Goal: Task Accomplishment & Management: Manage account settings

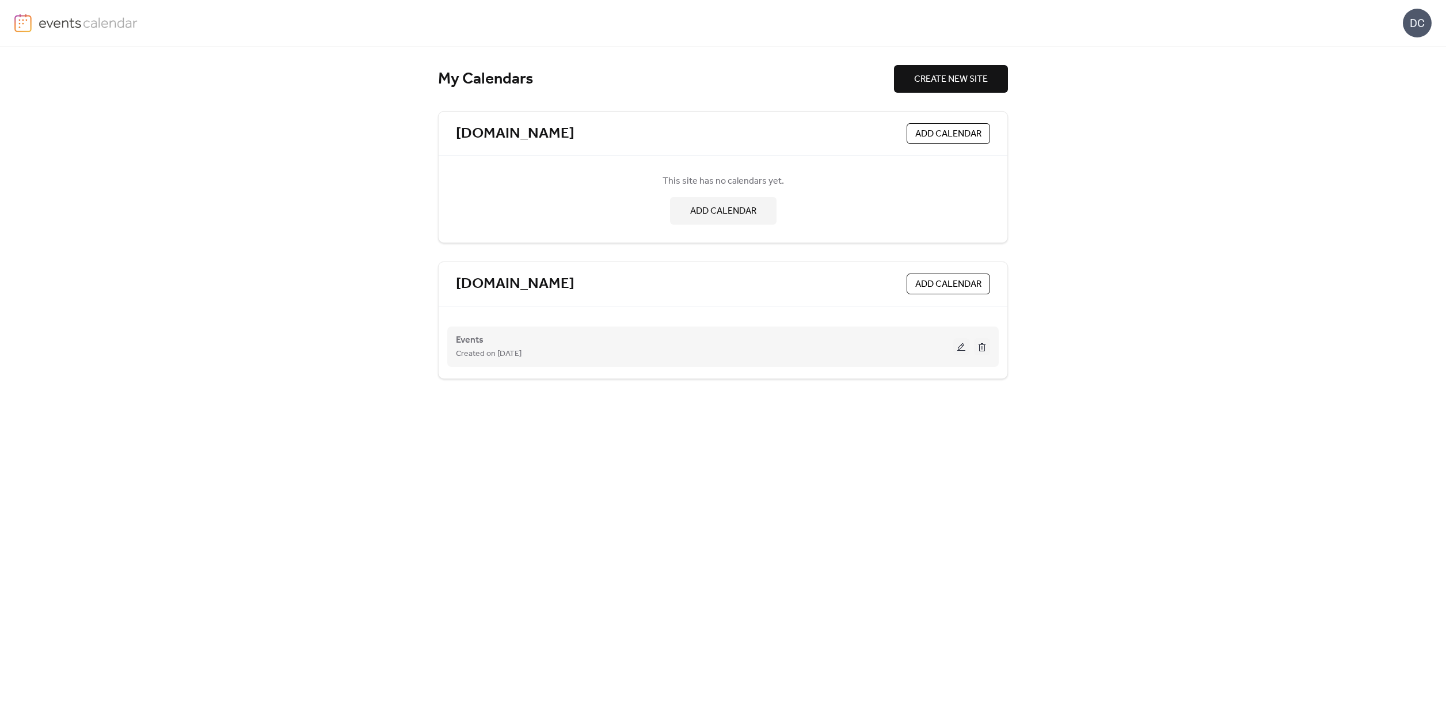
click at [959, 347] on button at bounding box center [961, 346] width 16 height 17
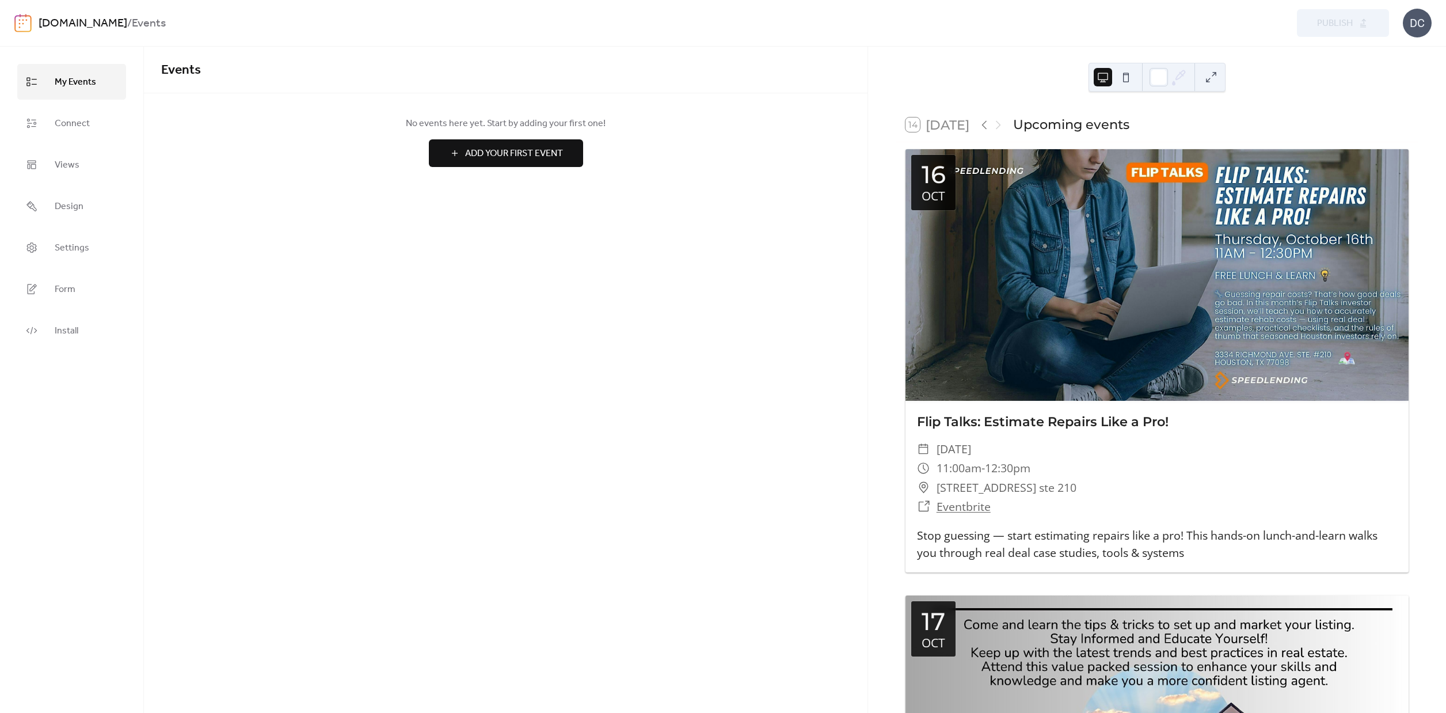
click at [1127, 78] on button at bounding box center [1126, 77] width 18 height 18
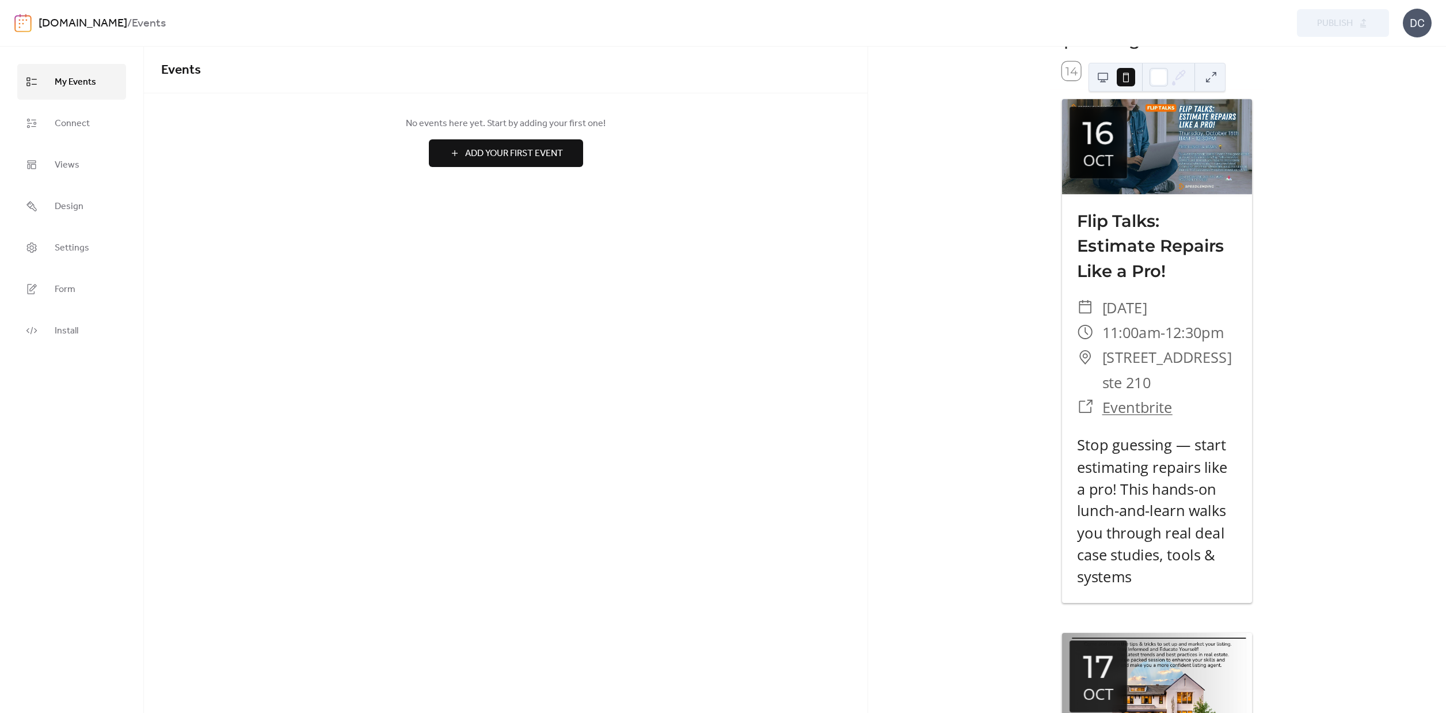
scroll to position [82, 0]
click at [1103, 78] on button at bounding box center [1103, 77] width 18 height 18
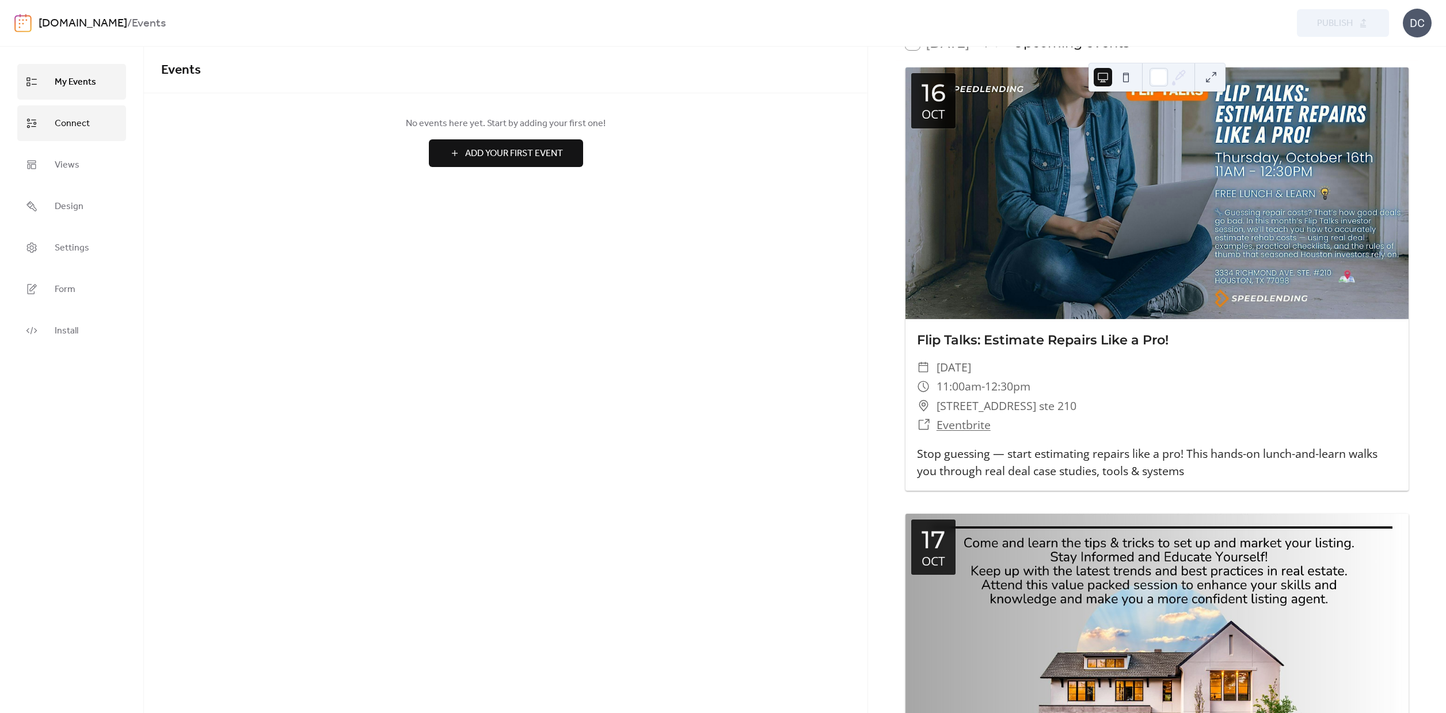
click at [85, 127] on span "Connect" at bounding box center [72, 124] width 35 height 18
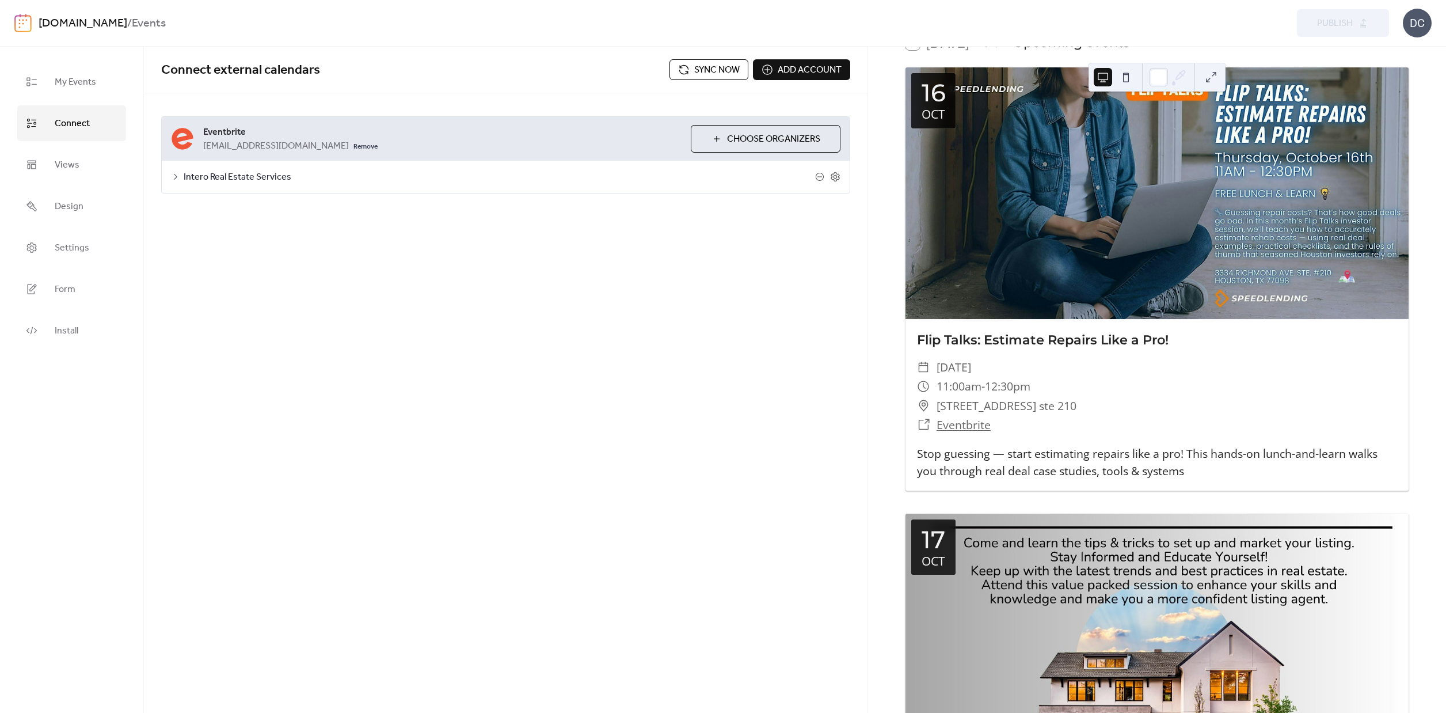
click at [730, 134] on span "Choose Organizers" at bounding box center [773, 139] width 93 height 14
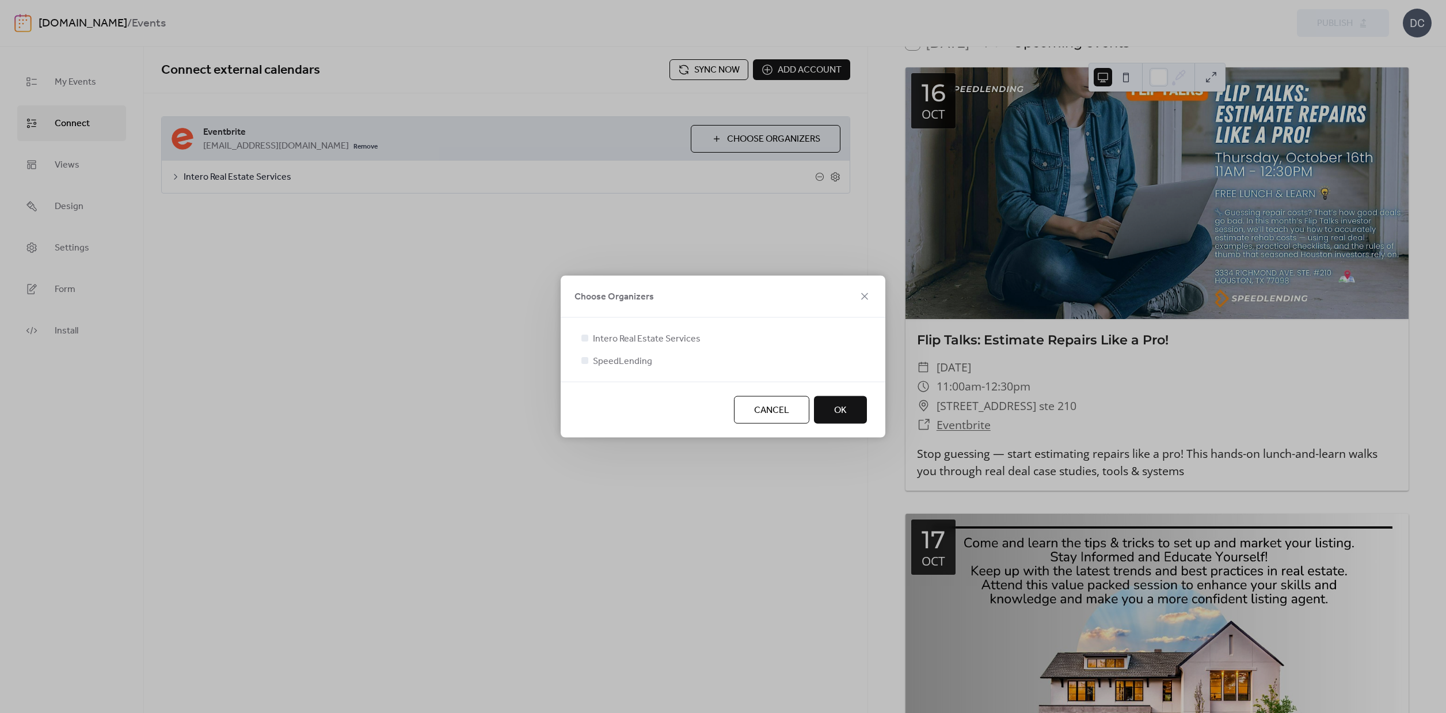
click at [846, 417] on span "OK" at bounding box center [840, 411] width 13 height 14
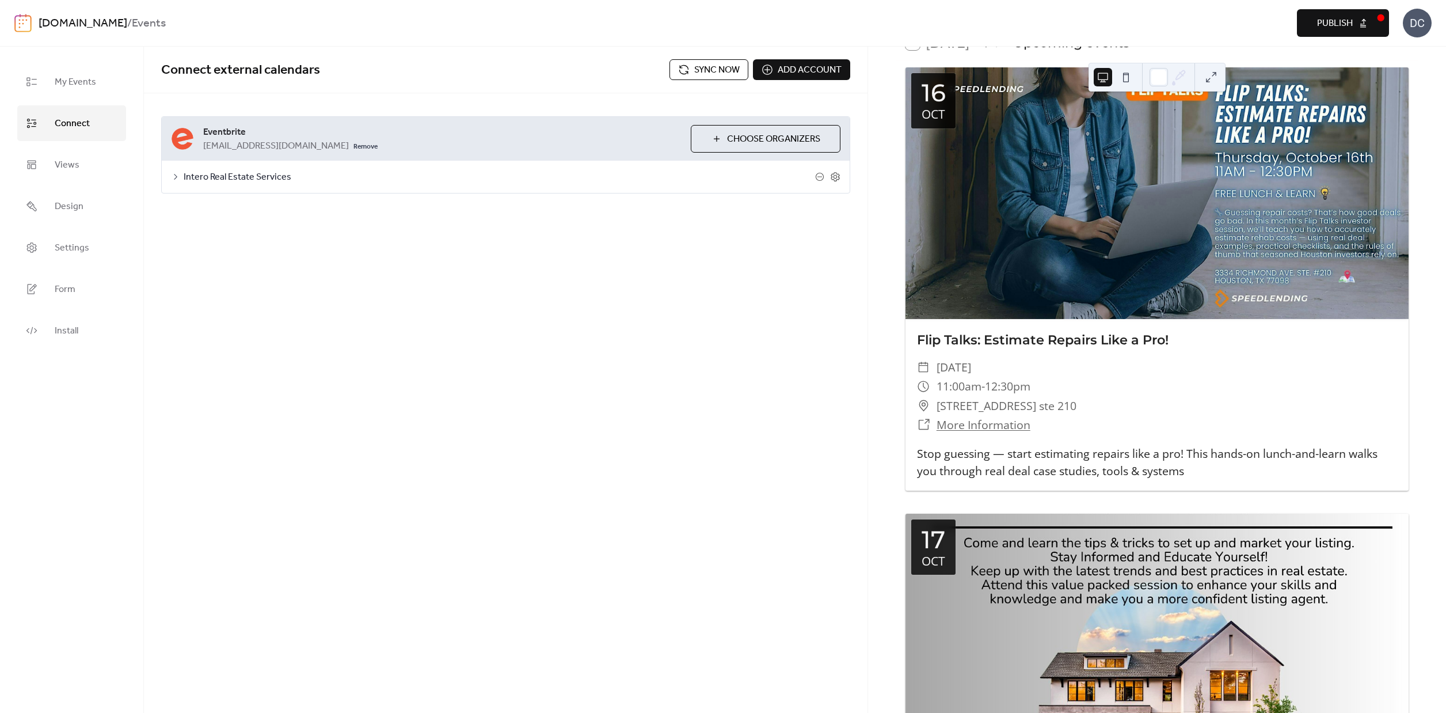
click at [183, 177] on div "Intero Real Estate Services" at bounding box center [506, 177] width 688 height 32
click at [177, 178] on icon at bounding box center [175, 176] width 9 height 9
click at [258, 210] on button "Categories" at bounding box center [258, 207] width 64 height 28
click at [322, 208] on button "Advanced" at bounding box center [319, 207] width 59 height 28
click at [240, 329] on div at bounding box center [237, 325] width 7 height 7
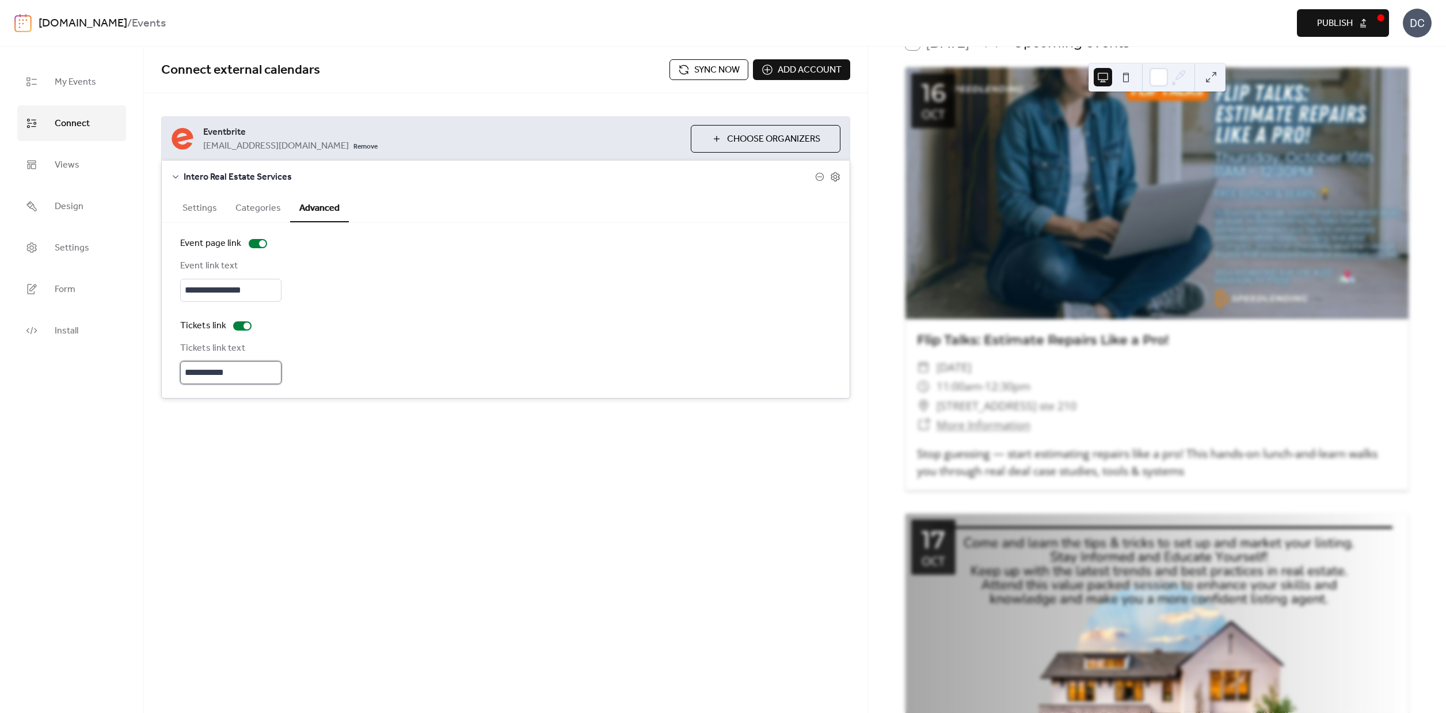
click at [206, 371] on input "**********" at bounding box center [230, 372] width 101 height 23
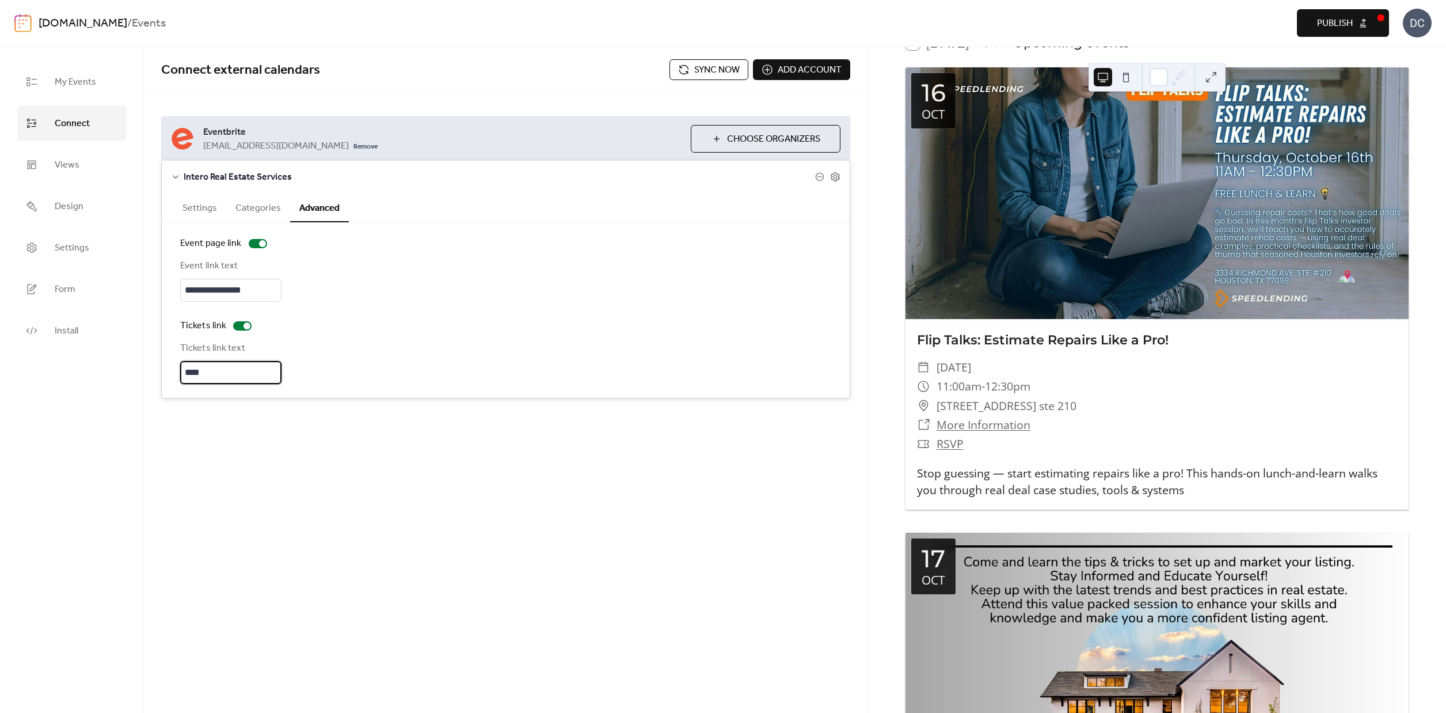
type input "****"
click at [528, 469] on div "**********" at bounding box center [506, 380] width 724 height 666
click at [1352, 24] on span "Publish" at bounding box center [1335, 24] width 36 height 14
click at [54, 340] on link "Install" at bounding box center [71, 331] width 109 height 36
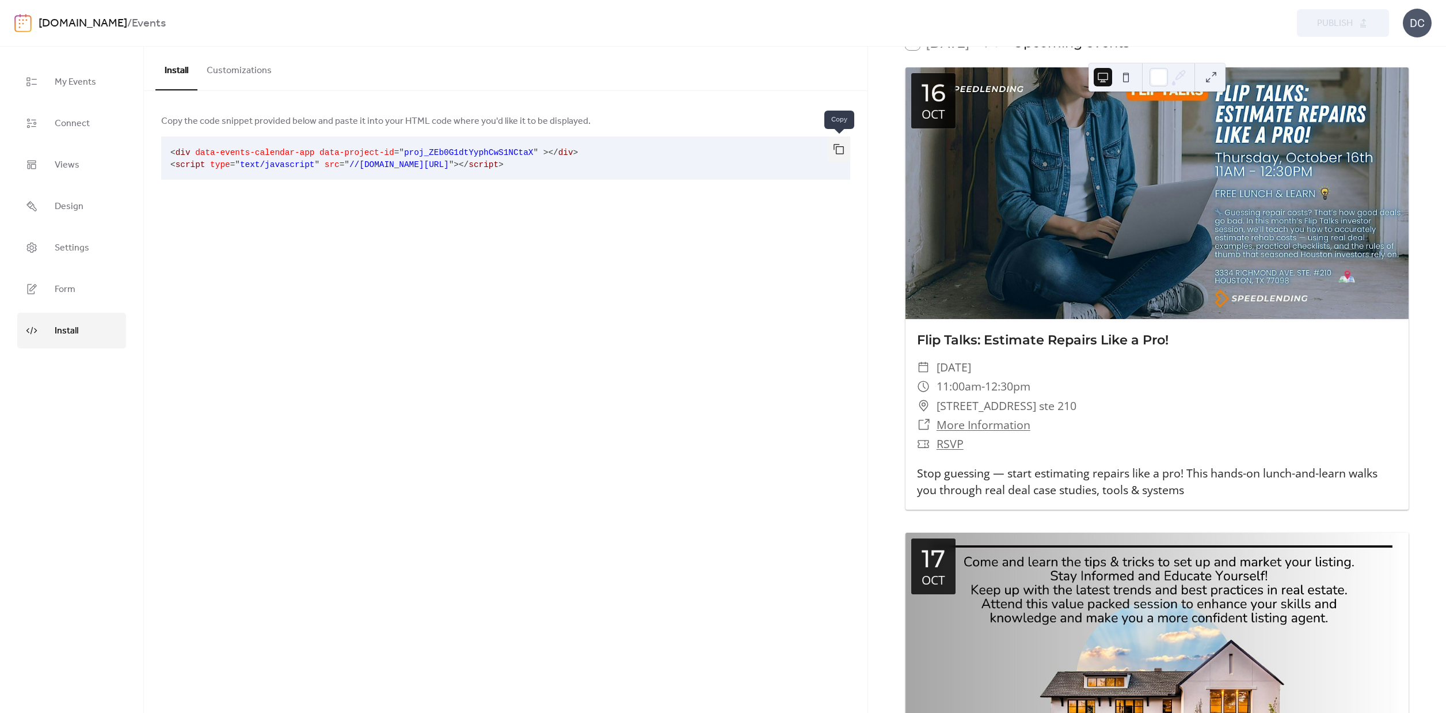
click at [837, 146] on button "button" at bounding box center [838, 148] width 23 height 25
click at [64, 288] on span "Form" at bounding box center [65, 289] width 21 height 18
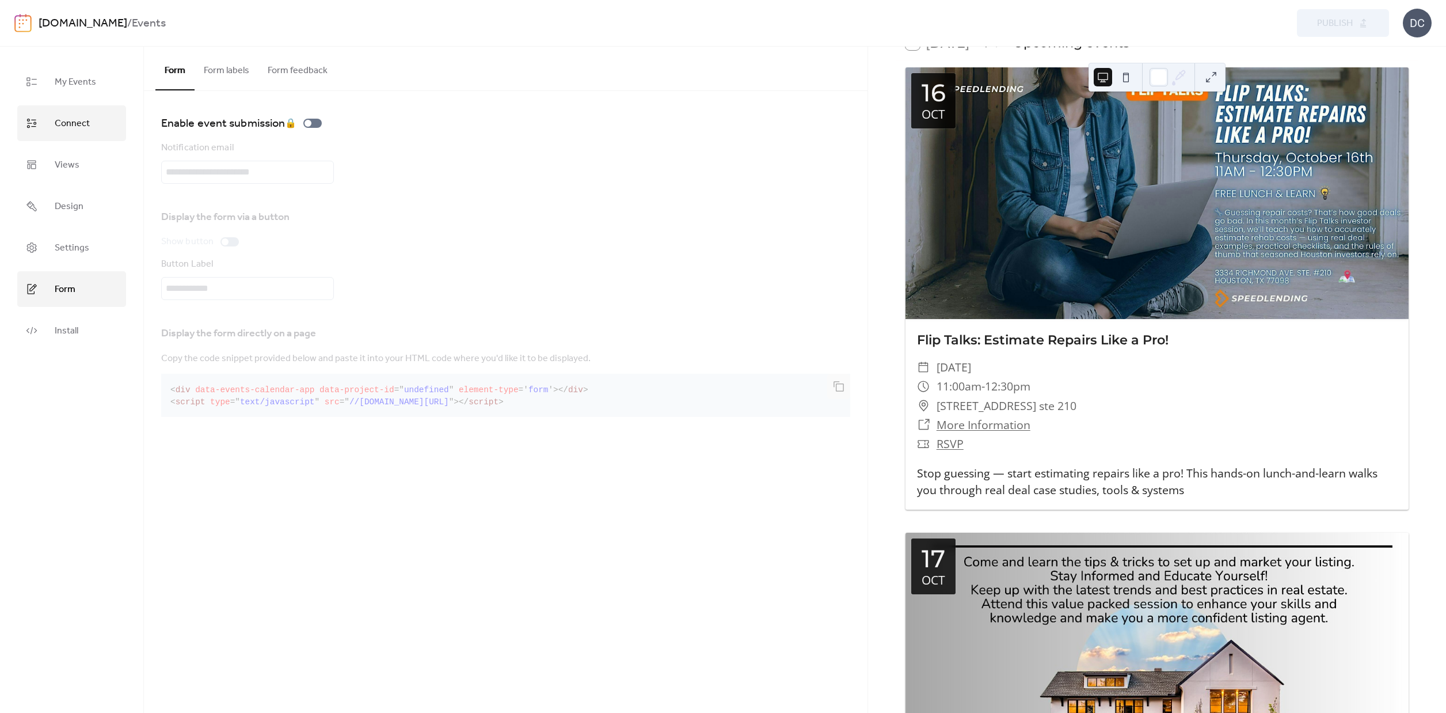
click at [69, 123] on span "Connect" at bounding box center [72, 124] width 35 height 18
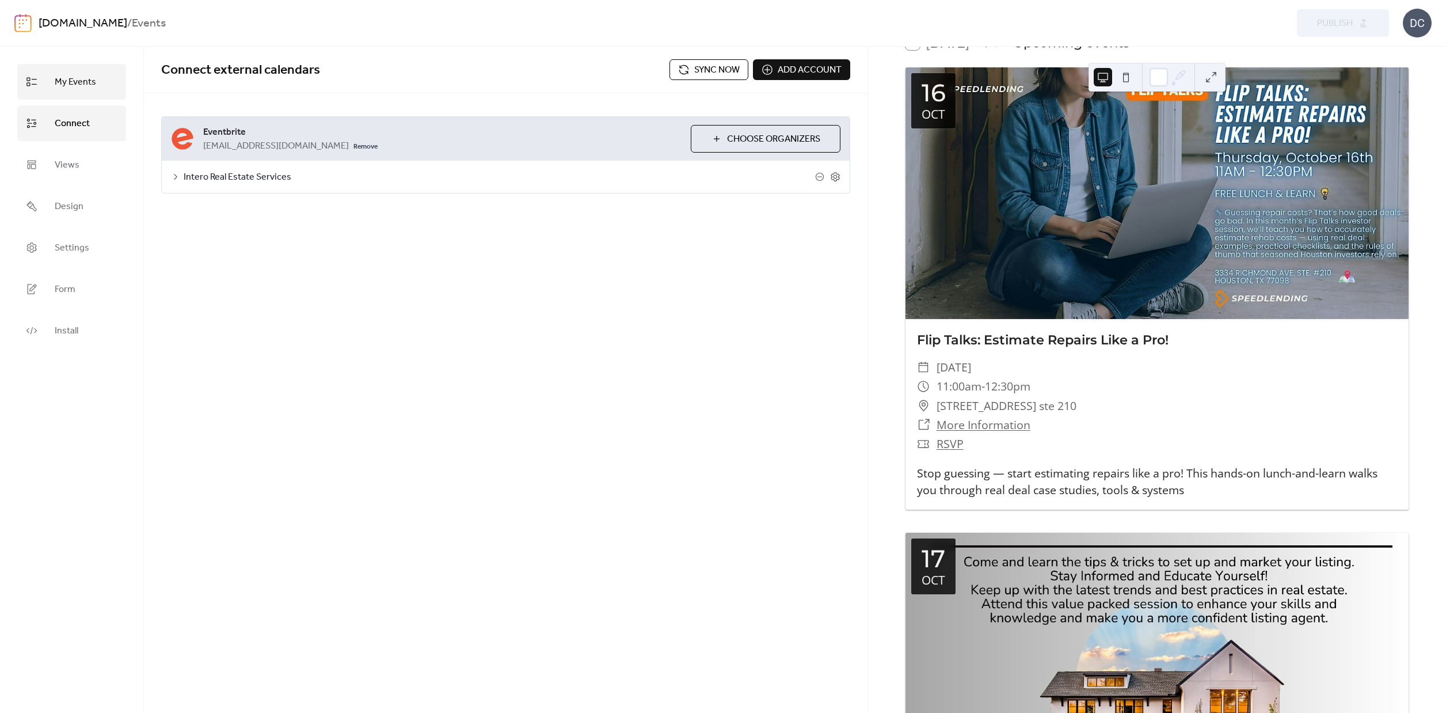
click at [72, 86] on span "My Events" at bounding box center [75, 82] width 41 height 18
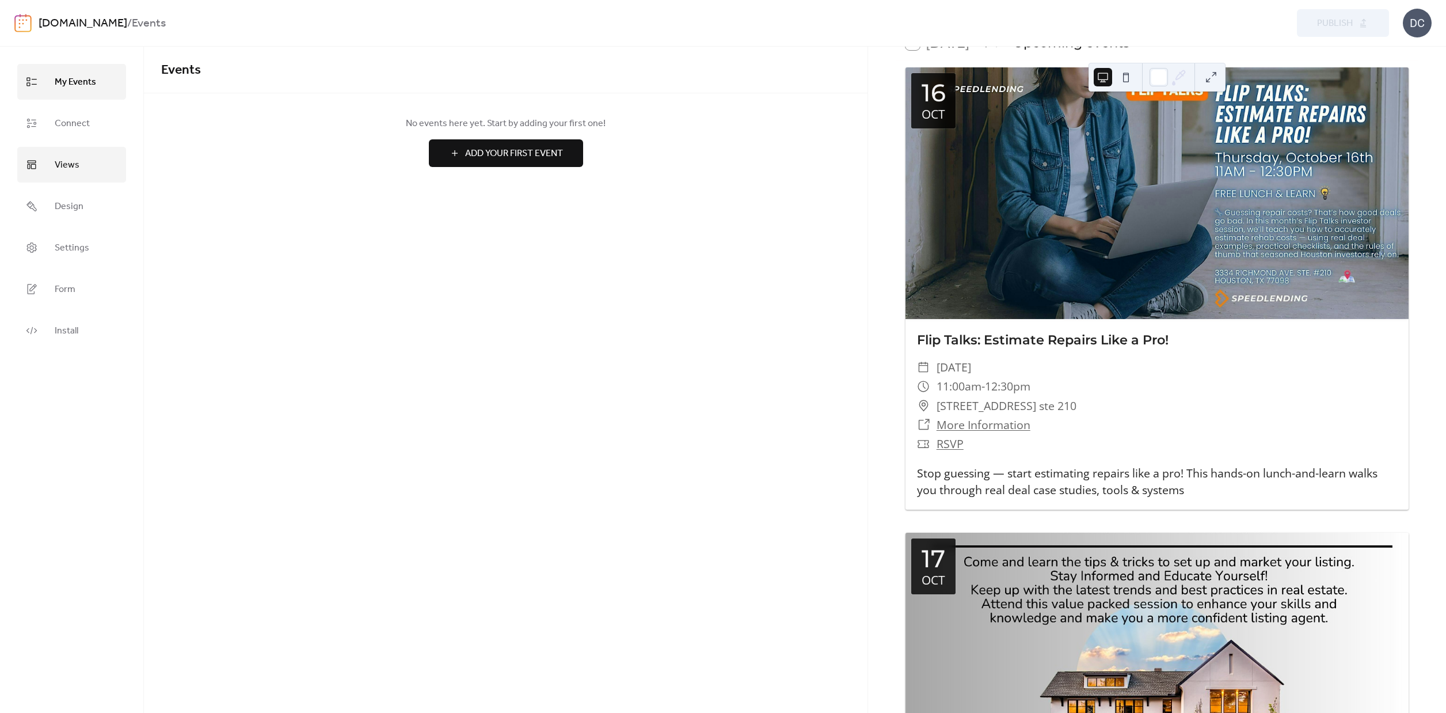
drag, startPoint x: 69, startPoint y: 120, endPoint x: 77, endPoint y: 165, distance: 46.2
click at [69, 120] on span "Connect" at bounding box center [72, 124] width 35 height 18
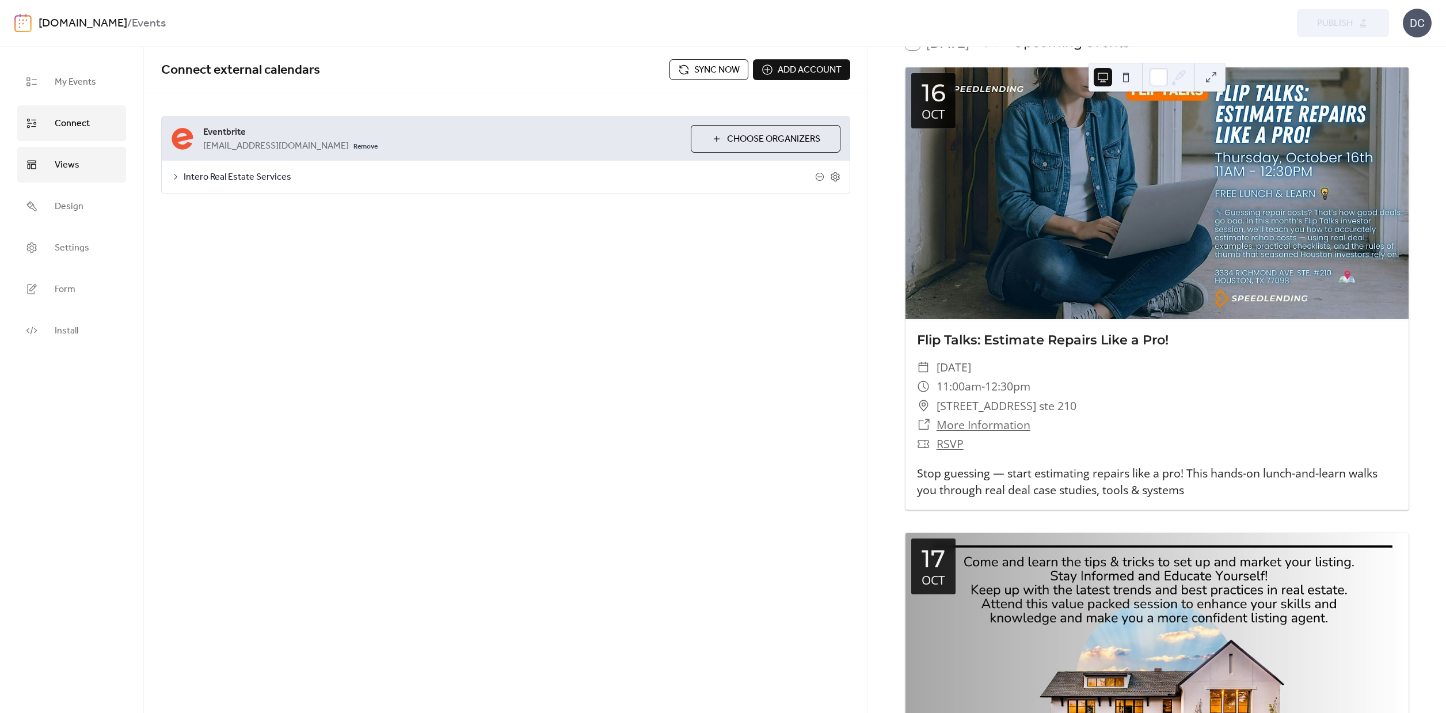
click at [74, 170] on span "Views" at bounding box center [67, 165] width 25 height 18
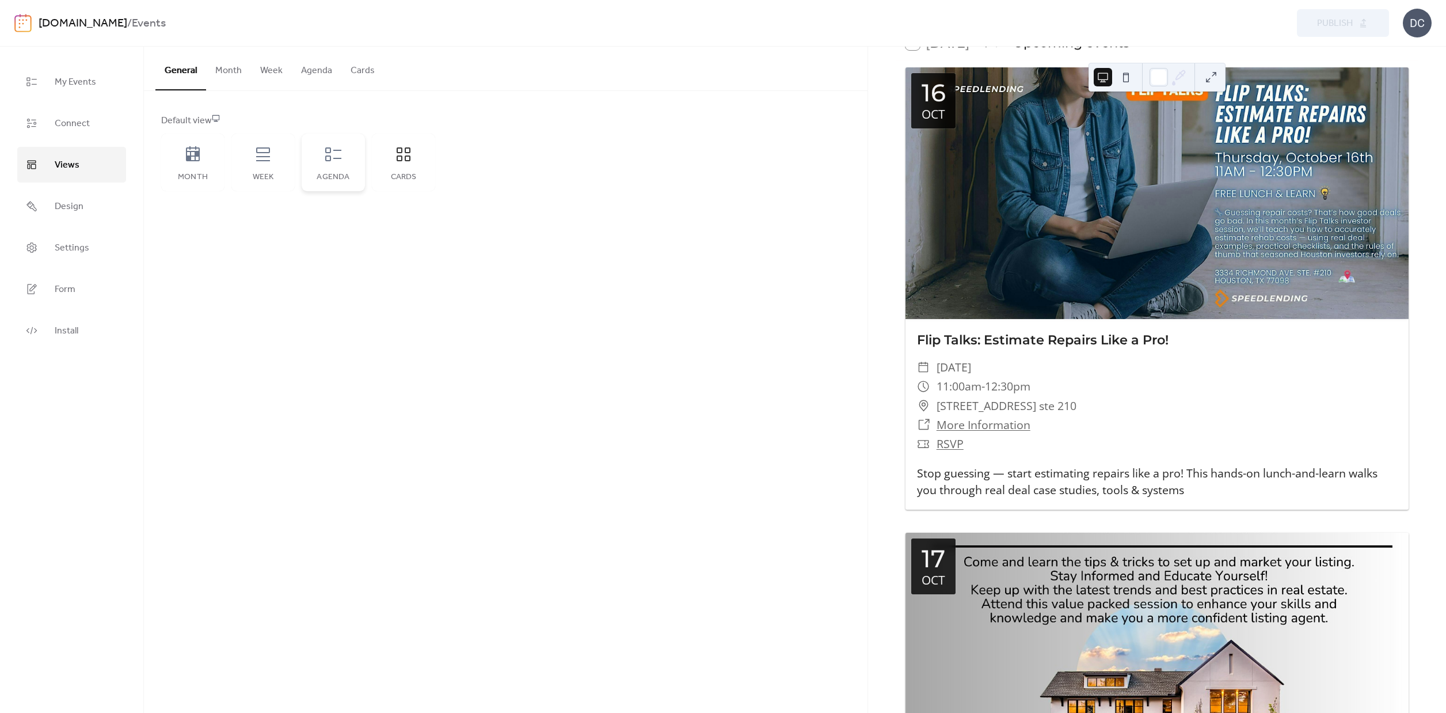
click at [344, 164] on div "Agenda" at bounding box center [333, 163] width 63 height 58
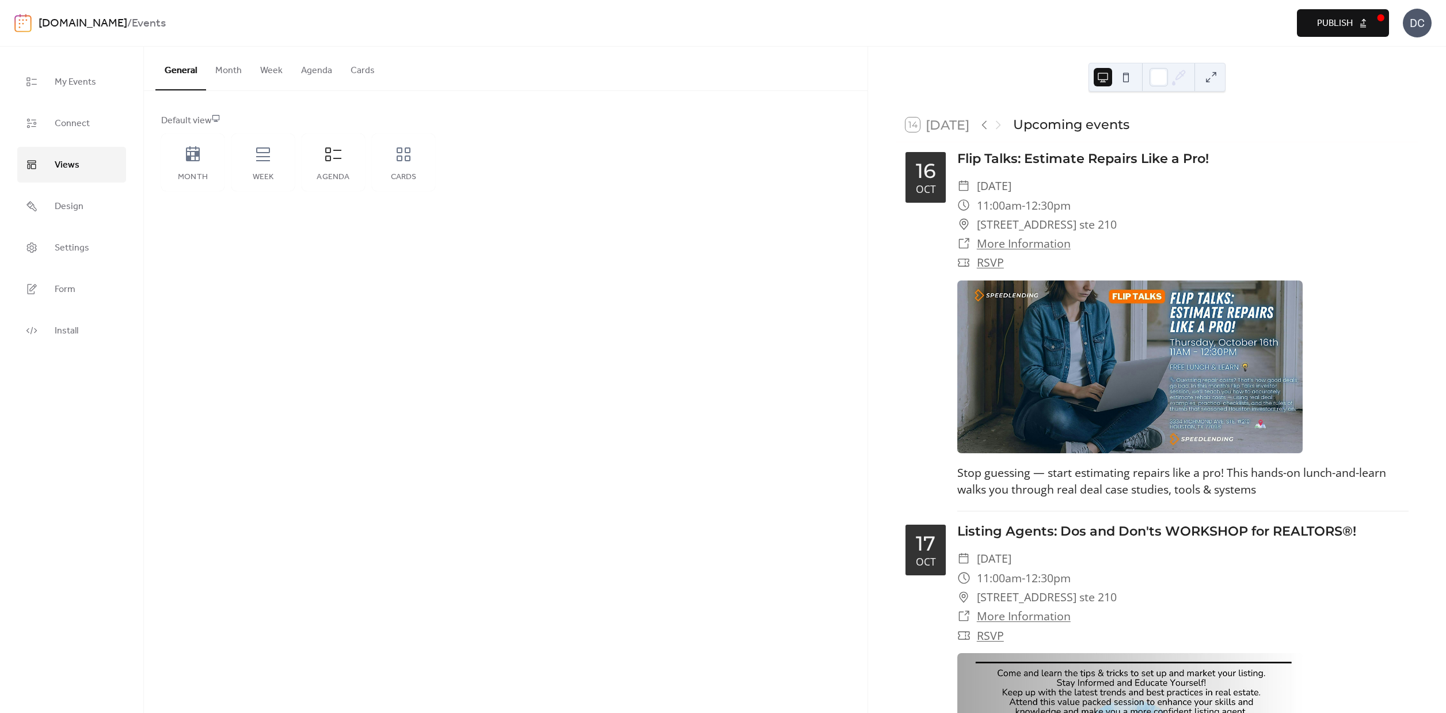
click at [1346, 25] on span "Publish" at bounding box center [1335, 24] width 36 height 14
click at [261, 163] on icon at bounding box center [263, 154] width 18 height 18
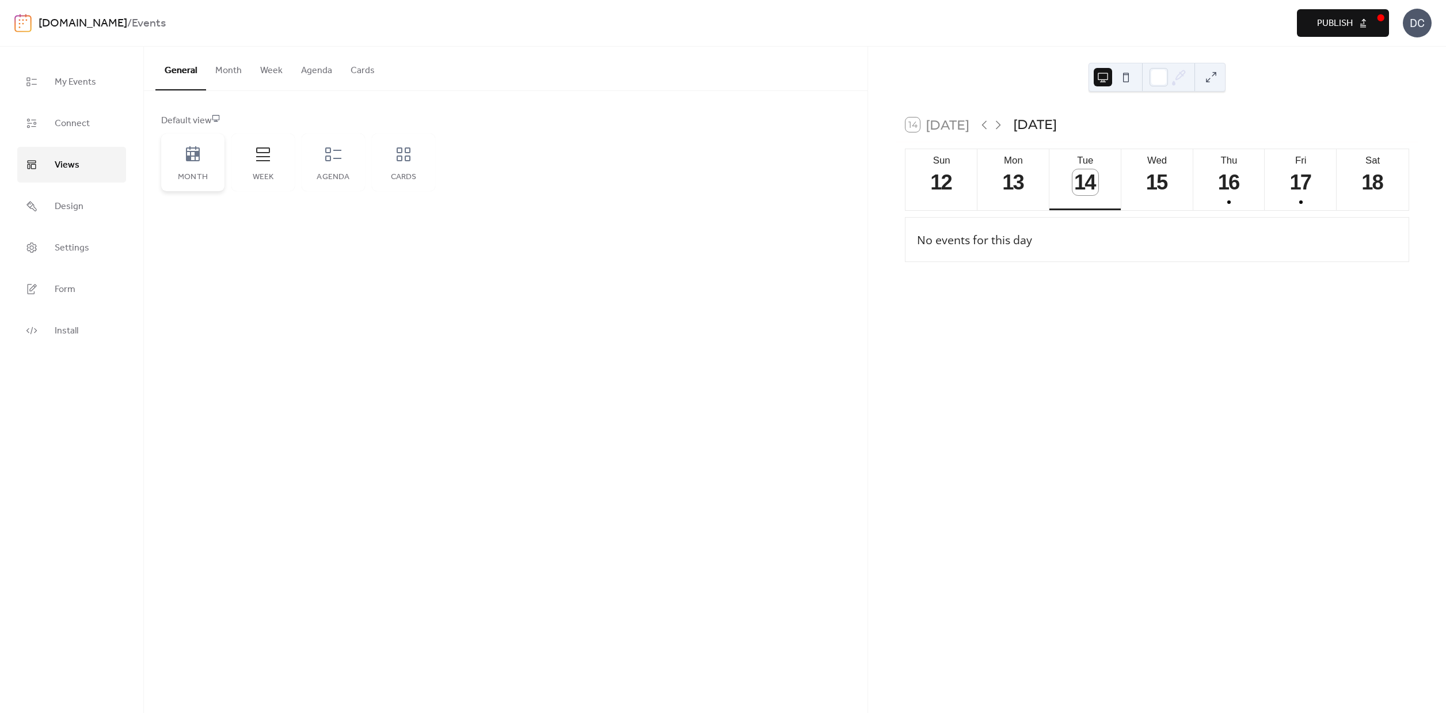
click at [185, 171] on div "Month" at bounding box center [192, 163] width 63 height 58
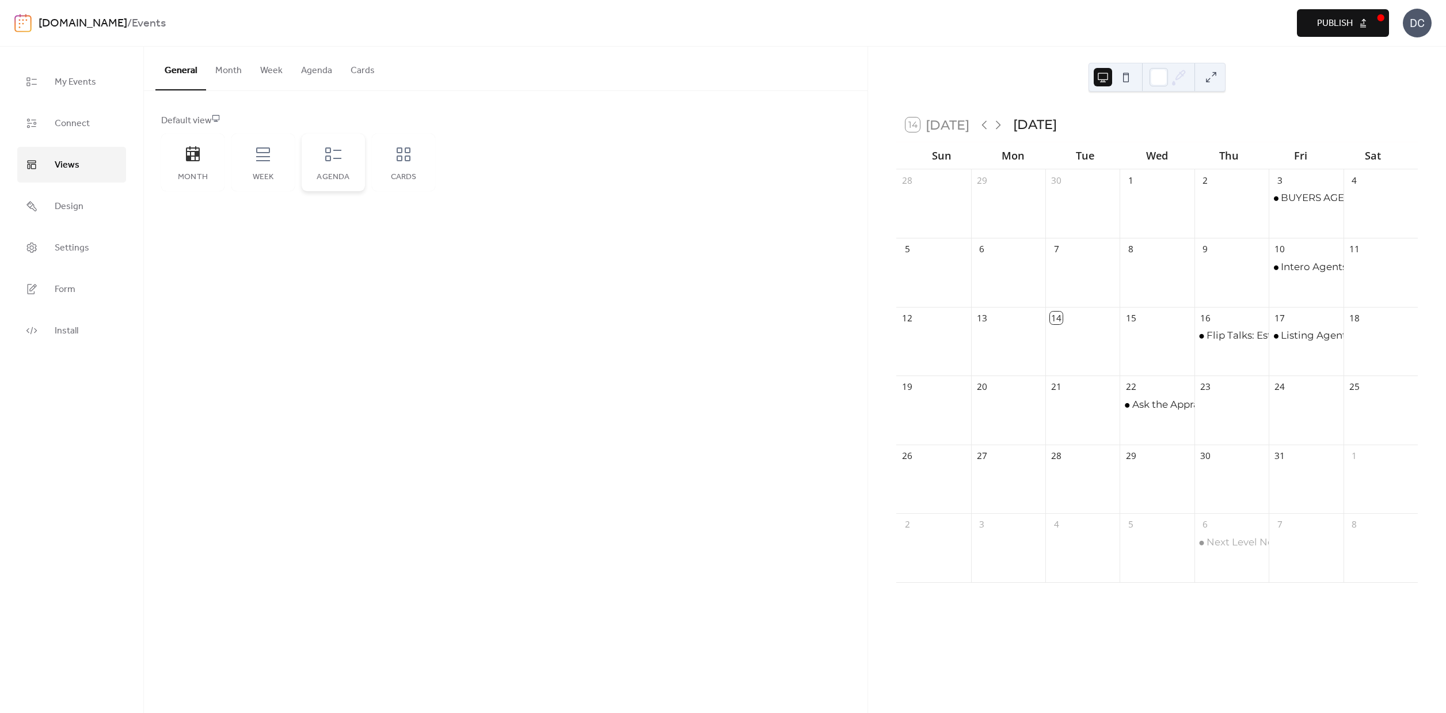
click at [335, 161] on icon at bounding box center [333, 154] width 18 height 18
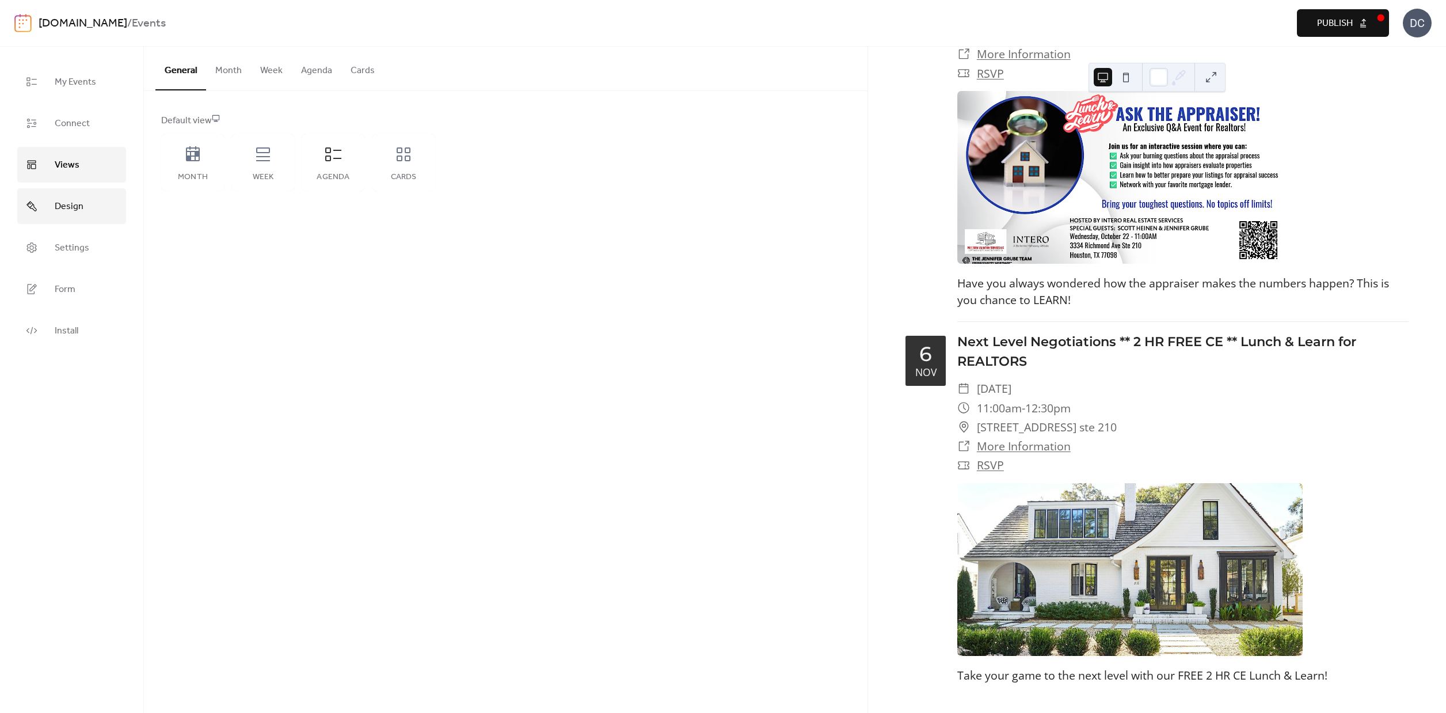
click at [76, 206] on span "Design" at bounding box center [69, 206] width 29 height 18
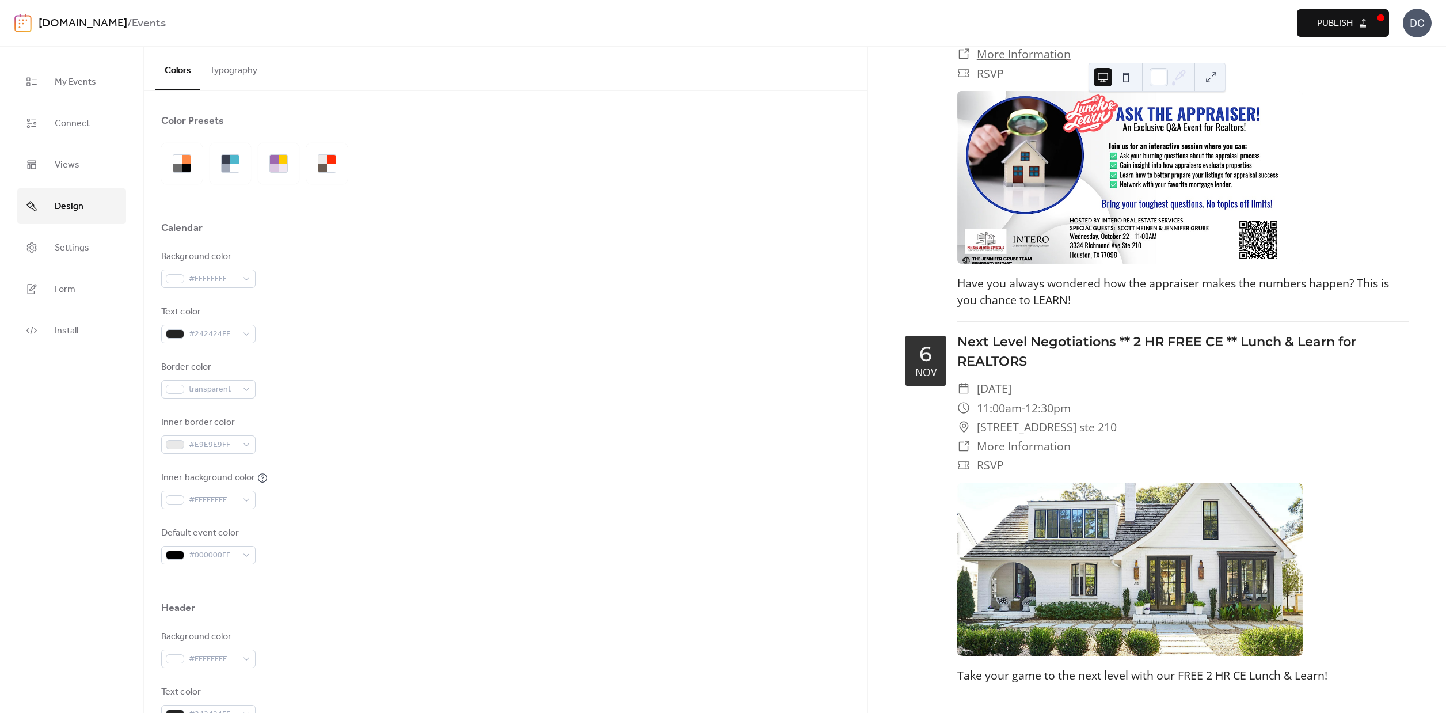
click at [235, 72] on button "Typography" at bounding box center [233, 68] width 66 height 43
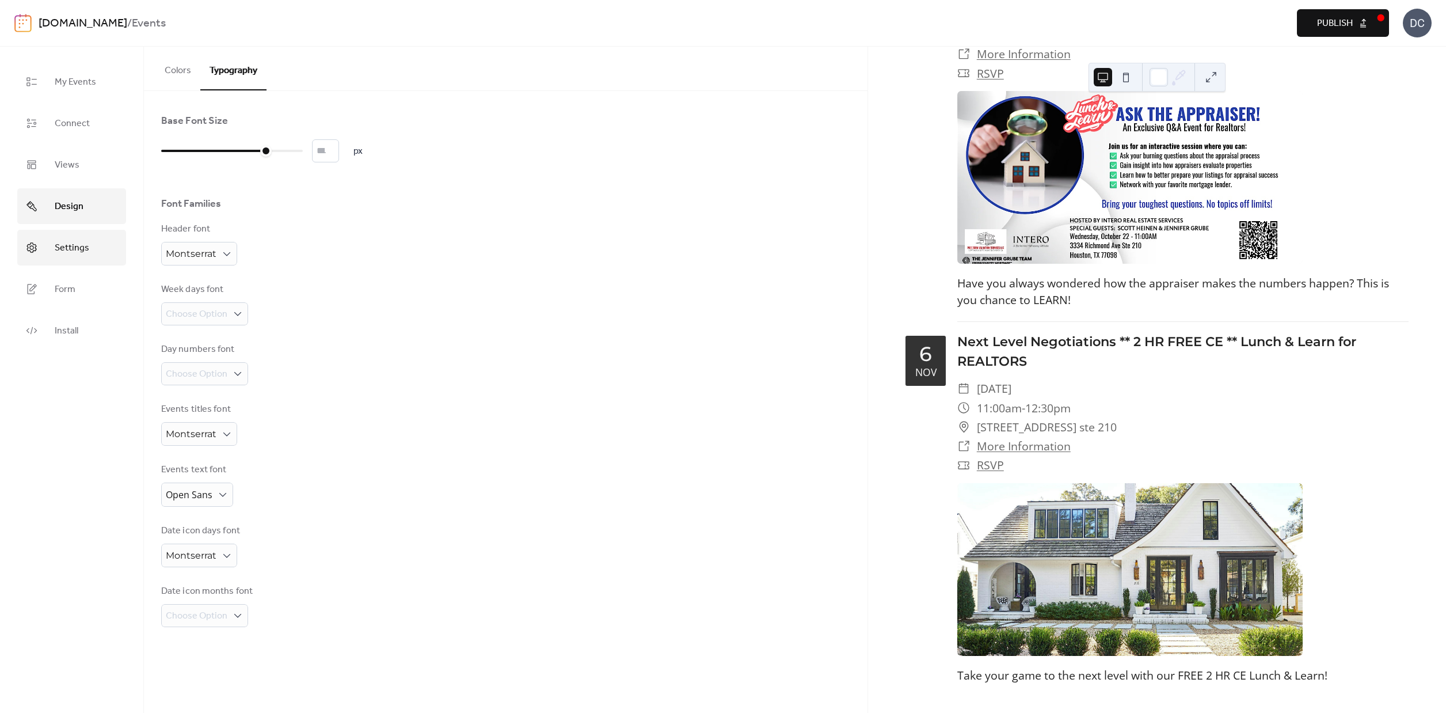
click at [69, 252] on span "Settings" at bounding box center [72, 248] width 35 height 18
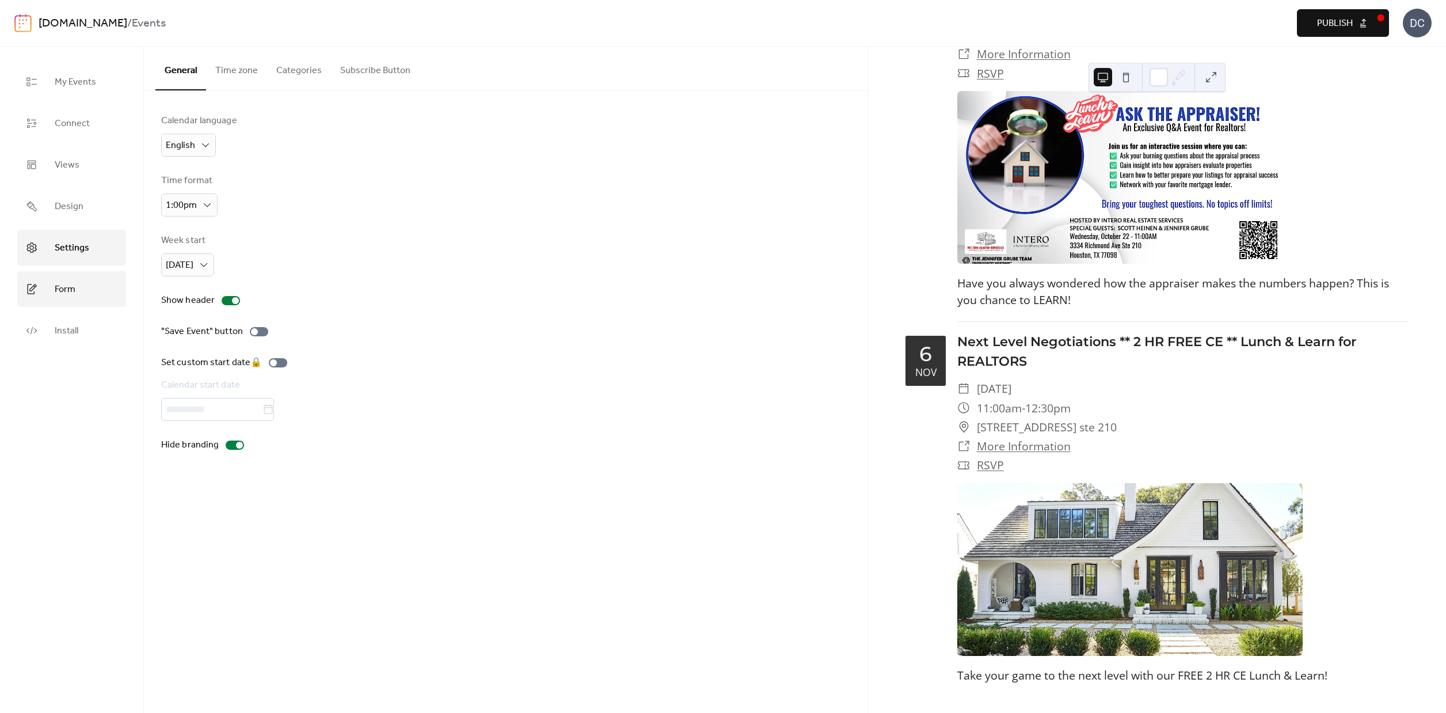
click at [73, 289] on span "Form" at bounding box center [65, 289] width 21 height 18
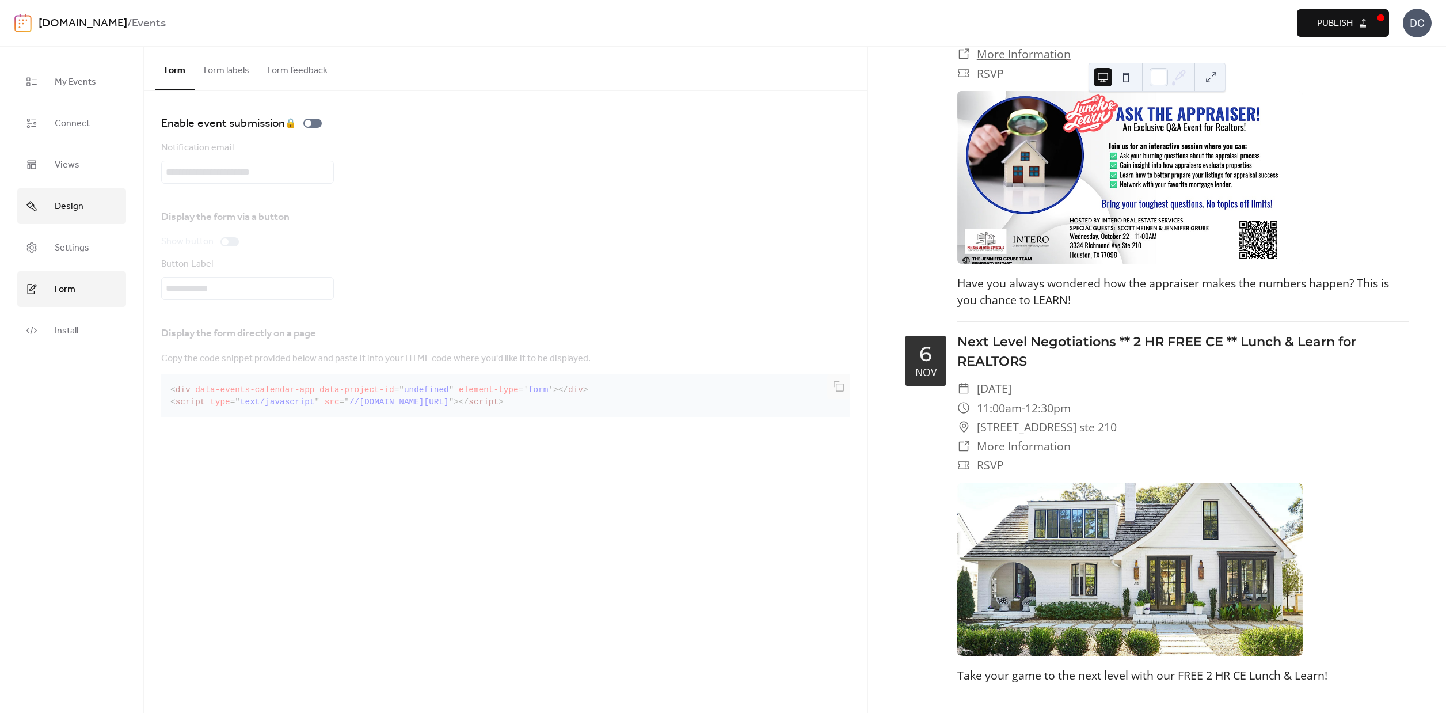
click at [66, 209] on span "Design" at bounding box center [69, 206] width 29 height 18
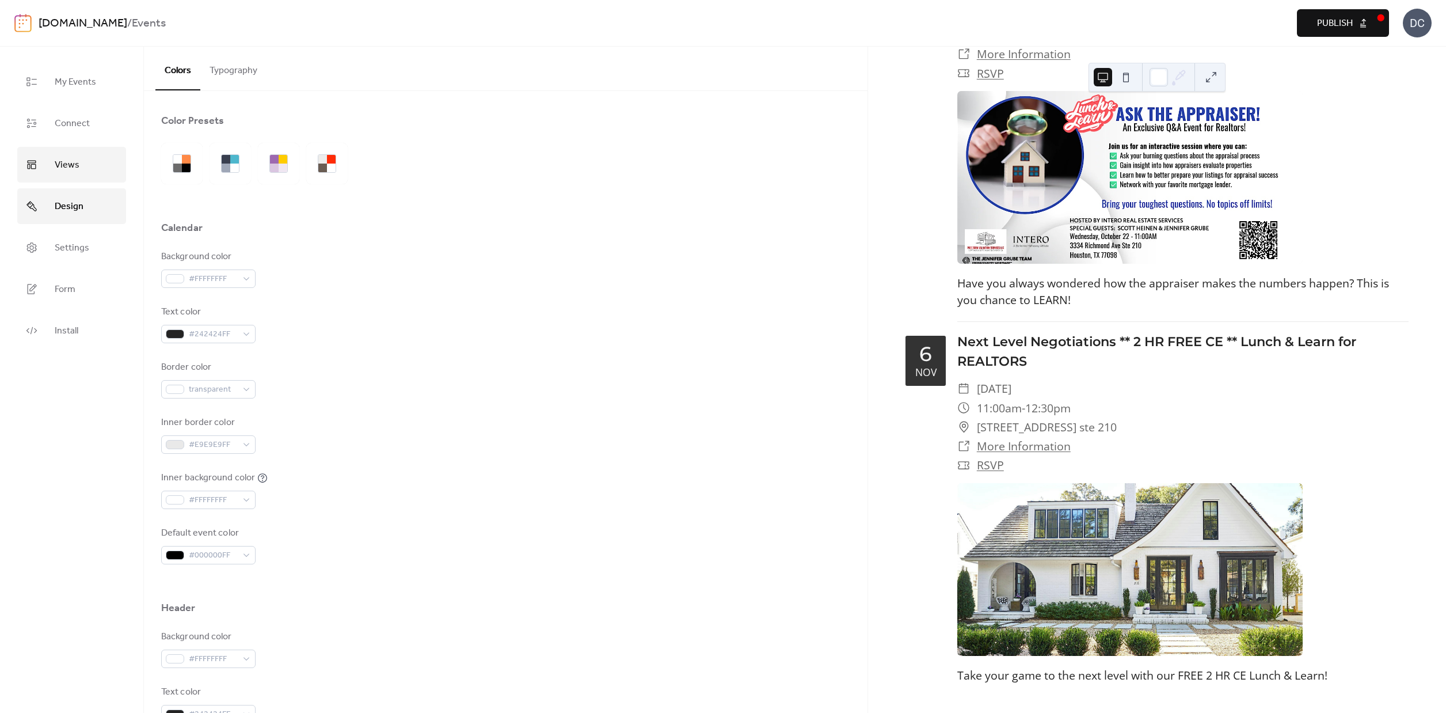
click at [69, 165] on span "Views" at bounding box center [67, 165] width 25 height 18
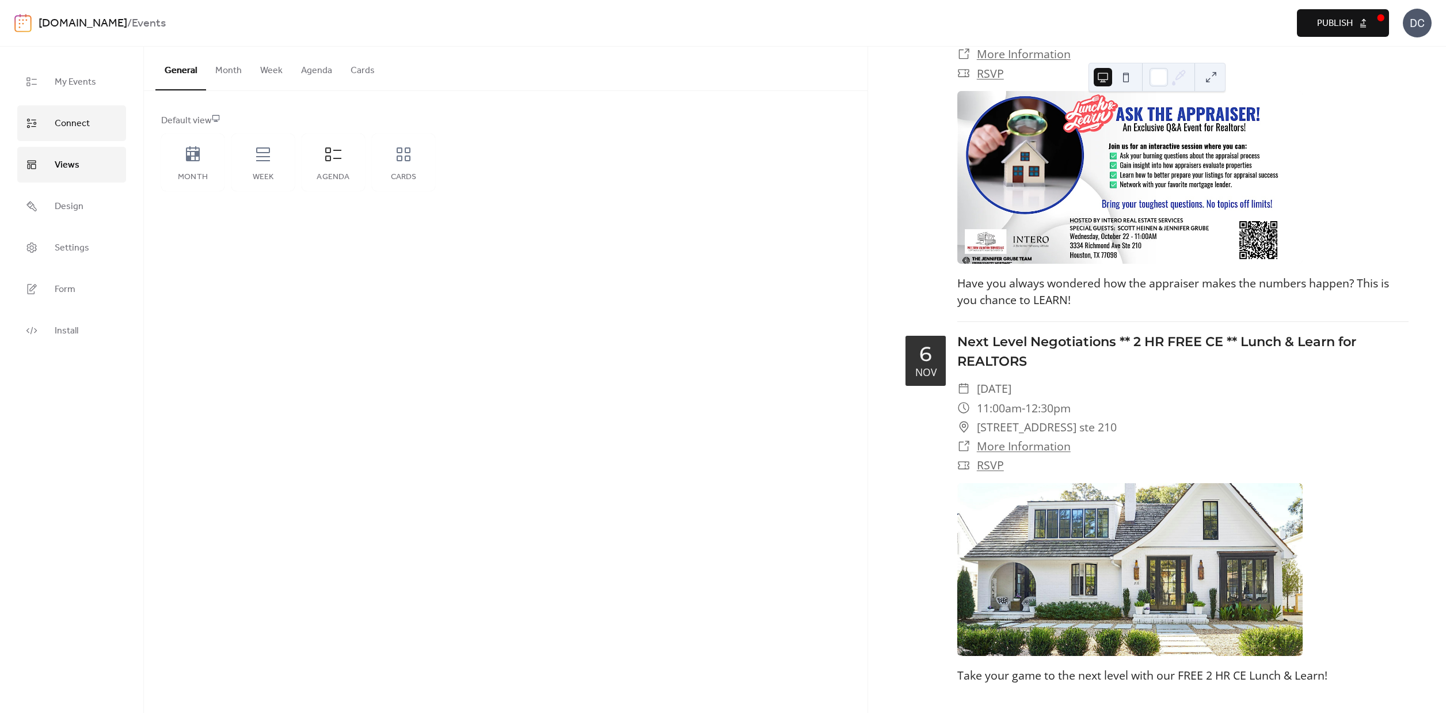
click at [55, 120] on span "Connect" at bounding box center [72, 124] width 35 height 18
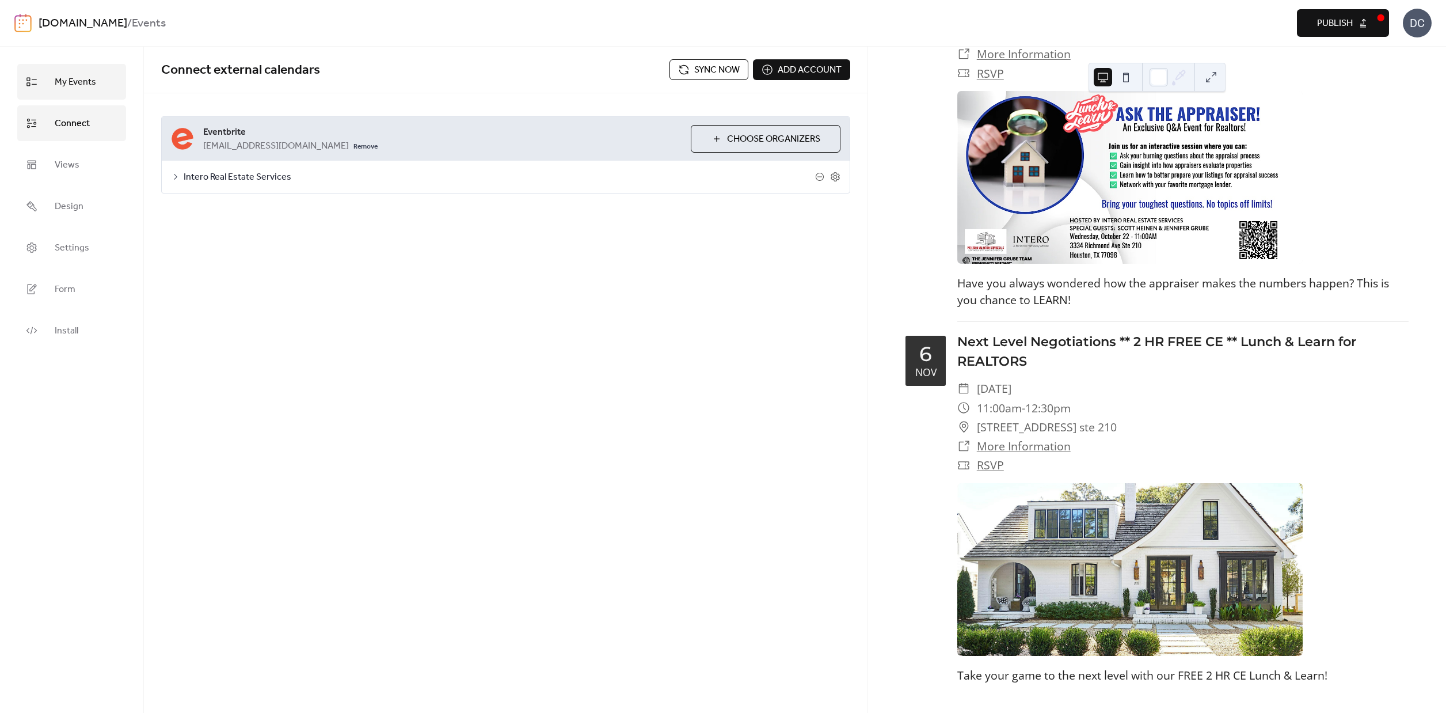
click at [85, 75] on span "My Events" at bounding box center [75, 82] width 41 height 18
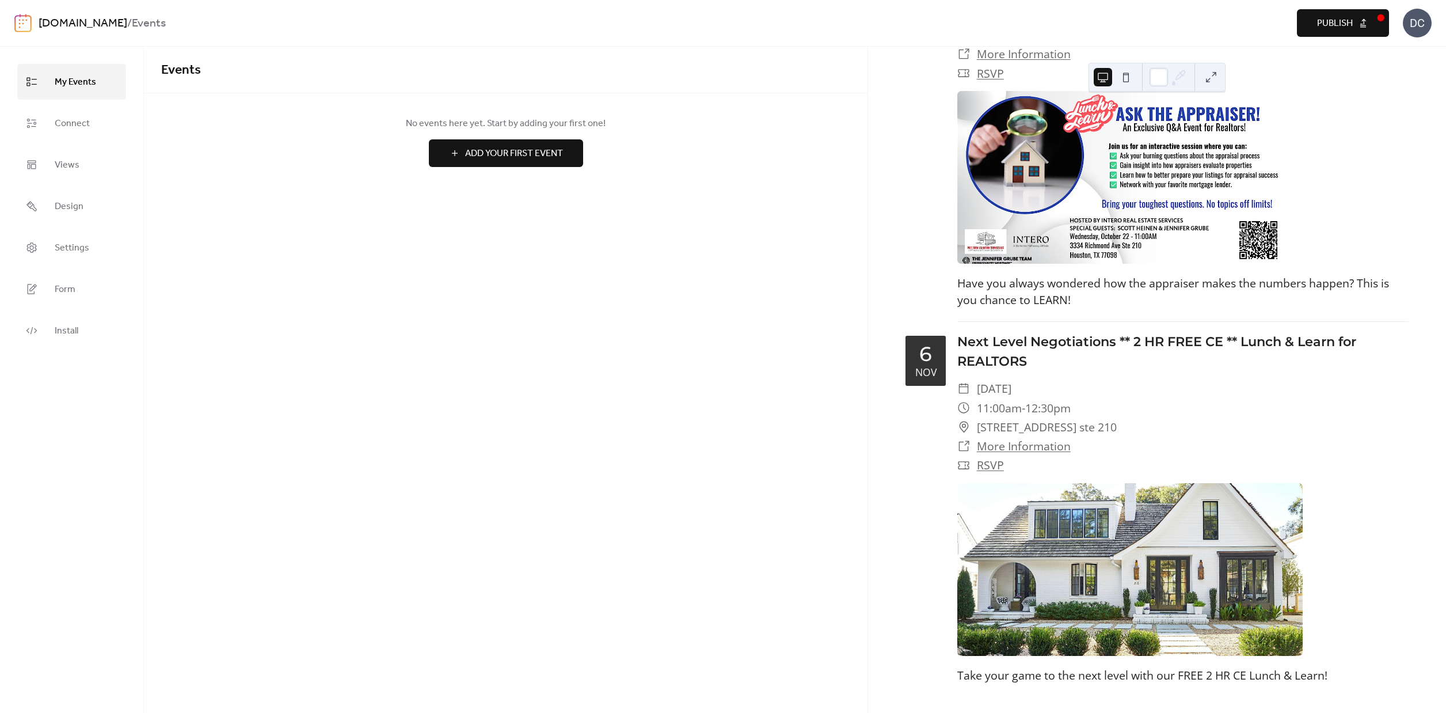
click at [496, 155] on span "Add Your First Event" at bounding box center [514, 154] width 98 height 14
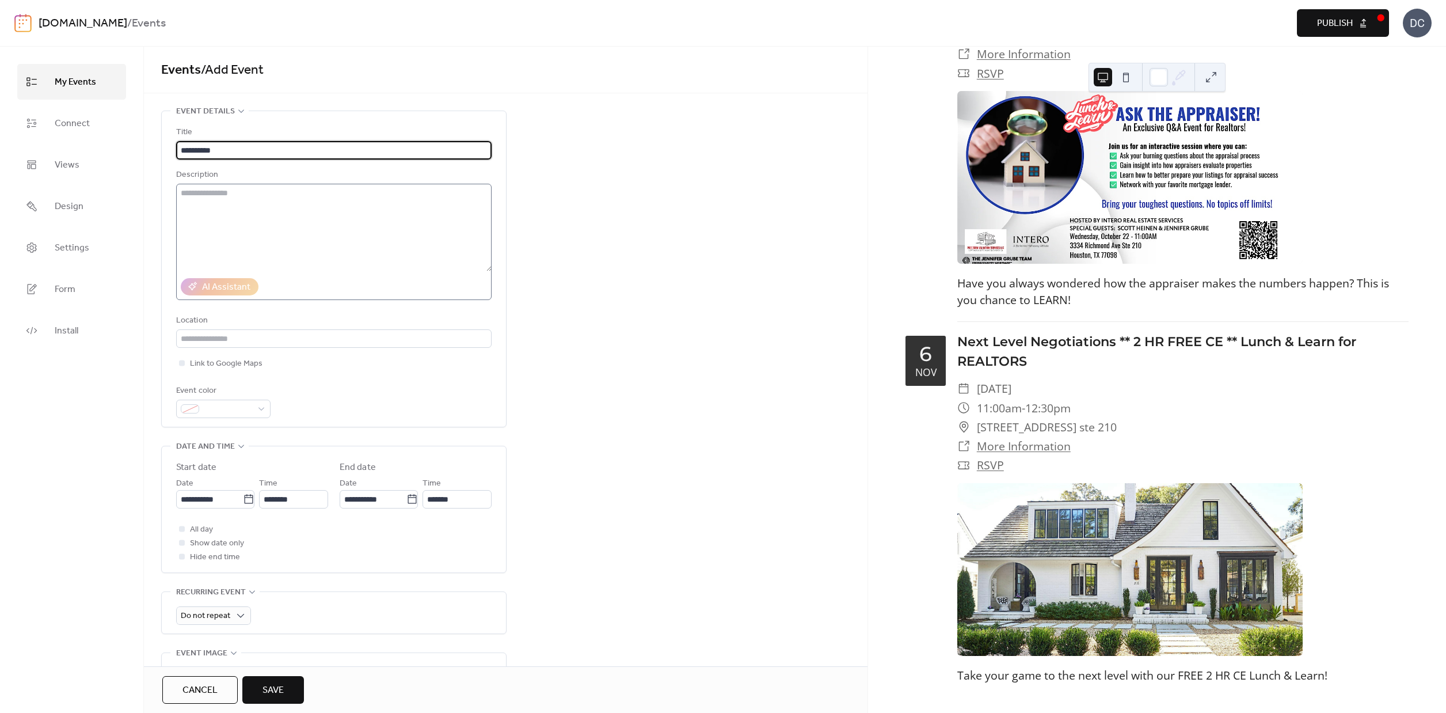
type input "**********"
click at [297, 206] on textarea at bounding box center [334, 228] width 316 height 88
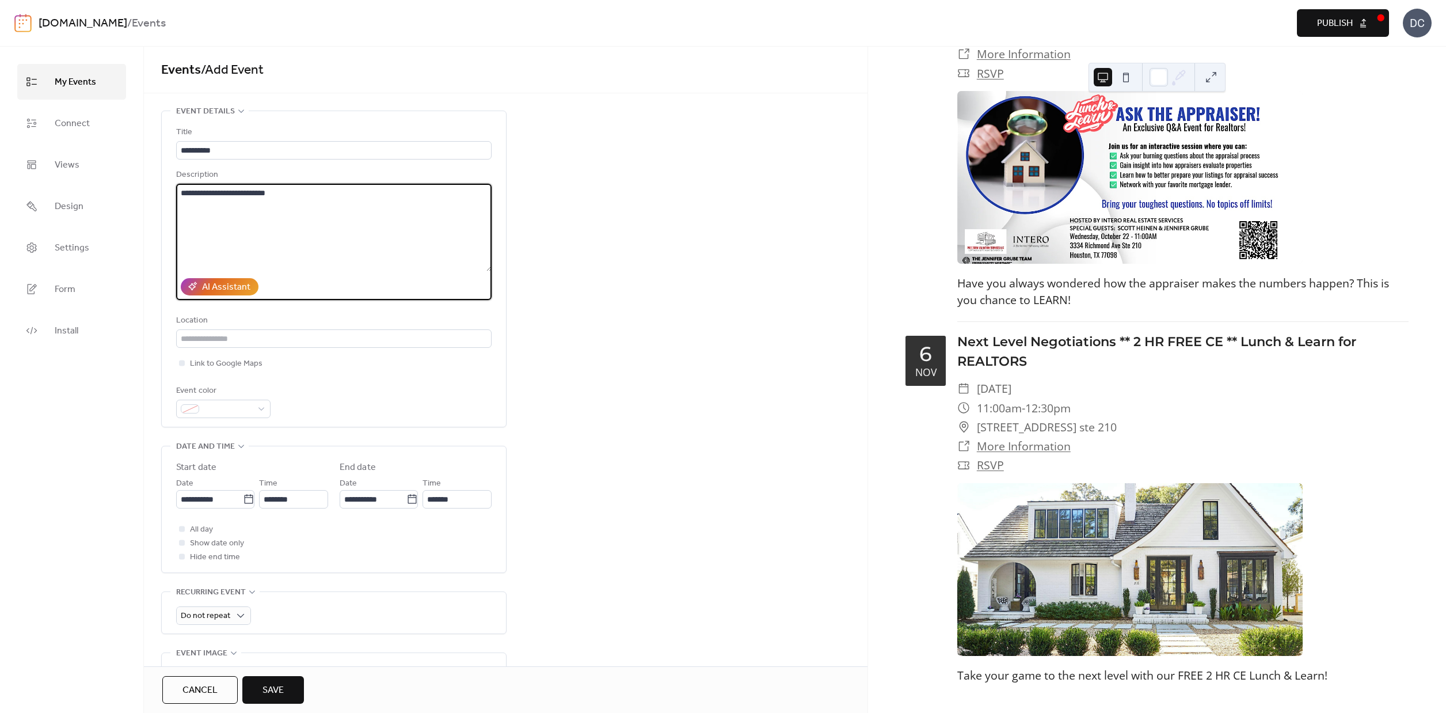
type textarea "**********"
click at [649, 393] on div "**********" at bounding box center [506, 482] width 724 height 742
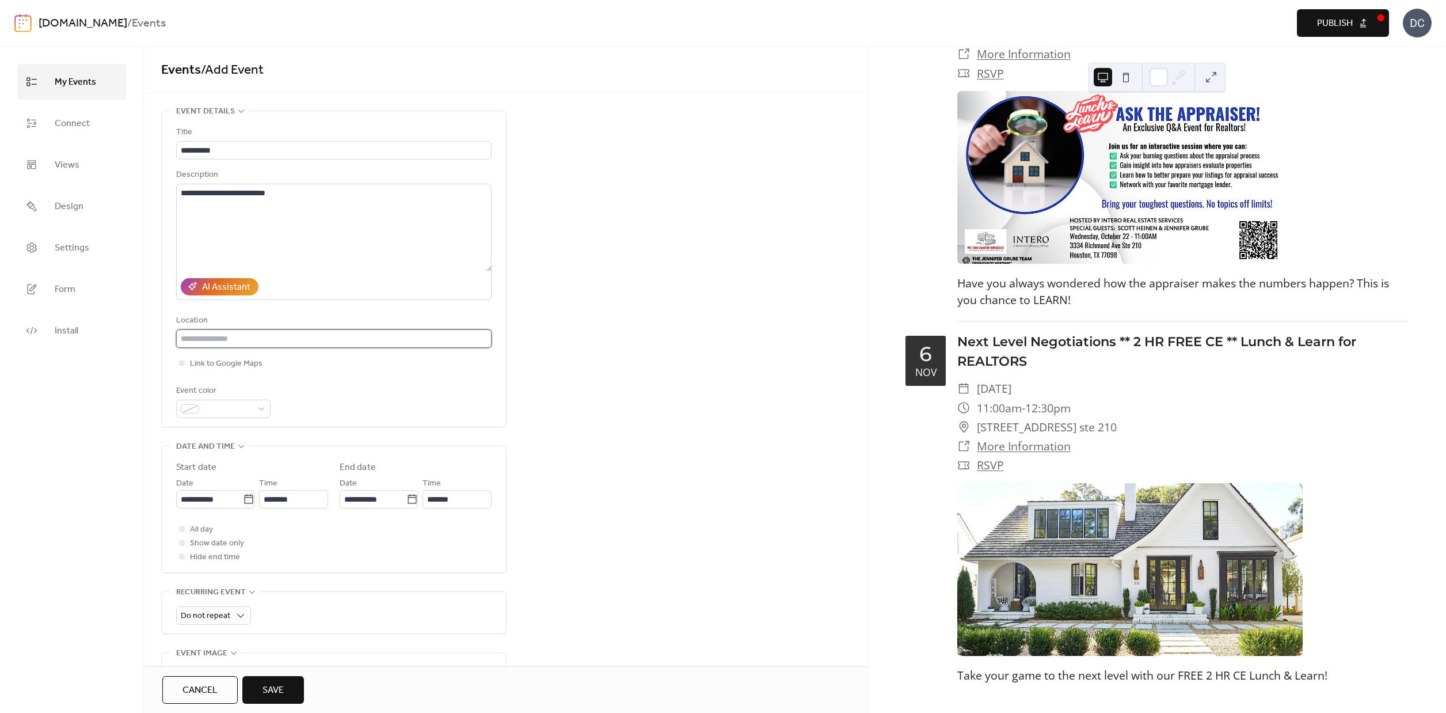
click at [298, 339] on input "text" at bounding box center [334, 338] width 316 height 18
type input "**********"
click at [509, 417] on div "**********" at bounding box center [506, 482] width 724 height 742
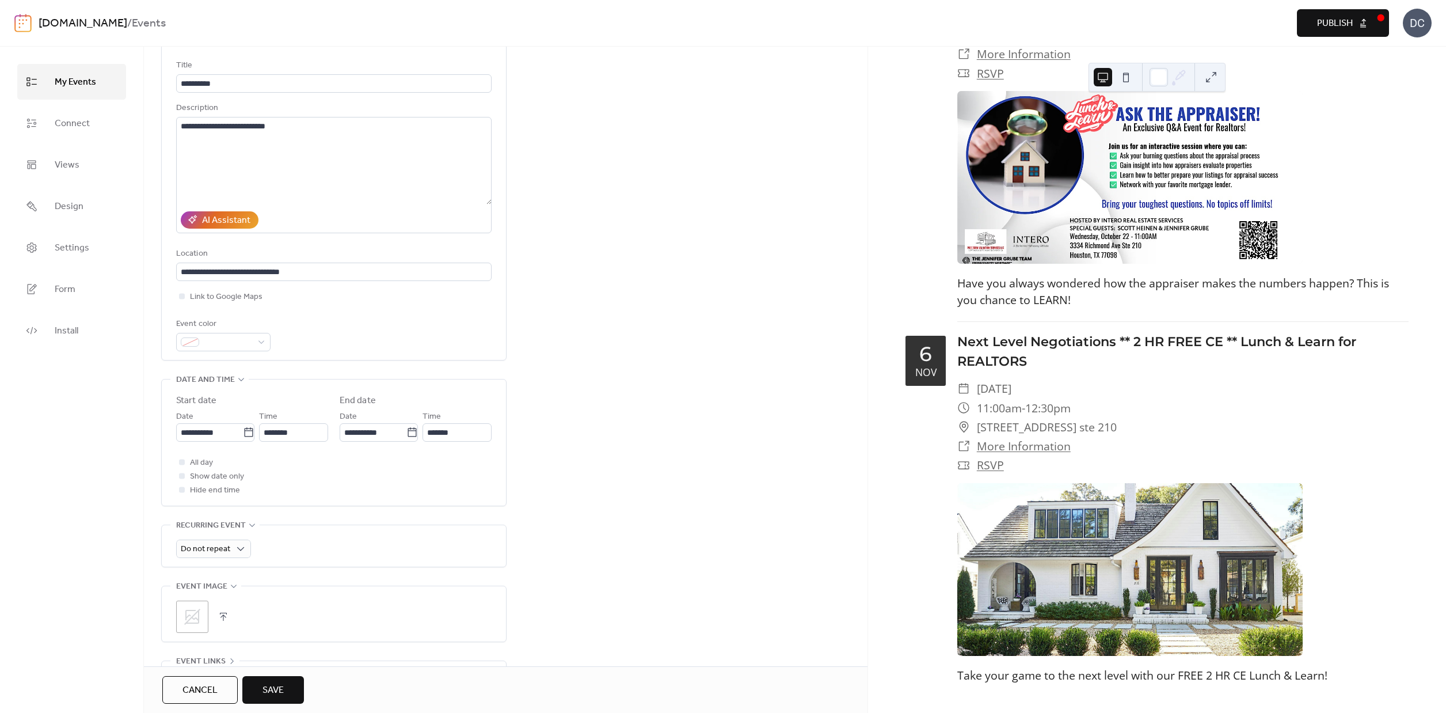
scroll to position [92, 0]
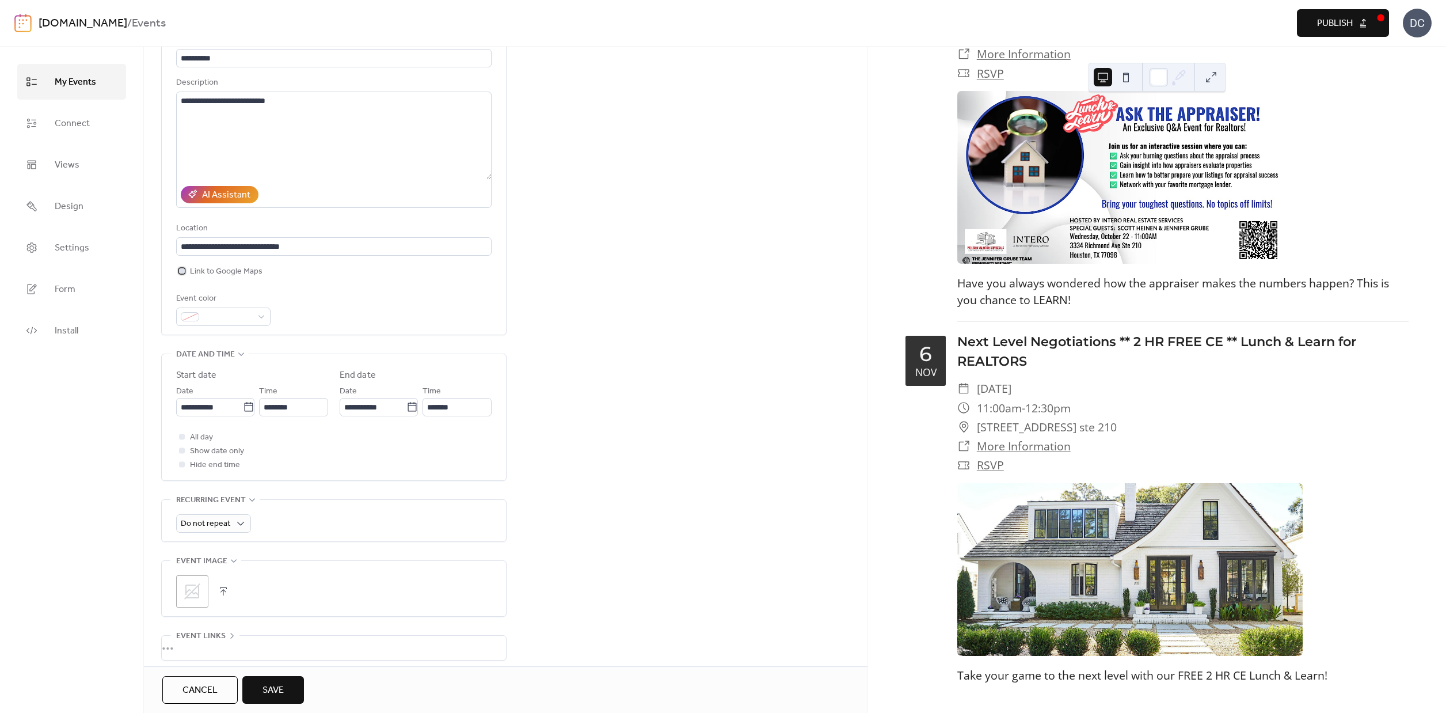
click at [185, 274] on div at bounding box center [182, 271] width 12 height 12
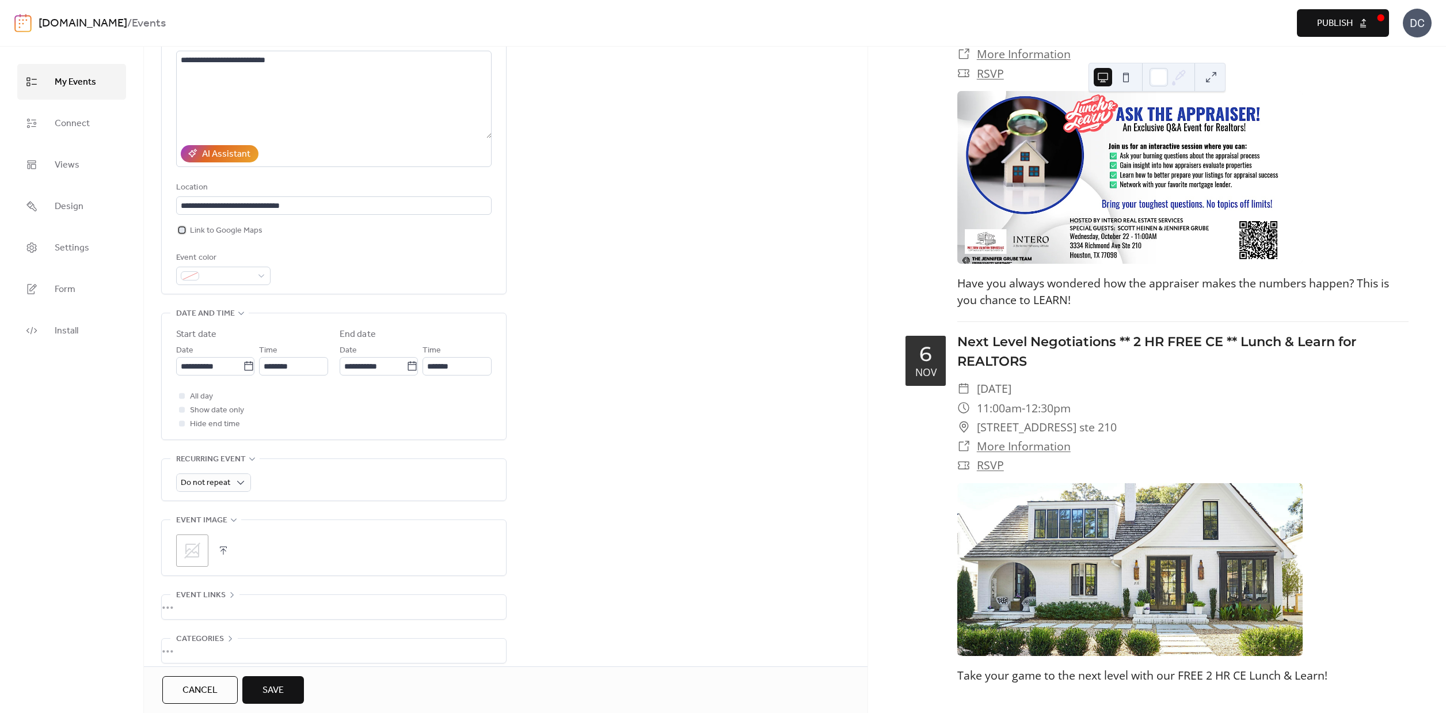
scroll to position [137, 0]
click at [245, 365] on icon at bounding box center [249, 362] width 12 height 12
click at [243, 365] on input "**********" at bounding box center [209, 362] width 67 height 18
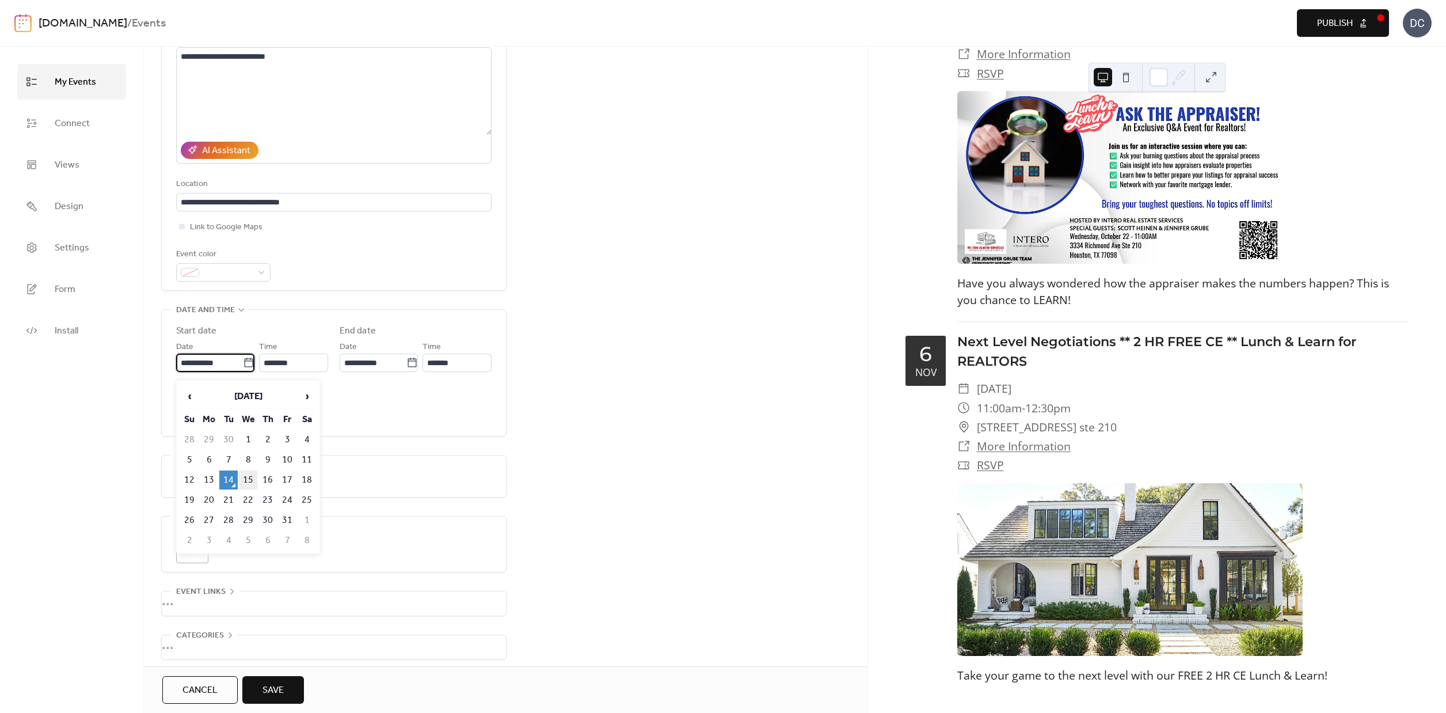
click at [256, 480] on td "15" at bounding box center [248, 479] width 18 height 19
type input "**********"
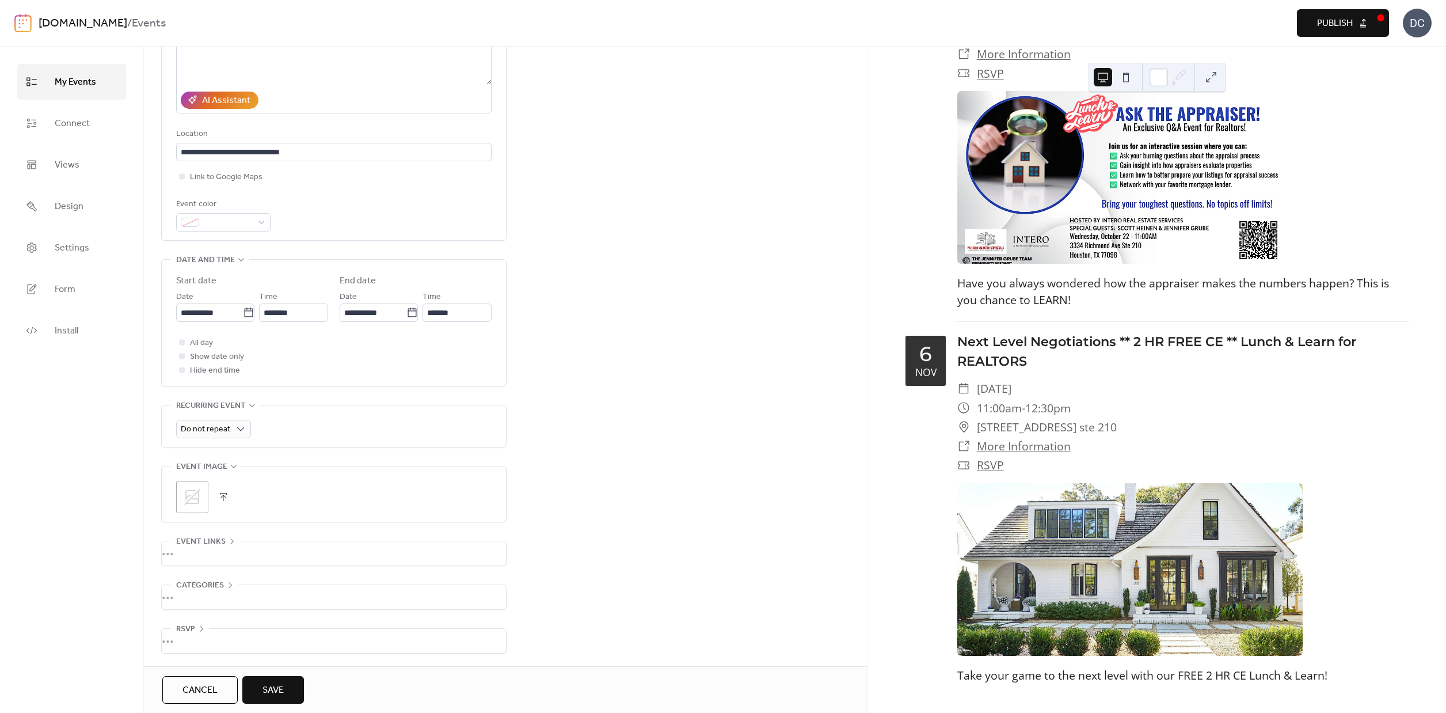
scroll to position [0, 0]
click at [193, 500] on icon at bounding box center [192, 497] width 18 height 18
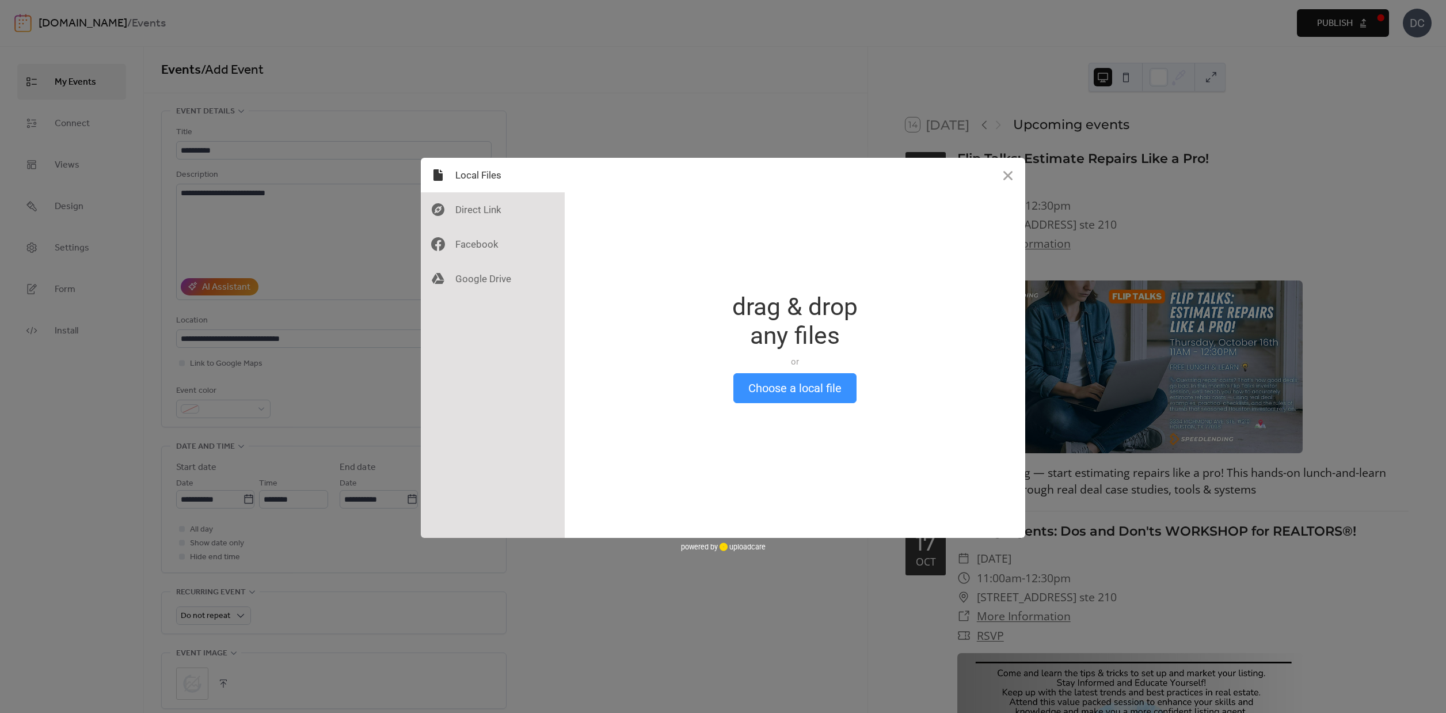
click at [740, 387] on button "Choose a local file" at bounding box center [795, 388] width 123 height 30
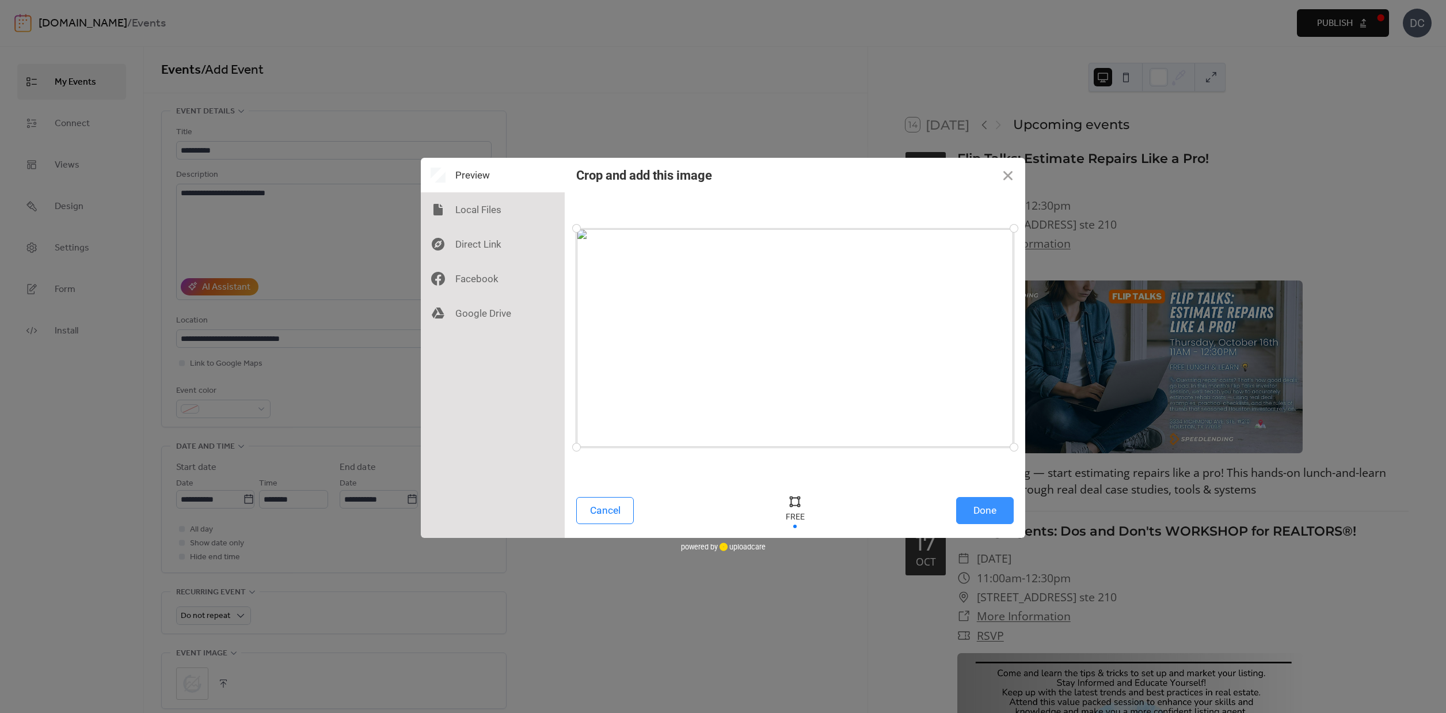
click at [1000, 512] on button "Done" at bounding box center [985, 510] width 58 height 27
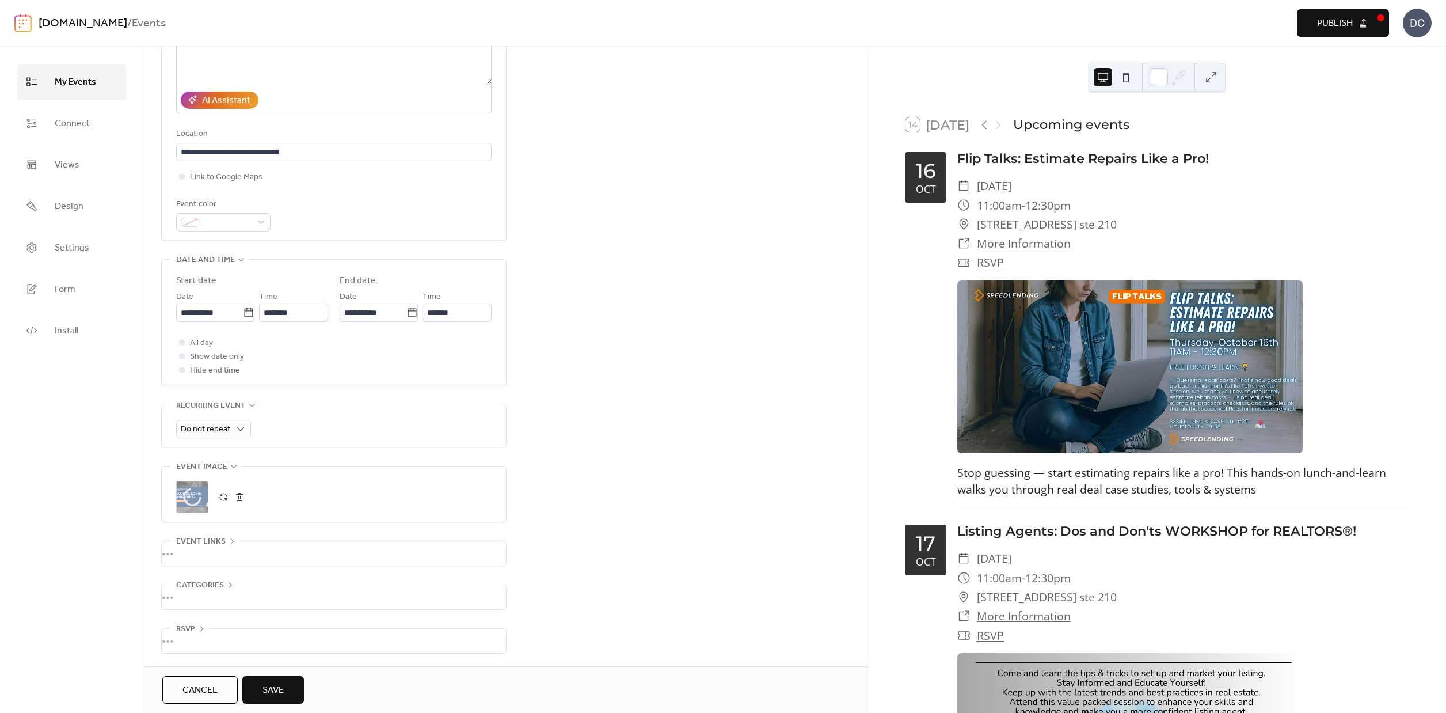
drag, startPoint x: 199, startPoint y: 557, endPoint x: 263, endPoint y: 548, distance: 63.9
click at [201, 556] on div "•••" at bounding box center [334, 553] width 344 height 24
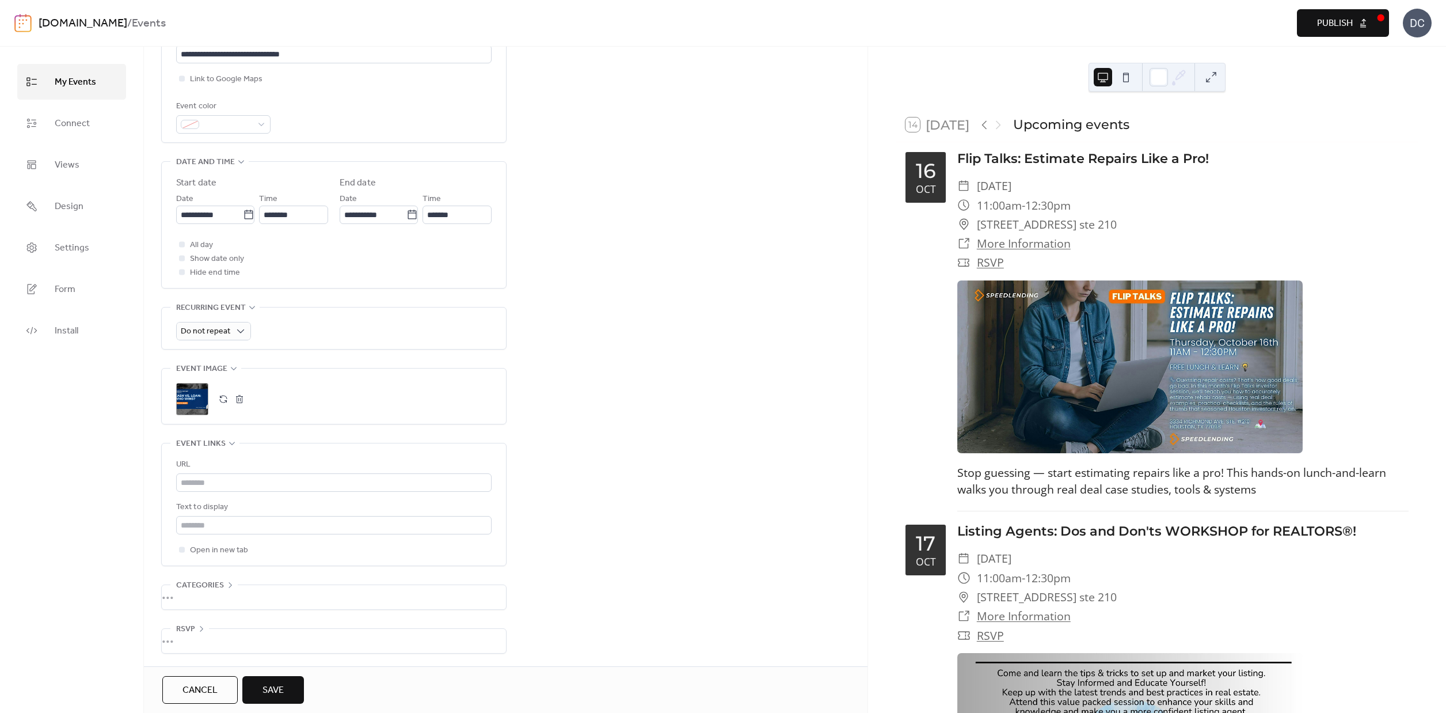
scroll to position [293, 0]
drag, startPoint x: 202, startPoint y: 601, endPoint x: 379, endPoint y: 575, distance: 178.6
click at [203, 600] on div "•••" at bounding box center [334, 597] width 344 height 24
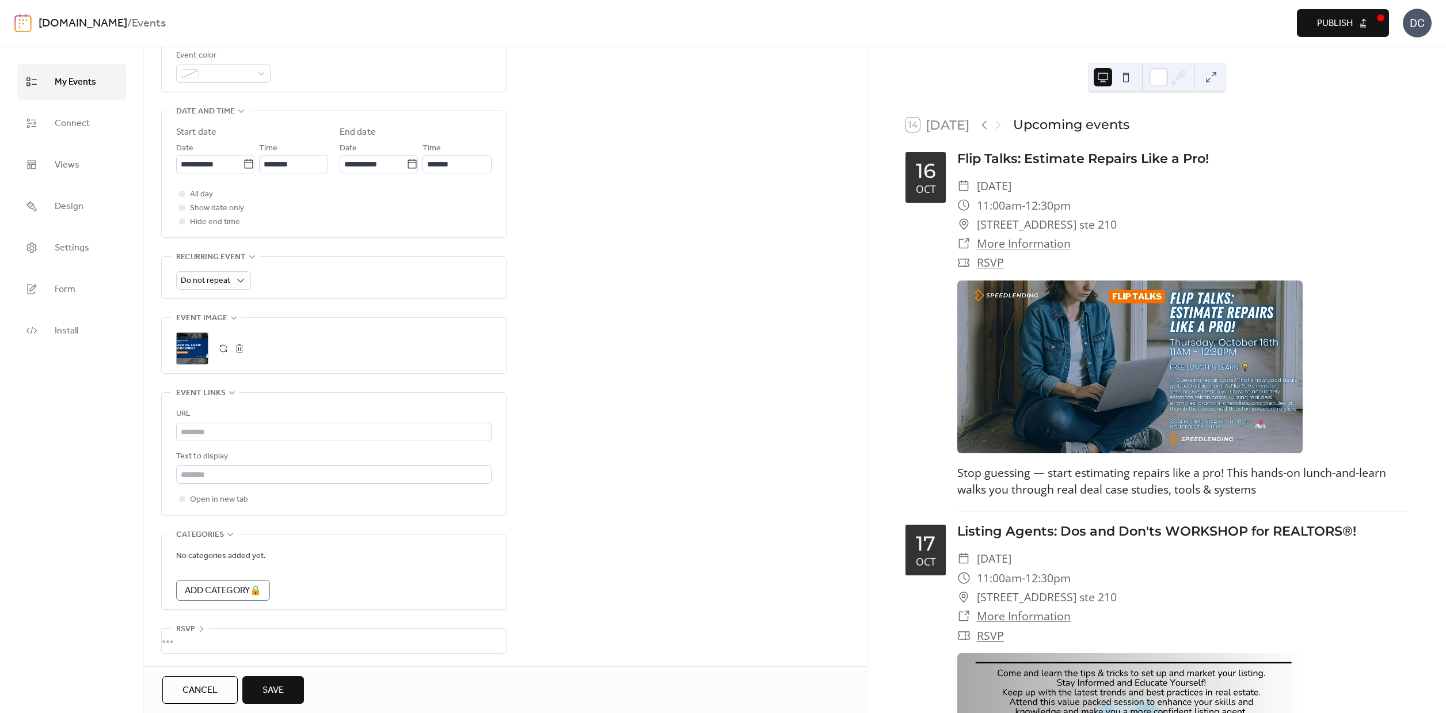
drag, startPoint x: 201, startPoint y: 634, endPoint x: 337, endPoint y: 616, distance: 137.7
click at [202, 634] on div "•••" at bounding box center [334, 641] width 344 height 24
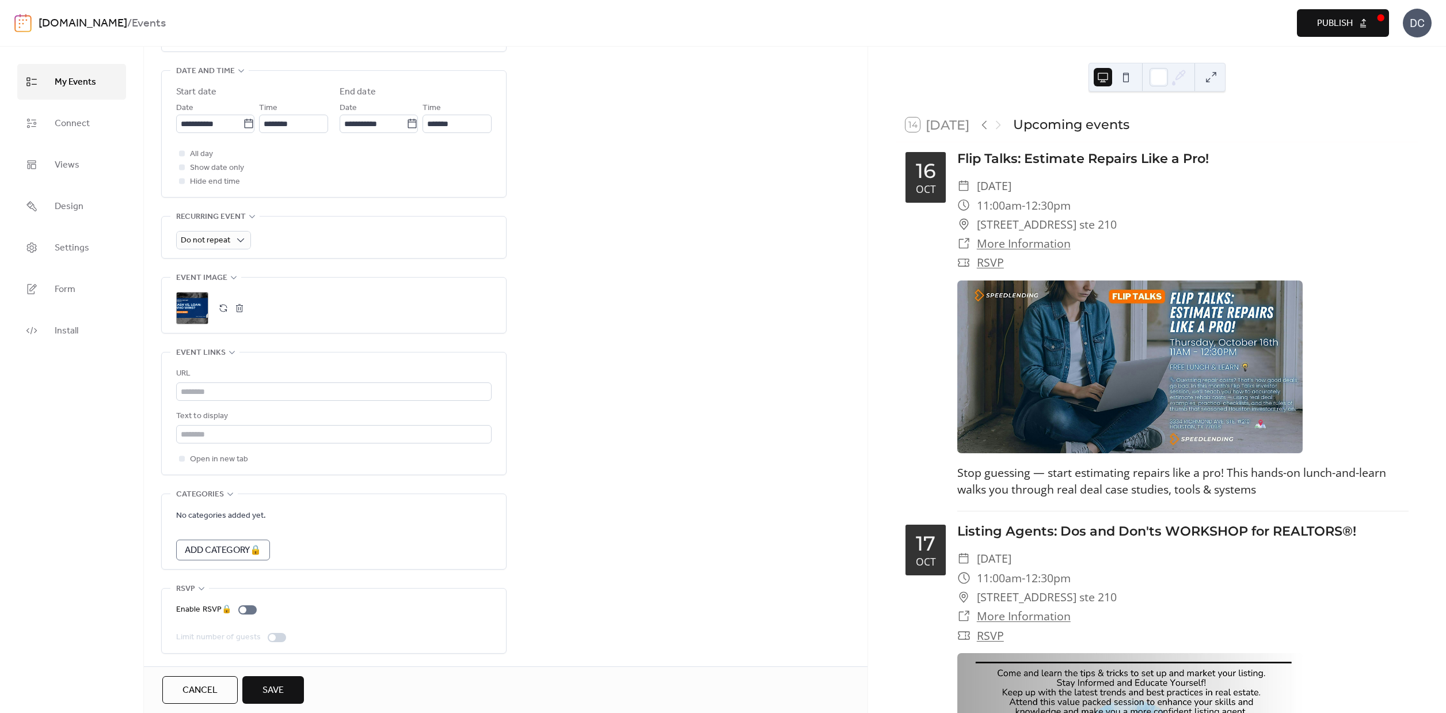
scroll to position [384, 0]
click at [249, 611] on div "Enable RSVP 🔒" at bounding box center [218, 610] width 85 height 14
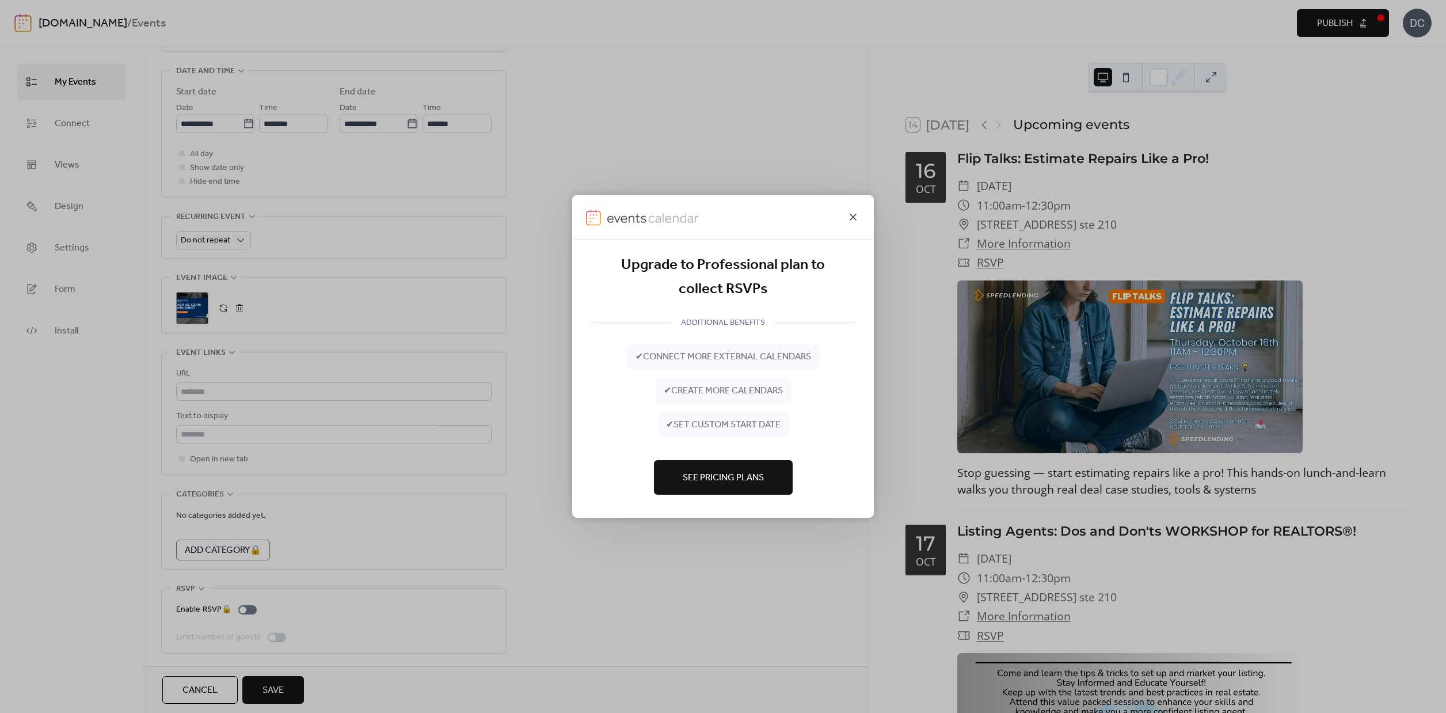
click at [855, 215] on icon at bounding box center [853, 217] width 14 height 14
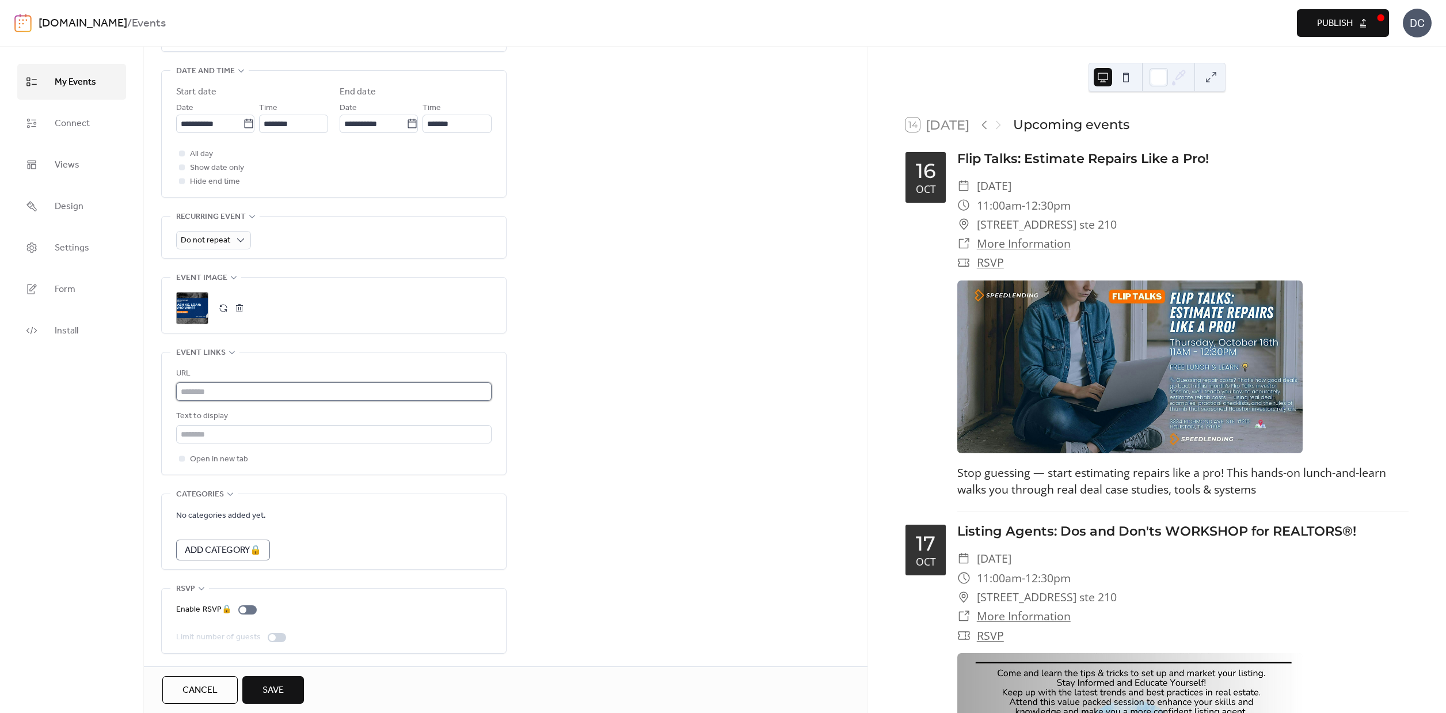
drag, startPoint x: 223, startPoint y: 390, endPoint x: 243, endPoint y: 389, distance: 20.2
click at [223, 390] on input "text" at bounding box center [334, 391] width 316 height 18
type input "**********"
click at [234, 432] on input "text" at bounding box center [334, 434] width 316 height 18
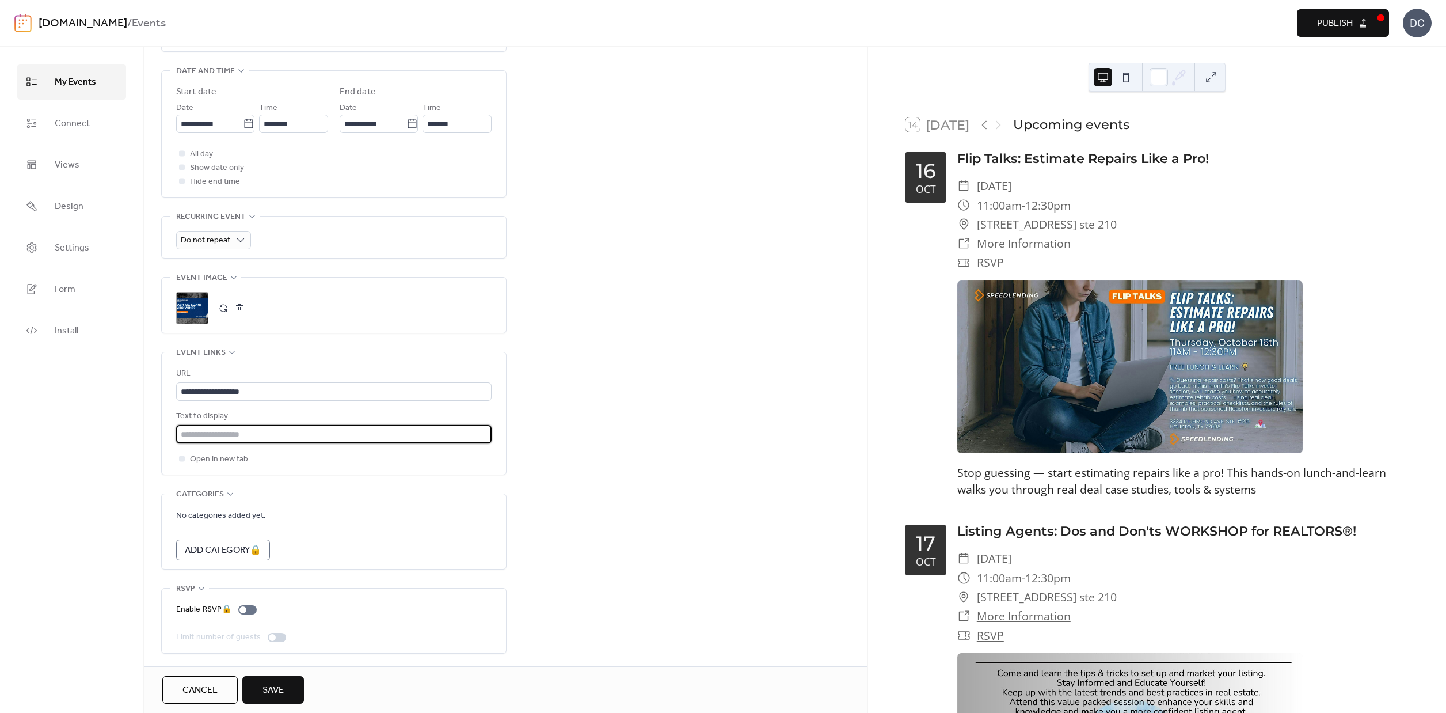
click at [234, 432] on input "text" at bounding box center [334, 434] width 316 height 18
type input "**********"
click at [660, 575] on div "**********" at bounding box center [506, 200] width 724 height 931
click at [274, 688] on span "Save" at bounding box center [273, 690] width 21 height 14
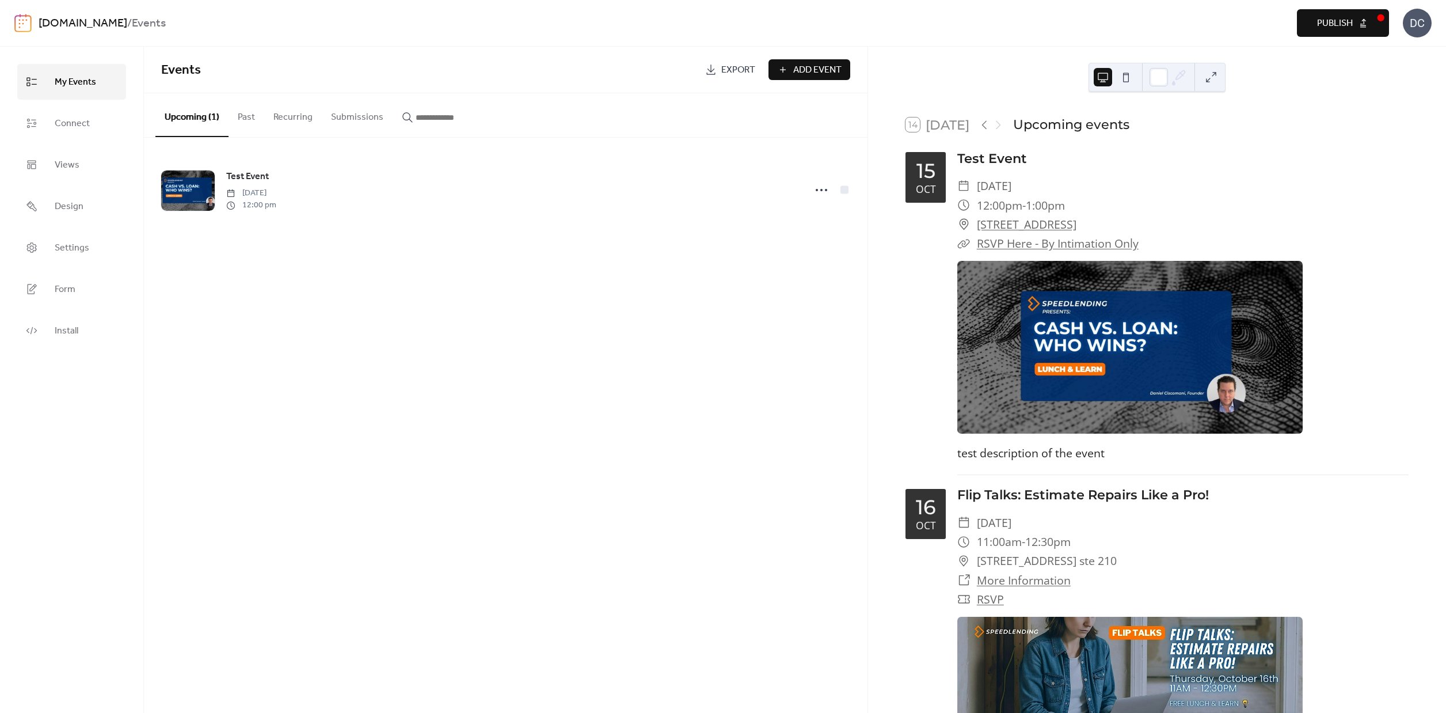
click at [1071, 243] on link "RSVP Here - By Intimation Only" at bounding box center [1058, 243] width 162 height 16
click at [1353, 26] on span "Publish" at bounding box center [1335, 24] width 36 height 14
drag, startPoint x: 1354, startPoint y: 29, endPoint x: 875, endPoint y: 73, distance: 481.0
click at [1354, 29] on div "Preview Publish" at bounding box center [1062, 23] width 655 height 28
click at [65, 330] on span "Install" at bounding box center [67, 331] width 24 height 18
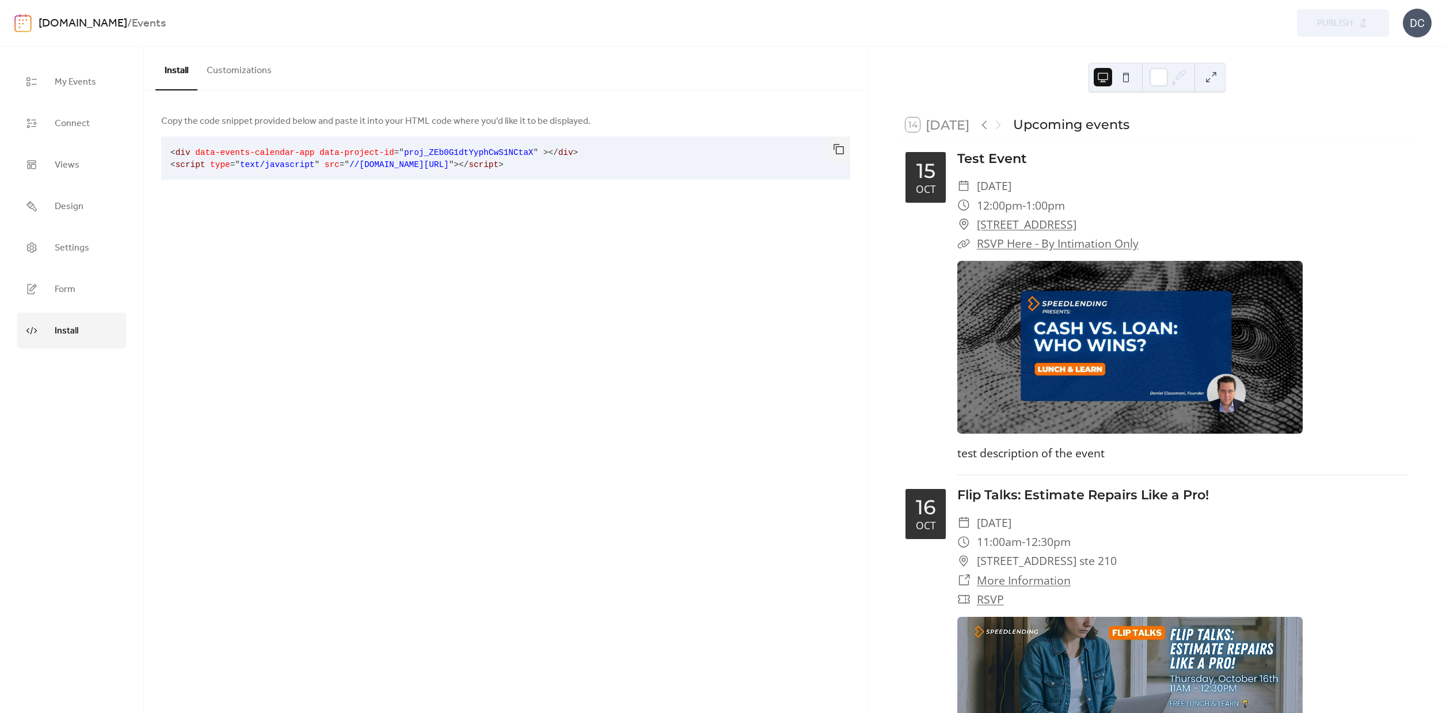
click at [66, 326] on span "Install" at bounding box center [67, 331] width 24 height 18
click at [838, 153] on button "button" at bounding box center [838, 148] width 23 height 25
click at [842, 153] on button "button" at bounding box center [838, 148] width 23 height 25
click at [250, 73] on button "Customizations" at bounding box center [238, 68] width 83 height 43
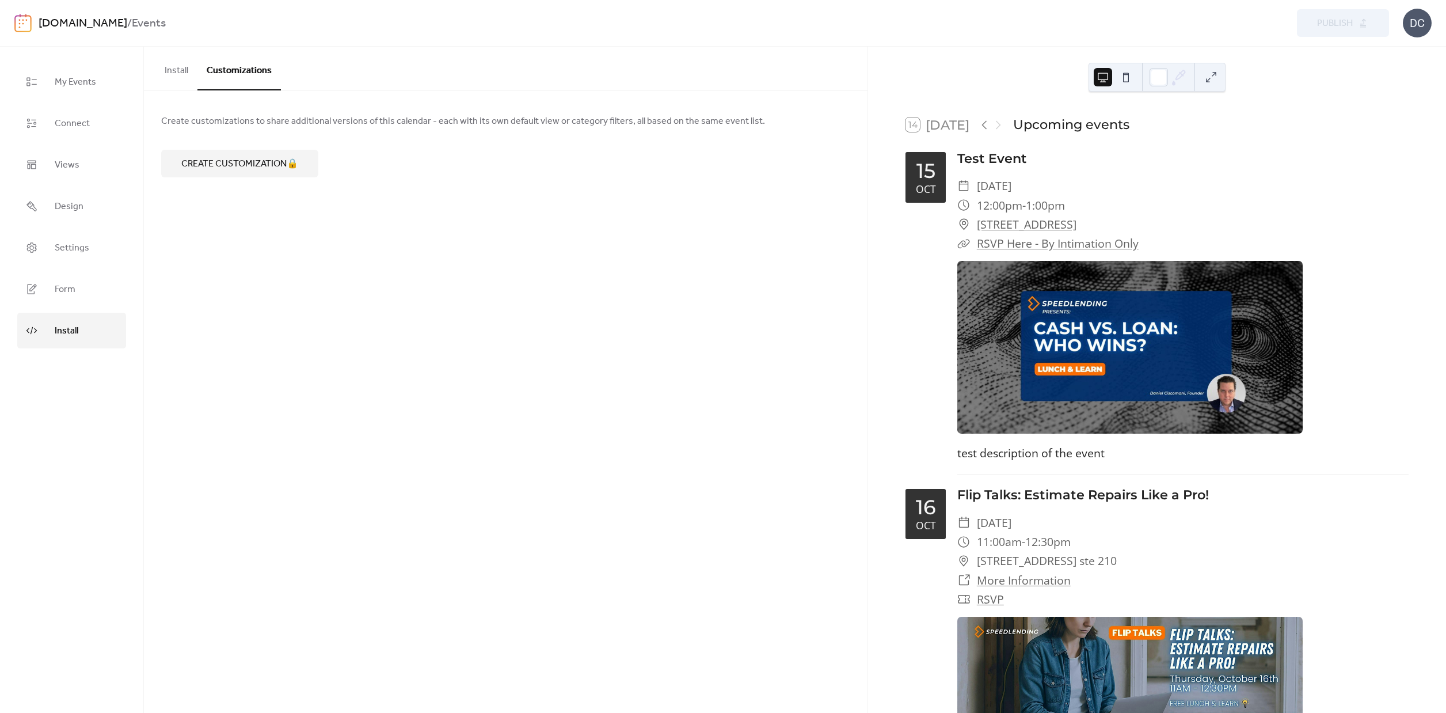
drag, startPoint x: 185, startPoint y: 75, endPoint x: 221, endPoint y: 78, distance: 35.8
click at [185, 75] on button "Install" at bounding box center [176, 68] width 42 height 43
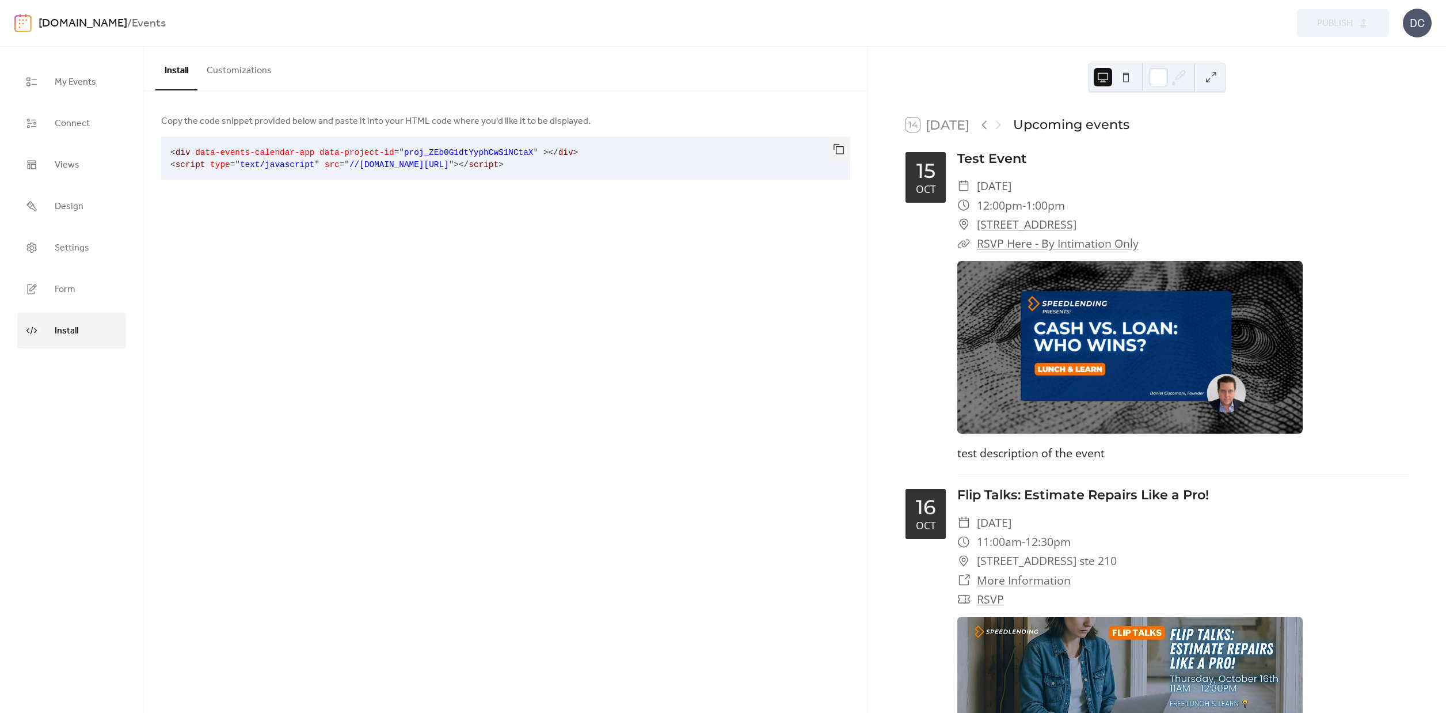
click at [670, 237] on div "Install Customizations Copy the code snippet provided below and paste it into y…" at bounding box center [506, 380] width 724 height 666
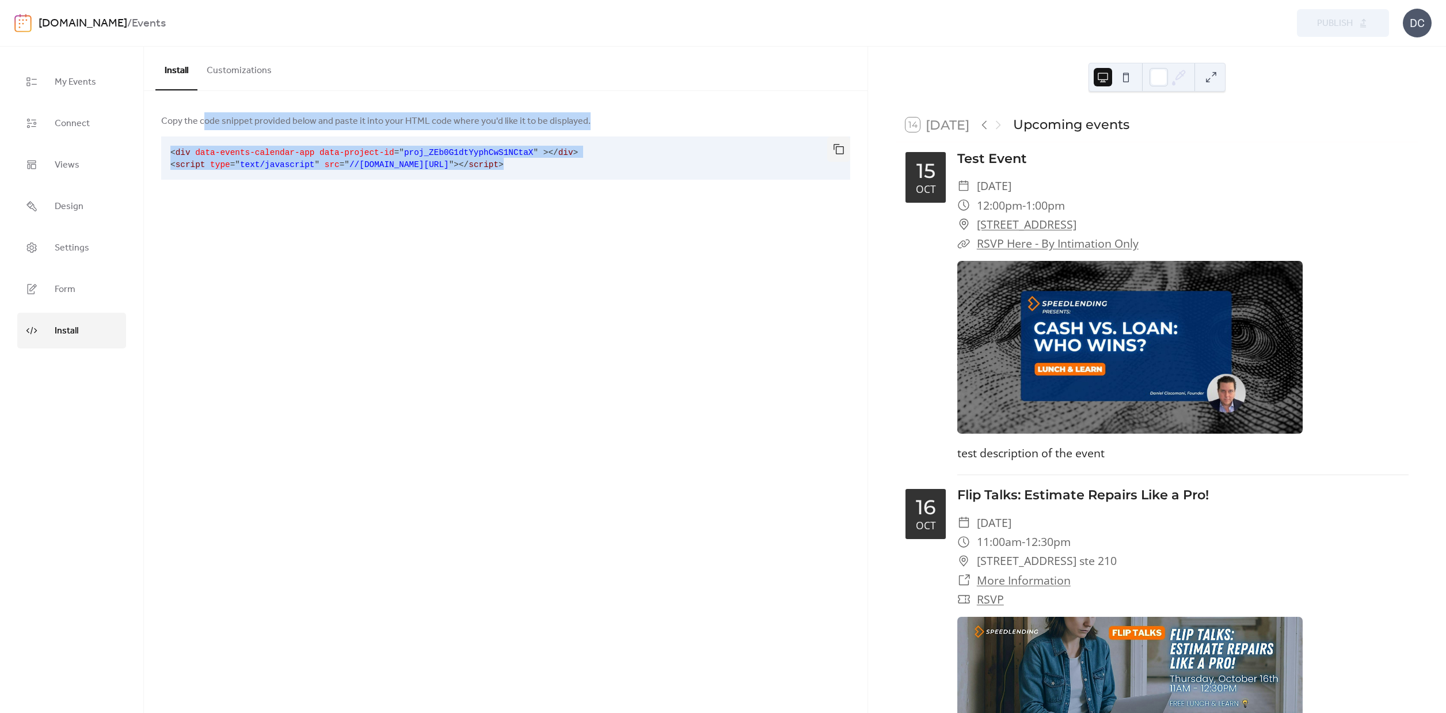
drag, startPoint x: 474, startPoint y: 223, endPoint x: 721, endPoint y: 332, distance: 270.4
click at [721, 332] on div "Install Customizations Copy the code snippet provided below and paste it into y…" at bounding box center [506, 380] width 724 height 666
click at [736, 333] on div "Install Customizations Copy the code snippet provided below and paste it into y…" at bounding box center [506, 380] width 724 height 666
drag, startPoint x: 481, startPoint y: 160, endPoint x: 377, endPoint y: 96, distance: 122.2
click at [366, 90] on div "Install Customizations Copy the code snippet provided below and paste it into y…" at bounding box center [506, 380] width 724 height 666
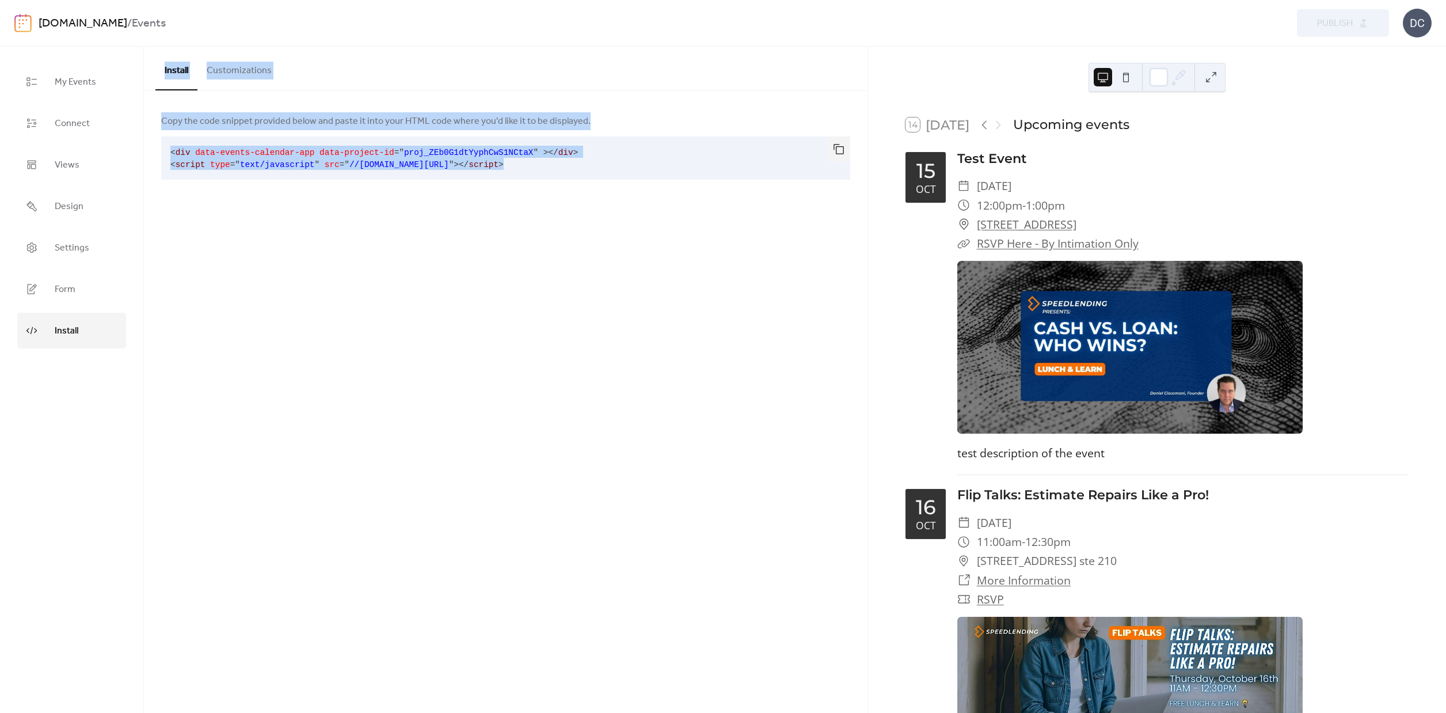
click at [747, 441] on div "Install Customizations Copy the code snippet provided below and paste it into y…" at bounding box center [506, 380] width 724 height 666
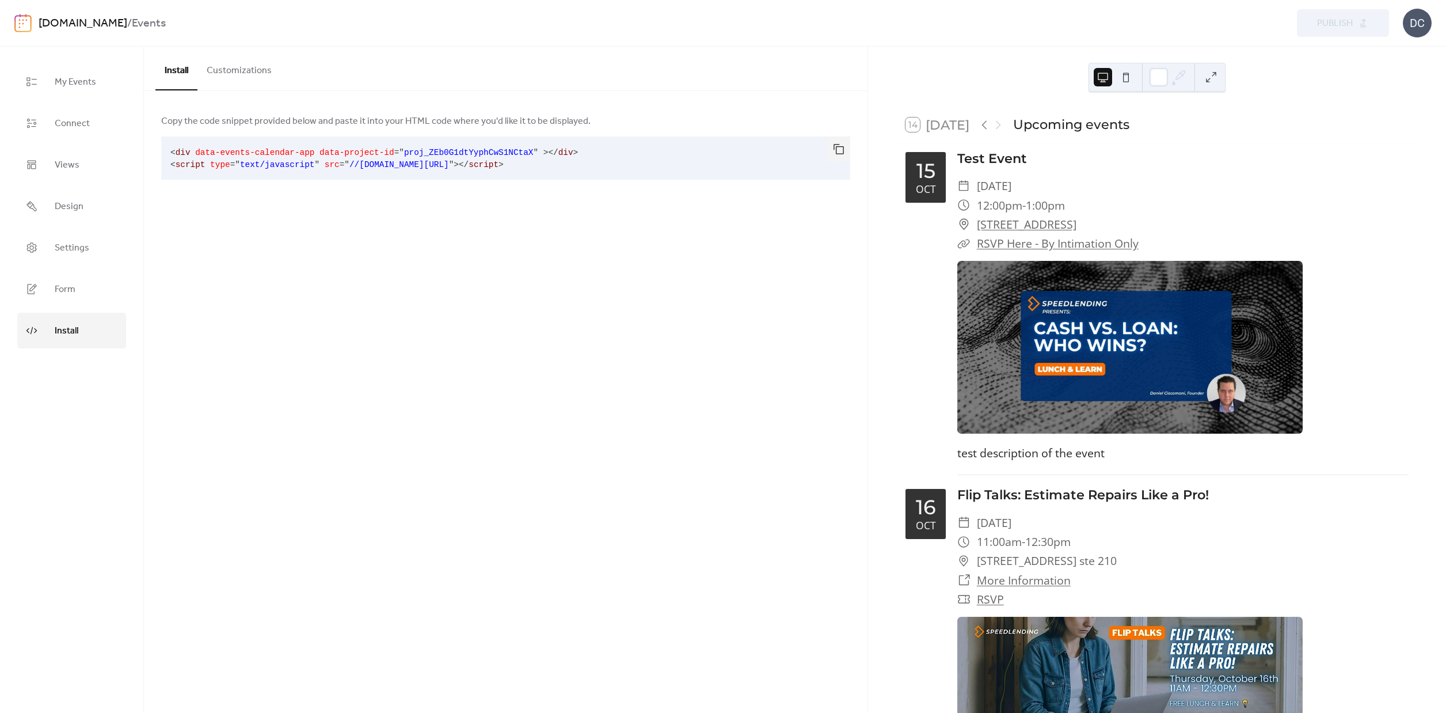
click at [280, 275] on div "Install Customizations Copy the code snippet provided below and paste it into y…" at bounding box center [506, 380] width 724 height 666
click at [64, 128] on span "Connect" at bounding box center [72, 124] width 35 height 18
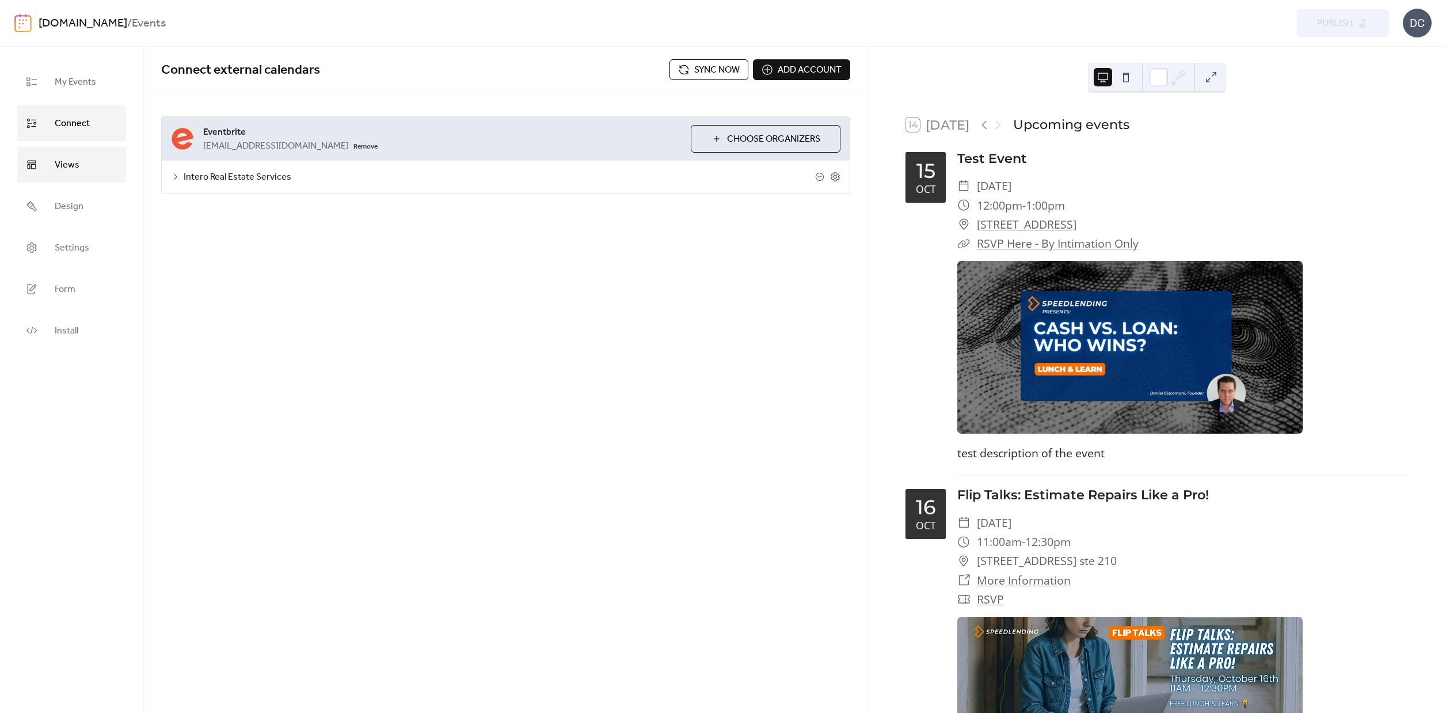
click at [61, 162] on span "Views" at bounding box center [67, 165] width 25 height 18
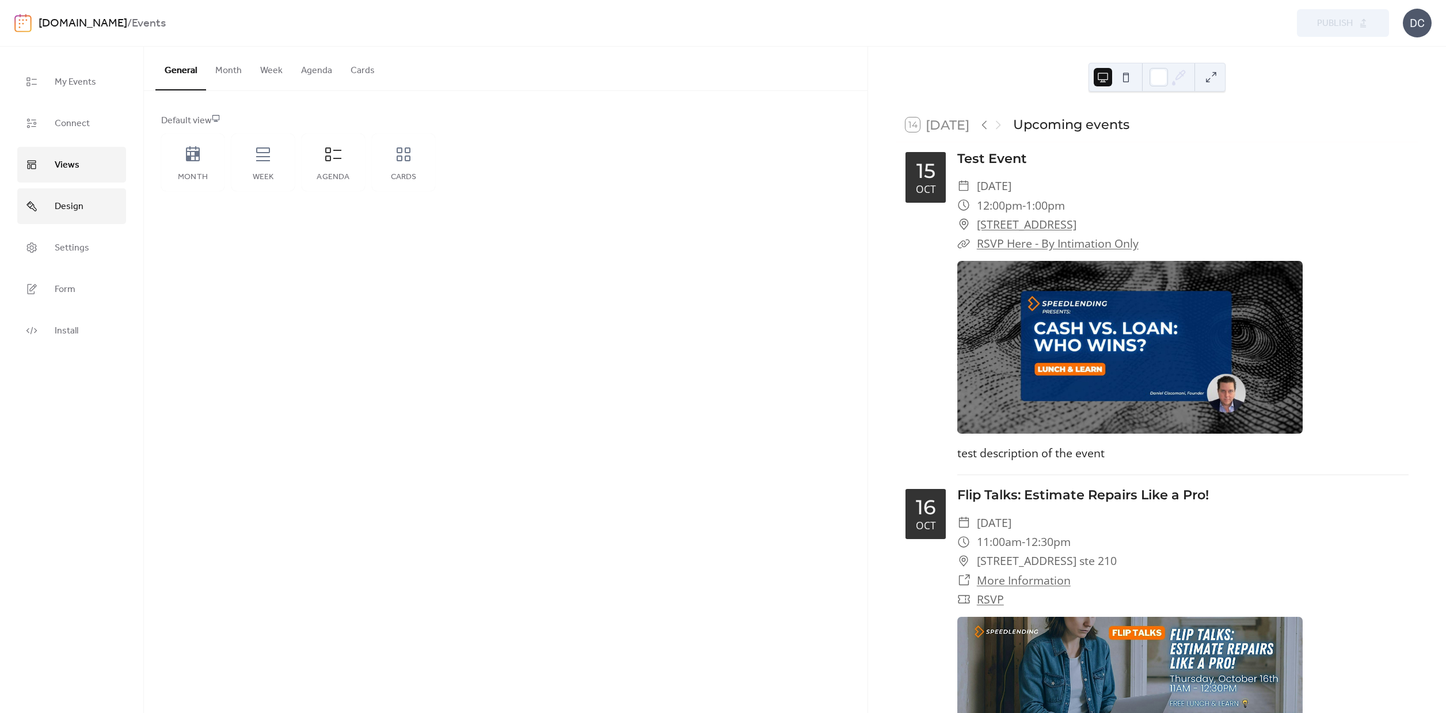
click at [64, 195] on link "Design" at bounding box center [71, 206] width 109 height 36
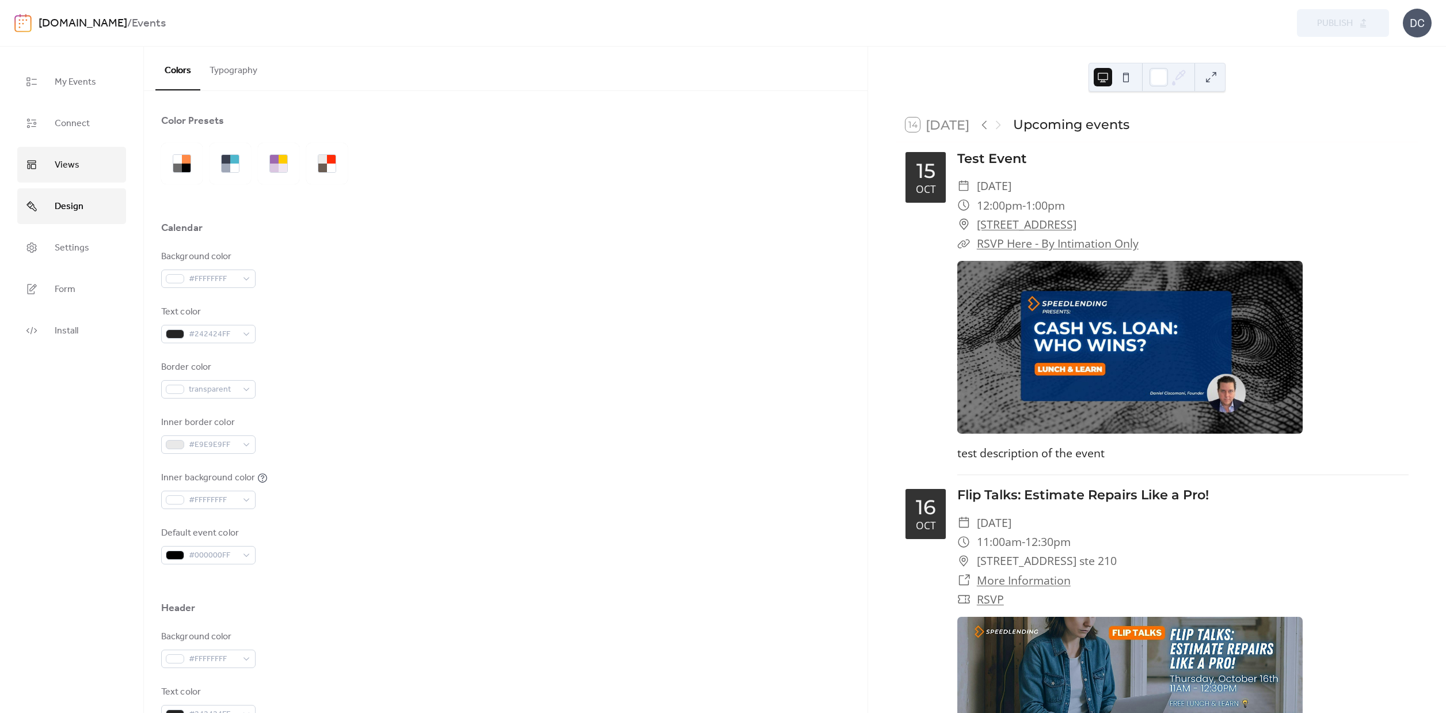
click at [73, 165] on span "Views" at bounding box center [67, 165] width 25 height 18
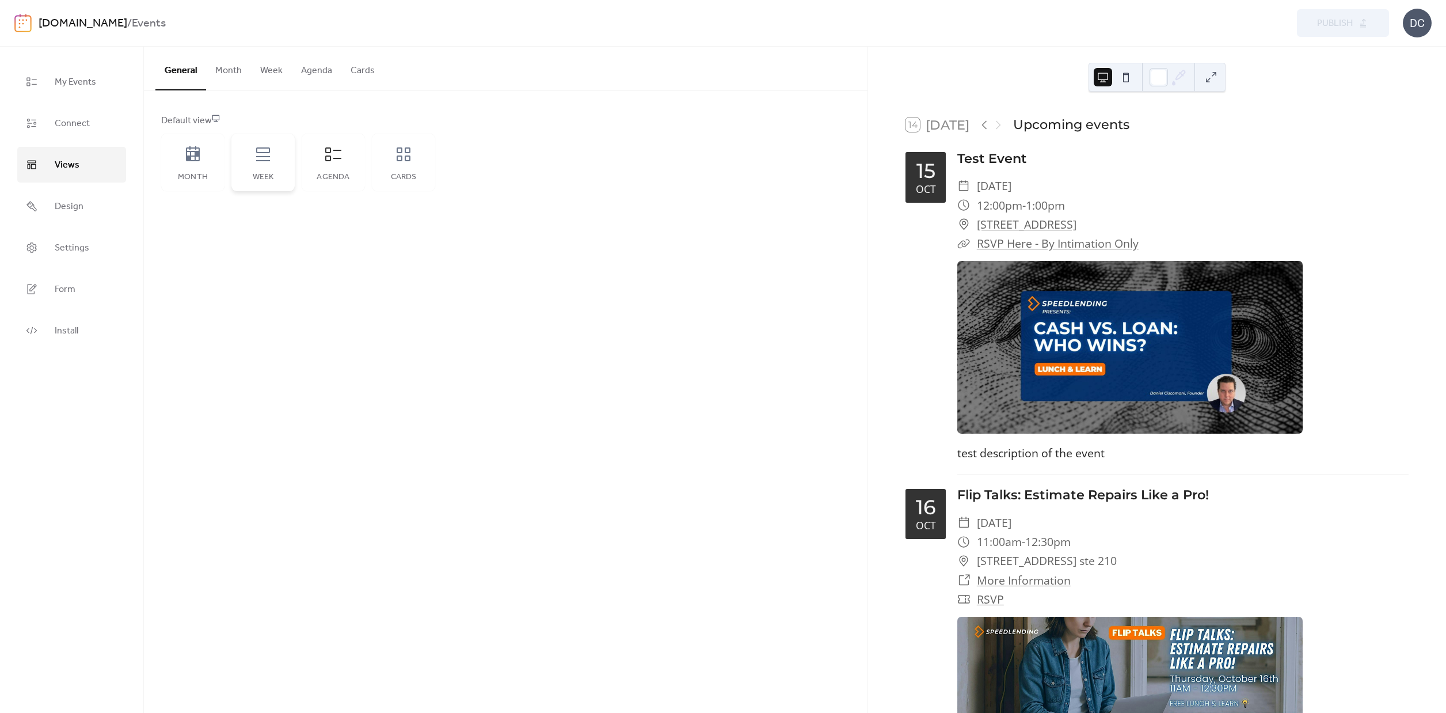
click at [261, 163] on icon at bounding box center [263, 154] width 18 height 18
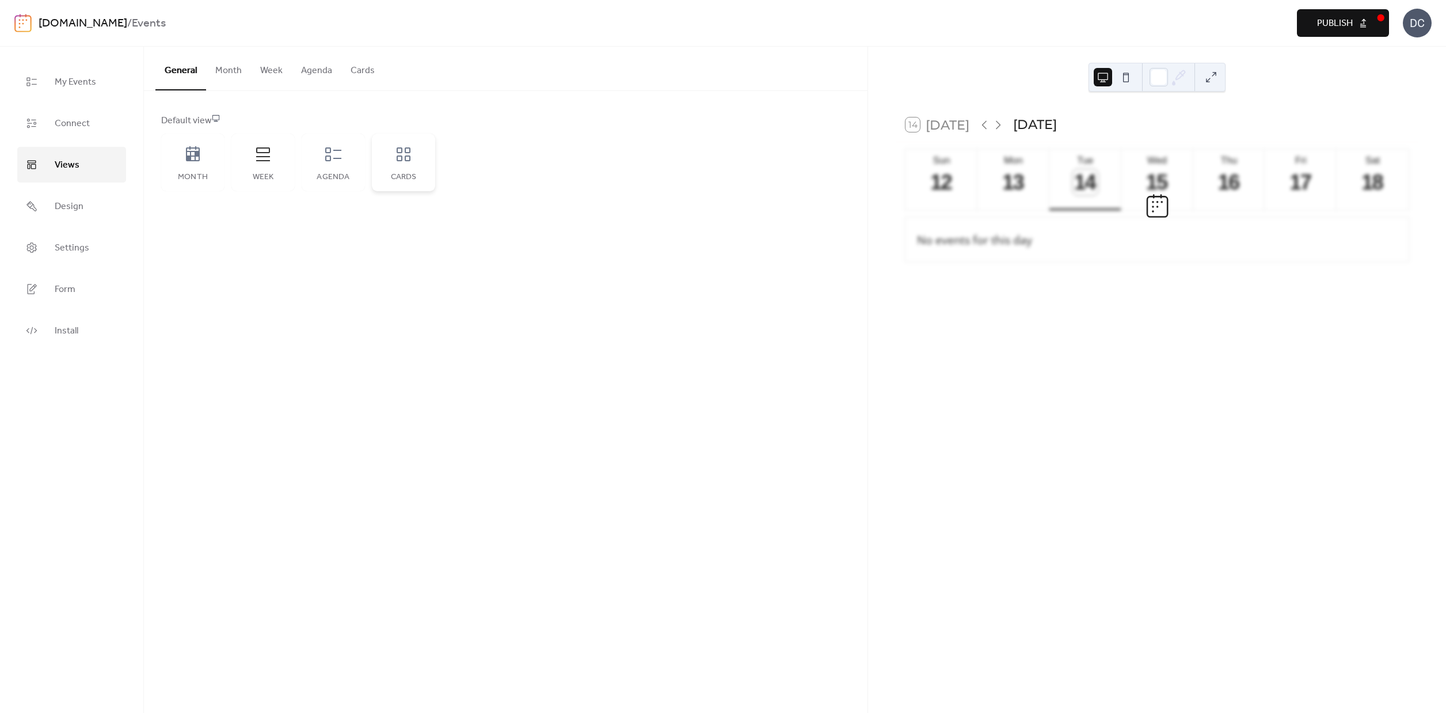
click at [402, 162] on icon at bounding box center [403, 154] width 18 height 18
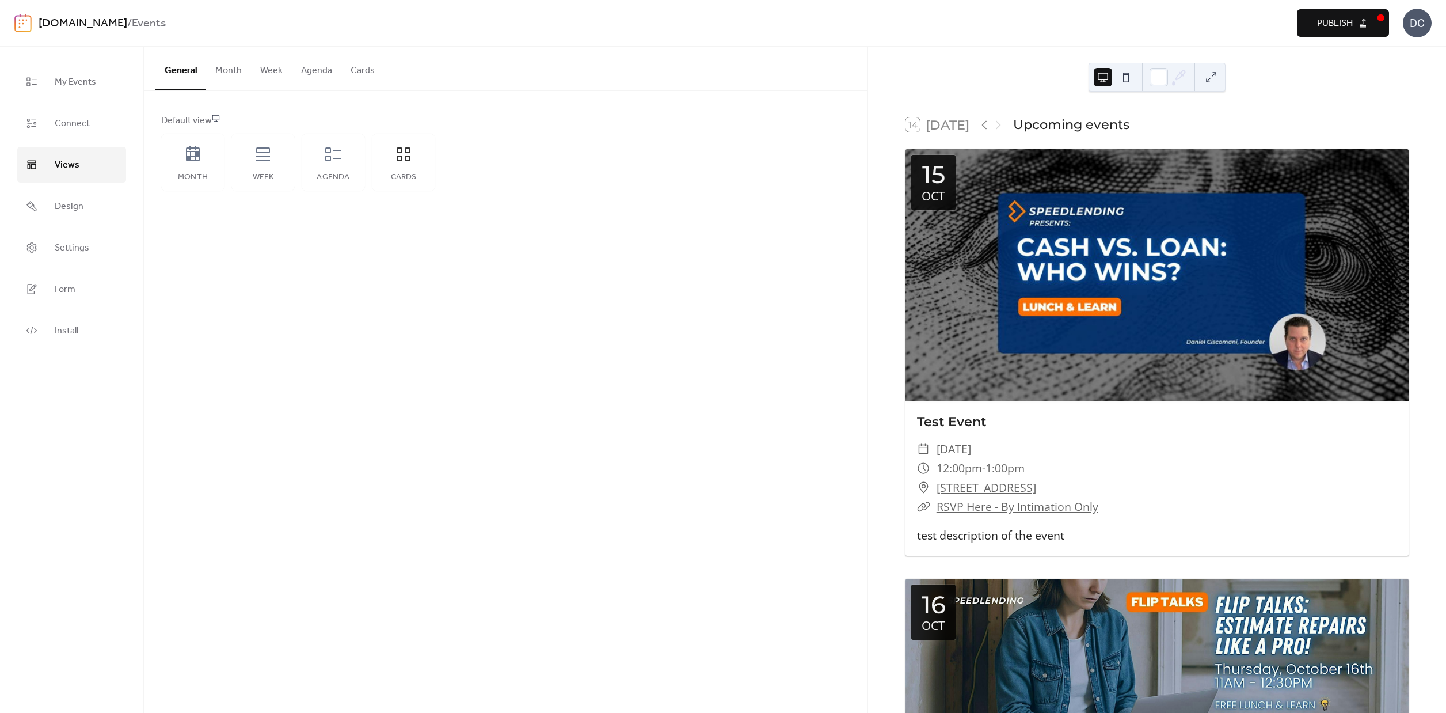
click at [1350, 29] on span "Publish" at bounding box center [1335, 24] width 36 height 14
click at [77, 78] on span "My Events" at bounding box center [75, 82] width 41 height 18
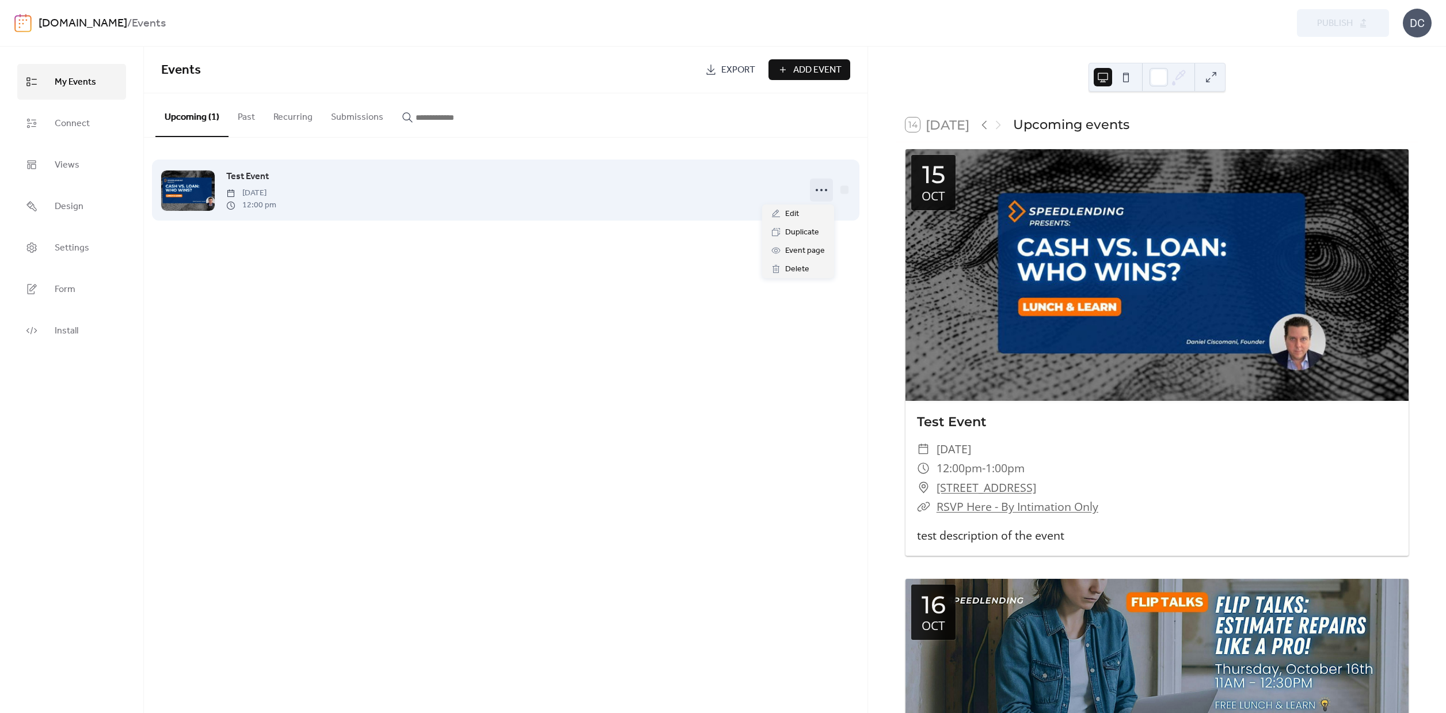
click at [820, 192] on icon at bounding box center [821, 190] width 18 height 18
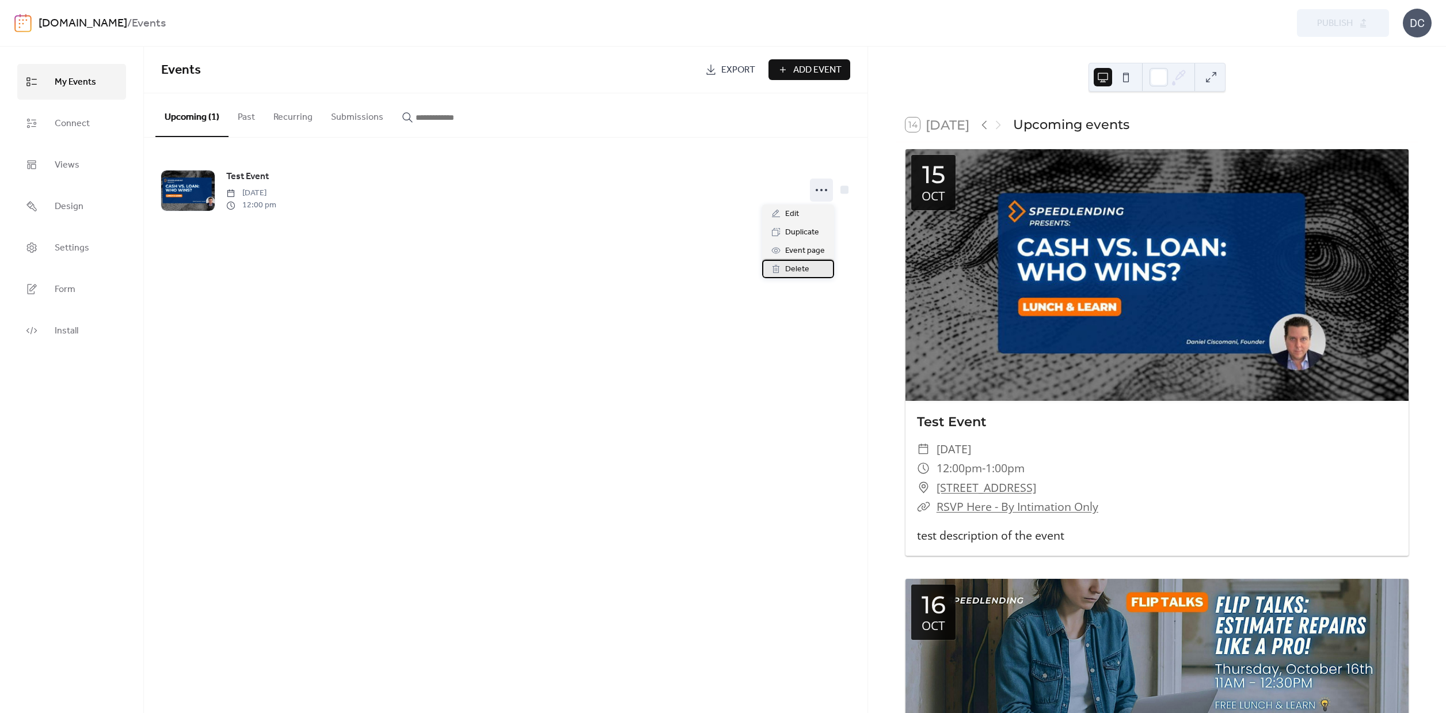
click at [791, 278] on div "Delete" at bounding box center [798, 269] width 72 height 18
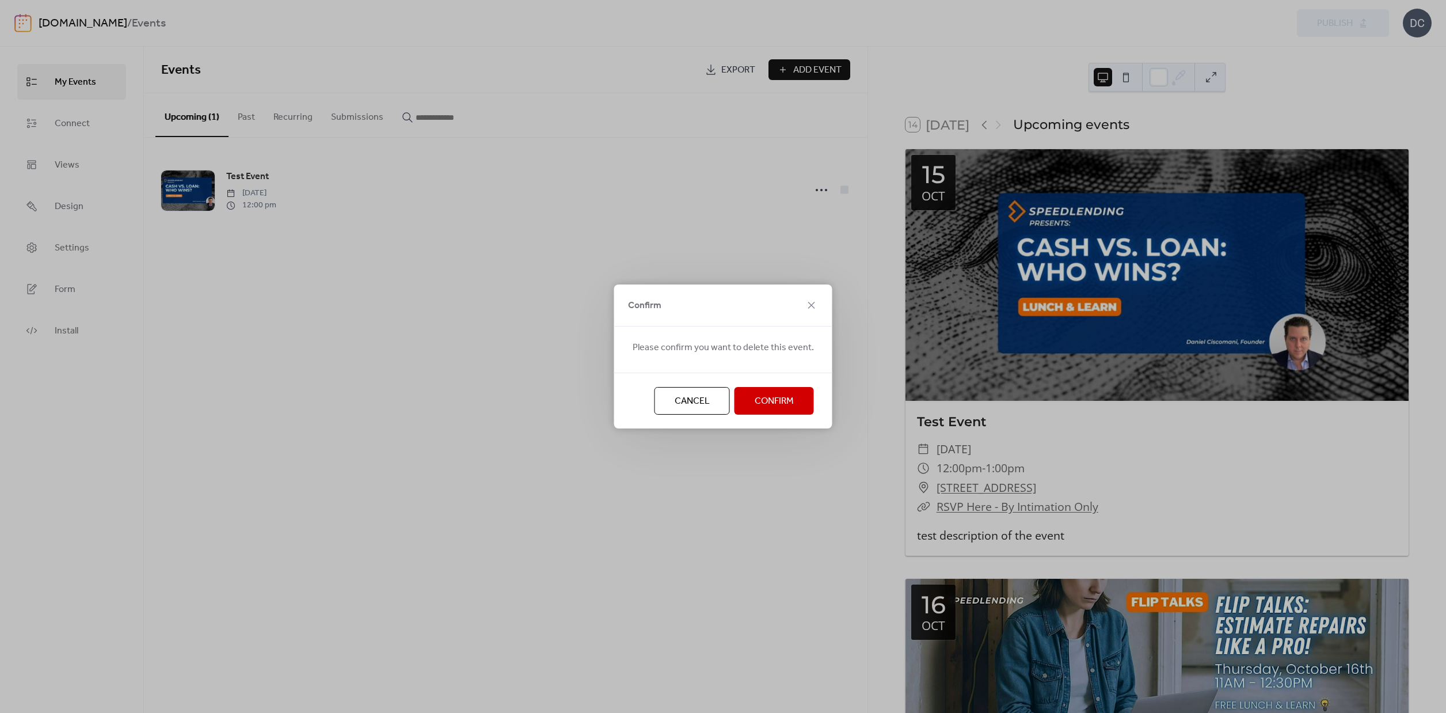
drag, startPoint x: 716, startPoint y: 400, endPoint x: 759, endPoint y: 359, distance: 59.1
click at [716, 400] on button "Cancel" at bounding box center [692, 401] width 75 height 28
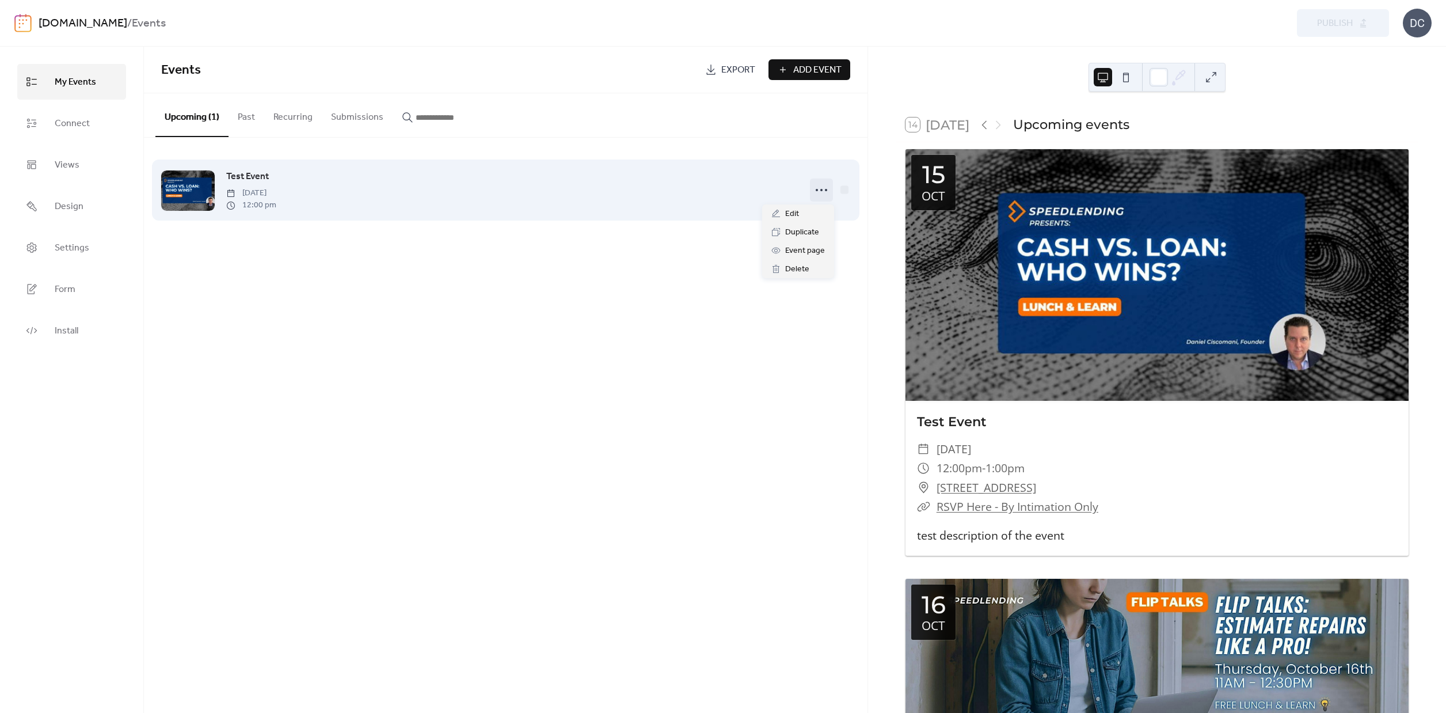
click at [819, 187] on icon at bounding box center [821, 190] width 18 height 18
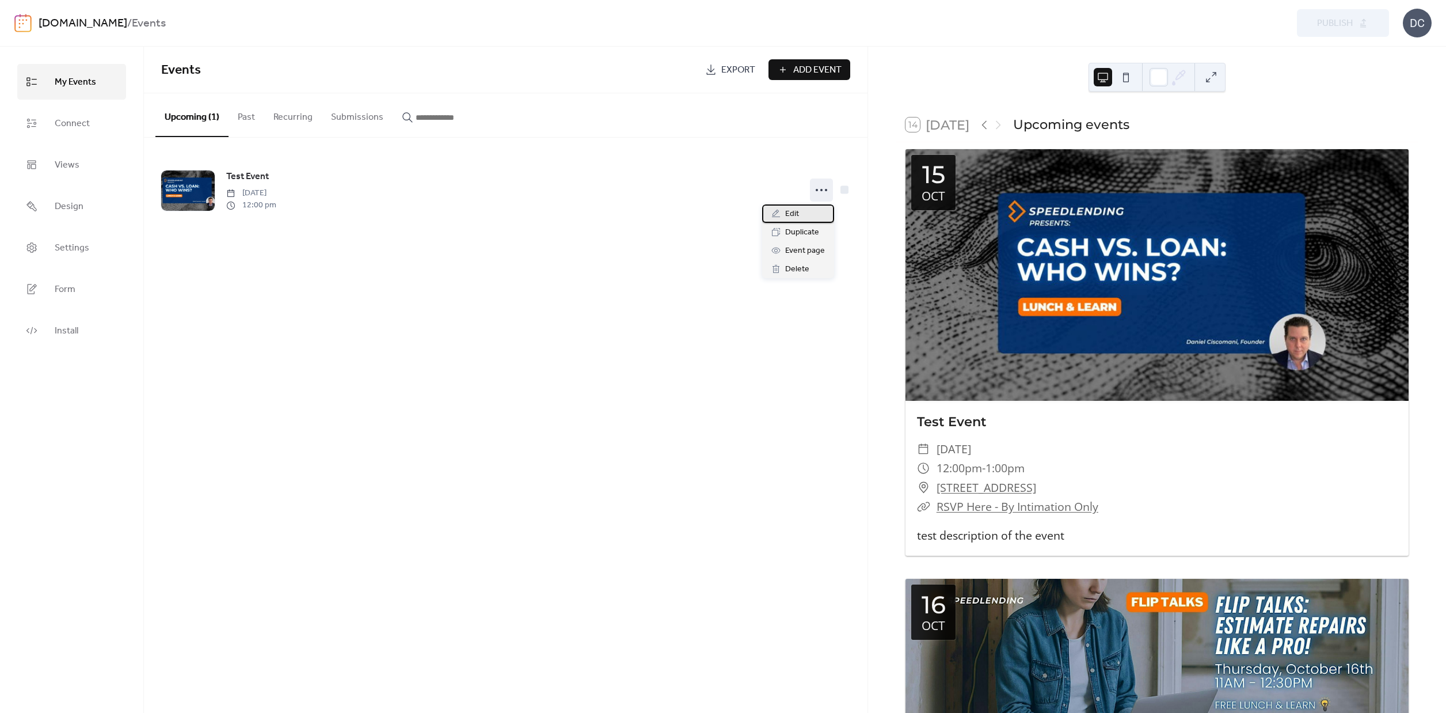
click at [793, 215] on span "Edit" at bounding box center [792, 214] width 14 height 14
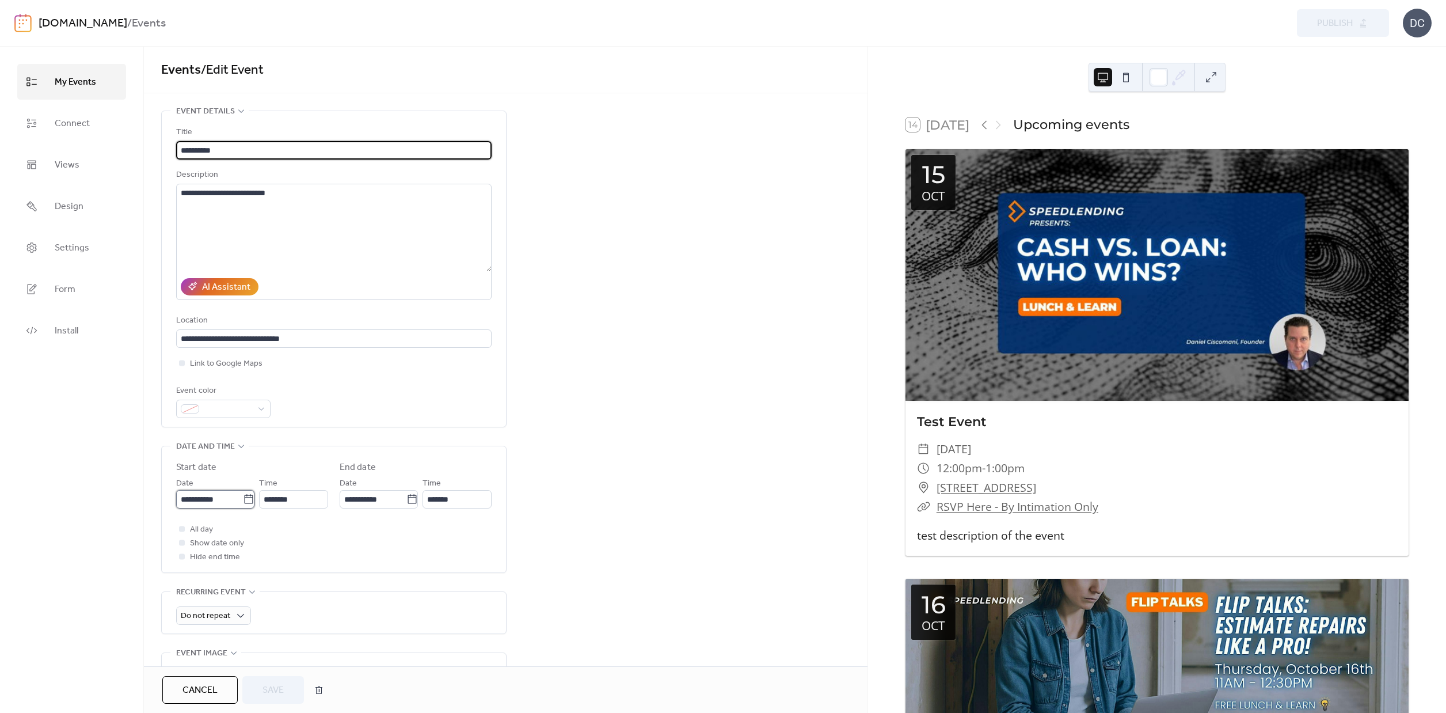
click at [227, 504] on input "**********" at bounding box center [209, 499] width 67 height 18
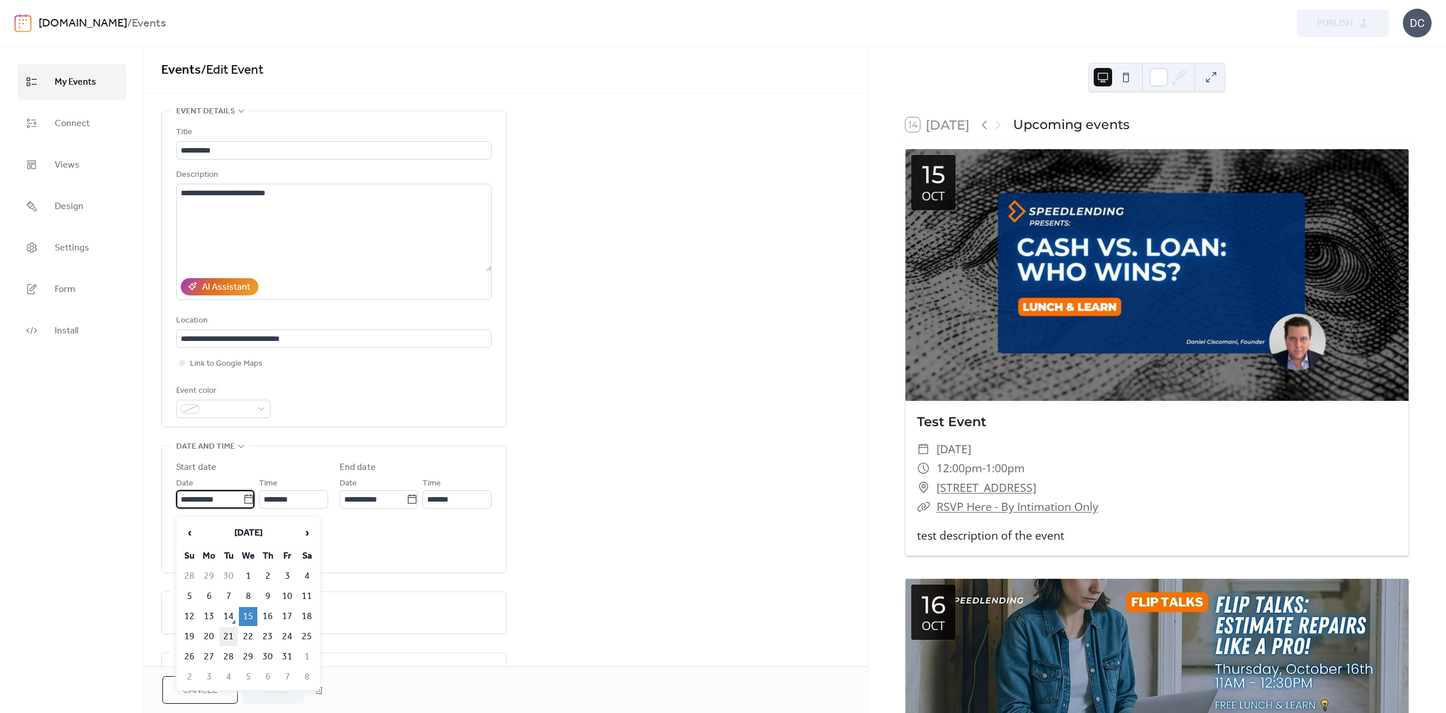
click at [225, 637] on td "21" at bounding box center [228, 636] width 18 height 19
type input "**********"
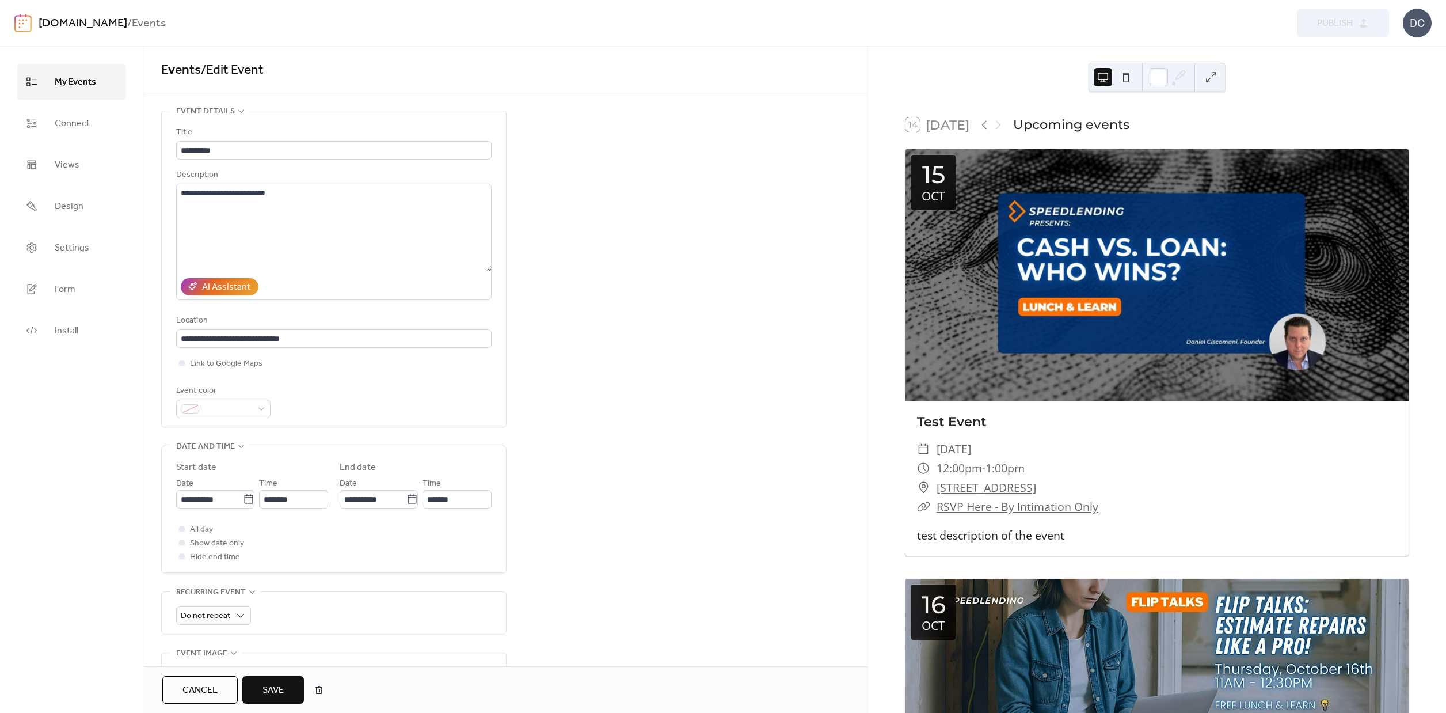
click at [278, 691] on span "Save" at bounding box center [273, 690] width 21 height 14
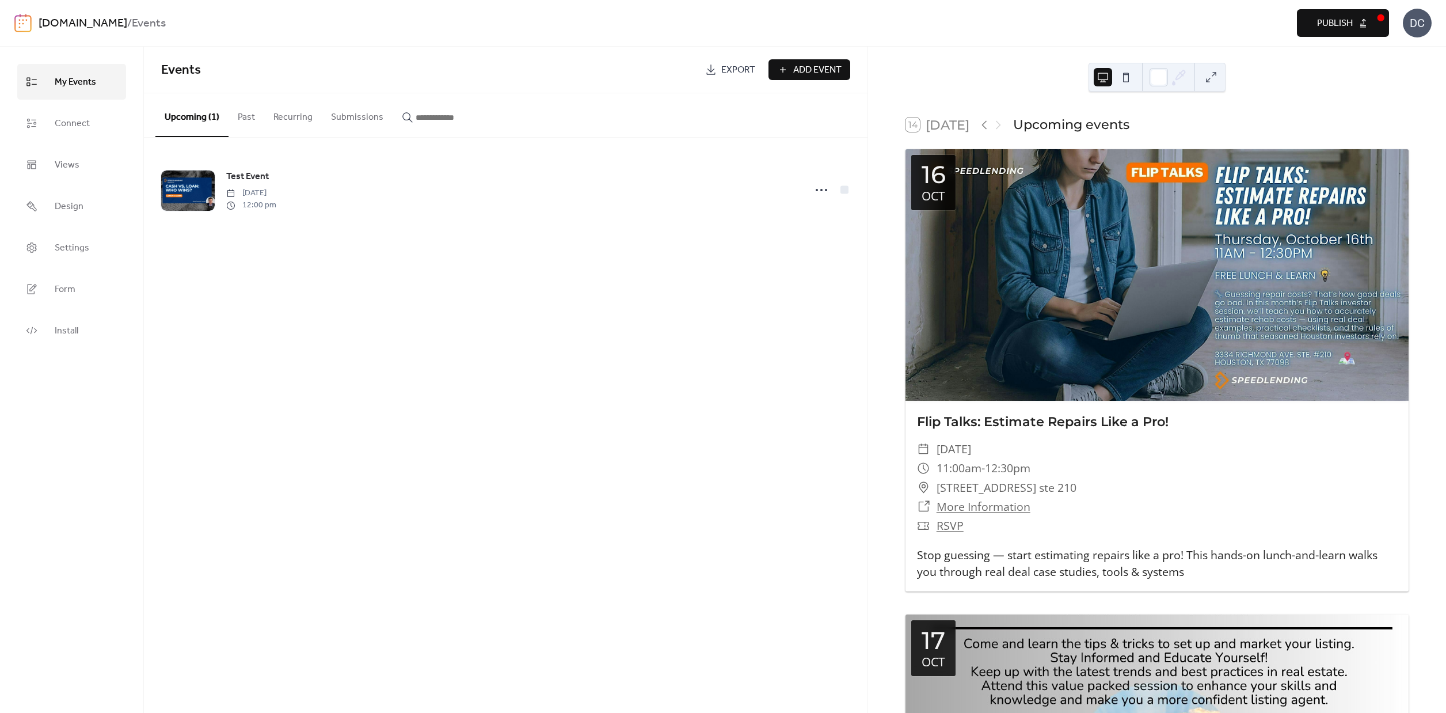
click at [1309, 21] on button "Publish" at bounding box center [1343, 23] width 92 height 28
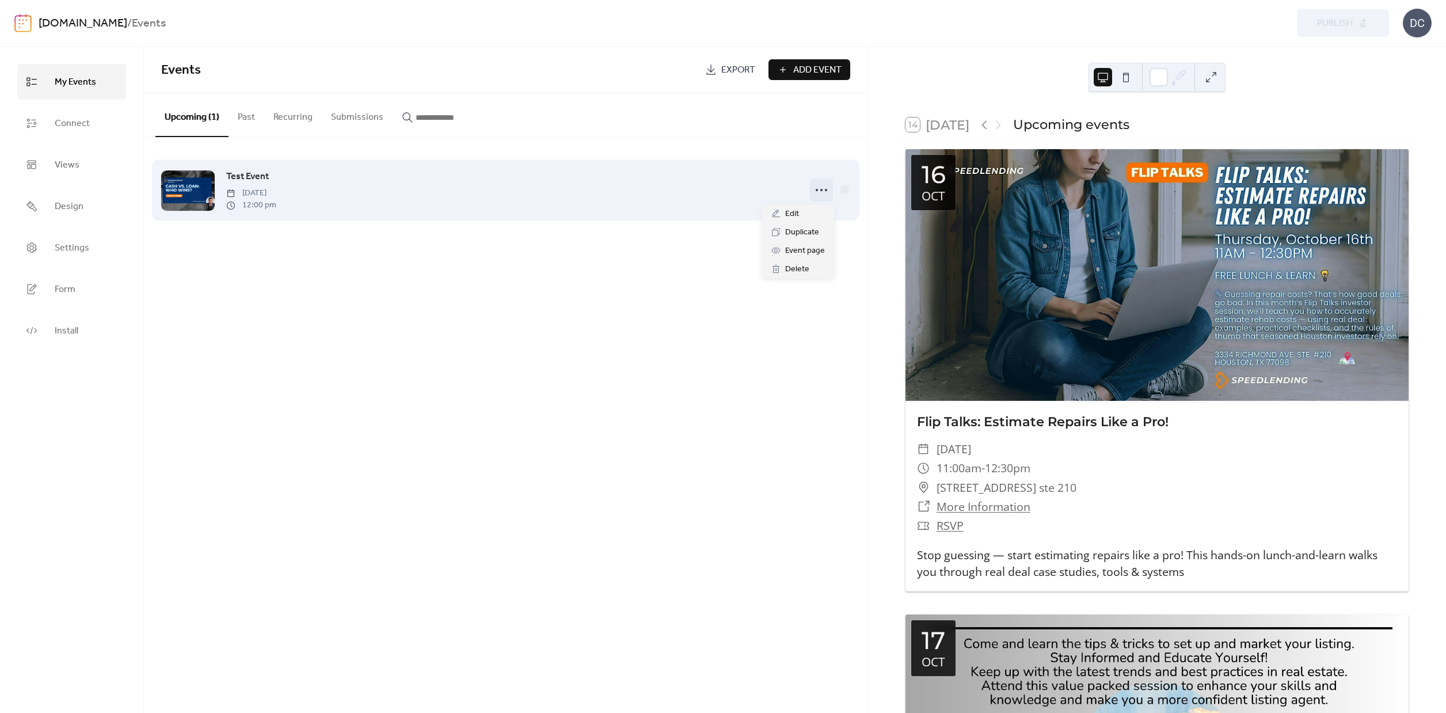
click at [822, 191] on circle at bounding box center [821, 190] width 2 height 2
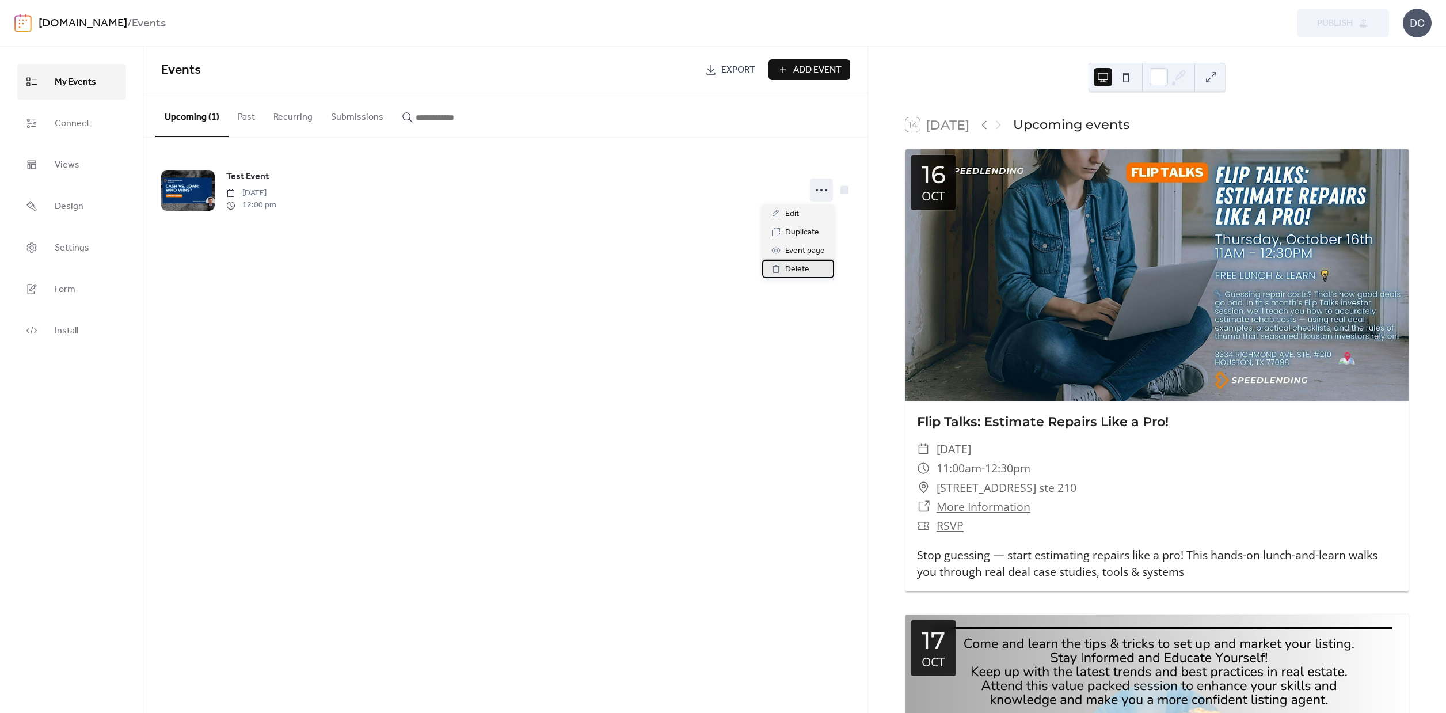
click at [788, 271] on span "Delete" at bounding box center [797, 270] width 24 height 14
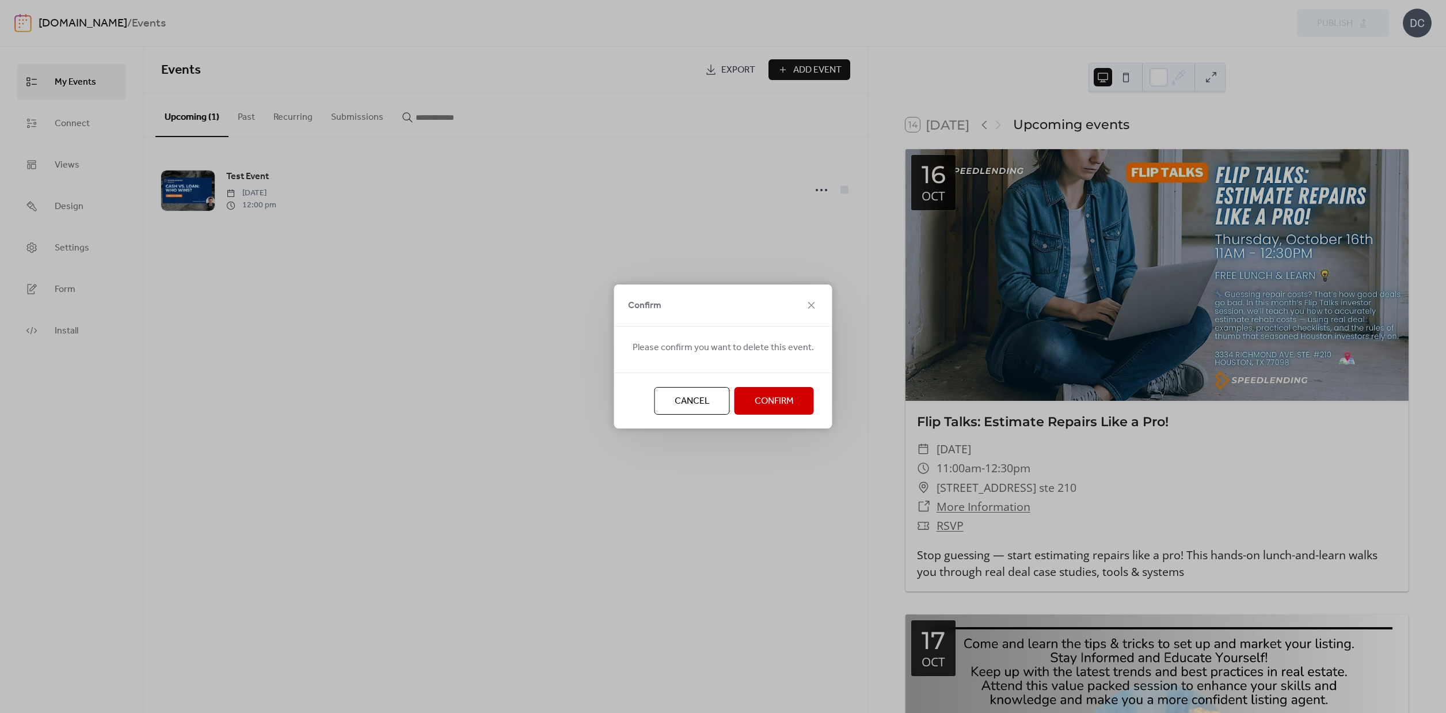
drag, startPoint x: 787, startPoint y: 216, endPoint x: 830, endPoint y: 198, distance: 46.4
click at [789, 215] on div "Confirm Please confirm you want to delete this event. Cancel Confirm" at bounding box center [723, 356] width 1446 height 713
click at [822, 188] on div "Confirm Please confirm you want to delete this event. Cancel Confirm" at bounding box center [723, 356] width 1446 height 713
click at [694, 394] on span "Cancel" at bounding box center [692, 401] width 35 height 14
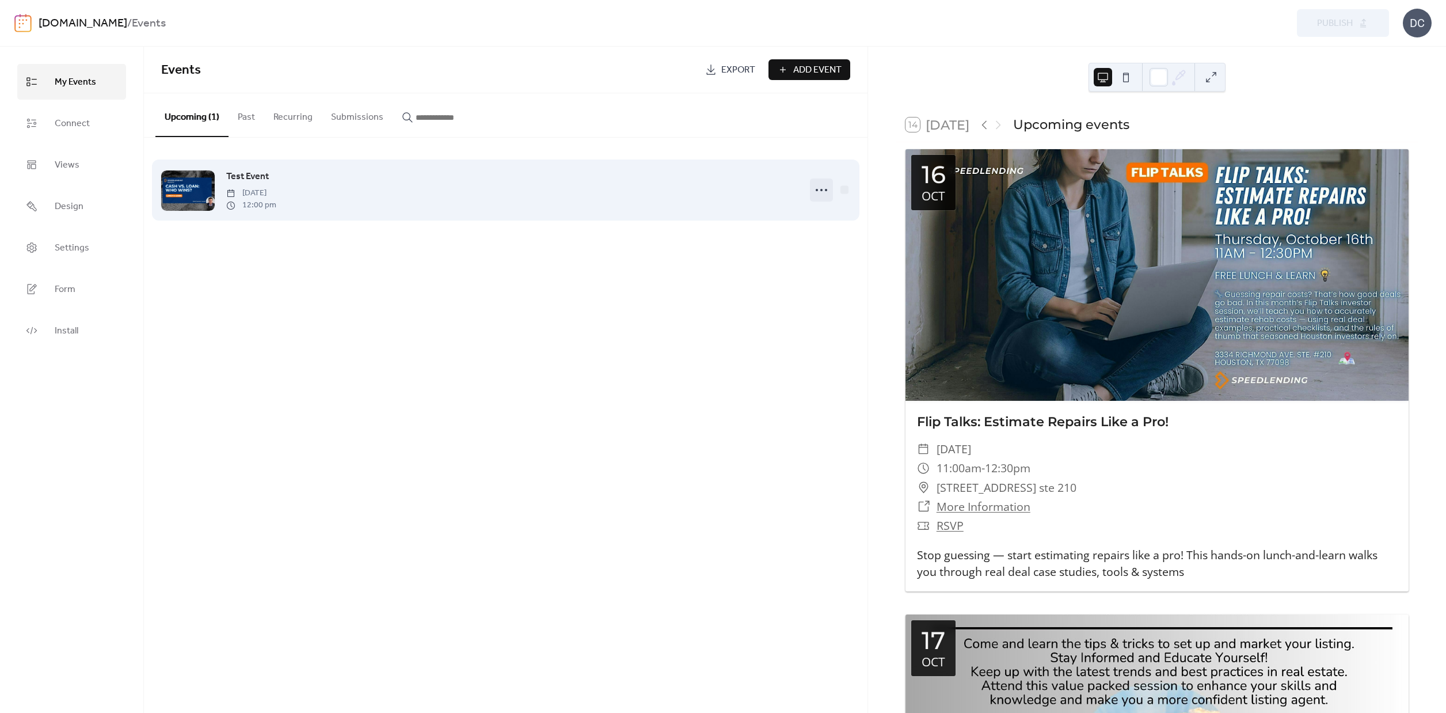
click at [815, 197] on icon at bounding box center [821, 190] width 18 height 18
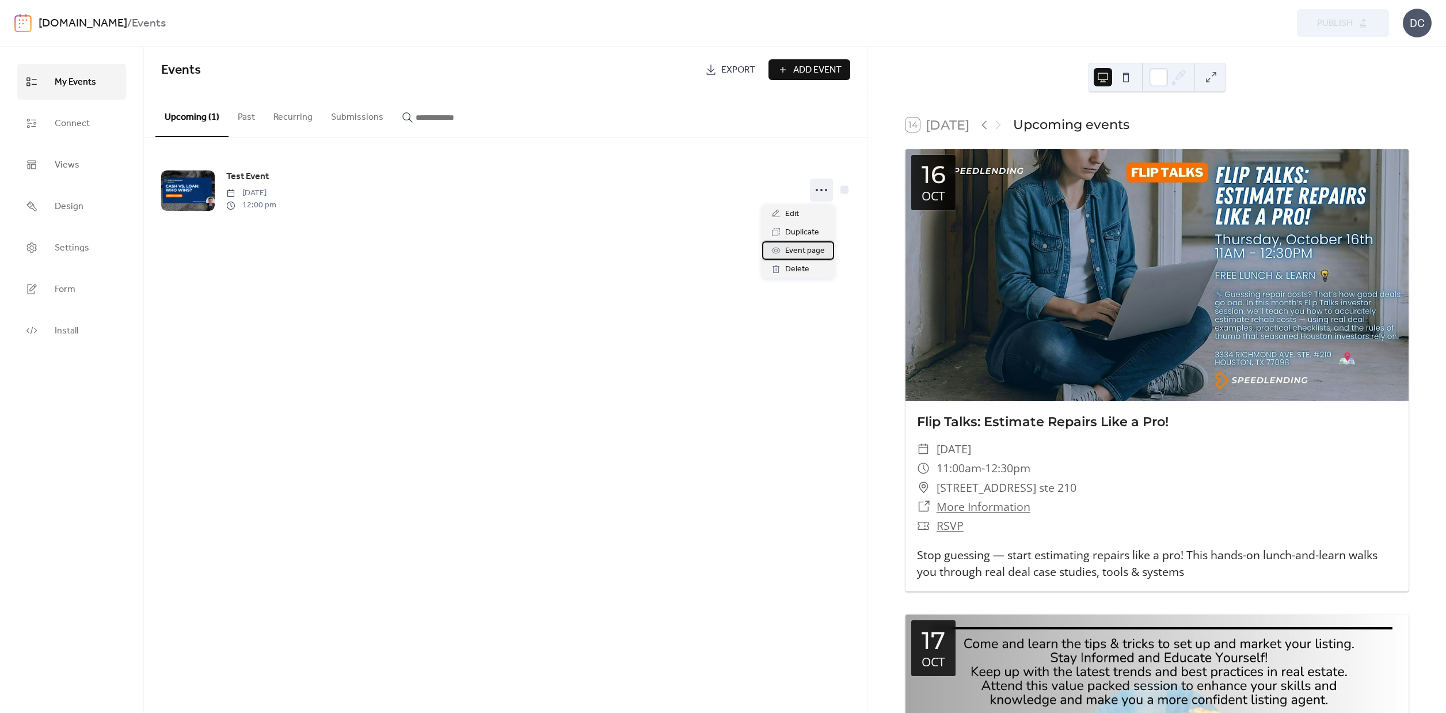
click at [792, 256] on span "Event page" at bounding box center [805, 251] width 40 height 14
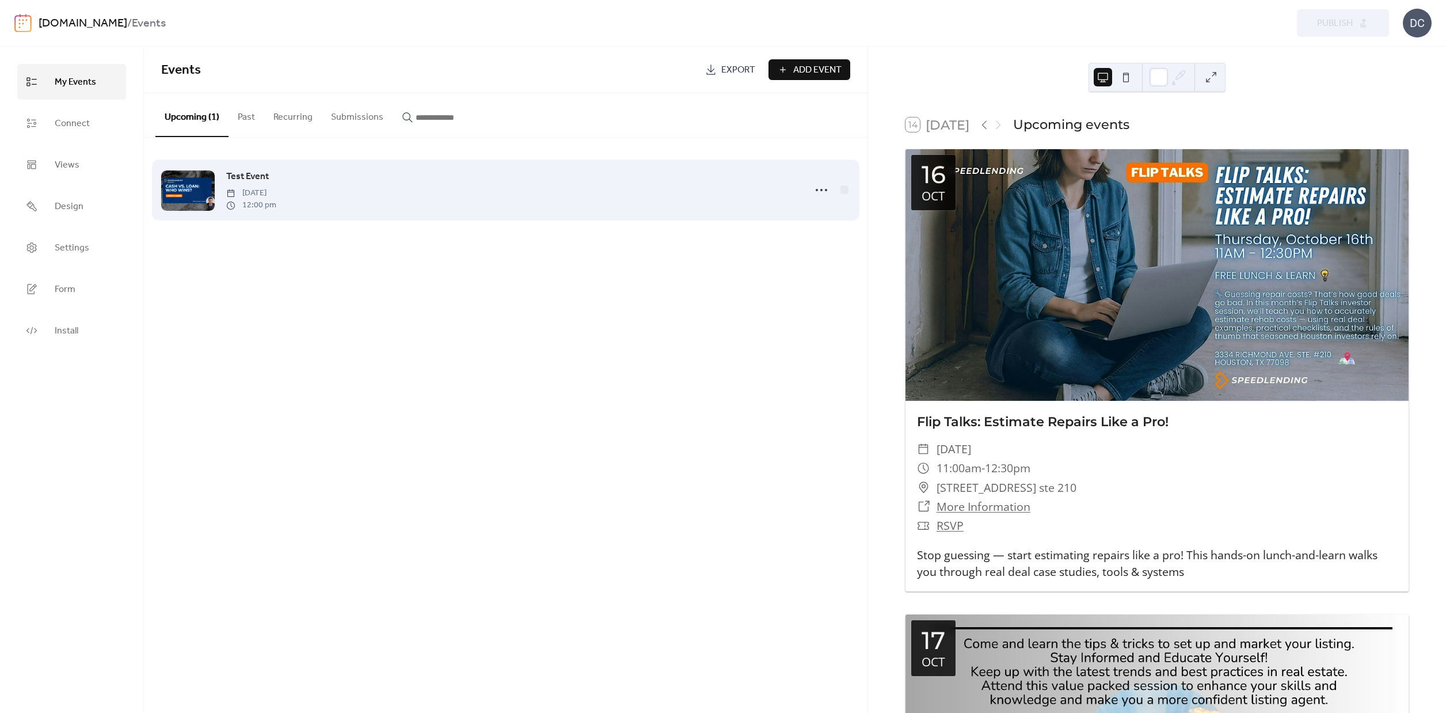
click at [200, 195] on div at bounding box center [188, 190] width 54 height 40
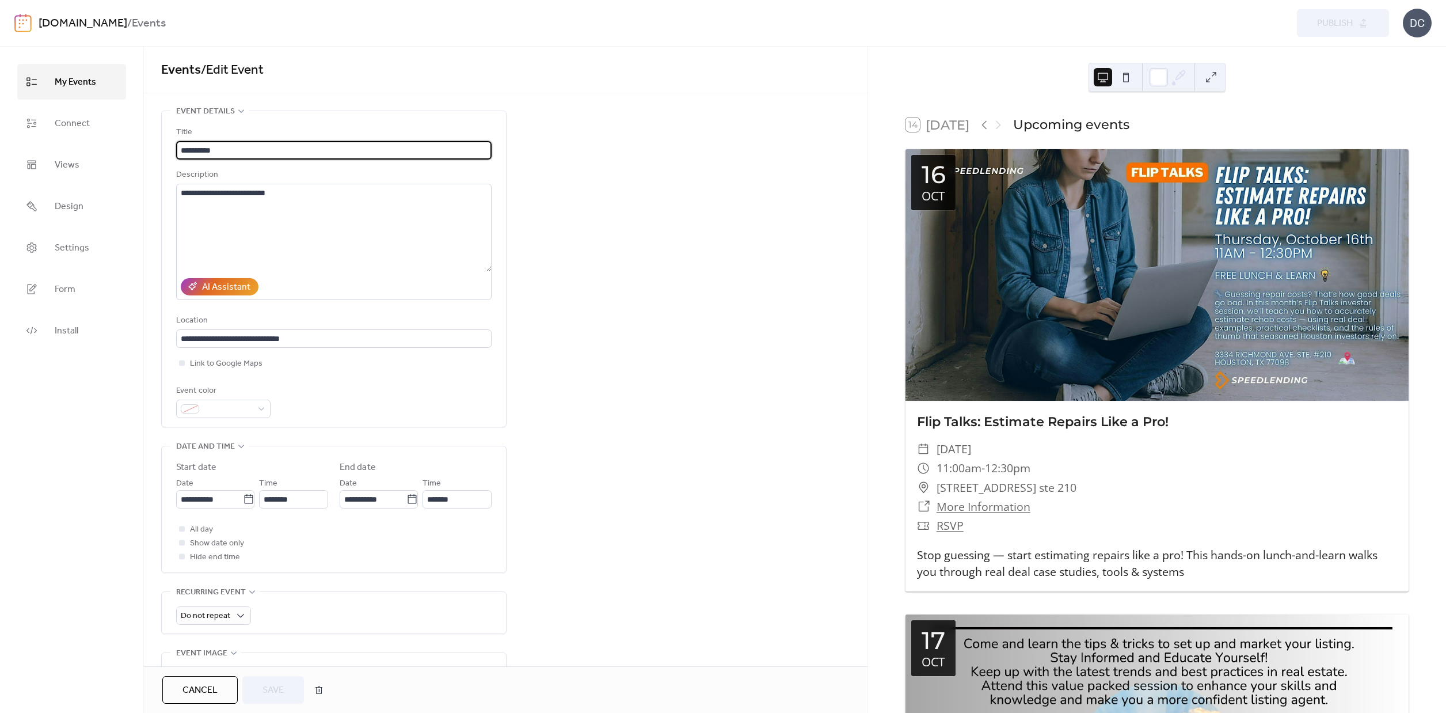
click at [78, 79] on span "My Events" at bounding box center [75, 82] width 41 height 18
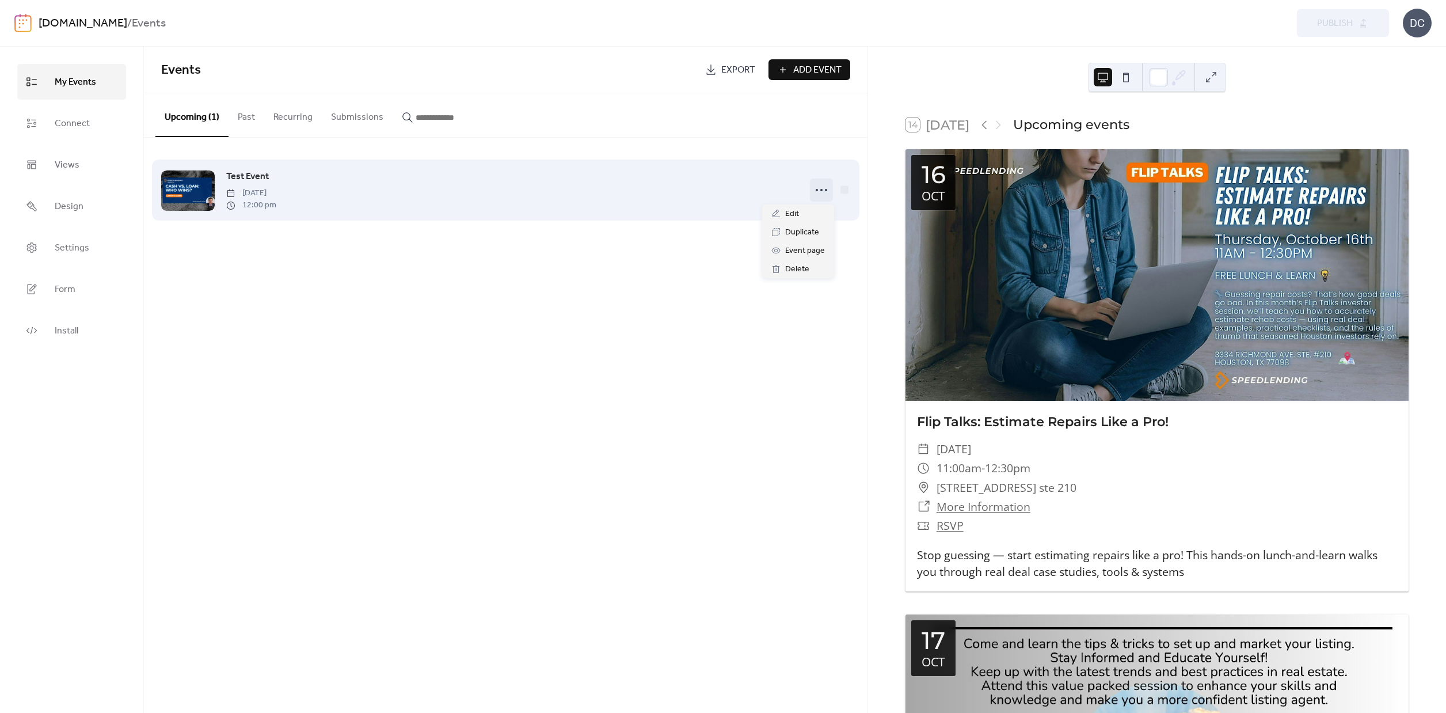
click at [820, 189] on icon at bounding box center [821, 190] width 18 height 18
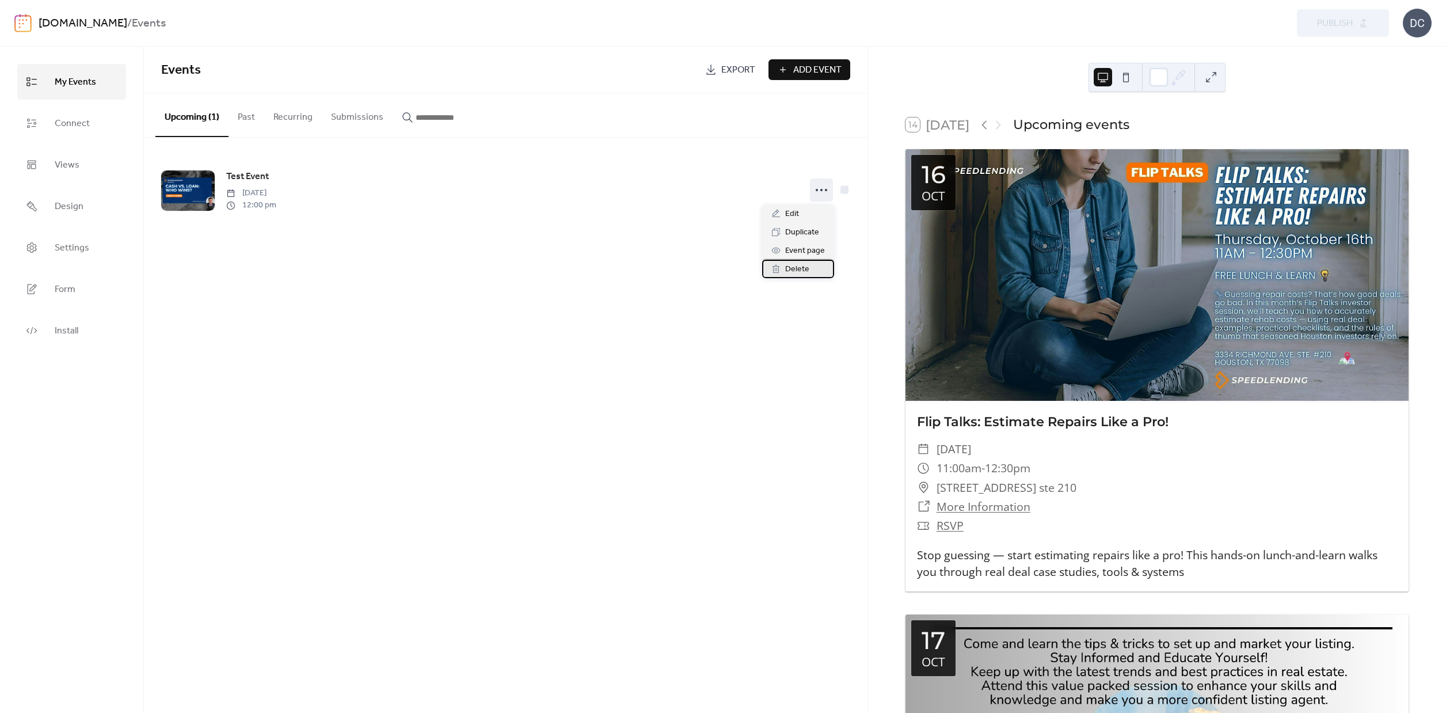
click at [785, 264] on div "Delete" at bounding box center [798, 269] width 72 height 18
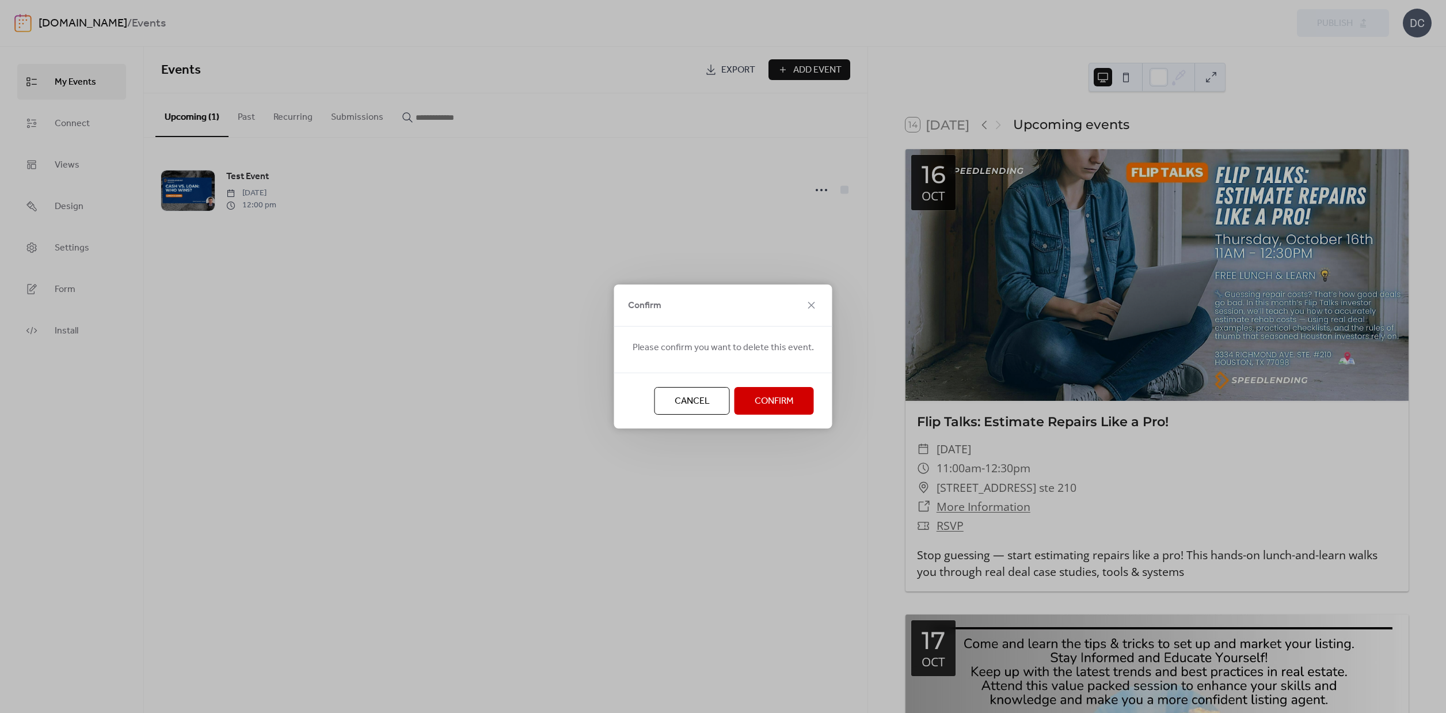
click at [786, 401] on span "Confirm" at bounding box center [774, 401] width 39 height 14
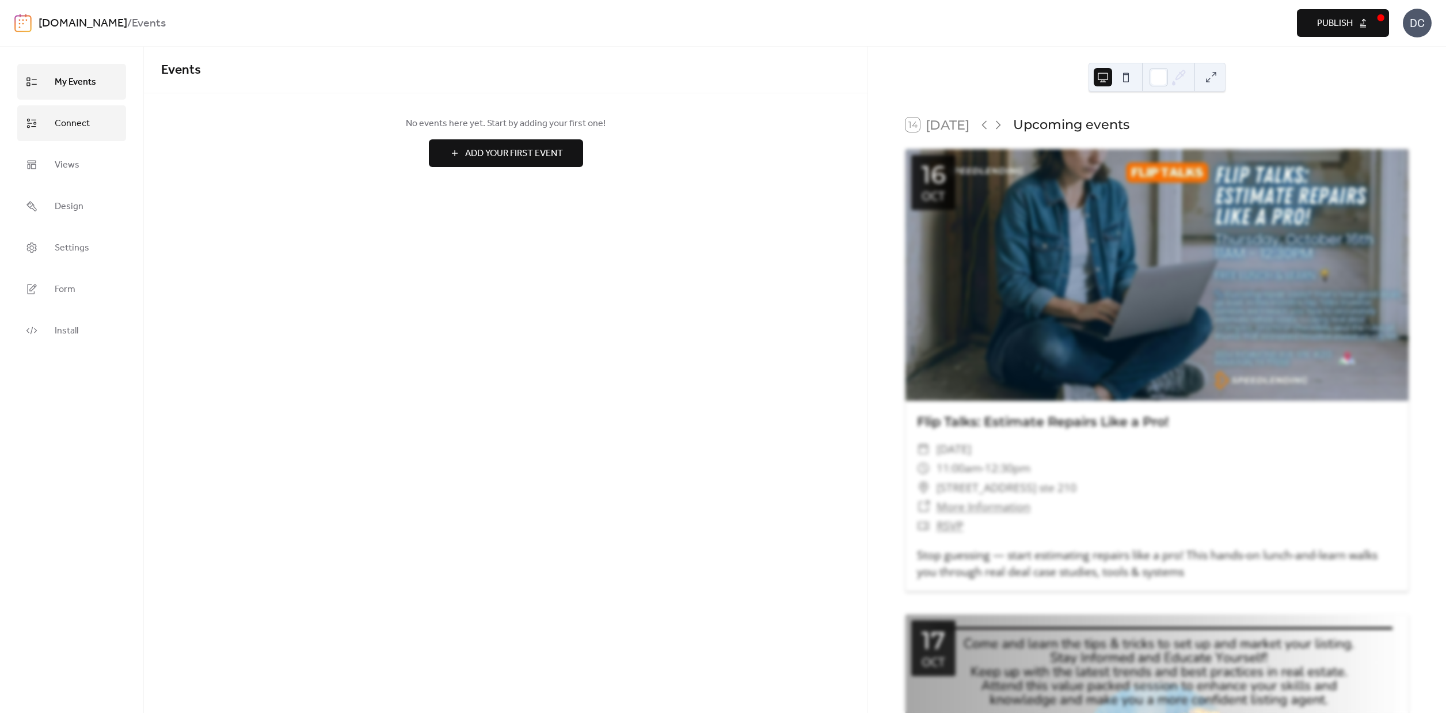
click at [59, 128] on span "Connect" at bounding box center [72, 124] width 35 height 18
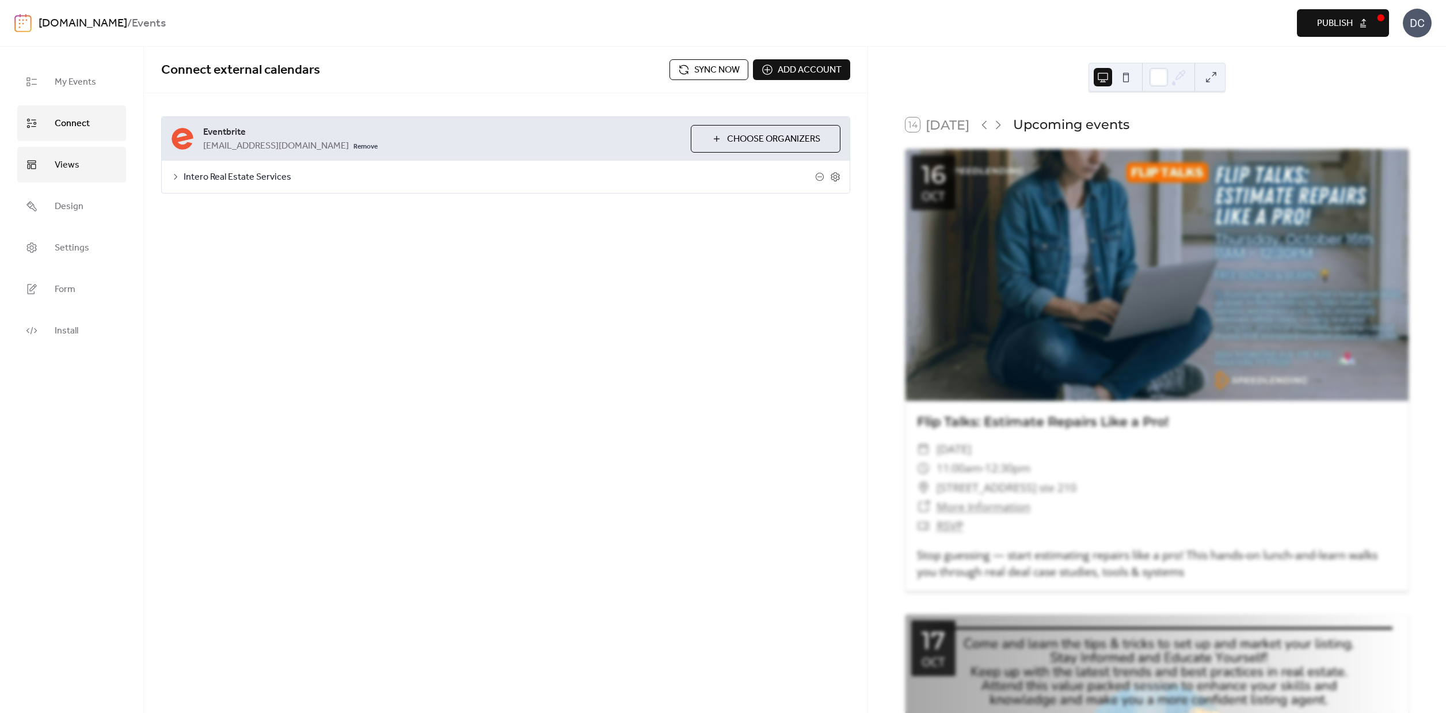
click at [70, 165] on span "Views" at bounding box center [67, 165] width 25 height 18
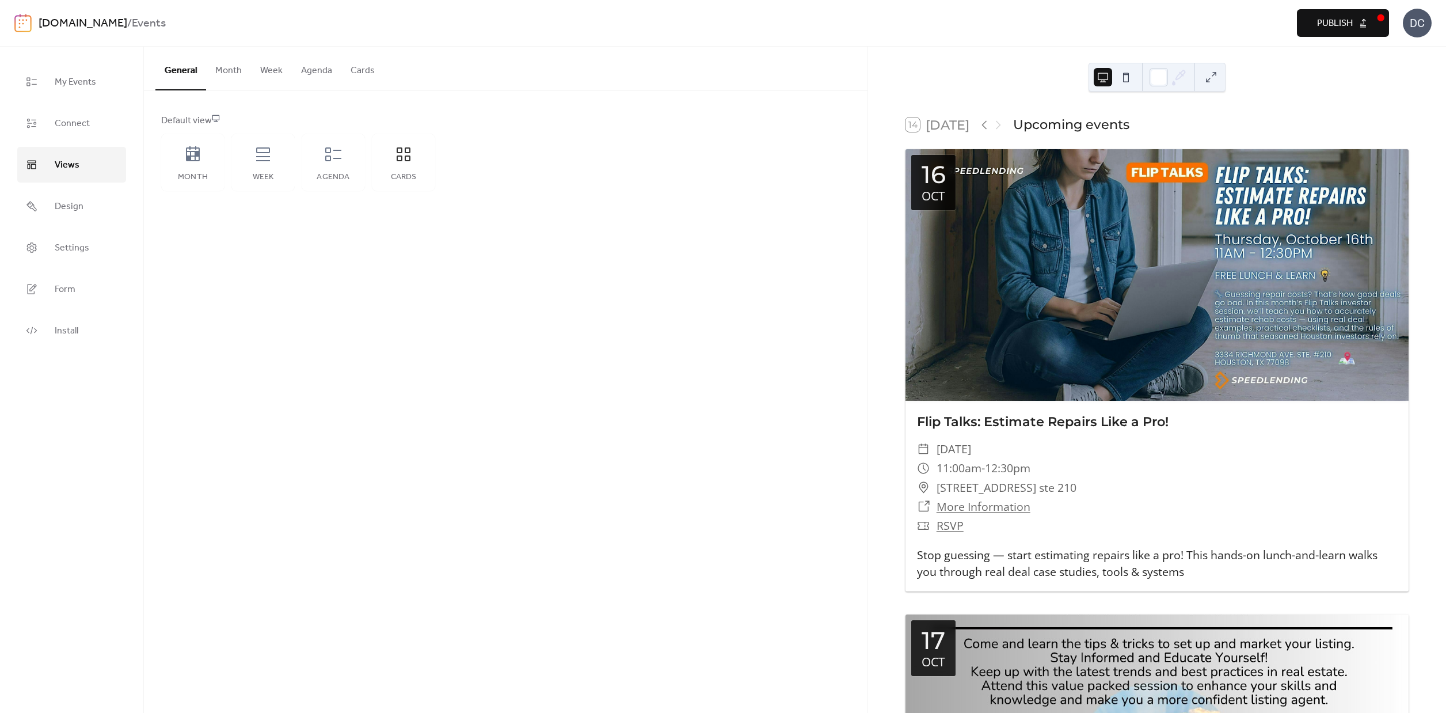
click at [1351, 21] on span "Publish" at bounding box center [1335, 24] width 36 height 14
click at [85, 329] on link "Install" at bounding box center [71, 331] width 109 height 36
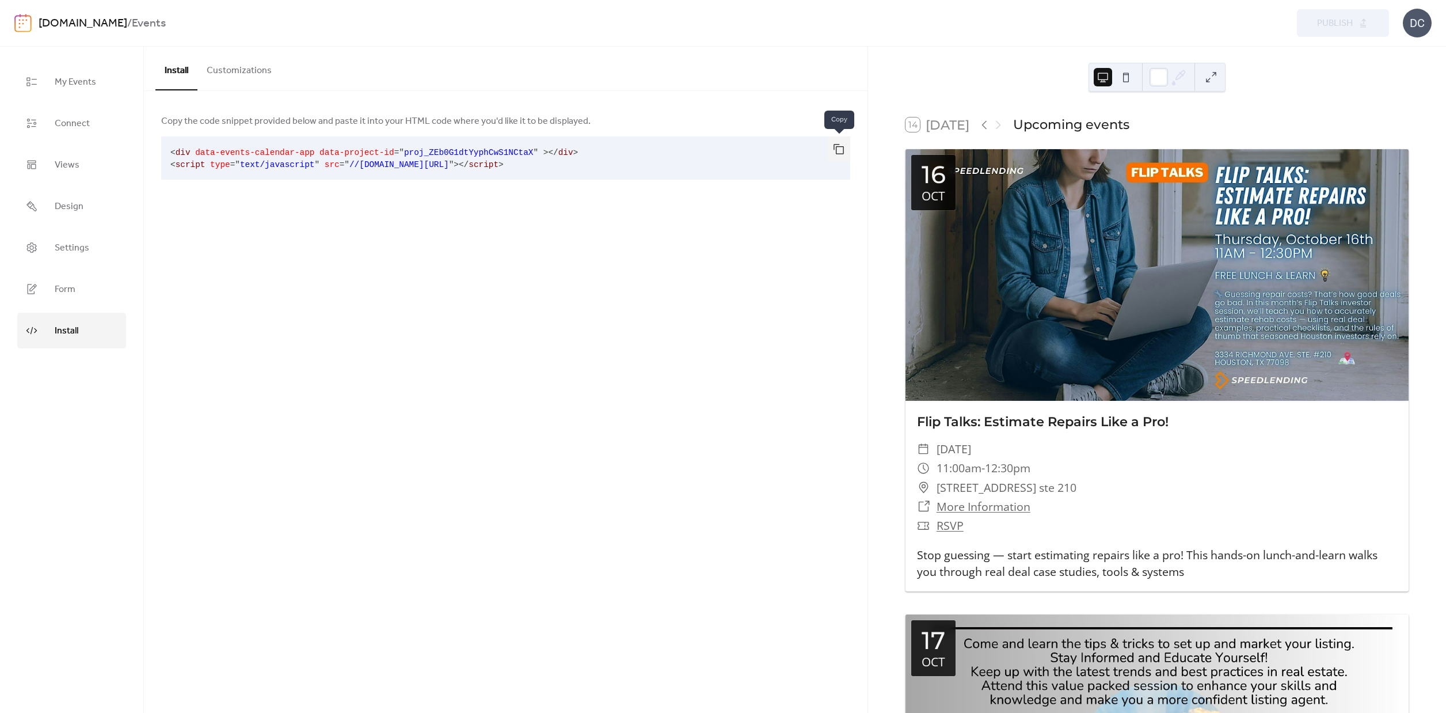
click at [843, 150] on button "button" at bounding box center [838, 148] width 23 height 25
click at [81, 82] on span "My Events" at bounding box center [75, 82] width 41 height 18
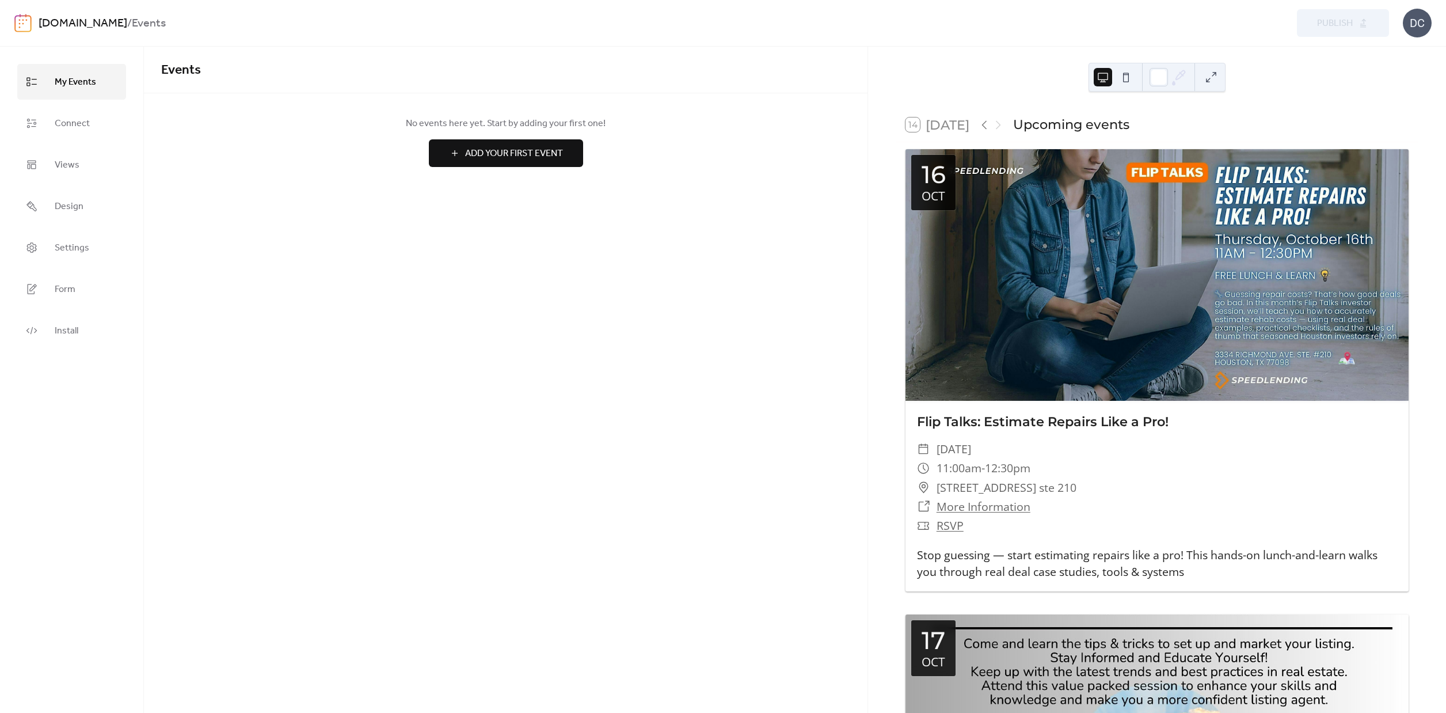
click at [1410, 22] on div "DC" at bounding box center [1417, 23] width 29 height 29
click at [1384, 73] on span "Contact Us" at bounding box center [1400, 75] width 45 height 14
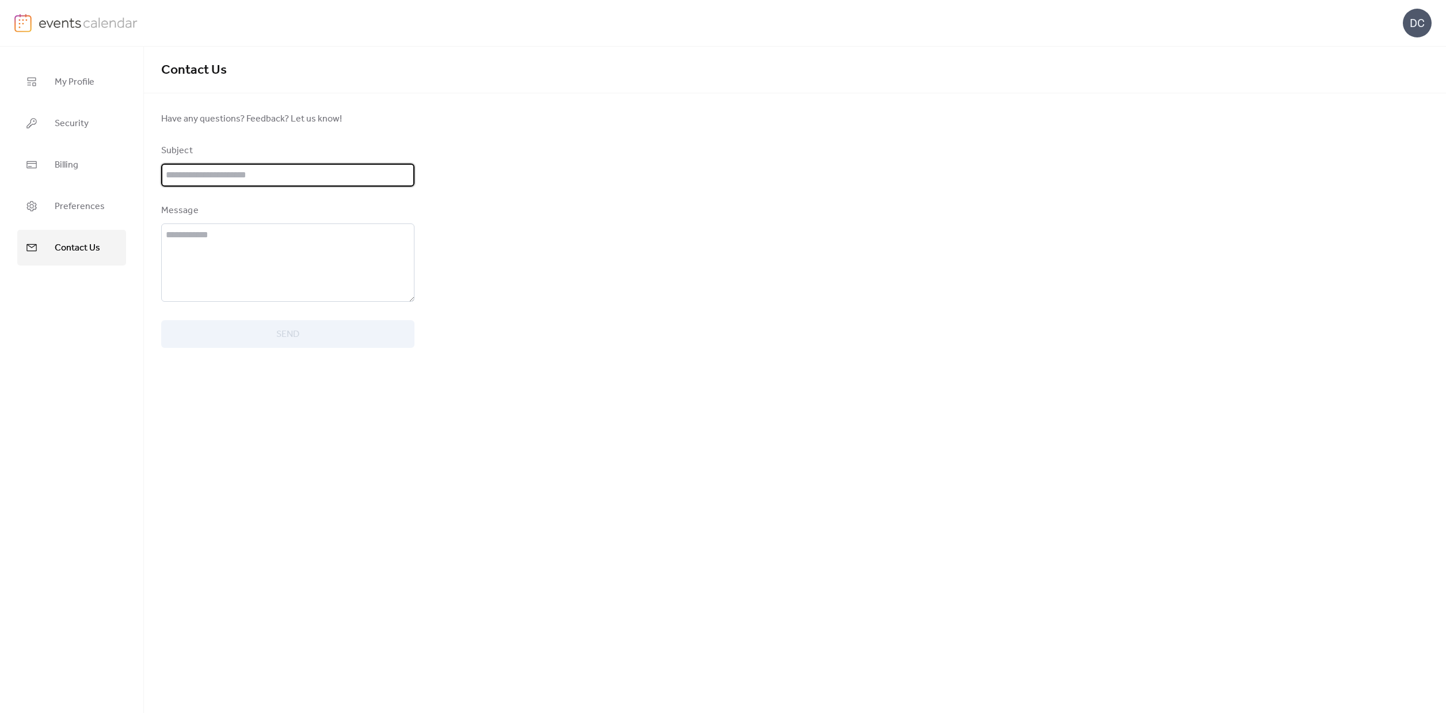
click at [227, 172] on input "text" at bounding box center [287, 175] width 253 height 23
click at [521, 237] on div "Contact Us Have any questions? Feedback? Let us know! Subject Message Send" at bounding box center [795, 380] width 1302 height 666
click at [79, 81] on span "My Profile" at bounding box center [75, 82] width 40 height 18
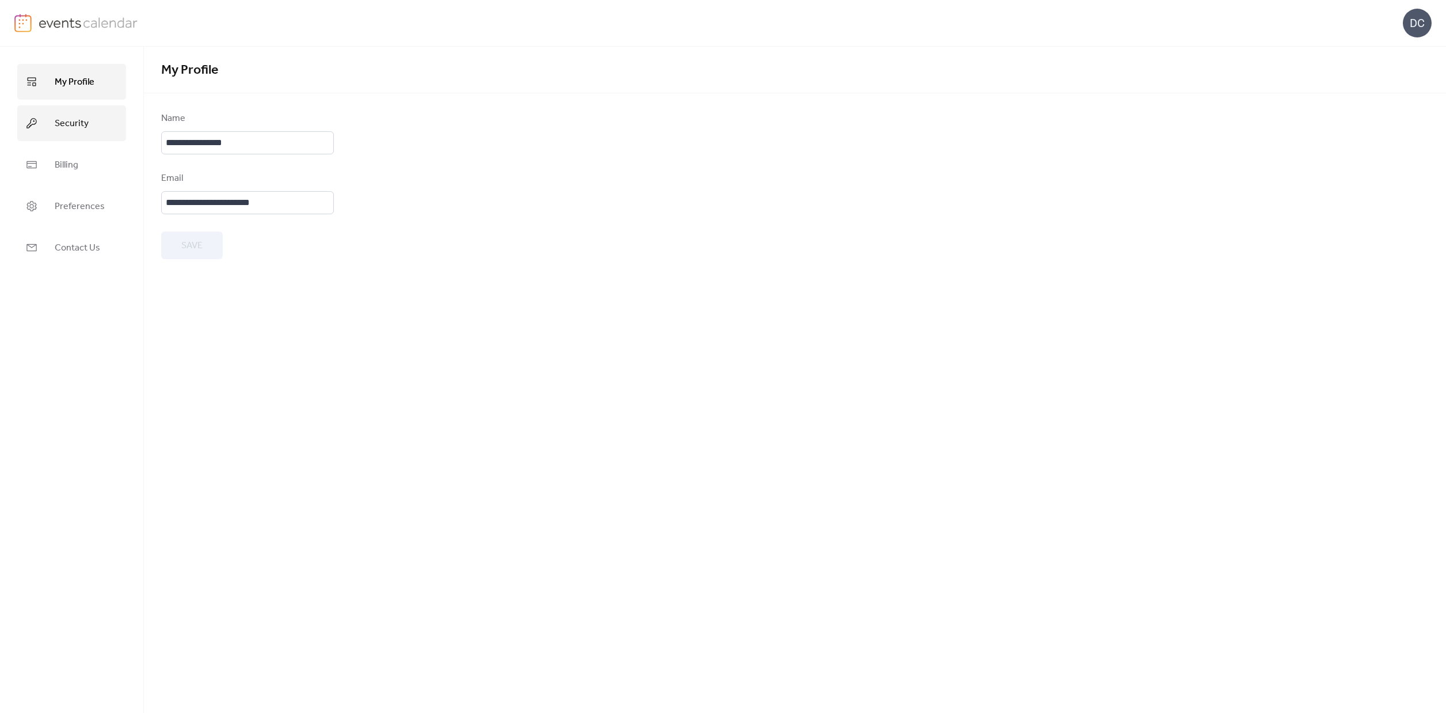
click at [70, 127] on span "Security" at bounding box center [72, 124] width 34 height 18
click at [77, 155] on link "Billing" at bounding box center [71, 165] width 109 height 36
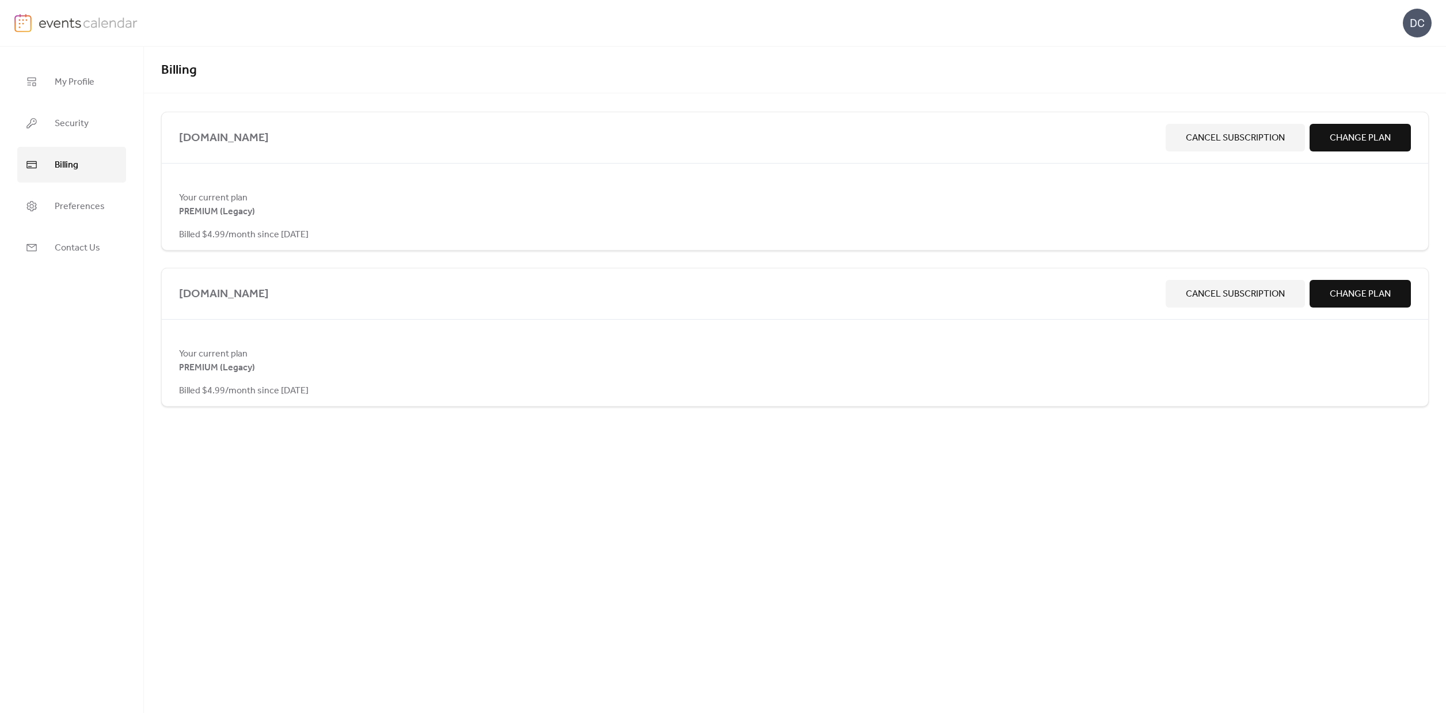
click at [281, 373] on div "Your current plan PREMIUM (Legacy) Billed $4.99/month since [DATE]" at bounding box center [795, 372] width 1267 height 51
click at [67, 216] on link "Preferences" at bounding box center [71, 206] width 109 height 36
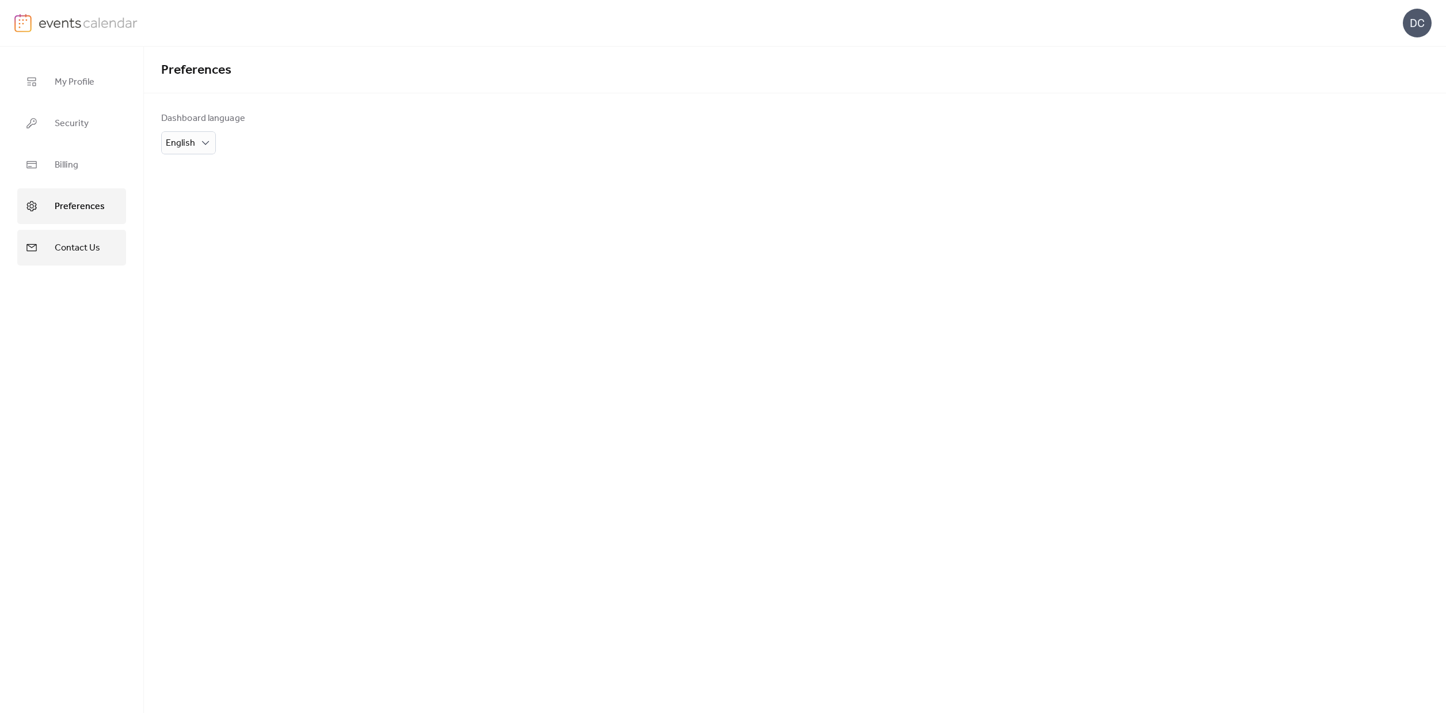
drag, startPoint x: 89, startPoint y: 169, endPoint x: 97, endPoint y: 246, distance: 77.0
click at [90, 170] on link "Billing" at bounding box center [71, 165] width 109 height 36
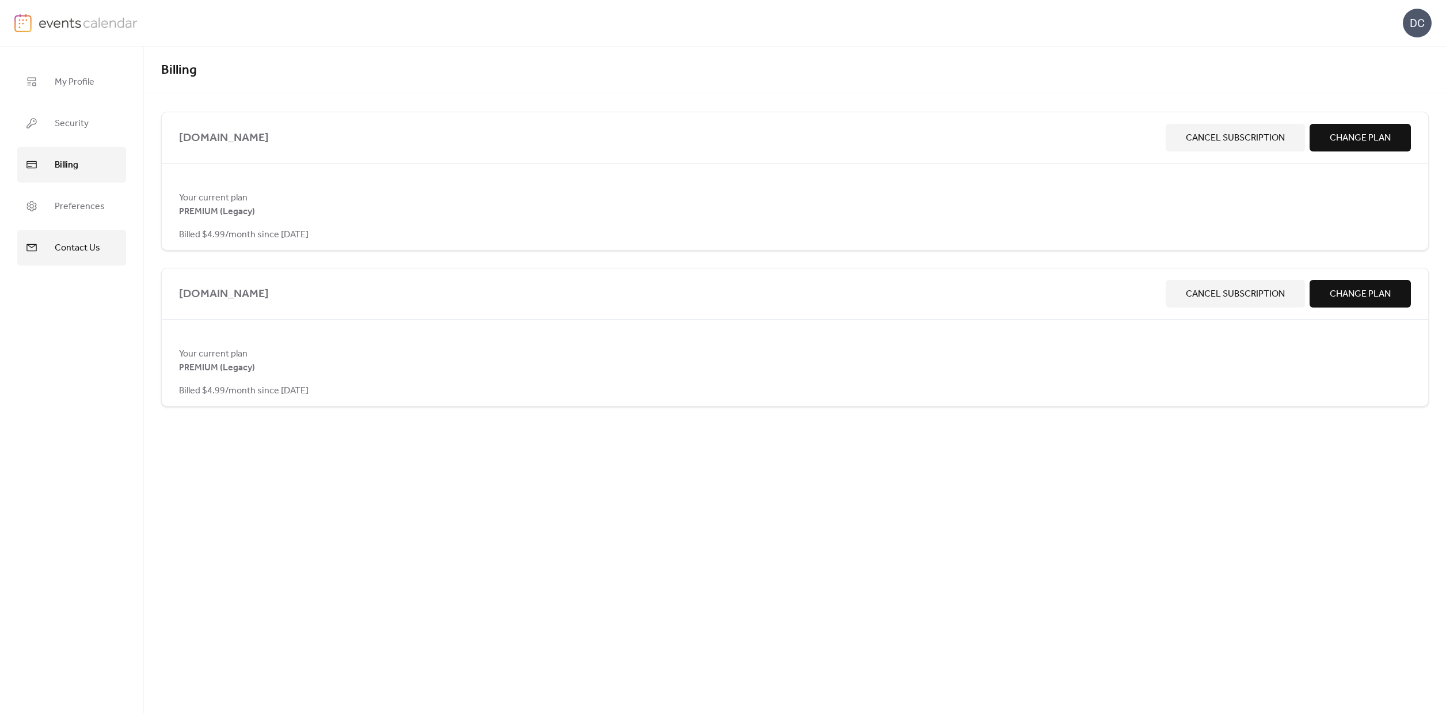
click at [96, 248] on span "Contact Us" at bounding box center [77, 248] width 45 height 18
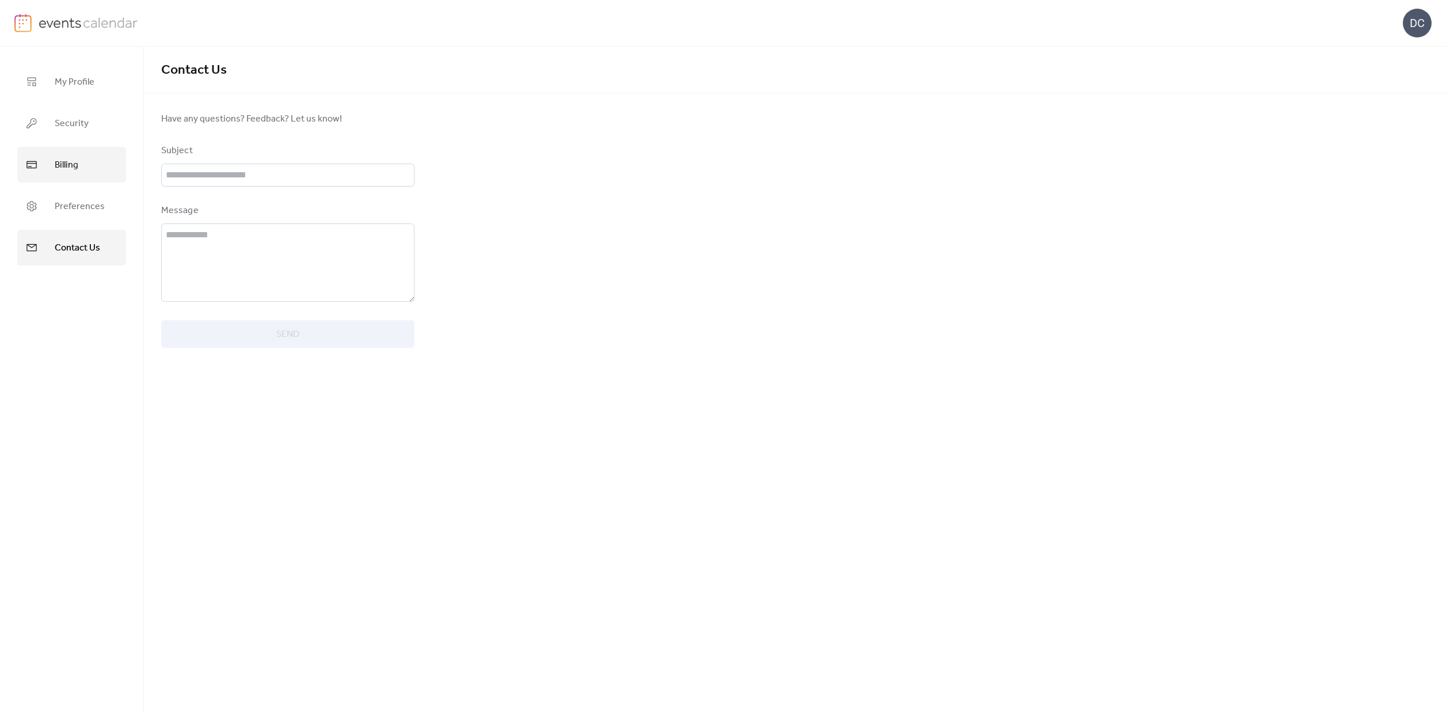
click at [82, 166] on link "Billing" at bounding box center [71, 165] width 109 height 36
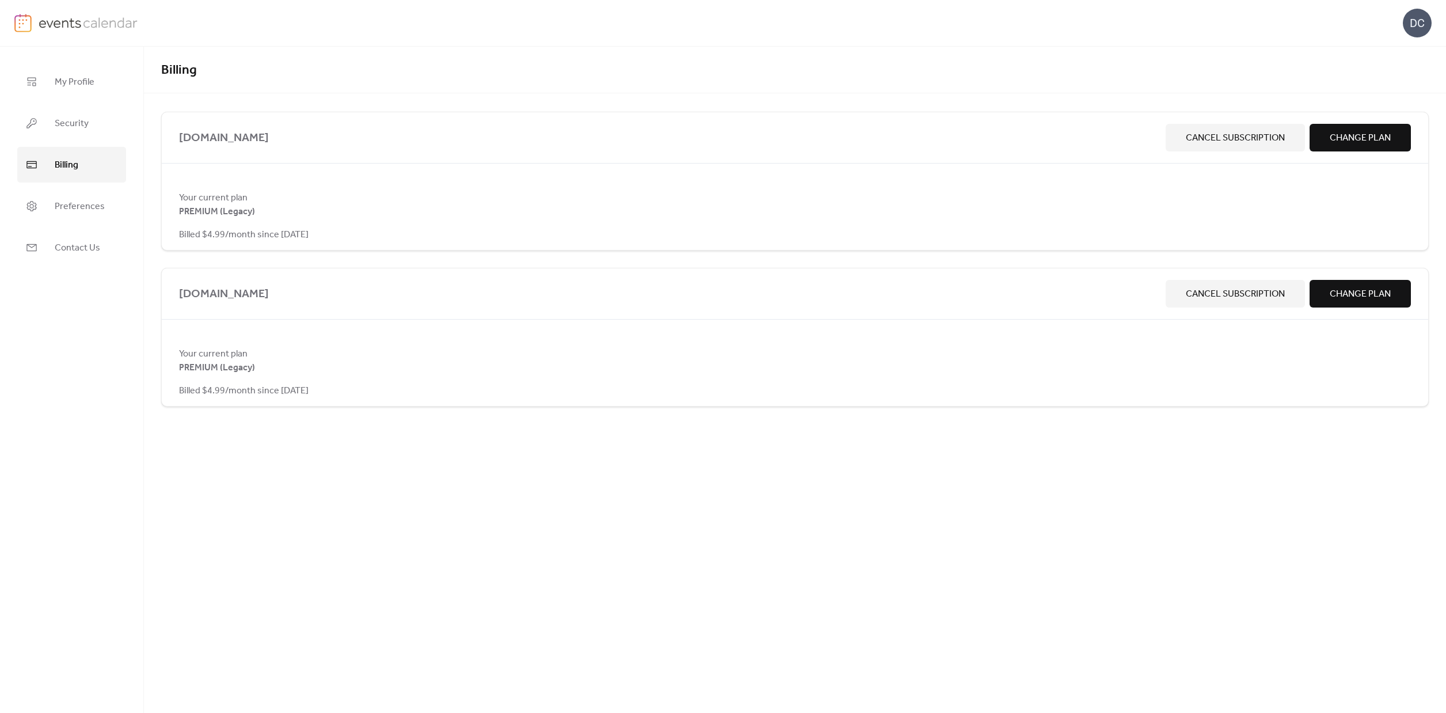
drag, startPoint x: 1417, startPoint y: 11, endPoint x: 1428, endPoint y: 32, distance: 23.7
click at [1418, 12] on div "DC" at bounding box center [1417, 23] width 29 height 29
click at [1428, 30] on div "DC" at bounding box center [1417, 23] width 29 height 29
click at [1414, 20] on div "DC" at bounding box center [1417, 23] width 29 height 29
click at [1398, 52] on span "Account" at bounding box center [1395, 52] width 34 height 14
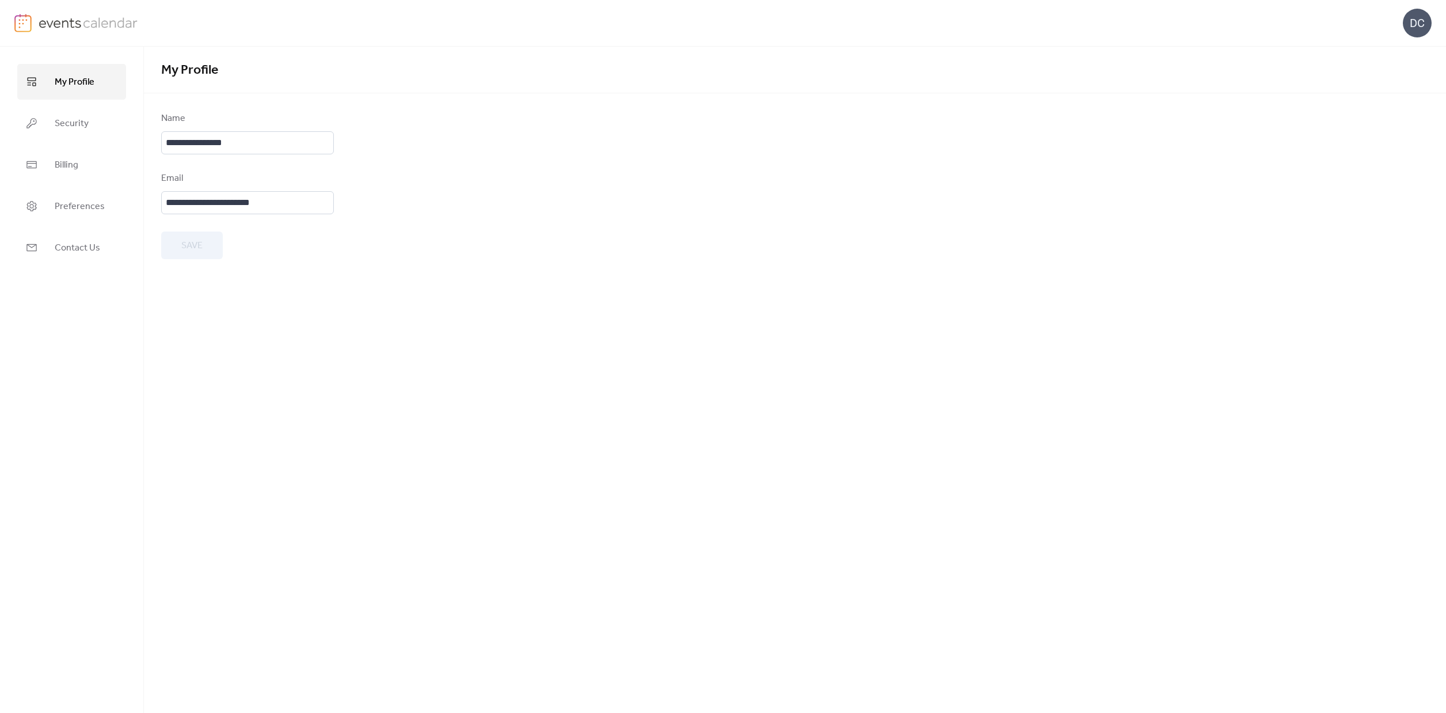
click at [63, 20] on img at bounding box center [89, 22] width 100 height 17
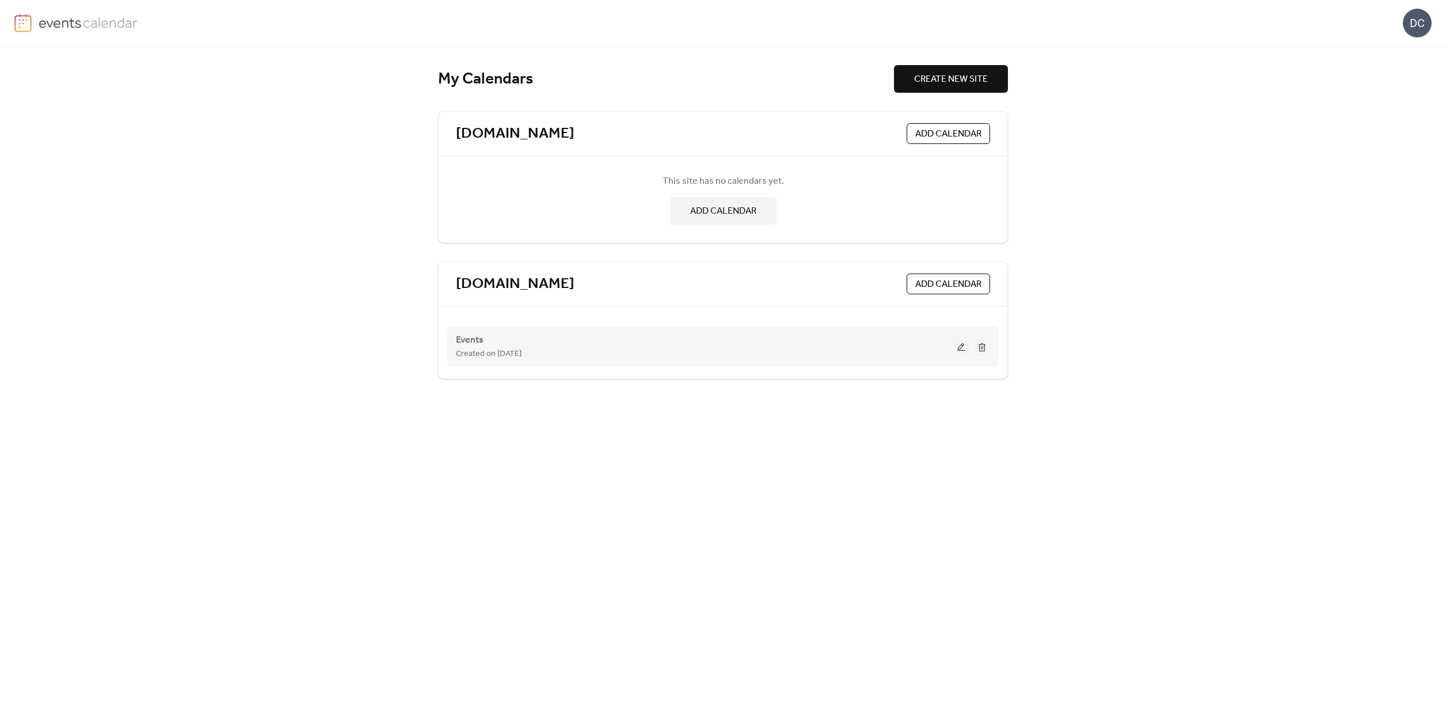
click at [963, 348] on button at bounding box center [961, 346] width 16 height 17
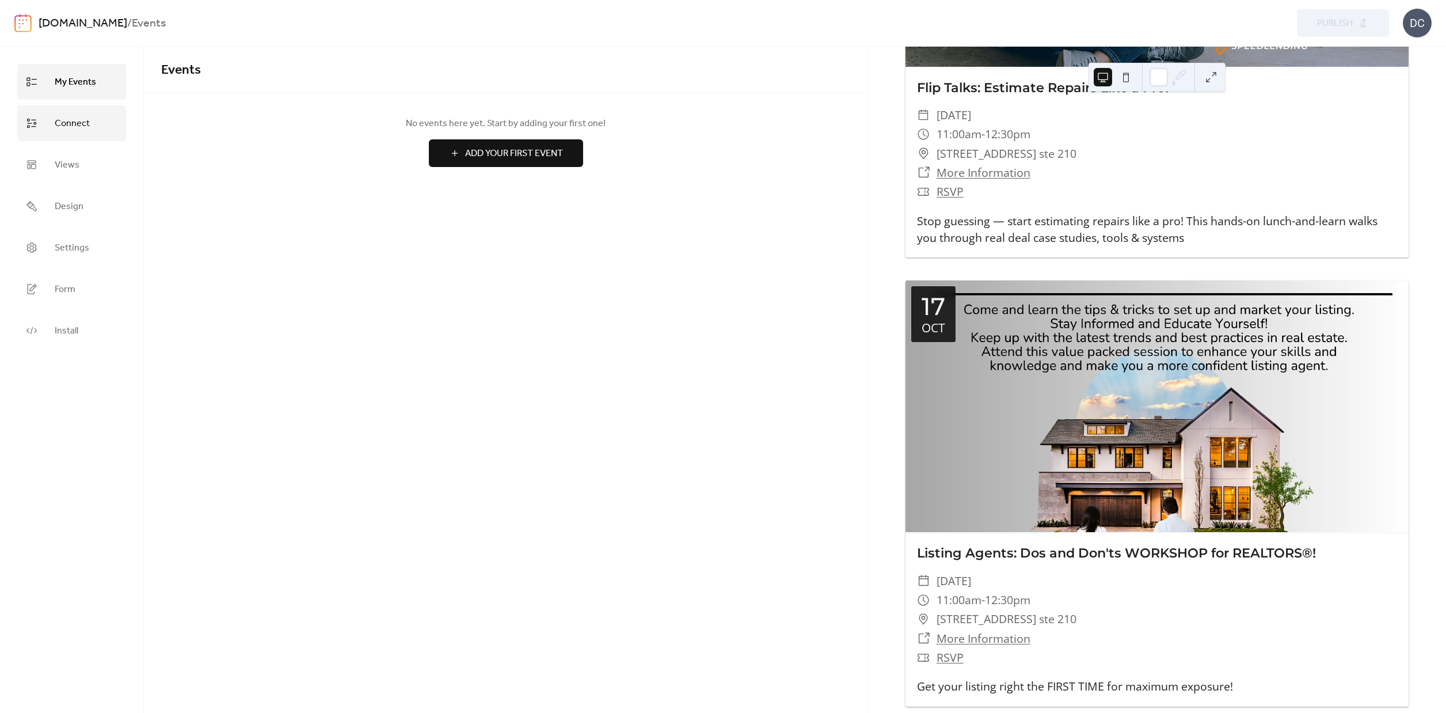
scroll to position [336, 0]
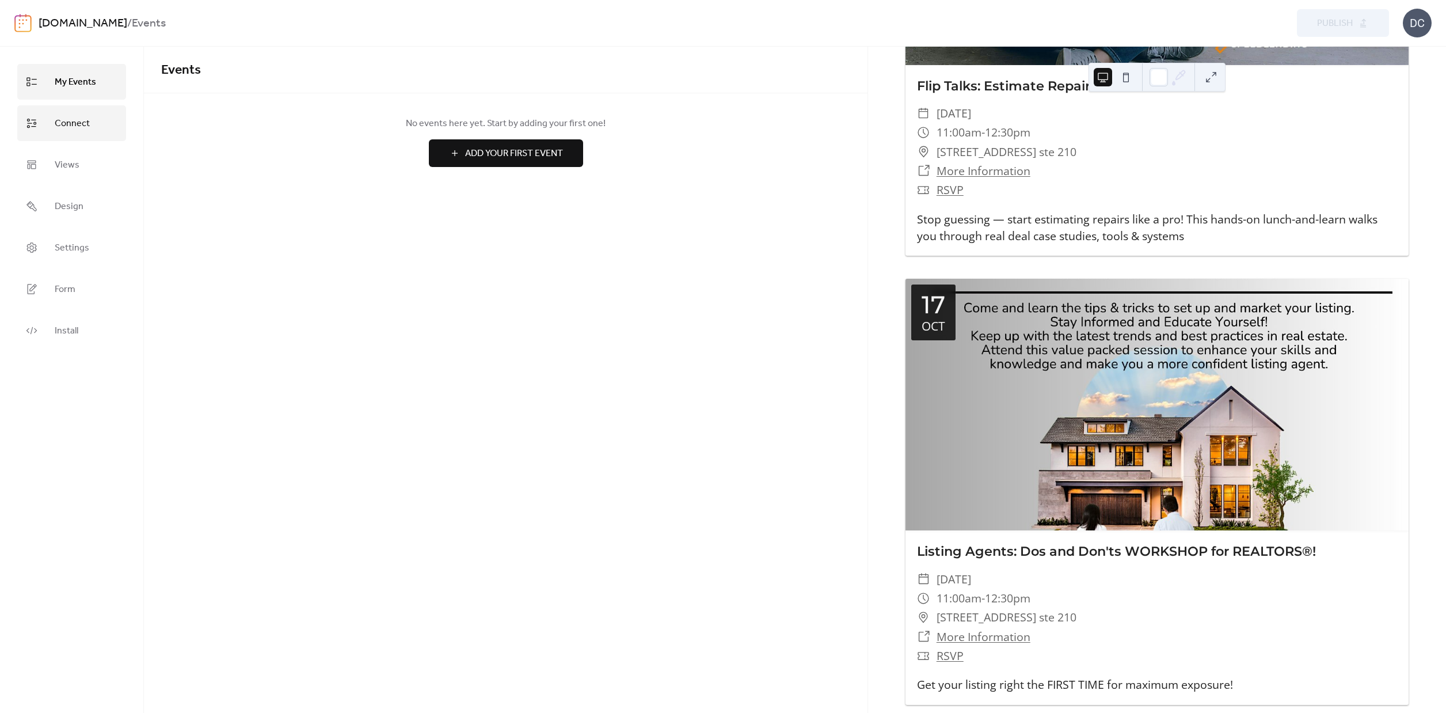
click at [63, 124] on span "Connect" at bounding box center [72, 124] width 35 height 18
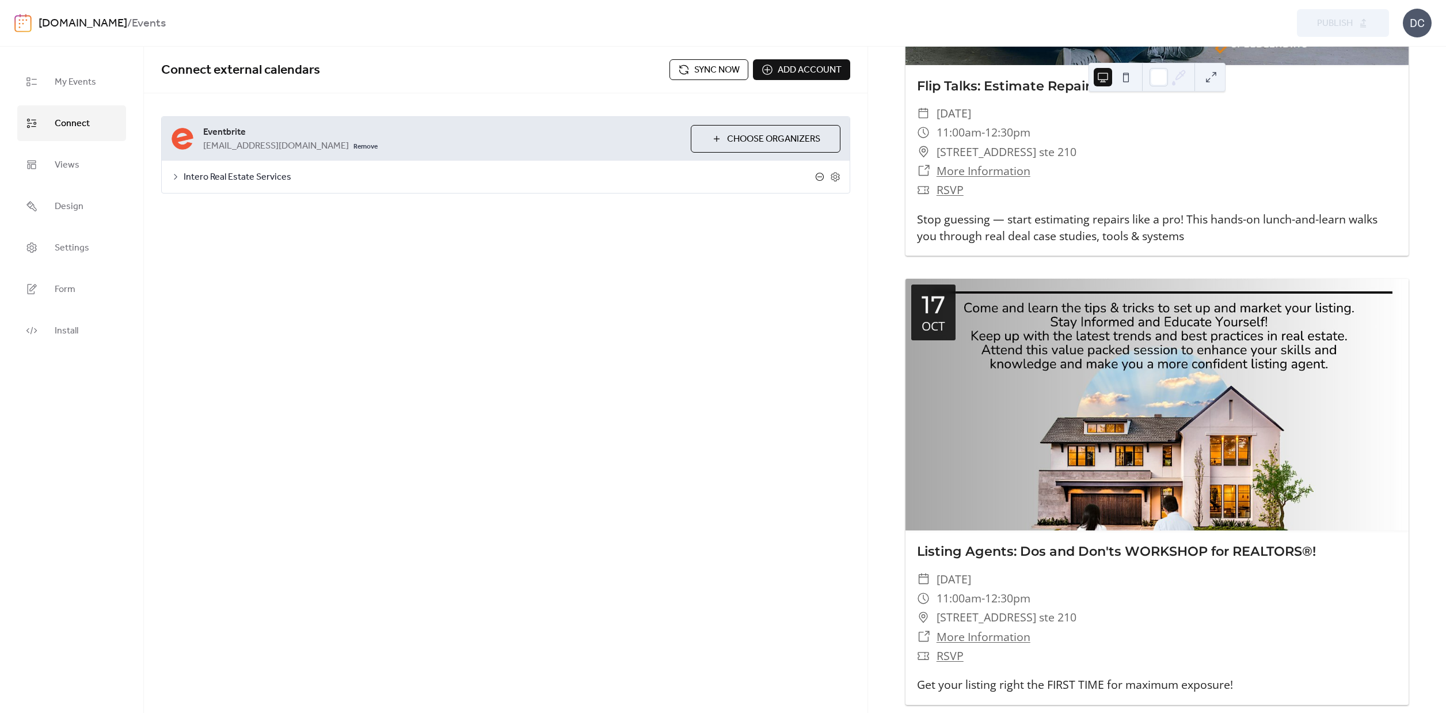
click at [815, 177] on div "Intero Real Estate Services" at bounding box center [506, 177] width 688 height 32
click at [823, 176] on icon at bounding box center [819, 176] width 9 height 9
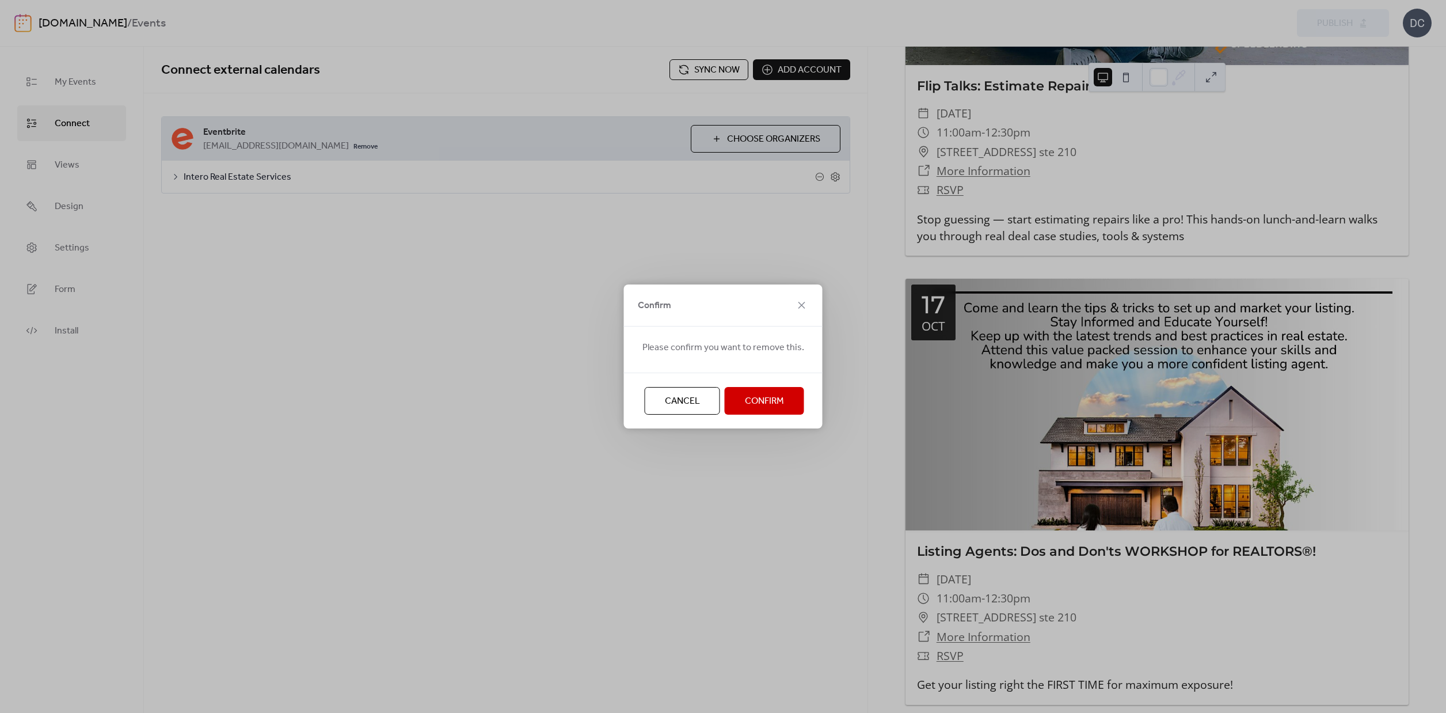
click at [687, 396] on span "Cancel" at bounding box center [682, 401] width 35 height 14
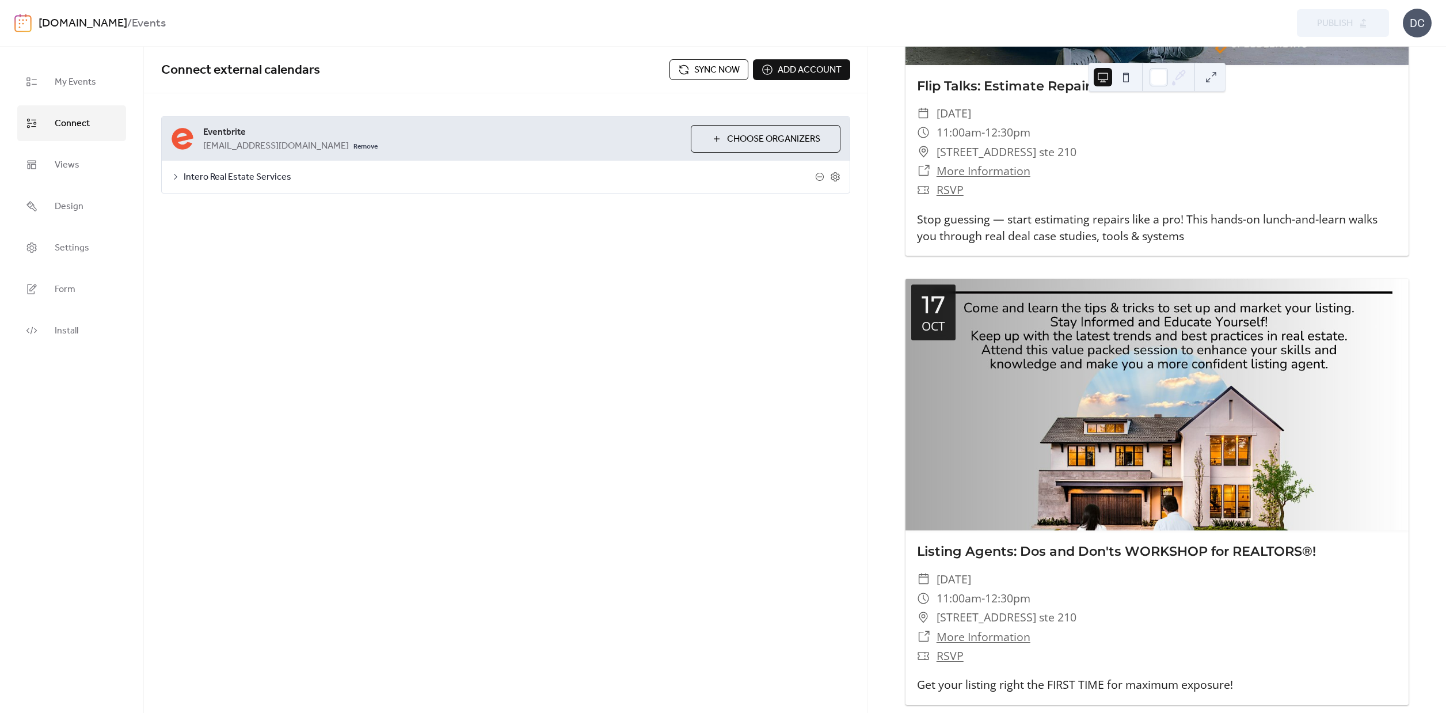
click at [223, 172] on span "Intero Real Estate Services" at bounding box center [500, 177] width 632 height 14
click at [257, 244] on div at bounding box center [258, 243] width 18 height 9
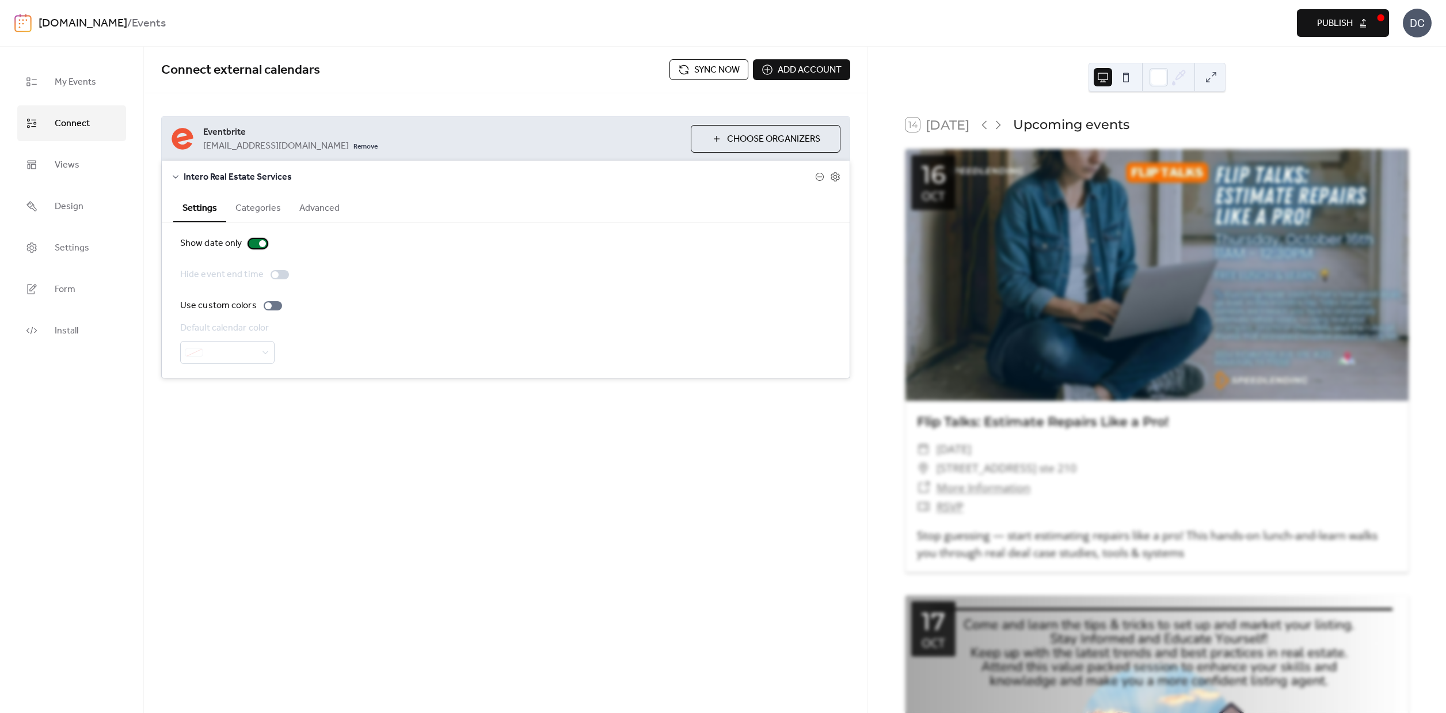
click at [258, 245] on div at bounding box center [258, 243] width 18 height 9
click at [276, 275] on div at bounding box center [275, 274] width 7 height 7
click at [276, 275] on div at bounding box center [280, 274] width 18 height 9
click at [272, 305] on div at bounding box center [273, 305] width 18 height 9
click at [276, 307] on div at bounding box center [277, 305] width 7 height 7
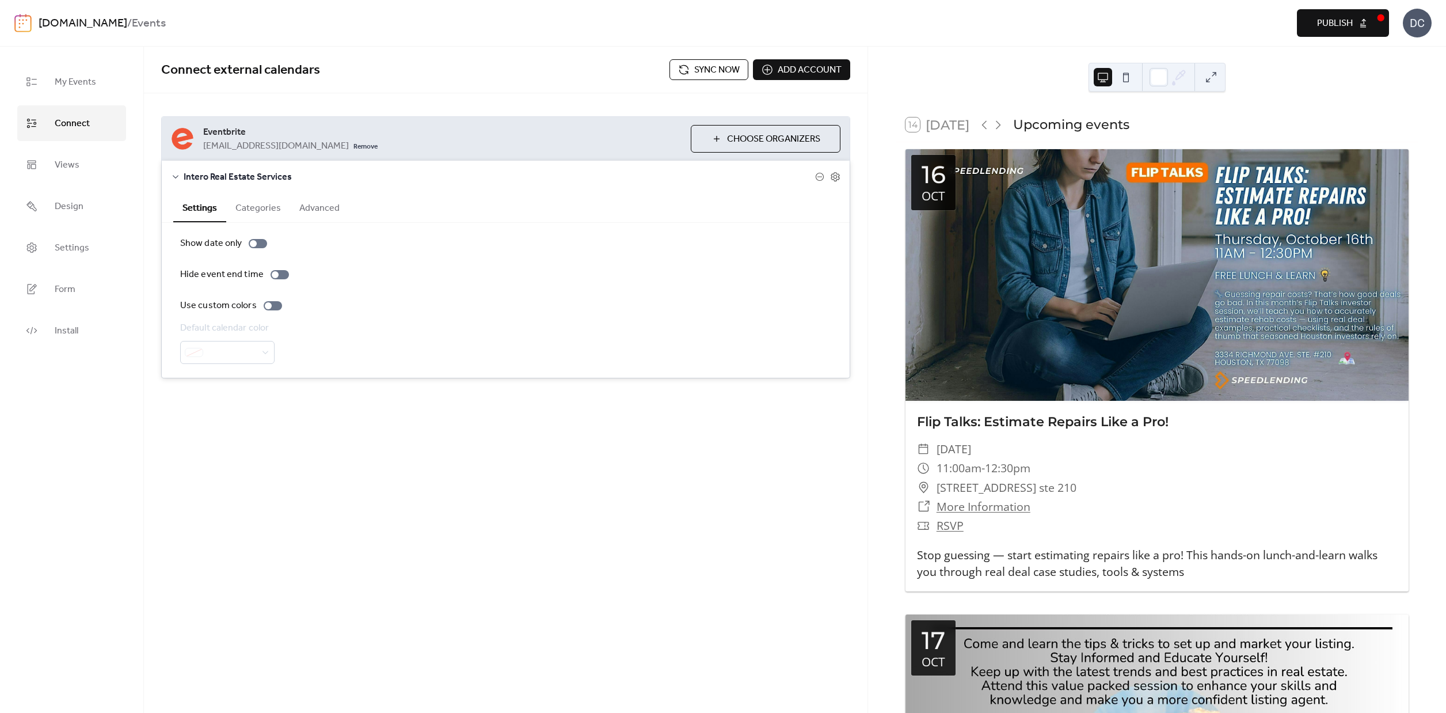
click at [256, 208] on button "Categories" at bounding box center [258, 207] width 64 height 28
click at [316, 209] on button "Advanced" at bounding box center [319, 207] width 59 height 28
click at [836, 178] on icon at bounding box center [835, 177] width 10 height 10
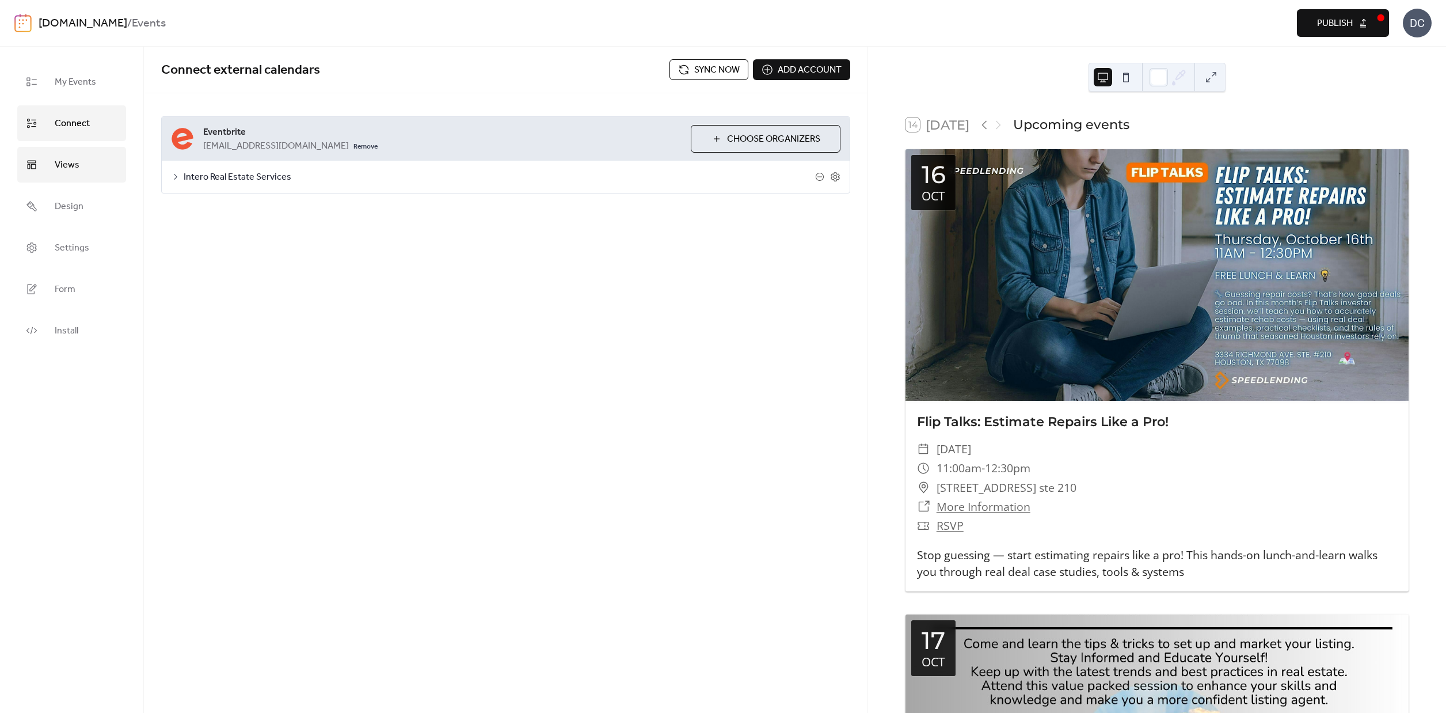
click at [57, 176] on link "Views" at bounding box center [71, 165] width 109 height 36
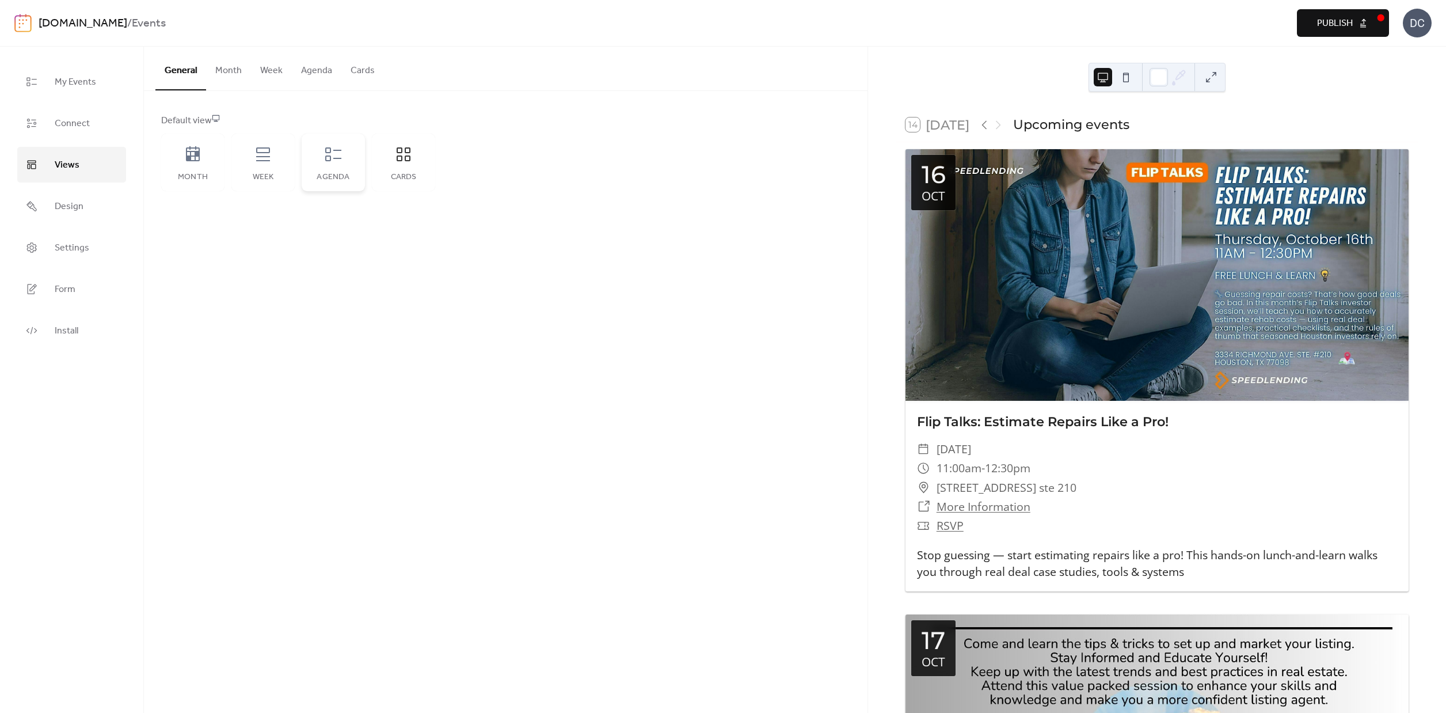
click at [328, 161] on icon at bounding box center [333, 154] width 16 height 14
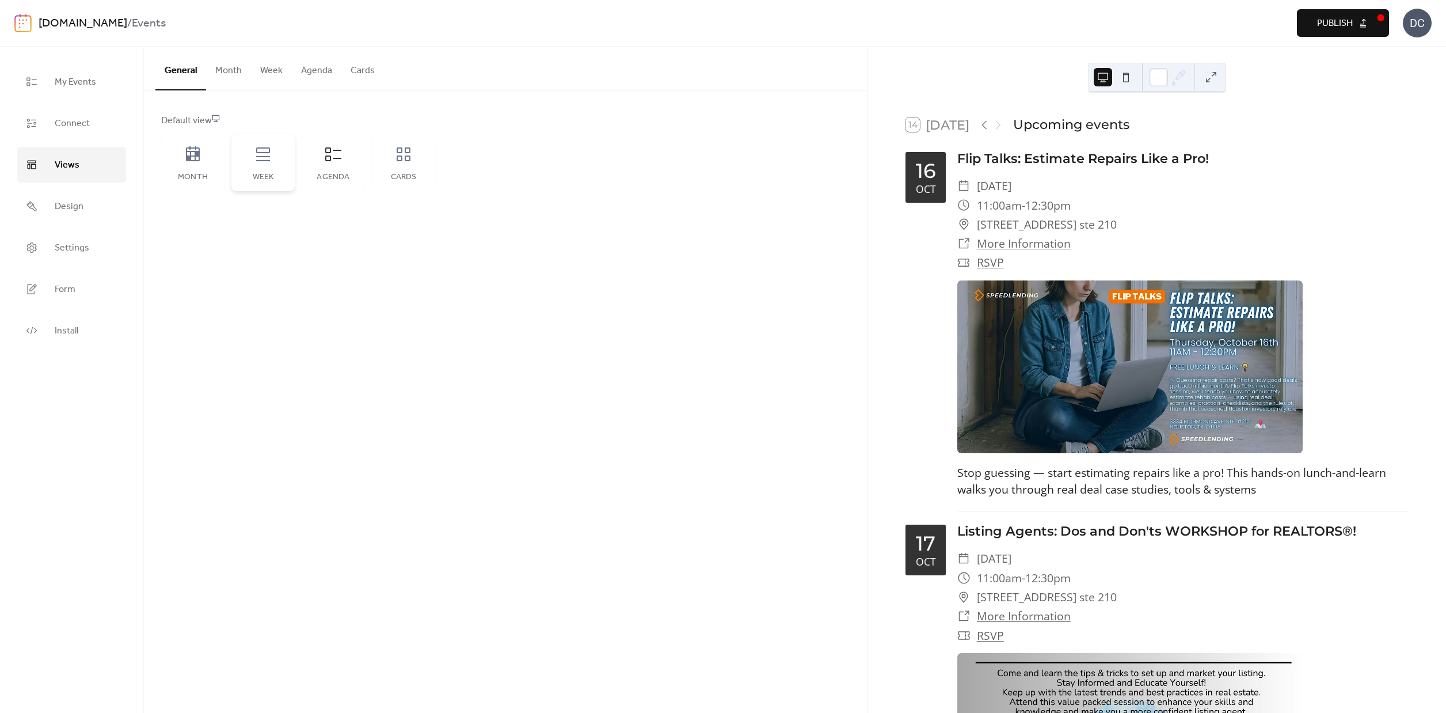
click at [260, 170] on div "Week" at bounding box center [262, 163] width 63 height 58
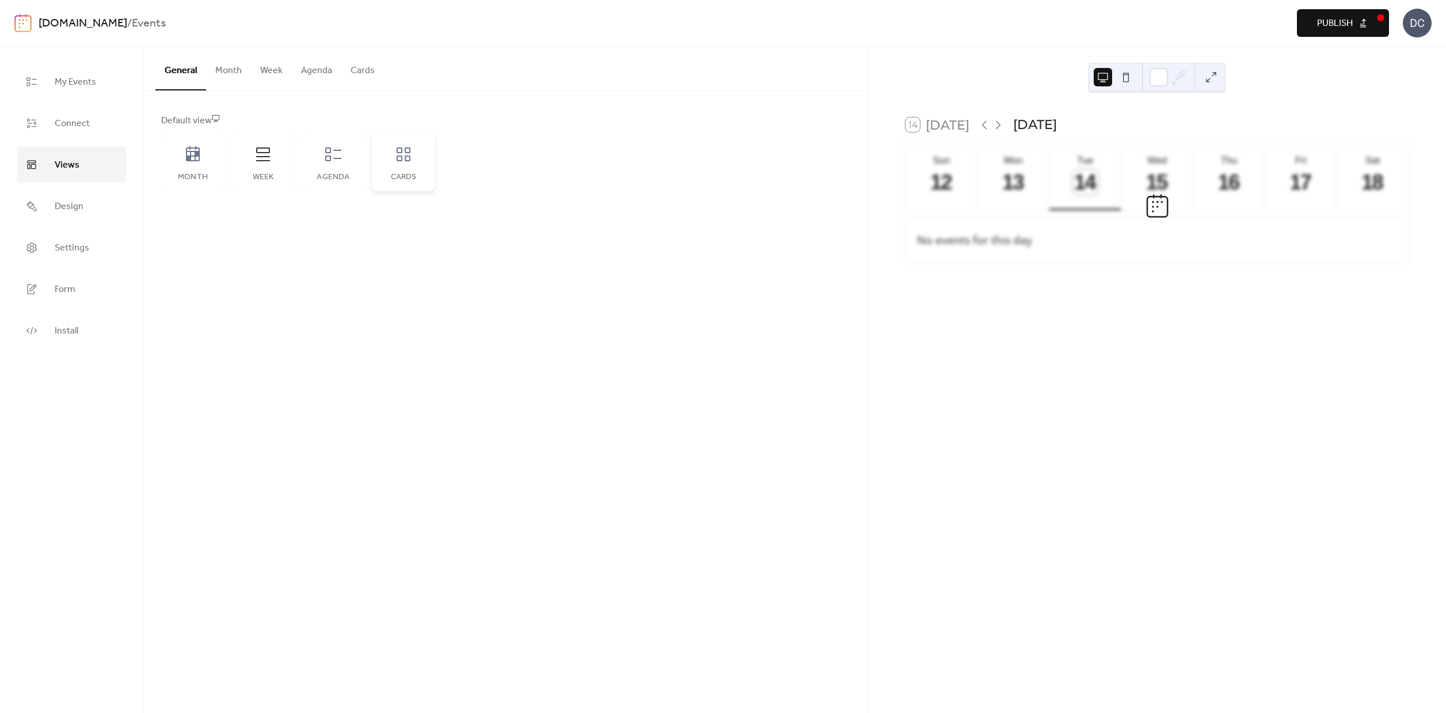
click at [397, 170] on div "Cards" at bounding box center [403, 163] width 63 height 58
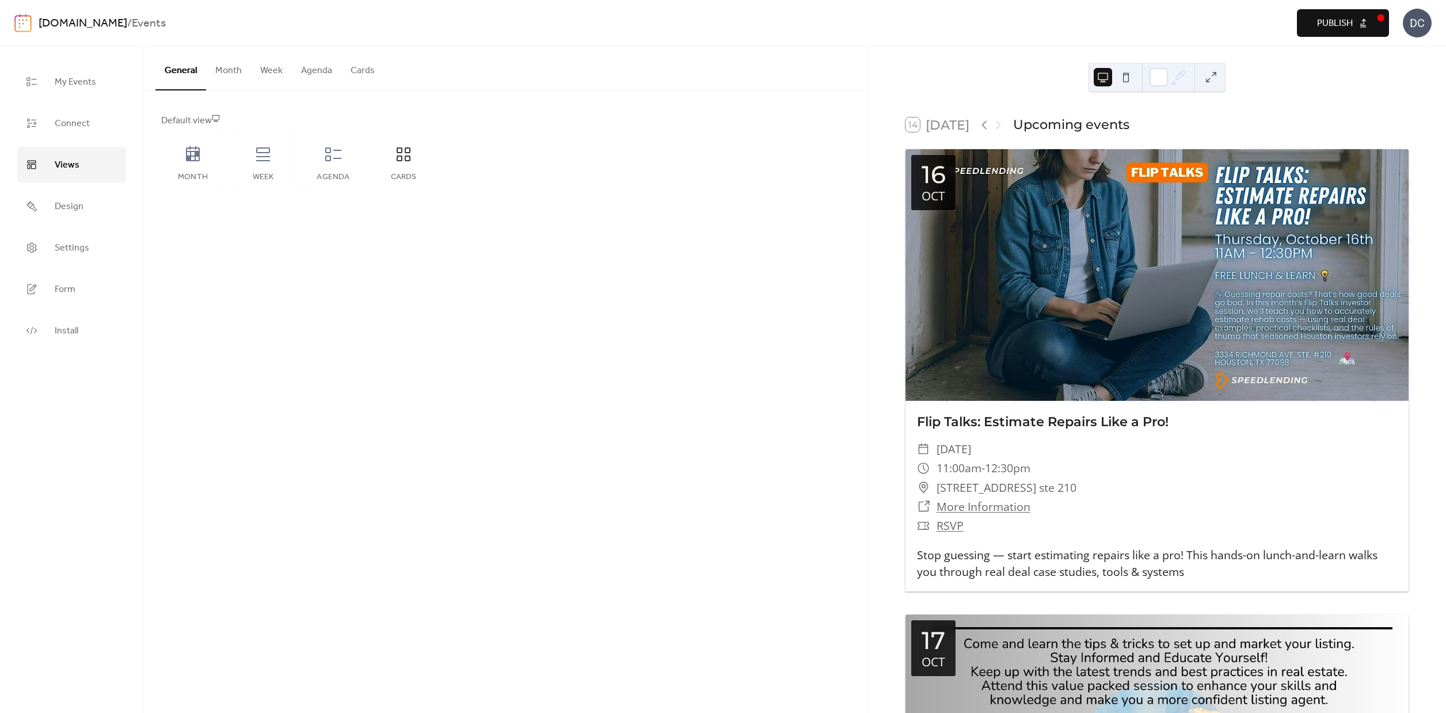
click at [328, 70] on button "Agenda" at bounding box center [317, 68] width 50 height 43
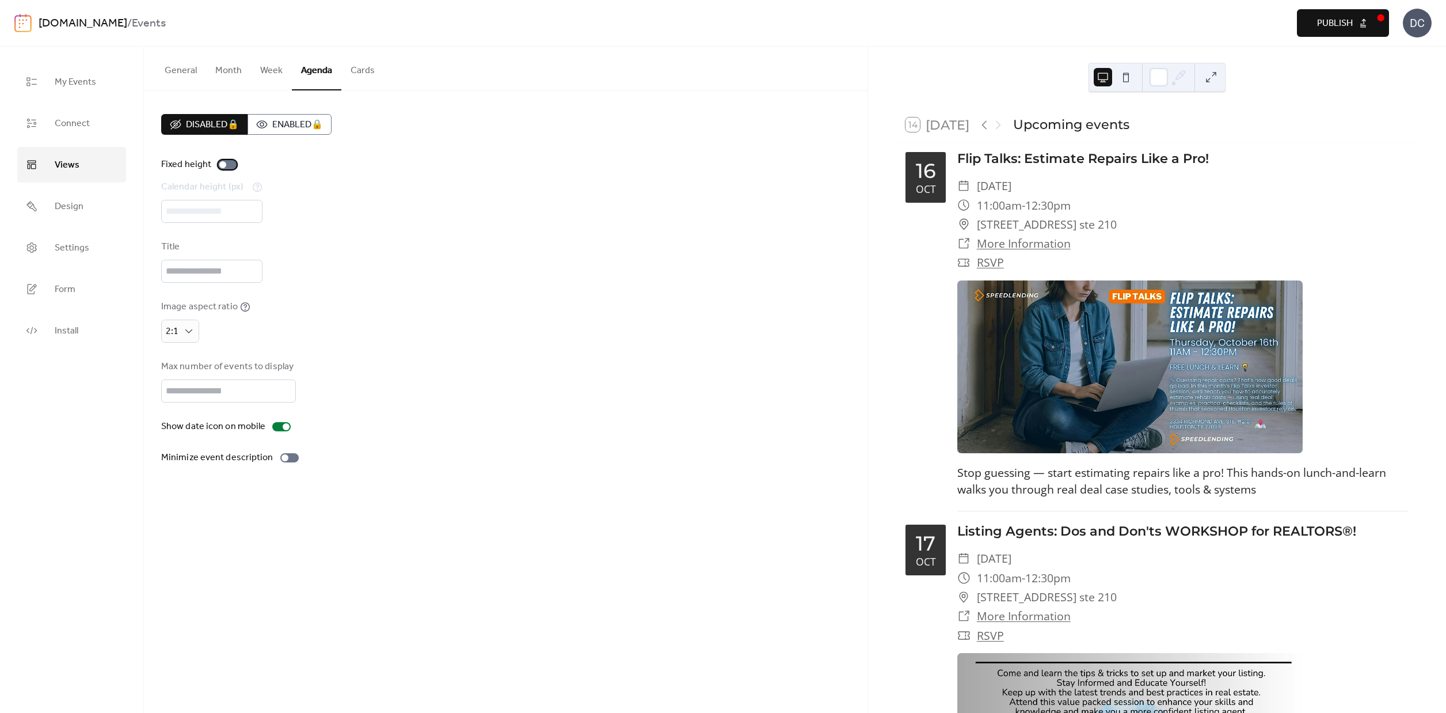
click at [227, 165] on div at bounding box center [227, 164] width 18 height 9
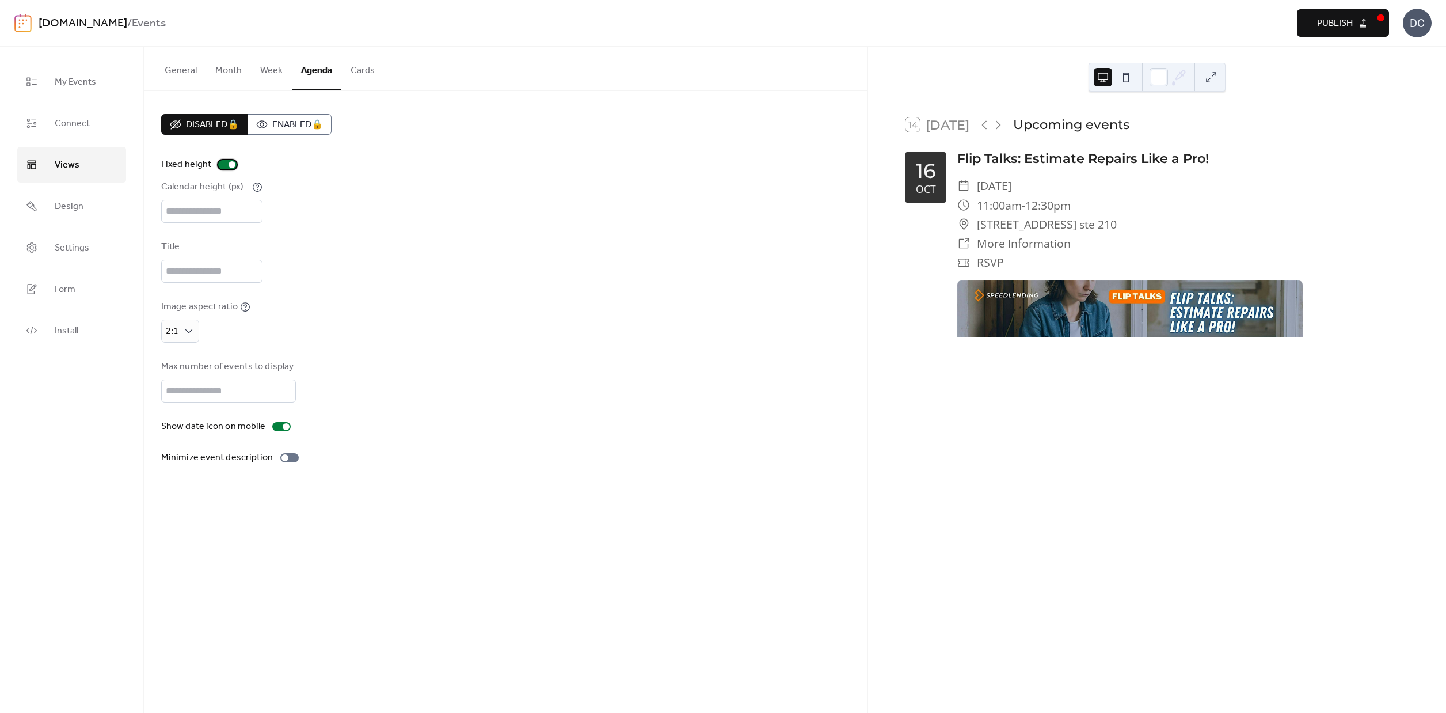
click at [227, 165] on div at bounding box center [227, 164] width 18 height 9
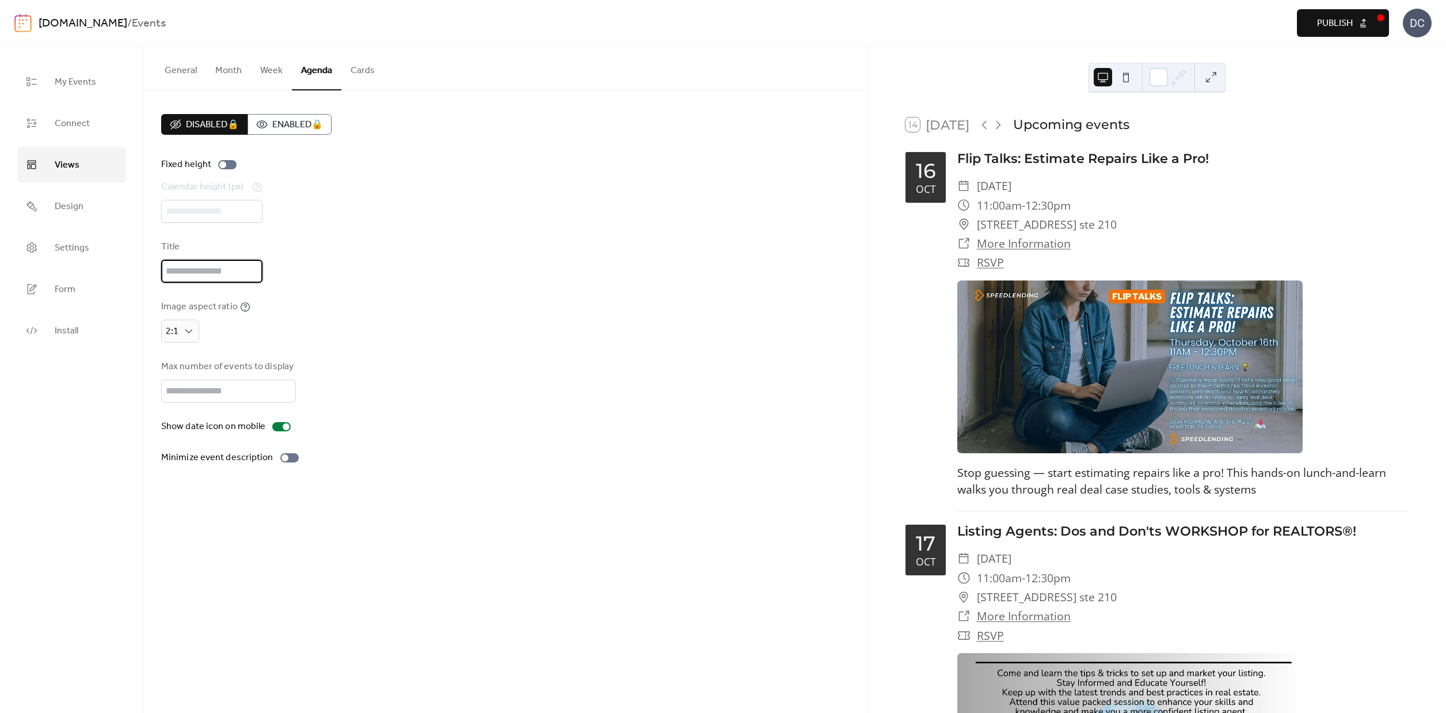
click at [206, 277] on input "text" at bounding box center [211, 271] width 101 height 23
type input "*"
click at [434, 267] on div "Title" at bounding box center [505, 261] width 689 height 43
click at [282, 461] on div at bounding box center [285, 457] width 7 height 7
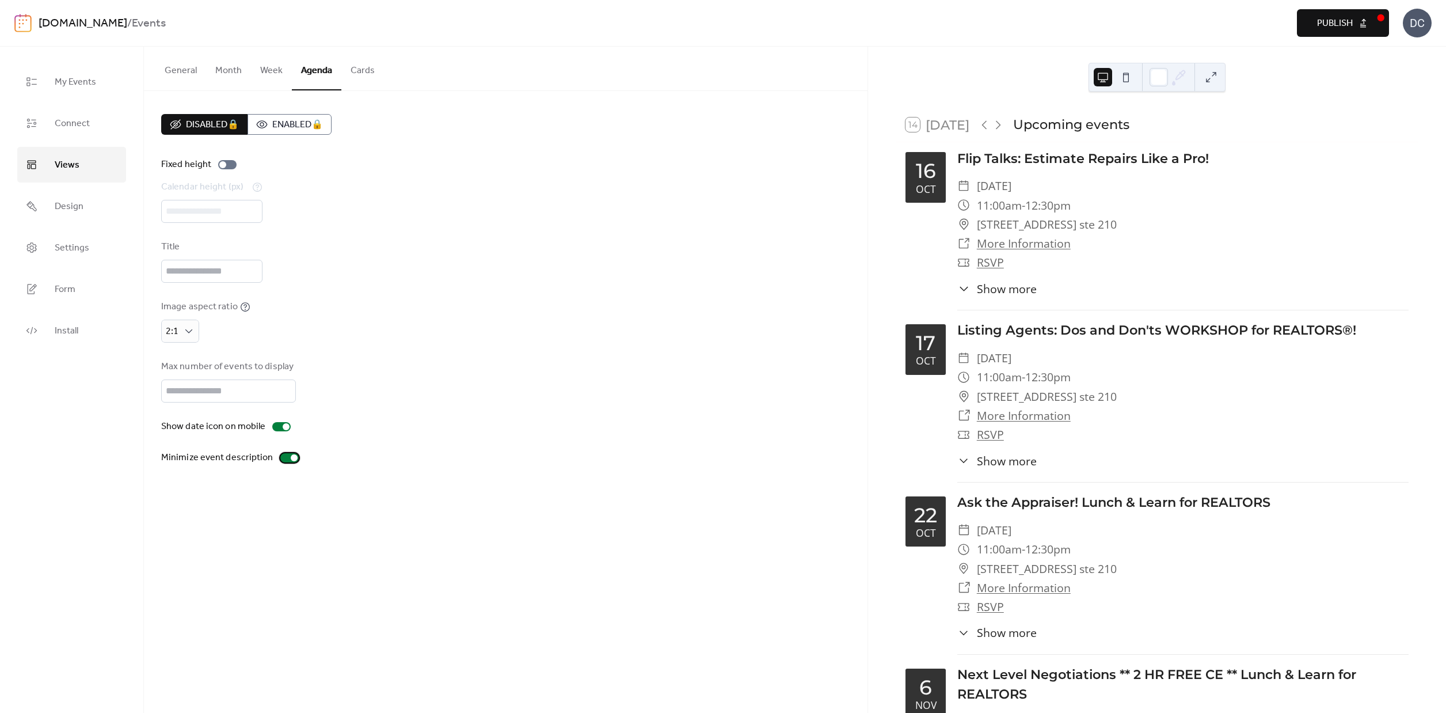
click at [286, 462] on div at bounding box center [289, 457] width 18 height 9
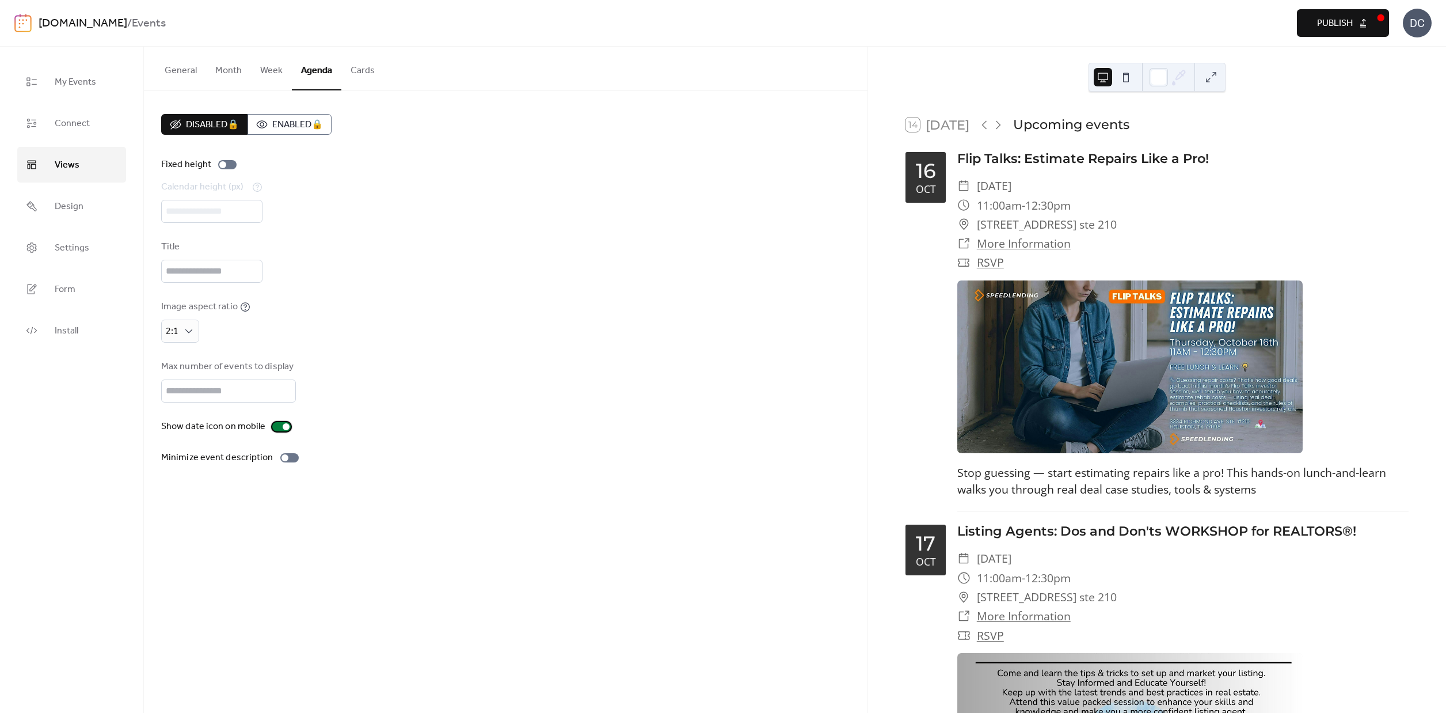
click at [283, 430] on div at bounding box center [286, 426] width 7 height 7
click at [1347, 22] on span "Publish" at bounding box center [1335, 24] width 36 height 14
click at [89, 206] on link "Design" at bounding box center [71, 206] width 109 height 36
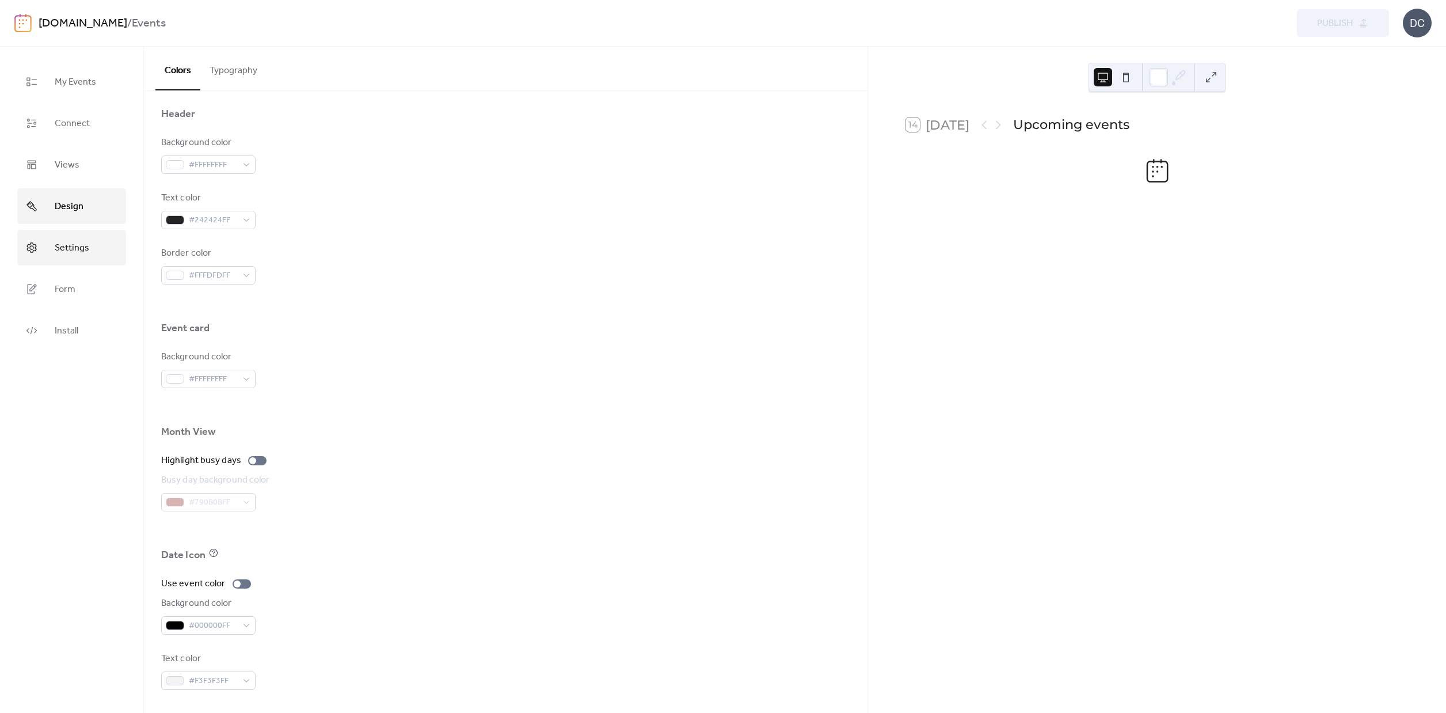
scroll to position [494, 0]
click at [58, 243] on span "Settings" at bounding box center [72, 248] width 35 height 18
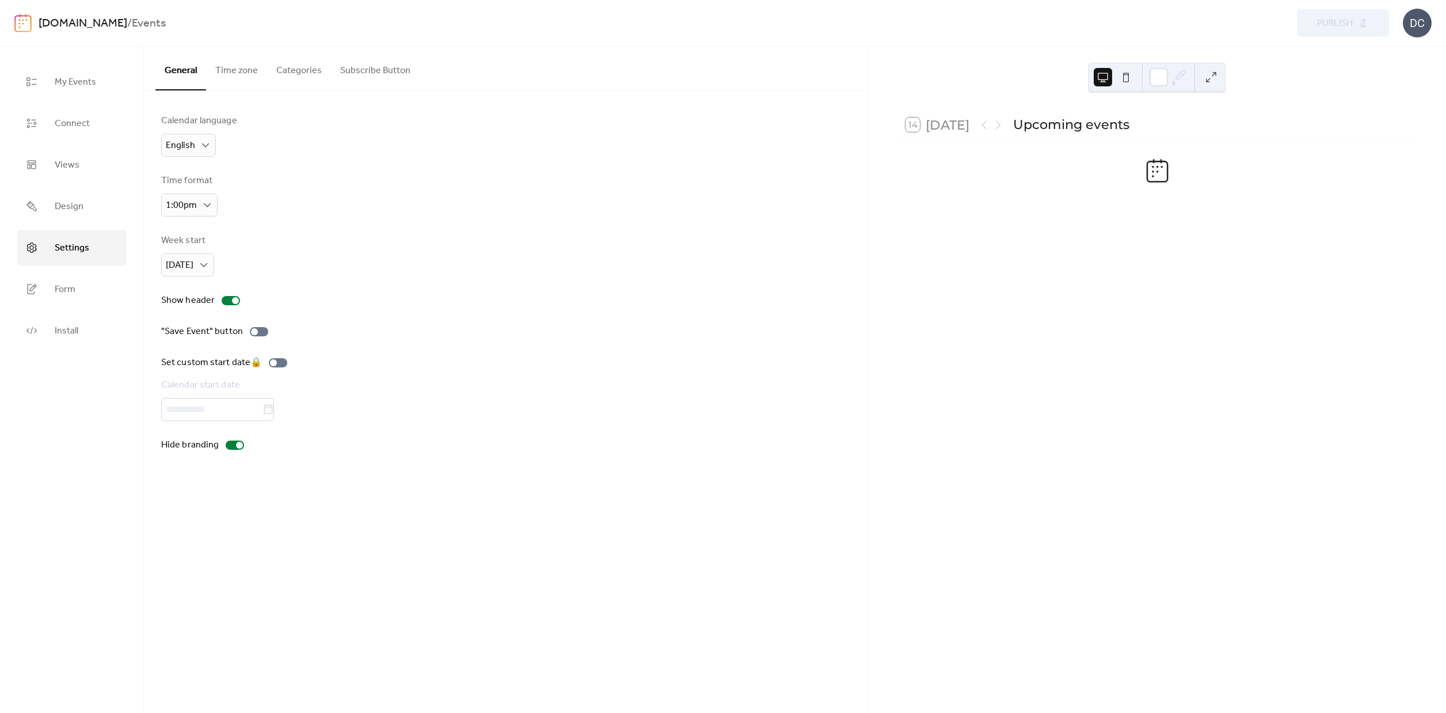
click at [250, 72] on button "Time zone" at bounding box center [236, 68] width 61 height 43
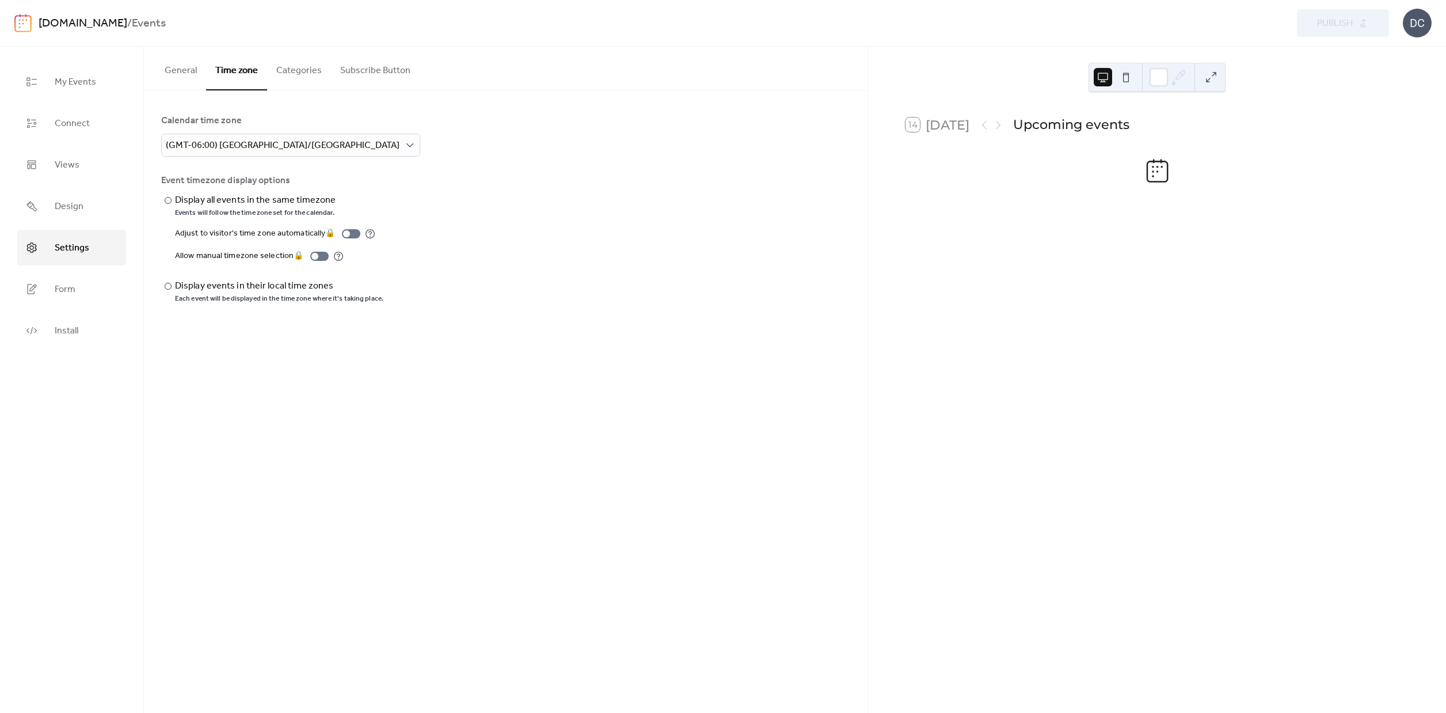
click at [331, 69] on button "Subscribe Button" at bounding box center [375, 68] width 89 height 43
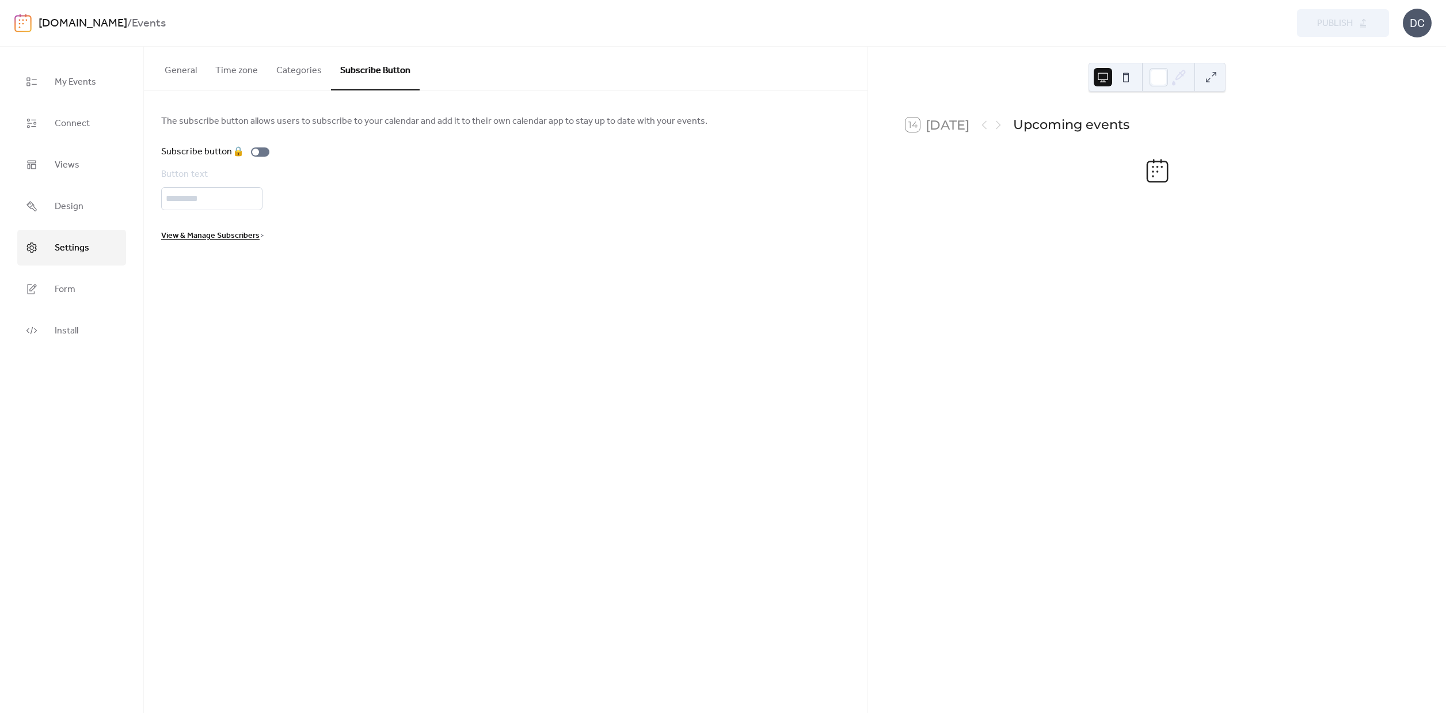
click at [384, 73] on button "Subscribe Button" at bounding box center [375, 69] width 89 height 44
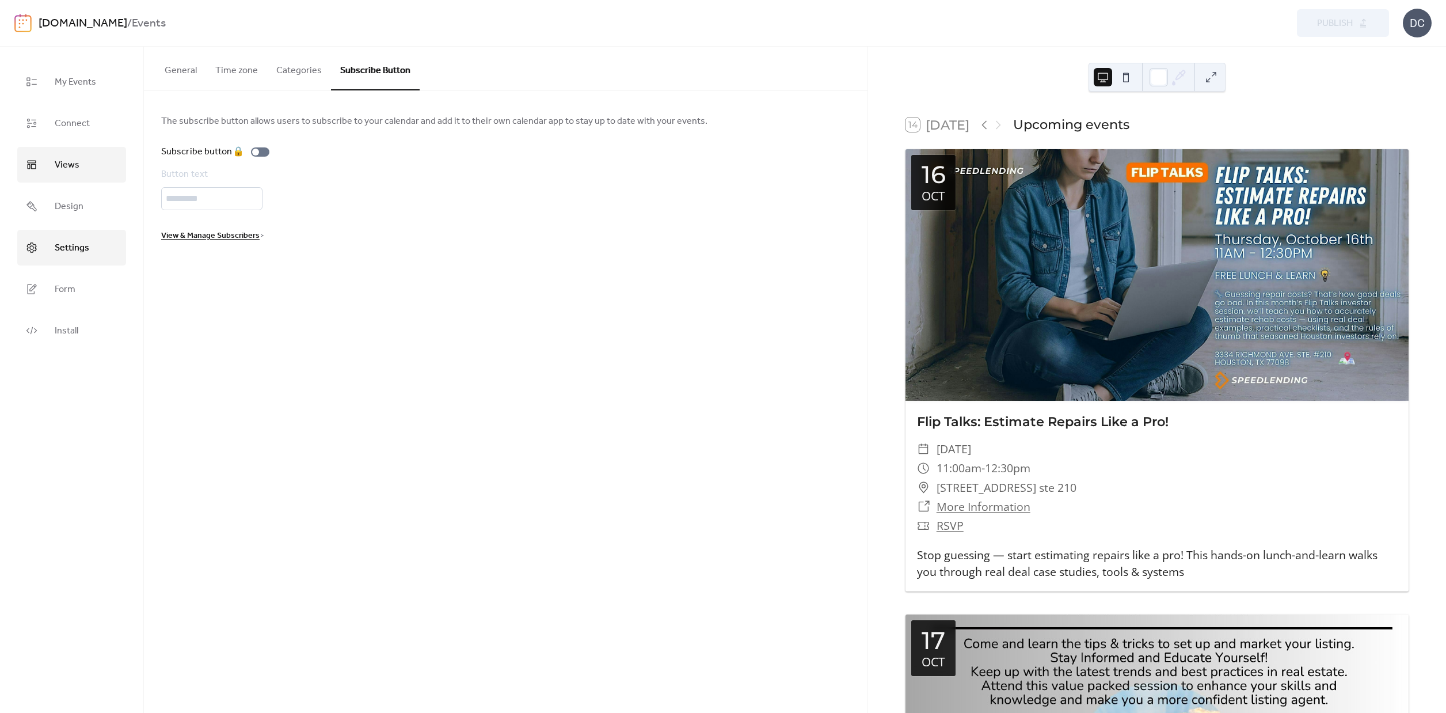
click at [71, 164] on span "Views" at bounding box center [67, 165] width 25 height 18
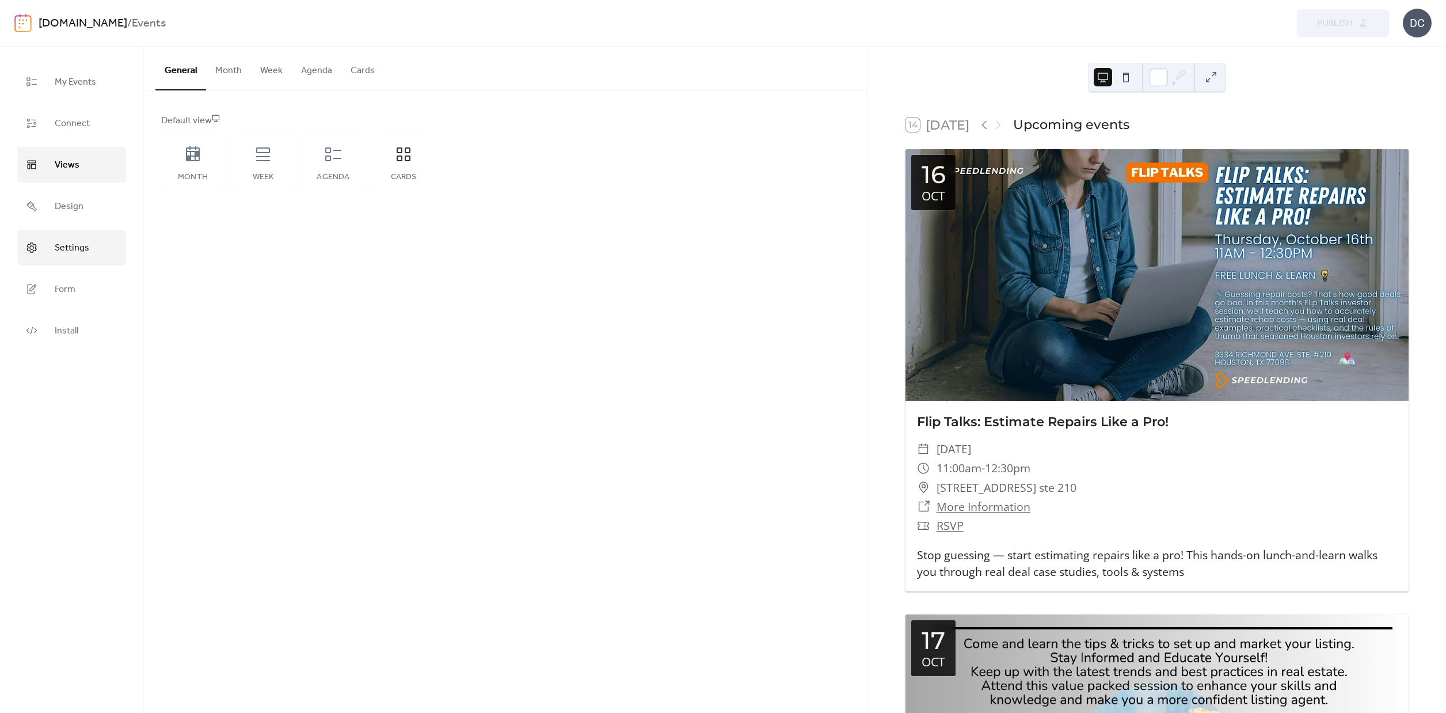
click at [69, 242] on span "Settings" at bounding box center [72, 248] width 35 height 18
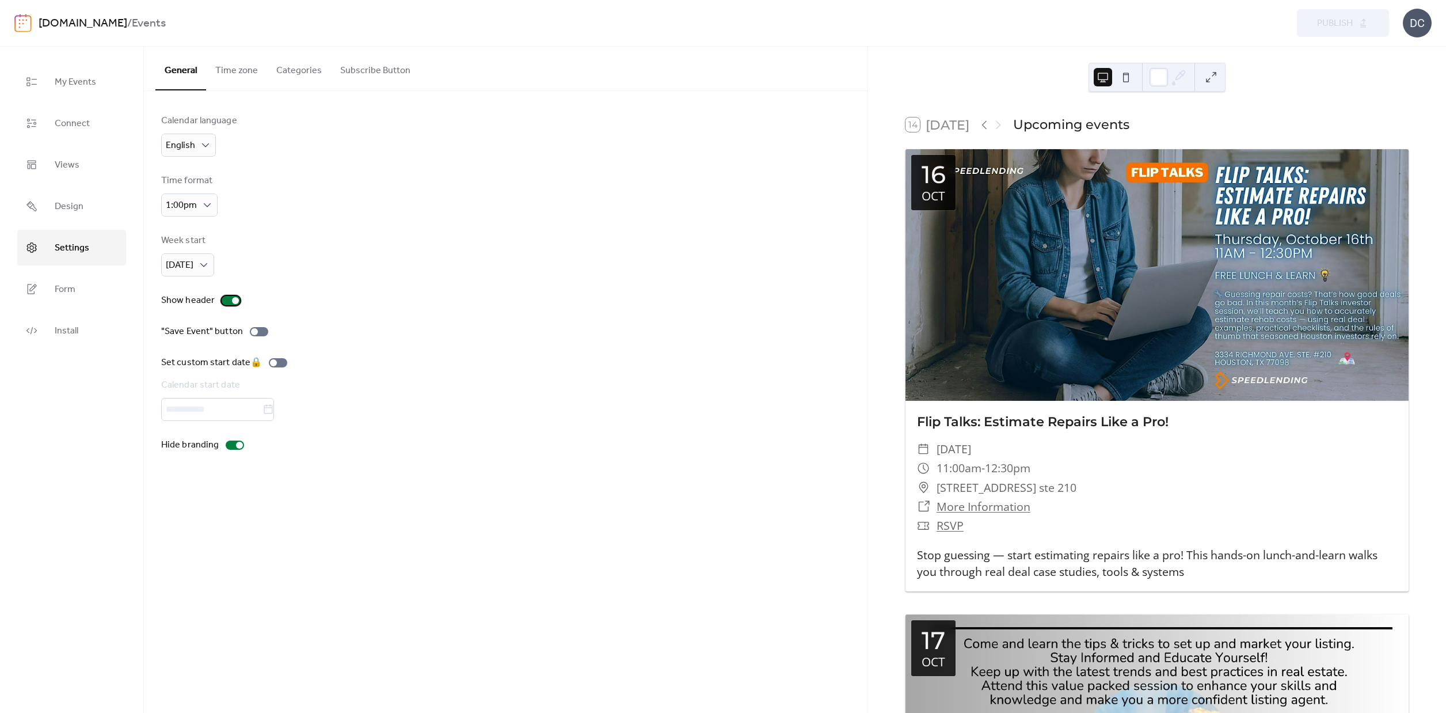
click at [233, 303] on div at bounding box center [235, 300] width 7 height 7
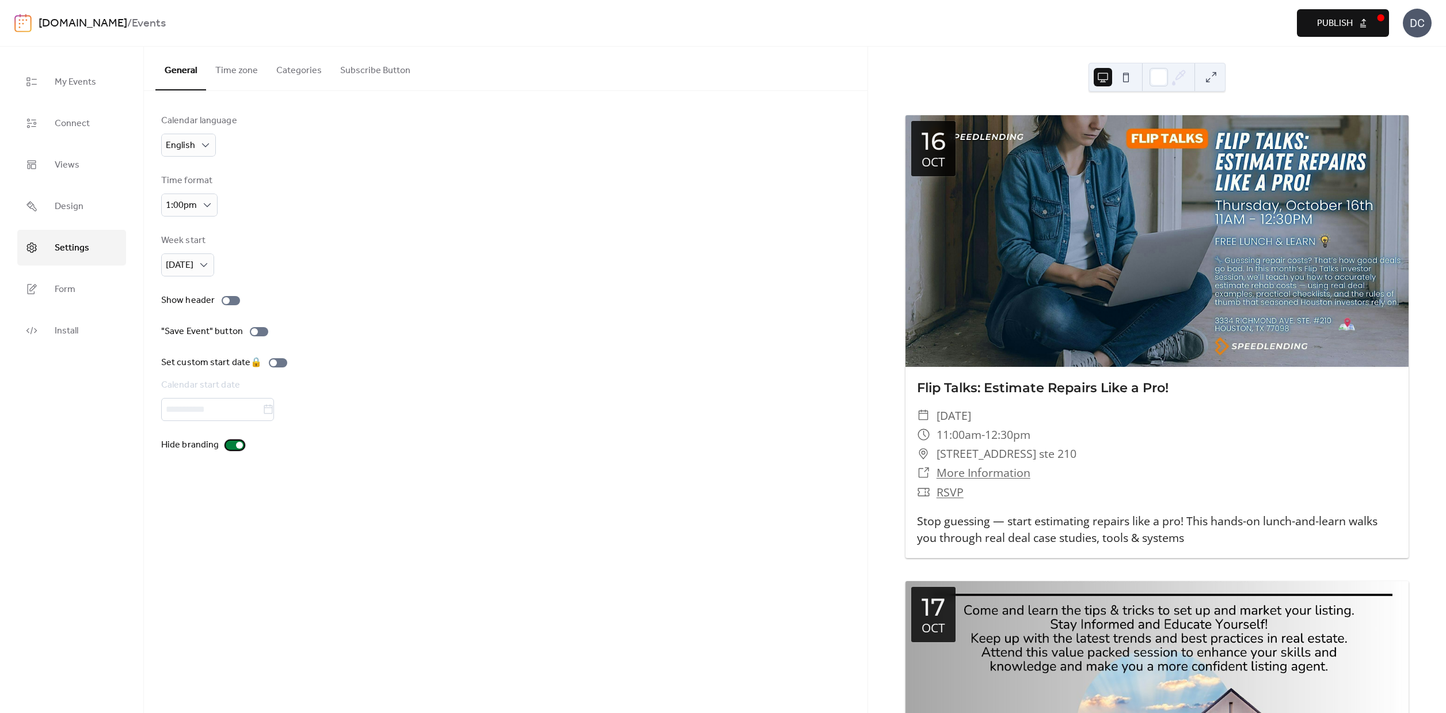
click at [235, 450] on div at bounding box center [235, 444] width 18 height 9
click at [236, 450] on div at bounding box center [235, 444] width 18 height 9
click at [79, 290] on link "Form" at bounding box center [71, 289] width 109 height 36
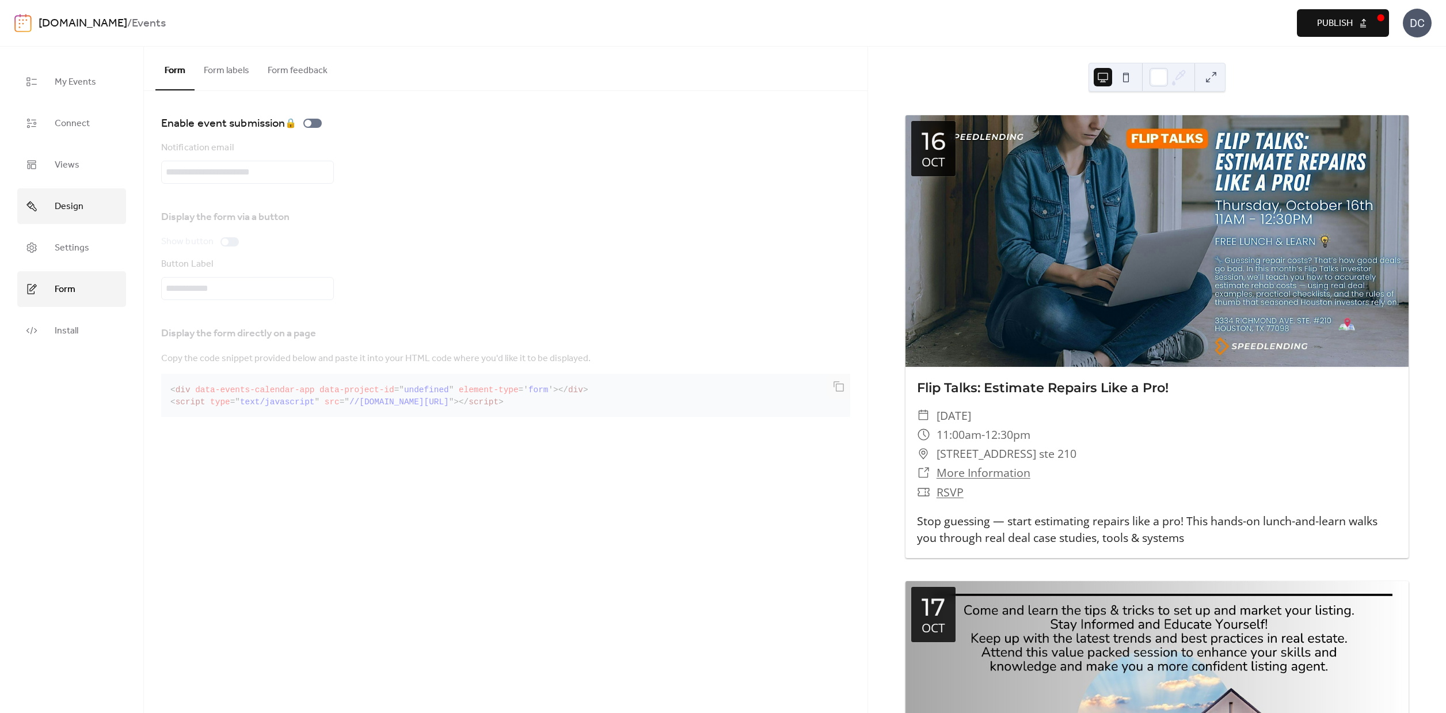
click at [71, 210] on span "Design" at bounding box center [69, 206] width 29 height 18
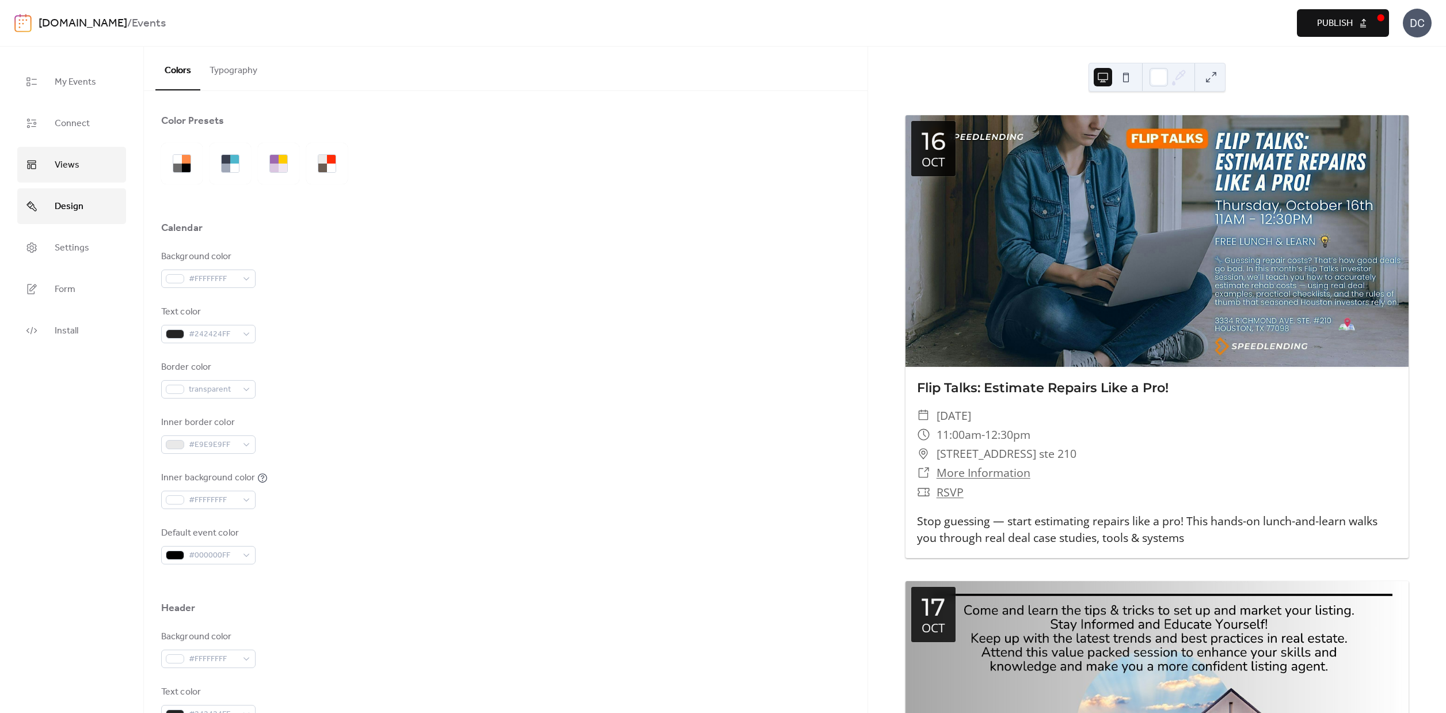
click at [72, 156] on span "Views" at bounding box center [67, 165] width 25 height 18
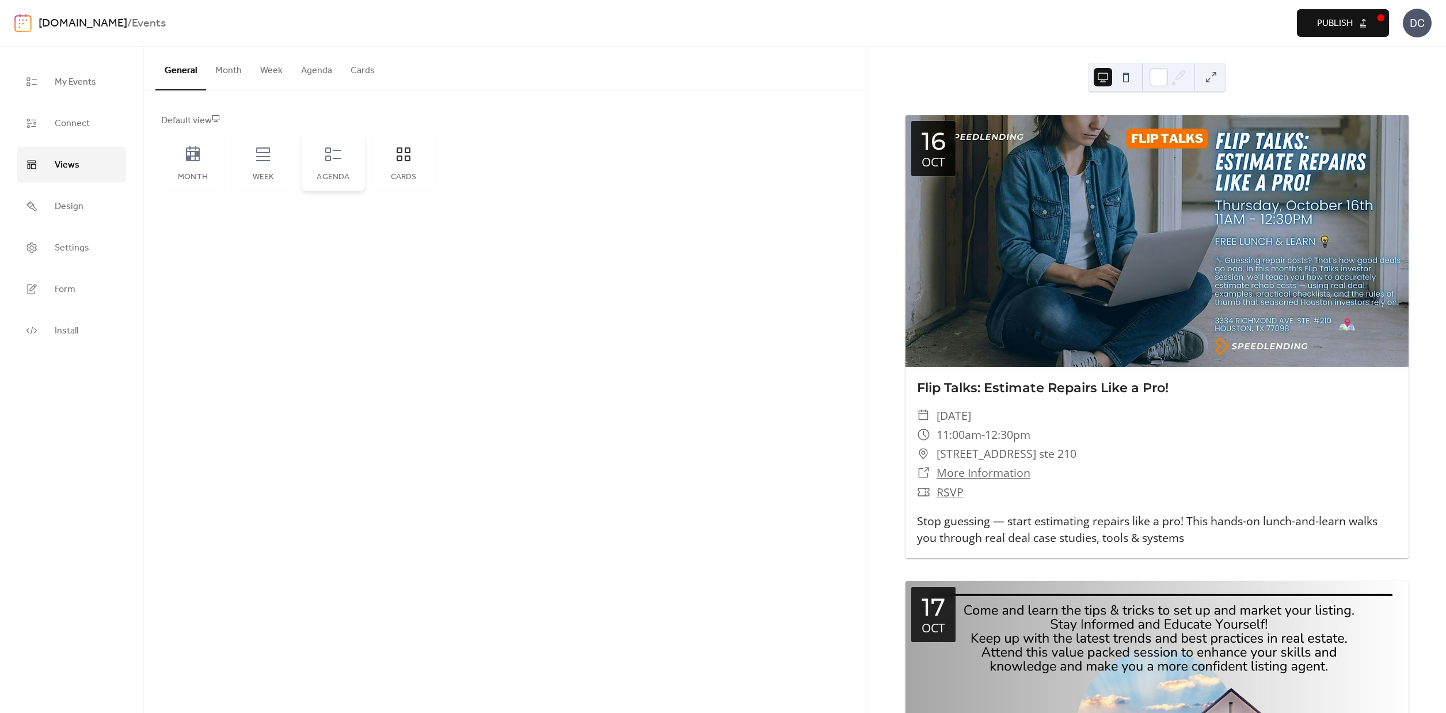
click at [326, 172] on div "Agenda" at bounding box center [333, 163] width 63 height 58
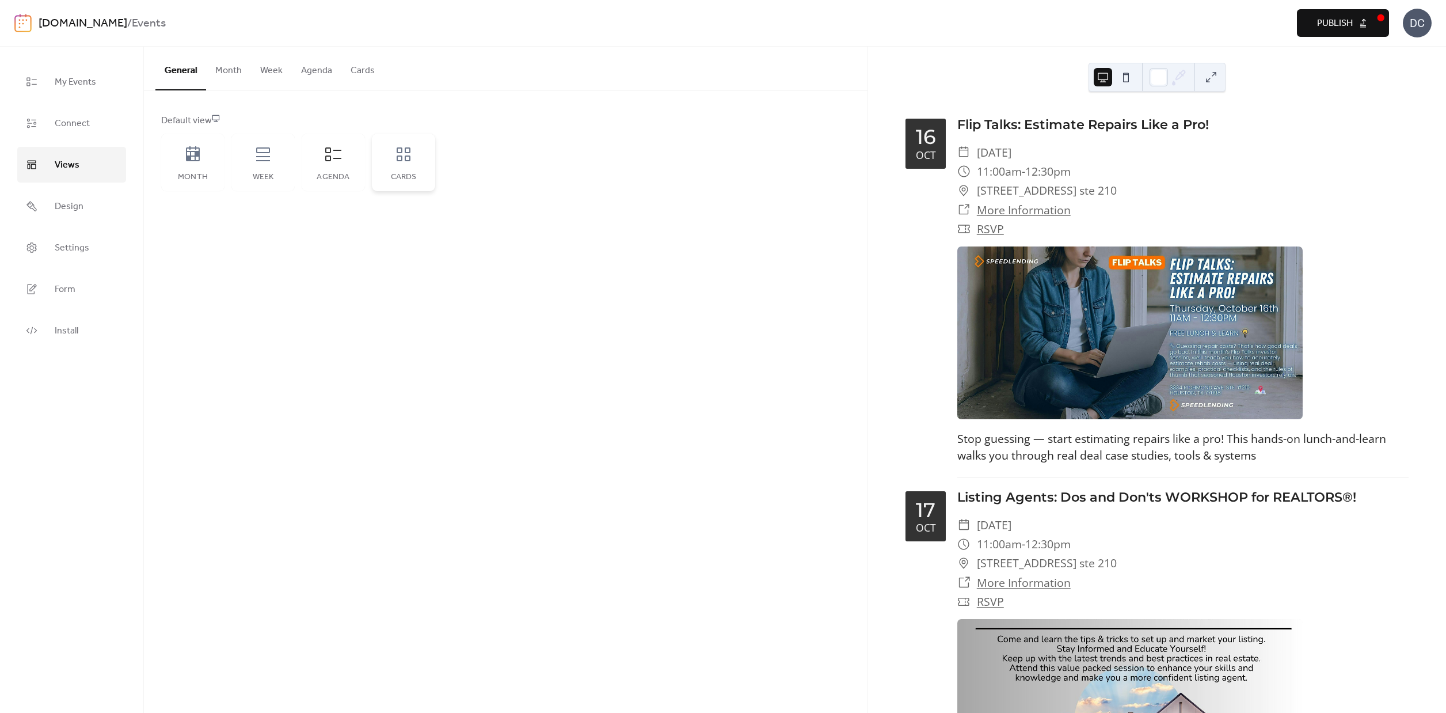
click at [419, 165] on div "Cards" at bounding box center [403, 163] width 63 height 58
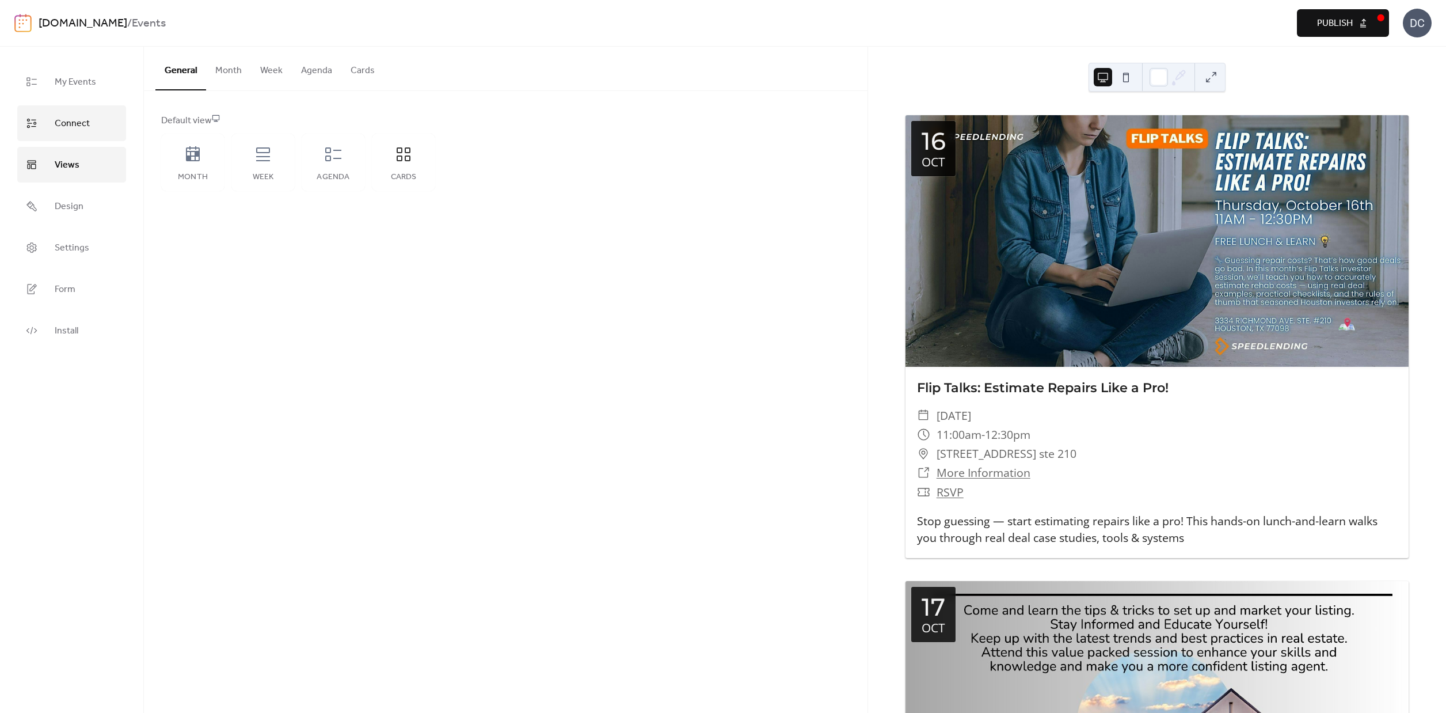
click at [52, 121] on link "Connect" at bounding box center [71, 123] width 109 height 36
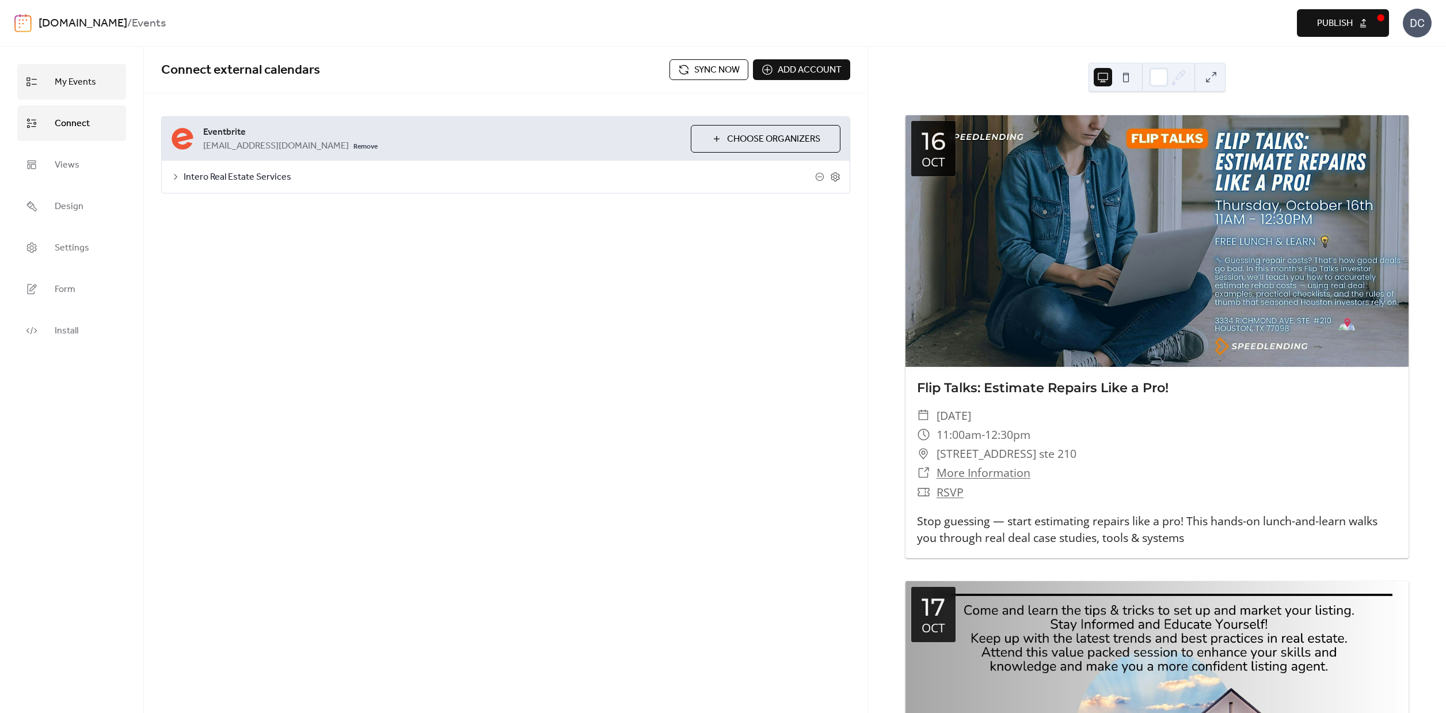
click at [79, 79] on span "My Events" at bounding box center [75, 82] width 41 height 18
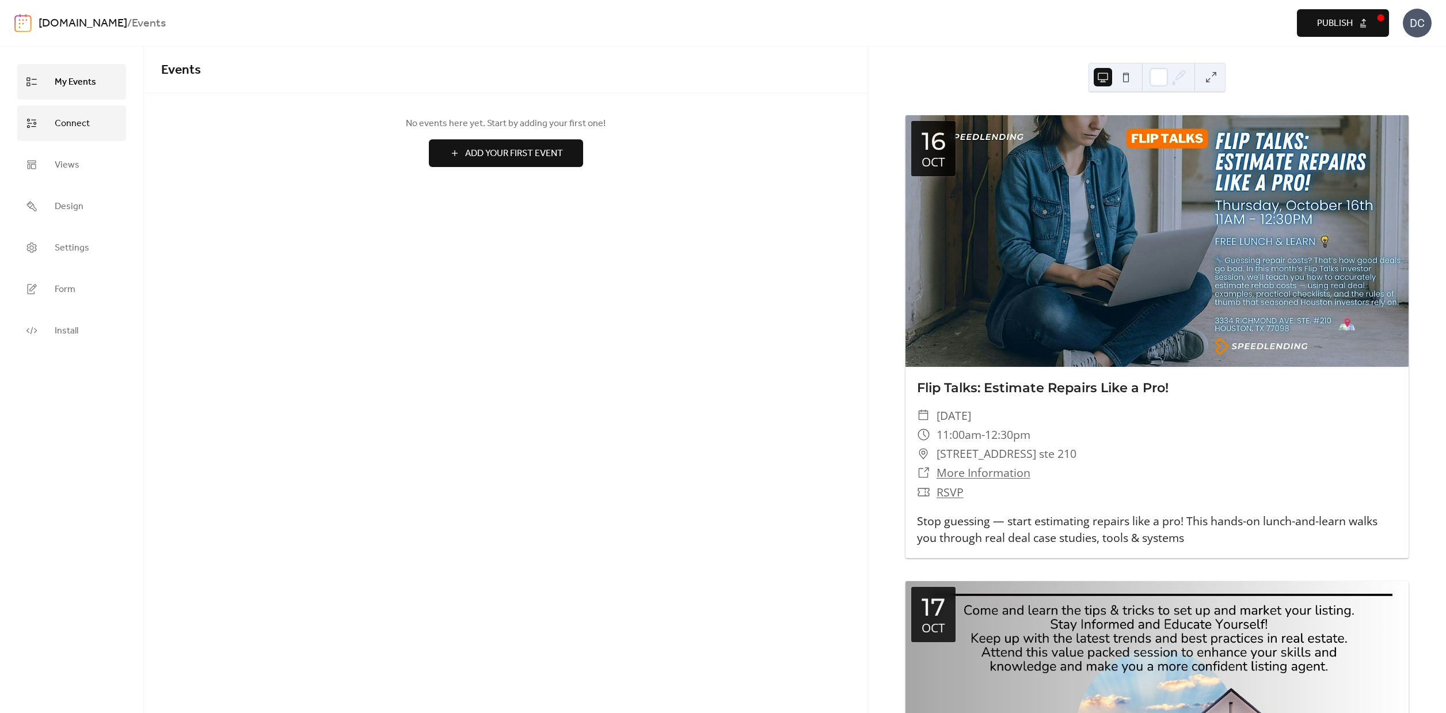
drag, startPoint x: 62, startPoint y: 115, endPoint x: 121, endPoint y: 136, distance: 63.0
click at [69, 119] on span "Connect" at bounding box center [72, 124] width 35 height 18
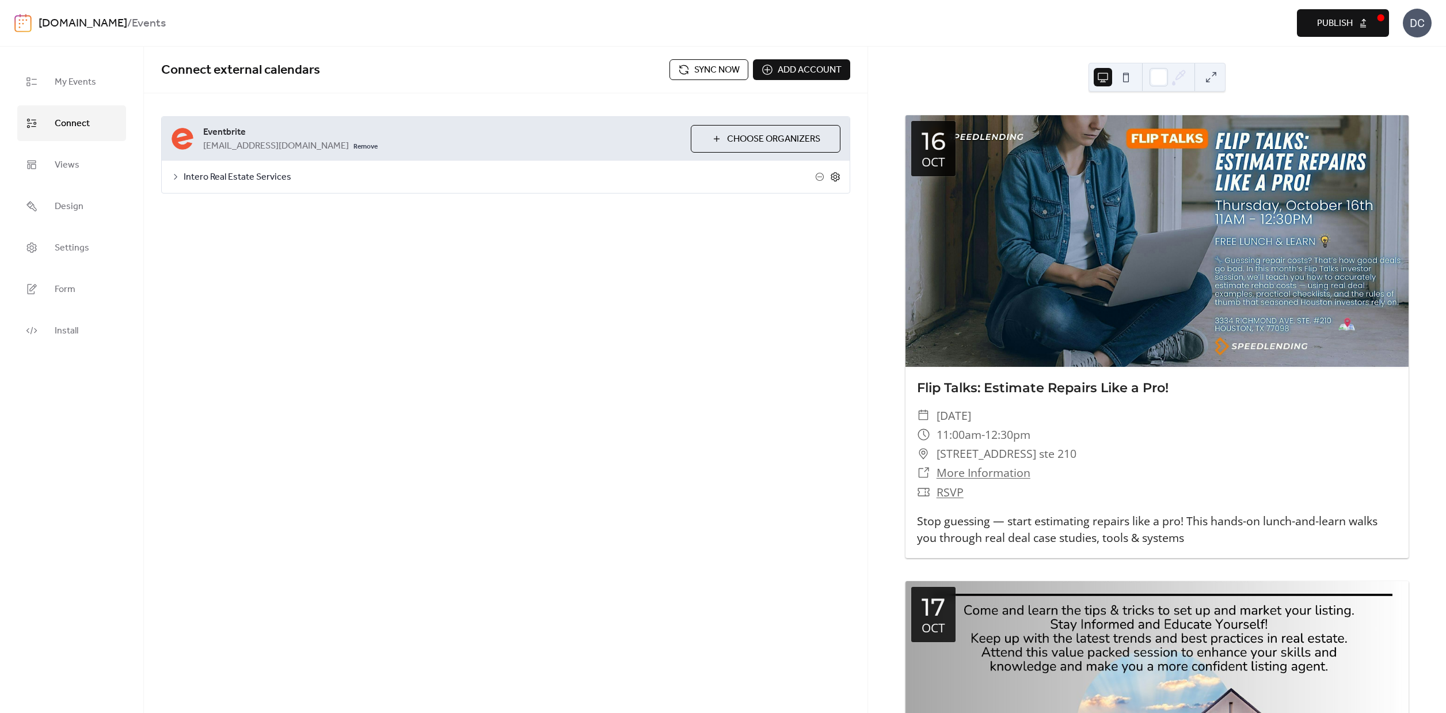
click at [836, 177] on icon at bounding box center [835, 177] width 10 height 10
click at [253, 214] on button "Categories" at bounding box center [258, 207] width 64 height 28
click at [332, 206] on button "Advanced" at bounding box center [319, 207] width 59 height 28
click at [257, 291] on input "**********" at bounding box center [230, 290] width 101 height 23
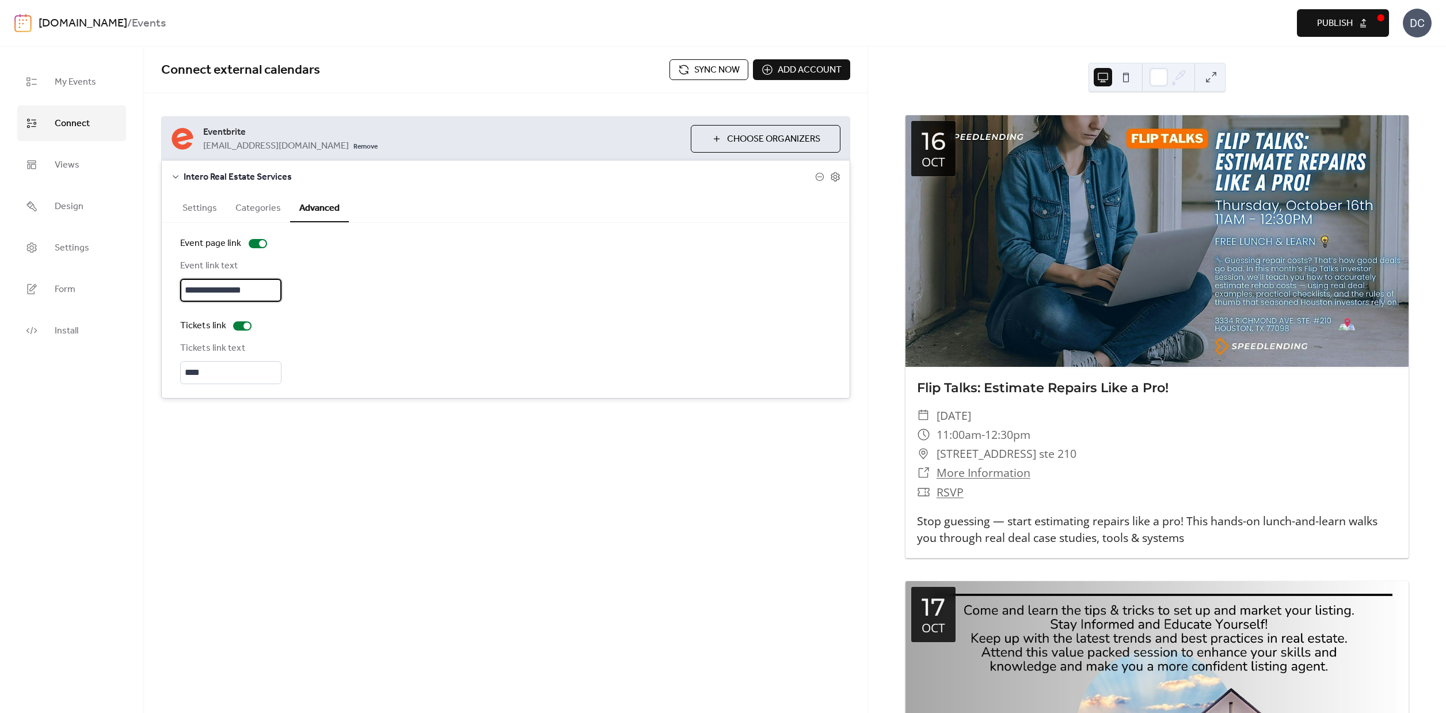
click at [257, 291] on input "**********" at bounding box center [230, 290] width 101 height 23
click at [255, 374] on input "****" at bounding box center [230, 372] width 101 height 23
click at [487, 358] on div "Tickets link text" at bounding box center [505, 362] width 651 height 43
click at [240, 330] on div at bounding box center [242, 325] width 18 height 9
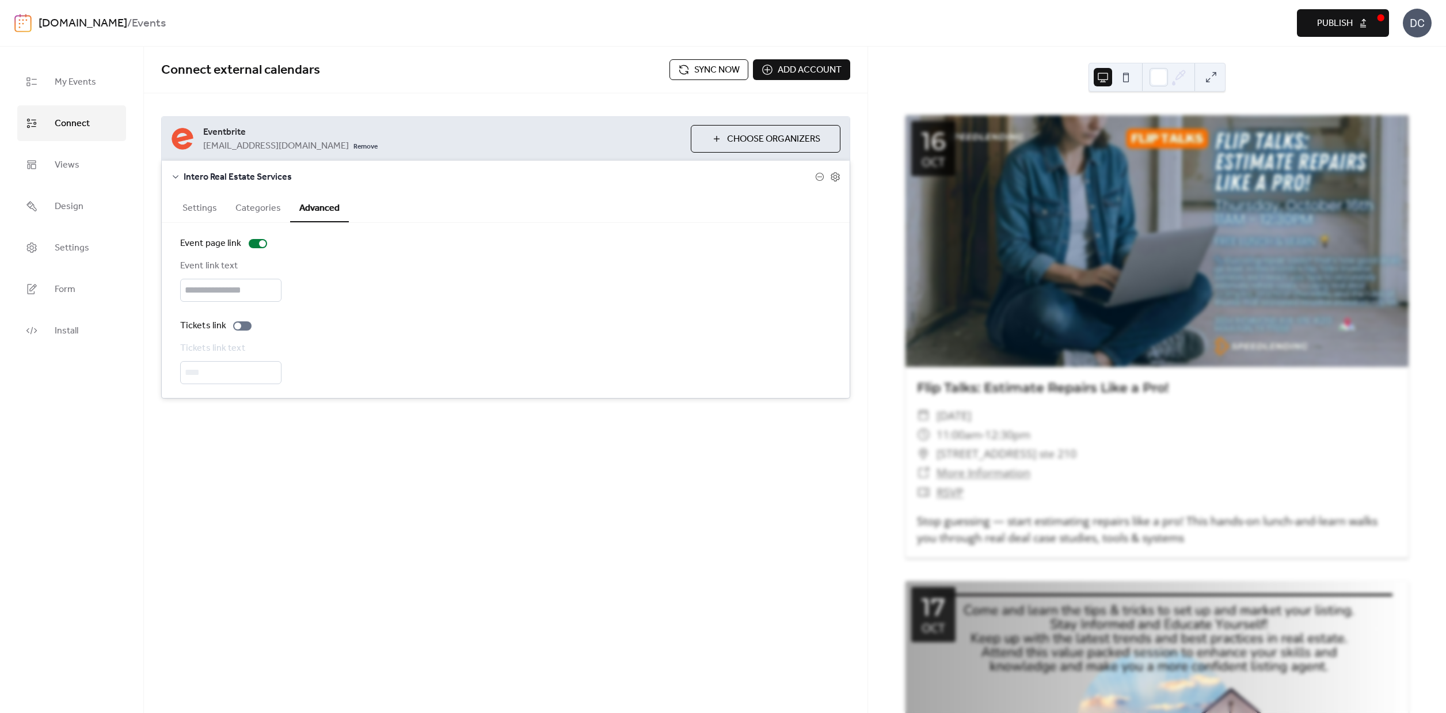
click at [1329, 31] on span "Publish" at bounding box center [1335, 24] width 36 height 14
click at [700, 66] on span "Sync now" at bounding box center [716, 70] width 45 height 14
click at [715, 67] on span "Sync now" at bounding box center [716, 70] width 45 height 14
click at [682, 72] on button "Sync now" at bounding box center [709, 69] width 79 height 21
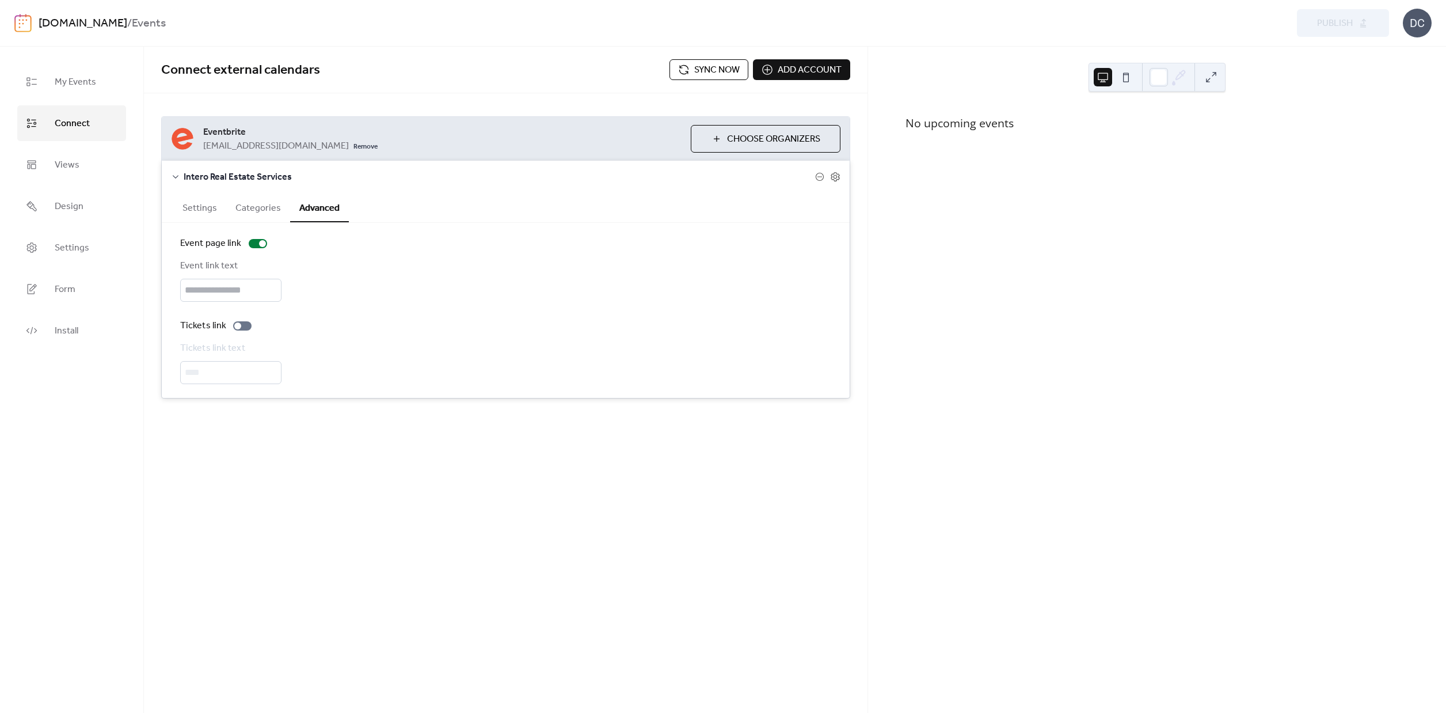
click at [705, 70] on span "Sync now" at bounding box center [716, 70] width 45 height 14
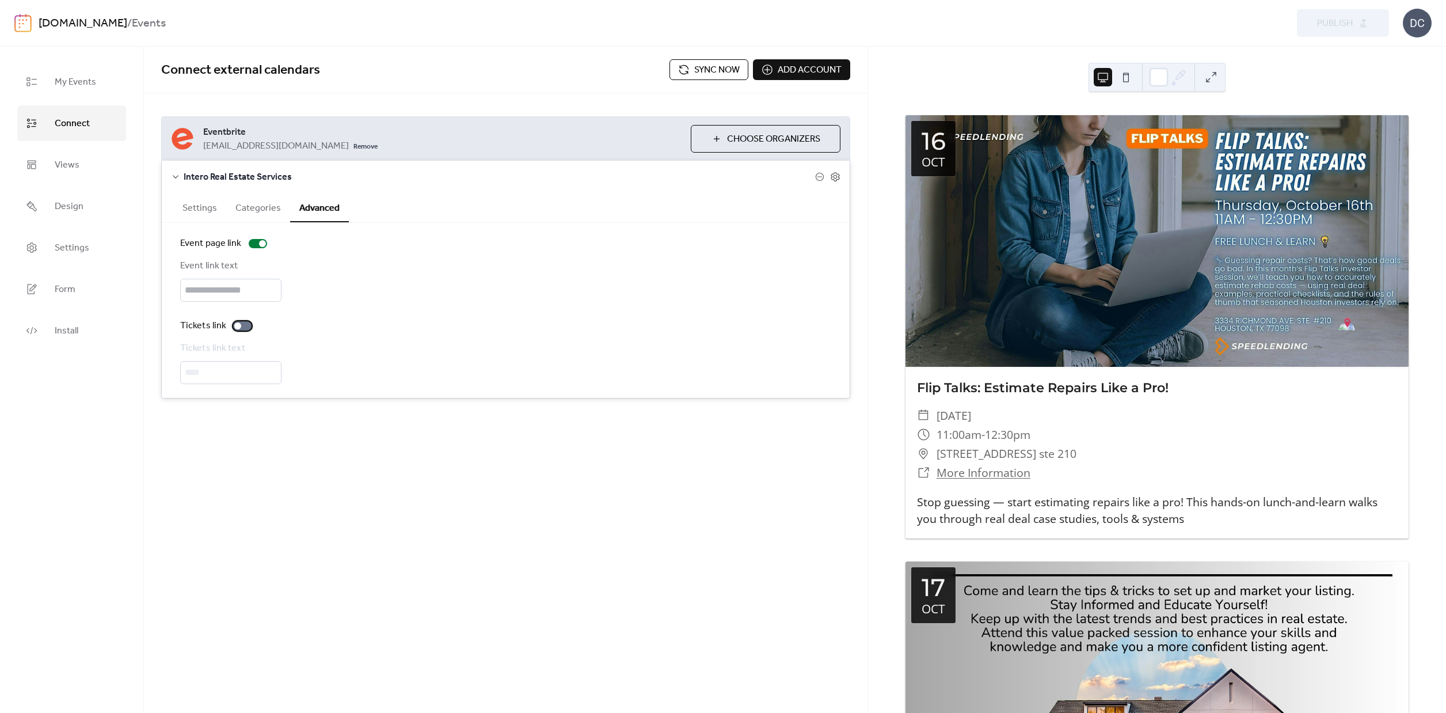
click at [238, 329] on div at bounding box center [237, 325] width 7 height 7
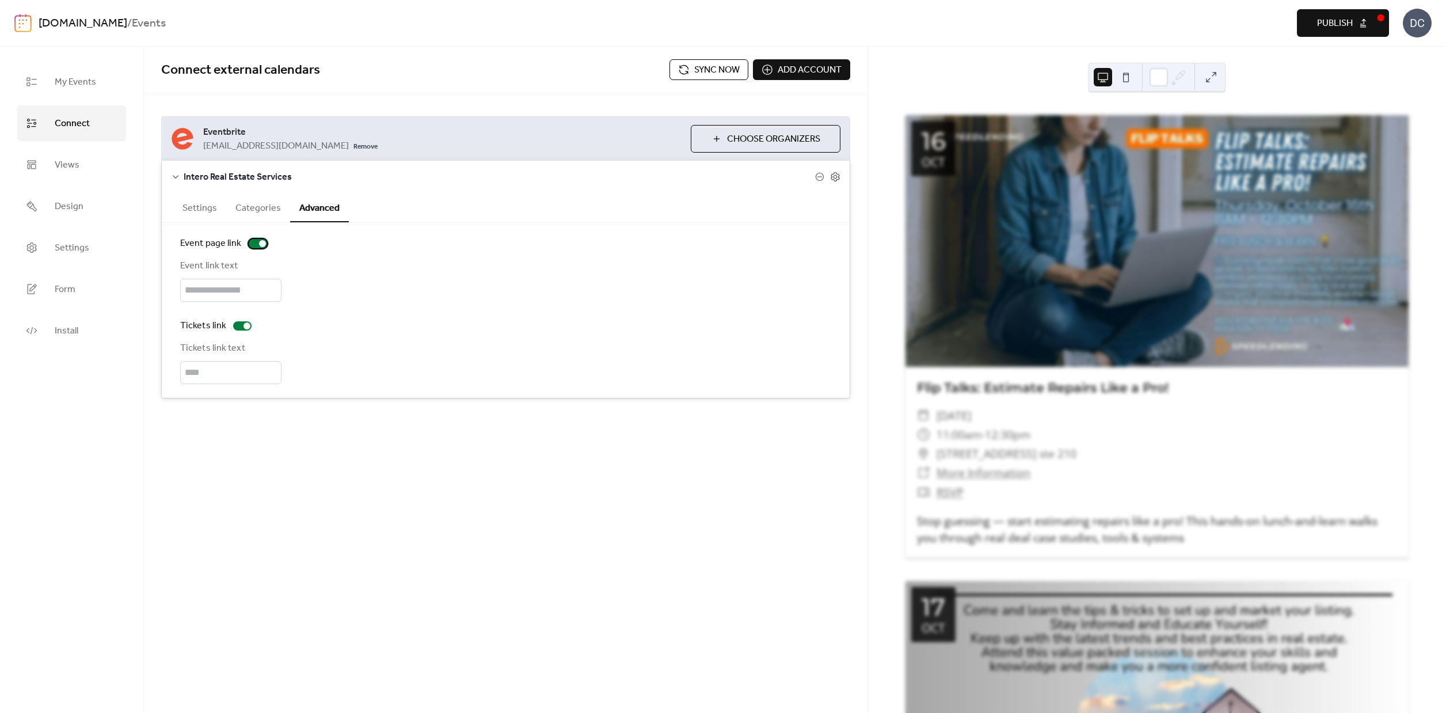
click at [259, 244] on div at bounding box center [262, 243] width 7 height 7
click at [249, 329] on div at bounding box center [247, 325] width 7 height 7
drag, startPoint x: 262, startPoint y: 206, endPoint x: 305, endPoint y: 202, distance: 42.9
click at [262, 206] on button "Categories" at bounding box center [258, 207] width 64 height 28
click at [187, 208] on button "Settings" at bounding box center [199, 207] width 53 height 28
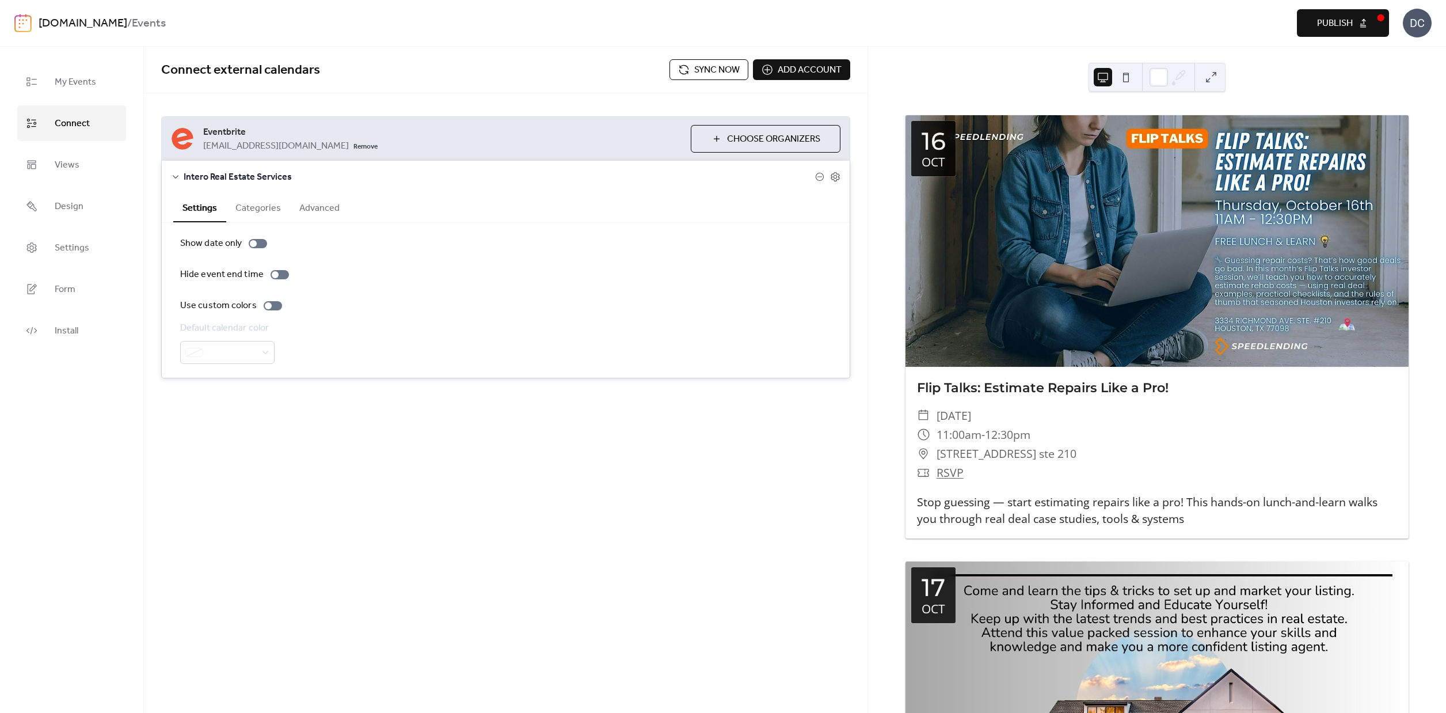
click at [1344, 26] on span "Publish" at bounding box center [1335, 24] width 36 height 14
click at [314, 214] on button "Advanced" at bounding box center [319, 207] width 59 height 28
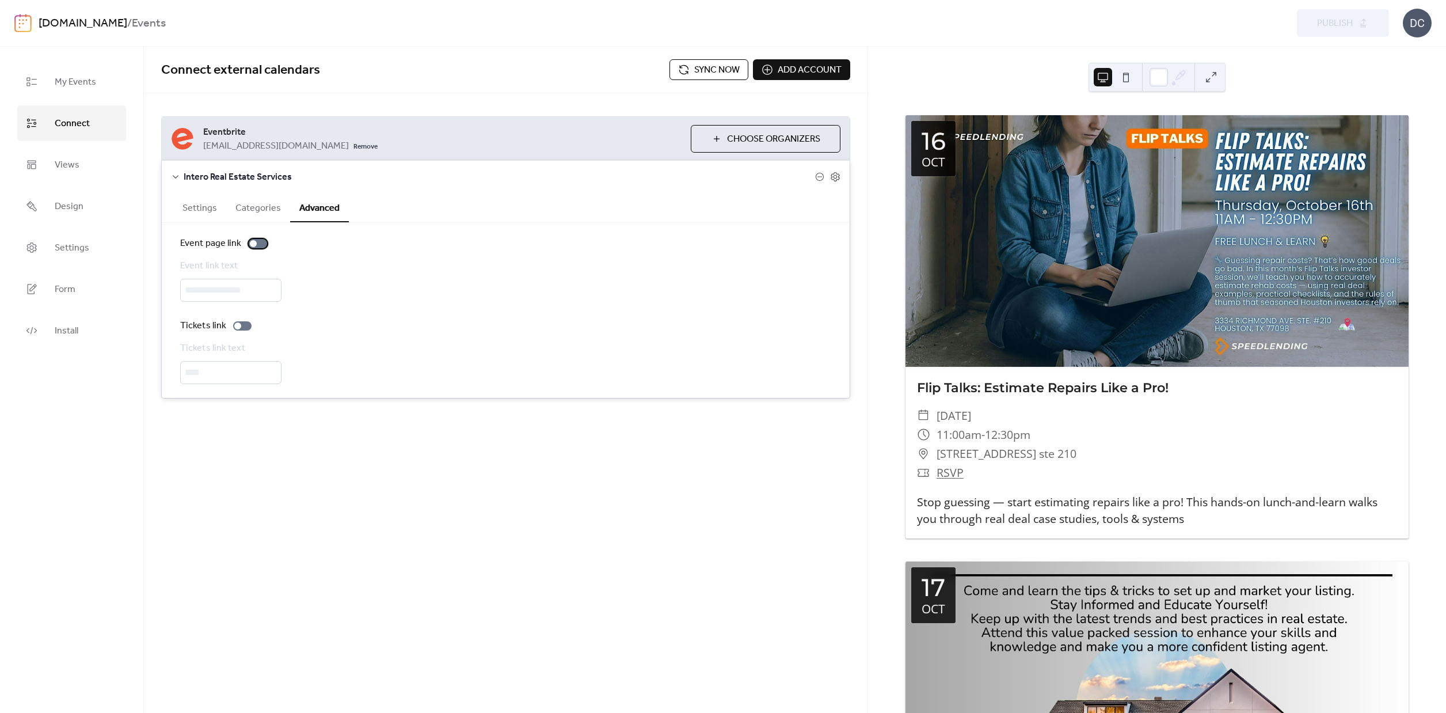
click at [254, 249] on label "Event page link" at bounding box center [226, 244] width 92 height 14
click at [242, 330] on div at bounding box center [242, 325] width 18 height 9
click at [1339, 26] on span "Publish" at bounding box center [1335, 24] width 36 height 14
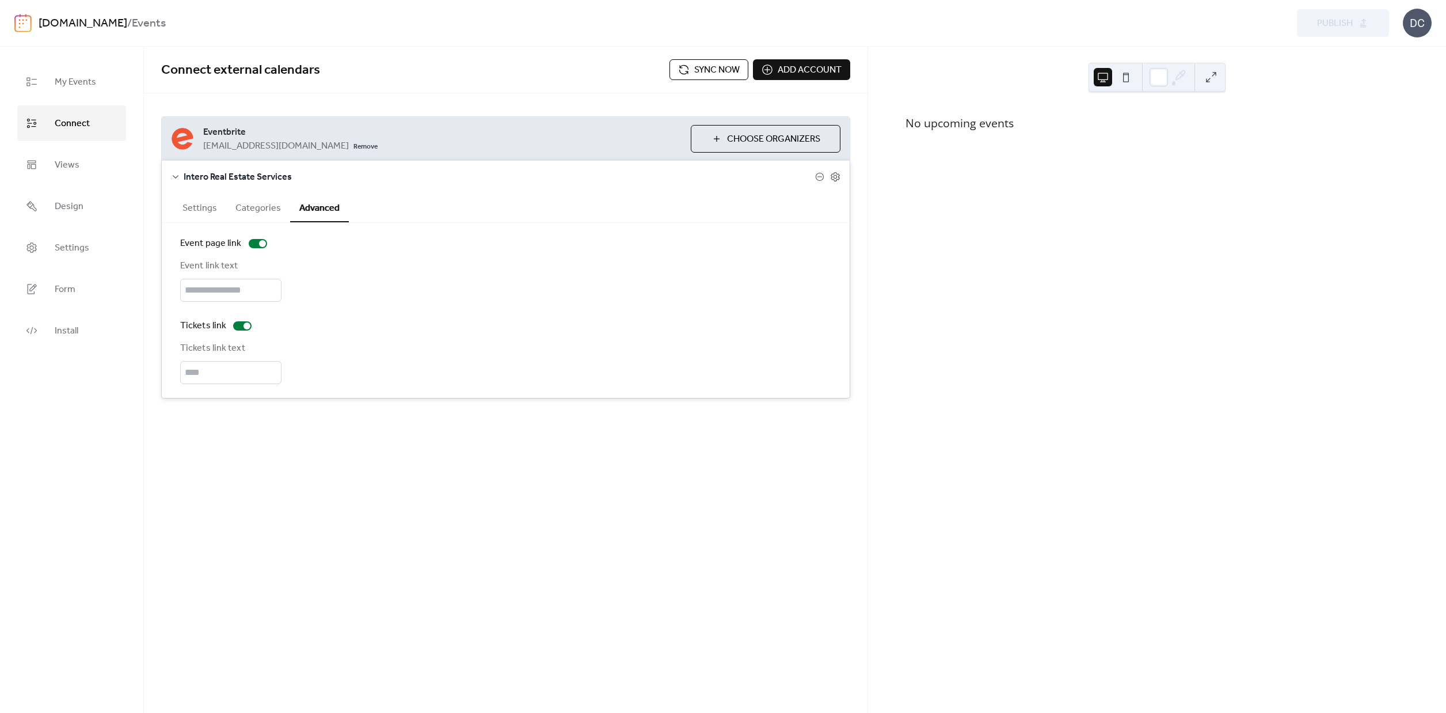
click at [1374, 24] on div "Preview Publish" at bounding box center [1062, 23] width 655 height 28
click at [1365, 25] on div "Preview Publish" at bounding box center [1062, 23] width 655 height 28
click at [797, 71] on span "Add account" at bounding box center [810, 70] width 64 height 14
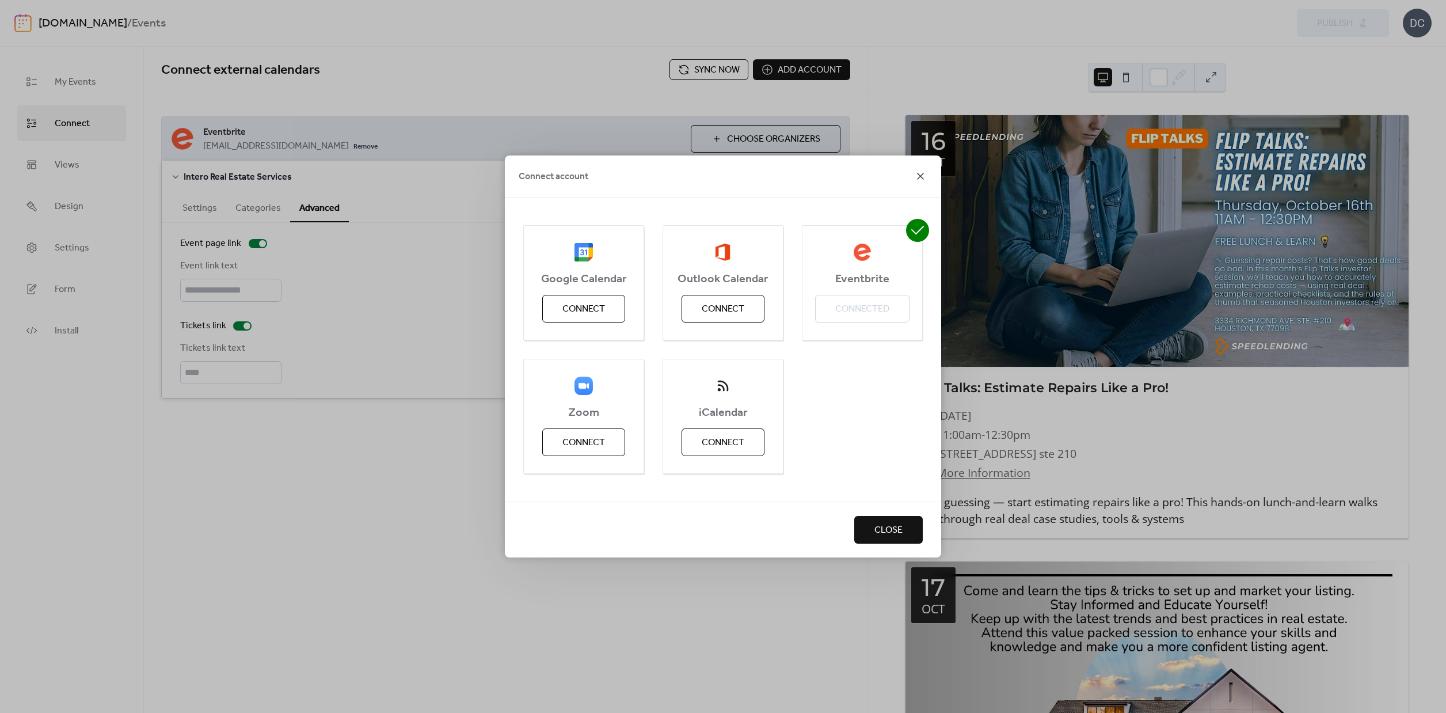
click at [922, 174] on icon at bounding box center [920, 176] width 7 height 7
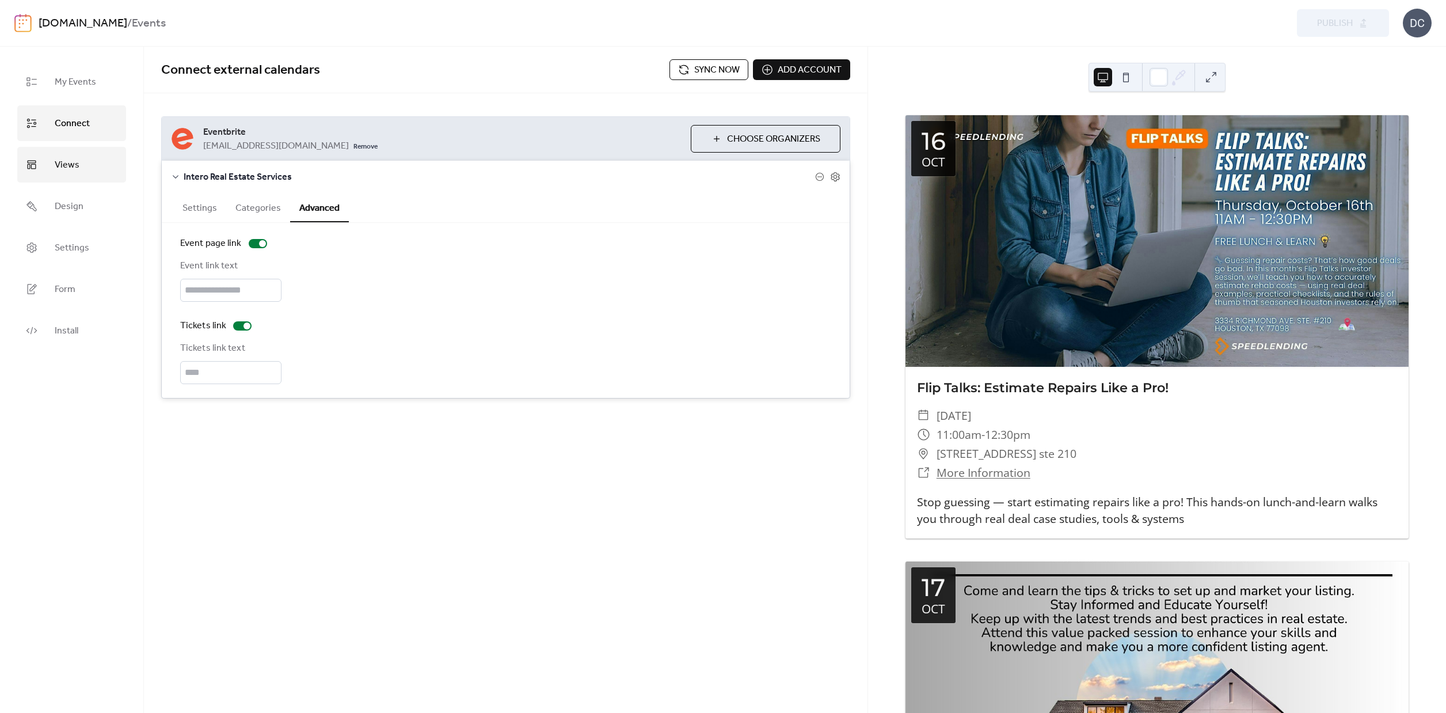
click at [71, 163] on span "Views" at bounding box center [67, 165] width 25 height 18
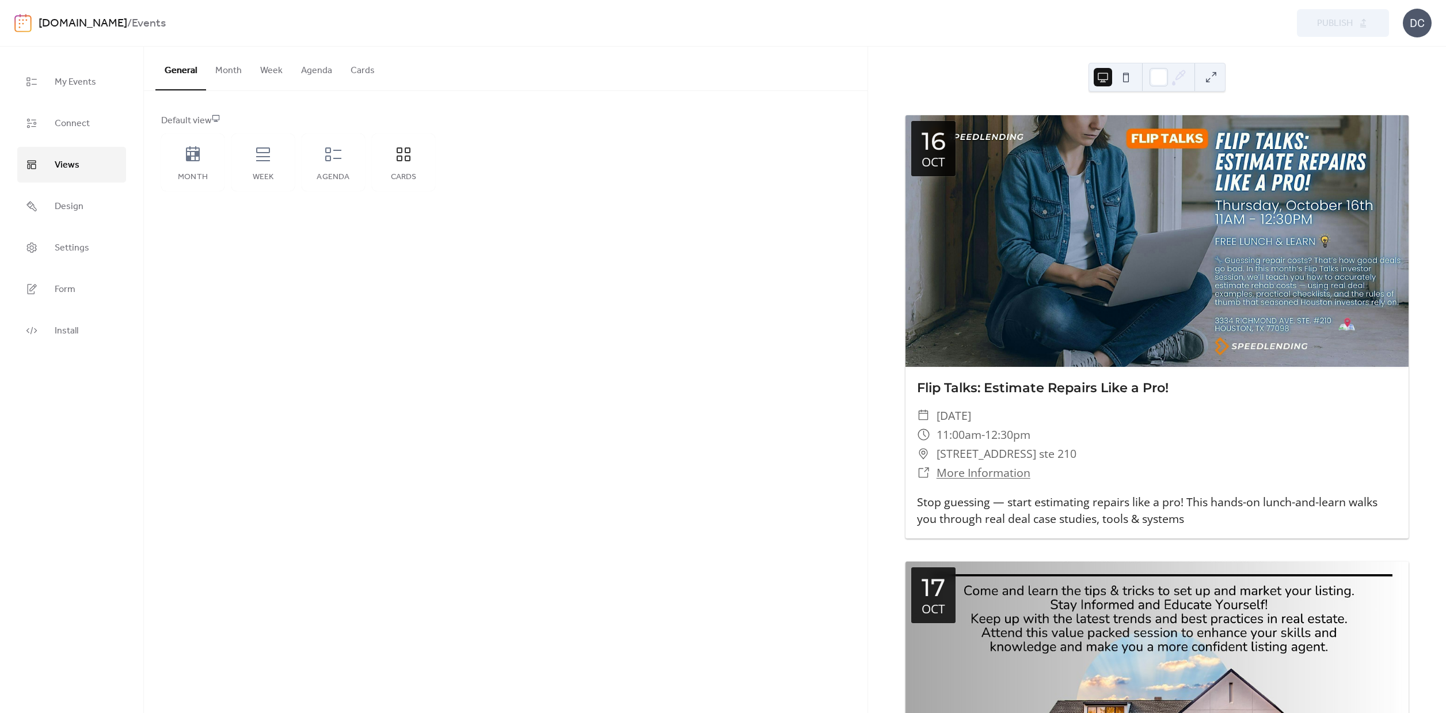
click at [279, 71] on button "Week" at bounding box center [271, 68] width 41 height 43
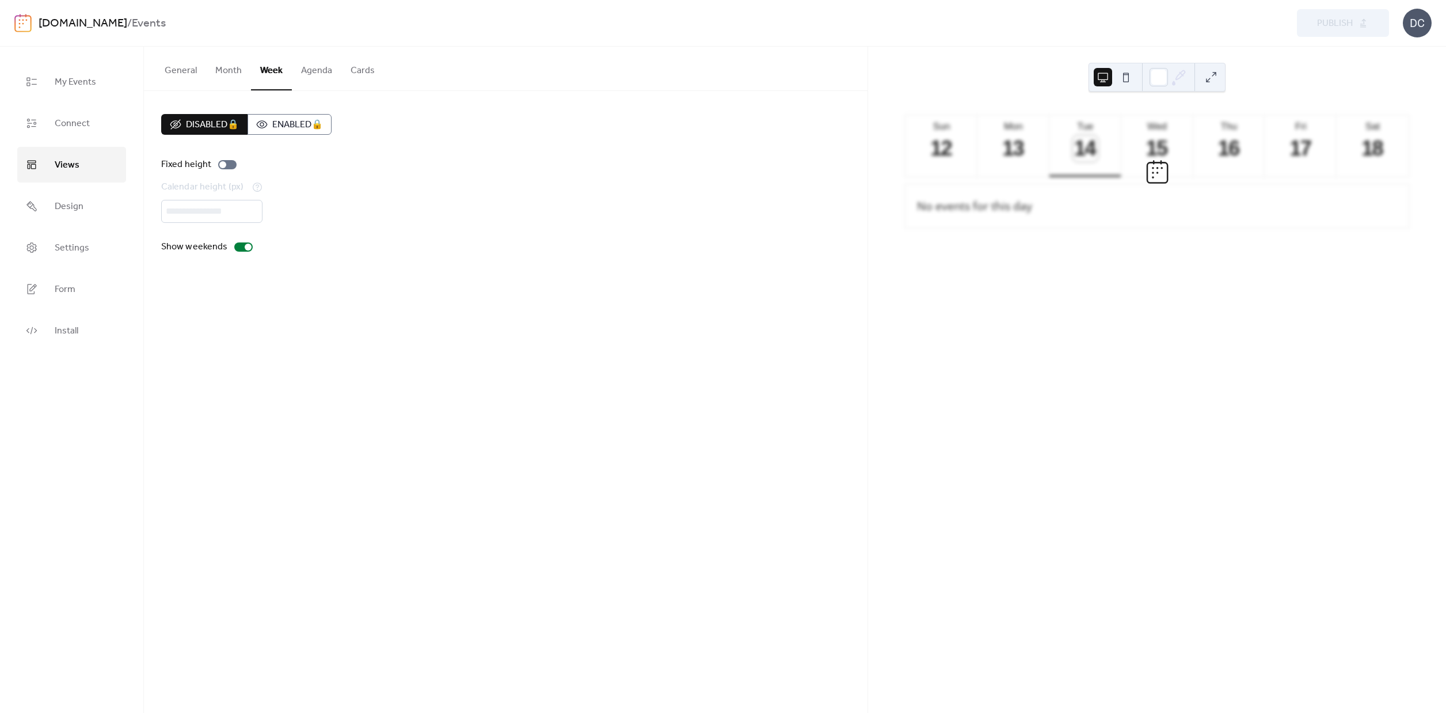
click at [320, 67] on button "Agenda" at bounding box center [317, 68] width 50 height 43
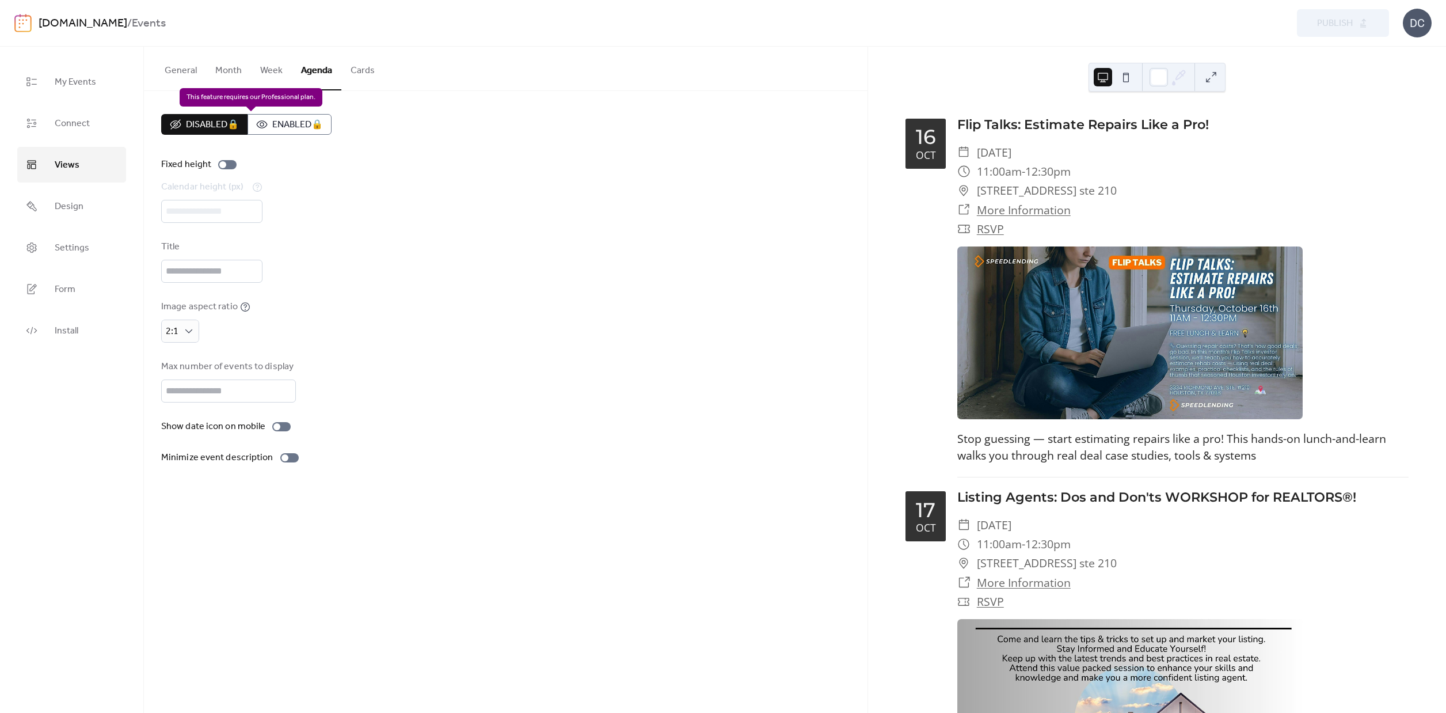
click at [300, 127] on div "Disabled 🔒 Enabled 🔒" at bounding box center [246, 124] width 170 height 21
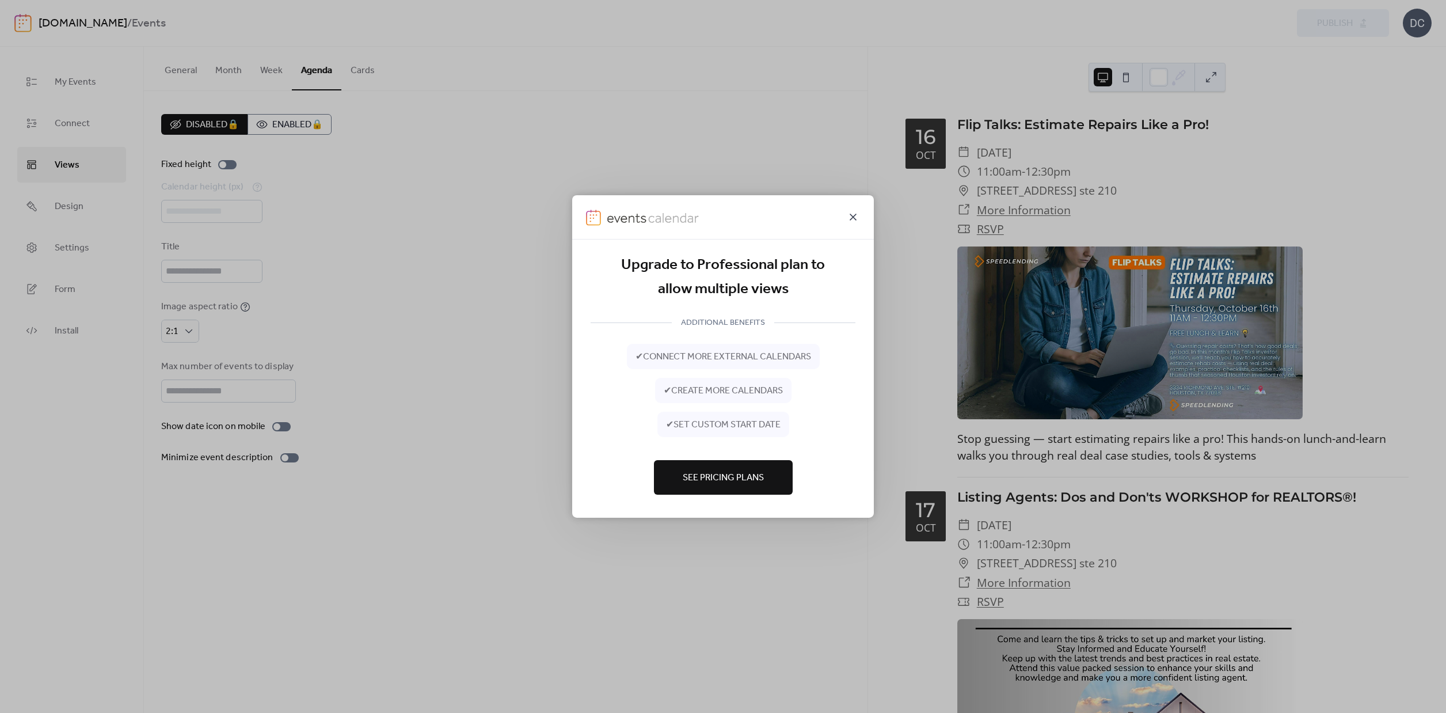
click at [857, 218] on icon at bounding box center [853, 217] width 14 height 14
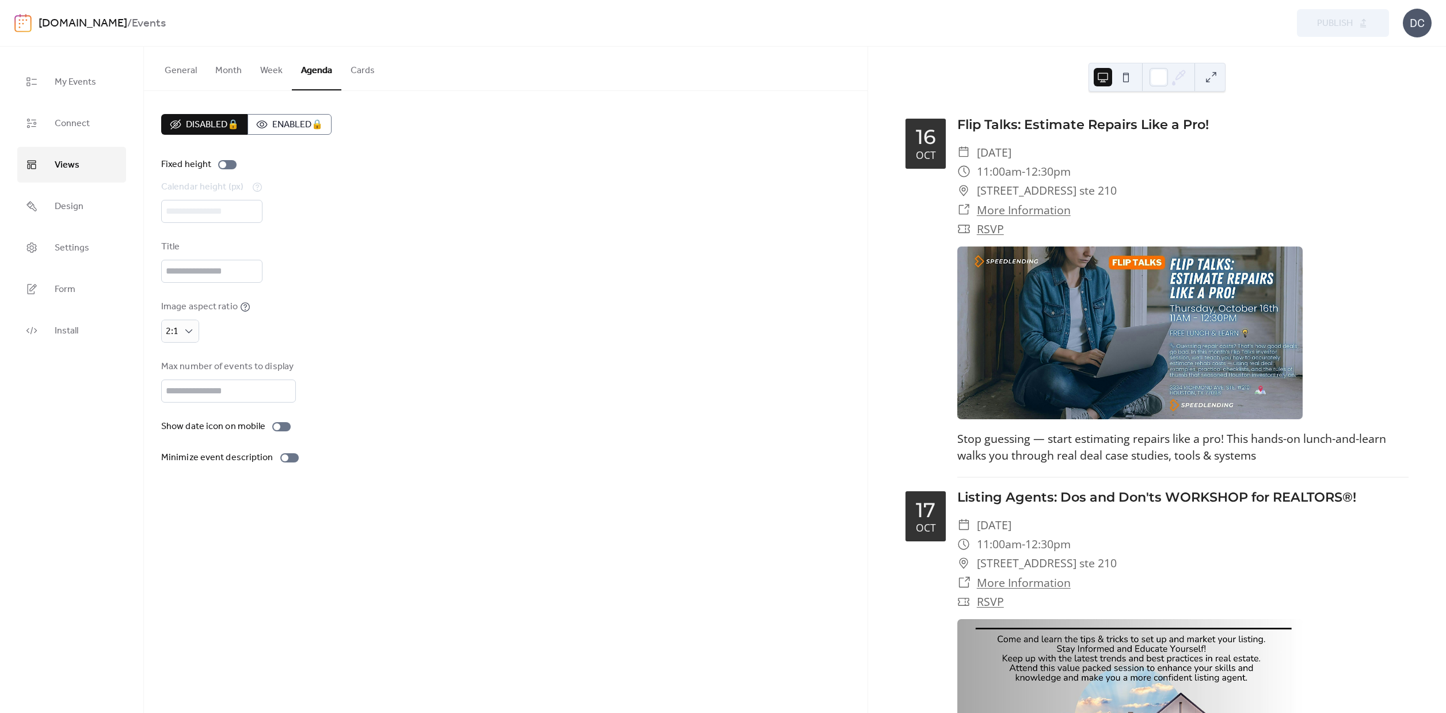
click at [368, 69] on button "Cards" at bounding box center [362, 68] width 43 height 43
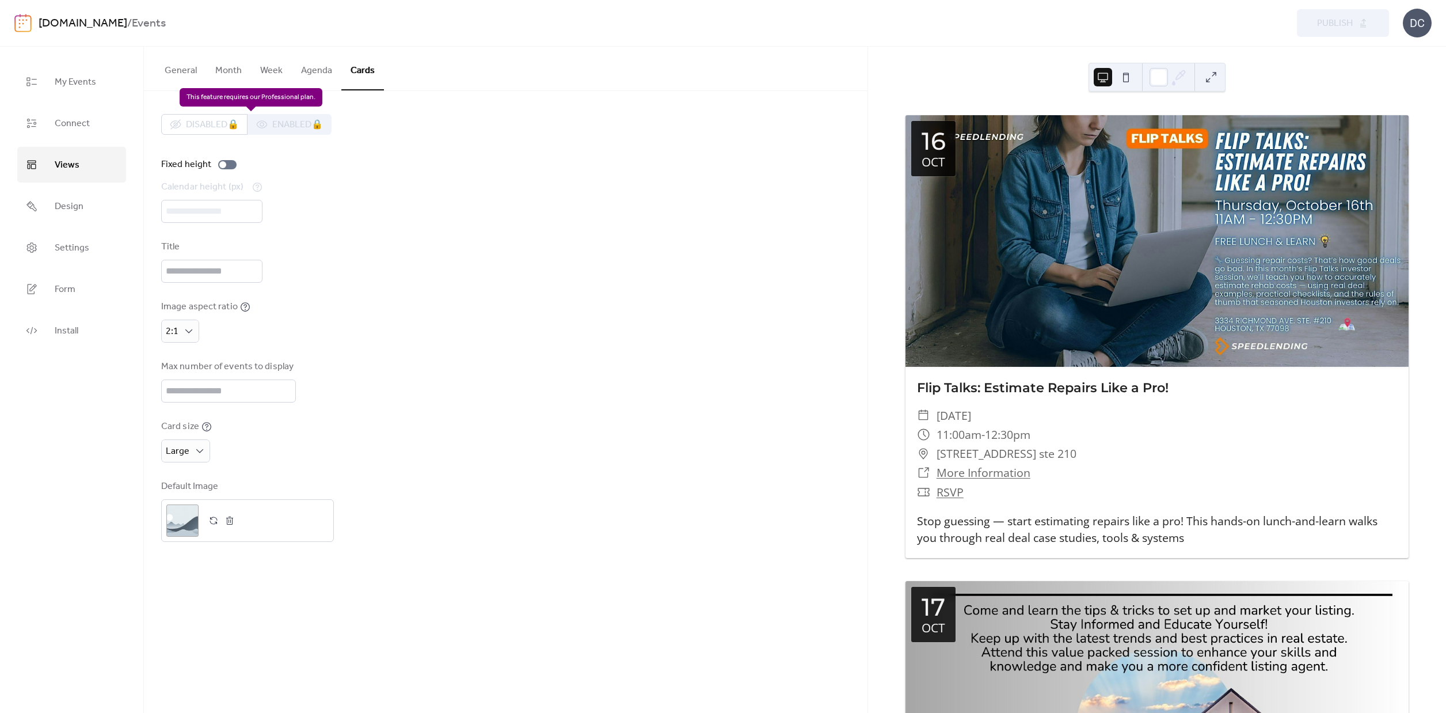
click at [284, 123] on div "Disabled 🔒 Enabled 🔒" at bounding box center [246, 124] width 170 height 21
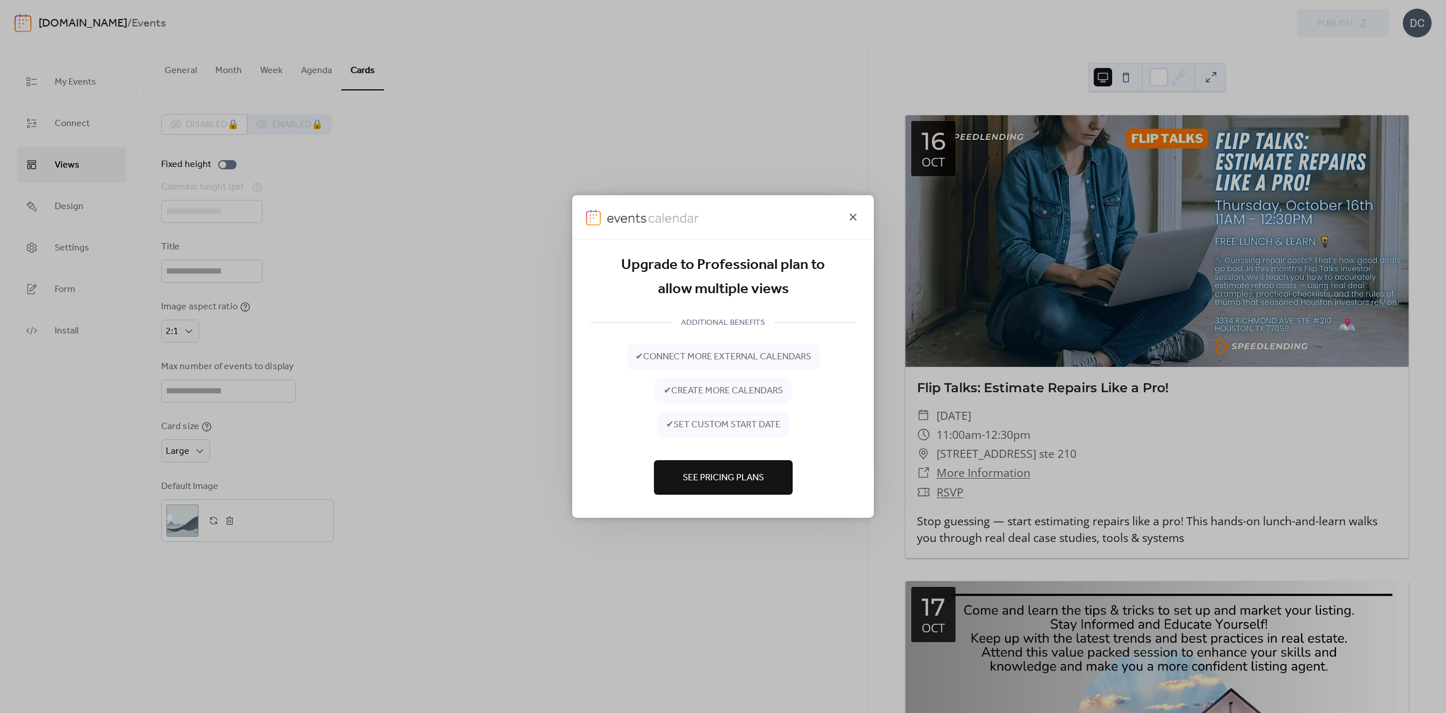
click at [856, 217] on icon at bounding box center [853, 217] width 14 height 14
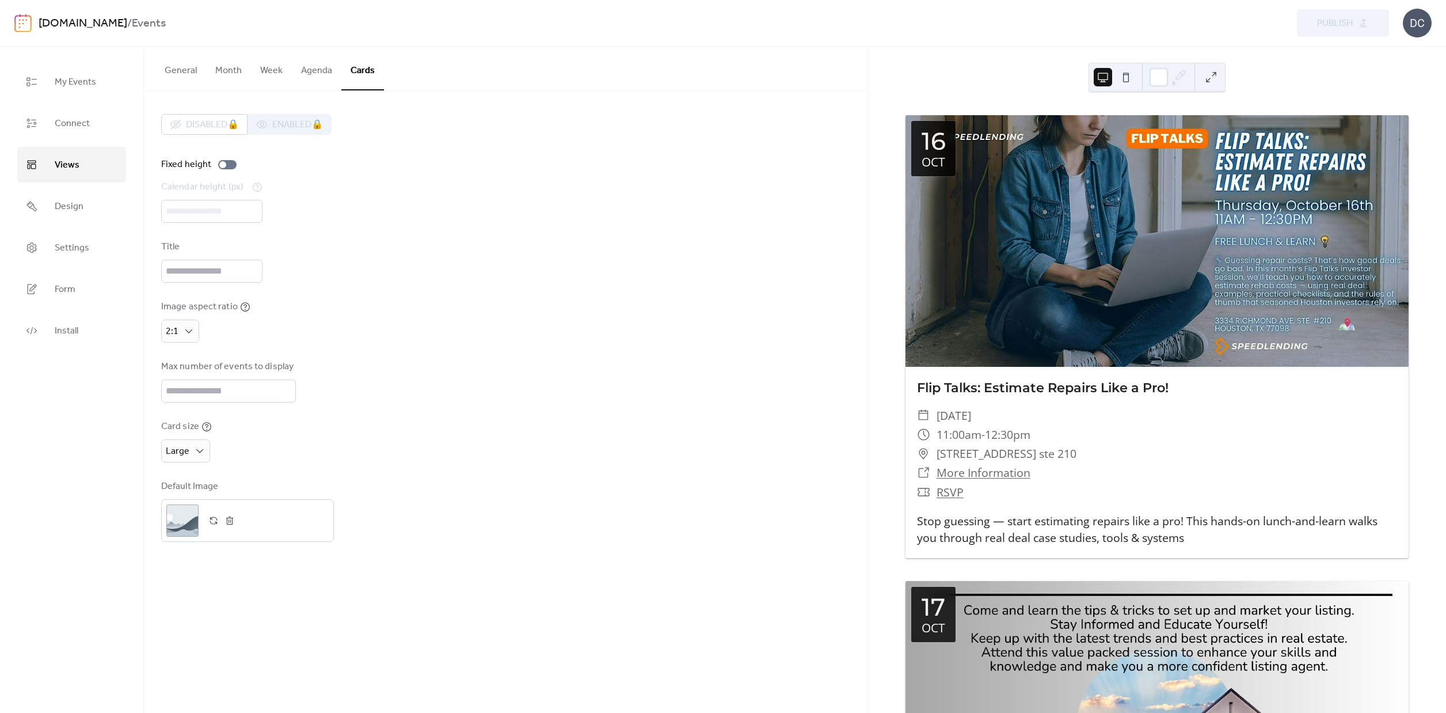
click at [315, 74] on button "Agenda" at bounding box center [317, 68] width 50 height 43
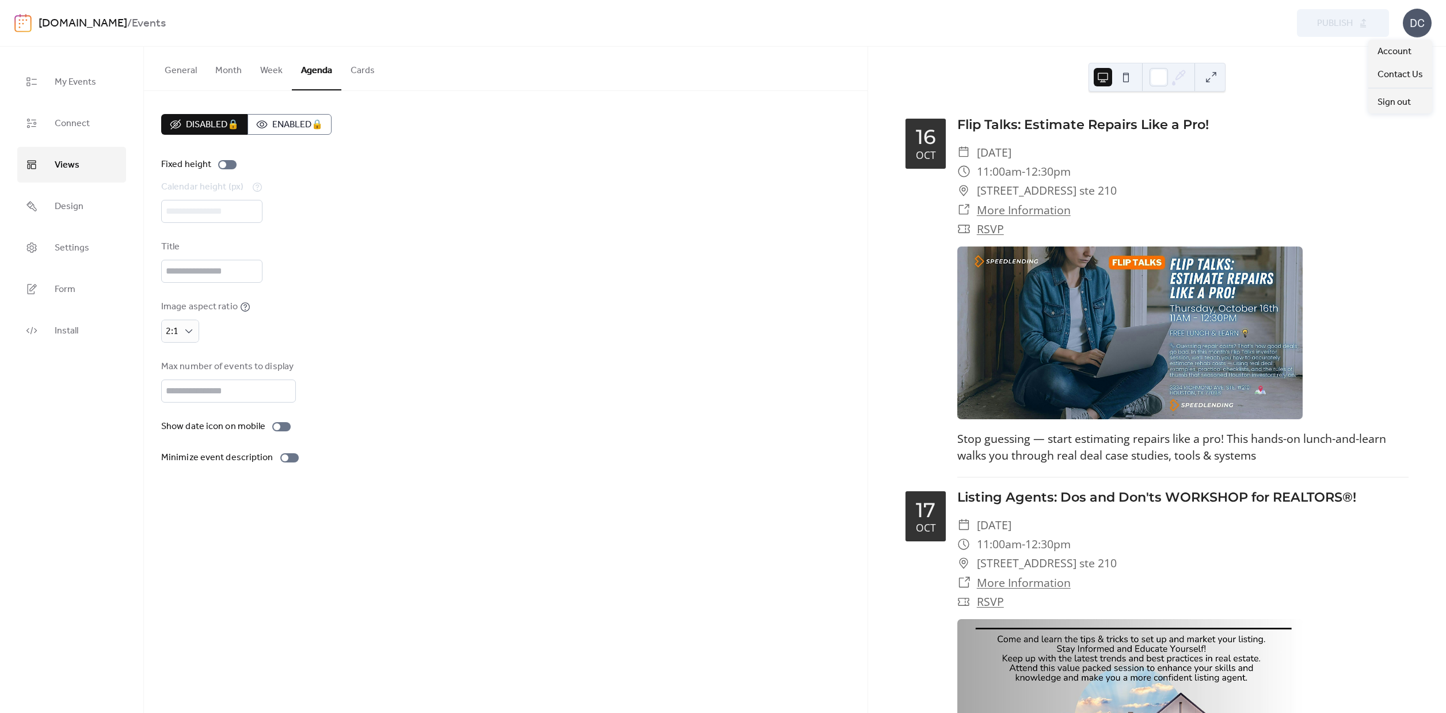
click at [1413, 28] on div "DC" at bounding box center [1417, 23] width 29 height 29
click at [1391, 52] on span "Account" at bounding box center [1395, 52] width 34 height 14
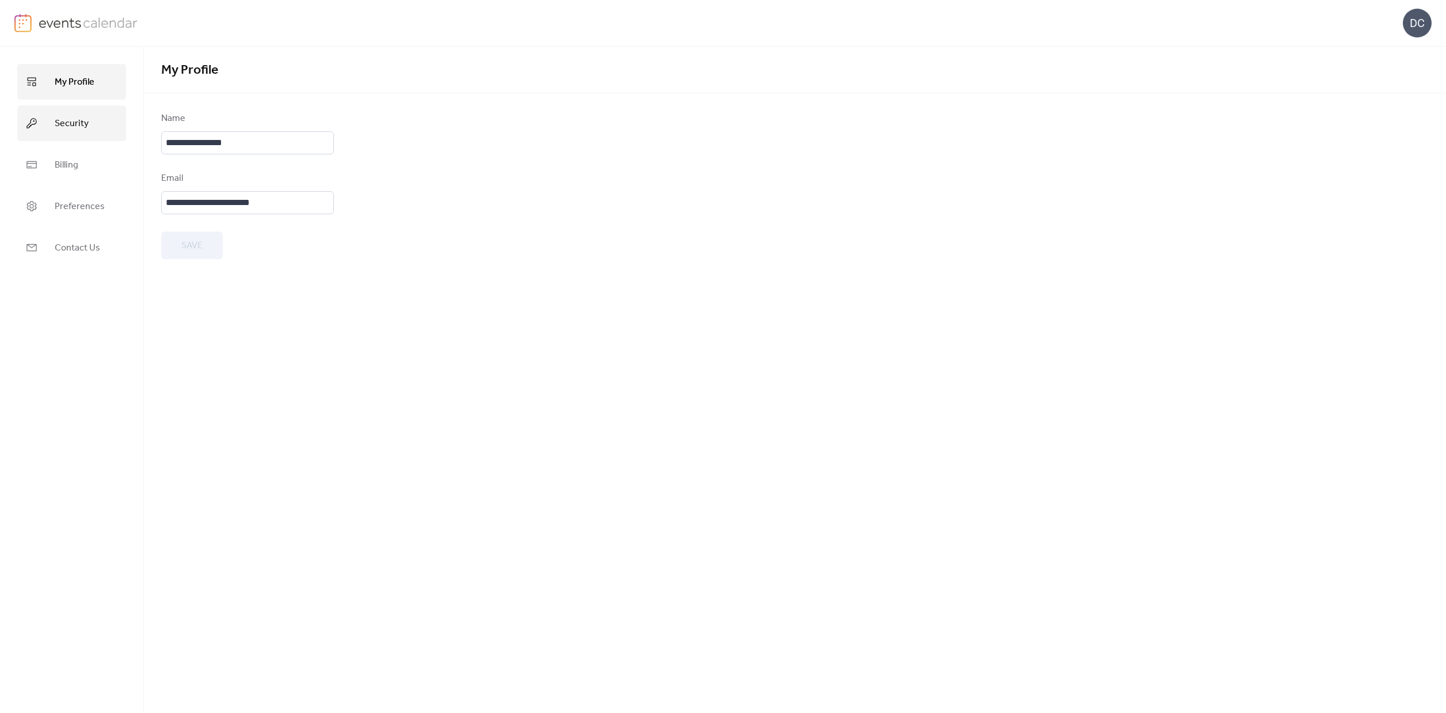
click at [80, 122] on span "Security" at bounding box center [72, 124] width 34 height 18
drag, startPoint x: 66, startPoint y: 162, endPoint x: 235, endPoint y: 177, distance: 169.4
click at [66, 162] on span "Billing" at bounding box center [67, 165] width 24 height 18
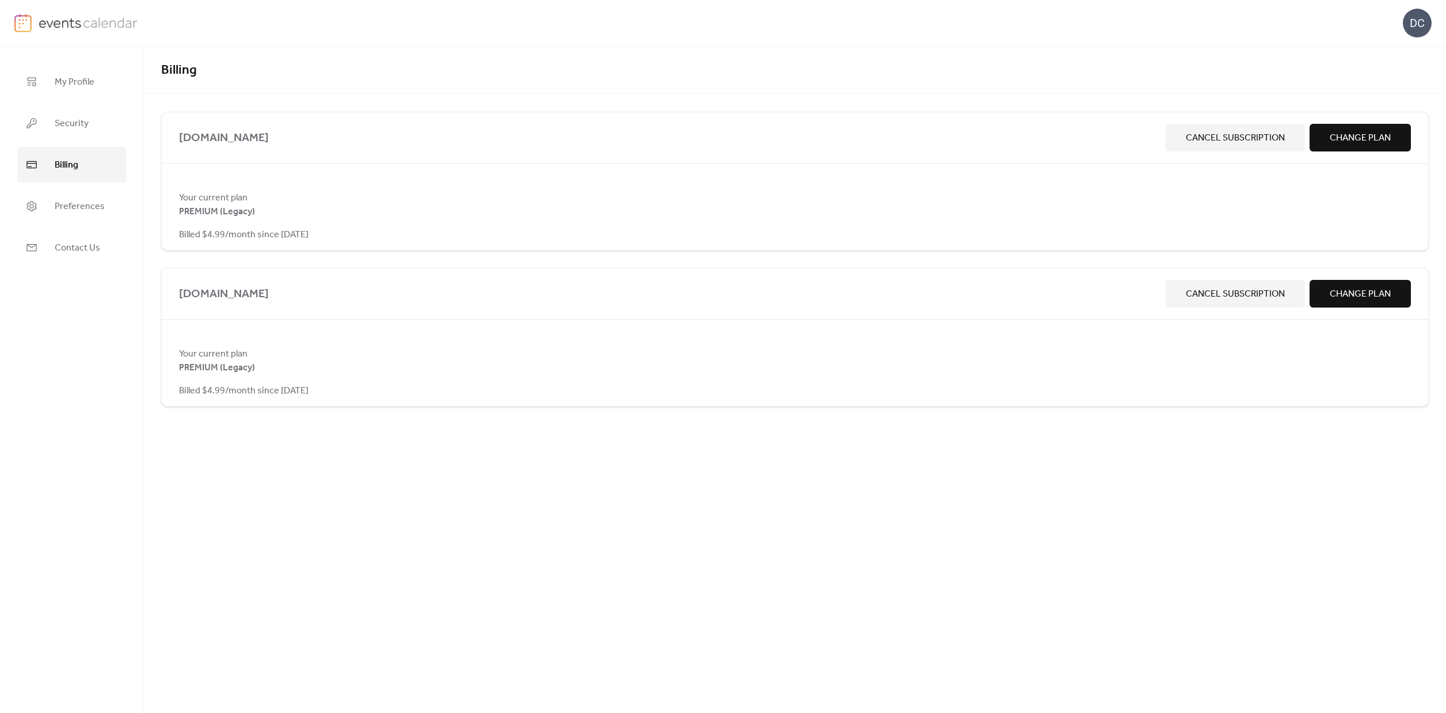
click at [1390, 294] on span "Change Plan" at bounding box center [1360, 294] width 61 height 14
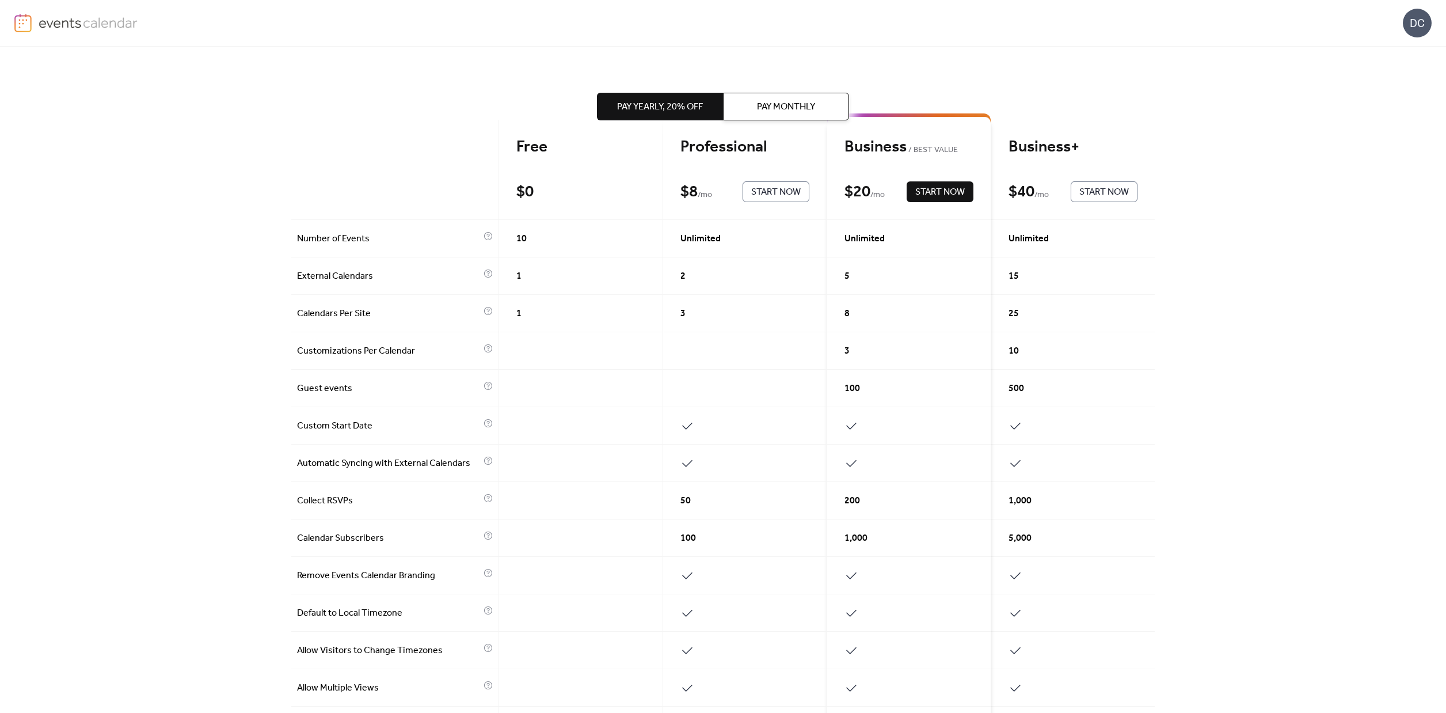
scroll to position [67, 0]
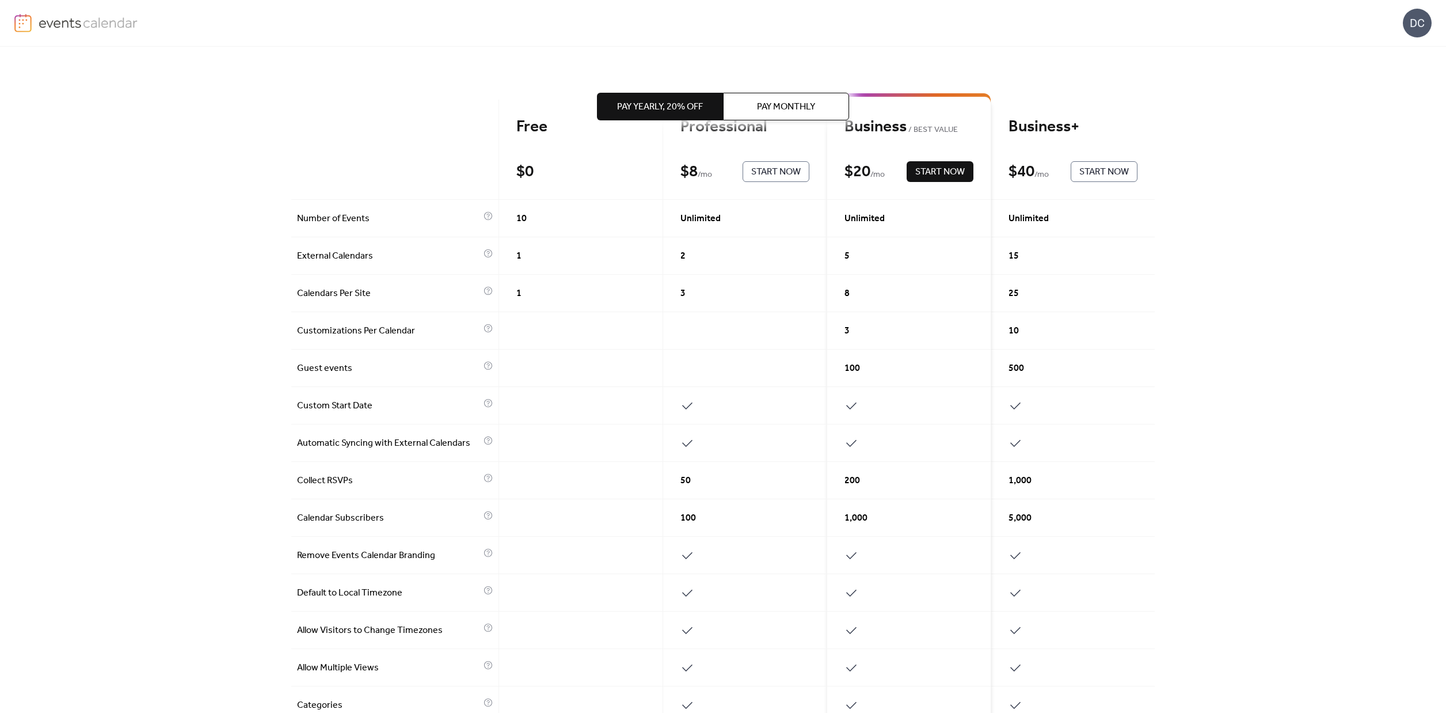
click at [763, 172] on span "Start Now" at bounding box center [776, 172] width 50 height 14
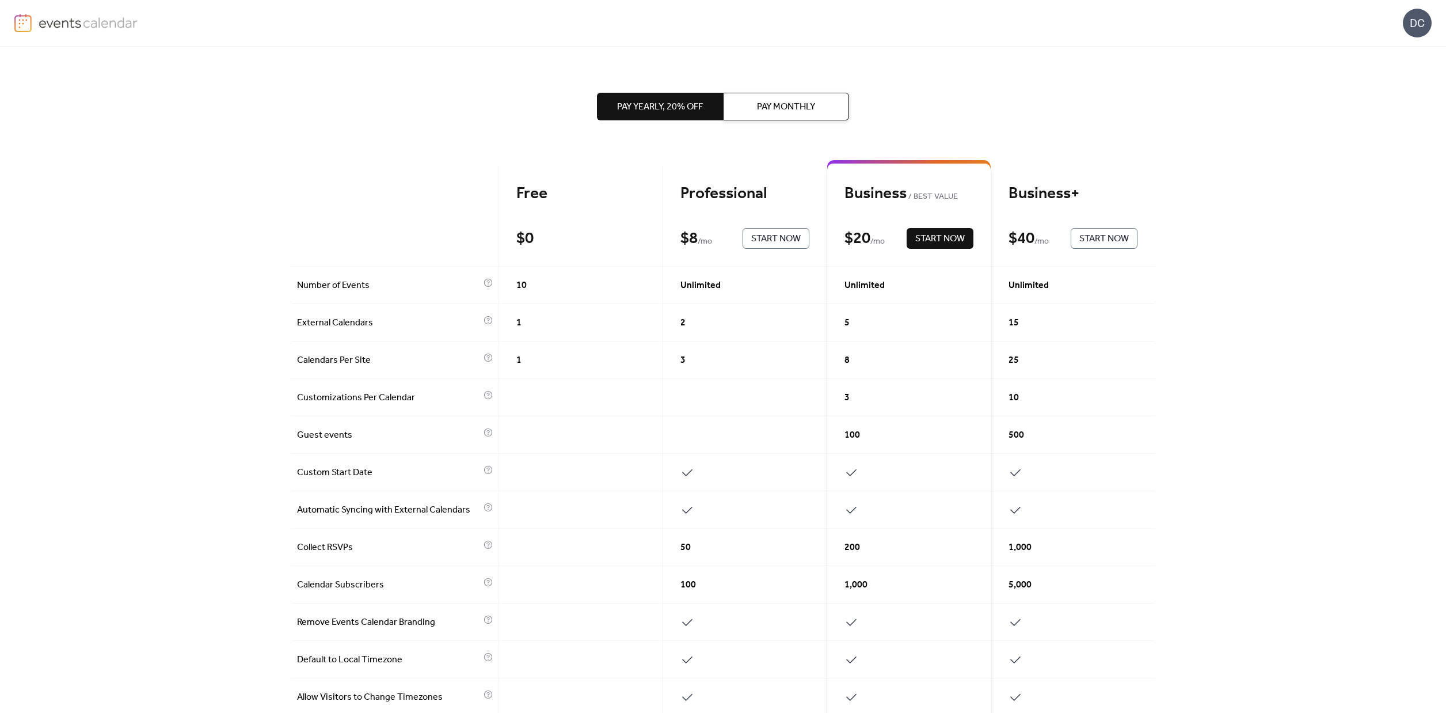
click at [769, 108] on span "Pay Monthly" at bounding box center [786, 107] width 58 height 14
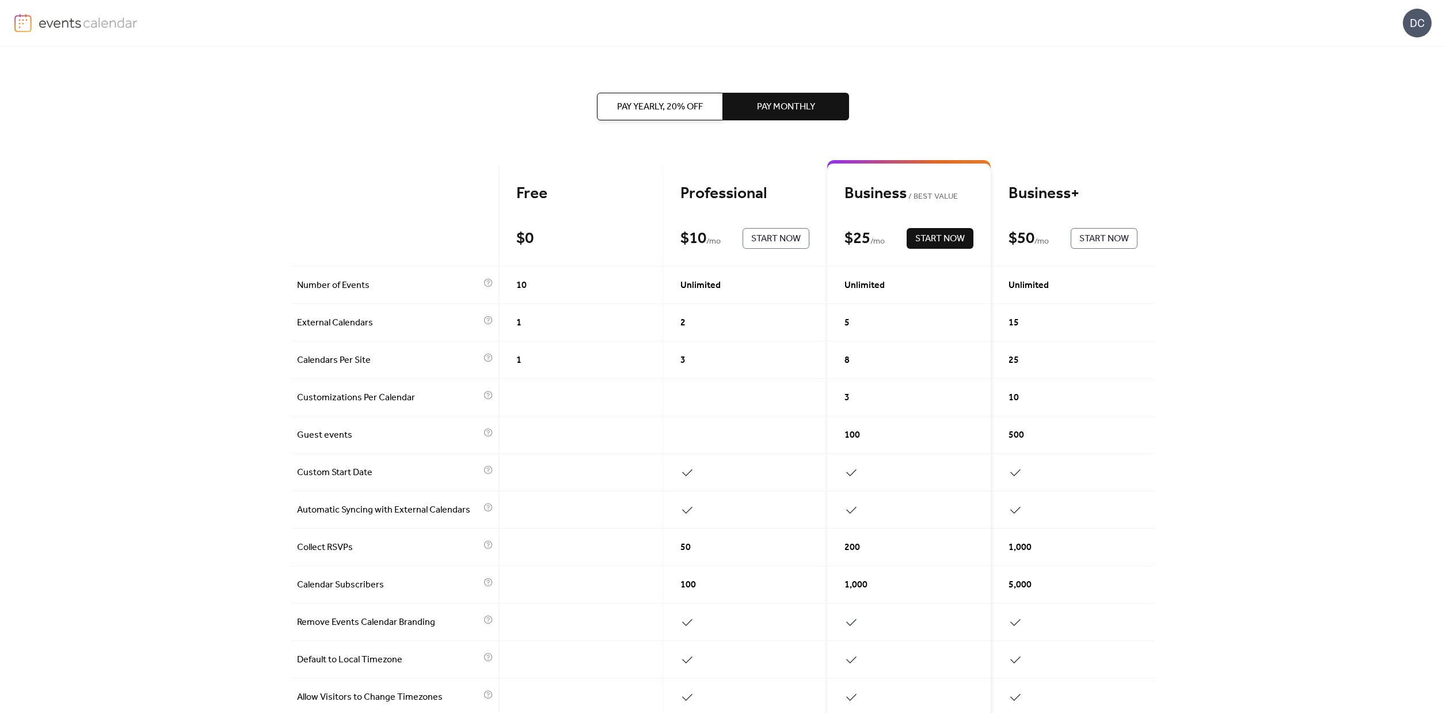
click at [753, 234] on span "Start Now" at bounding box center [776, 239] width 50 height 14
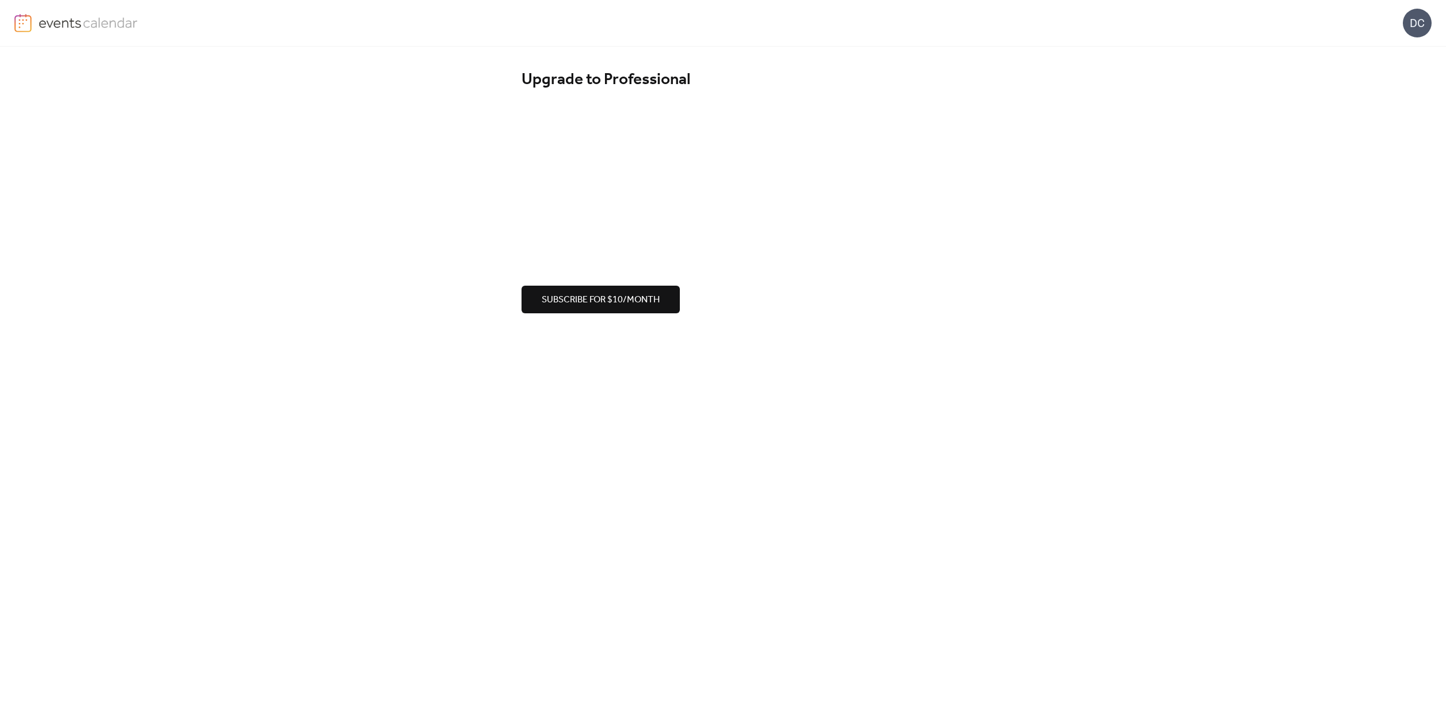
click at [632, 300] on span "Subscribe for $10/month" at bounding box center [601, 300] width 118 height 14
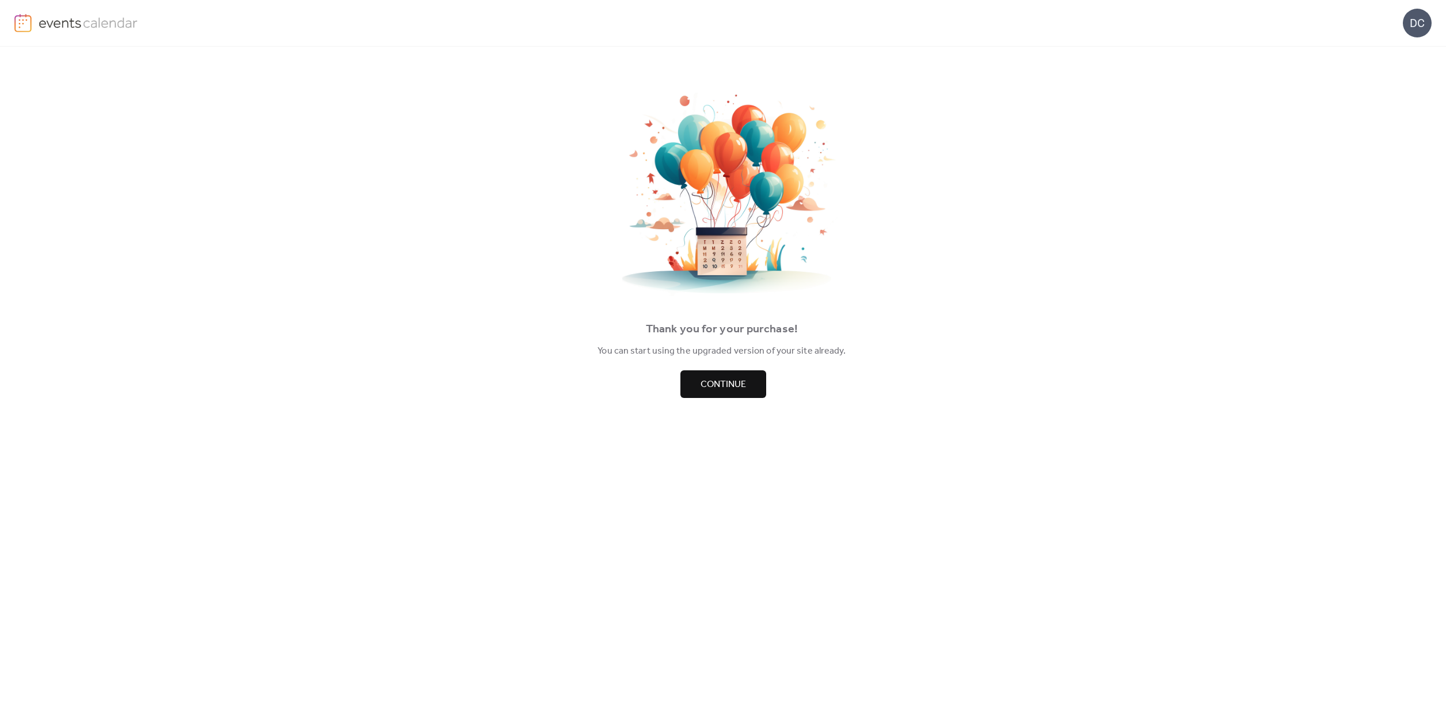
click at [729, 381] on span "Continue" at bounding box center [723, 385] width 45 height 14
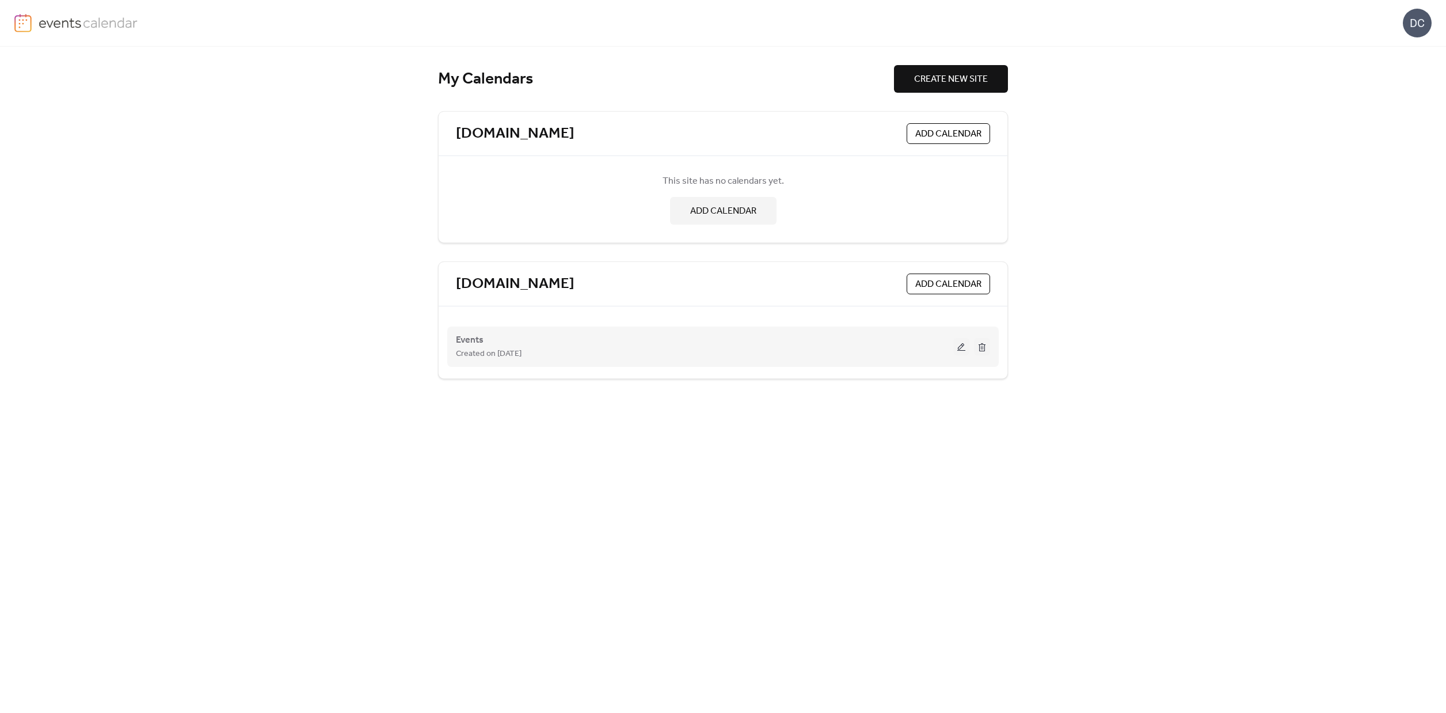
click at [964, 348] on button at bounding box center [961, 346] width 16 height 17
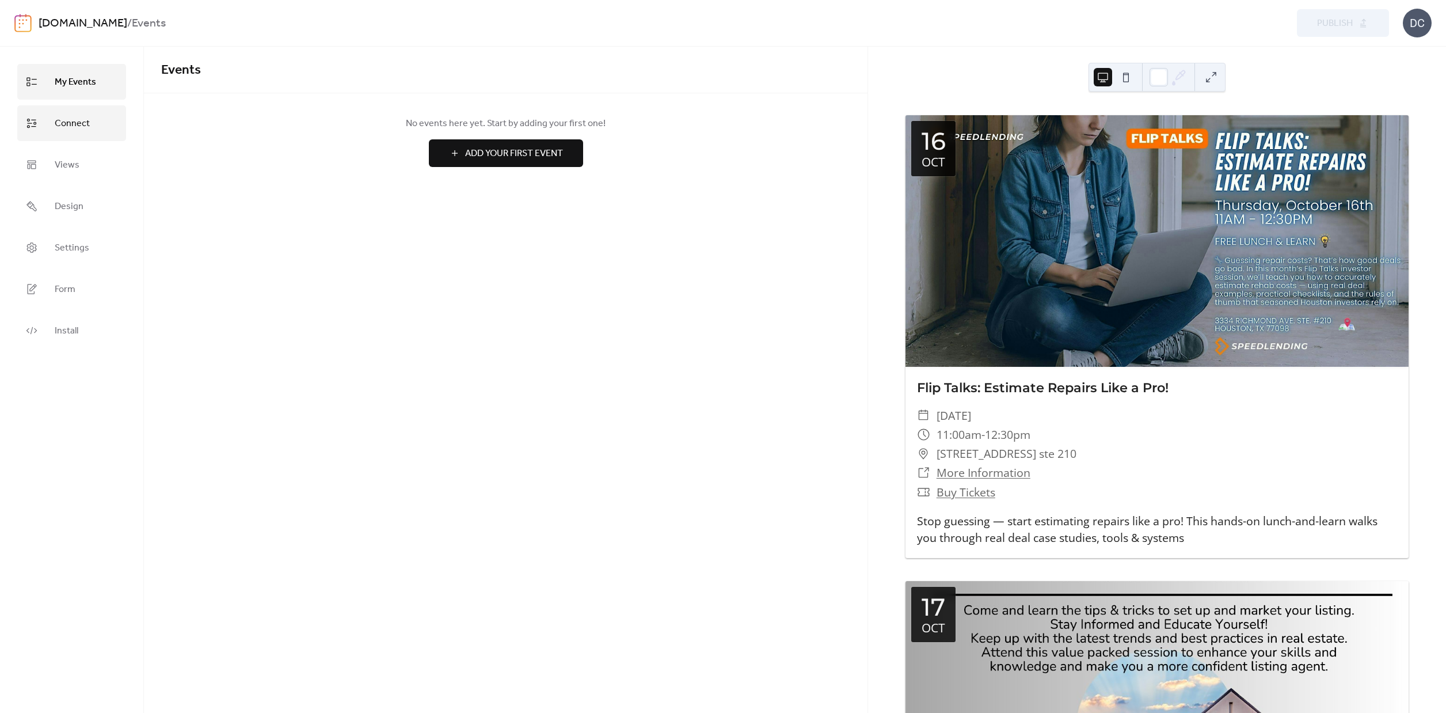
click at [90, 119] on link "Connect" at bounding box center [71, 123] width 109 height 36
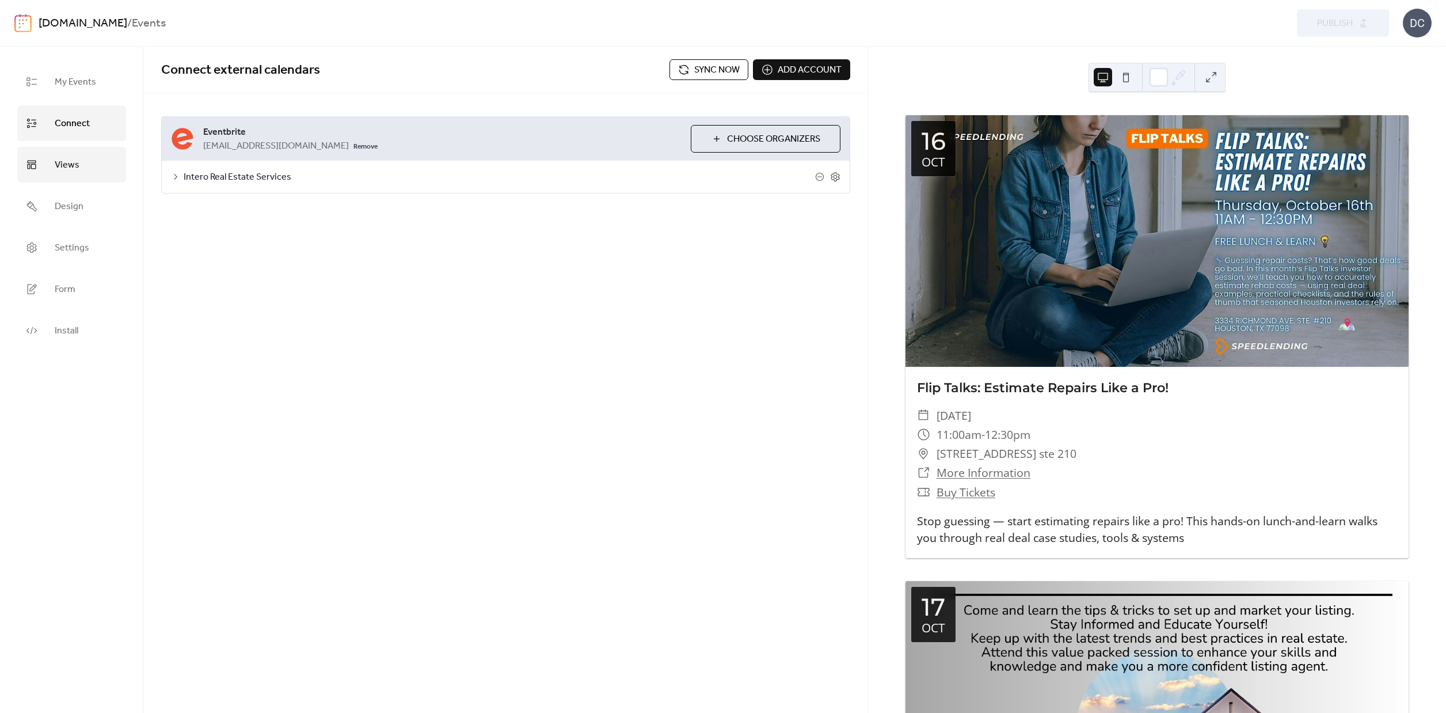
click at [73, 161] on span "Views" at bounding box center [67, 165] width 25 height 18
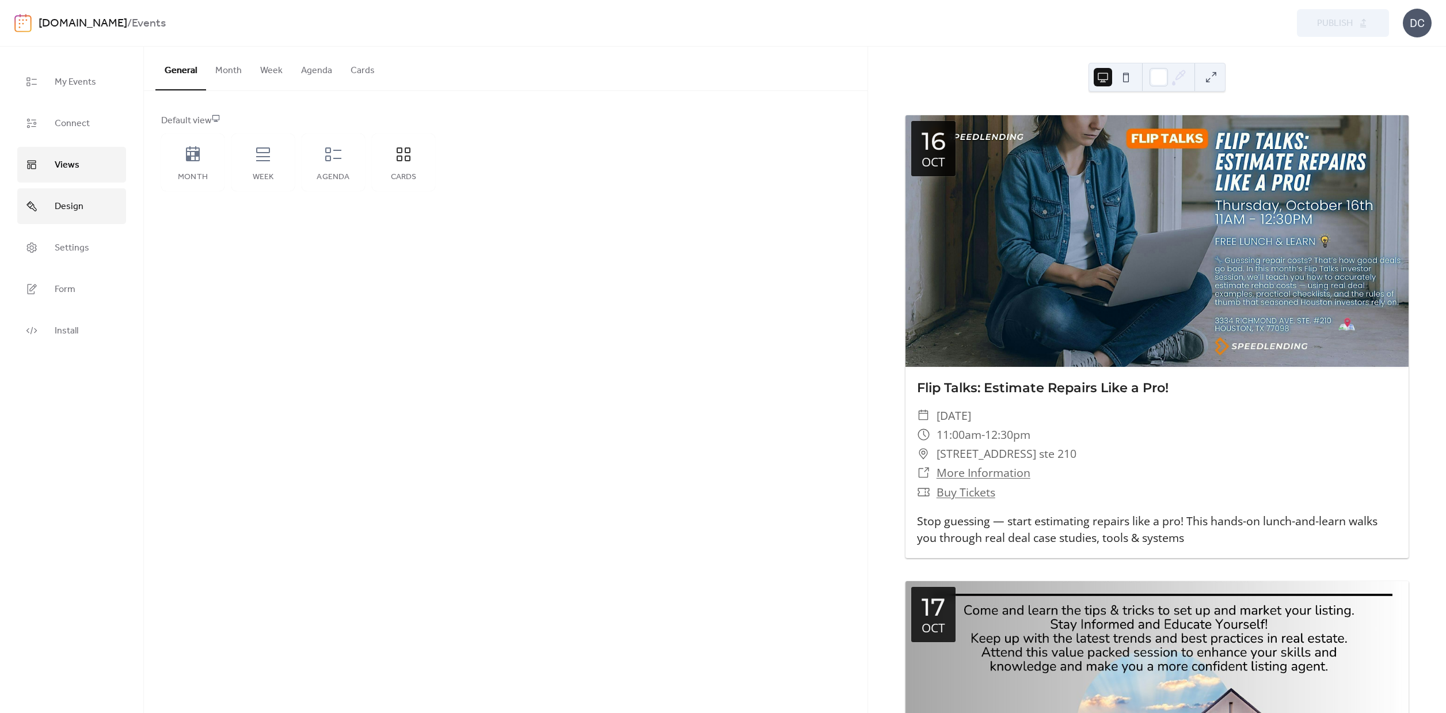
click at [77, 210] on span "Design" at bounding box center [69, 206] width 29 height 18
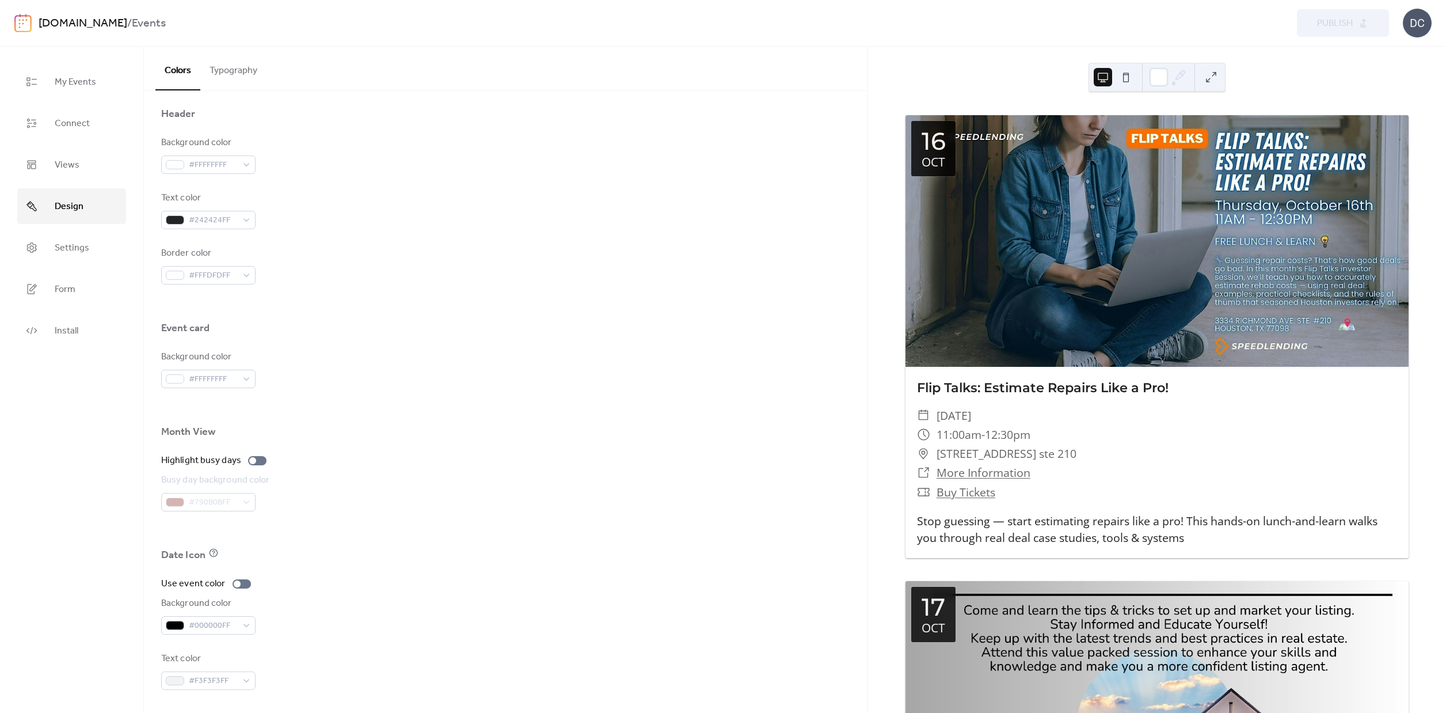
scroll to position [494, 0]
click at [46, 248] on link "Settings" at bounding box center [71, 248] width 109 height 36
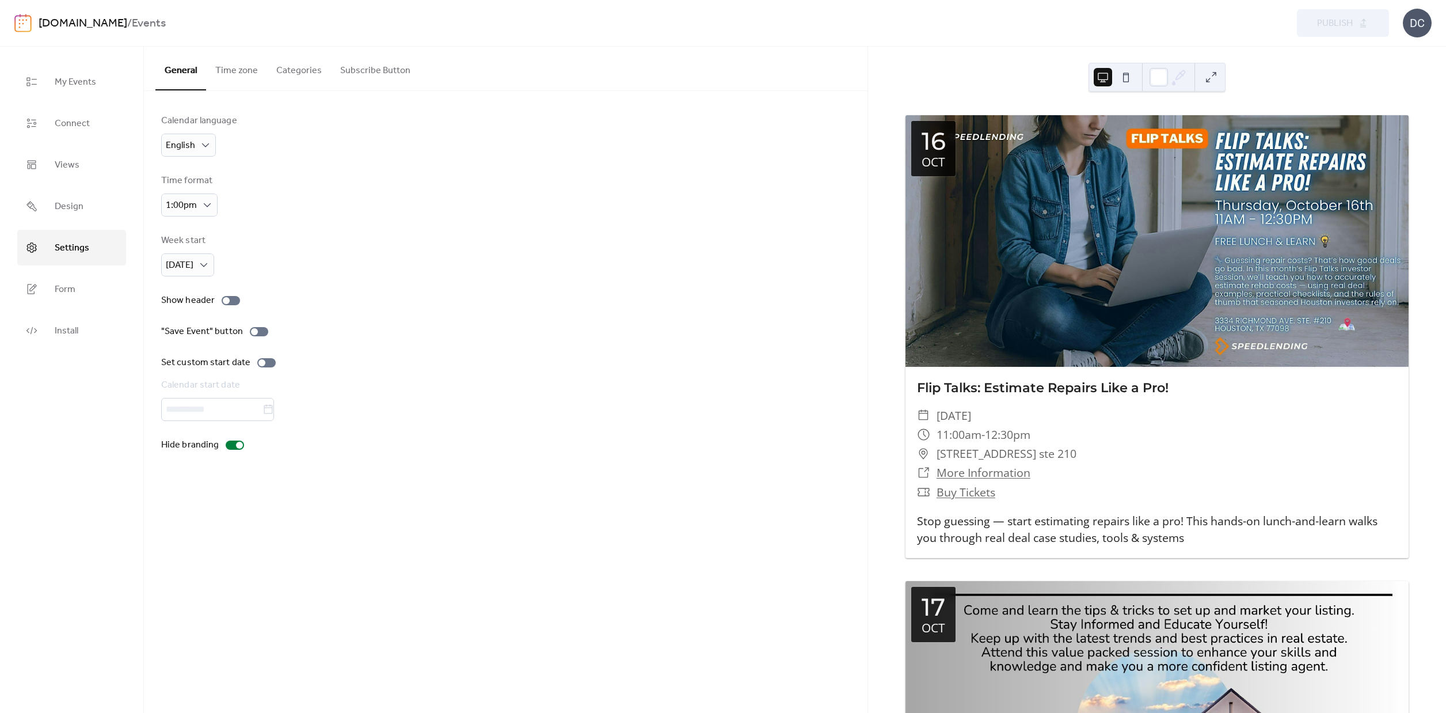
click at [218, 407] on div at bounding box center [505, 409] width 689 height 23
click at [88, 284] on link "Form" at bounding box center [71, 289] width 109 height 36
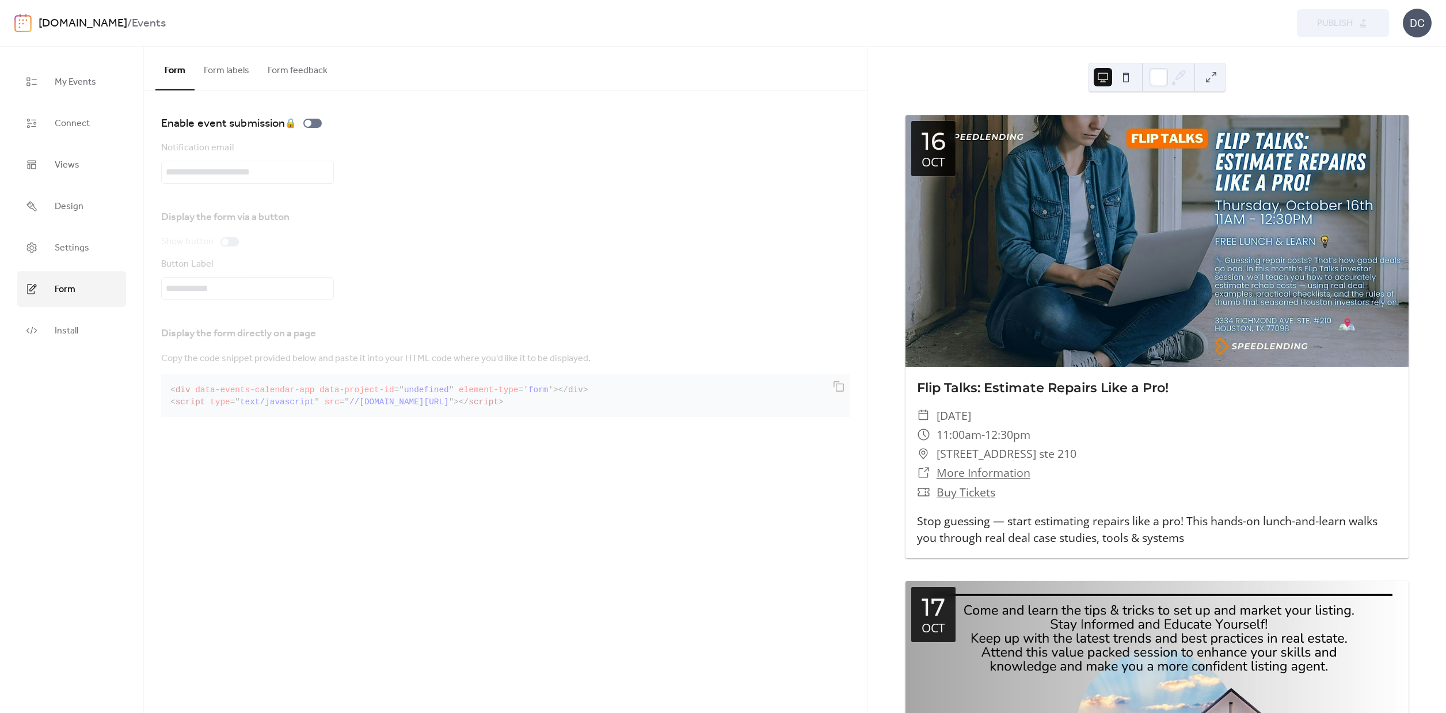
click at [217, 67] on button "Form labels" at bounding box center [227, 68] width 64 height 43
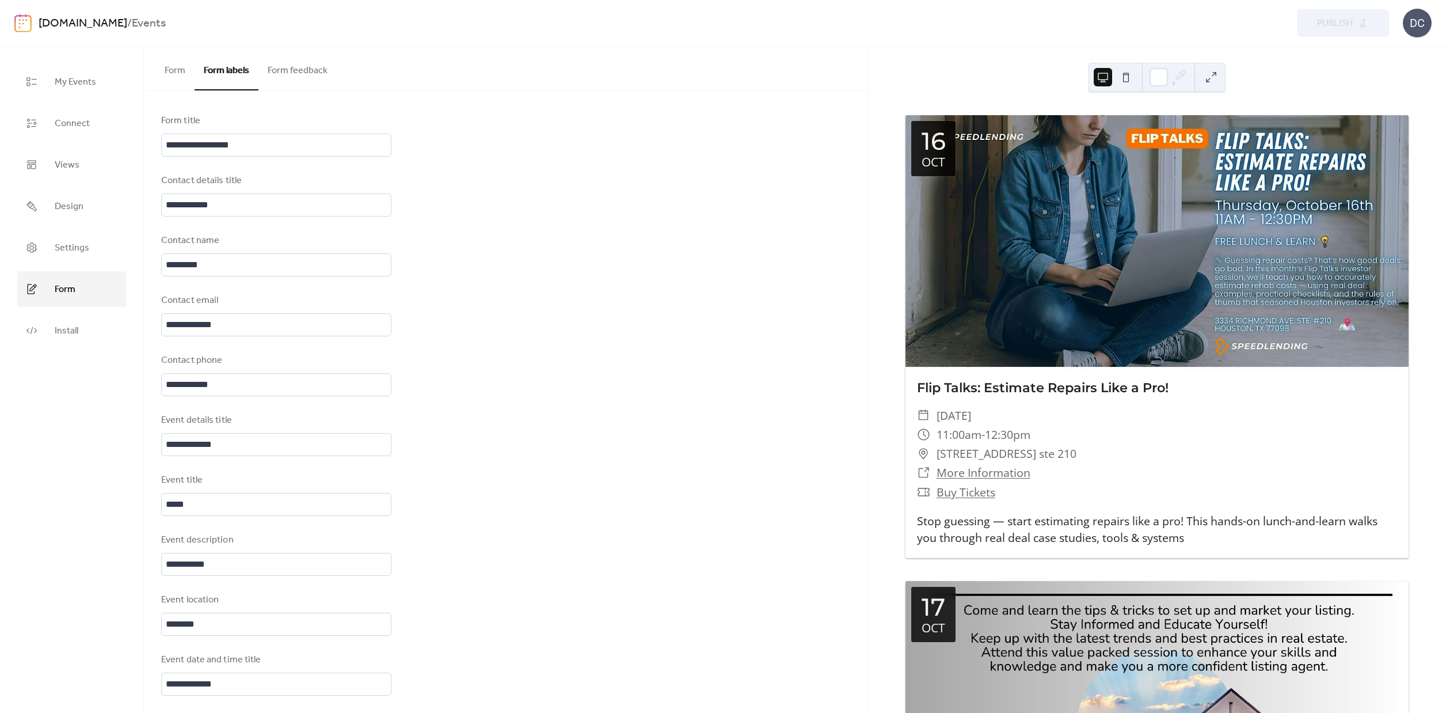
click at [294, 77] on button "Form feedback" at bounding box center [298, 68] width 78 height 43
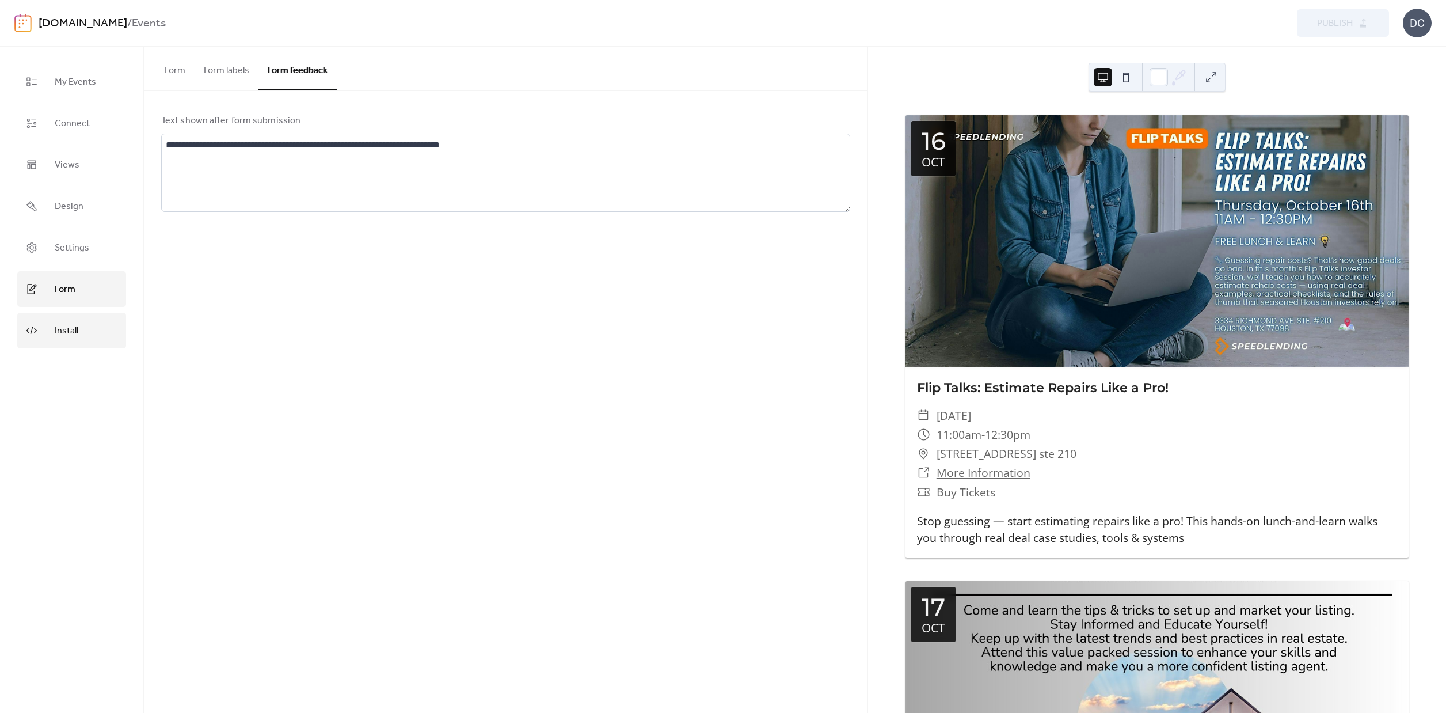
click at [71, 338] on span "Install" at bounding box center [67, 331] width 24 height 18
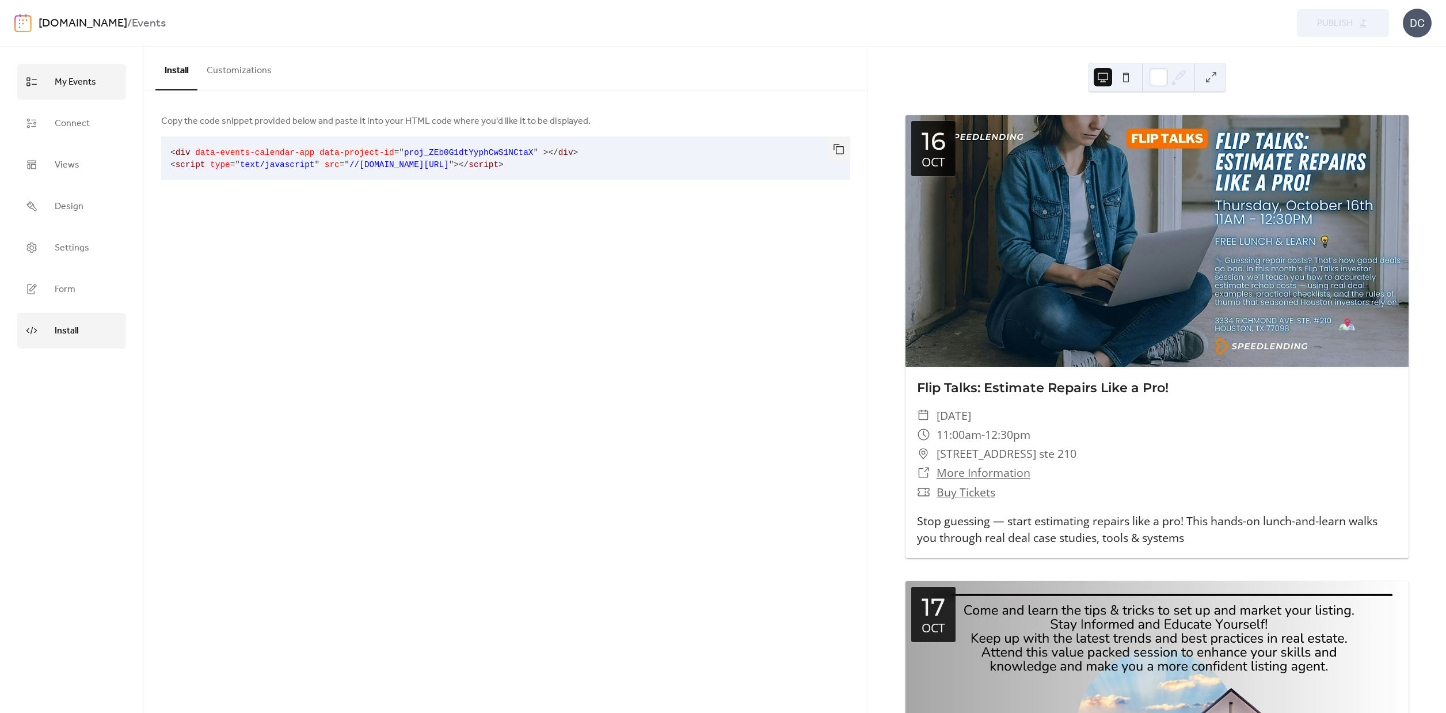
click at [67, 76] on span "My Events" at bounding box center [75, 82] width 41 height 18
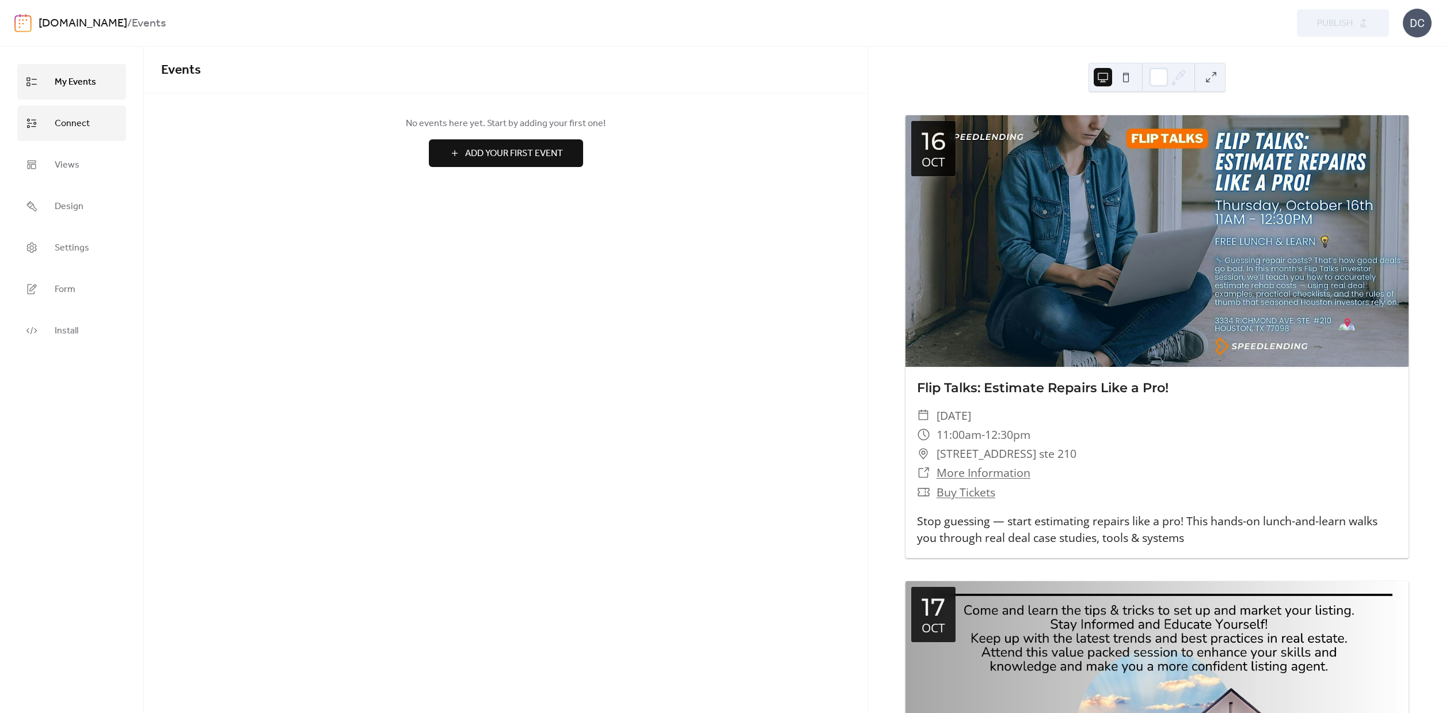
click at [69, 124] on span "Connect" at bounding box center [72, 124] width 35 height 18
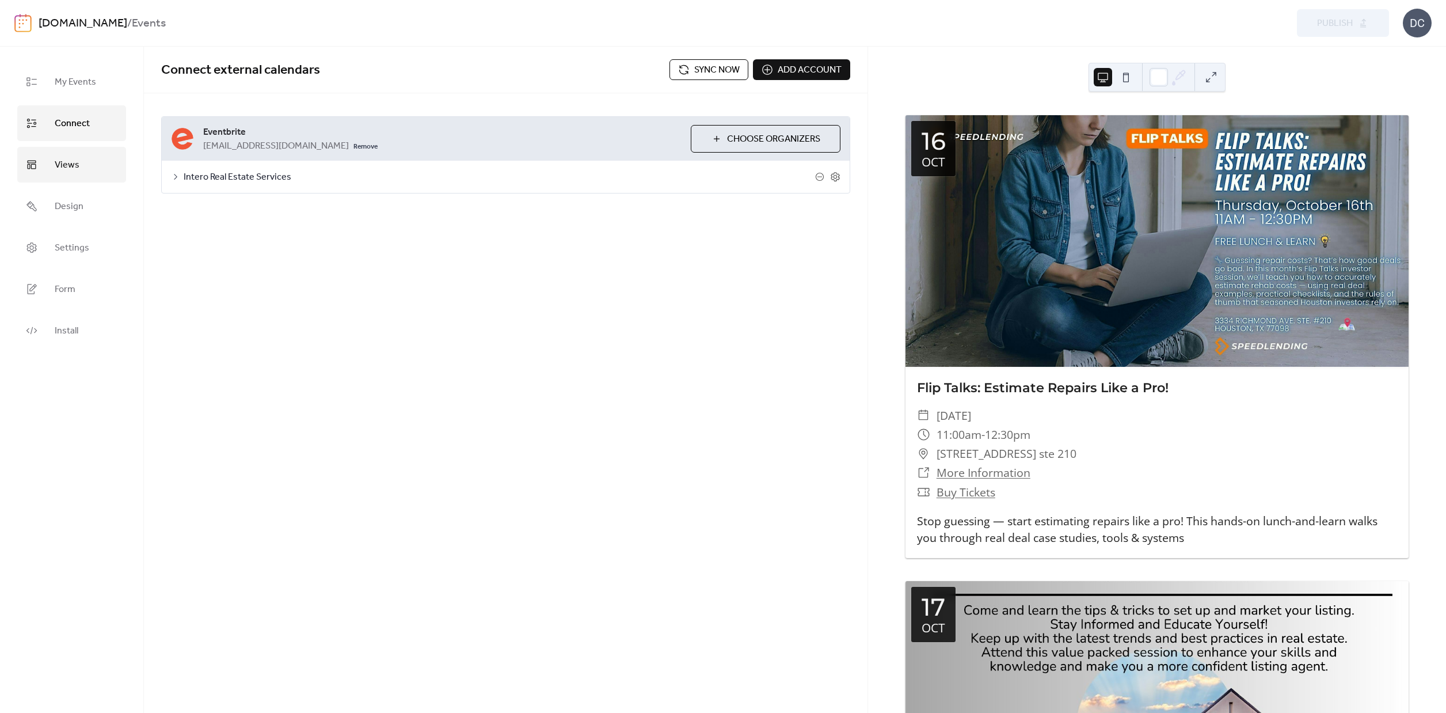
click at [73, 159] on span "Views" at bounding box center [67, 165] width 25 height 18
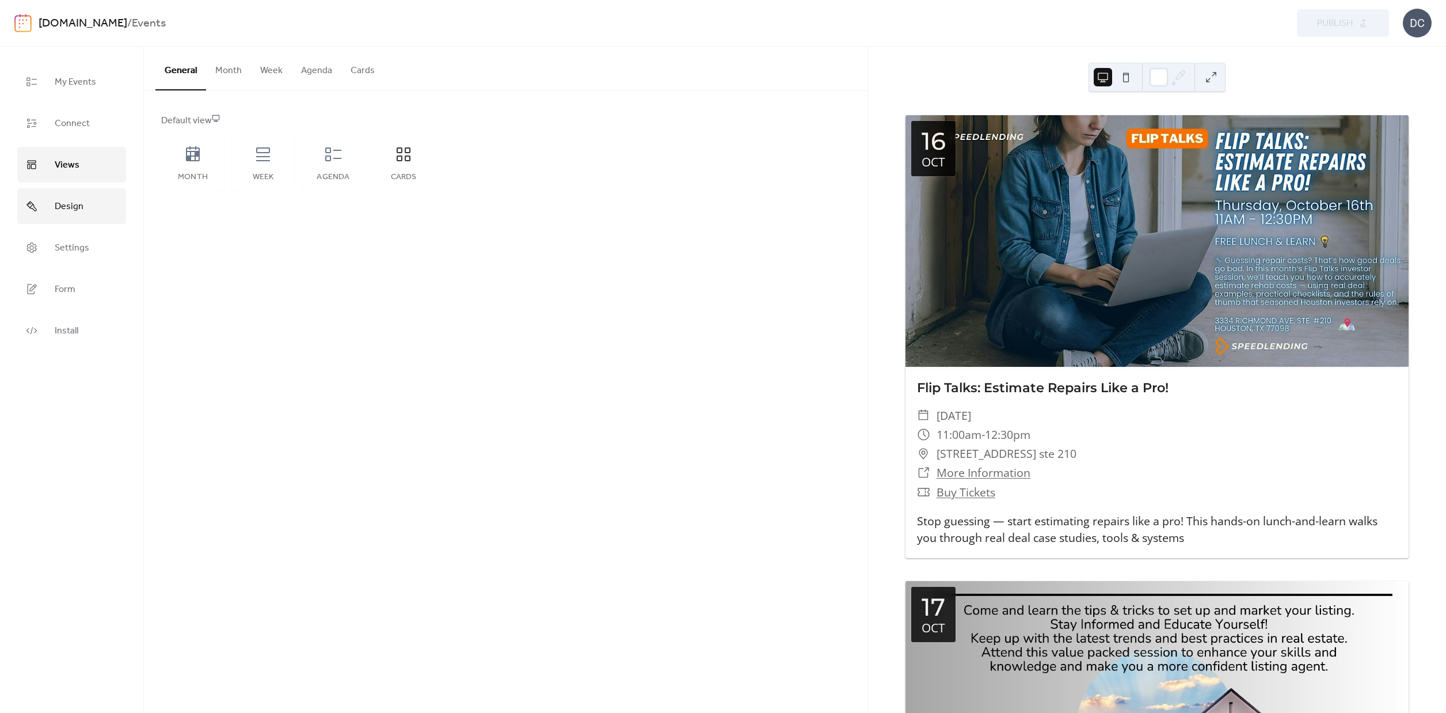
click at [59, 204] on span "Design" at bounding box center [69, 206] width 29 height 18
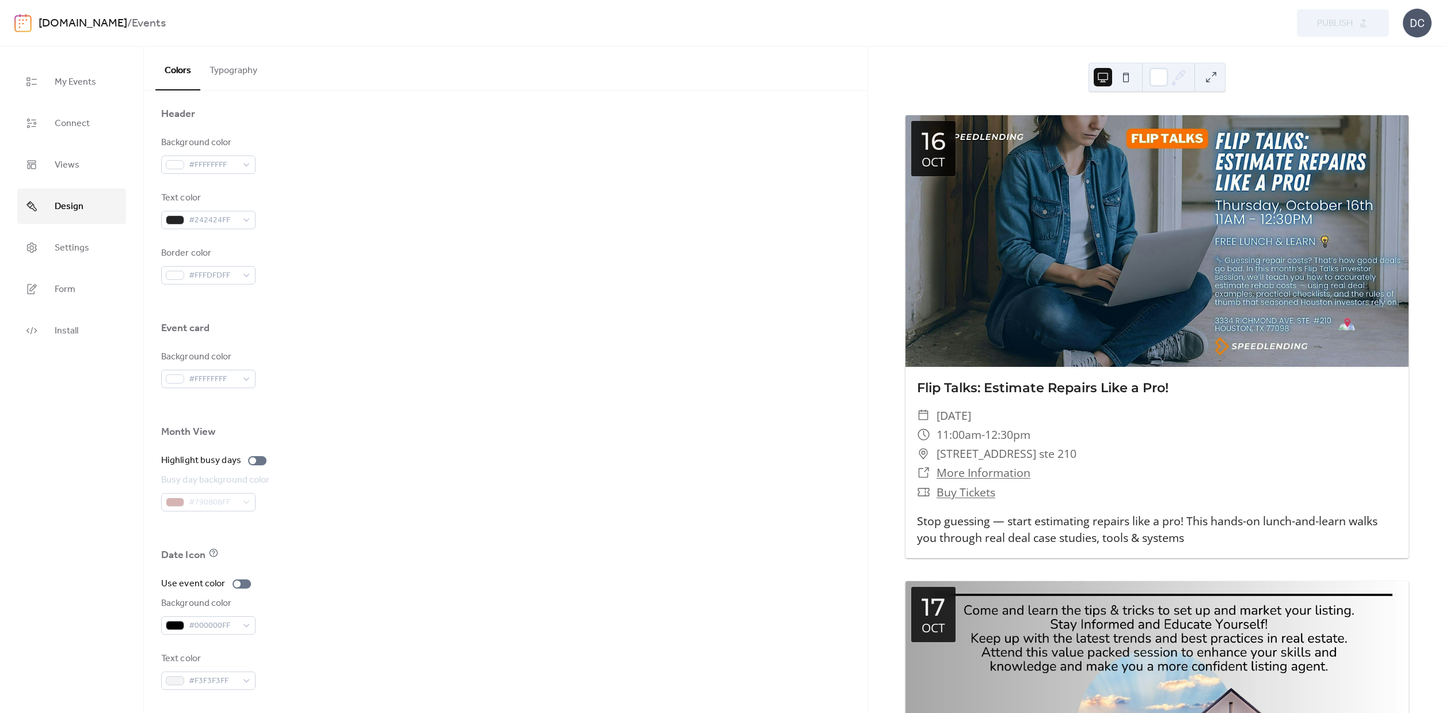
scroll to position [494, 0]
click at [235, 70] on button "Typography" at bounding box center [233, 68] width 66 height 43
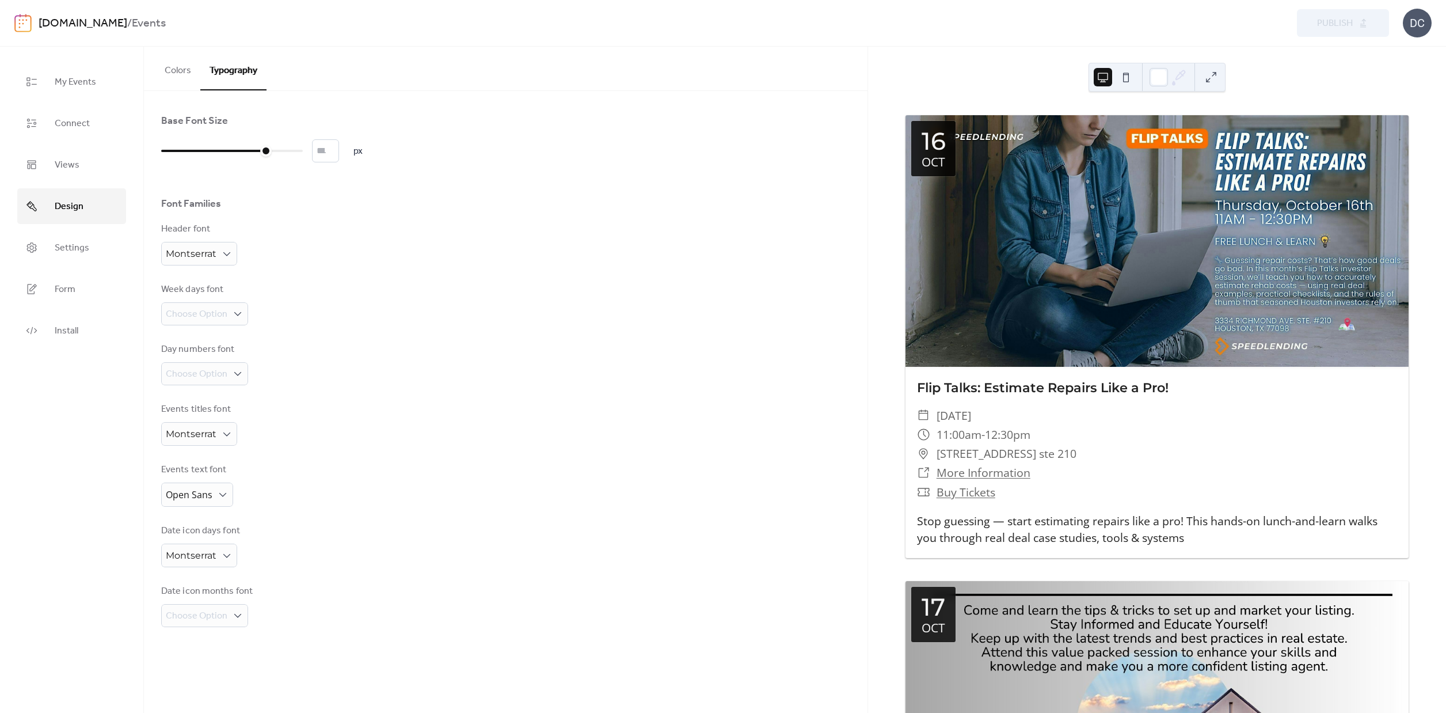
click at [76, 266] on ul "My Events Connect Views Design Settings Form Install" at bounding box center [71, 206] width 109 height 284
click at [81, 245] on span "Settings" at bounding box center [72, 248] width 35 height 18
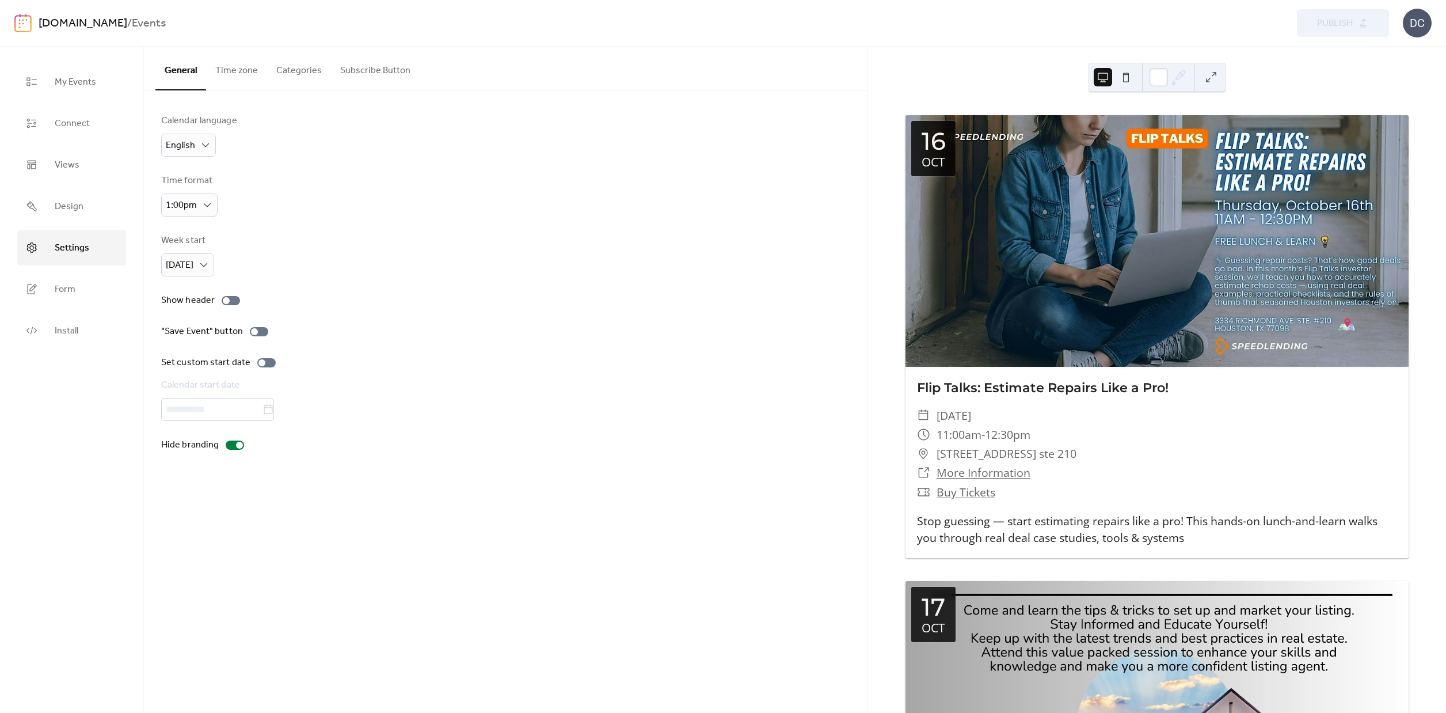
drag, startPoint x: 246, startPoint y: 69, endPoint x: 299, endPoint y: 69, distance: 52.4
click at [246, 69] on button "Time zone" at bounding box center [236, 68] width 61 height 43
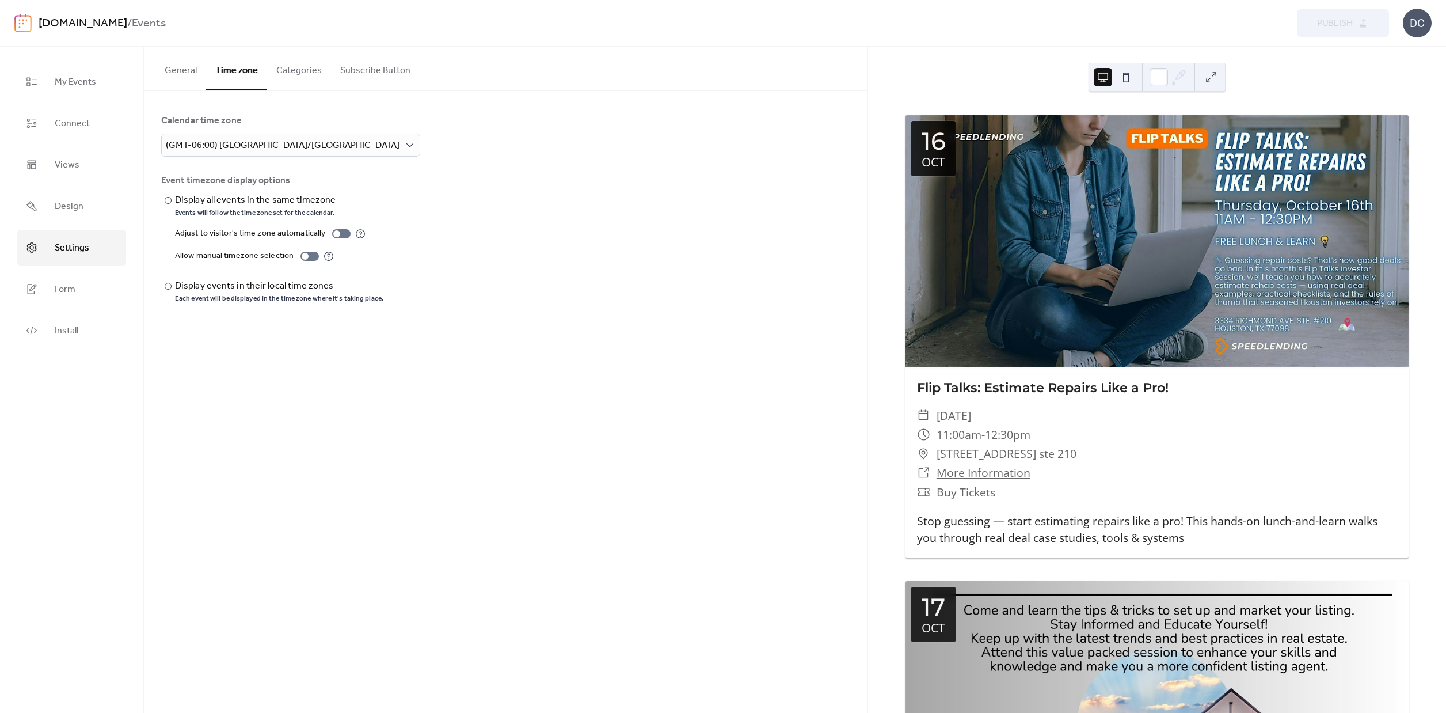
click at [368, 68] on button "Subscribe Button" at bounding box center [375, 68] width 89 height 43
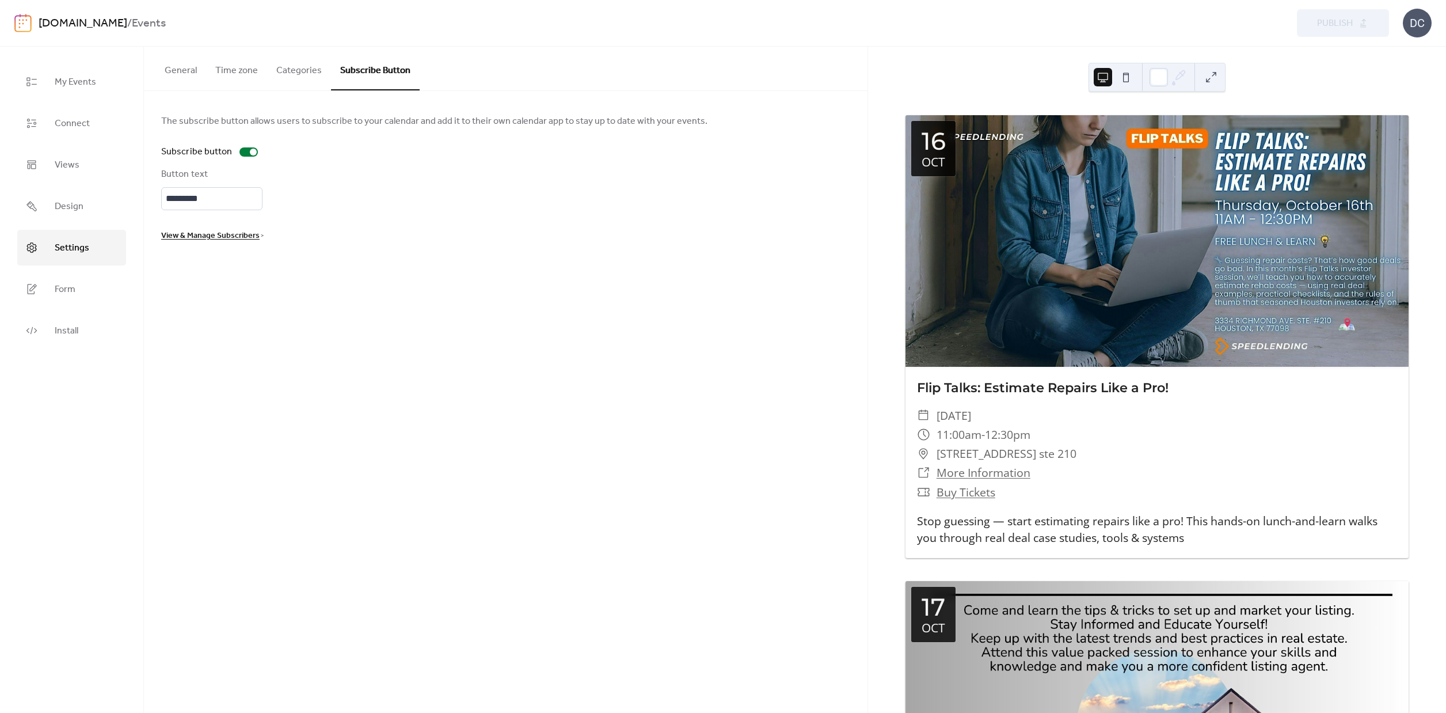
click at [288, 67] on button "Categories" at bounding box center [299, 68] width 64 height 43
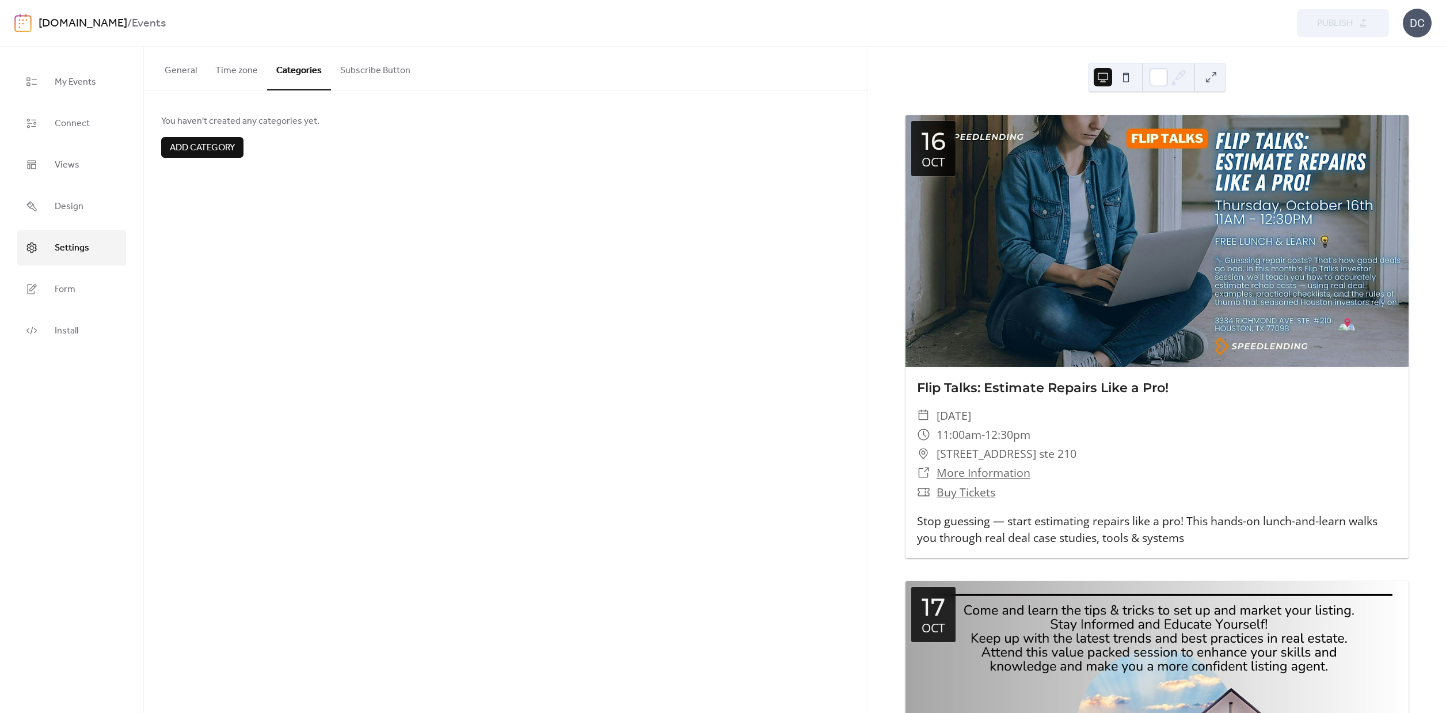
click at [370, 73] on button "Subscribe Button" at bounding box center [375, 68] width 89 height 43
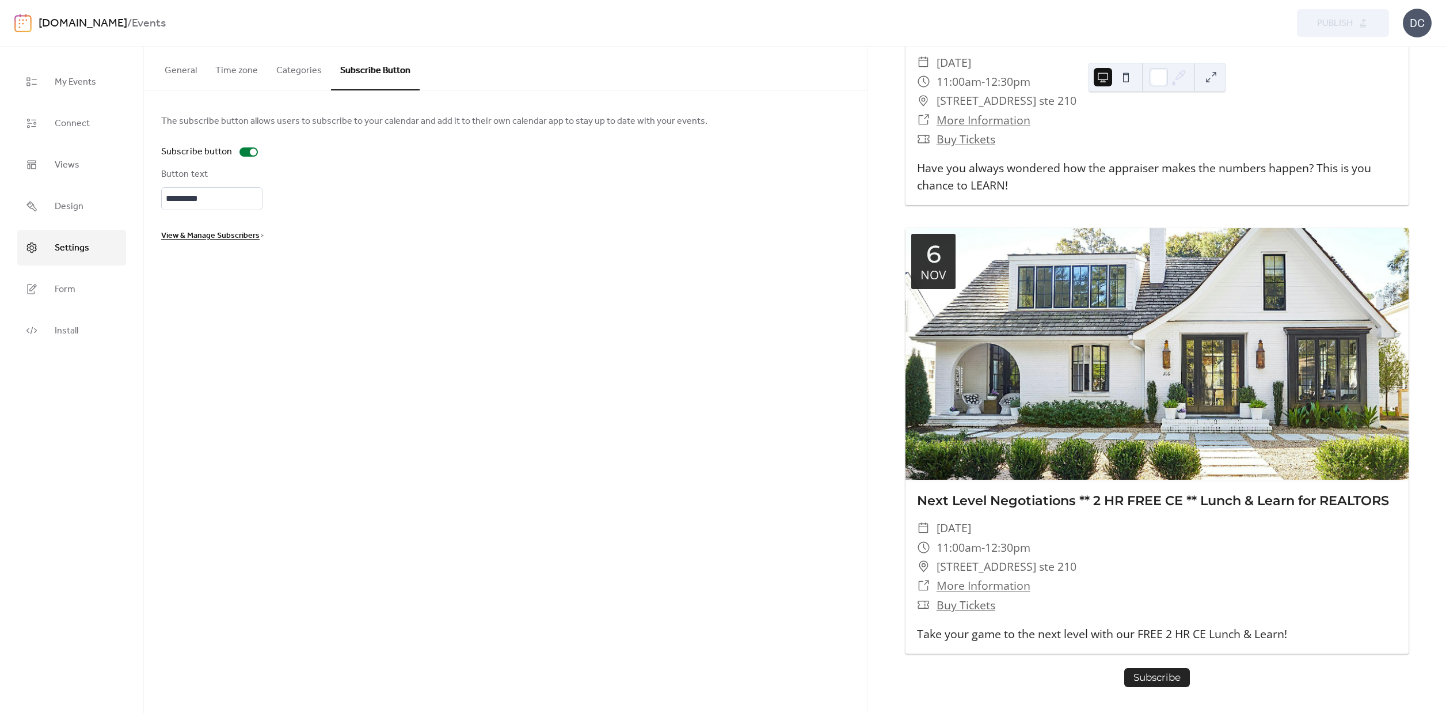
scroll to position [1274, 0]
click at [89, 291] on link "Form" at bounding box center [71, 289] width 109 height 36
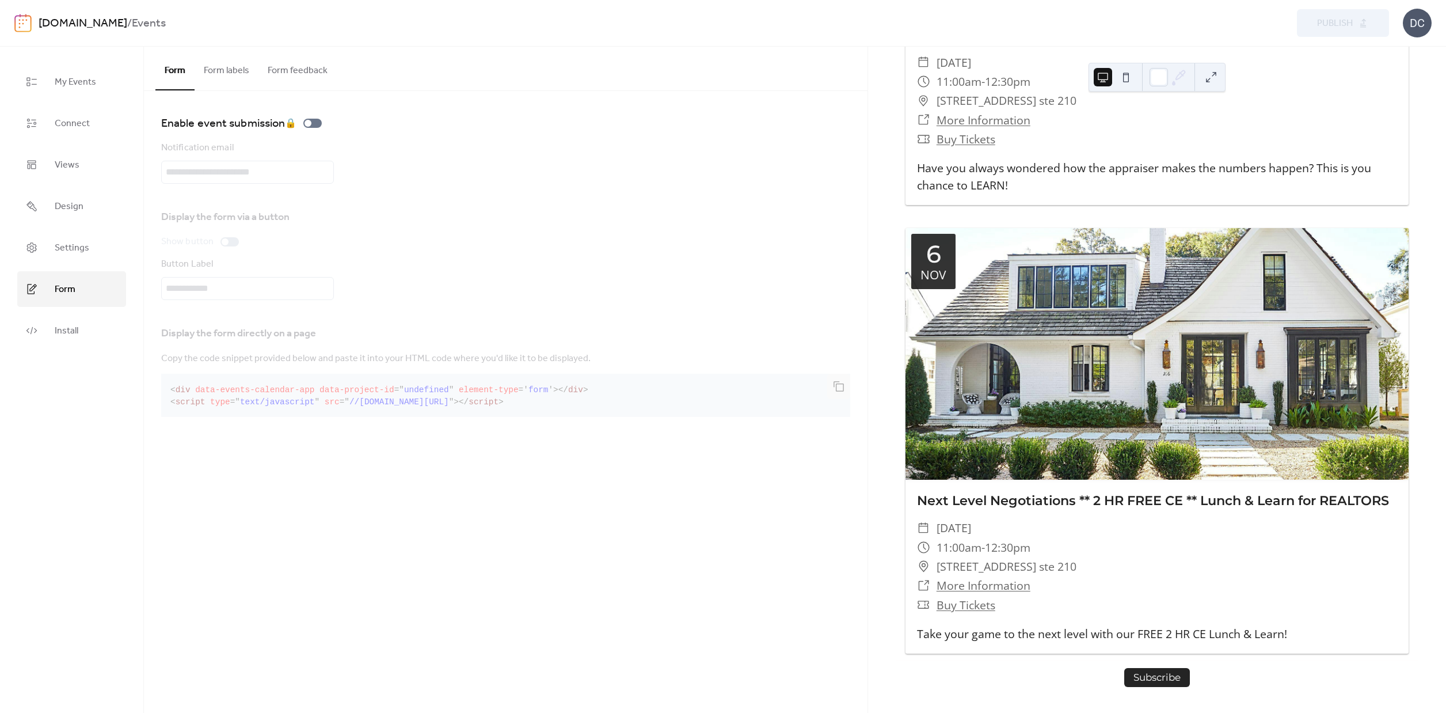
drag, startPoint x: 214, startPoint y: 66, endPoint x: 262, endPoint y: 65, distance: 47.8
click at [215, 66] on button "Form labels" at bounding box center [227, 68] width 64 height 43
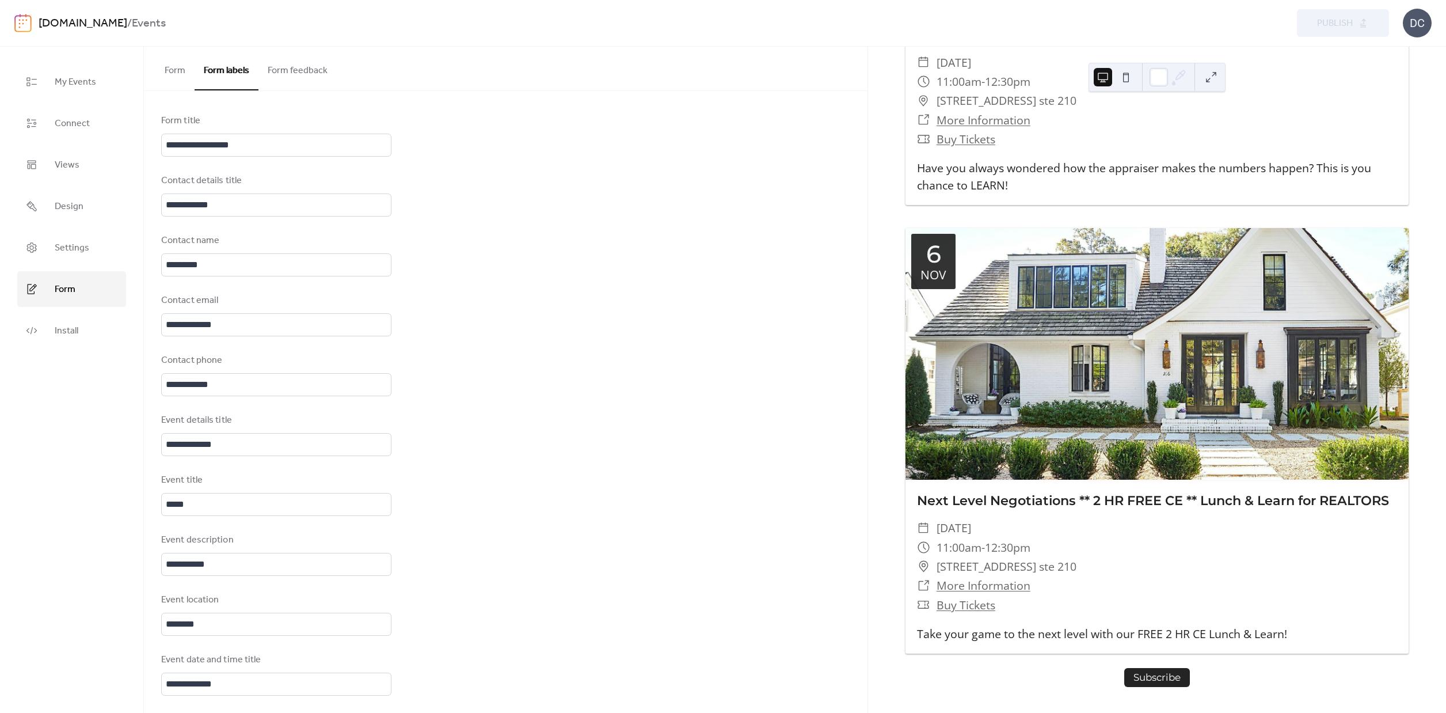
click at [291, 67] on button "Form feedback" at bounding box center [298, 68] width 78 height 43
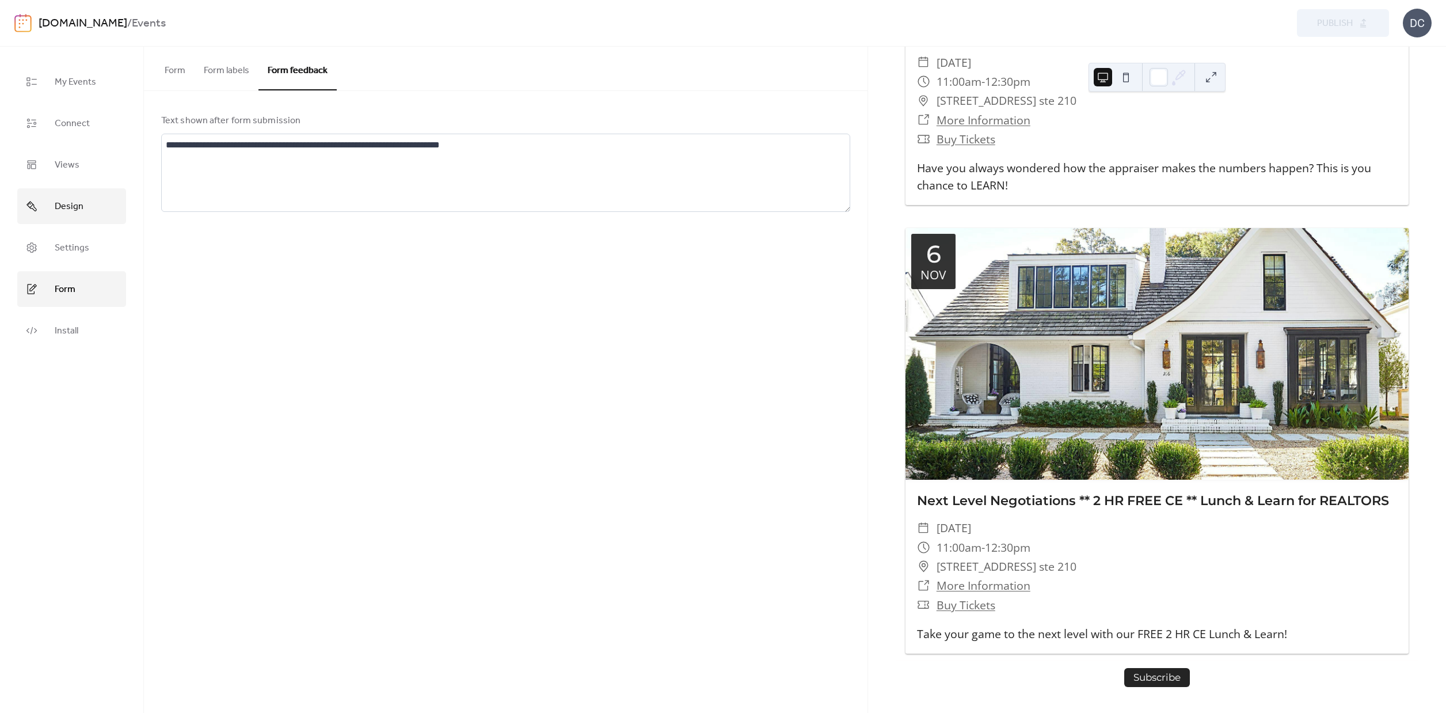
click at [80, 208] on span "Design" at bounding box center [69, 206] width 29 height 18
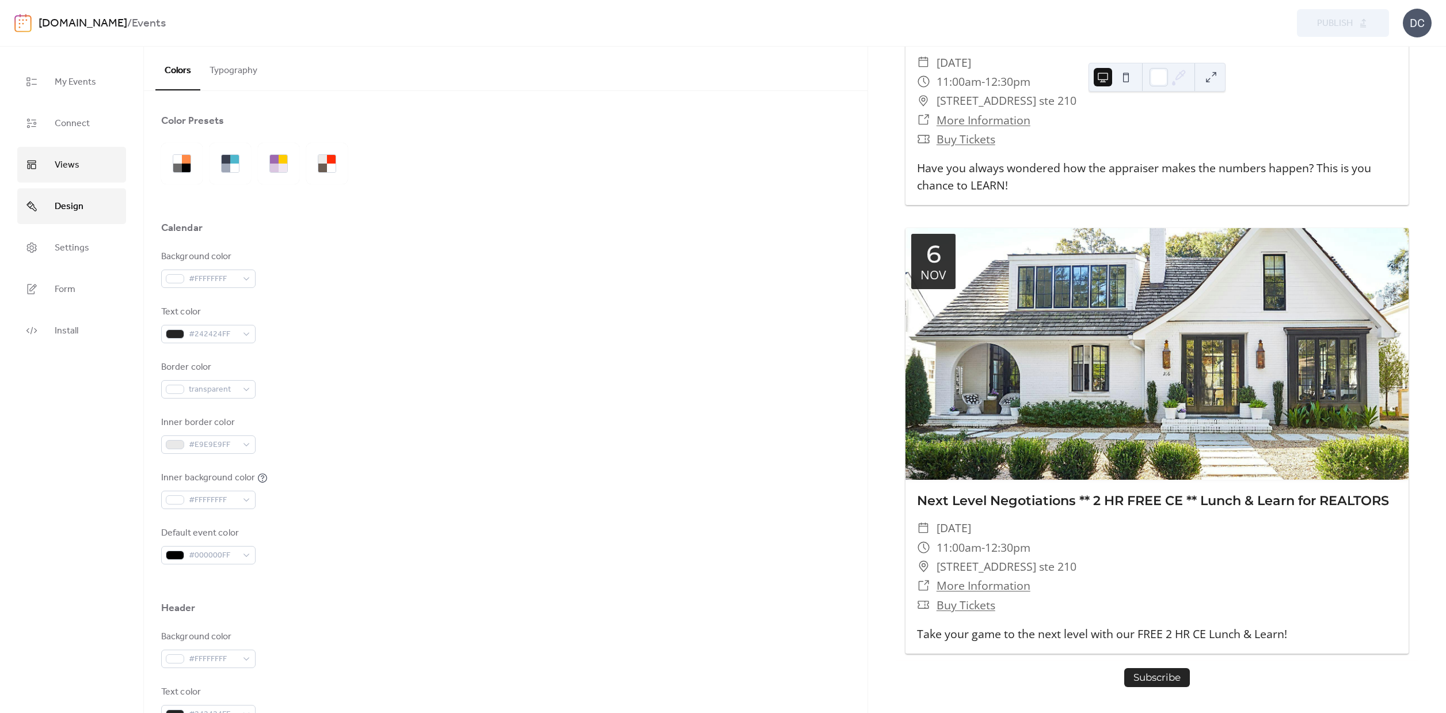
click at [51, 171] on link "Views" at bounding box center [71, 165] width 109 height 36
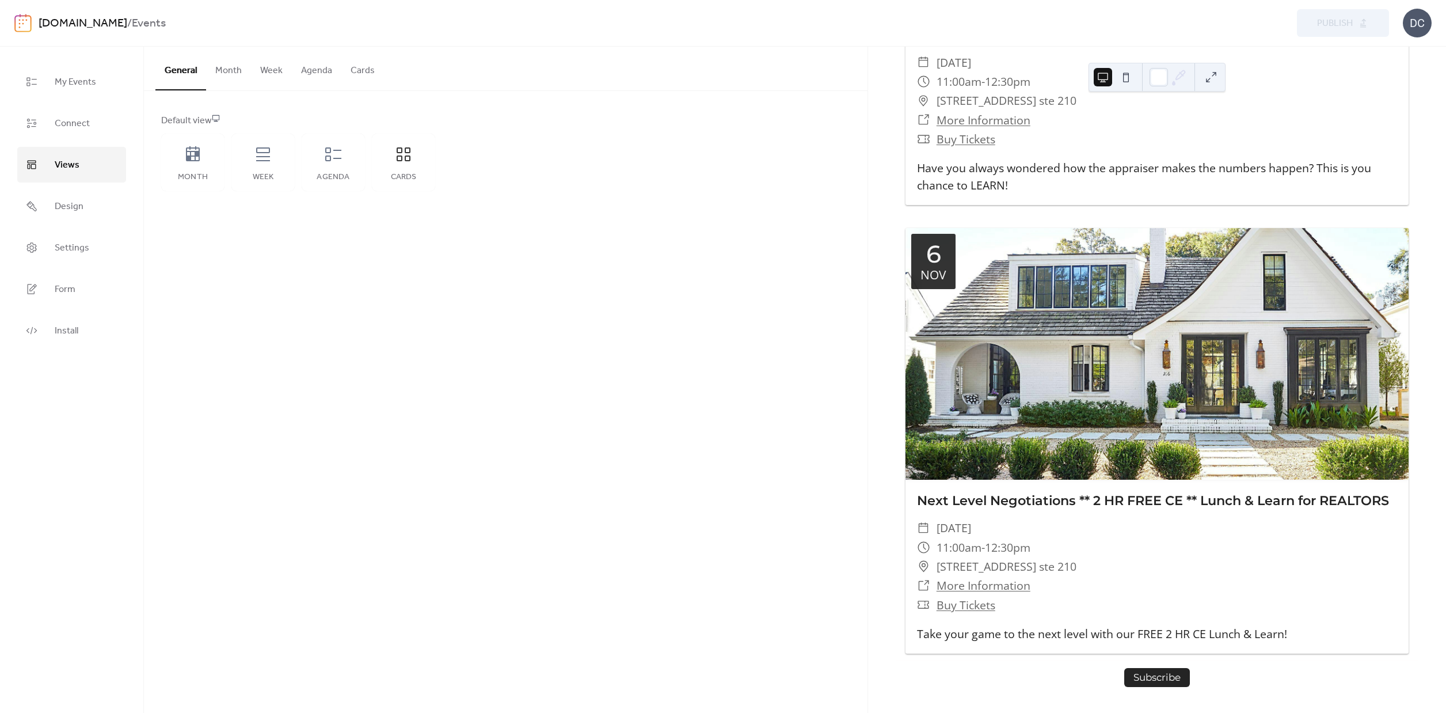
click at [358, 74] on button "Cards" at bounding box center [362, 68] width 43 height 43
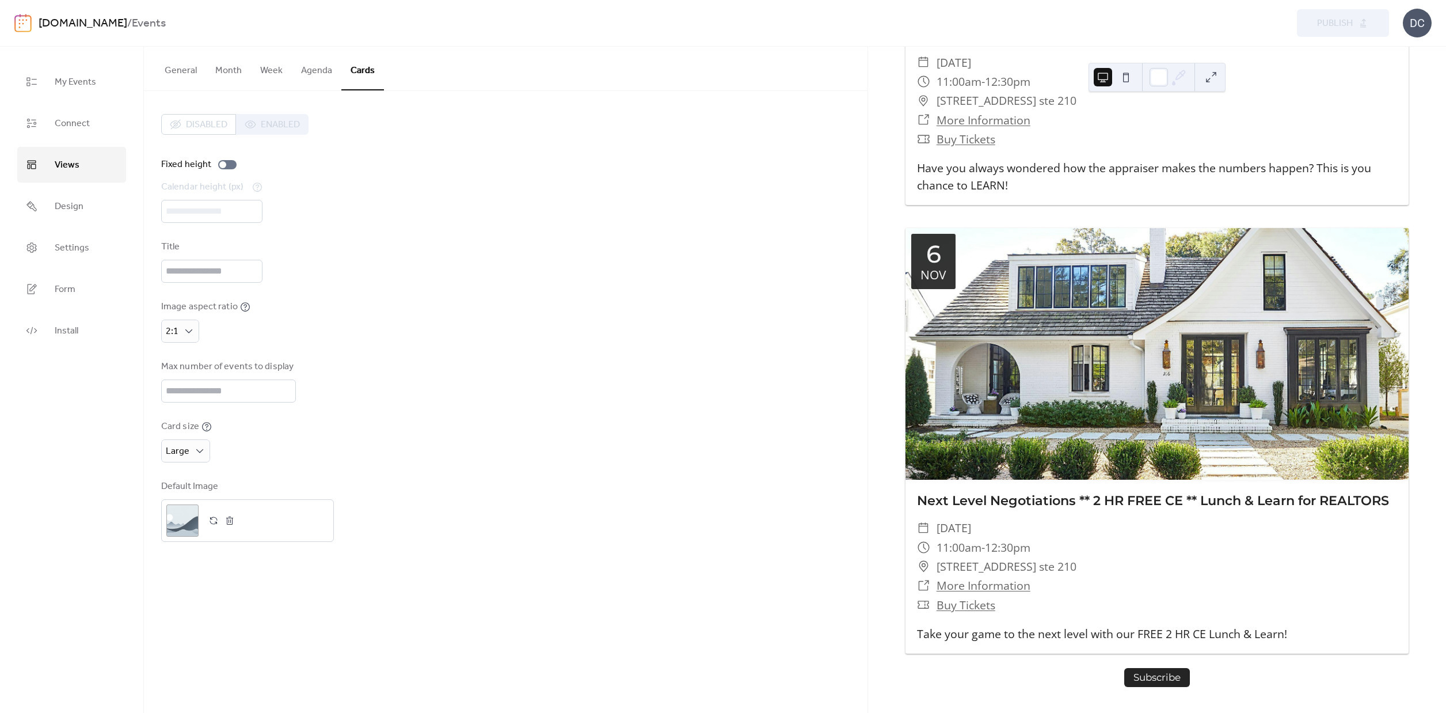
click at [219, 118] on div "Disabled Enabled" at bounding box center [234, 124] width 147 height 21
click at [318, 78] on button "Agenda" at bounding box center [317, 68] width 50 height 43
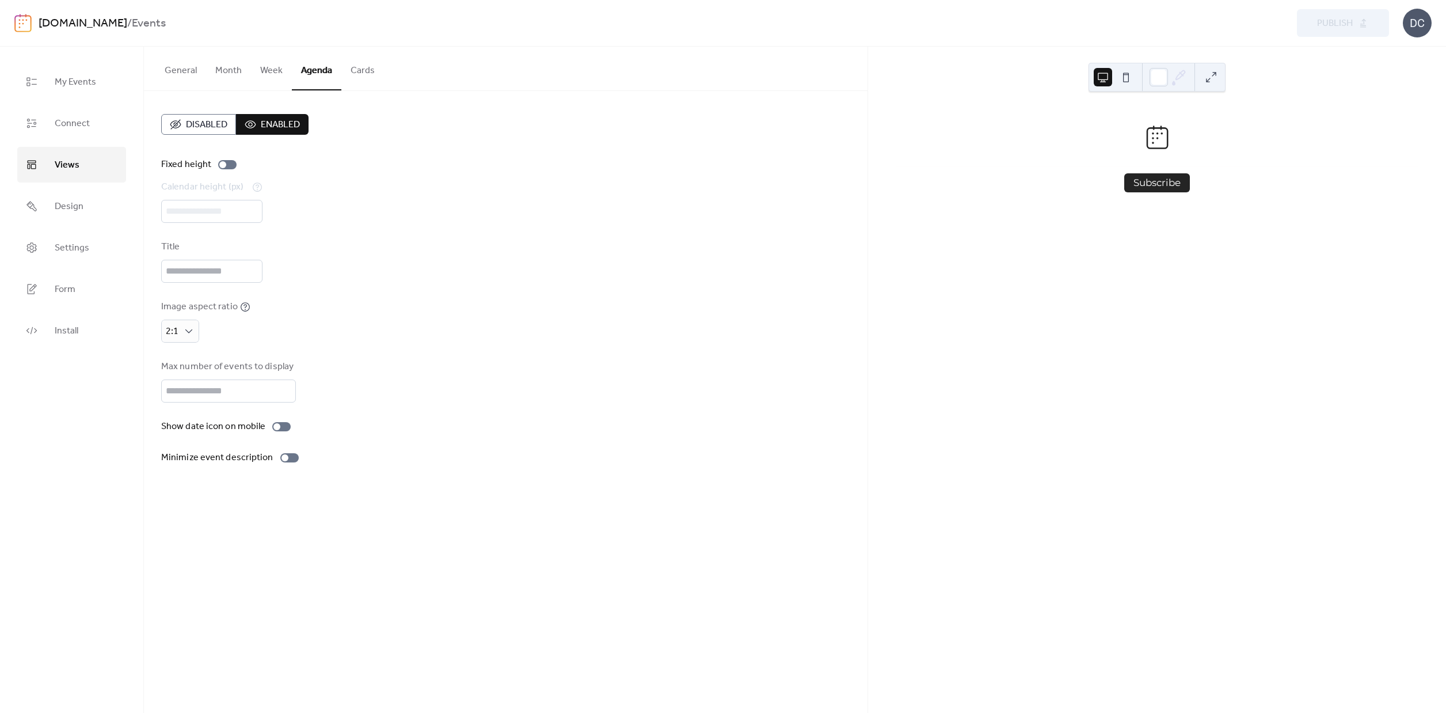
click at [282, 127] on span "Enabled" at bounding box center [280, 125] width 39 height 14
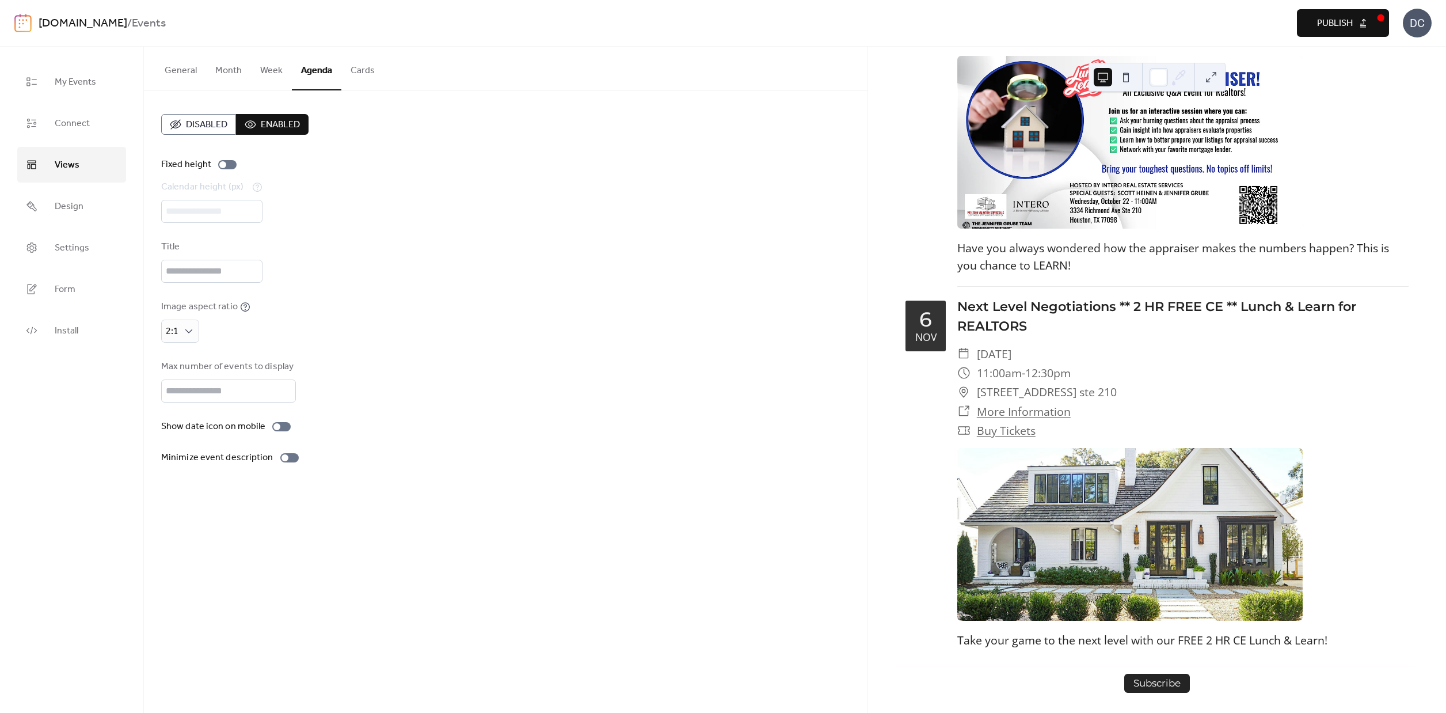
scroll to position [918, 0]
click at [1346, 20] on span "Publish" at bounding box center [1335, 24] width 36 height 14
click at [352, 73] on button "Cards" at bounding box center [362, 68] width 43 height 43
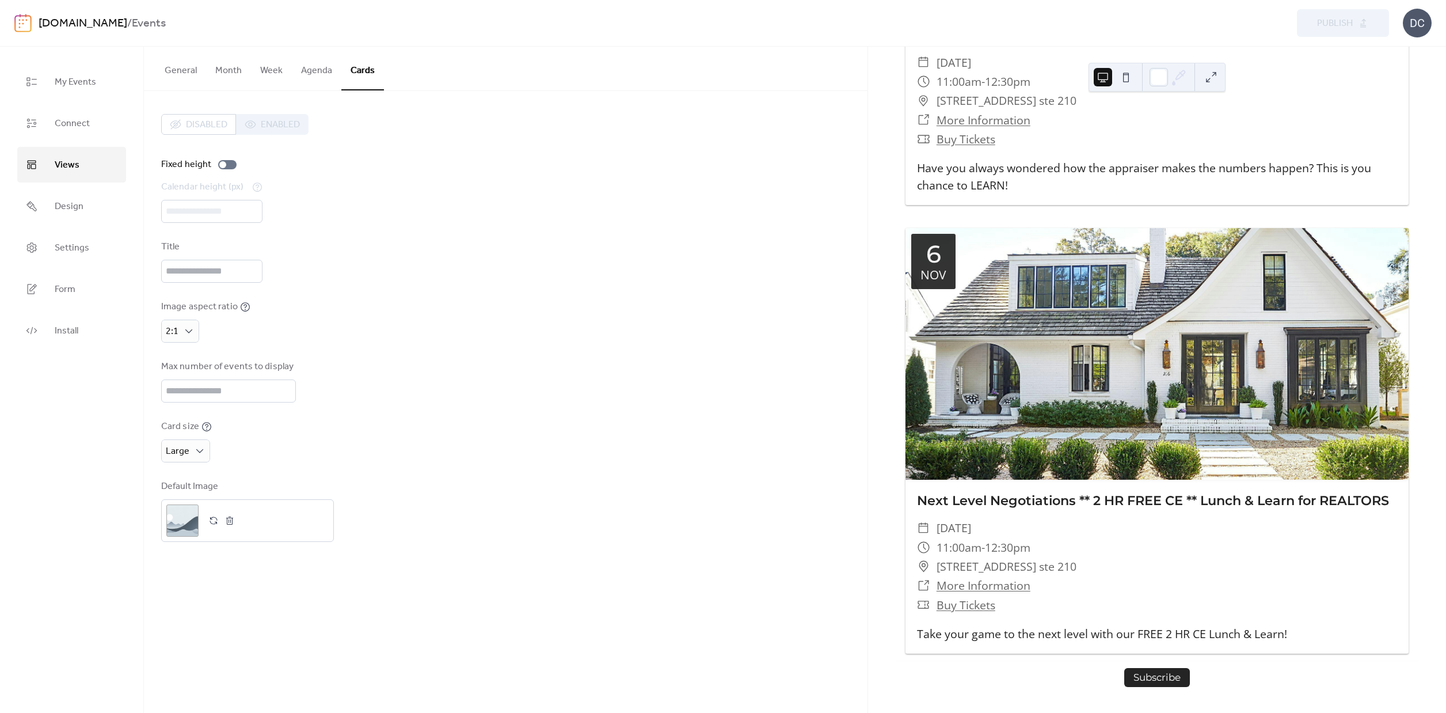
scroll to position [1274, 0]
click at [175, 67] on button "General" at bounding box center [180, 68] width 51 height 43
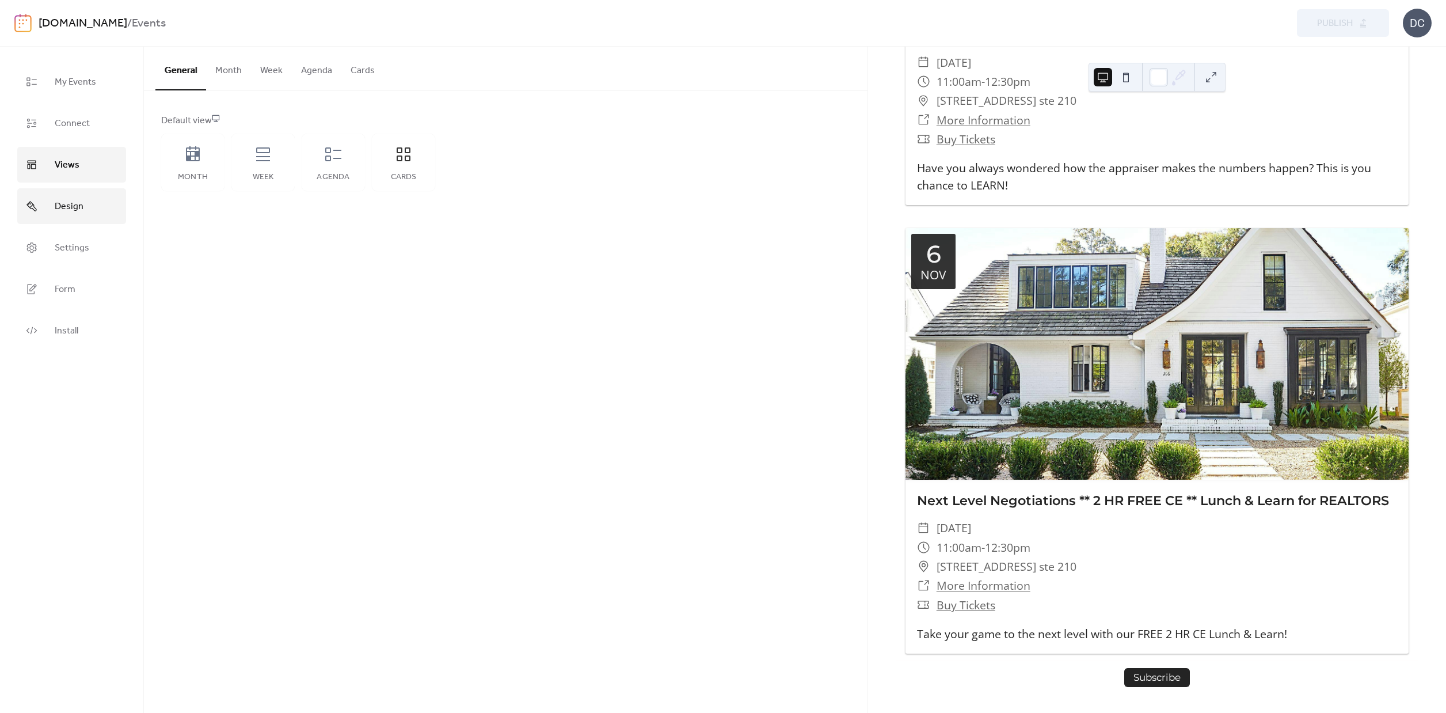
click at [59, 210] on span "Design" at bounding box center [69, 206] width 29 height 18
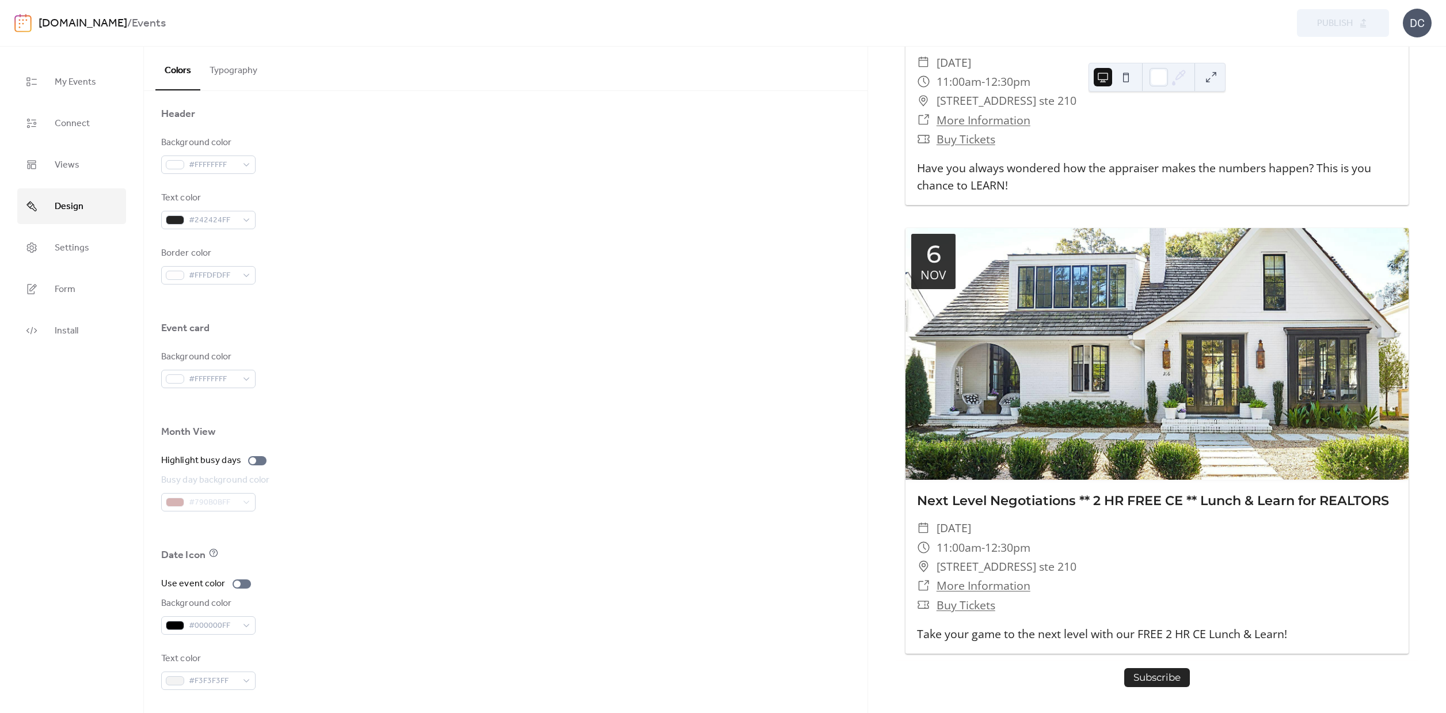
scroll to position [494, 0]
drag, startPoint x: 58, startPoint y: 240, endPoint x: 153, endPoint y: 237, distance: 94.5
click at [60, 239] on span "Settings" at bounding box center [72, 248] width 35 height 18
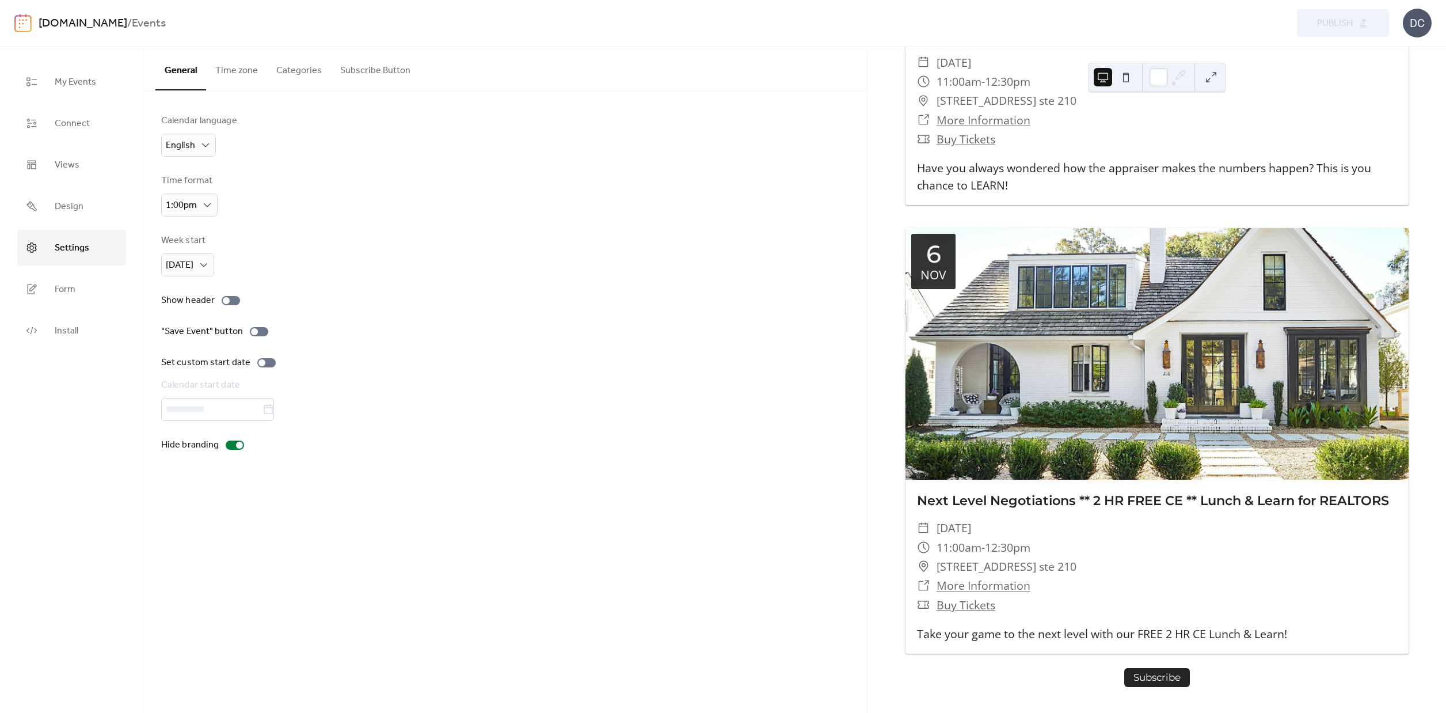
click at [388, 70] on button "Subscribe Button" at bounding box center [375, 68] width 89 height 43
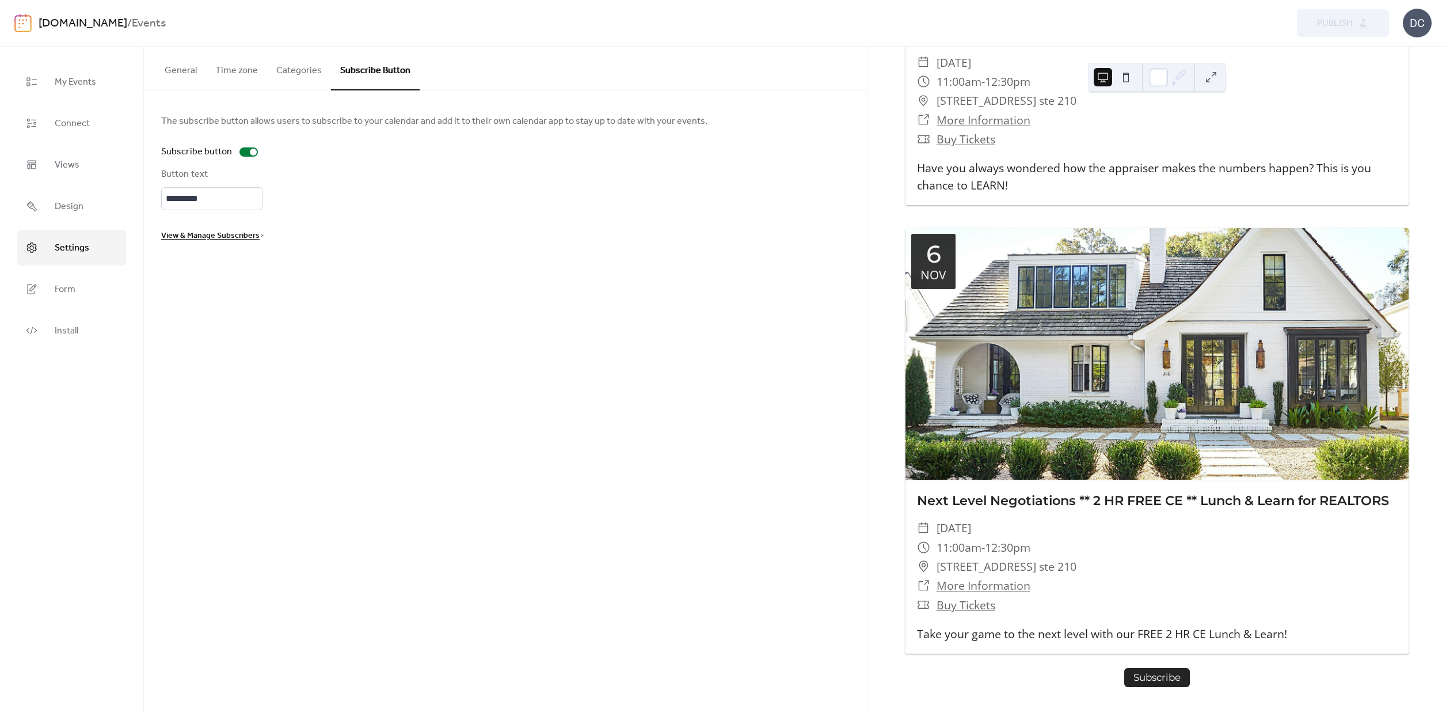
drag, startPoint x: 249, startPoint y: 159, endPoint x: 254, endPoint y: 155, distance: 6.6
click at [249, 158] on div "The subscribe button allows users to subscribe to your calendar and add it to t…" at bounding box center [505, 178] width 689 height 128
click at [250, 153] on div at bounding box center [253, 152] width 7 height 7
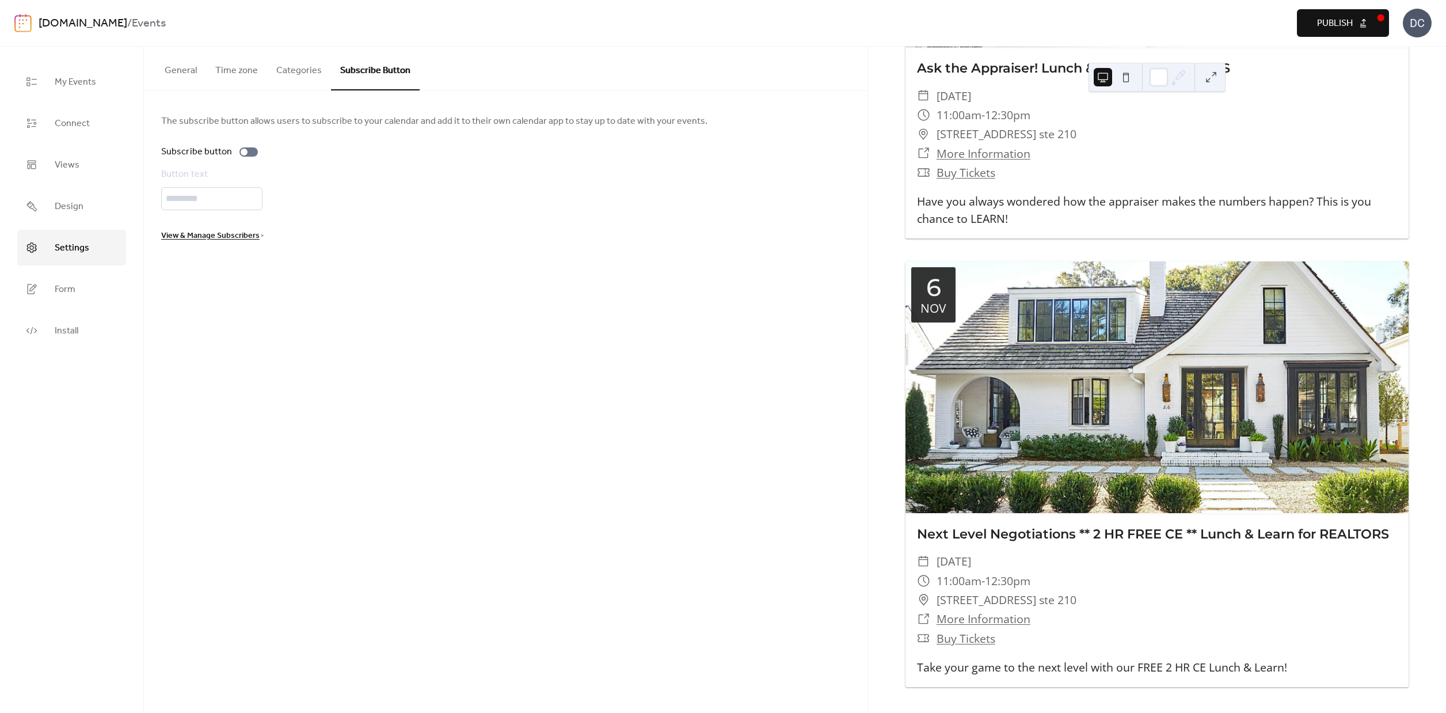
drag, startPoint x: 188, startPoint y: 238, endPoint x: 593, endPoint y: 249, distance: 405.5
click at [193, 237] on span "View & Manage Subscribers" at bounding box center [210, 236] width 98 height 14
click at [245, 151] on div at bounding box center [249, 151] width 18 height 9
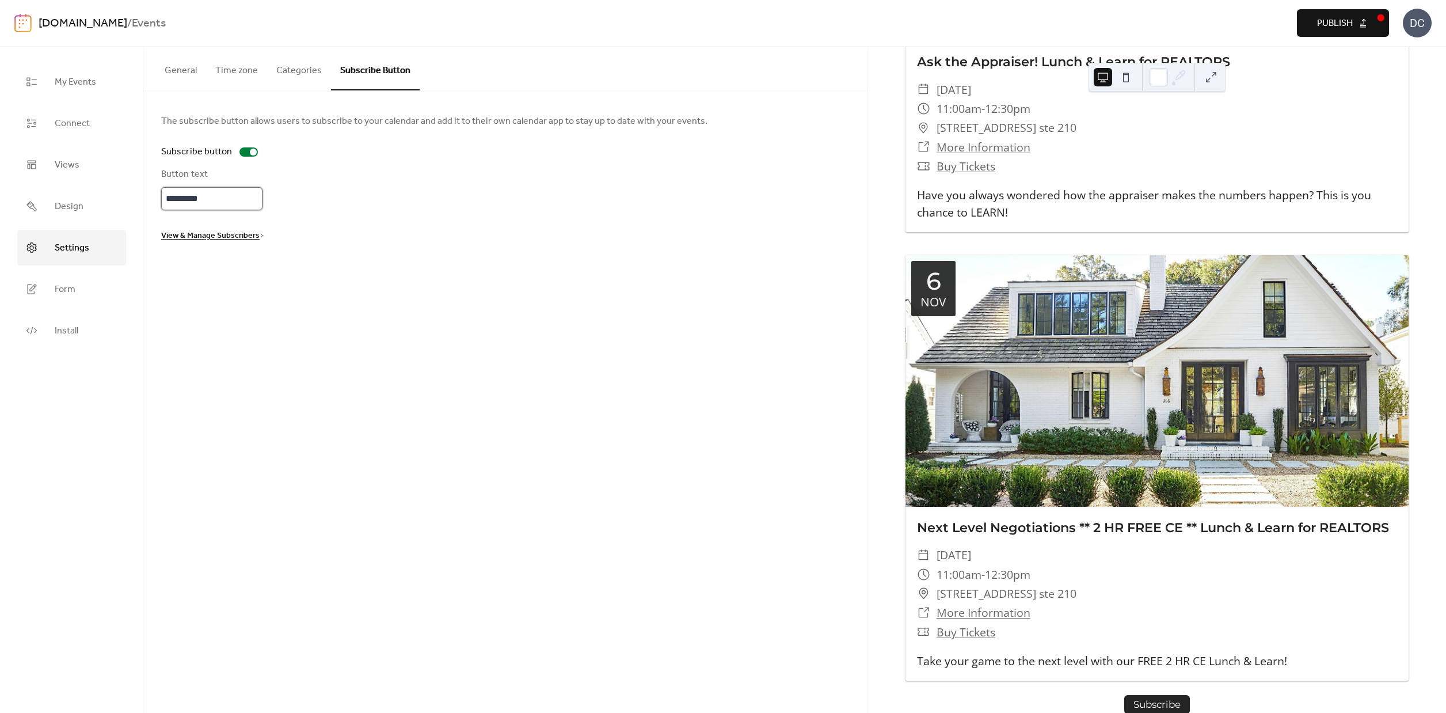
click at [218, 201] on input "*********" at bounding box center [211, 198] width 101 height 23
click at [402, 194] on div "Button text *********" at bounding box center [505, 189] width 689 height 43
drag, startPoint x: 195, startPoint y: 241, endPoint x: 396, endPoint y: 243, distance: 200.9
click at [195, 241] on span "View & Manage Subscribers" at bounding box center [210, 236] width 98 height 14
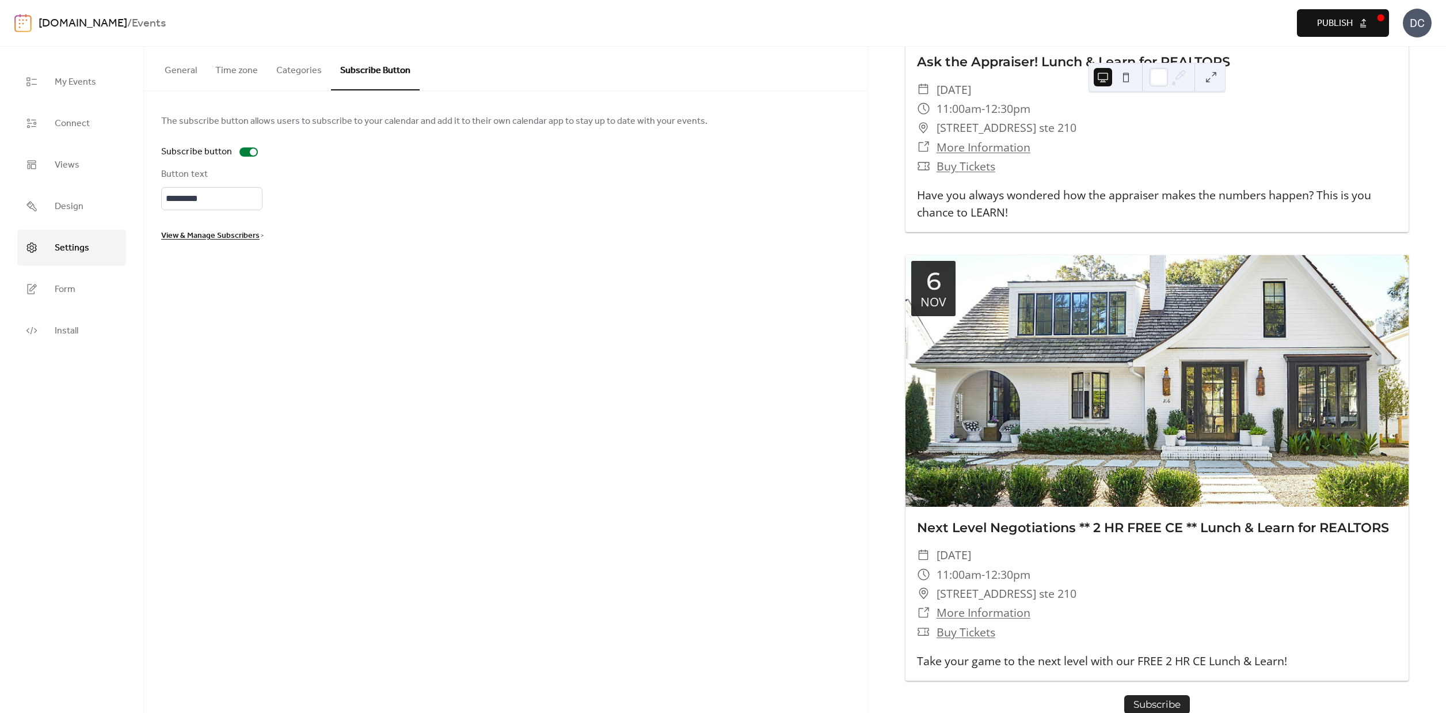
click at [1382, 27] on button "Publish" at bounding box center [1343, 23] width 92 height 28
drag, startPoint x: 248, startPoint y: 151, endPoint x: 333, endPoint y: 184, distance: 91.5
click at [250, 151] on div at bounding box center [253, 152] width 7 height 7
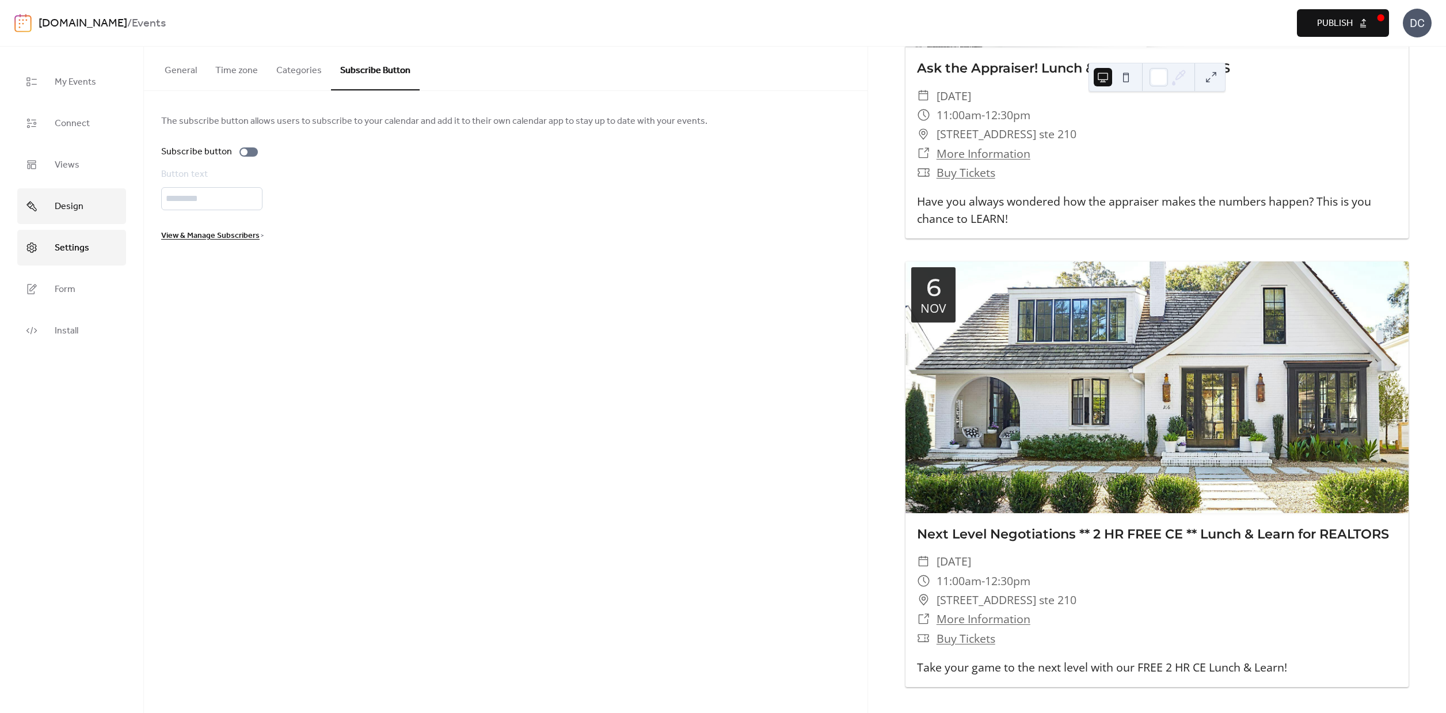
click at [77, 210] on span "Design" at bounding box center [69, 206] width 29 height 18
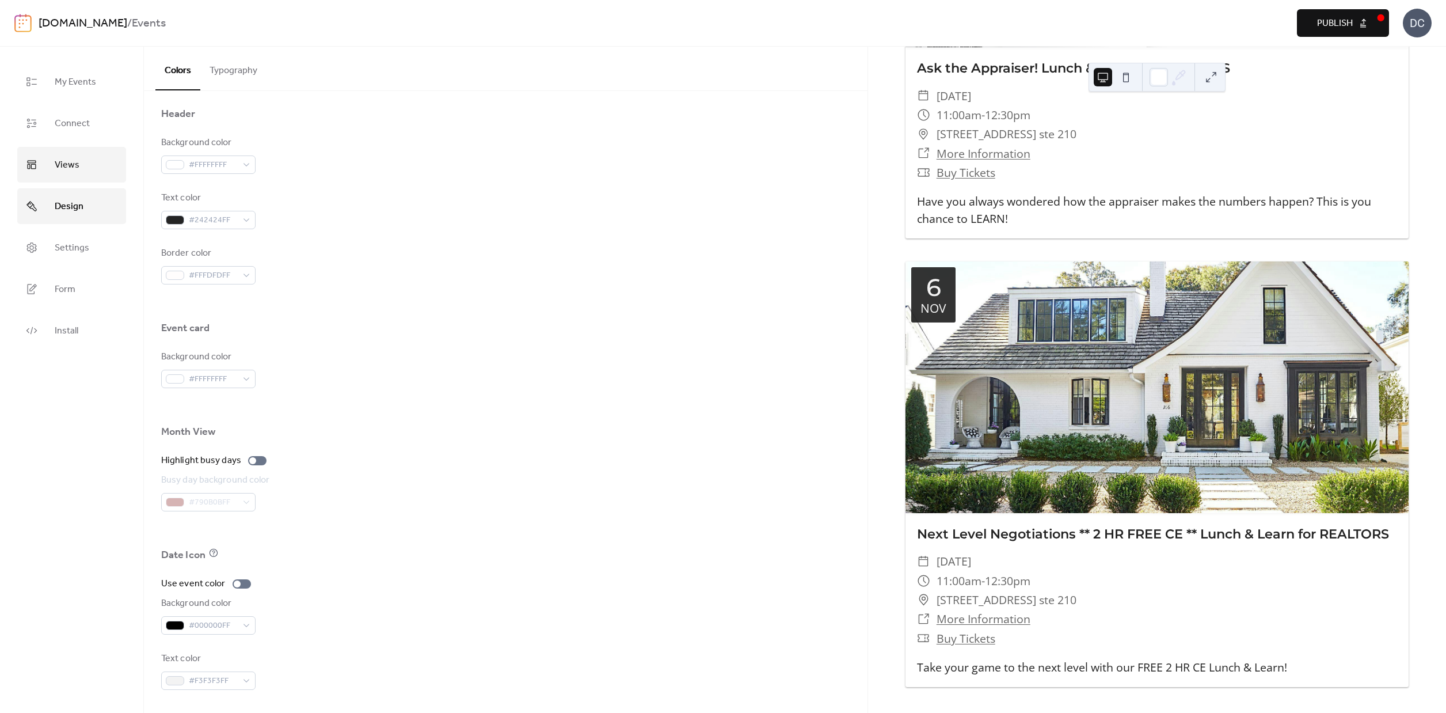
scroll to position [494, 0]
click at [64, 165] on span "Views" at bounding box center [67, 165] width 25 height 18
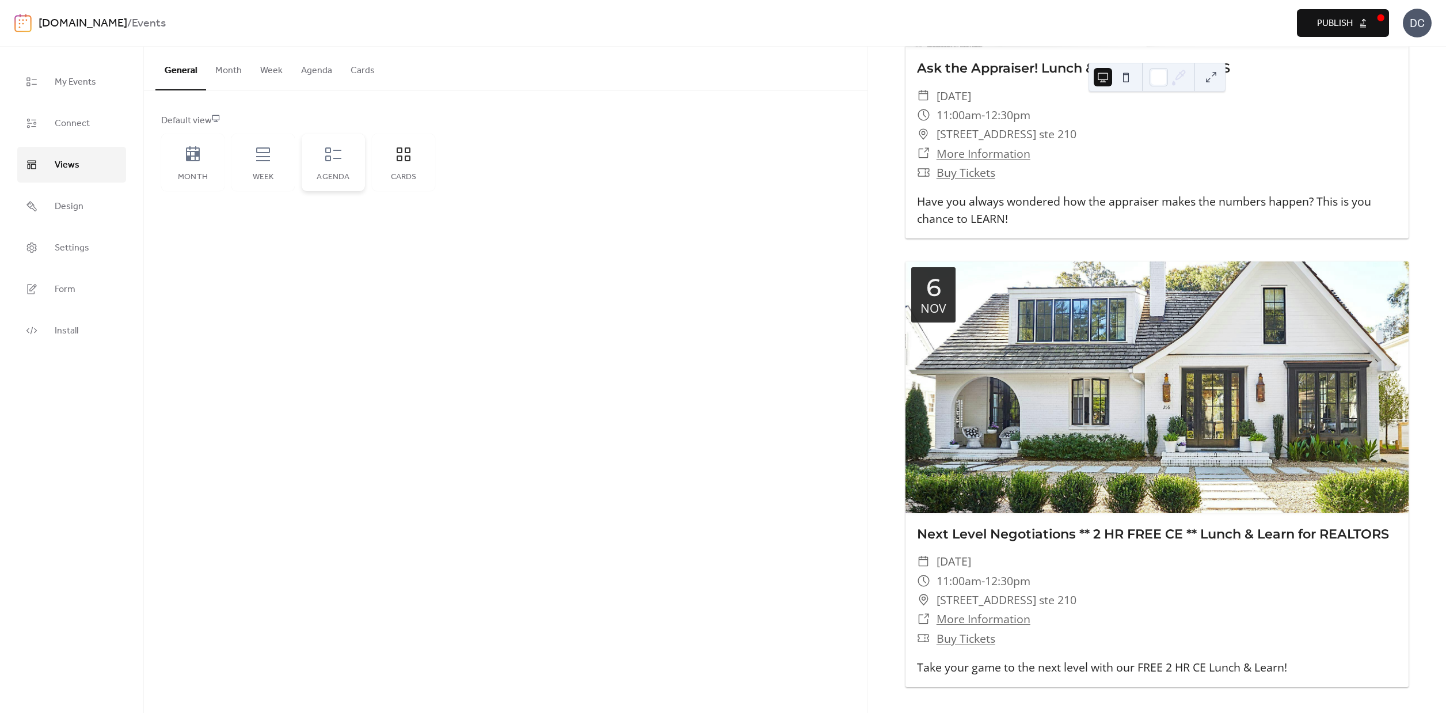
click at [328, 163] on icon at bounding box center [333, 154] width 18 height 18
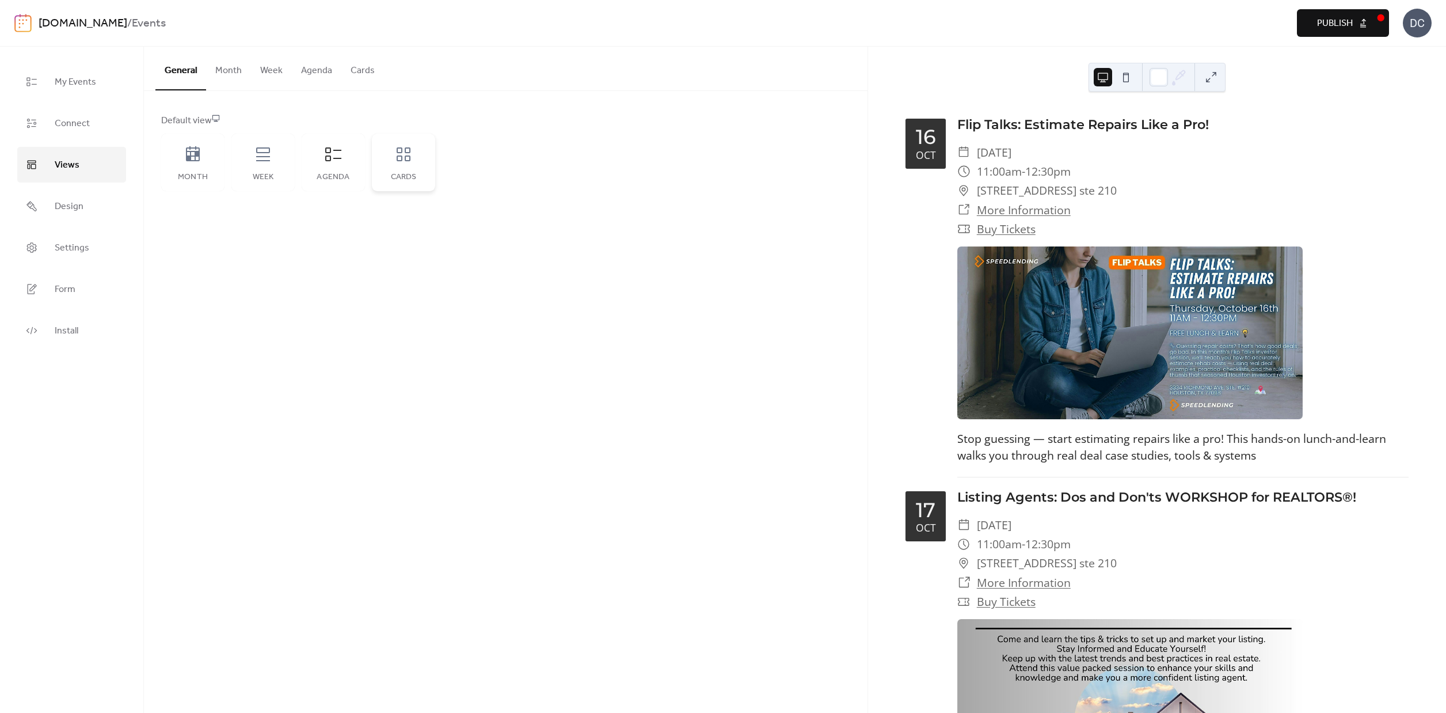
click at [413, 168] on div "Cards" at bounding box center [403, 163] width 63 height 58
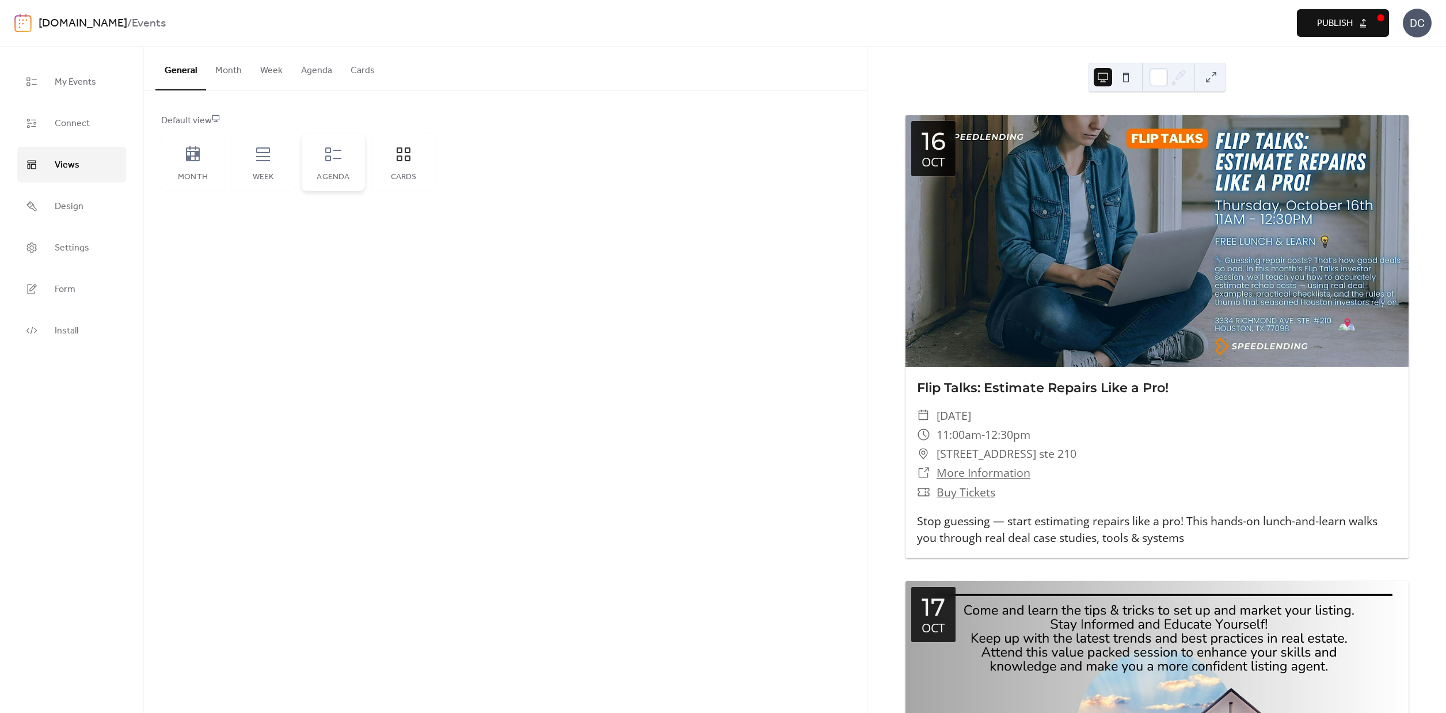
click at [345, 171] on div "Agenda" at bounding box center [333, 163] width 63 height 58
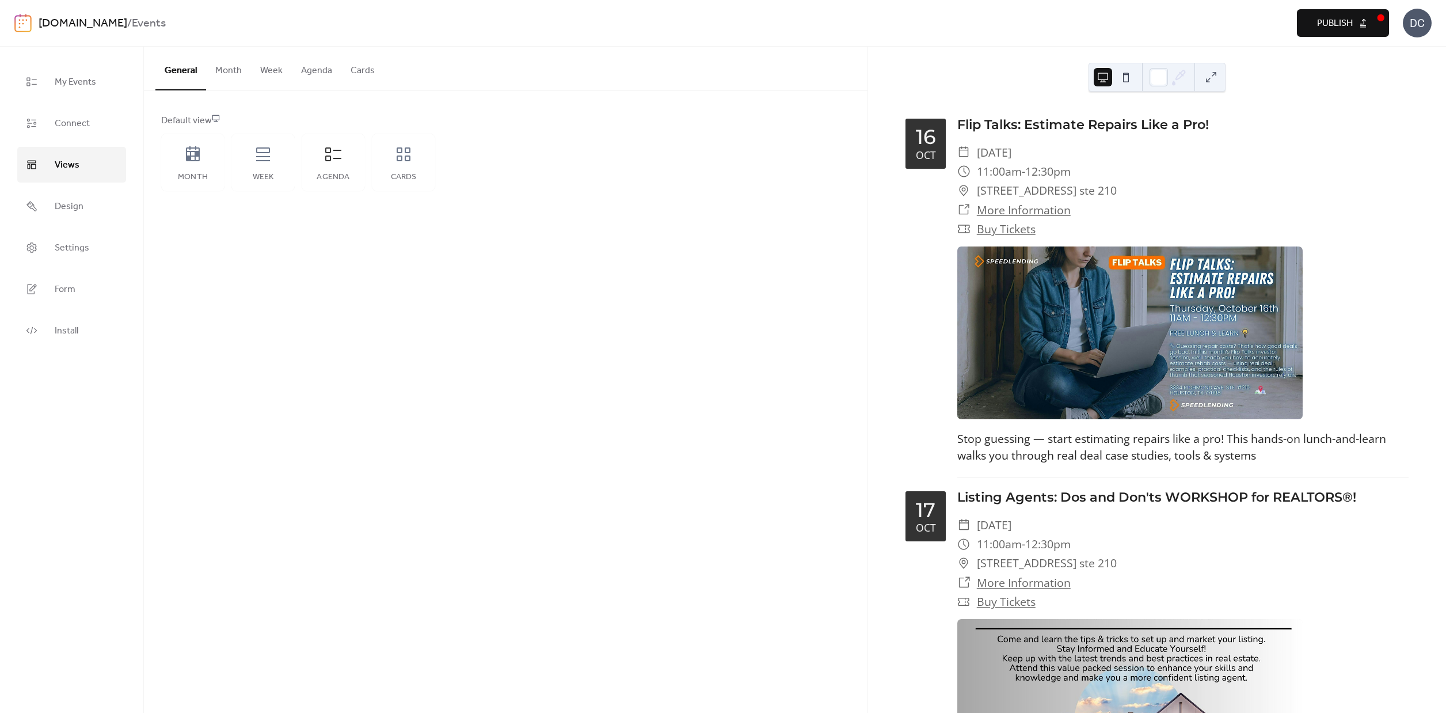
click at [1125, 78] on button at bounding box center [1126, 77] width 18 height 18
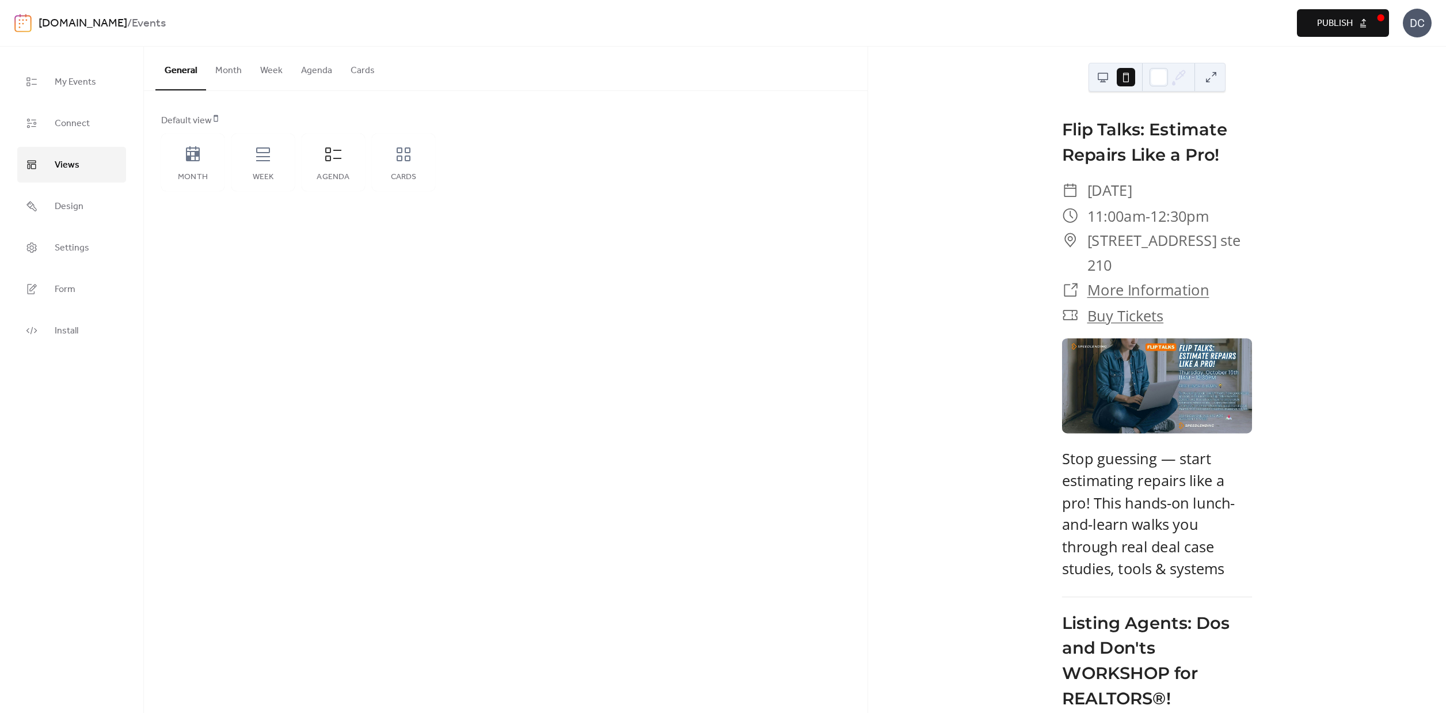
drag, startPoint x: 1099, startPoint y: 82, endPoint x: 1208, endPoint y: 77, distance: 108.9
click at [1099, 82] on button at bounding box center [1103, 77] width 18 height 18
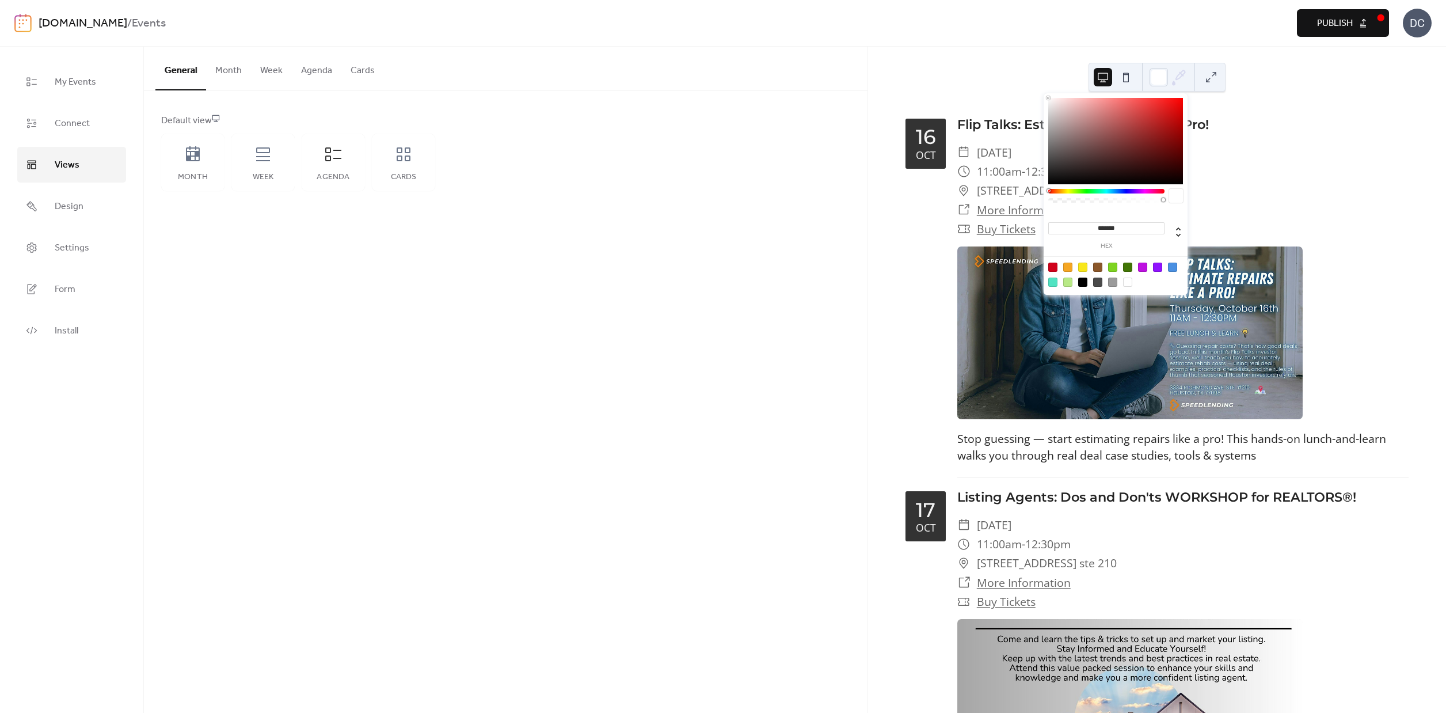
click at [1180, 81] on icon at bounding box center [1178, 77] width 17 height 17
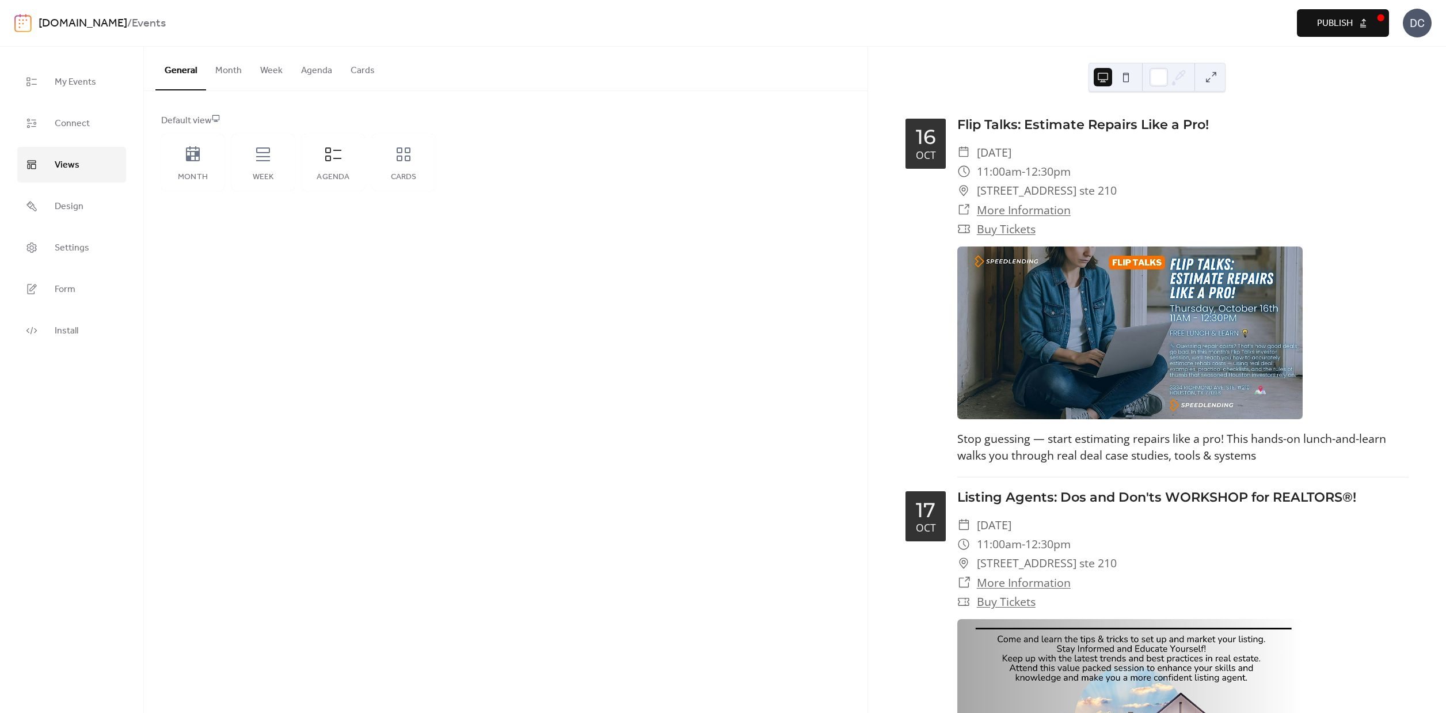
click at [1346, 23] on span "Publish" at bounding box center [1335, 24] width 36 height 14
click at [1423, 18] on div "DC" at bounding box center [1417, 23] width 29 height 29
click at [1399, 73] on span "Contact Us" at bounding box center [1400, 75] width 45 height 14
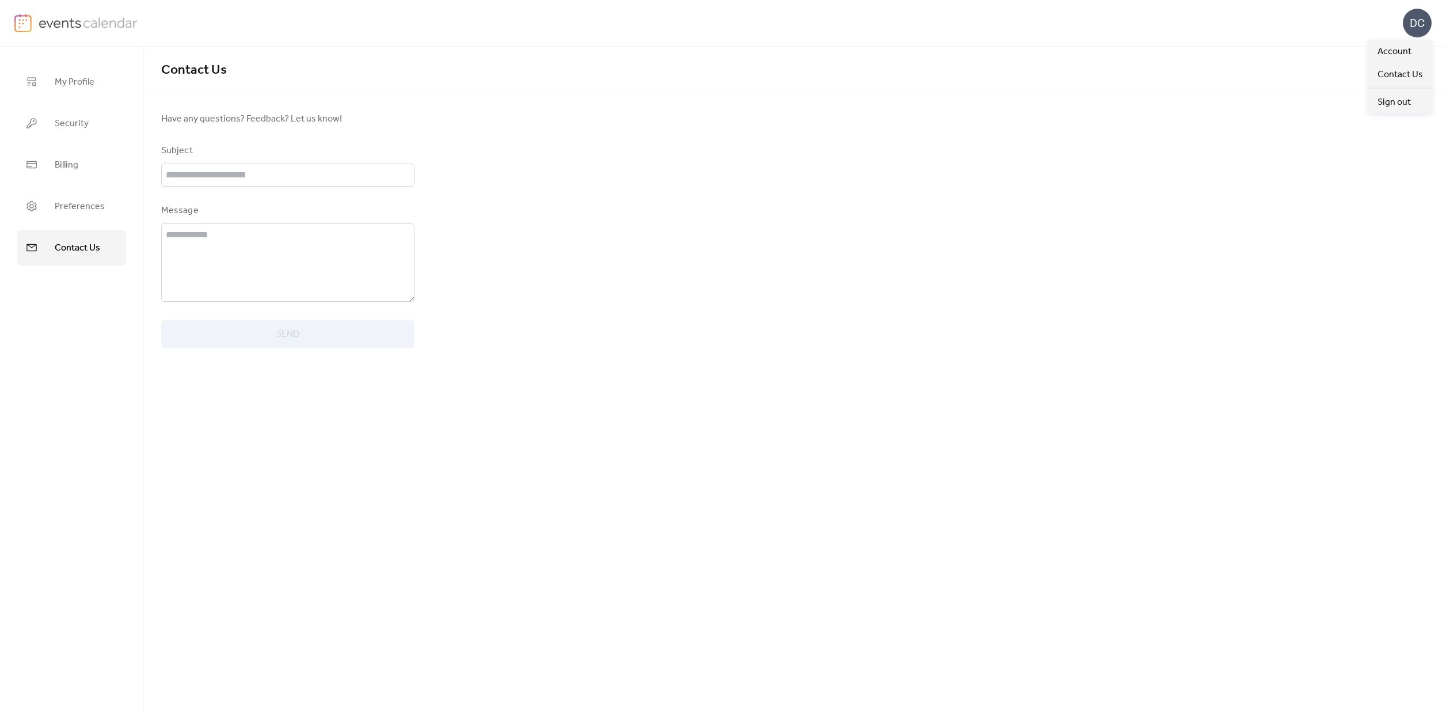
click at [1431, 25] on div "DC" at bounding box center [1417, 23] width 29 height 29
click at [1395, 55] on span "Account" at bounding box center [1395, 52] width 34 height 14
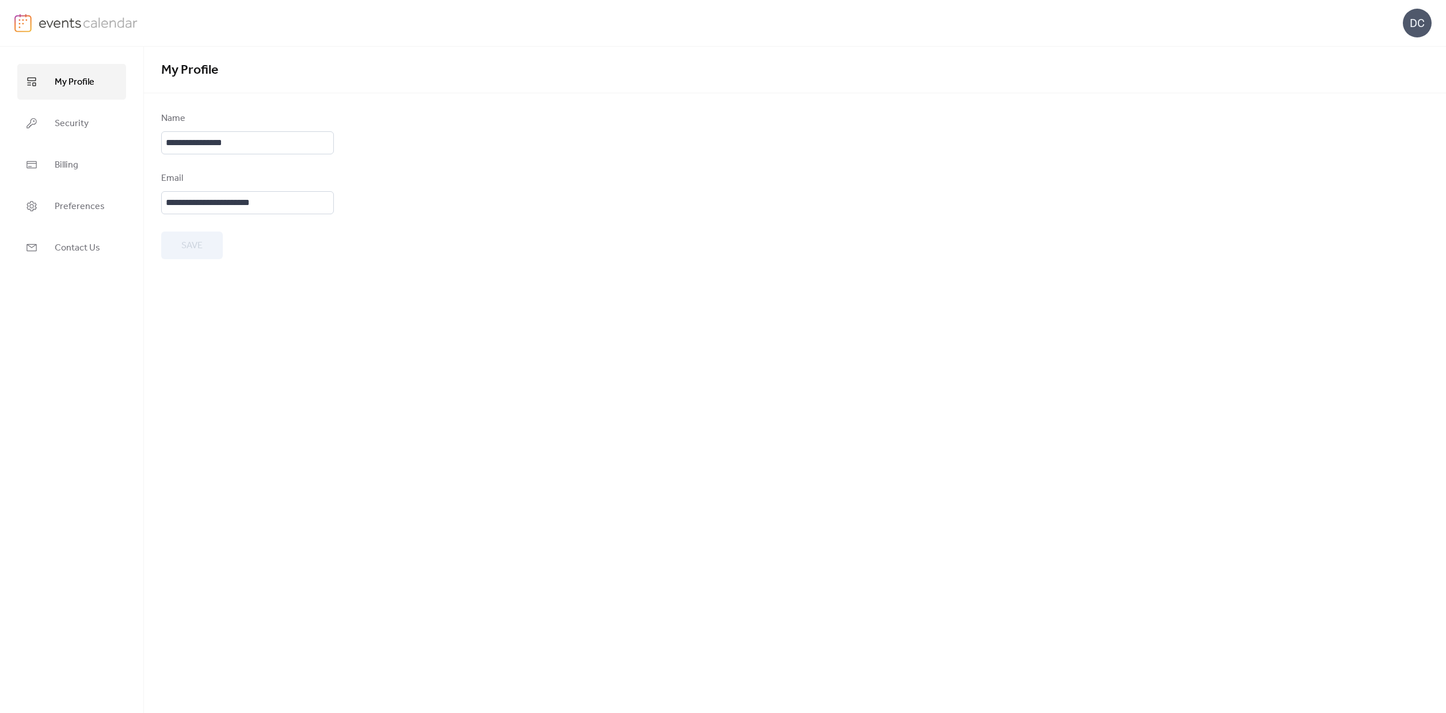
click at [67, 82] on span "My Profile" at bounding box center [75, 82] width 40 height 18
click at [80, 127] on span "Security" at bounding box center [72, 124] width 34 height 18
click at [62, 168] on span "Billing" at bounding box center [67, 165] width 24 height 18
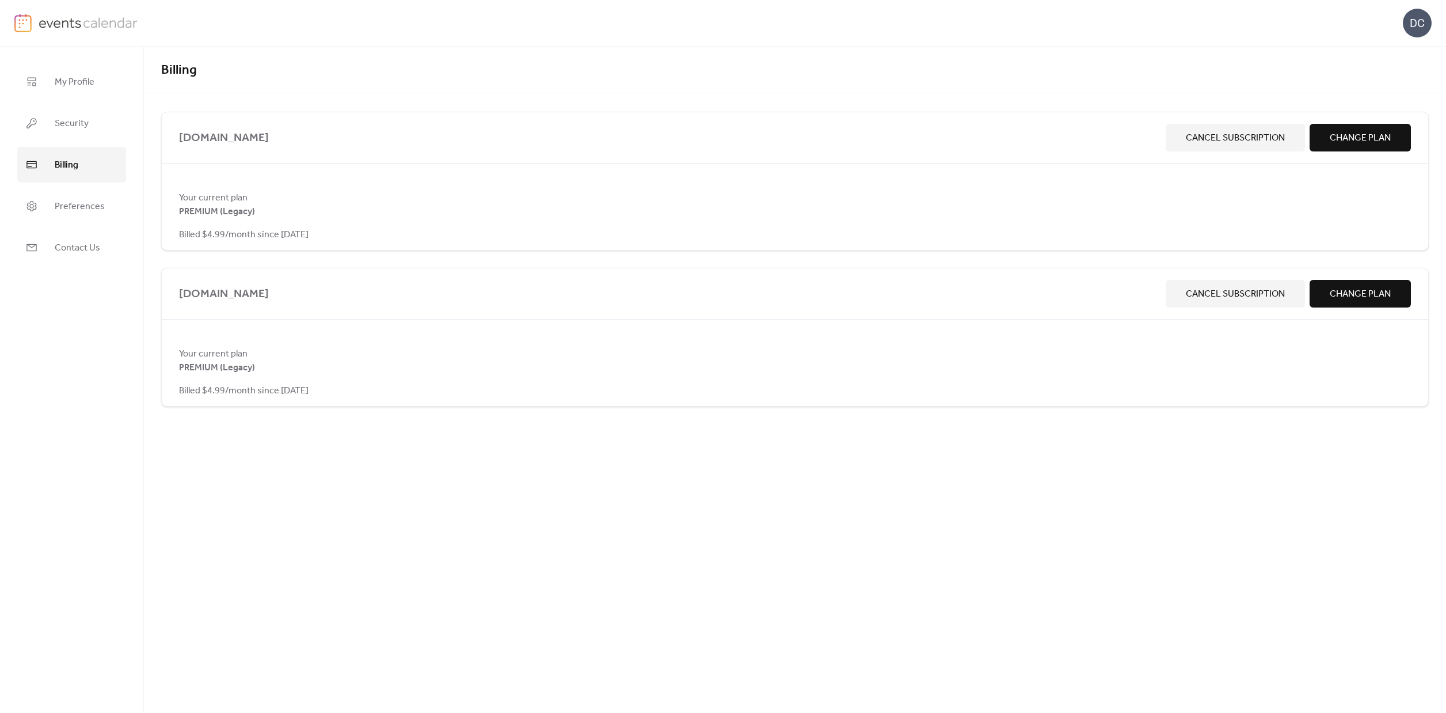
click at [254, 138] on span "[DOMAIN_NAME]" at bounding box center [670, 138] width 982 height 18
drag, startPoint x: 283, startPoint y: 139, endPoint x: 176, endPoint y: 134, distance: 106.7
click at [176, 134] on div "speedlending.com Cancel Subscription Change Plan" at bounding box center [795, 137] width 1267 height 51
copy span "[DOMAIN_NAME]"
drag, startPoint x: 316, startPoint y: 385, endPoint x: 222, endPoint y: 359, distance: 97.2
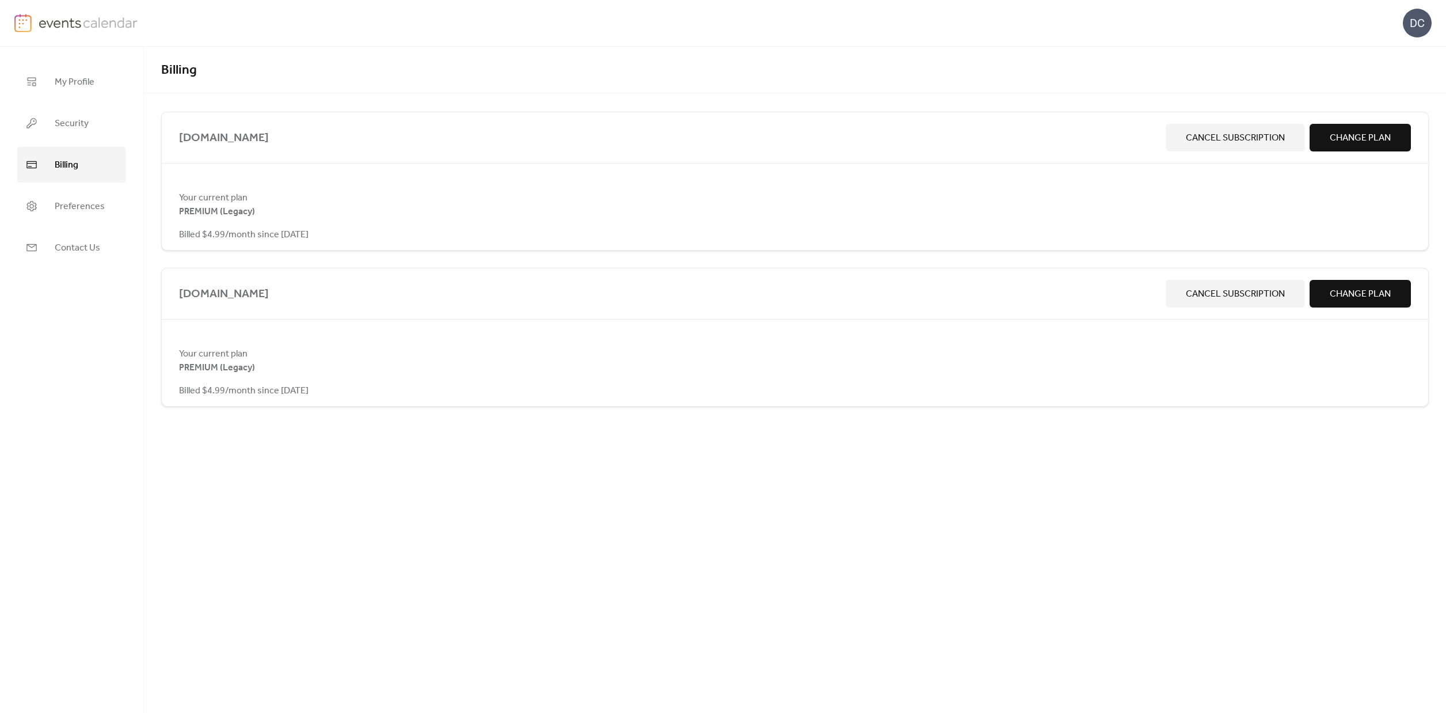
click at [221, 359] on div "Your current plan PREMIUM (Legacy) Billed $4.99/month since [DATE]" at bounding box center [795, 372] width 1267 height 51
drag, startPoint x: 303, startPoint y: 368, endPoint x: 351, endPoint y: 376, distance: 48.9
click at [303, 368] on div "Your current plan PREMIUM (Legacy) Billed $4.99/month since [DATE]" at bounding box center [795, 372] width 1267 height 51
drag, startPoint x: 364, startPoint y: 379, endPoint x: 239, endPoint y: 358, distance: 127.2
click at [237, 359] on div "Your current plan PREMIUM (Legacy) Billed $4.99/month since [DATE]" at bounding box center [795, 372] width 1267 height 51
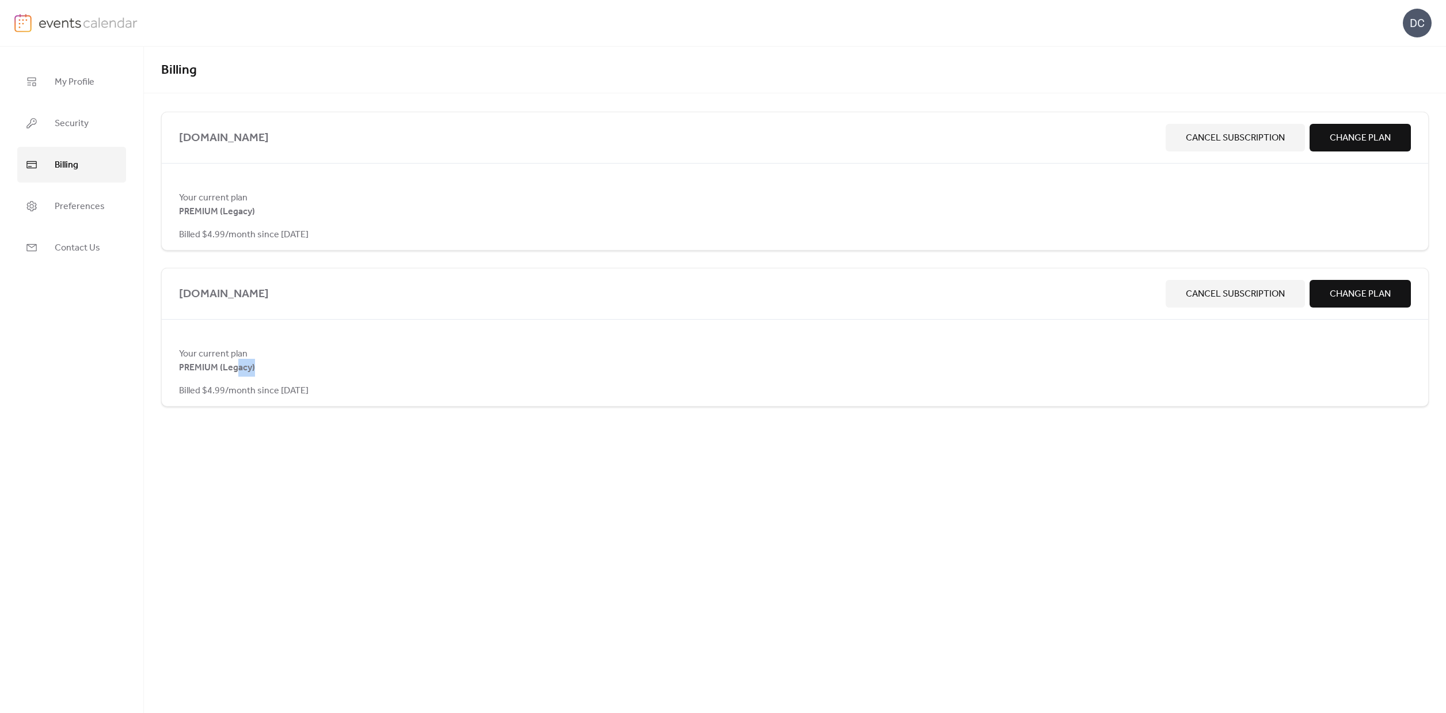
drag, startPoint x: 326, startPoint y: 373, endPoint x: 400, endPoint y: 396, distance: 77.2
click at [328, 373] on div "Your current plan PREMIUM (Legacy) Billed $4.99/month since [DATE]" at bounding box center [795, 372] width 1267 height 51
drag, startPoint x: 250, startPoint y: 362, endPoint x: 346, endPoint y: 389, distance: 99.2
click at [192, 347] on div "Your current plan PREMIUM (Legacy) Billed $4.99/month since [DATE]" at bounding box center [795, 372] width 1267 height 51
drag, startPoint x: 346, startPoint y: 389, endPoint x: 404, endPoint y: 404, distance: 59.6
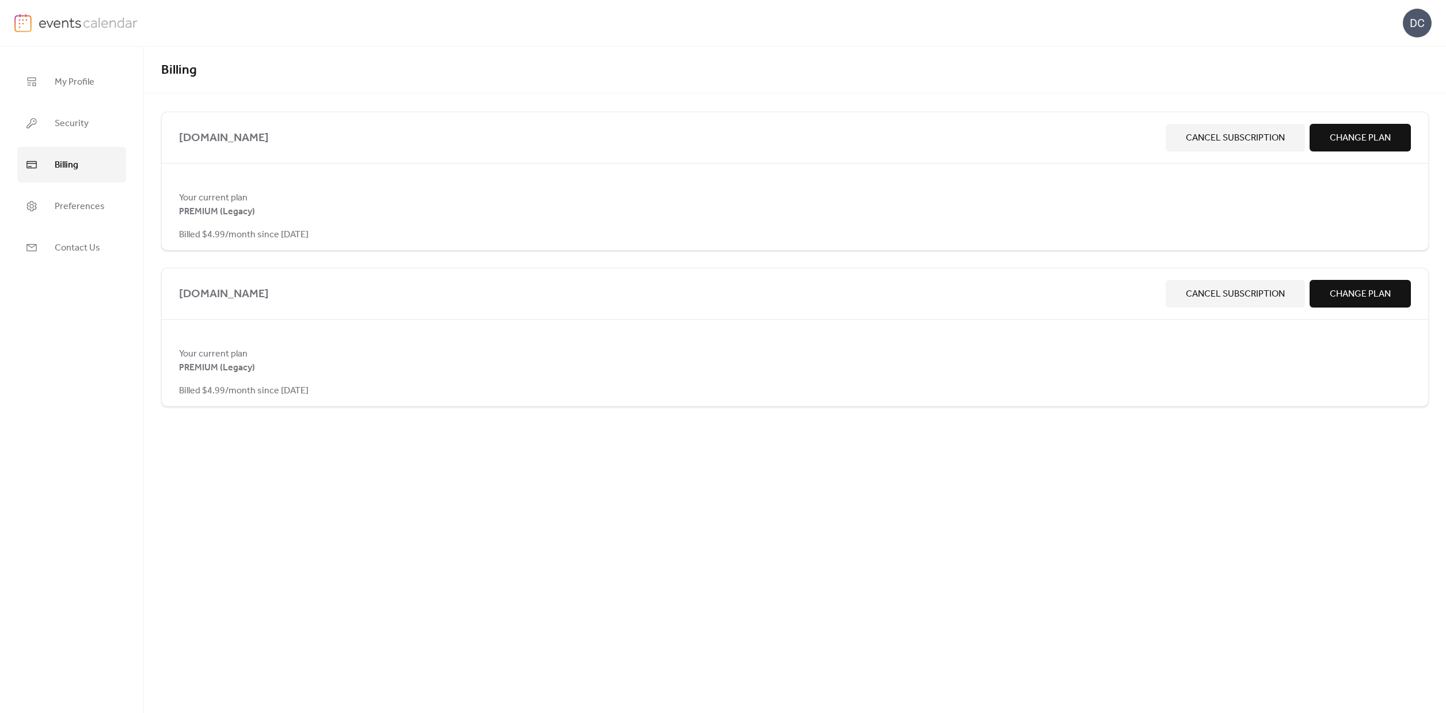
click at [309, 389] on span "Billed $4.99/month since [DATE]" at bounding box center [244, 391] width 130 height 14
drag, startPoint x: 245, startPoint y: 372, endPoint x: 234, endPoint y: 359, distance: 16.4
click at [199, 360] on div "Billing speedlending.com Cancel Subscription Change Plan Your current plan PREM…" at bounding box center [795, 380] width 1302 height 666
drag, startPoint x: 393, startPoint y: 396, endPoint x: 546, endPoint y: 446, distance: 161.1
click at [404, 398] on div "interohoustoncareers.com Cancel Subscription Change Plan Your current plan PREM…" at bounding box center [795, 337] width 1268 height 139
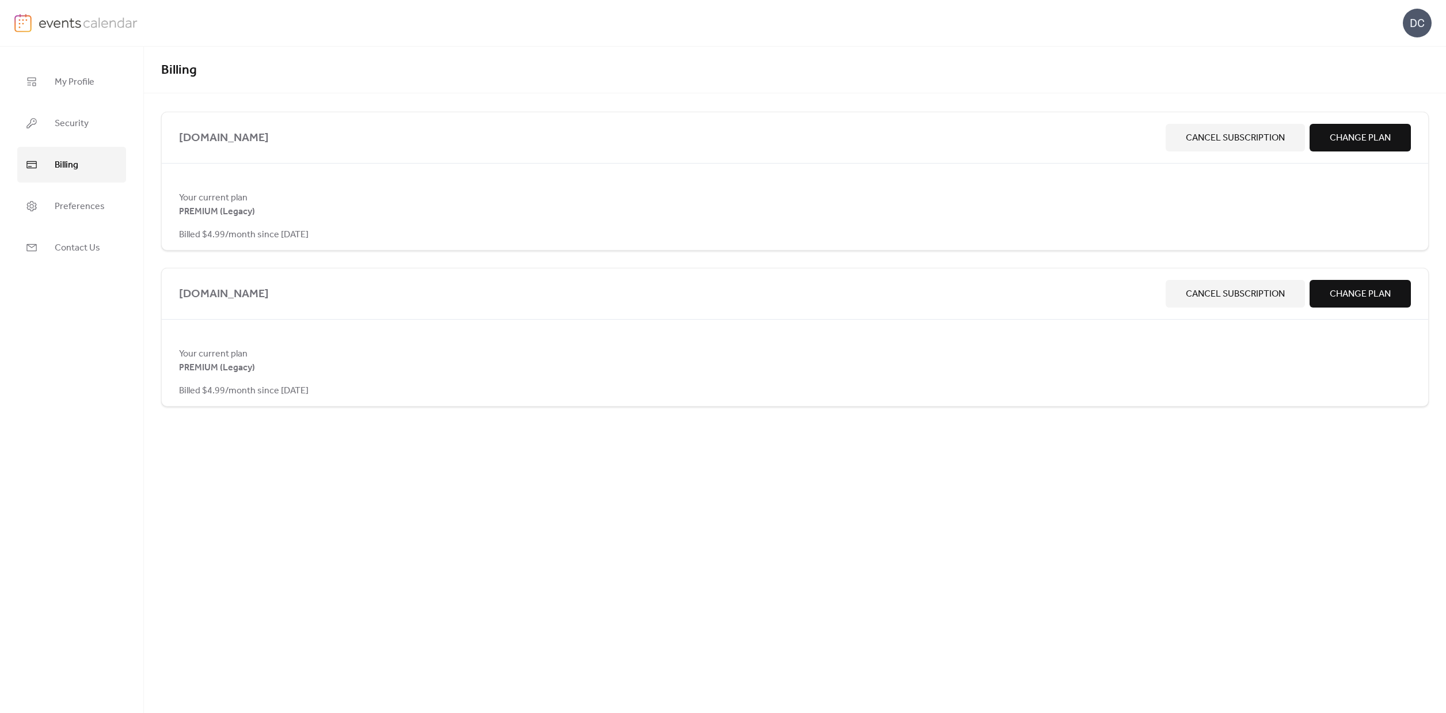
drag, startPoint x: 292, startPoint y: 355, endPoint x: 238, endPoint y: 330, distance: 59.8
click at [222, 330] on div "Billing speedlending.com Cancel Subscription Change Plan Your current plan PREM…" at bounding box center [795, 380] width 1302 height 666
drag, startPoint x: 320, startPoint y: 342, endPoint x: 1092, endPoint y: 311, distance: 772.1
click at [457, 340] on div "interohoustoncareers.com Cancel Subscription Change Plan Your current plan PREM…" at bounding box center [795, 337] width 1268 height 139
click at [1421, 26] on div "DC" at bounding box center [1417, 23] width 29 height 29
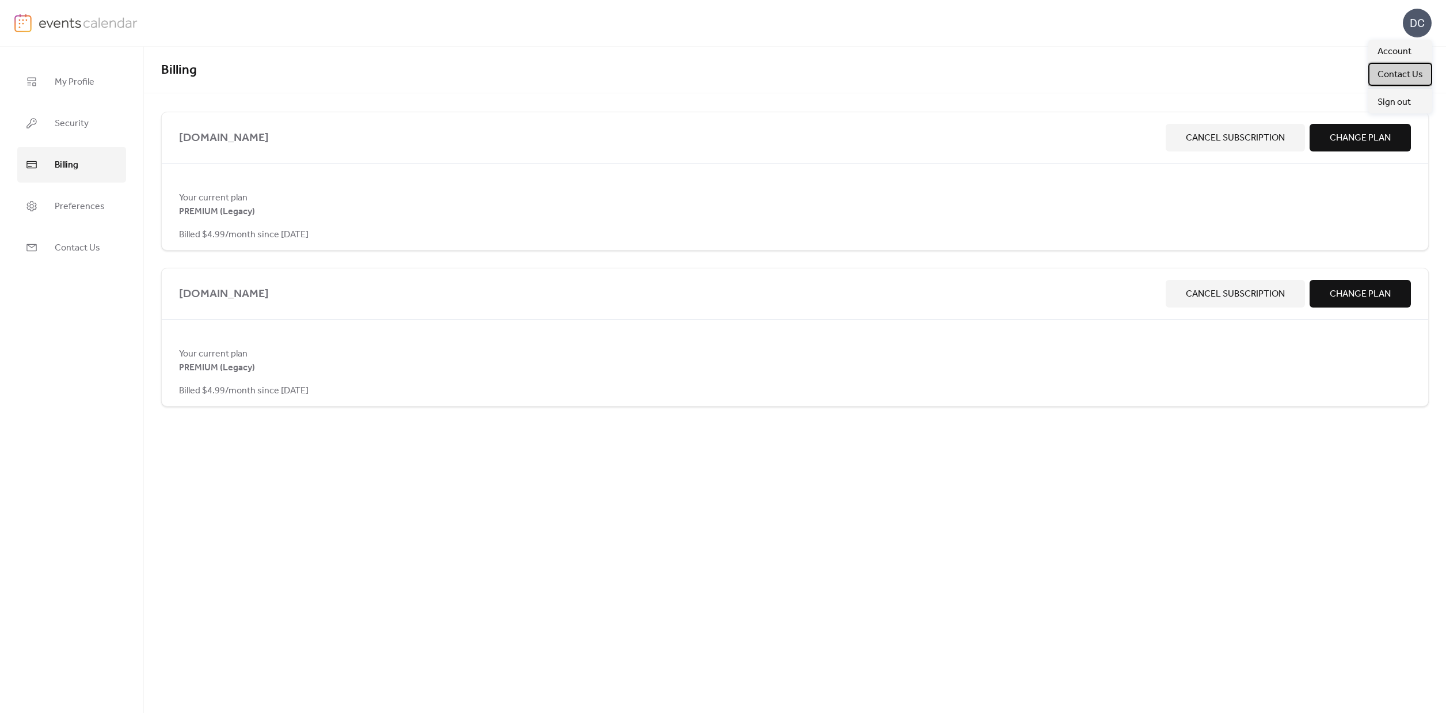
click at [1398, 75] on span "Contact Us" at bounding box center [1400, 75] width 45 height 14
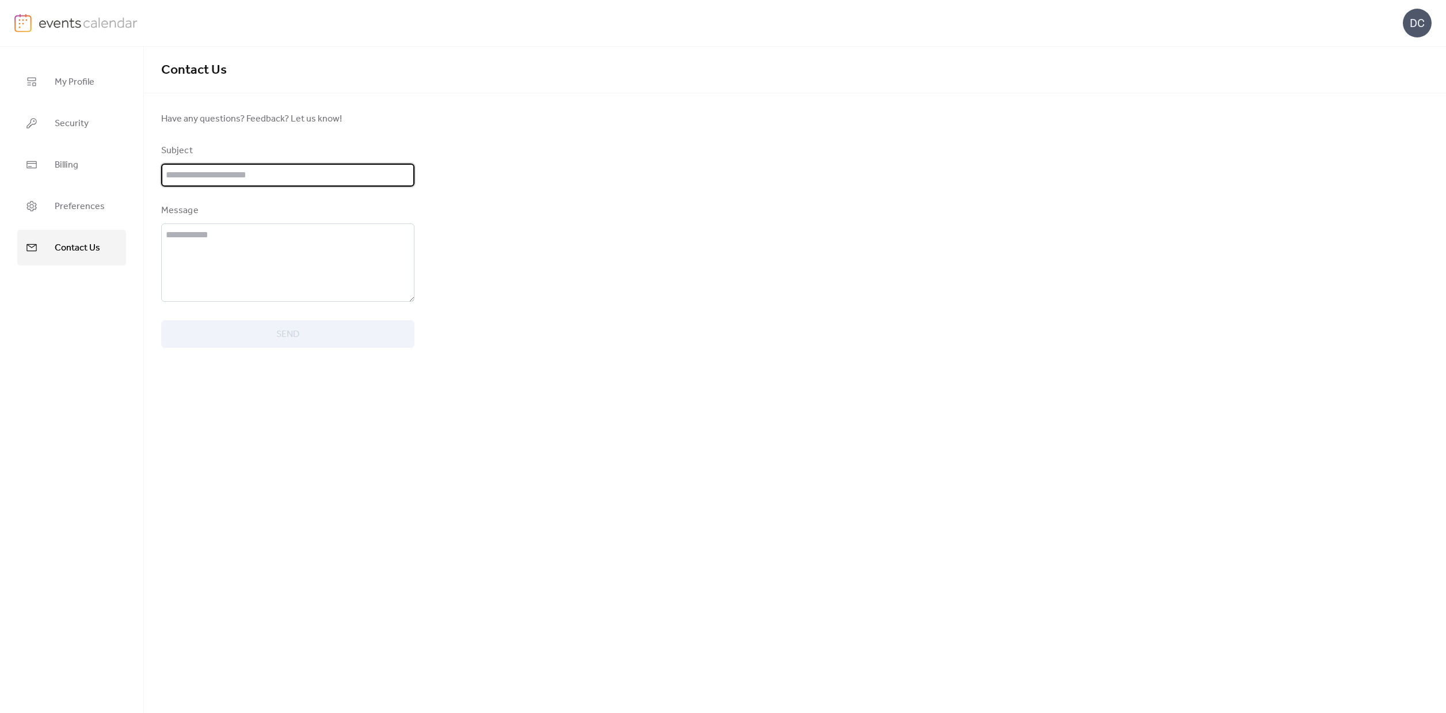
click at [284, 182] on input "text" at bounding box center [287, 175] width 253 height 23
type input "**********"
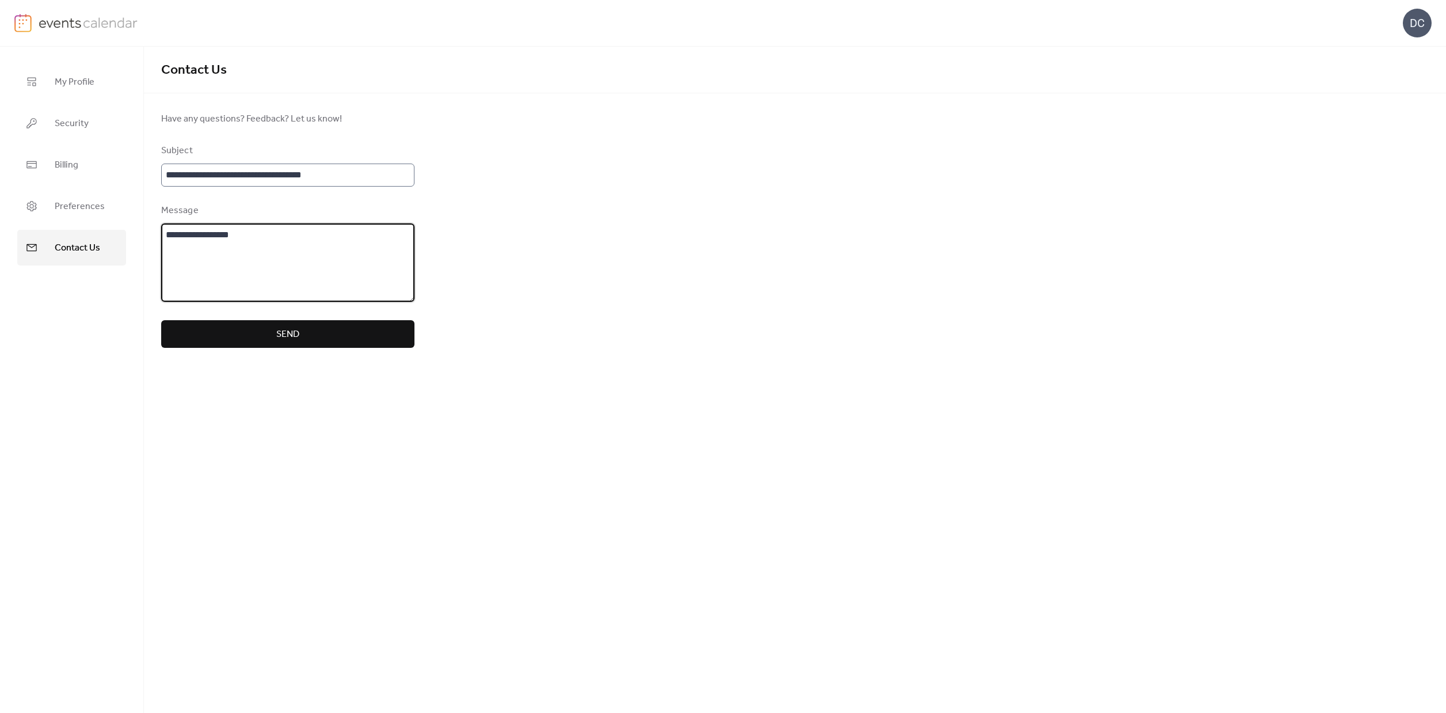
type textarea "**********"
click at [232, 233] on textarea "**********" at bounding box center [287, 262] width 253 height 78
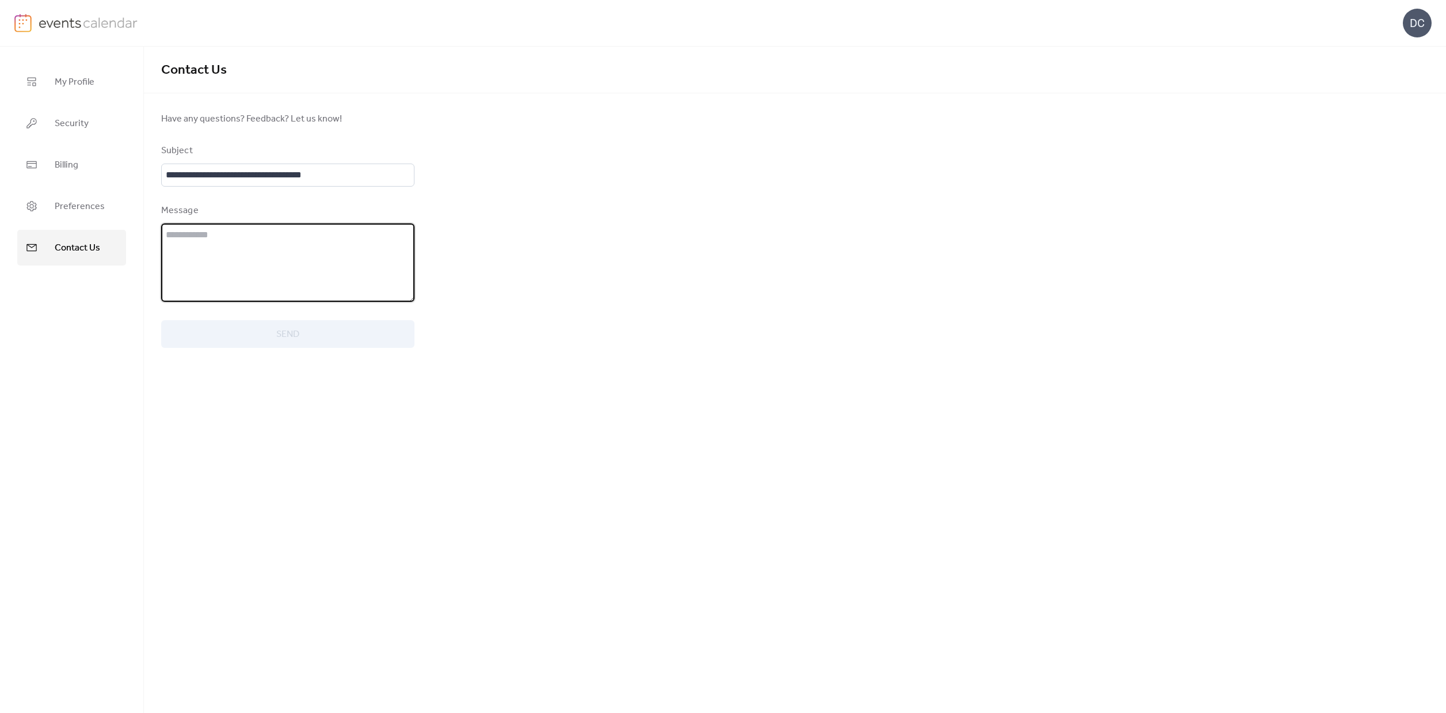
click at [701, 229] on div "**********" at bounding box center [795, 380] width 1302 height 666
click at [208, 250] on textarea at bounding box center [287, 262] width 253 height 78
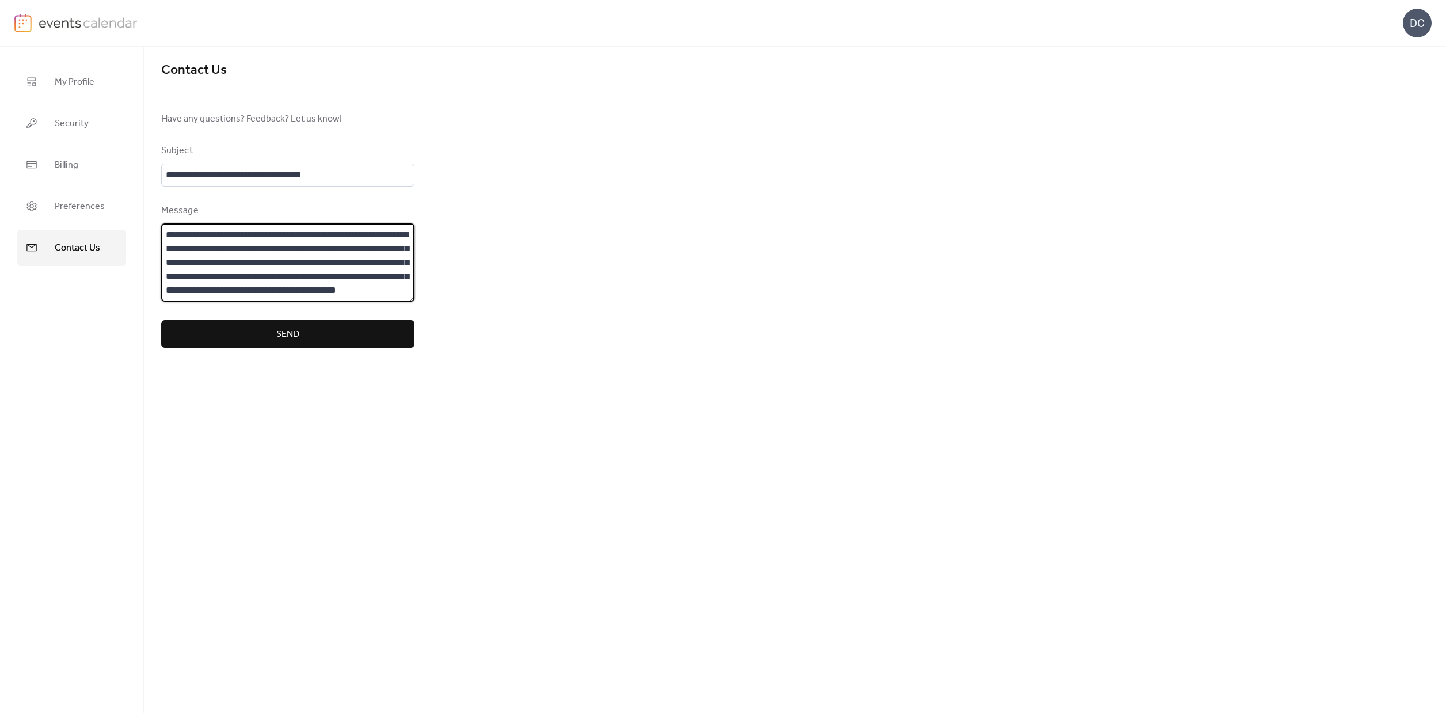
scroll to position [25, 0]
type textarea "**********"
click at [267, 336] on button "Send" at bounding box center [287, 334] width 253 height 28
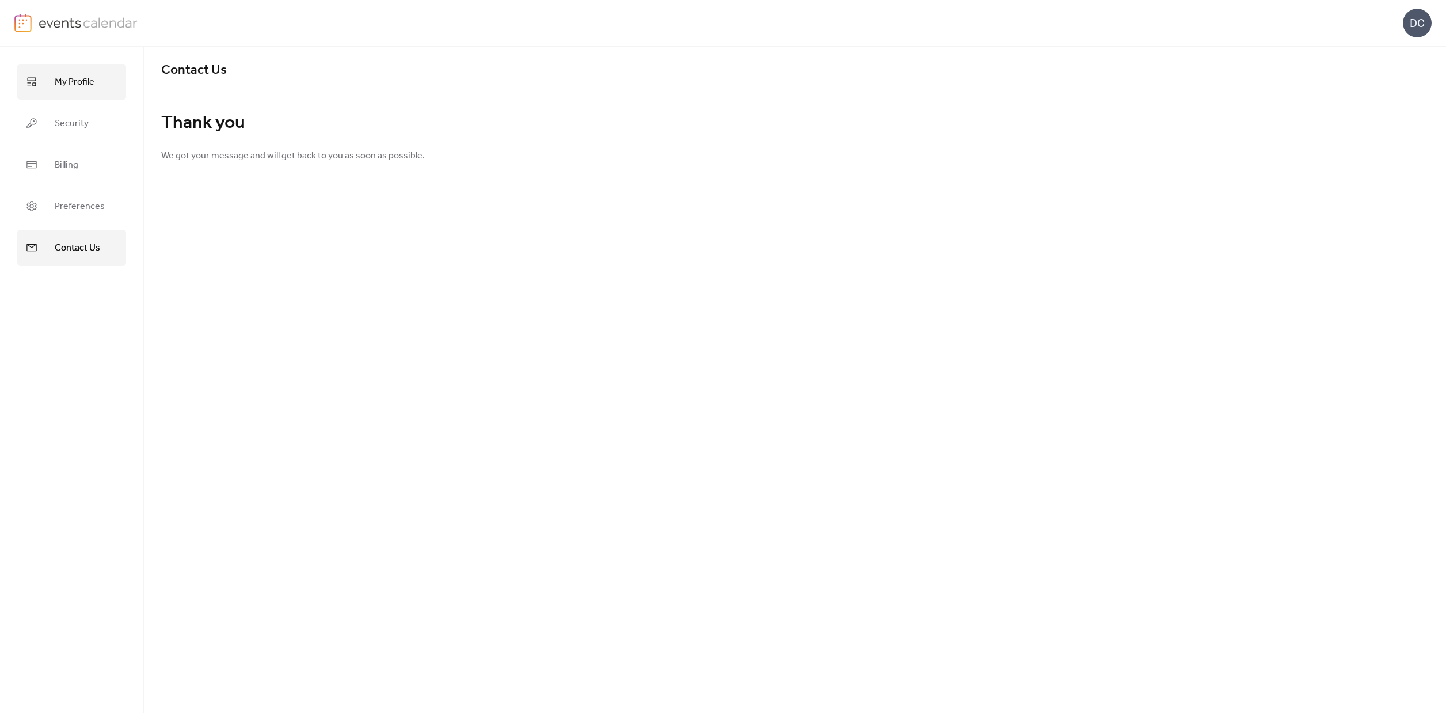
click at [58, 71] on link "My Profile" at bounding box center [71, 82] width 109 height 36
click at [52, 29] on img at bounding box center [89, 22] width 100 height 17
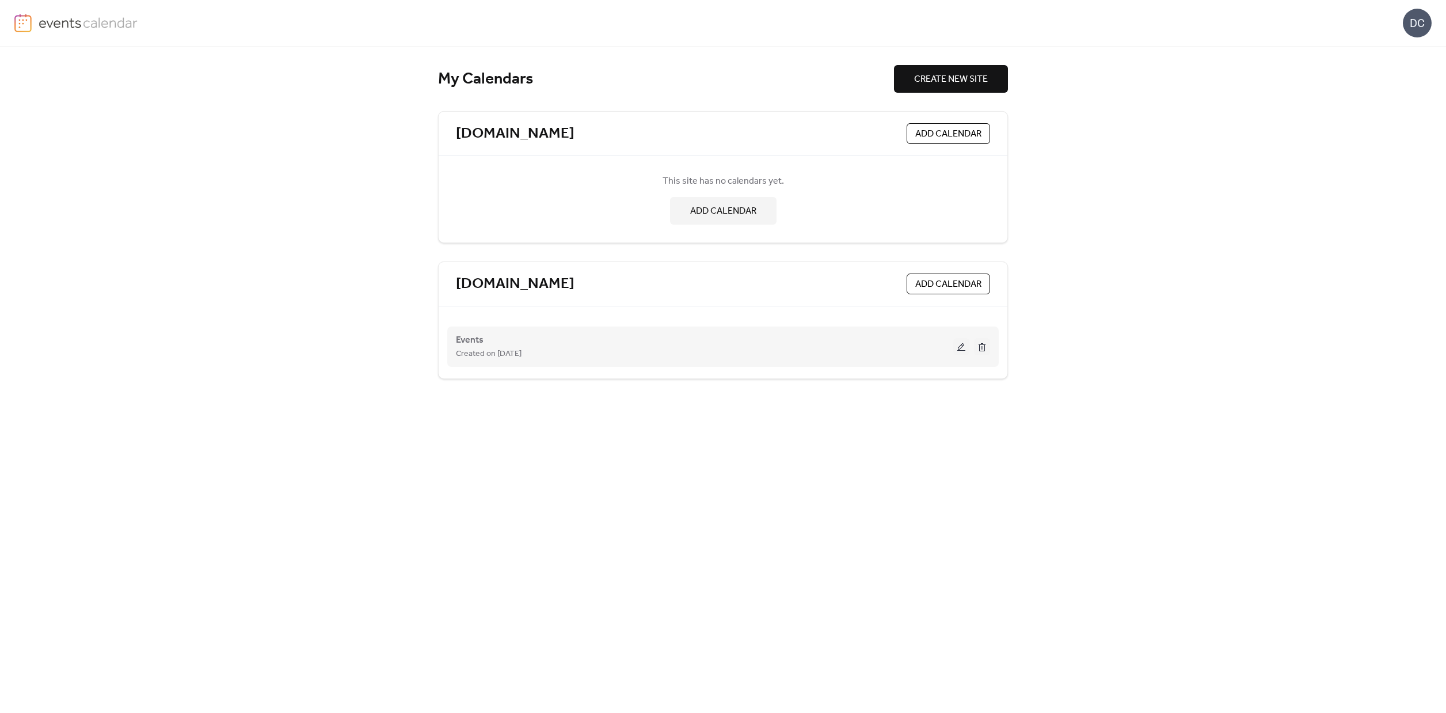
click at [761, 336] on div "Events Created on 14-Dec-2022" at bounding box center [704, 347] width 497 height 28
click at [499, 347] on span "Created on [DATE]" at bounding box center [489, 354] width 66 height 14
drag, startPoint x: 477, startPoint y: 347, endPoint x: 563, endPoint y: 335, distance: 86.7
click at [508, 342] on div "Events Created on 14-Dec-2022" at bounding box center [704, 347] width 497 height 28
click at [963, 344] on button at bounding box center [961, 346] width 16 height 17
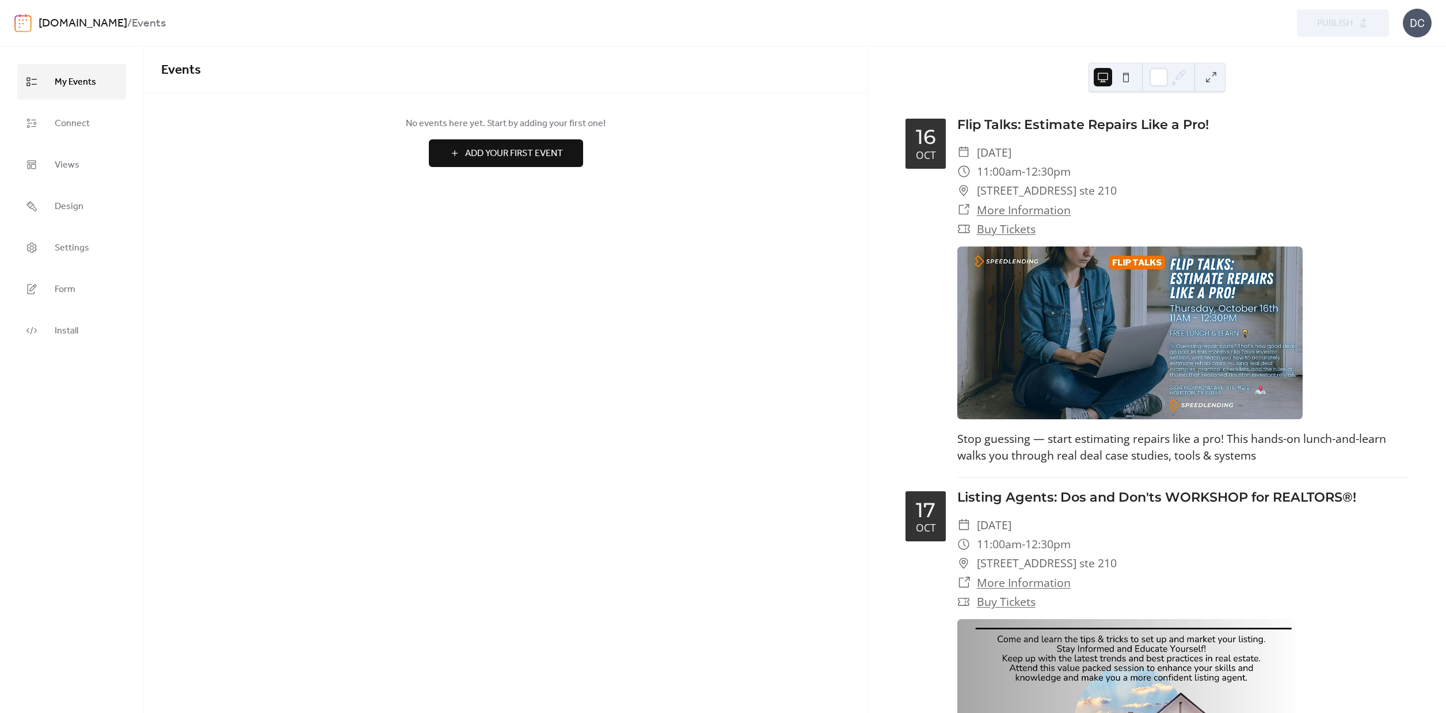
click at [1214, 77] on button at bounding box center [1211, 77] width 18 height 18
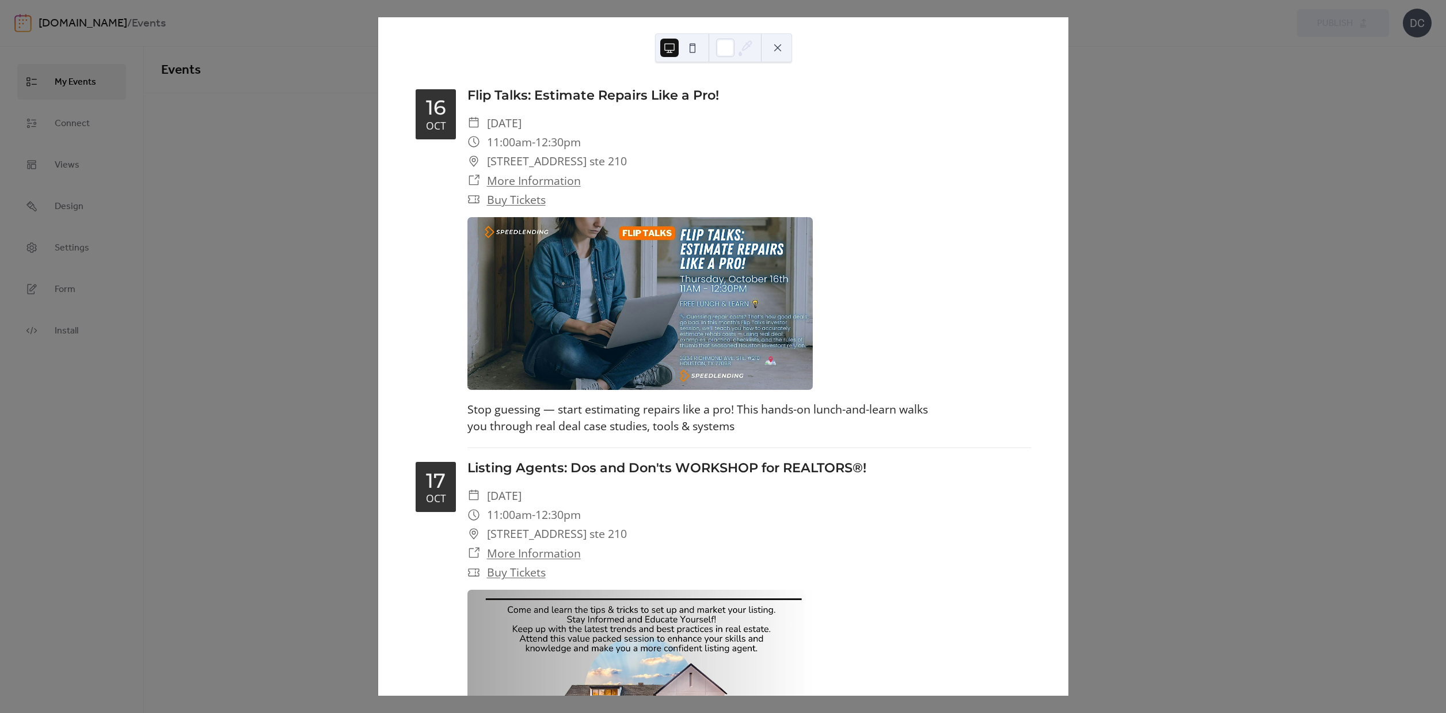
click at [774, 50] on button at bounding box center [778, 48] width 18 height 18
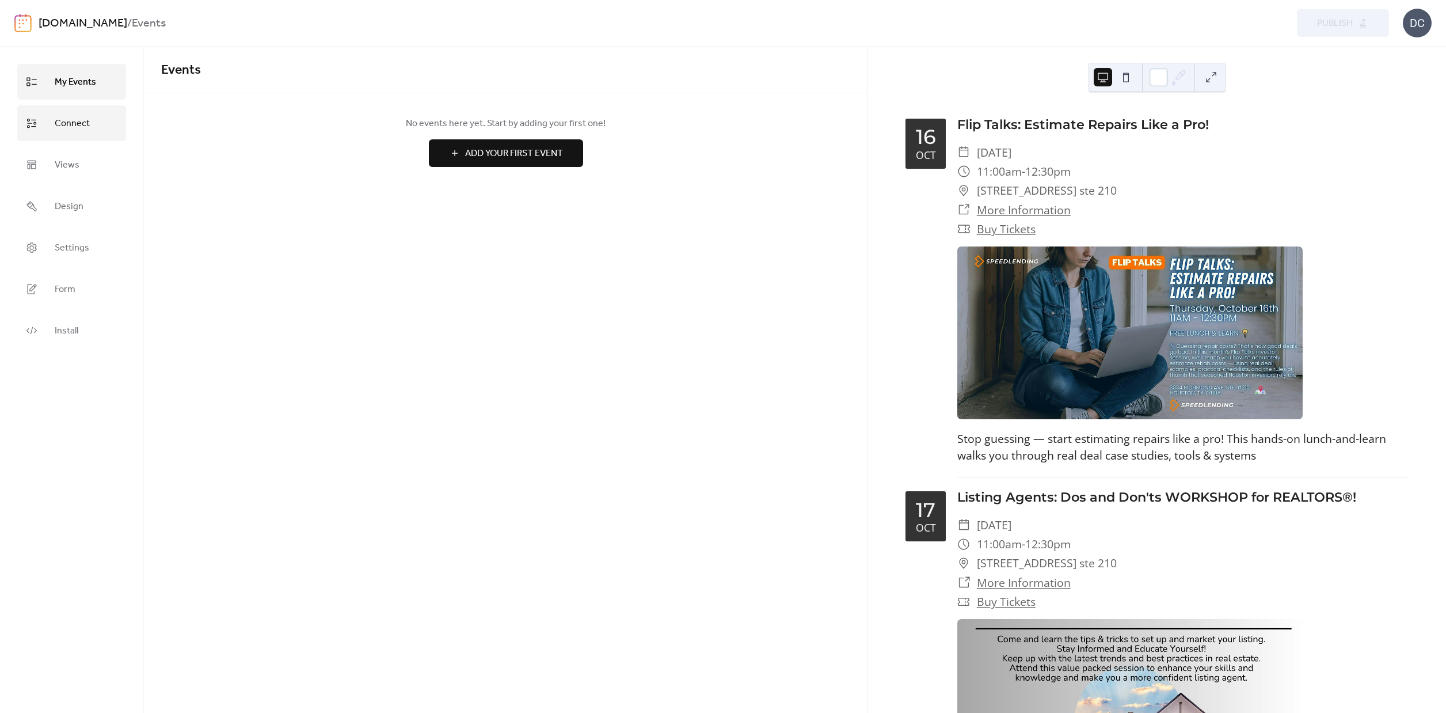
click at [78, 140] on link "Connect" at bounding box center [71, 123] width 109 height 36
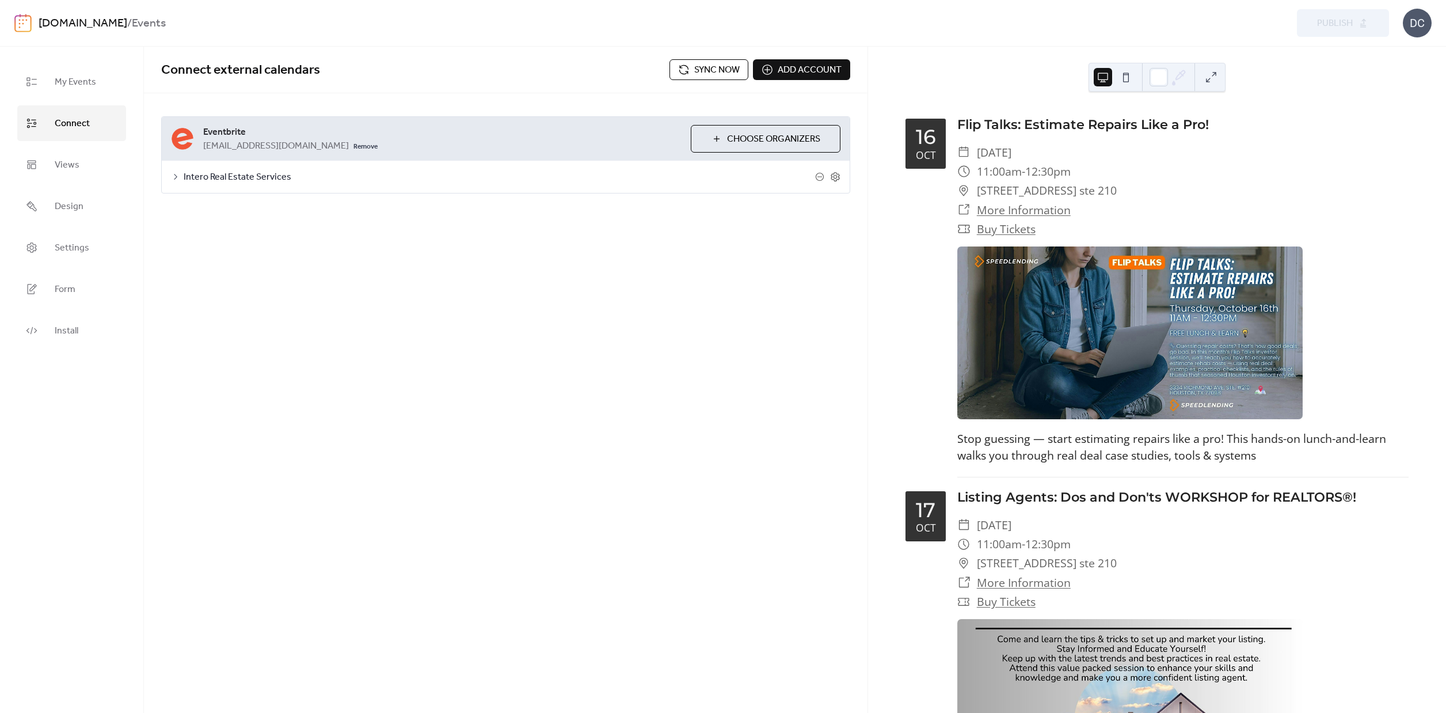
click at [263, 177] on span "Intero Real Estate Services" at bounding box center [500, 177] width 632 height 14
click at [256, 245] on div at bounding box center [253, 243] width 7 height 7
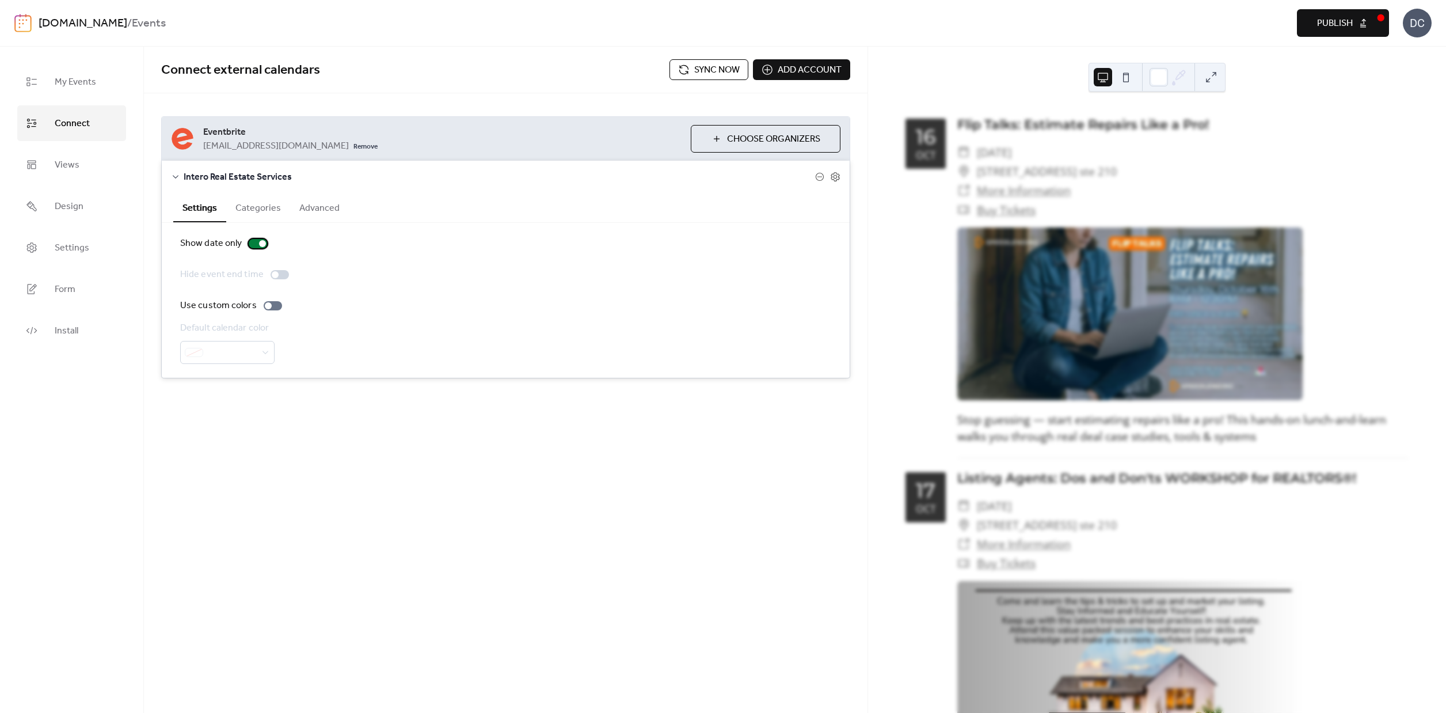
click at [261, 244] on div at bounding box center [262, 243] width 7 height 7
click at [249, 212] on button "Categories" at bounding box center [258, 207] width 64 height 28
click at [238, 308] on span "Add Category" at bounding box center [221, 306] width 65 height 14
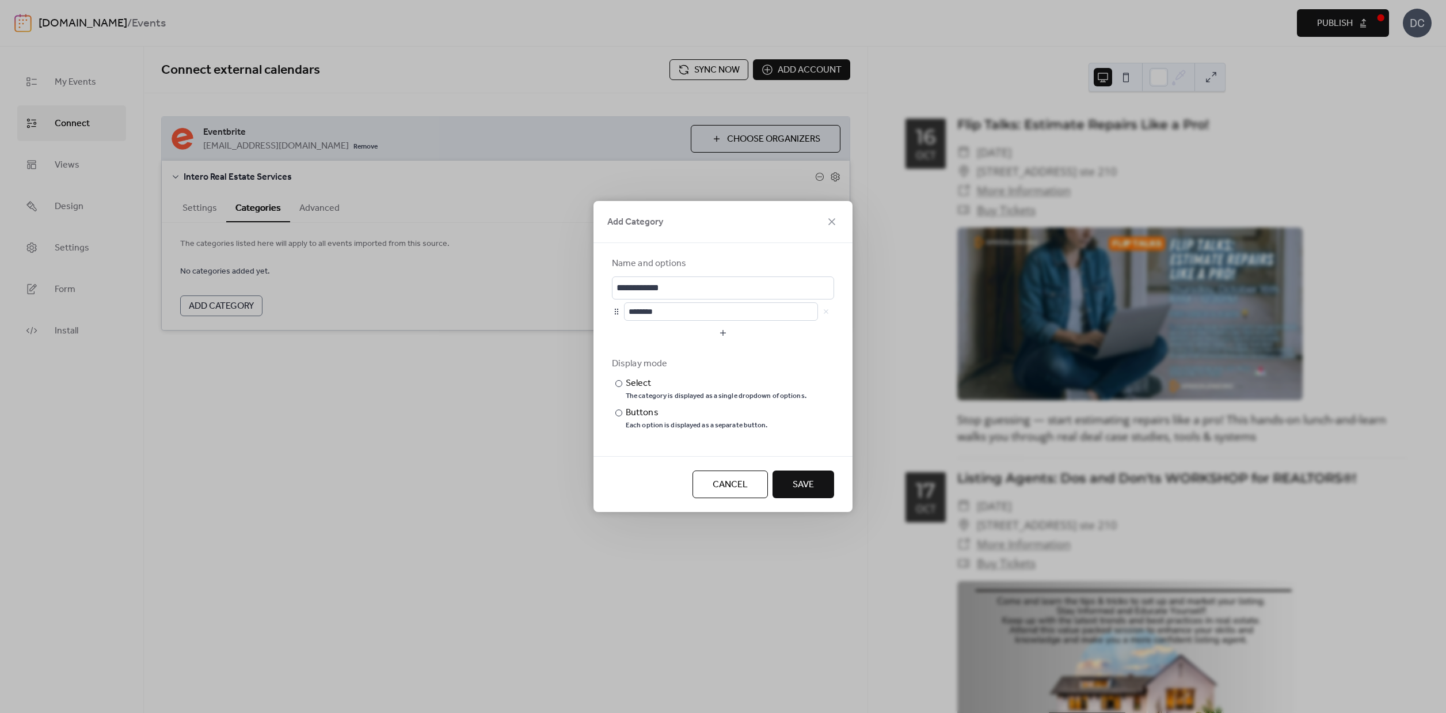
click at [732, 492] on span "Cancel" at bounding box center [730, 485] width 35 height 14
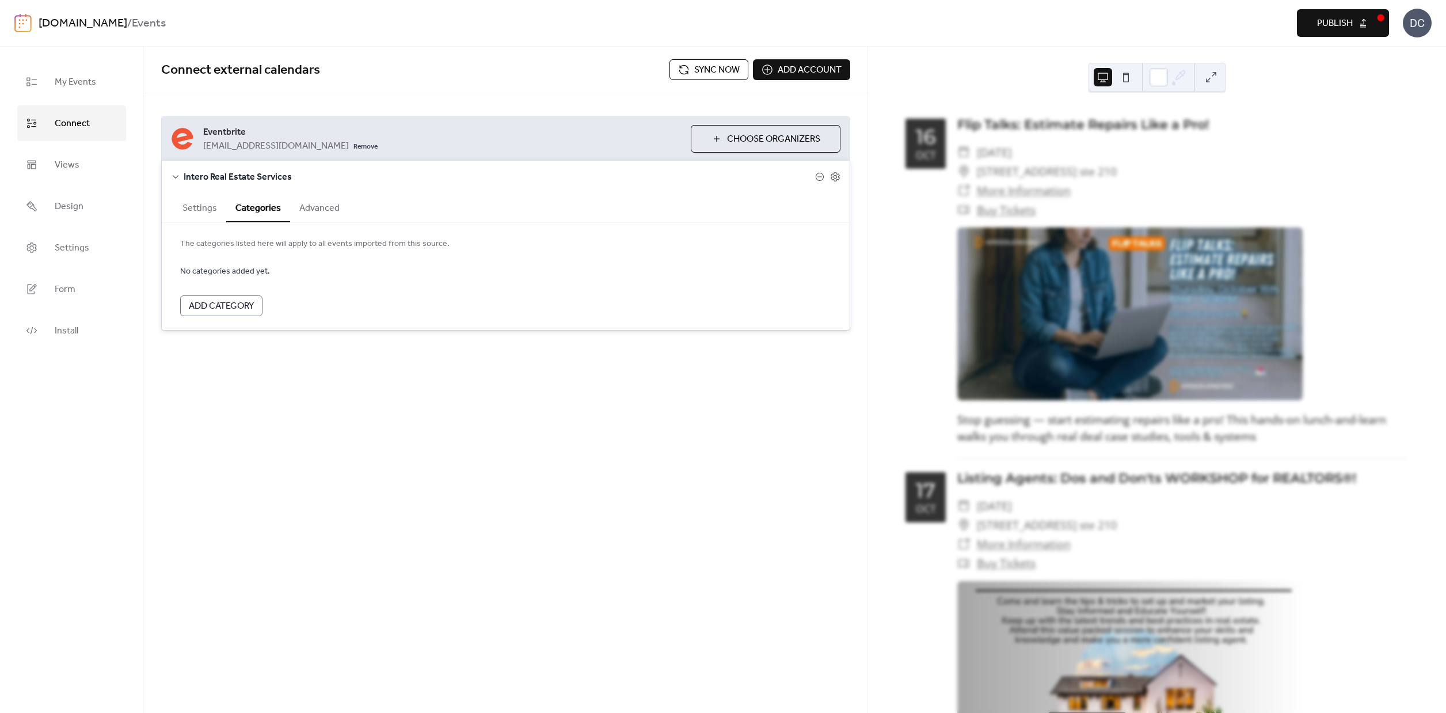
click at [321, 207] on button "Advanced" at bounding box center [319, 207] width 59 height 28
drag, startPoint x: 290, startPoint y: 290, endPoint x: 299, endPoint y: 290, distance: 8.6
click at [282, 290] on input "text" at bounding box center [230, 290] width 101 height 23
click at [823, 176] on icon at bounding box center [819, 176] width 9 height 9
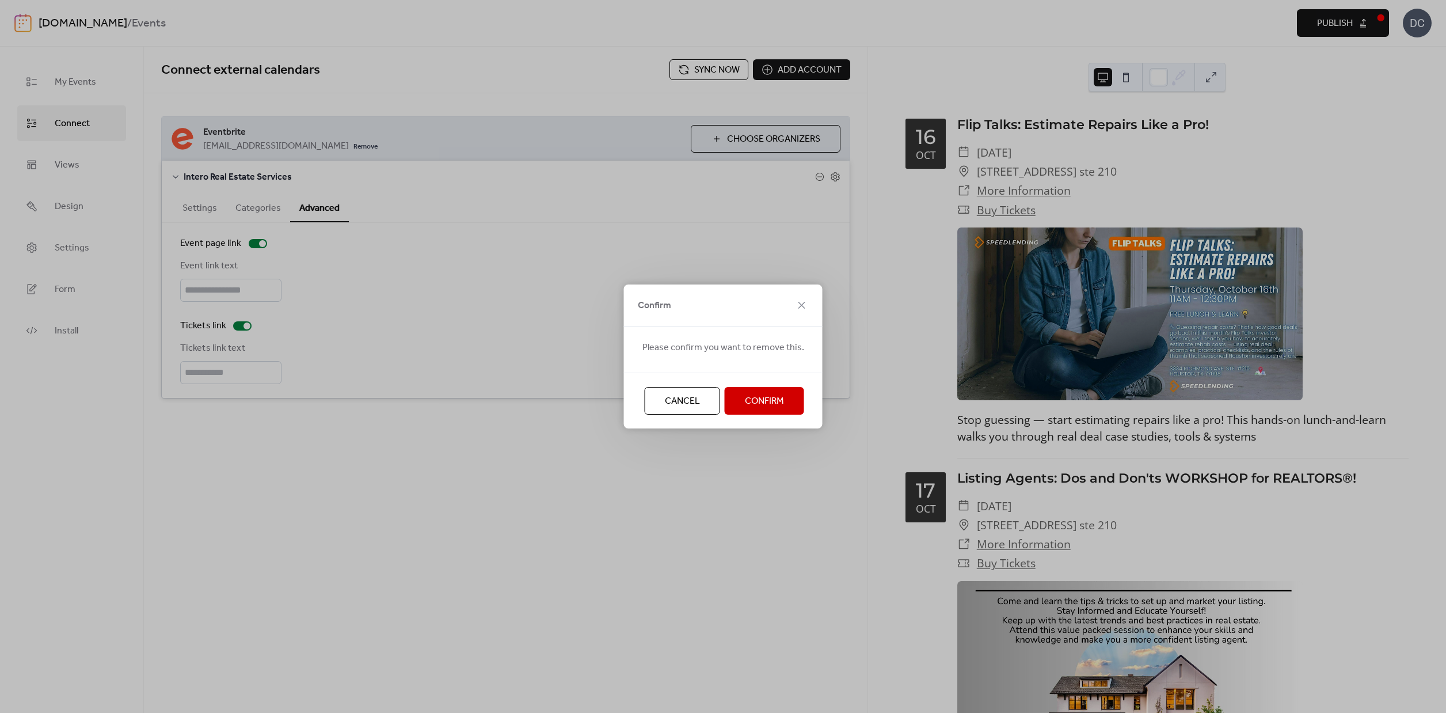
drag, startPoint x: 683, startPoint y: 403, endPoint x: 767, endPoint y: 279, distance: 150.4
click at [684, 401] on span "Cancel" at bounding box center [682, 401] width 35 height 14
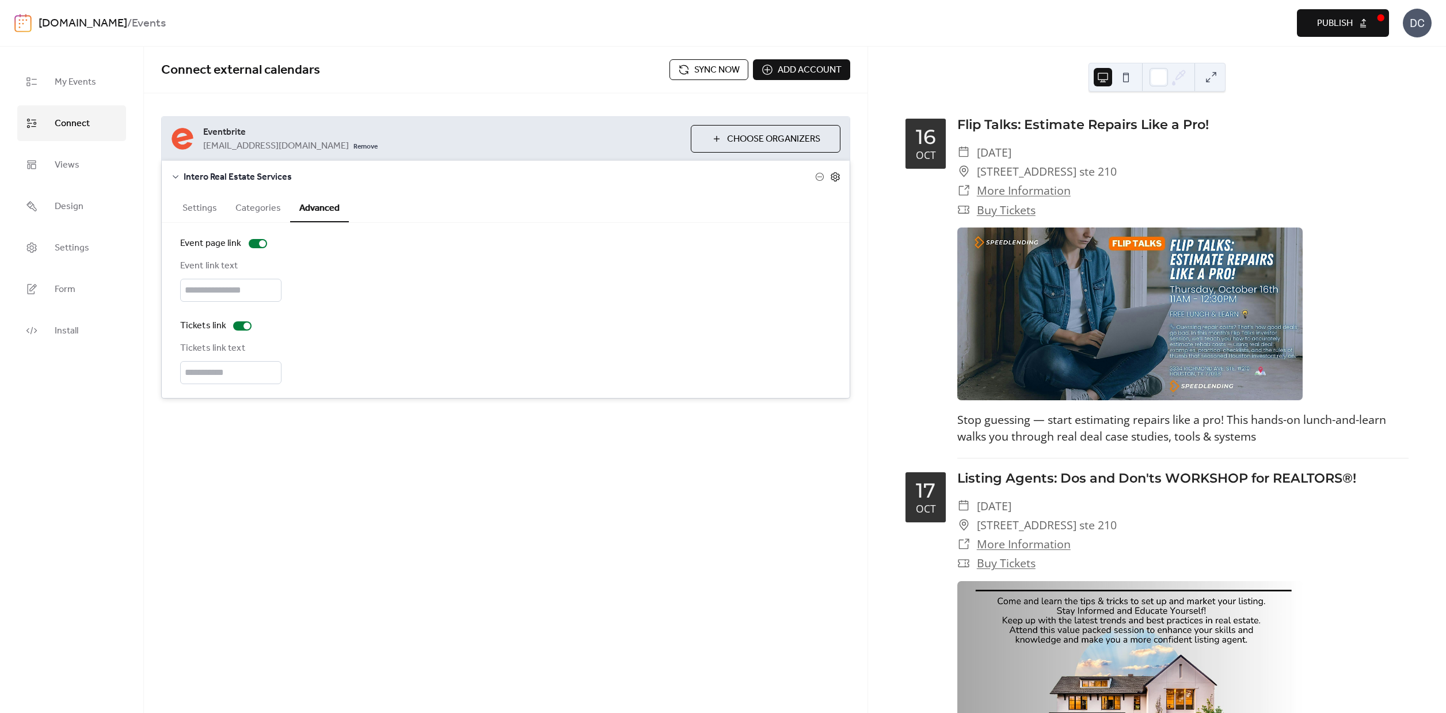
click at [836, 176] on icon at bounding box center [835, 177] width 10 height 10
click at [177, 178] on icon at bounding box center [175, 176] width 9 height 9
click at [837, 181] on icon at bounding box center [835, 176] width 9 height 9
click at [746, 137] on span "Choose Organizers" at bounding box center [773, 139] width 93 height 14
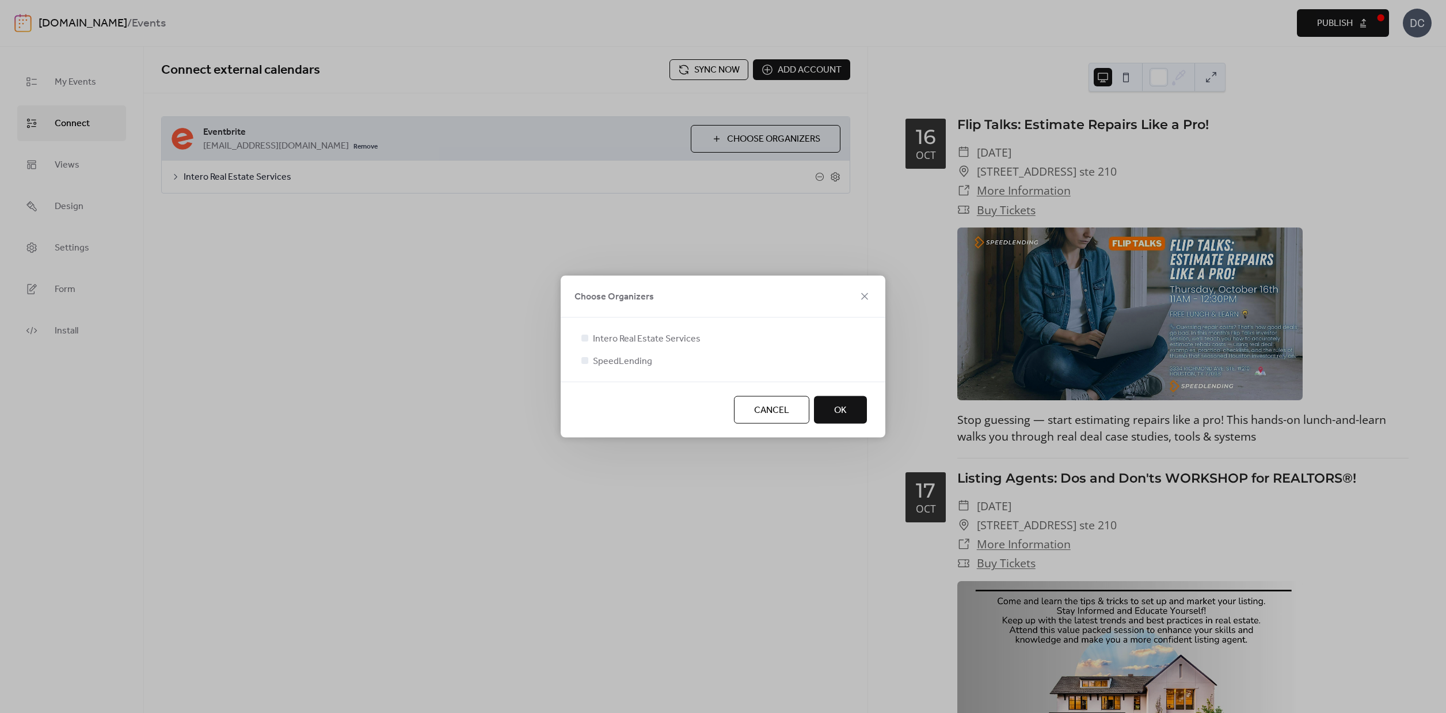
click at [852, 412] on button "OK" at bounding box center [840, 410] width 53 height 28
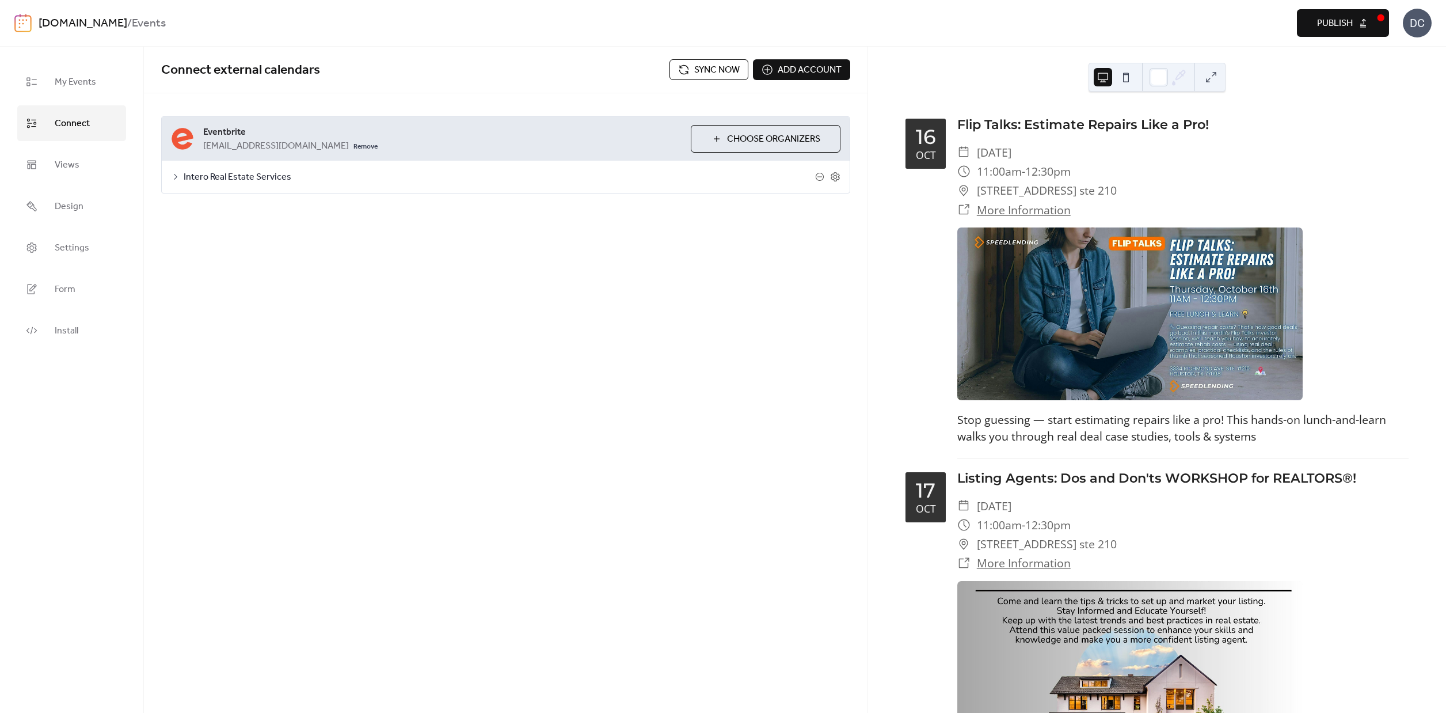
click at [1342, 28] on span "Publish" at bounding box center [1335, 24] width 36 height 14
click at [62, 171] on span "Views" at bounding box center [67, 165] width 25 height 18
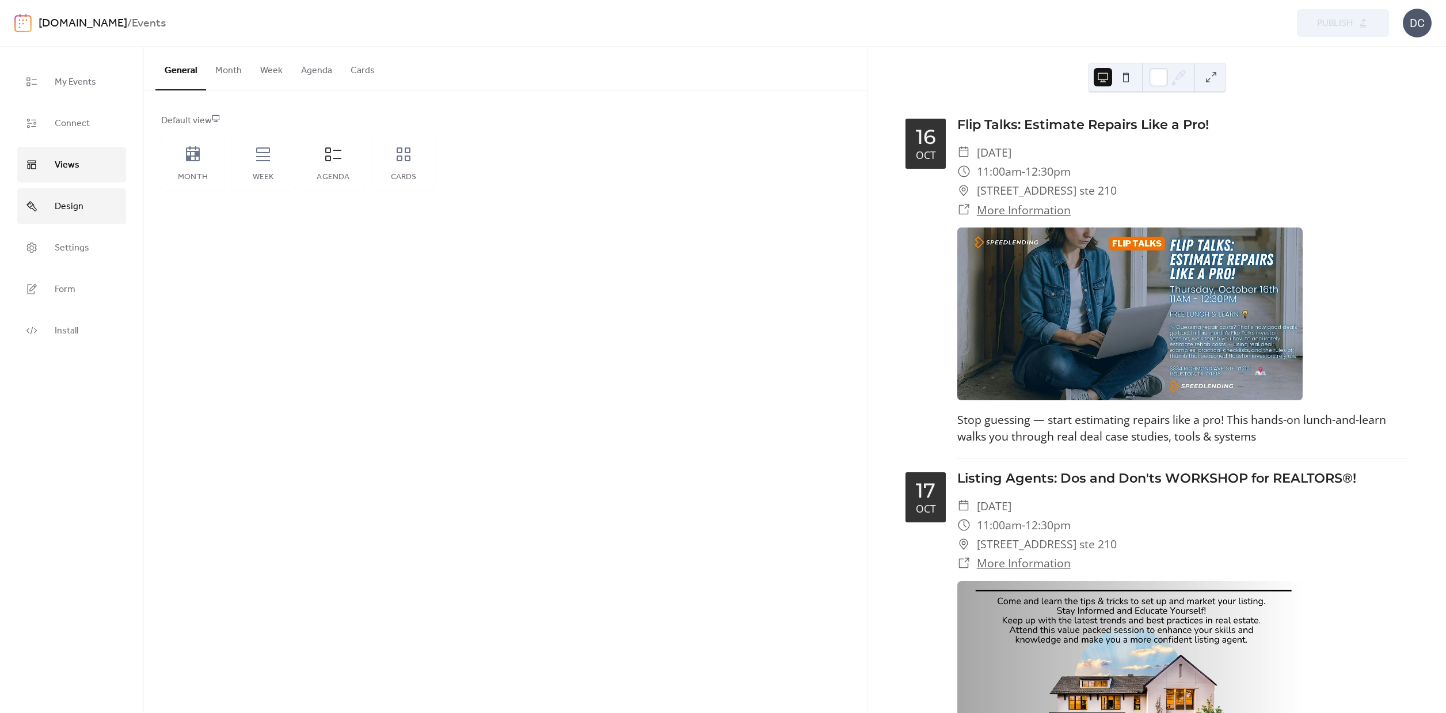
click at [60, 203] on span "Design" at bounding box center [69, 206] width 29 height 18
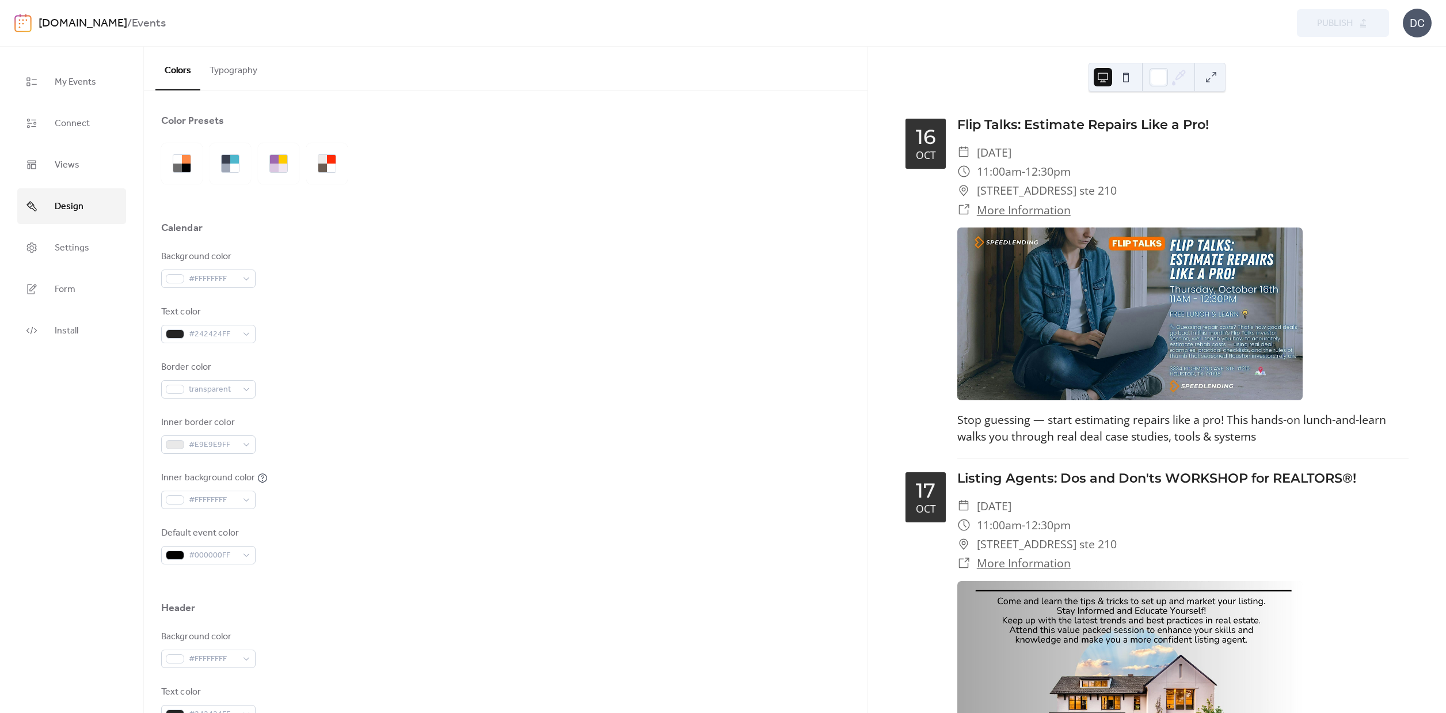
click at [240, 71] on button "Typography" at bounding box center [233, 68] width 66 height 43
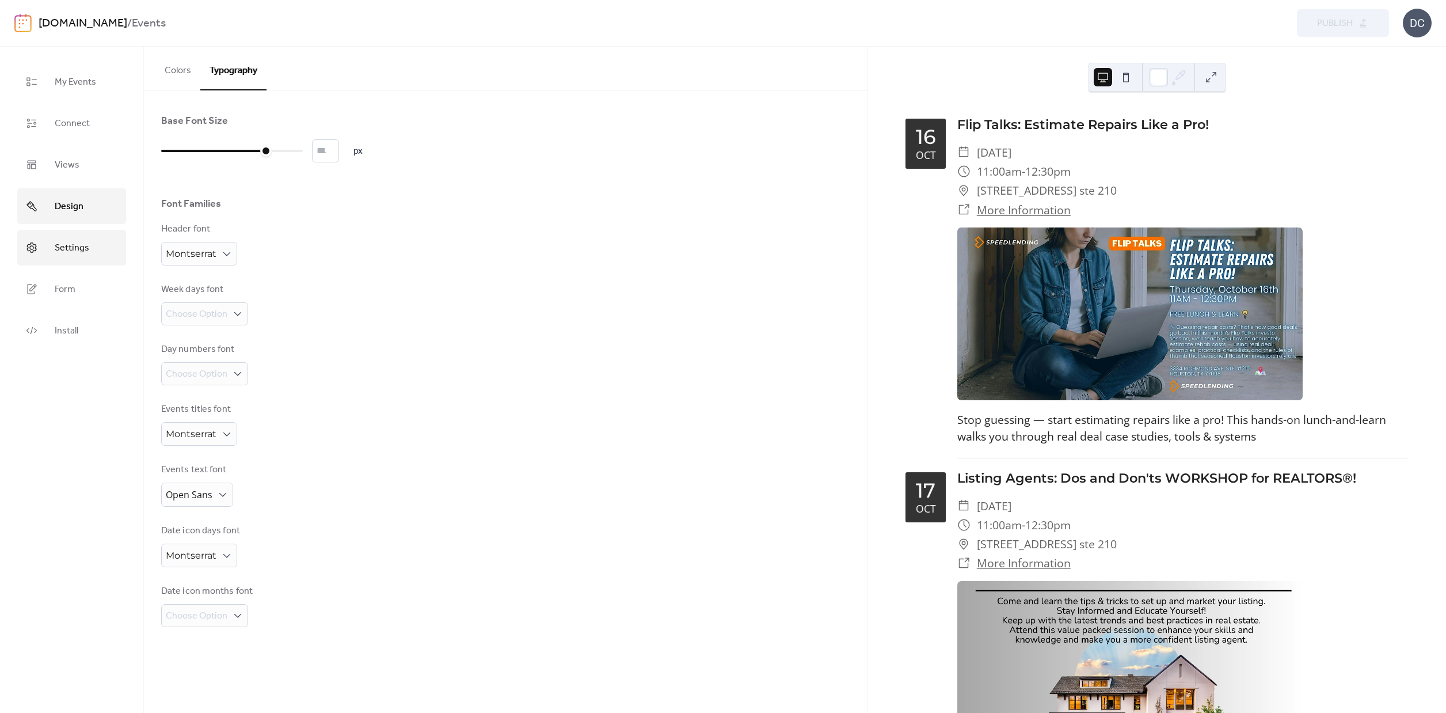
click at [71, 253] on span "Settings" at bounding box center [72, 248] width 35 height 18
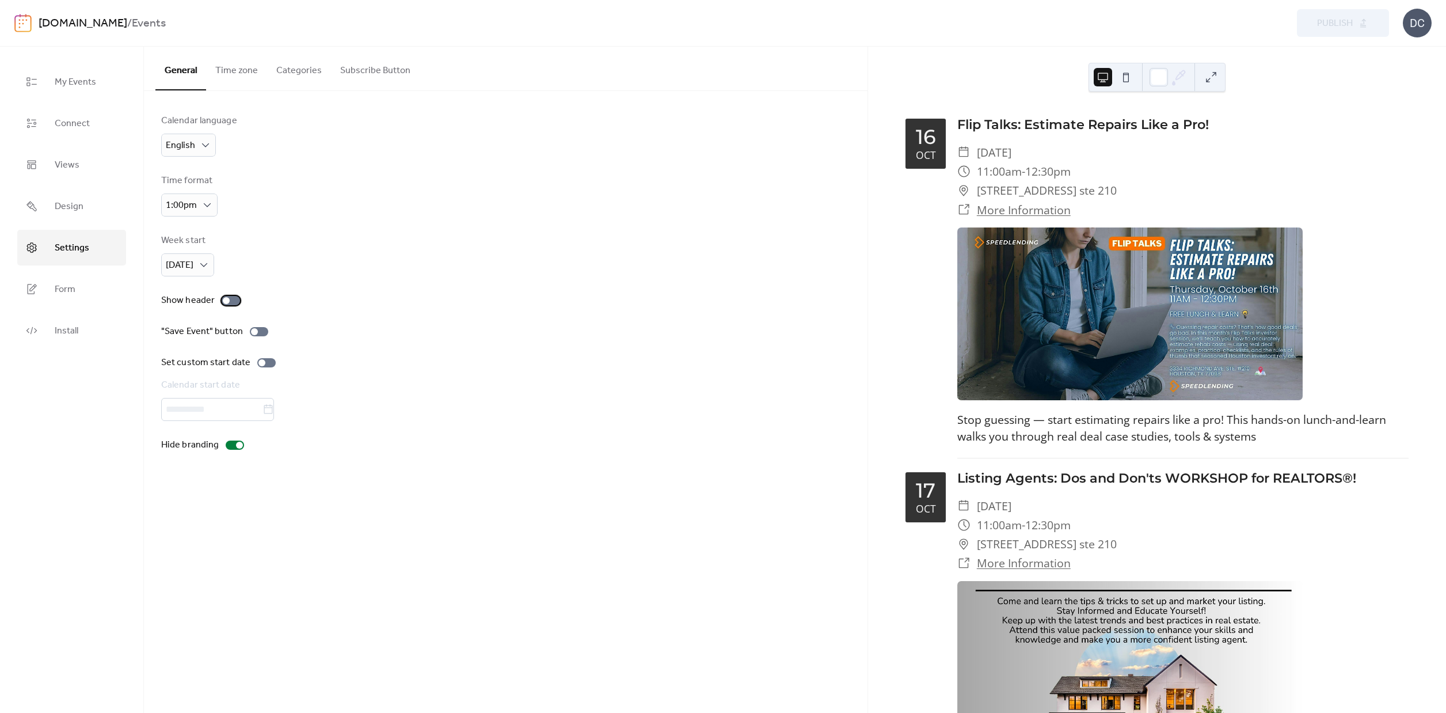
click at [230, 302] on div at bounding box center [231, 300] width 18 height 9
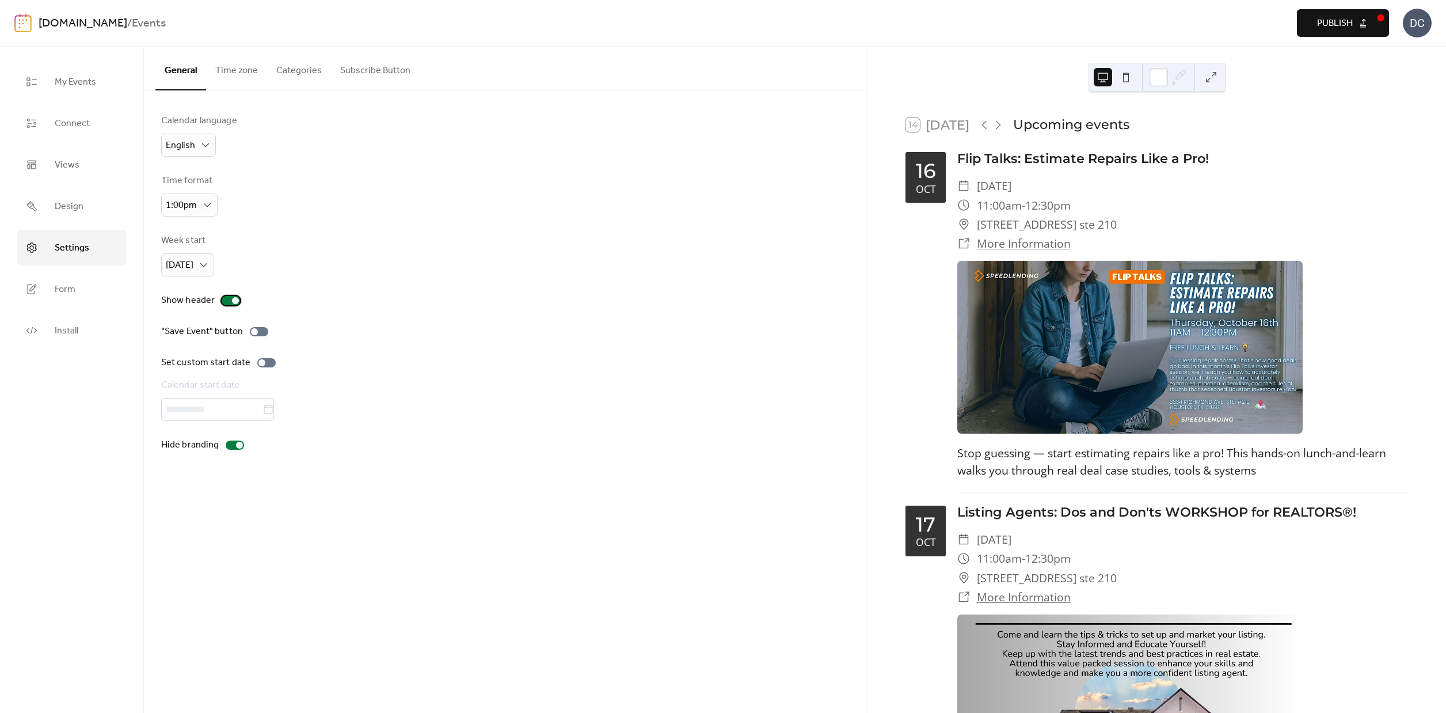
click at [232, 302] on div at bounding box center [235, 300] width 7 height 7
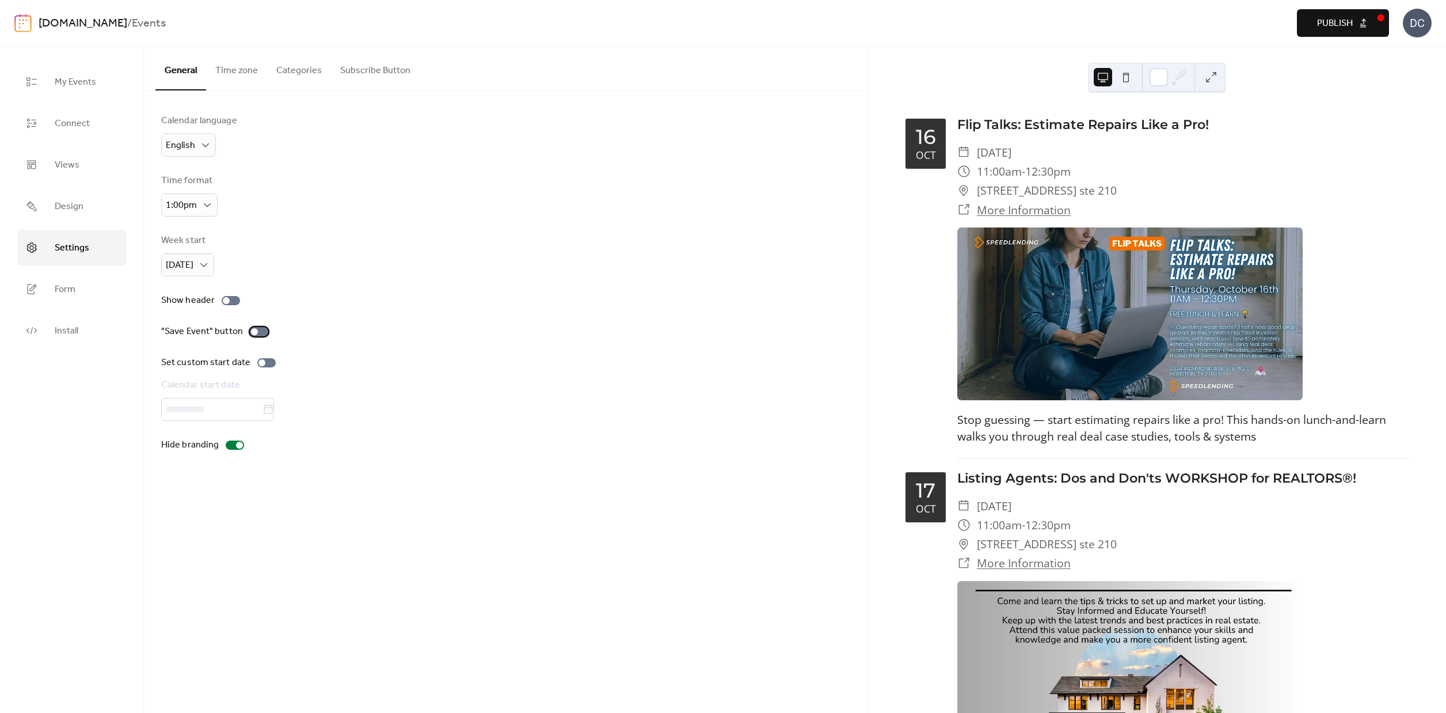
click at [259, 333] on div at bounding box center [259, 331] width 18 height 9
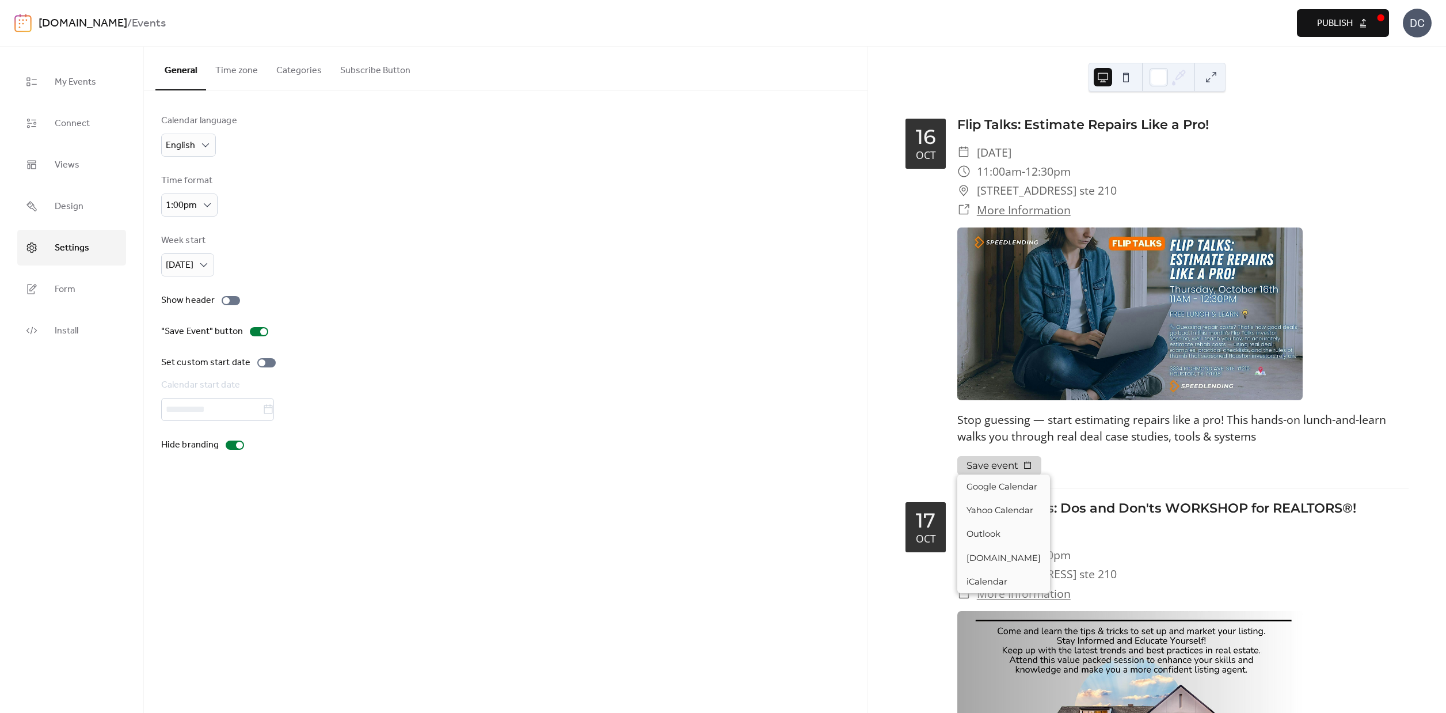
click at [990, 466] on button "Save event" at bounding box center [999, 465] width 84 height 19
click at [525, 363] on div "Set custom start date" at bounding box center [505, 363] width 689 height 14
click at [257, 334] on div at bounding box center [259, 331] width 18 height 9
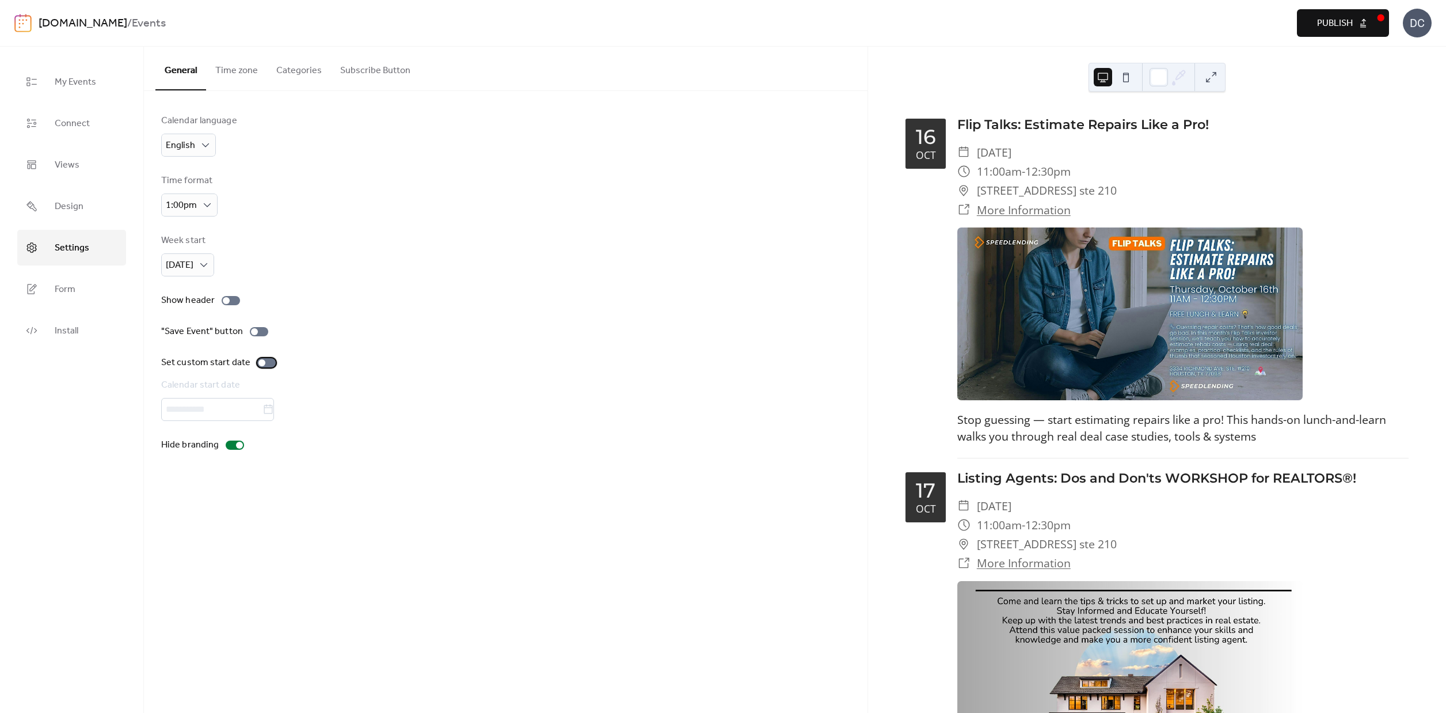
click at [265, 364] on div at bounding box center [266, 362] width 18 height 9
click at [268, 364] on div at bounding box center [271, 362] width 7 height 7
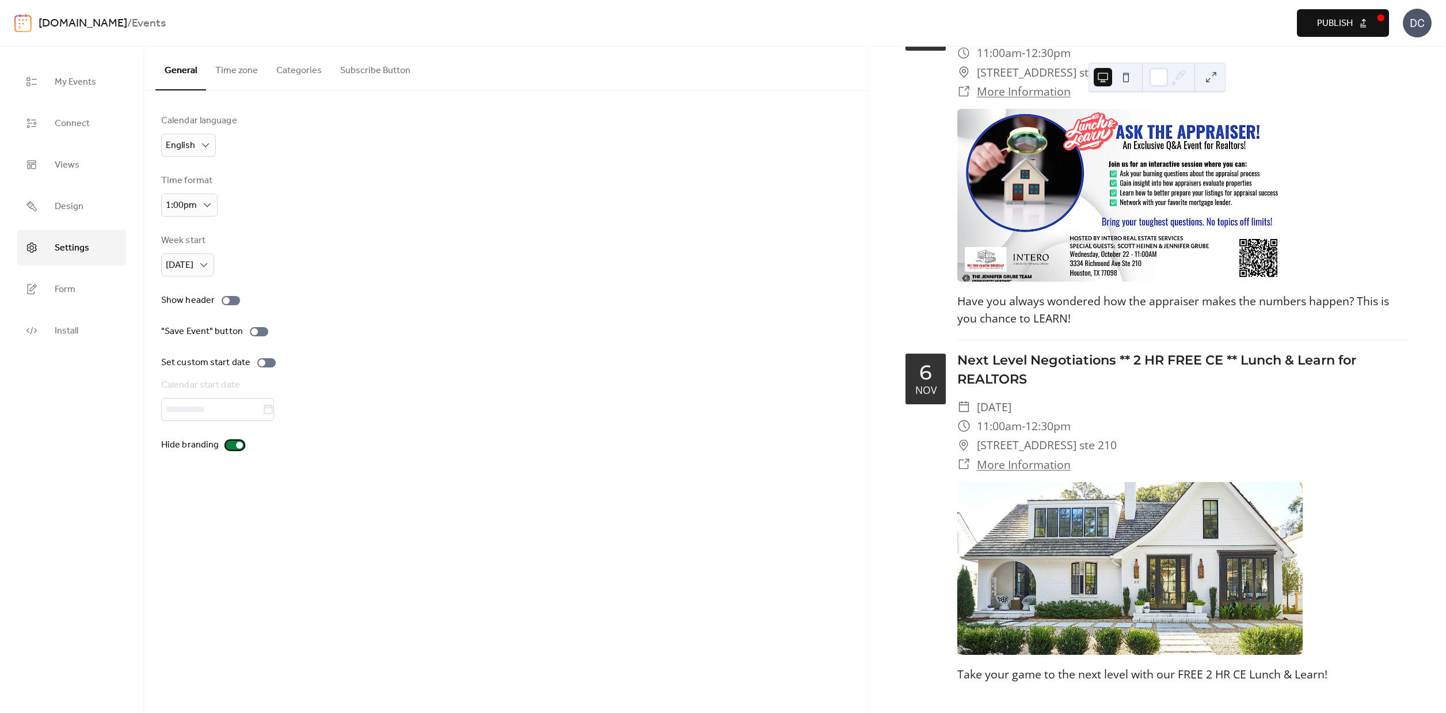
drag, startPoint x: 240, startPoint y: 449, endPoint x: 367, endPoint y: 456, distance: 127.4
click at [241, 449] on div at bounding box center [239, 445] width 7 height 7
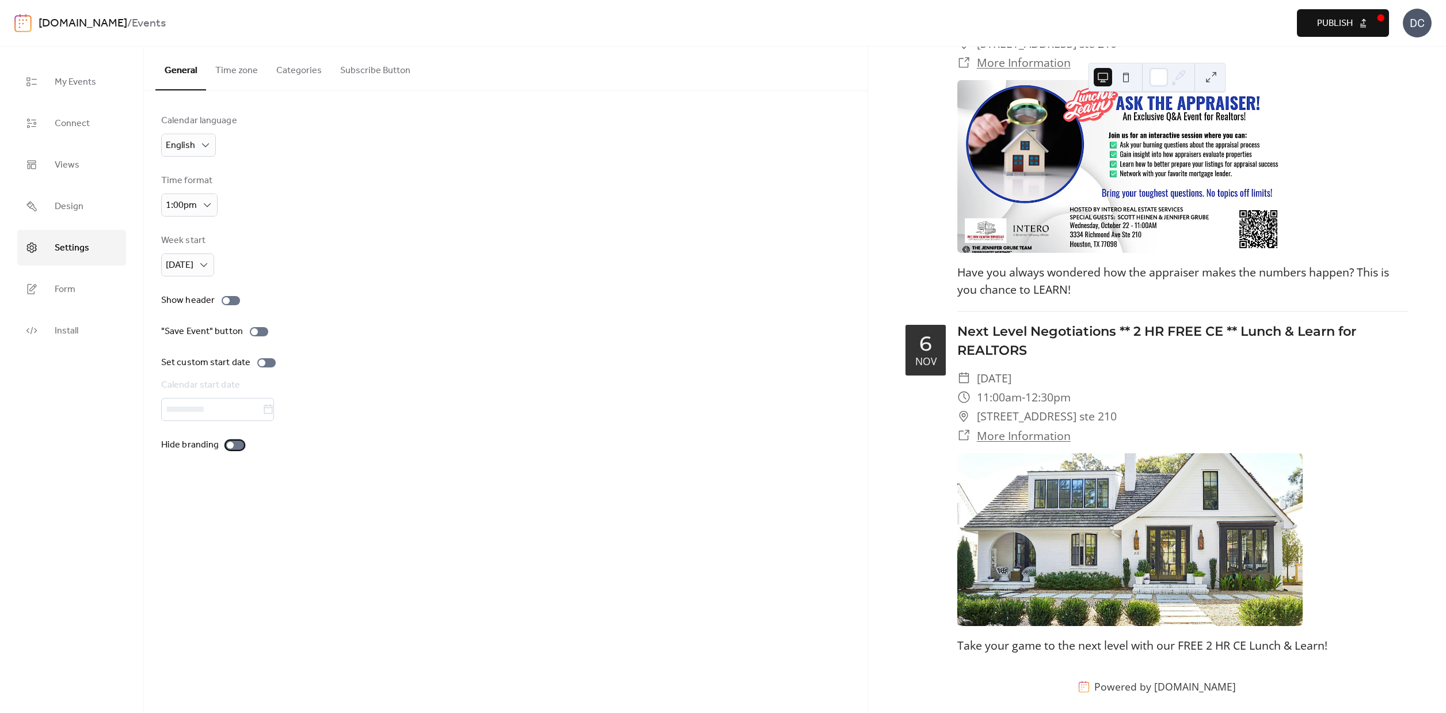
scroll to position [837, 0]
drag, startPoint x: 235, startPoint y: 450, endPoint x: 508, endPoint y: 463, distance: 272.7
click at [269, 447] on div "Hide branding" at bounding box center [505, 445] width 689 height 14
click at [226, 447] on div at bounding box center [235, 444] width 18 height 9
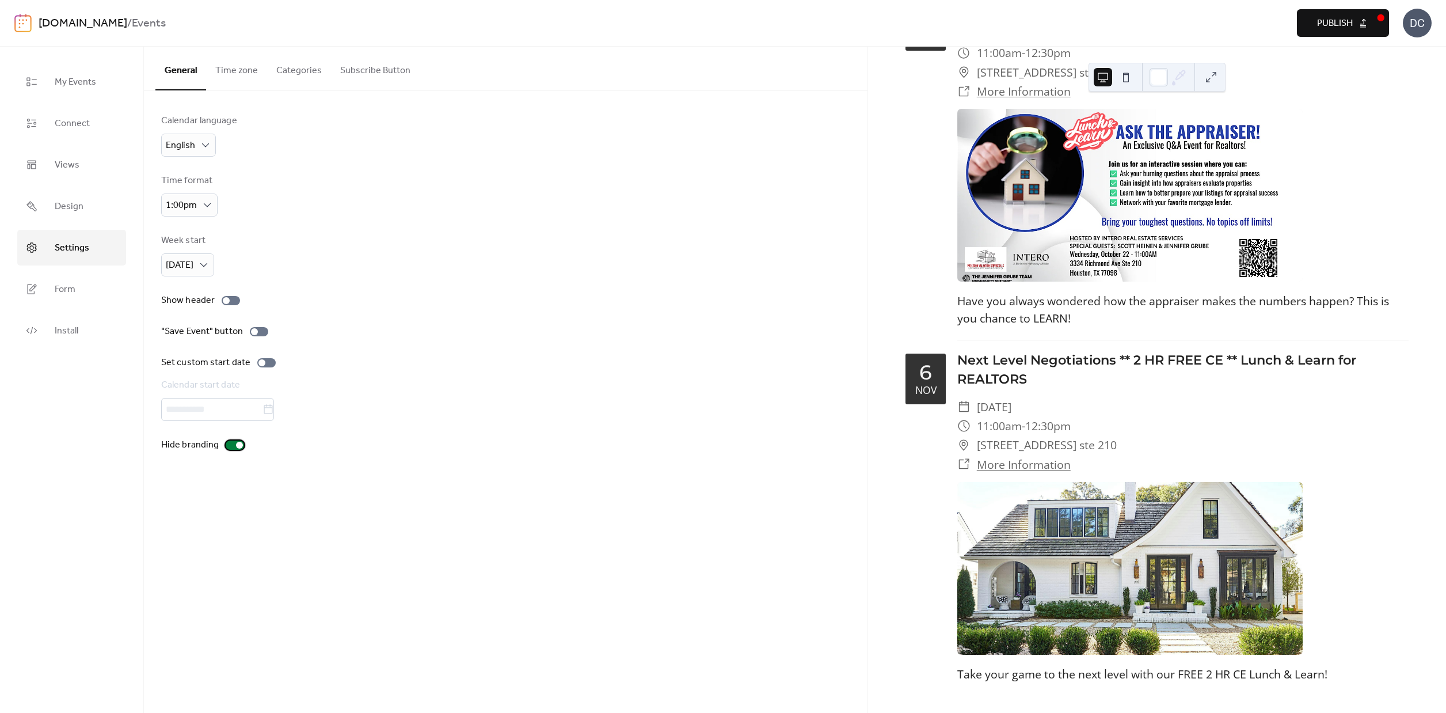
scroll to position [0, 0]
click at [36, 292] on icon at bounding box center [32, 289] width 12 height 12
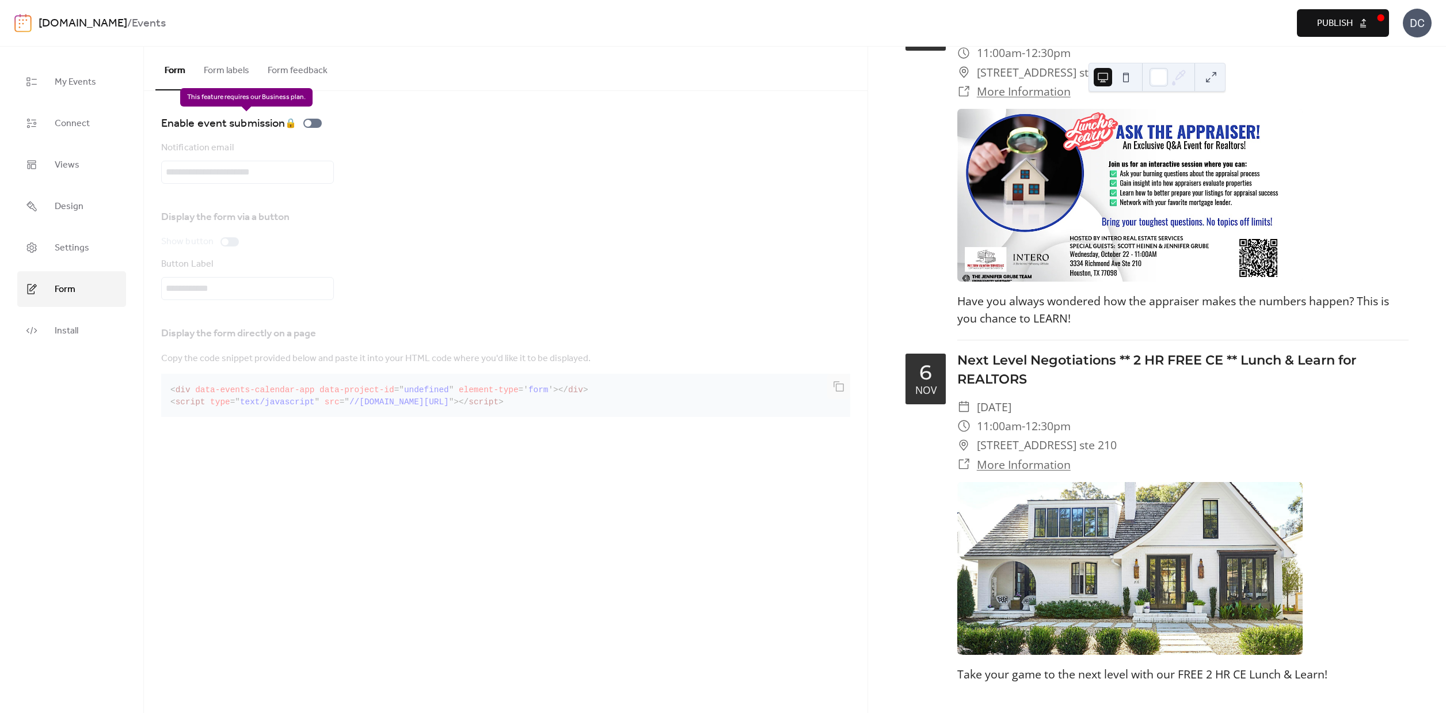
click at [316, 126] on div "Enable event submission 🔒" at bounding box center [243, 123] width 165 height 18
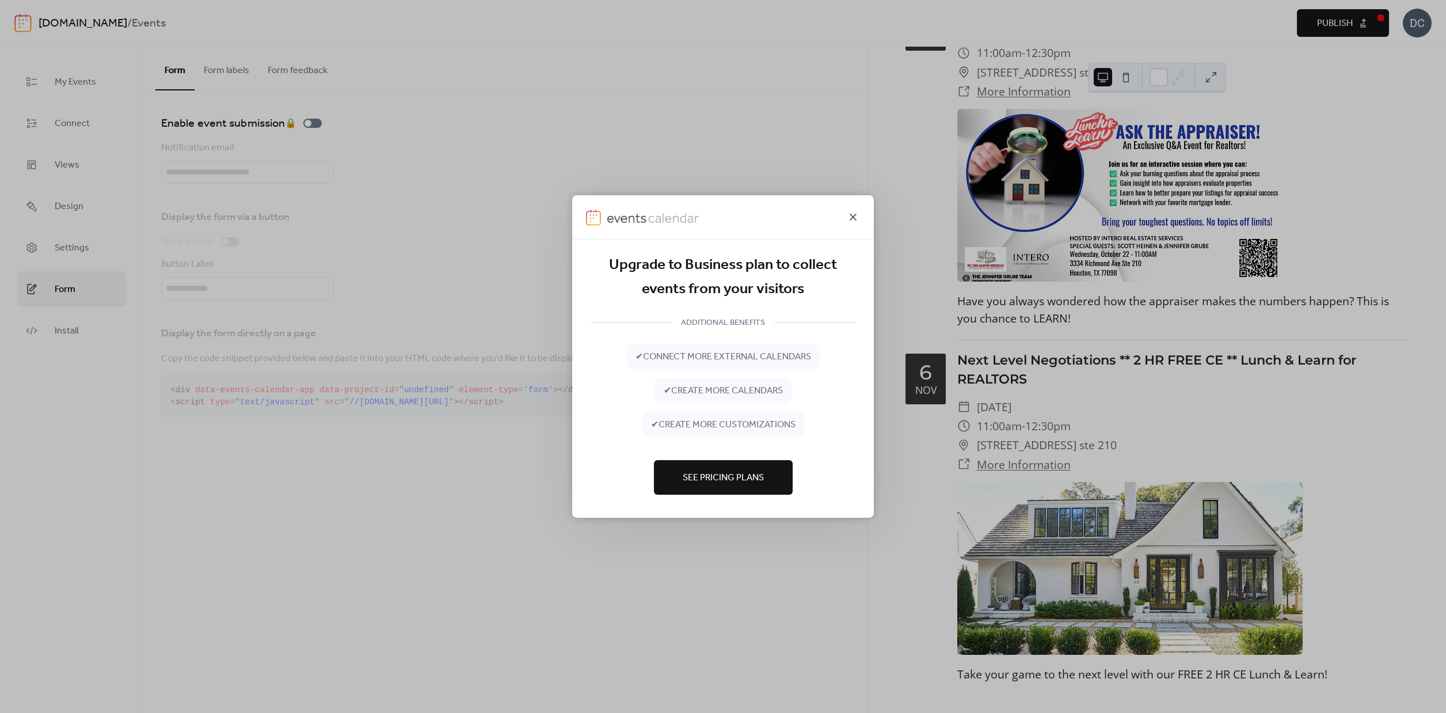
click at [856, 215] on icon at bounding box center [853, 217] width 7 height 7
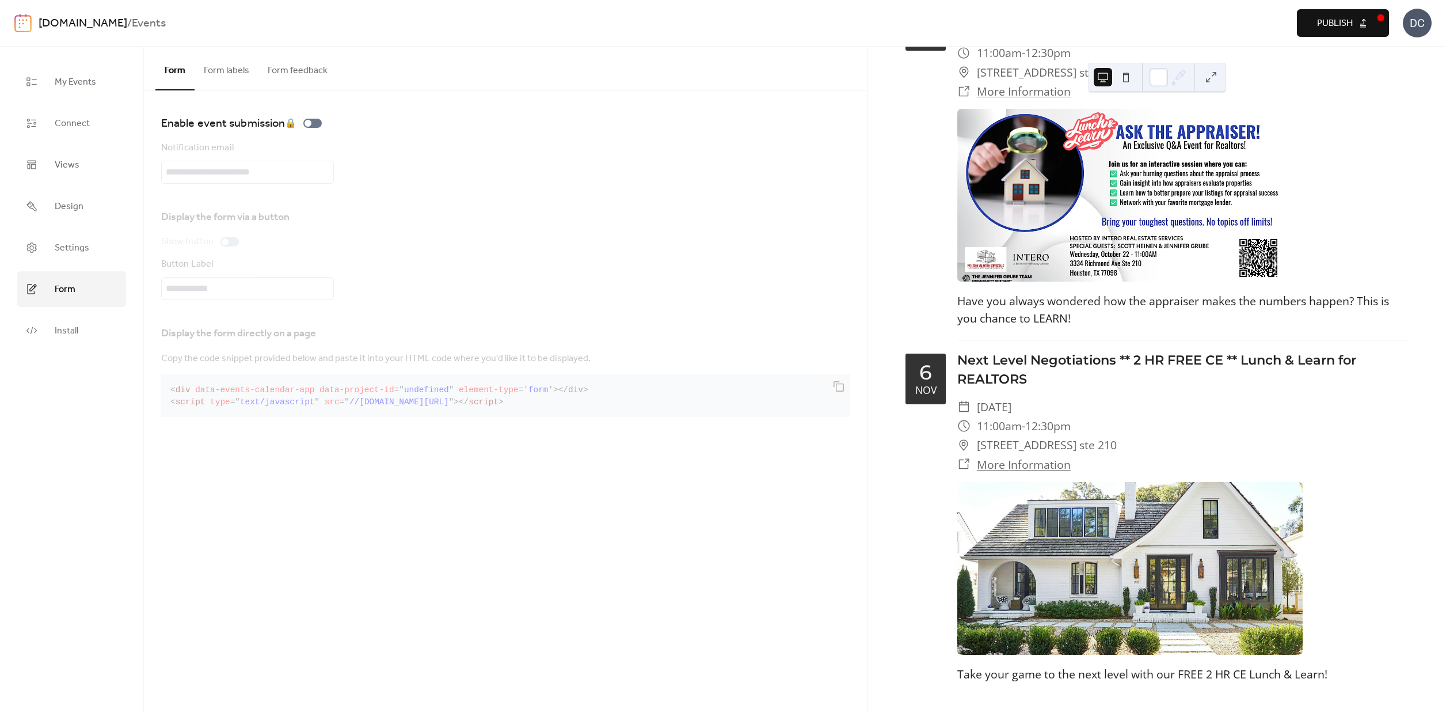
click at [223, 75] on button "Form labels" at bounding box center [227, 68] width 64 height 43
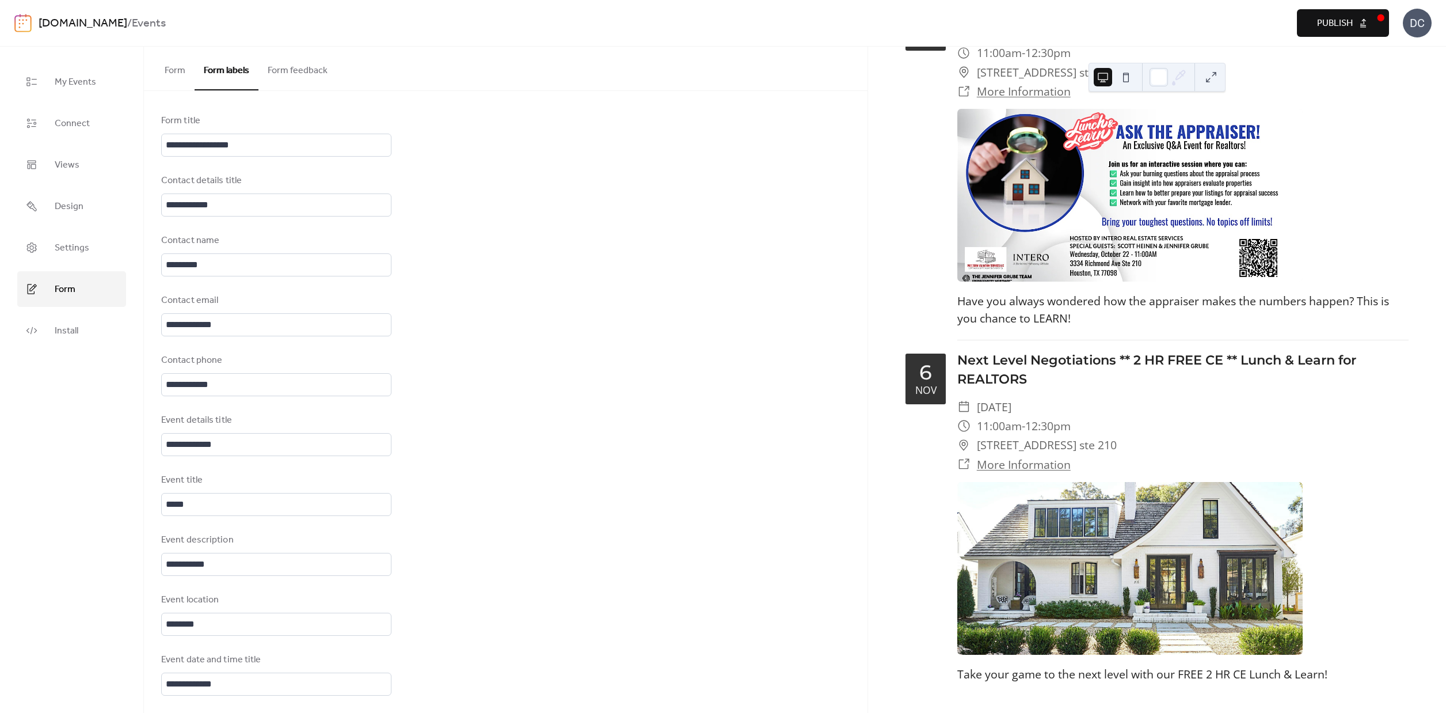
click at [292, 71] on button "Form feedback" at bounding box center [298, 68] width 78 height 43
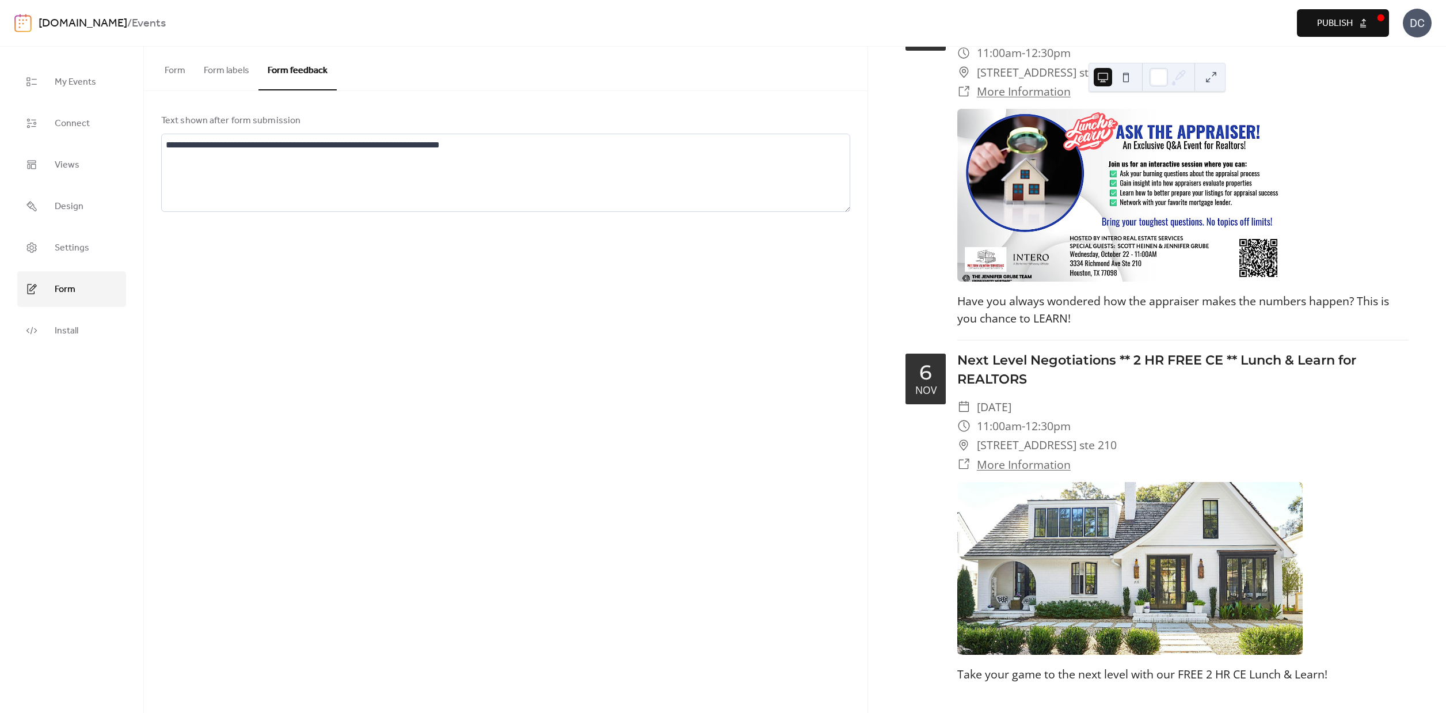
drag, startPoint x: 184, startPoint y: 70, endPoint x: 142, endPoint y: 230, distance: 165.5
click at [184, 70] on button "Form" at bounding box center [174, 68] width 39 height 43
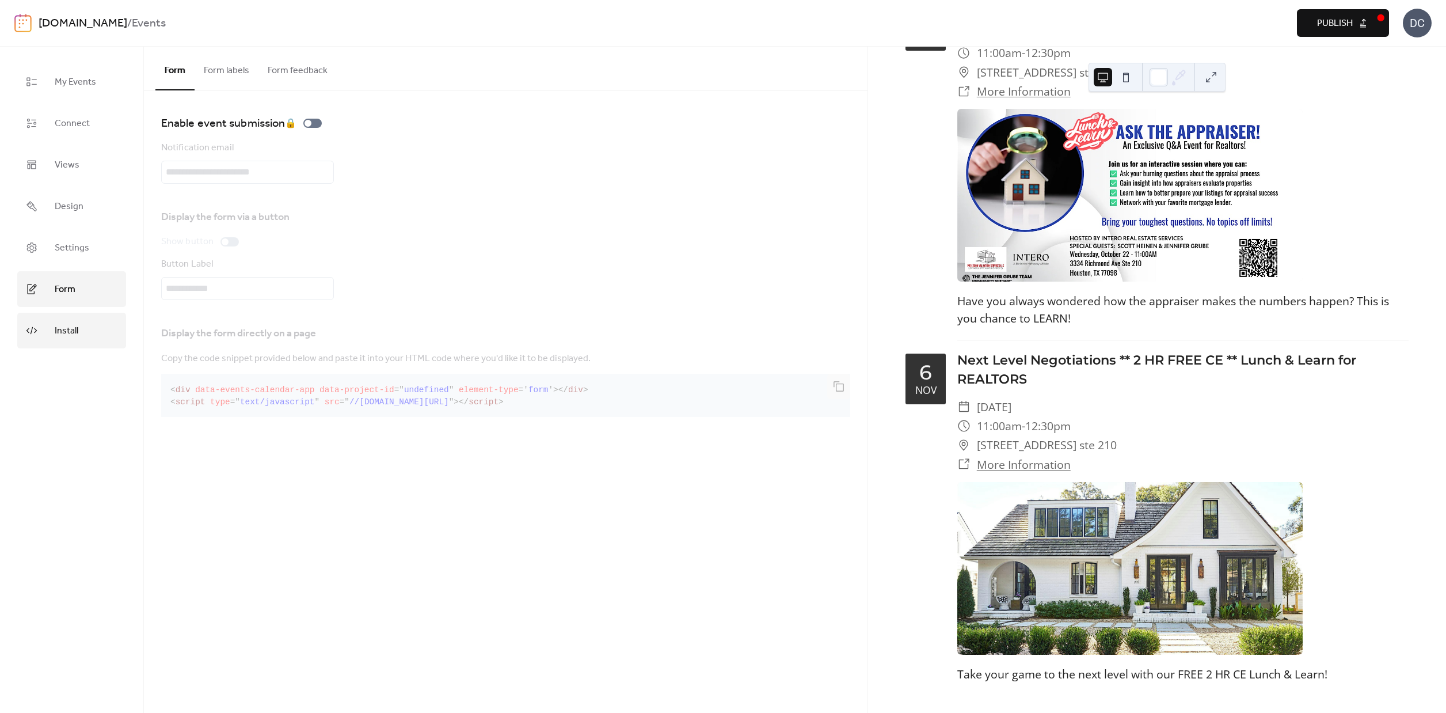
click at [63, 330] on span "Install" at bounding box center [67, 331] width 24 height 18
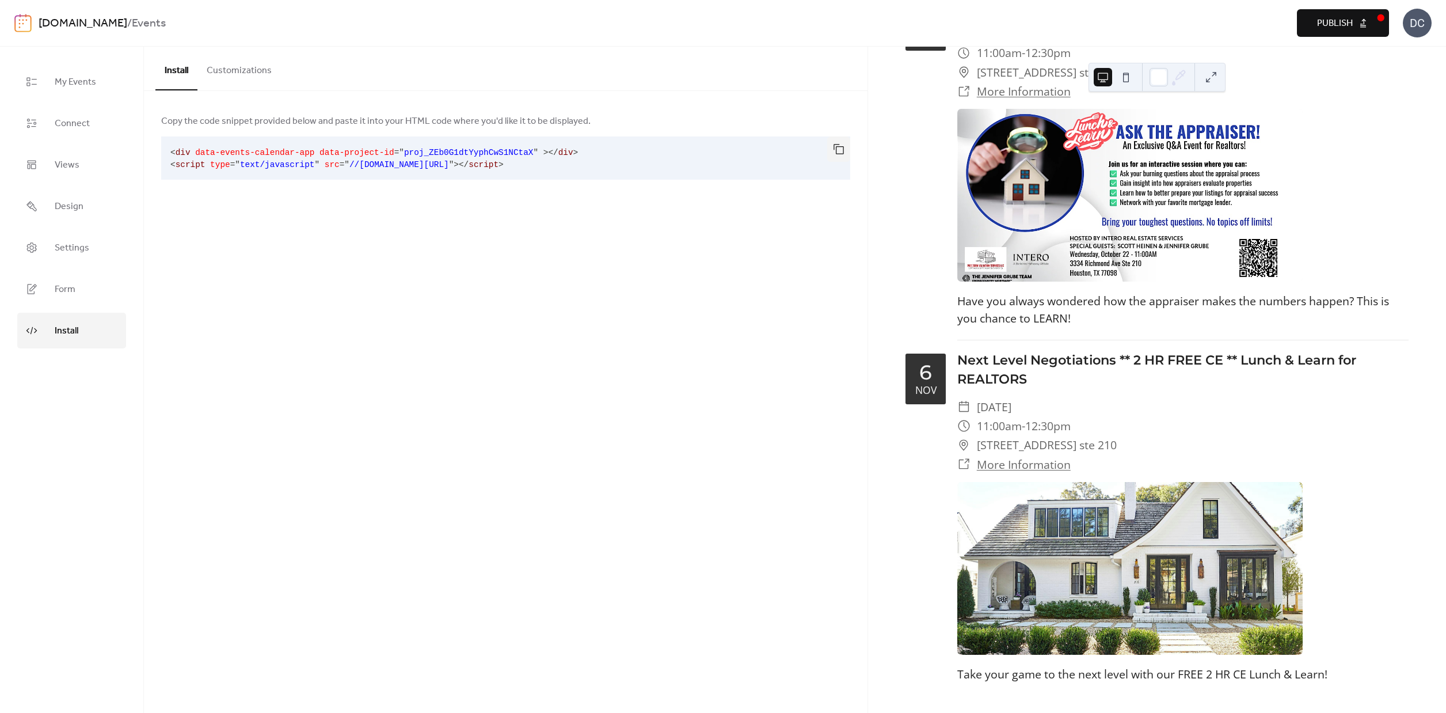
click at [252, 66] on button "Customizations" at bounding box center [238, 68] width 83 height 43
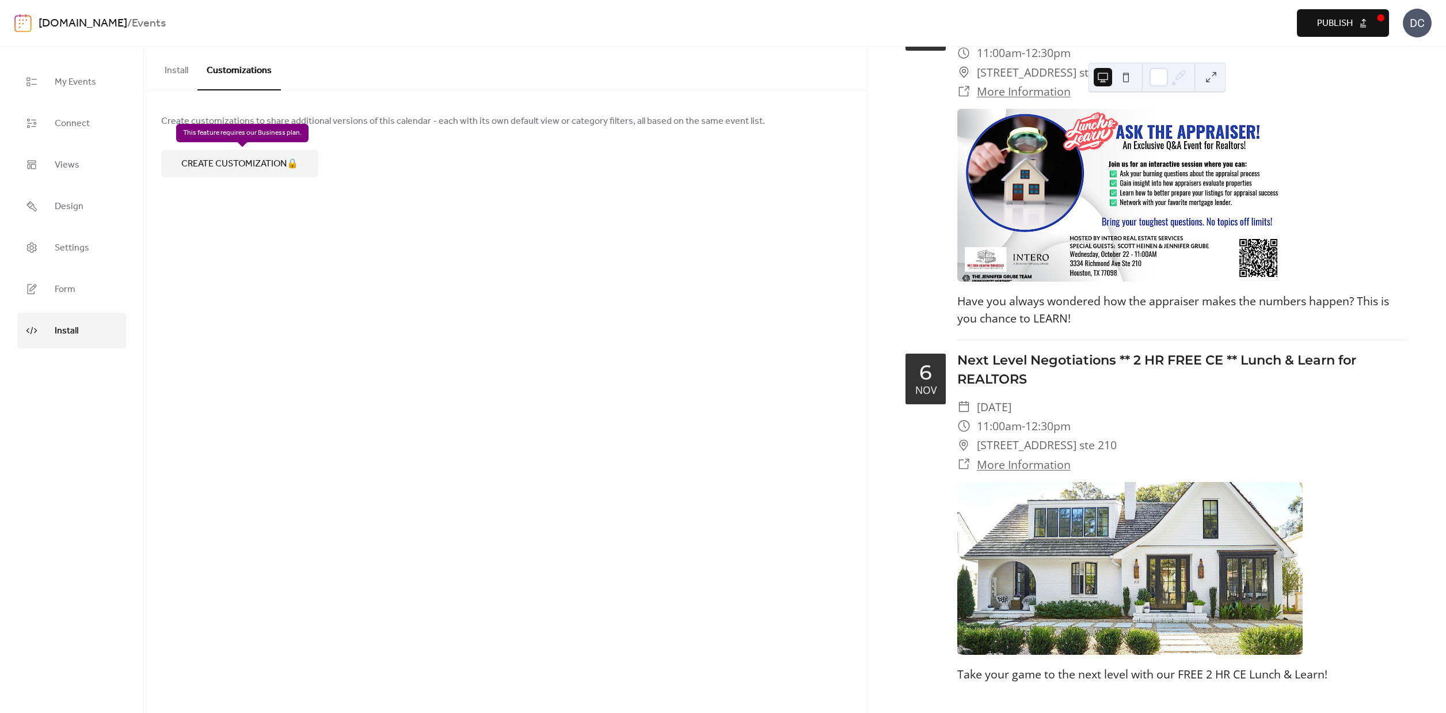
click at [258, 162] on div "Create customization 🔒" at bounding box center [239, 164] width 157 height 28
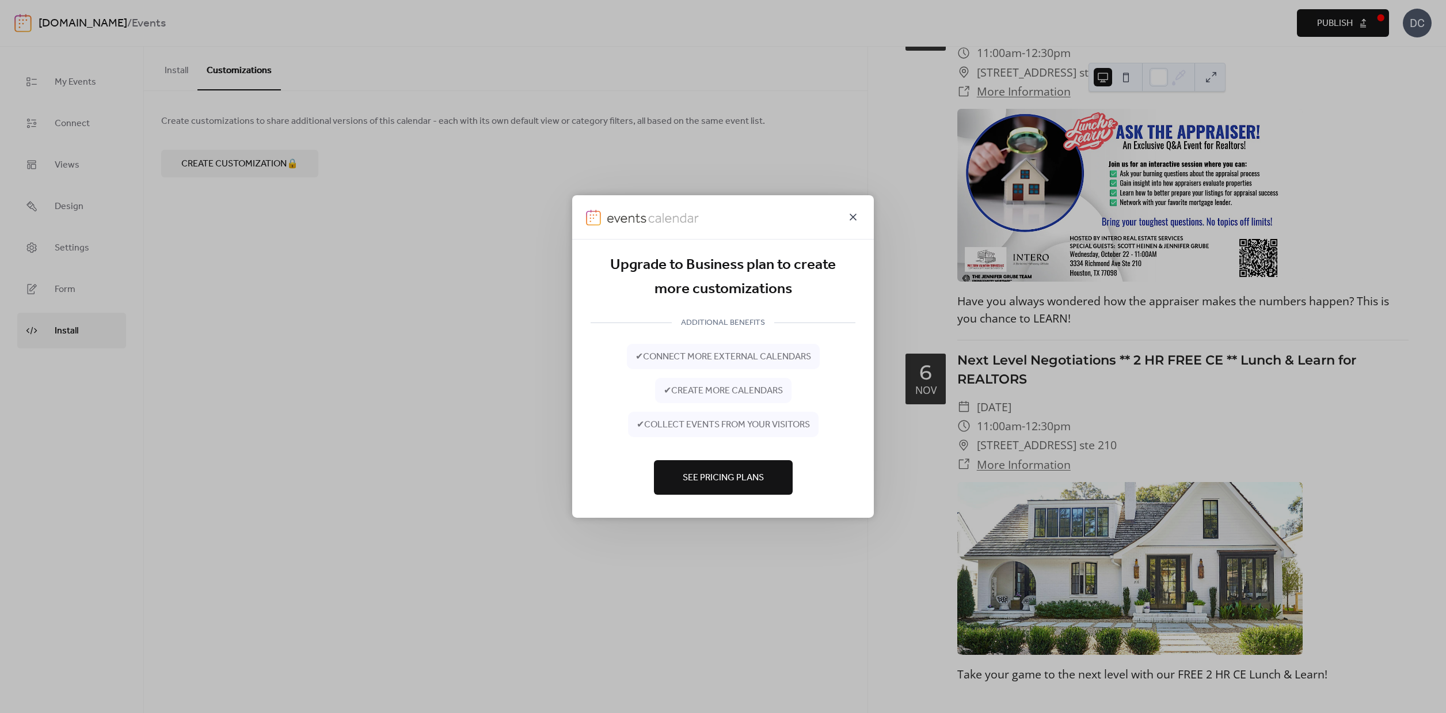
click at [857, 219] on icon at bounding box center [853, 217] width 14 height 14
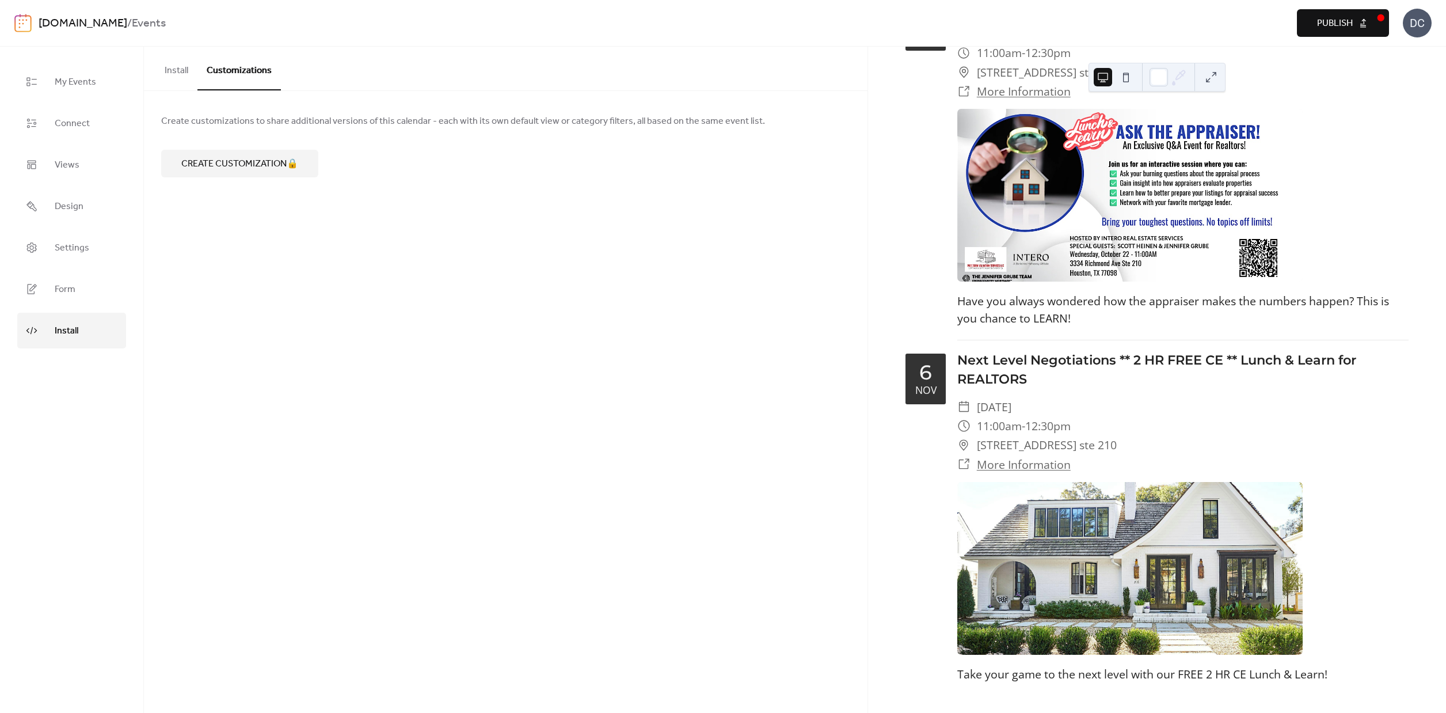
drag, startPoint x: 184, startPoint y: 70, endPoint x: 214, endPoint y: 69, distance: 29.9
click at [188, 69] on button "Install" at bounding box center [176, 68] width 42 height 43
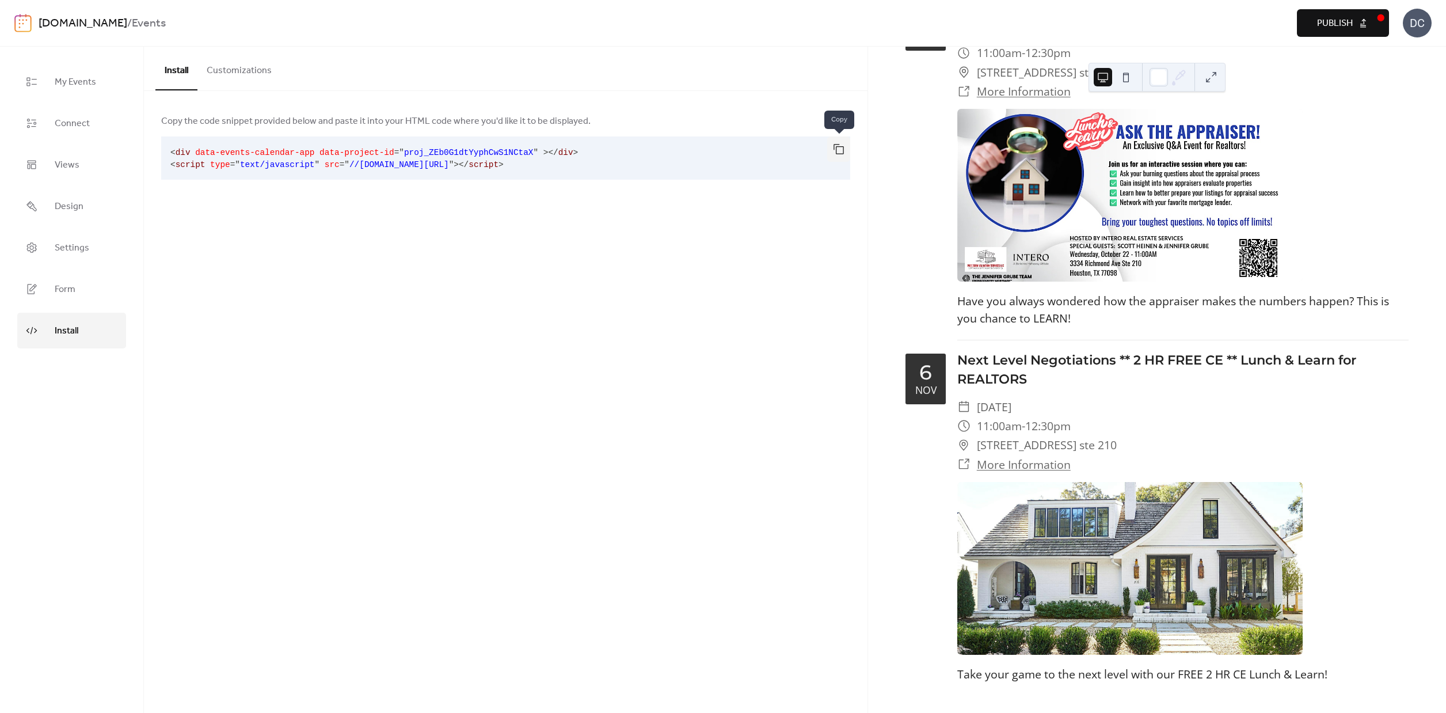
click at [843, 148] on button "button" at bounding box center [838, 148] width 23 height 25
click at [74, 117] on span "Connect" at bounding box center [72, 124] width 35 height 18
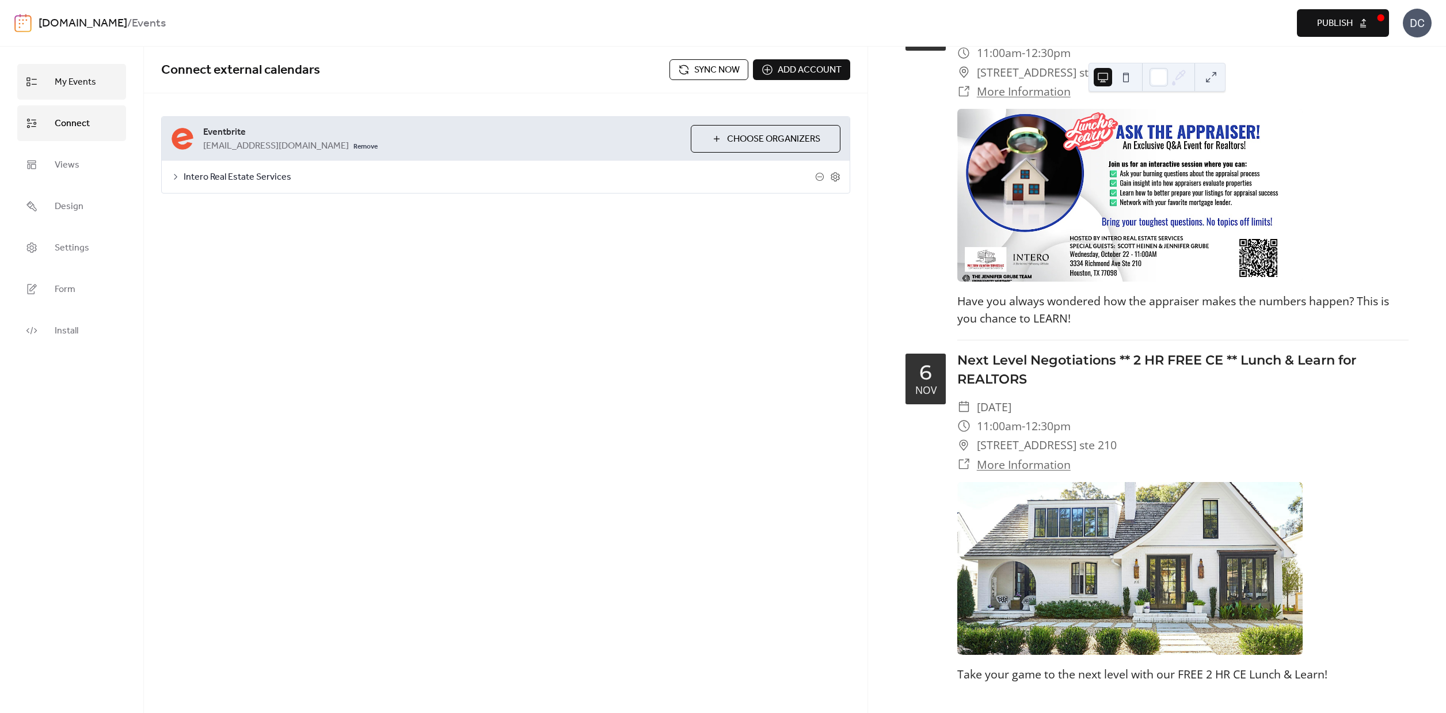
click at [71, 86] on span "My Events" at bounding box center [75, 82] width 41 height 18
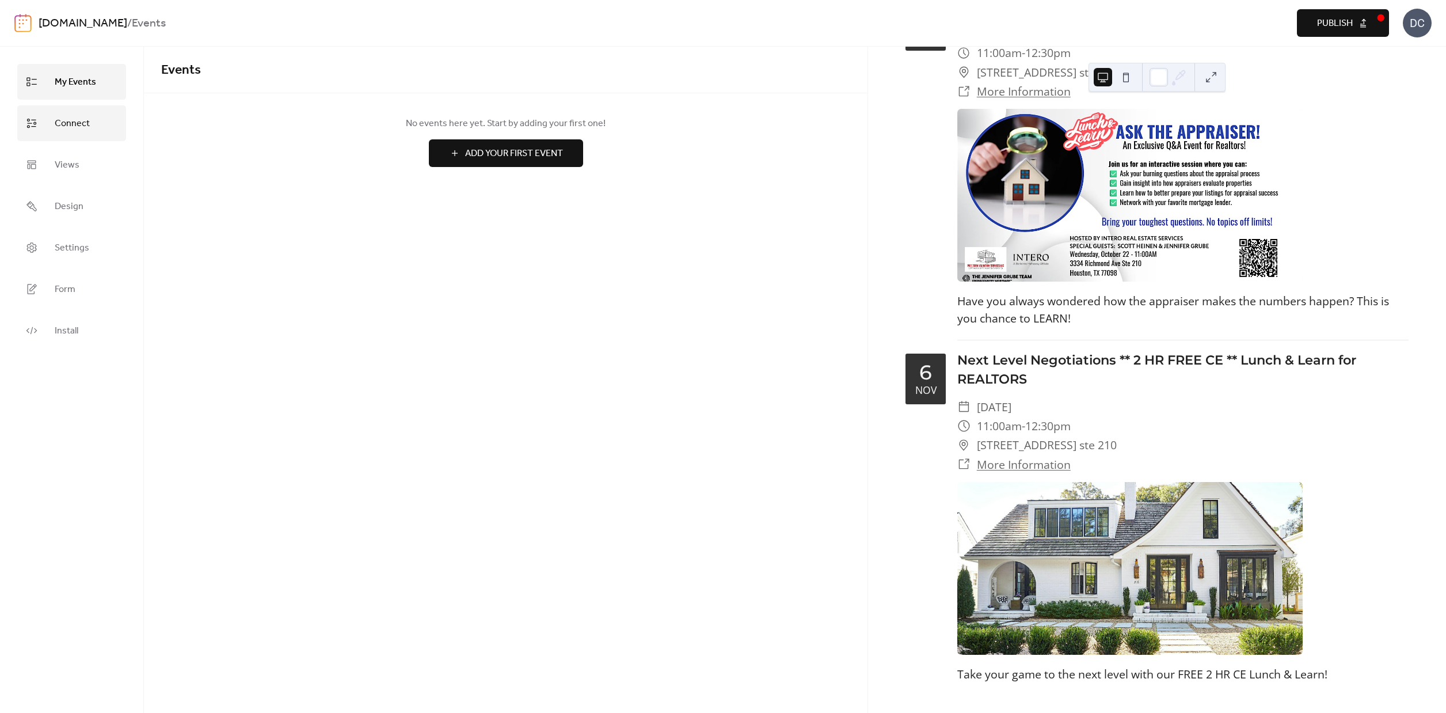
click at [69, 128] on span "Connect" at bounding box center [72, 124] width 35 height 18
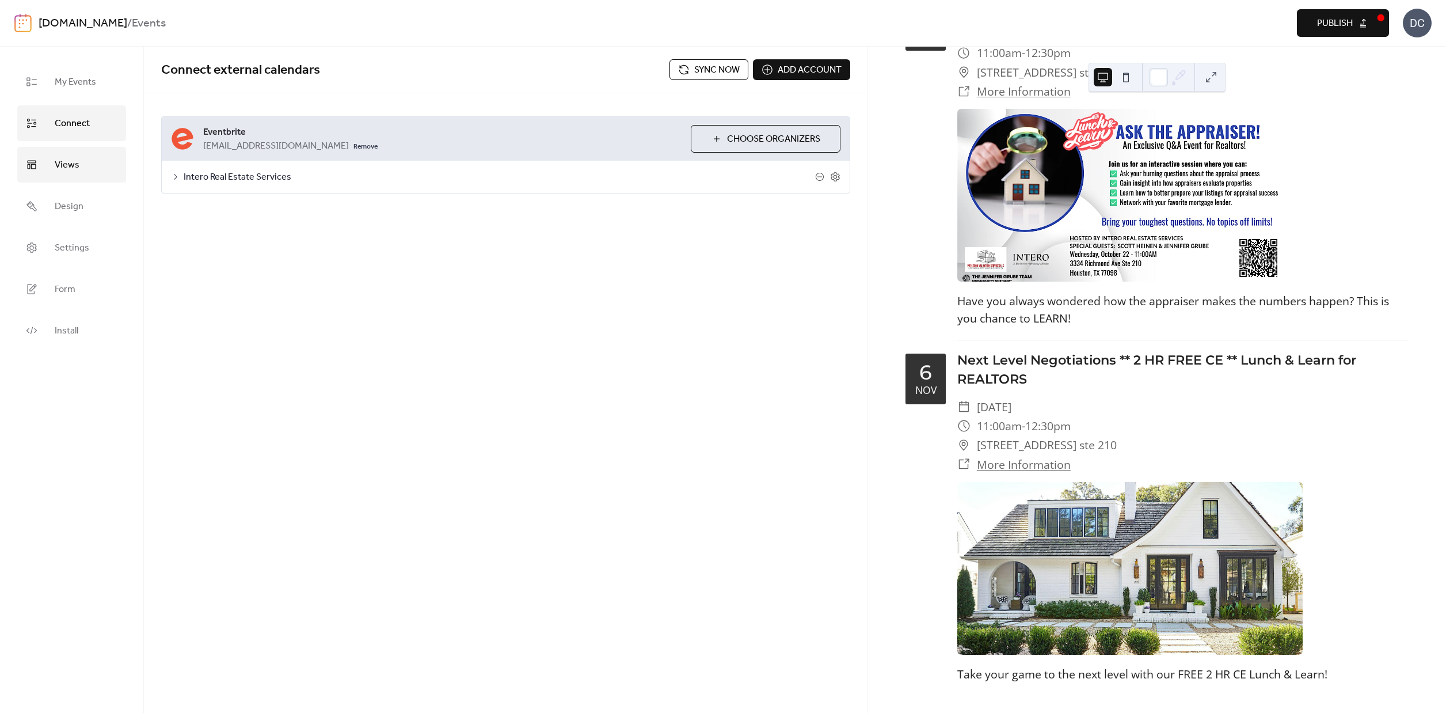
click at [73, 160] on span "Views" at bounding box center [67, 165] width 25 height 18
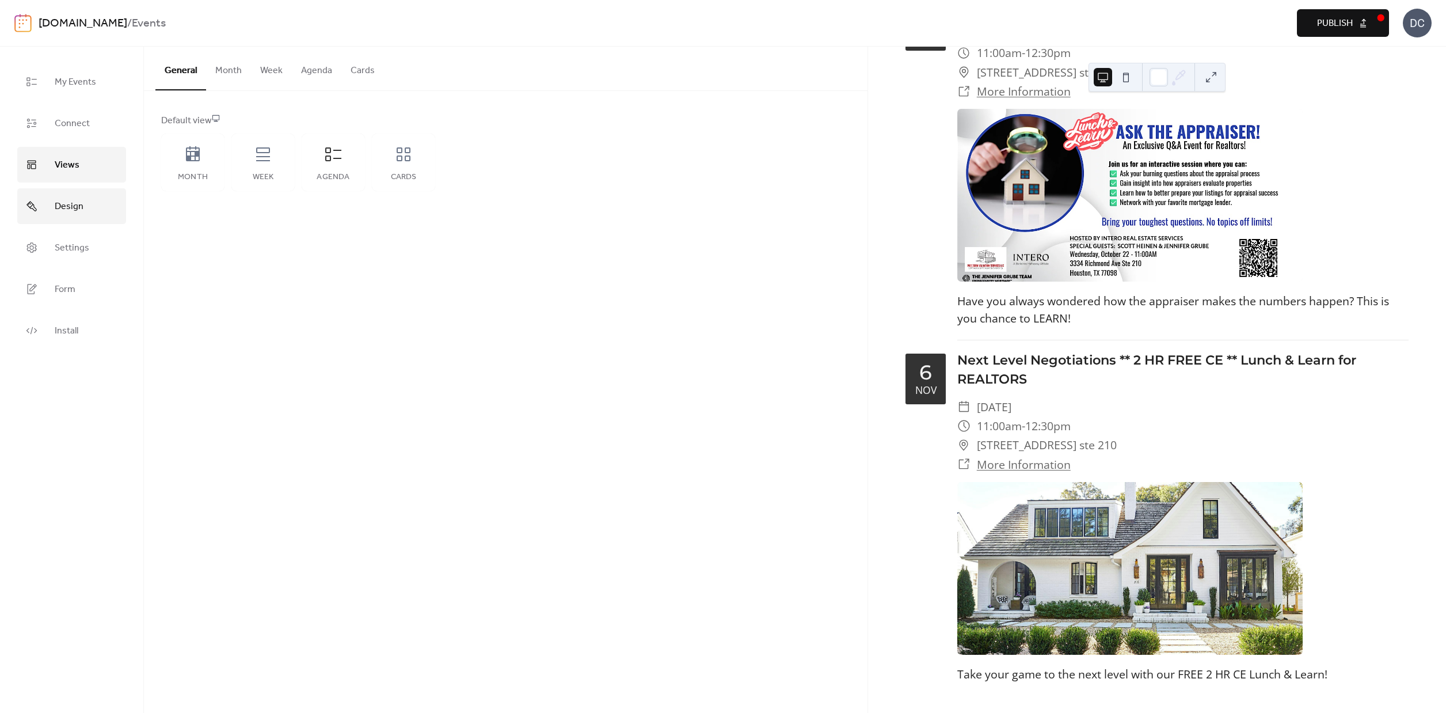
click at [66, 206] on span "Design" at bounding box center [69, 206] width 29 height 18
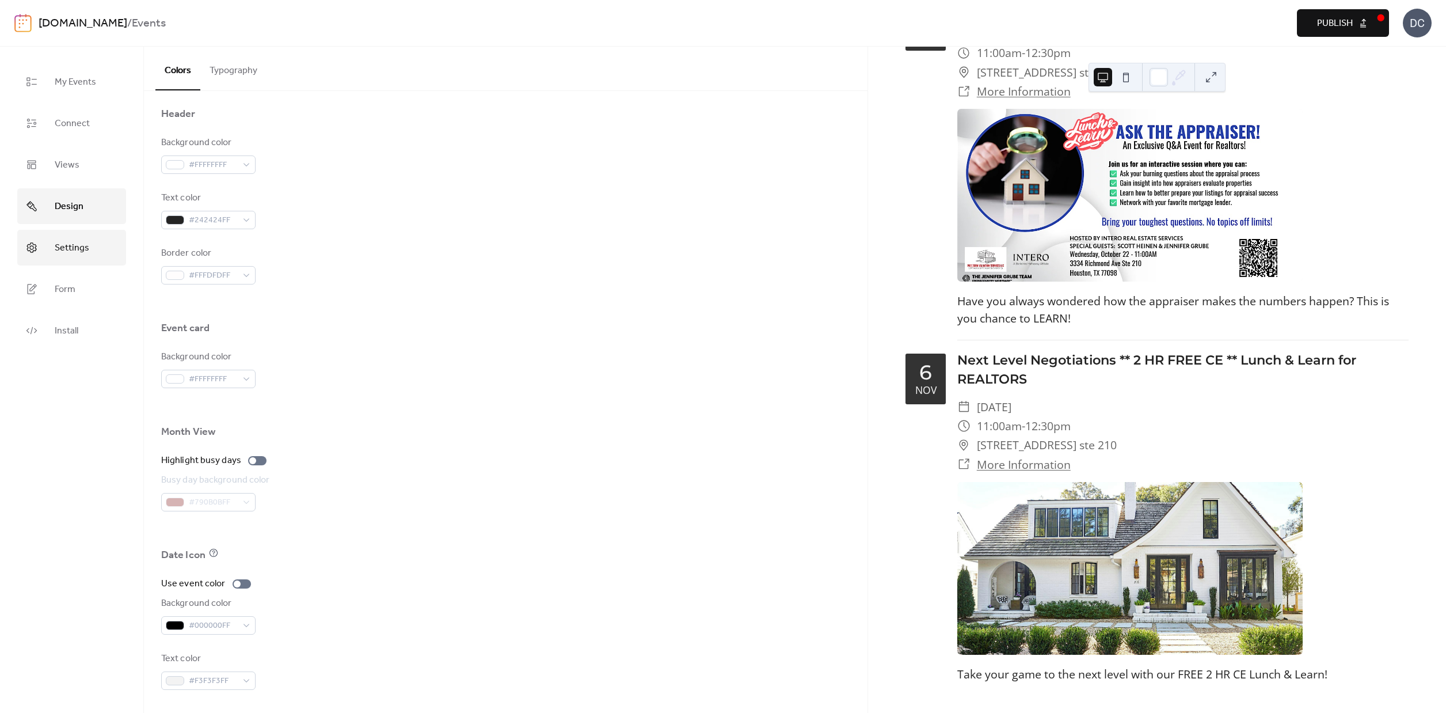
drag, startPoint x: 53, startPoint y: 249, endPoint x: 90, endPoint y: 240, distance: 38.5
click at [54, 249] on link "Settings" at bounding box center [71, 248] width 109 height 36
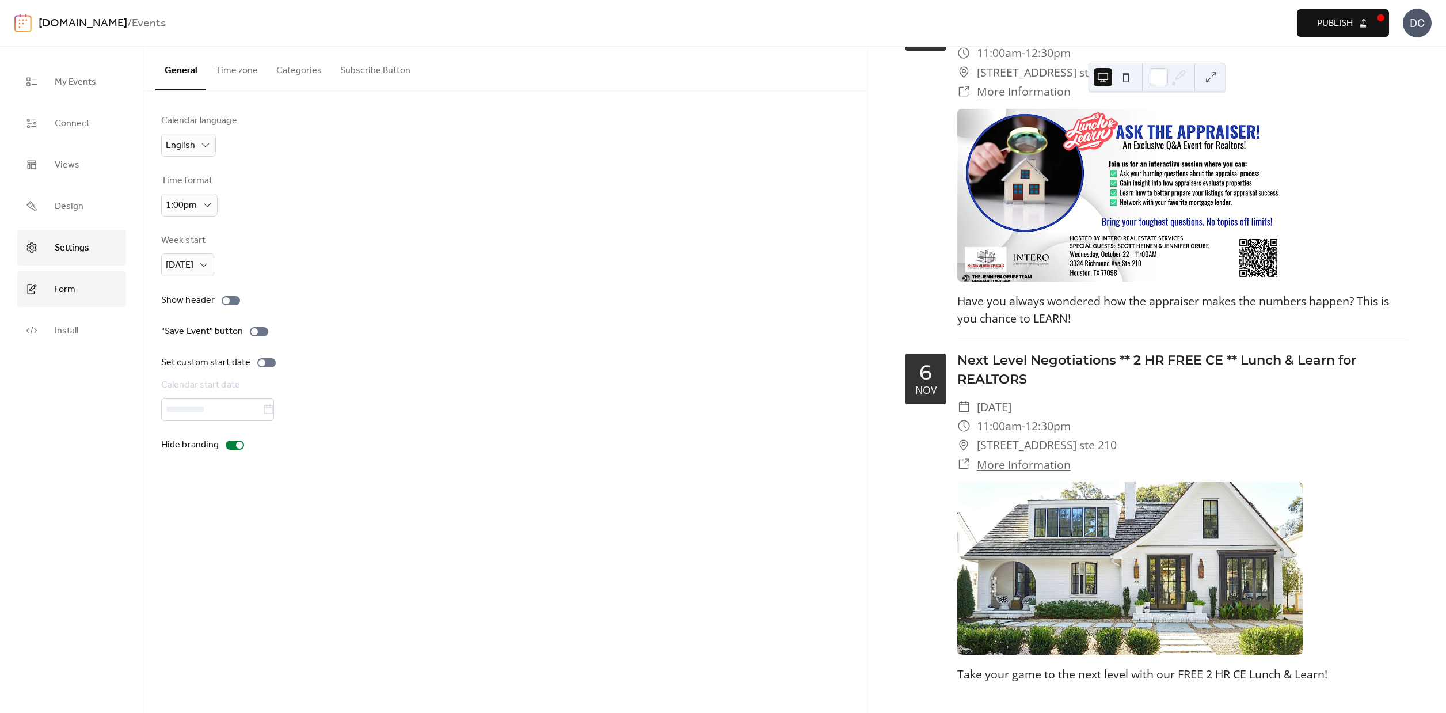
click at [88, 292] on link "Form" at bounding box center [71, 289] width 109 height 36
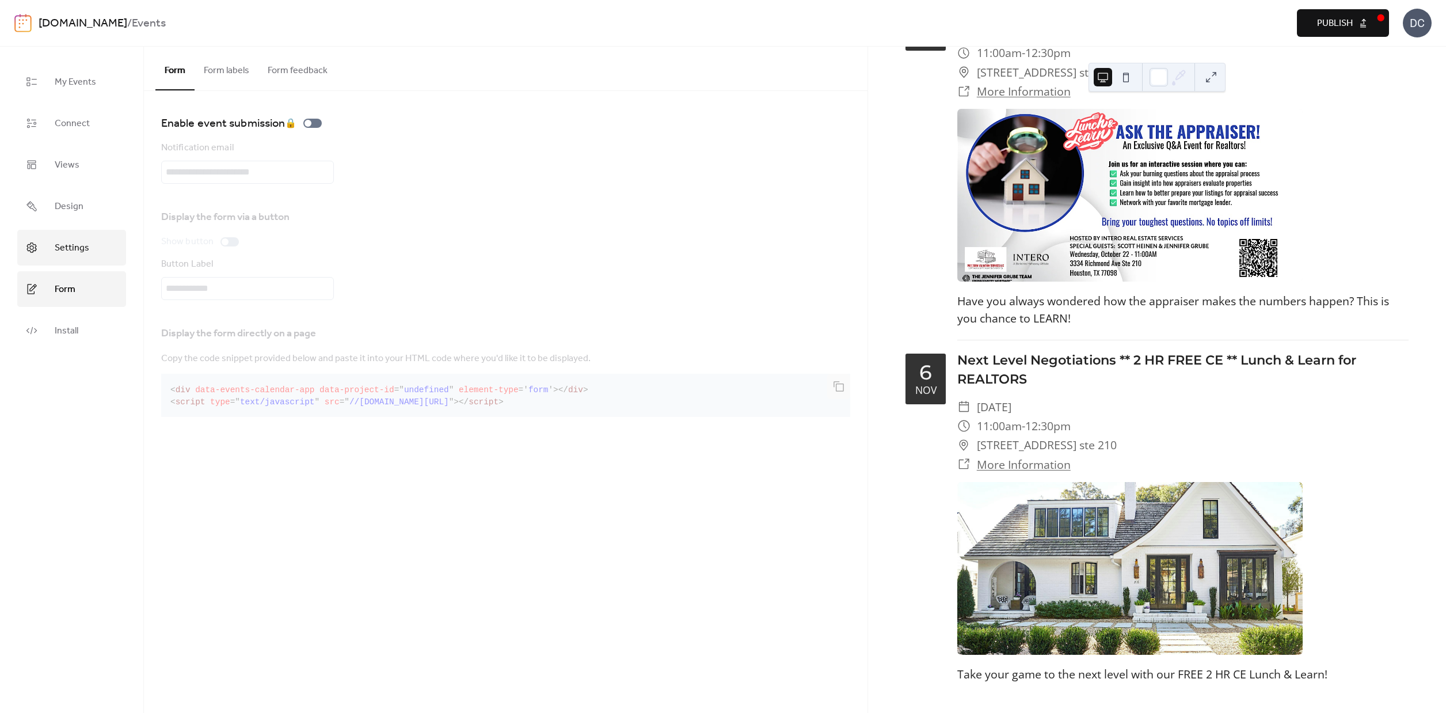
click at [62, 242] on span "Settings" at bounding box center [72, 248] width 35 height 18
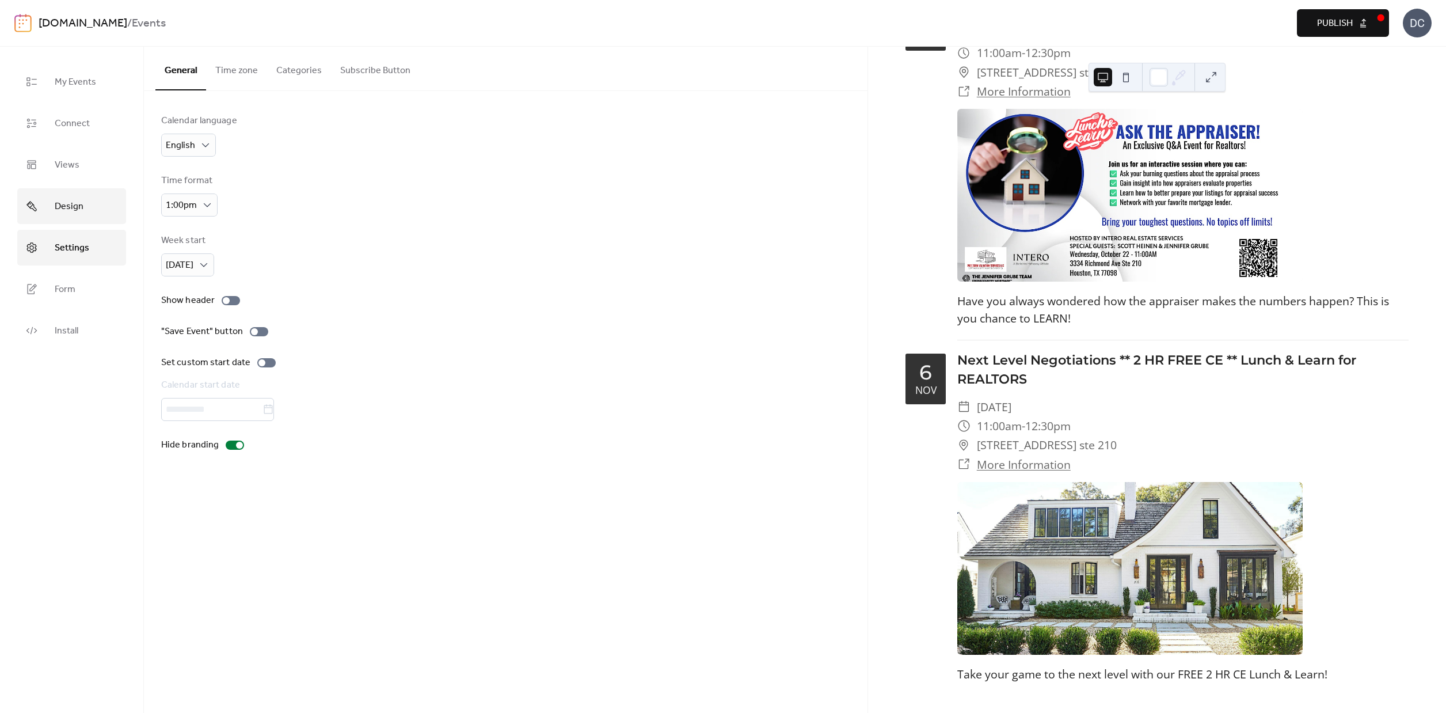
click at [71, 203] on span "Design" at bounding box center [69, 206] width 29 height 18
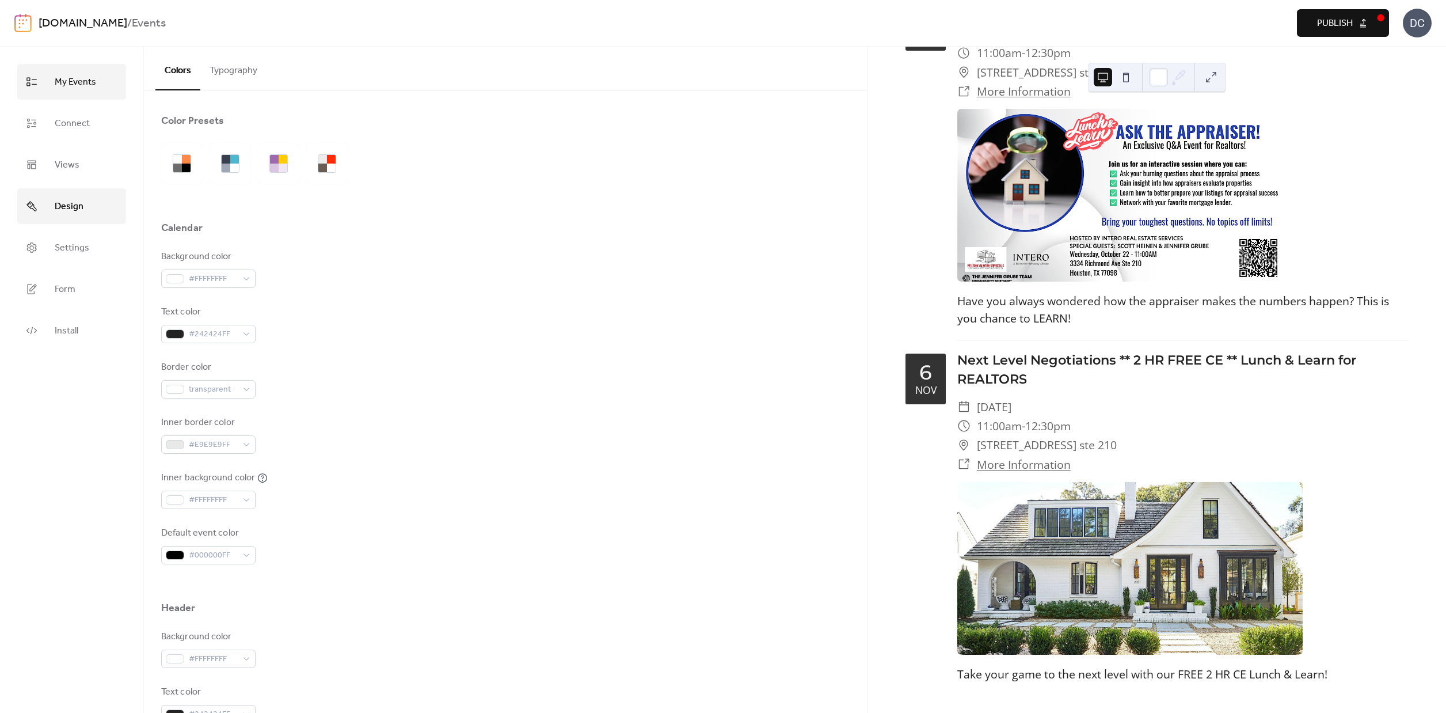
click at [74, 83] on span "My Events" at bounding box center [75, 82] width 41 height 18
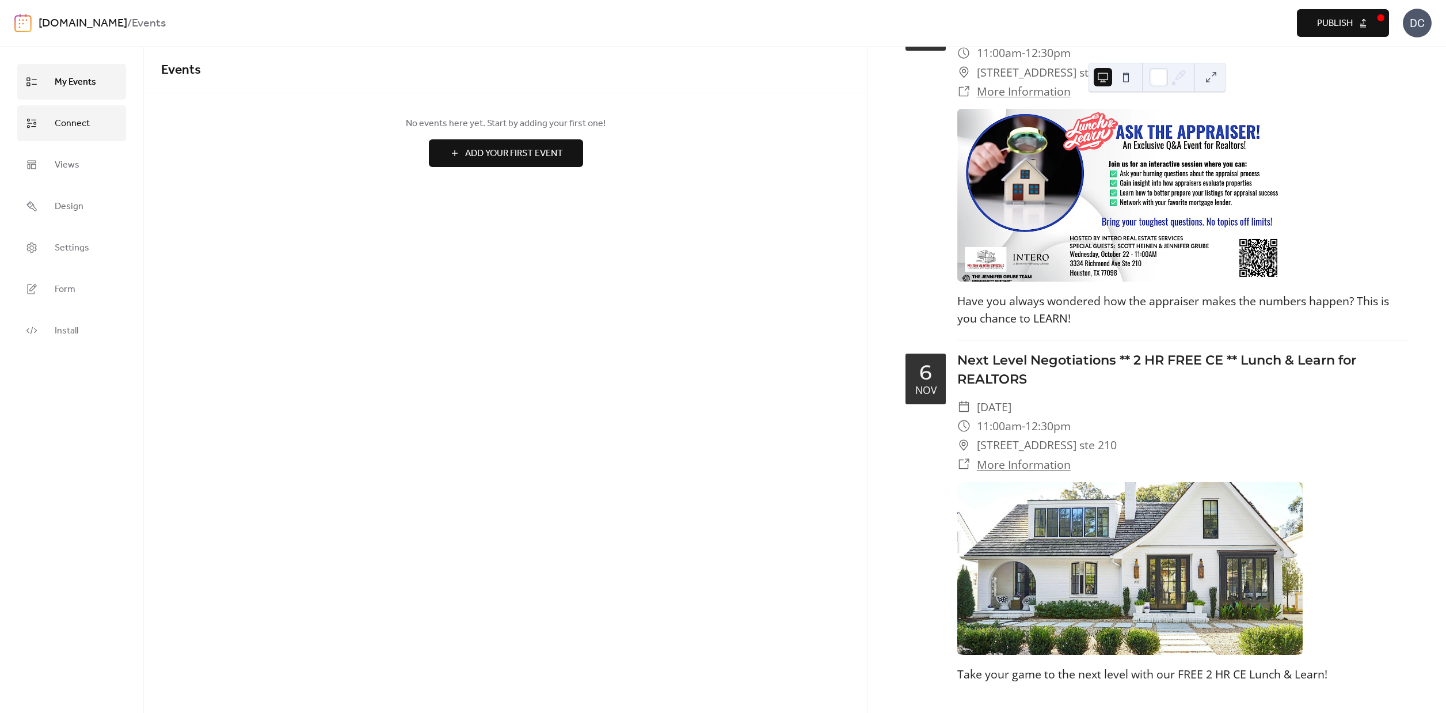
drag, startPoint x: 92, startPoint y: 127, endPoint x: 117, endPoint y: 124, distance: 25.5
click at [97, 126] on link "Connect" at bounding box center [71, 123] width 109 height 36
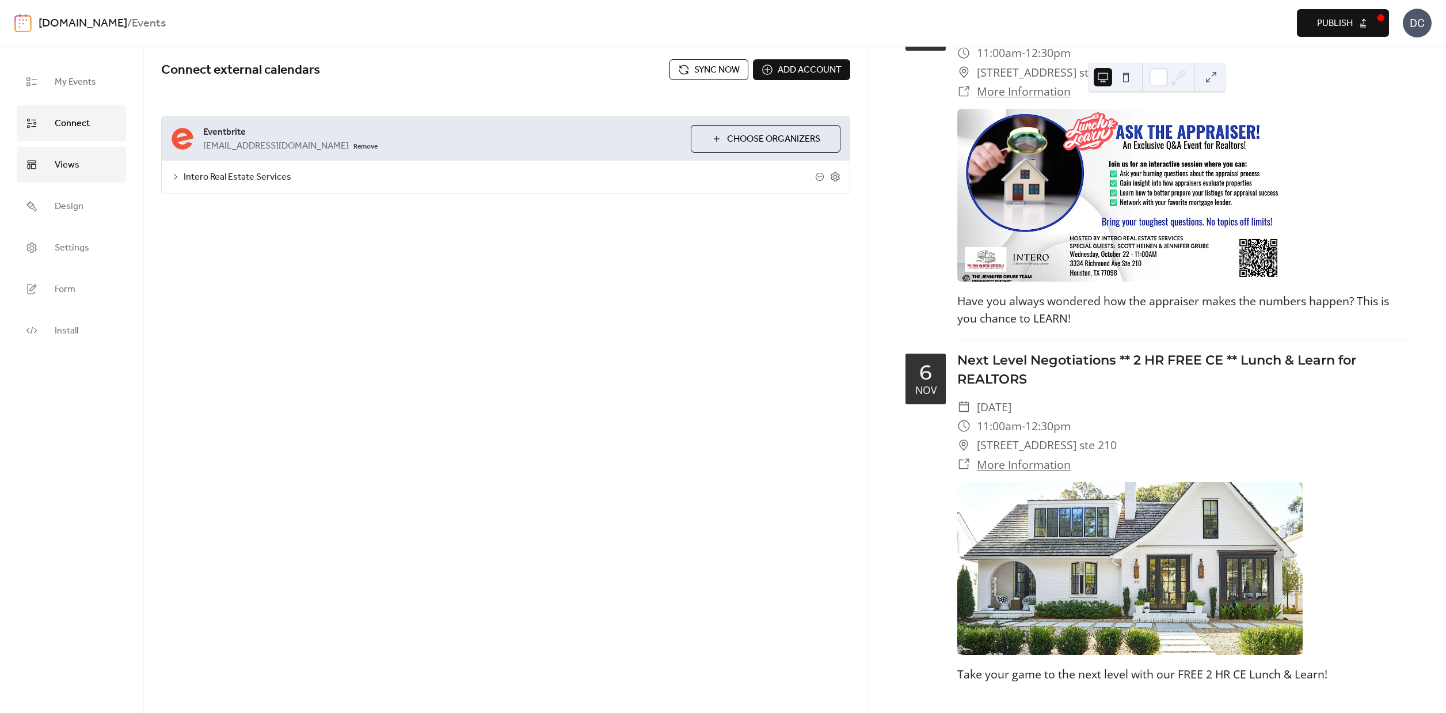
click at [58, 161] on span "Views" at bounding box center [67, 165] width 25 height 18
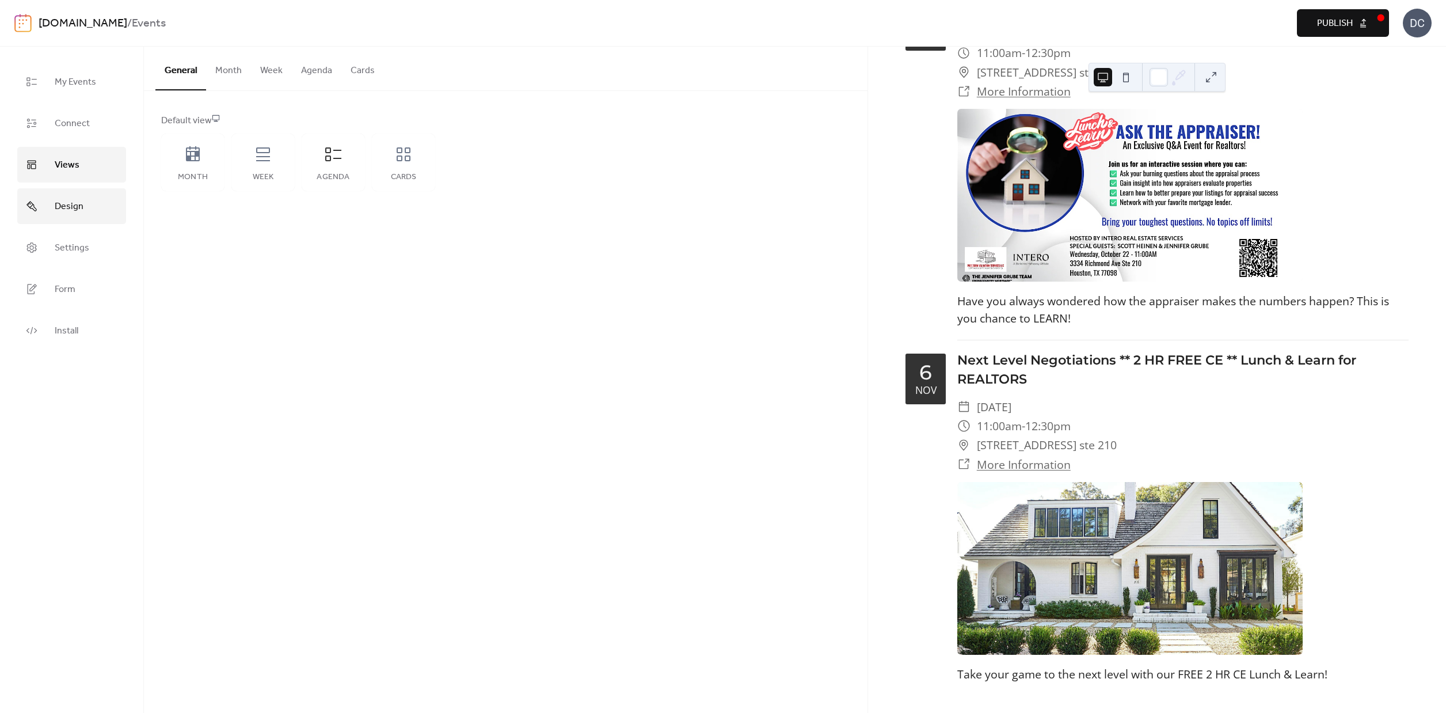
click at [53, 202] on link "Design" at bounding box center [71, 206] width 109 height 36
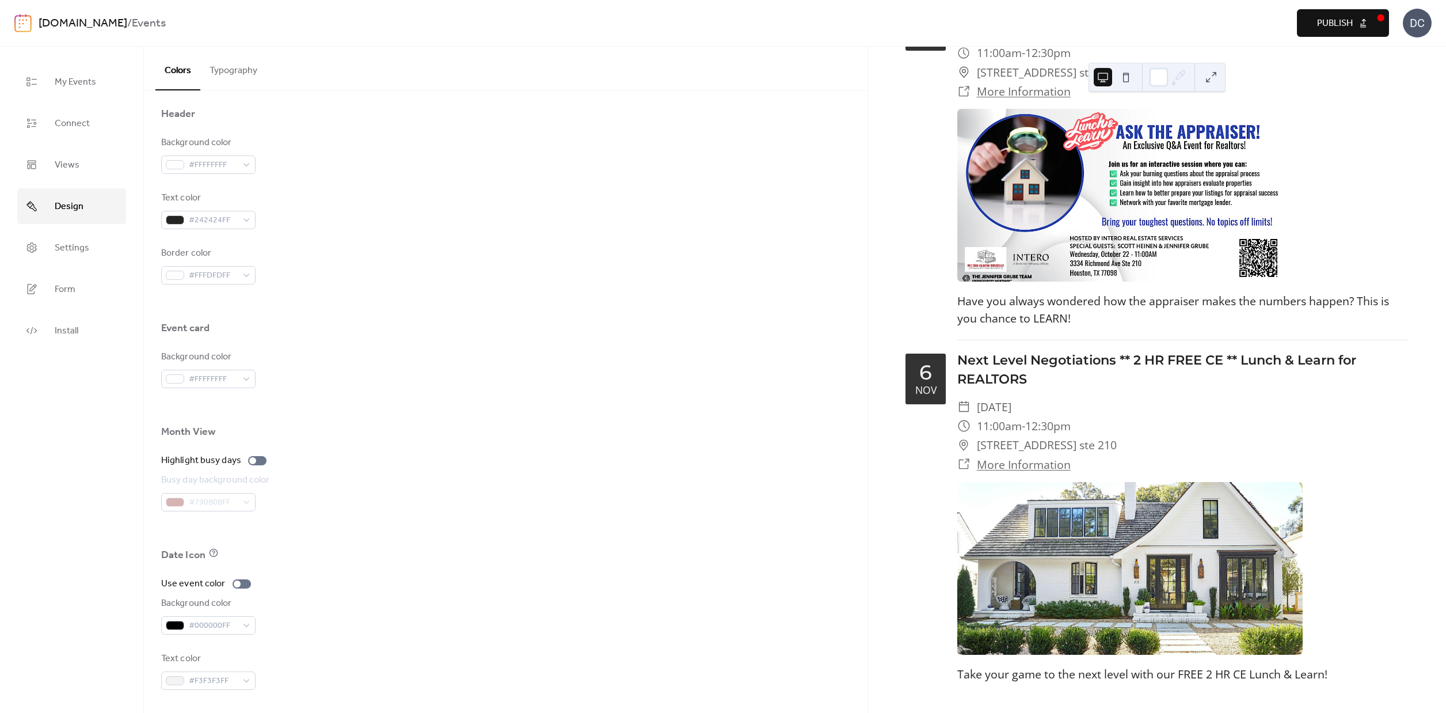
scroll to position [494, 0]
click at [242, 586] on div at bounding box center [242, 583] width 18 height 9
click at [245, 586] on div at bounding box center [246, 583] width 7 height 7
click at [82, 252] on span "Settings" at bounding box center [72, 248] width 35 height 18
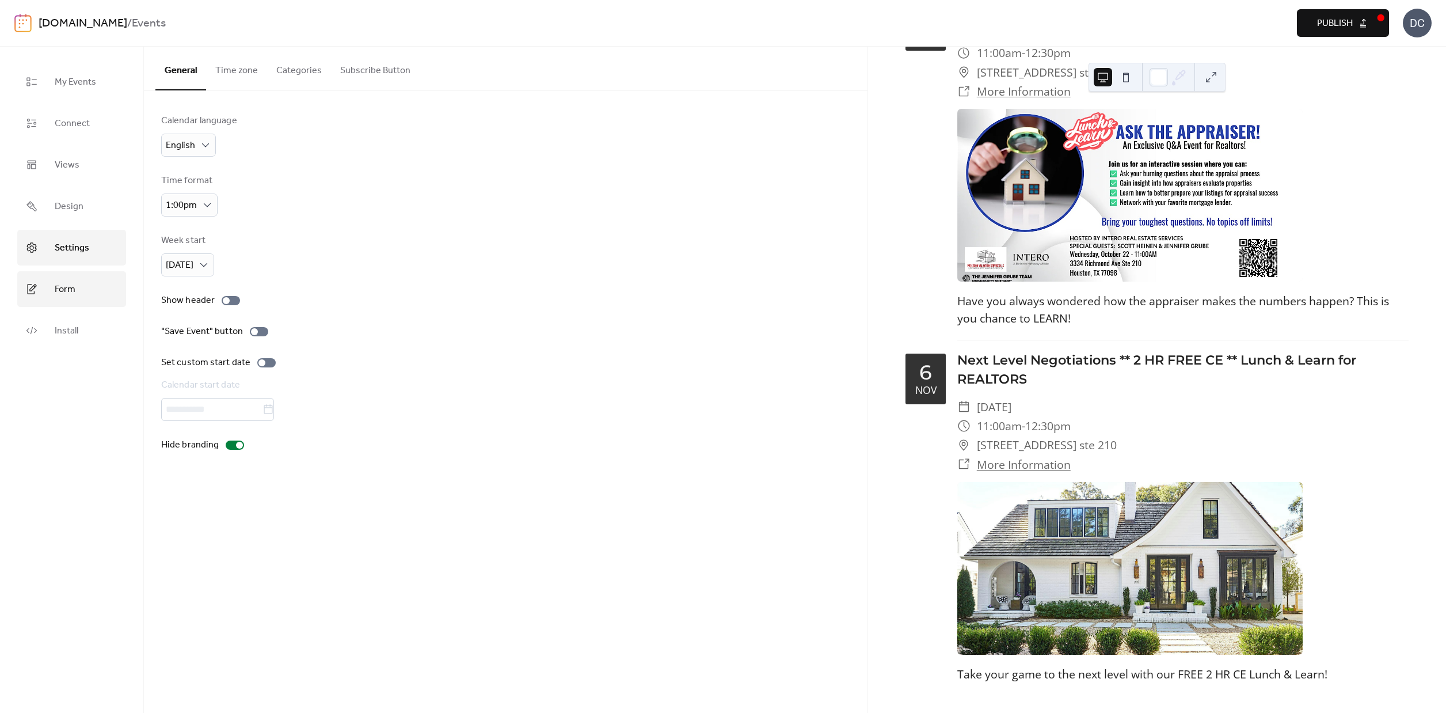
click at [54, 291] on link "Form" at bounding box center [71, 289] width 109 height 36
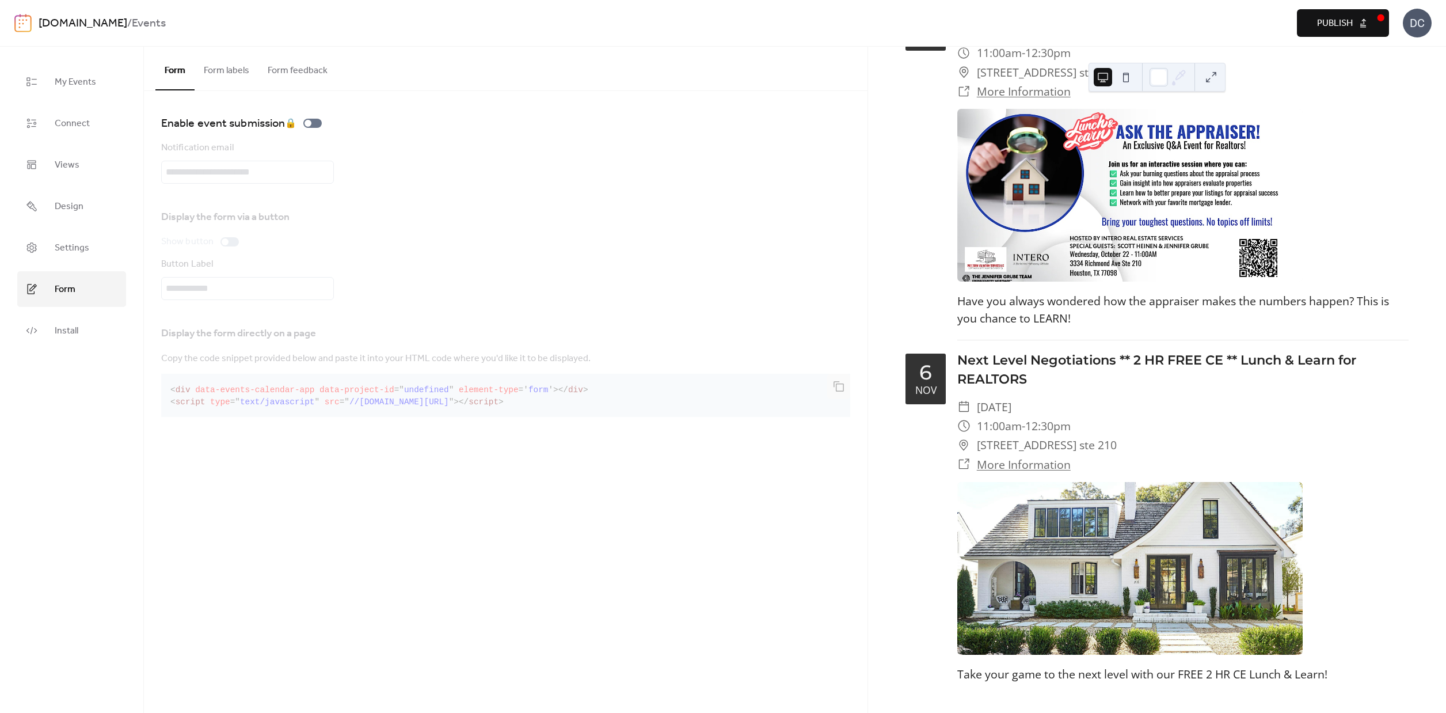
drag, startPoint x: 235, startPoint y: 71, endPoint x: 359, endPoint y: 67, distance: 124.4
click at [241, 70] on button "Form labels" at bounding box center [227, 68] width 64 height 43
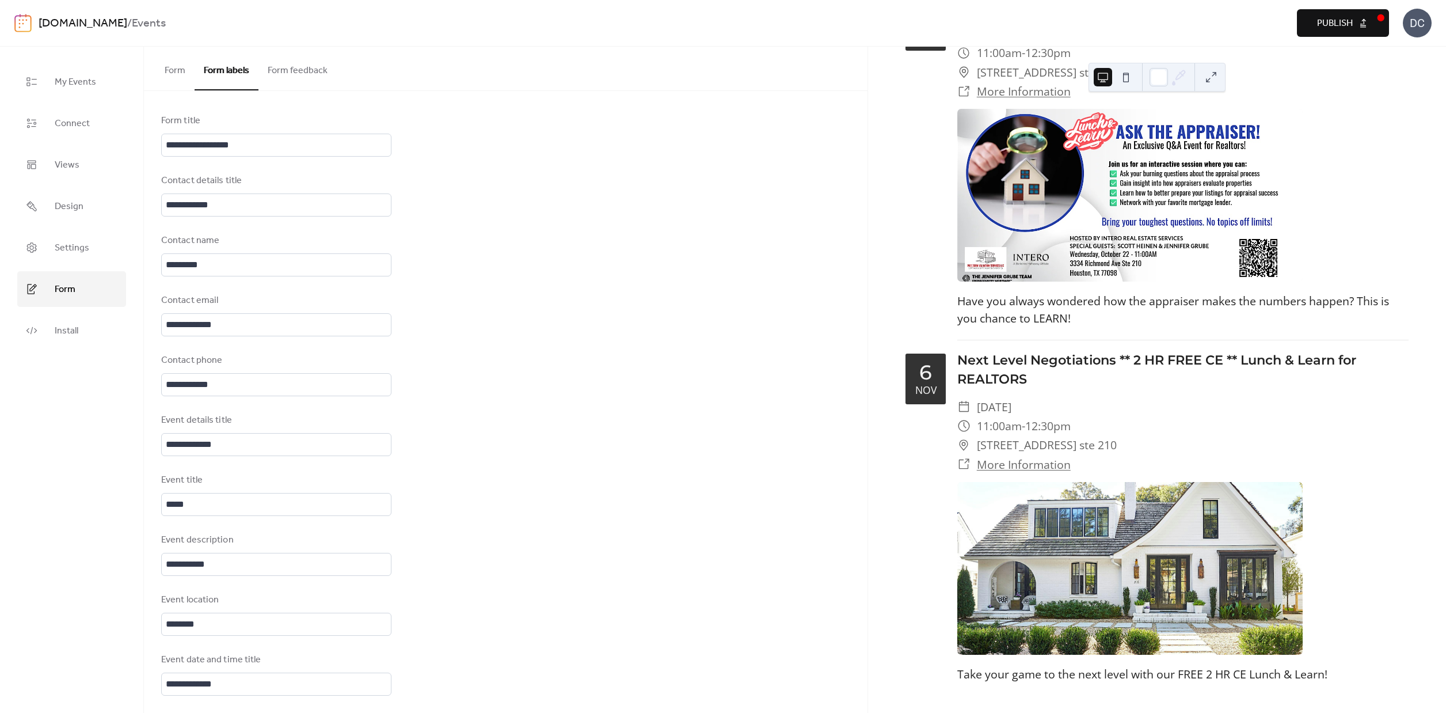
click at [321, 65] on button "Form feedback" at bounding box center [298, 68] width 78 height 43
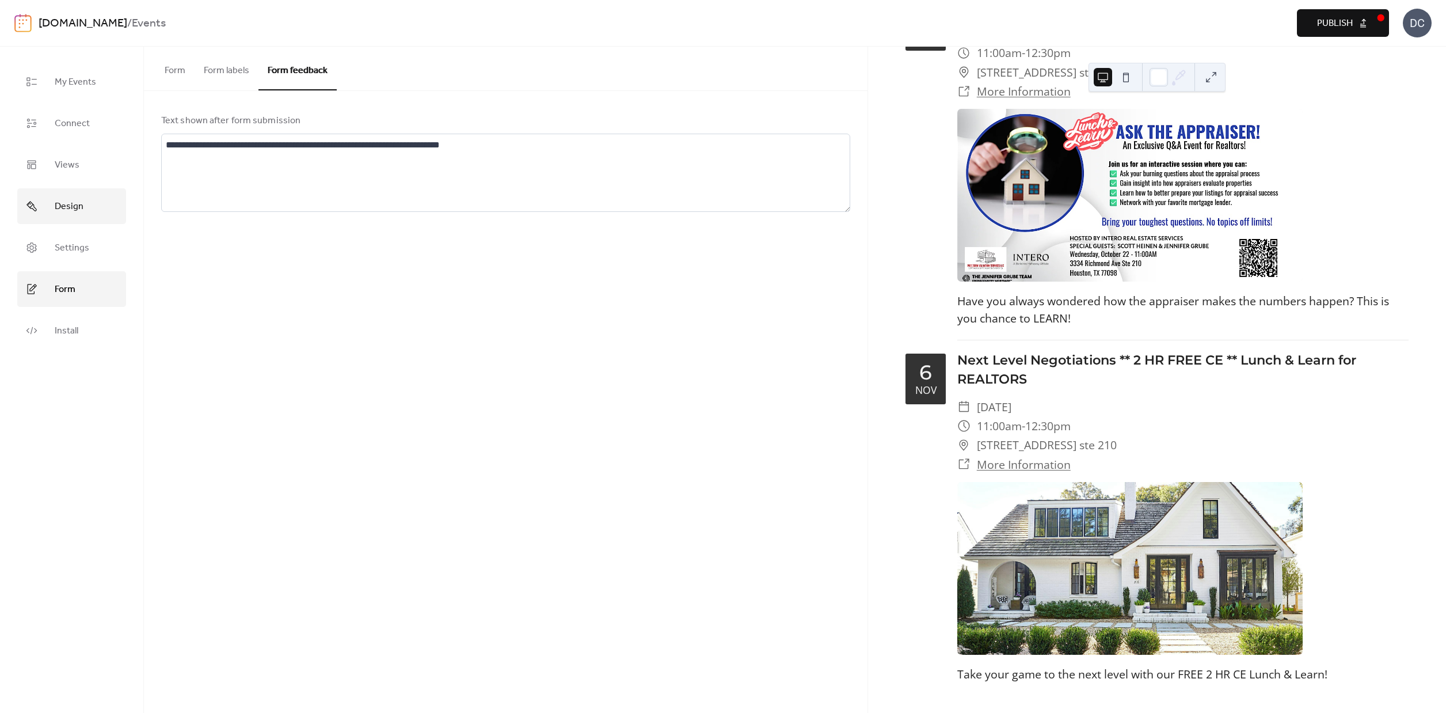
click at [58, 215] on span "Design" at bounding box center [69, 206] width 29 height 18
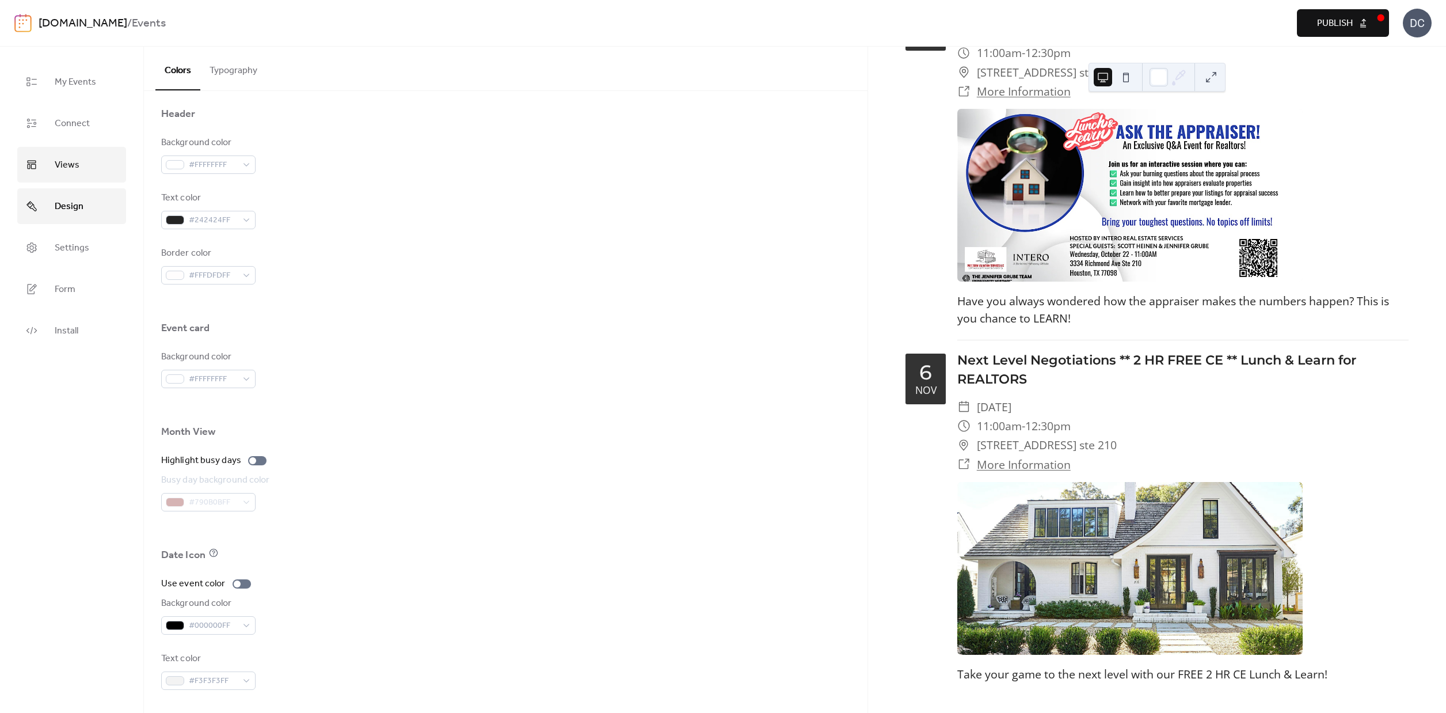
click at [70, 173] on span "Views" at bounding box center [67, 165] width 25 height 18
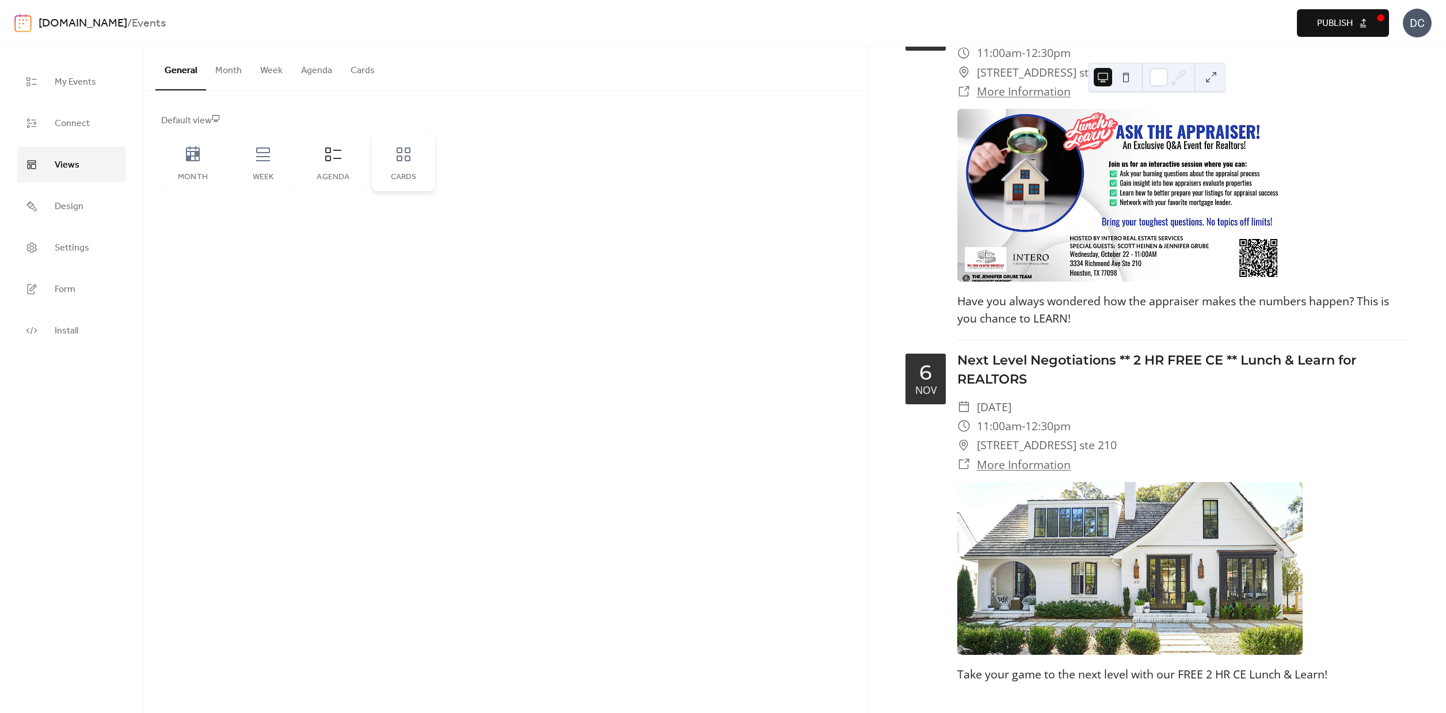
click at [400, 160] on icon at bounding box center [404, 154] width 14 height 14
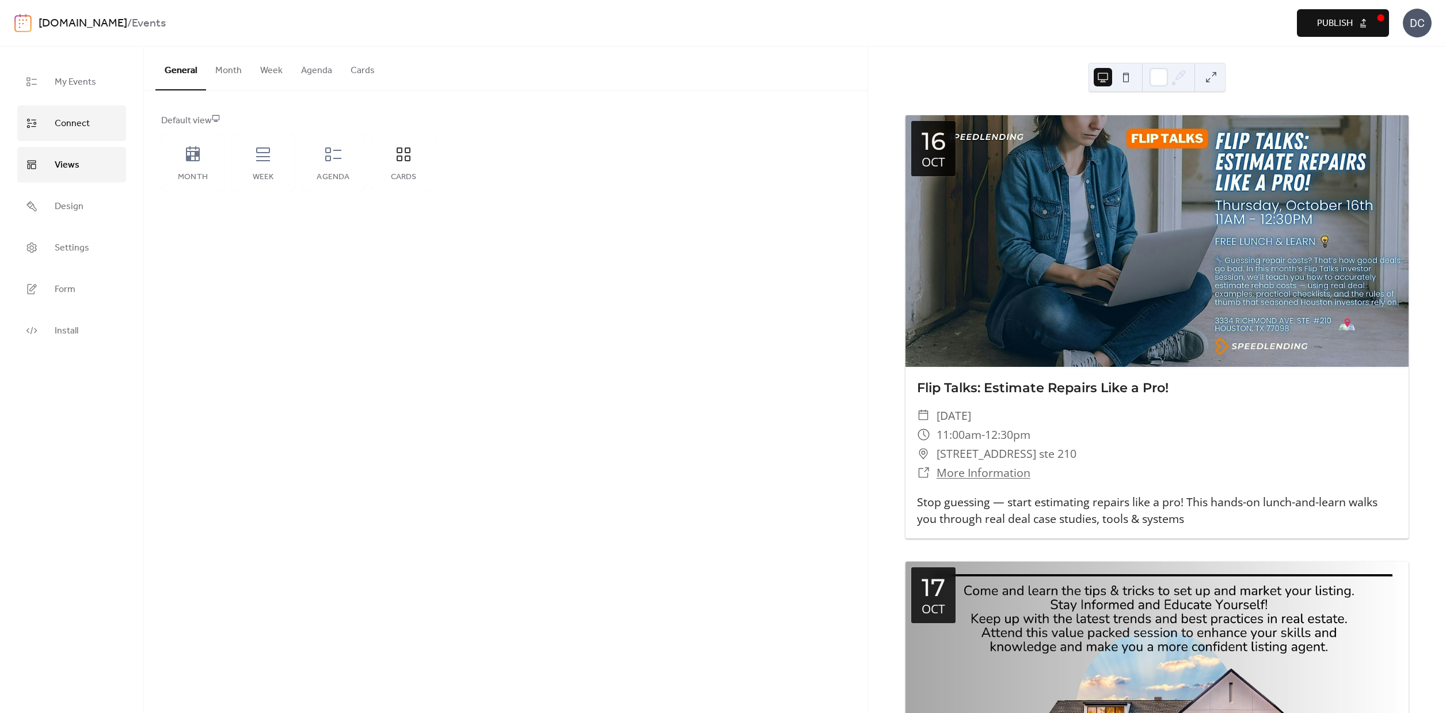
click at [84, 131] on span "Connect" at bounding box center [72, 124] width 35 height 18
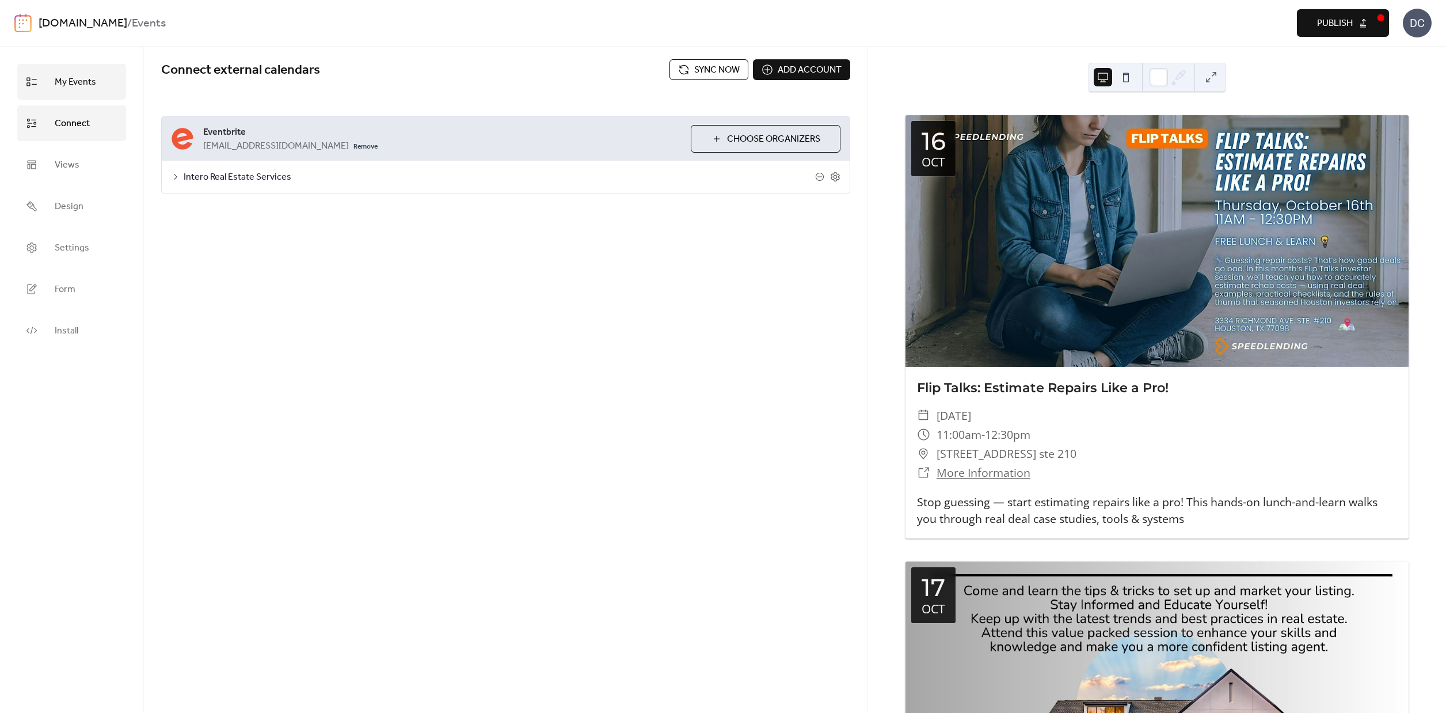
click at [87, 81] on span "My Events" at bounding box center [75, 82] width 41 height 18
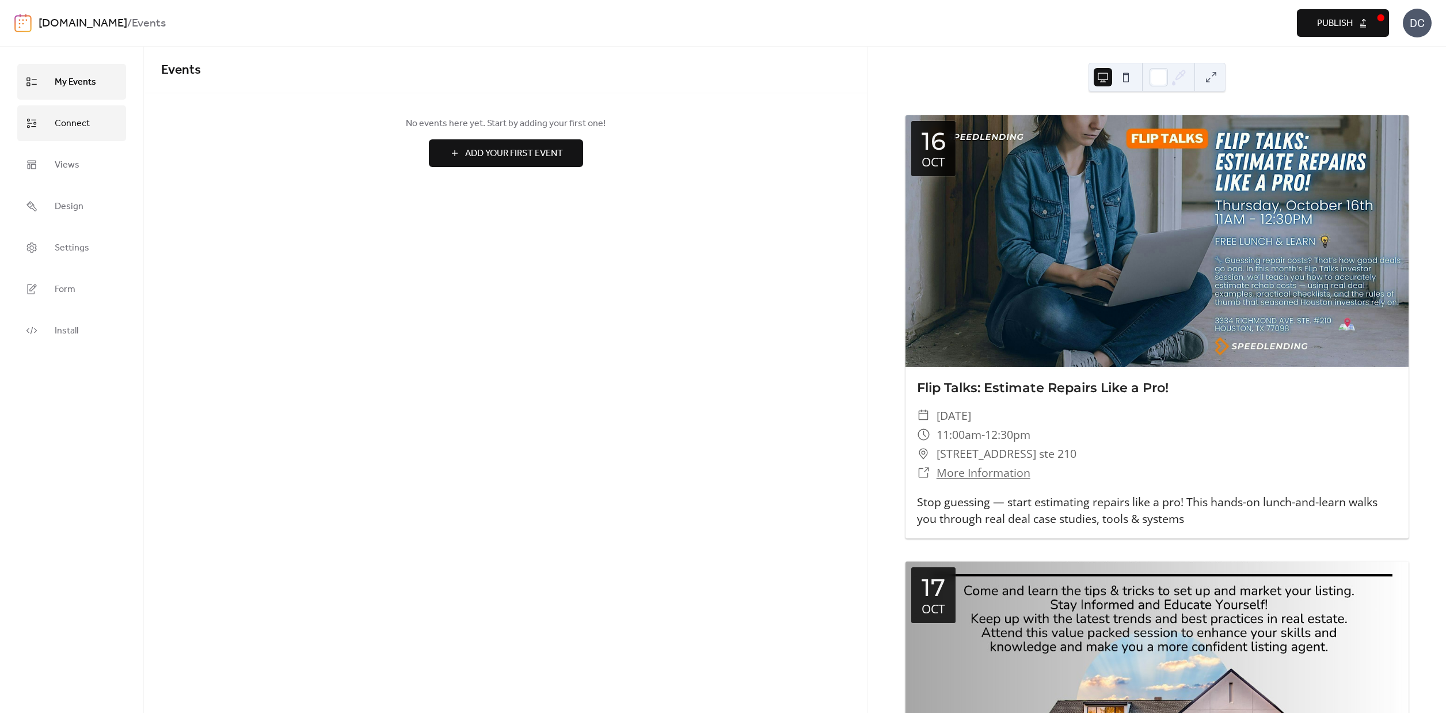
drag, startPoint x: 59, startPoint y: 124, endPoint x: 114, endPoint y: 121, distance: 54.8
click at [60, 124] on span "Connect" at bounding box center [72, 124] width 35 height 18
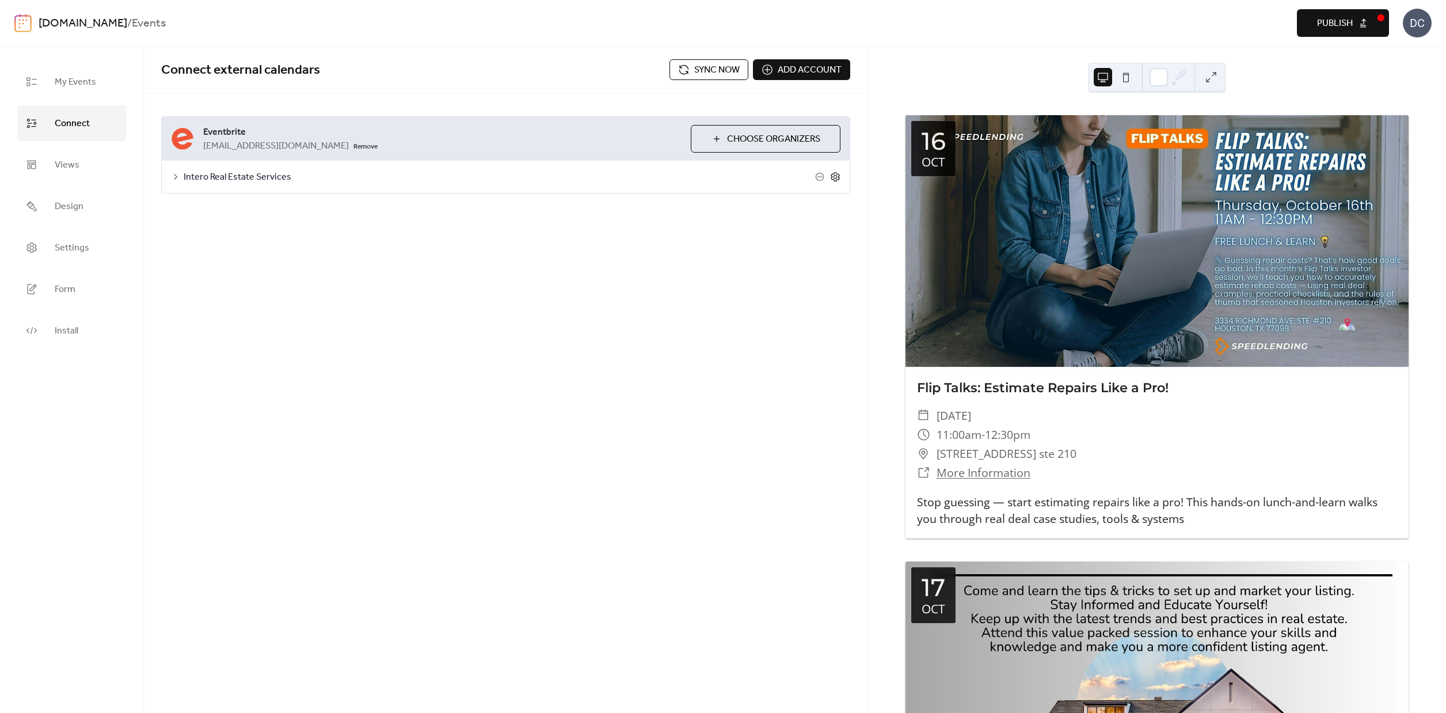
click at [836, 178] on icon at bounding box center [836, 177] width 4 height 4
drag, startPoint x: 255, startPoint y: 204, endPoint x: 321, endPoint y: 212, distance: 66.1
click at [256, 204] on button "Categories" at bounding box center [258, 207] width 64 height 28
click at [331, 212] on button "Advanced" at bounding box center [319, 207] width 59 height 28
click at [241, 330] on div at bounding box center [242, 325] width 18 height 9
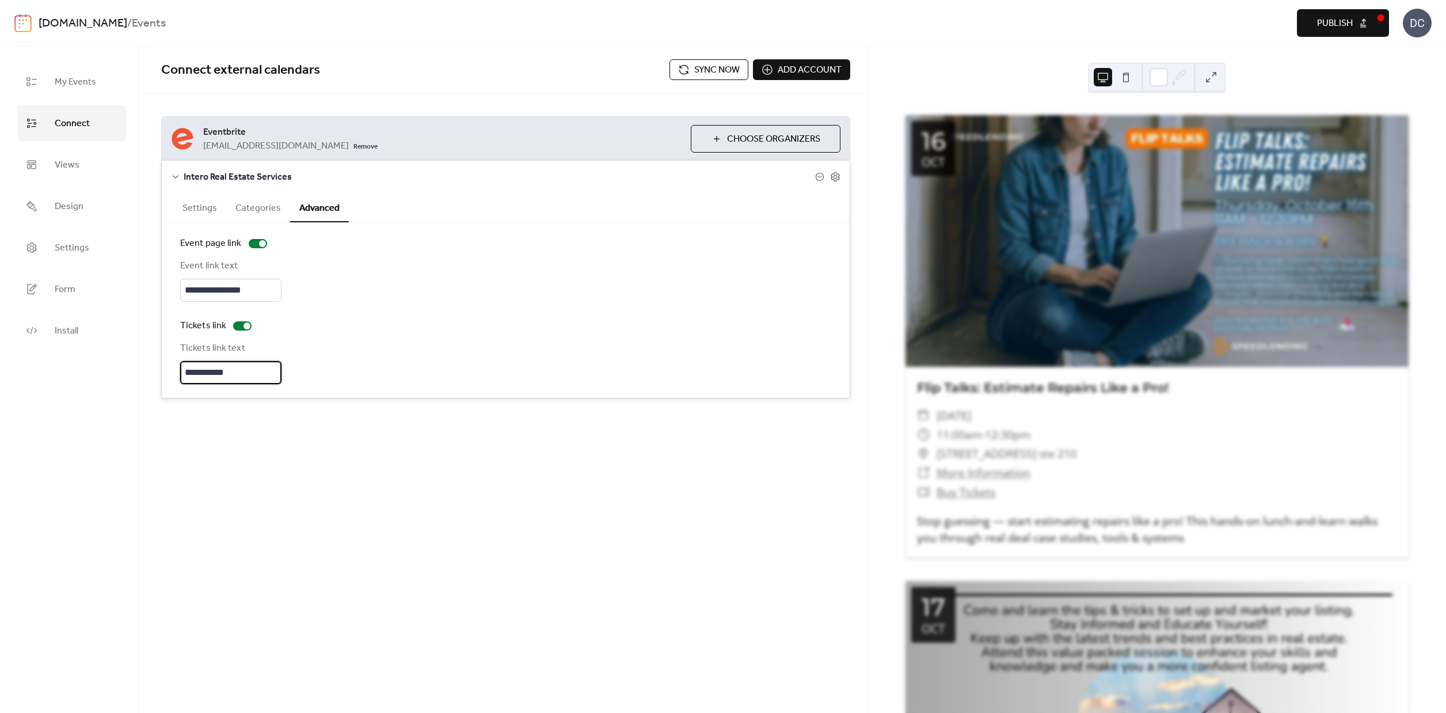
click at [231, 377] on input "**********" at bounding box center [230, 372] width 101 height 23
type input "****"
click at [481, 75] on span "Connect external calendars" at bounding box center [415, 70] width 508 height 23
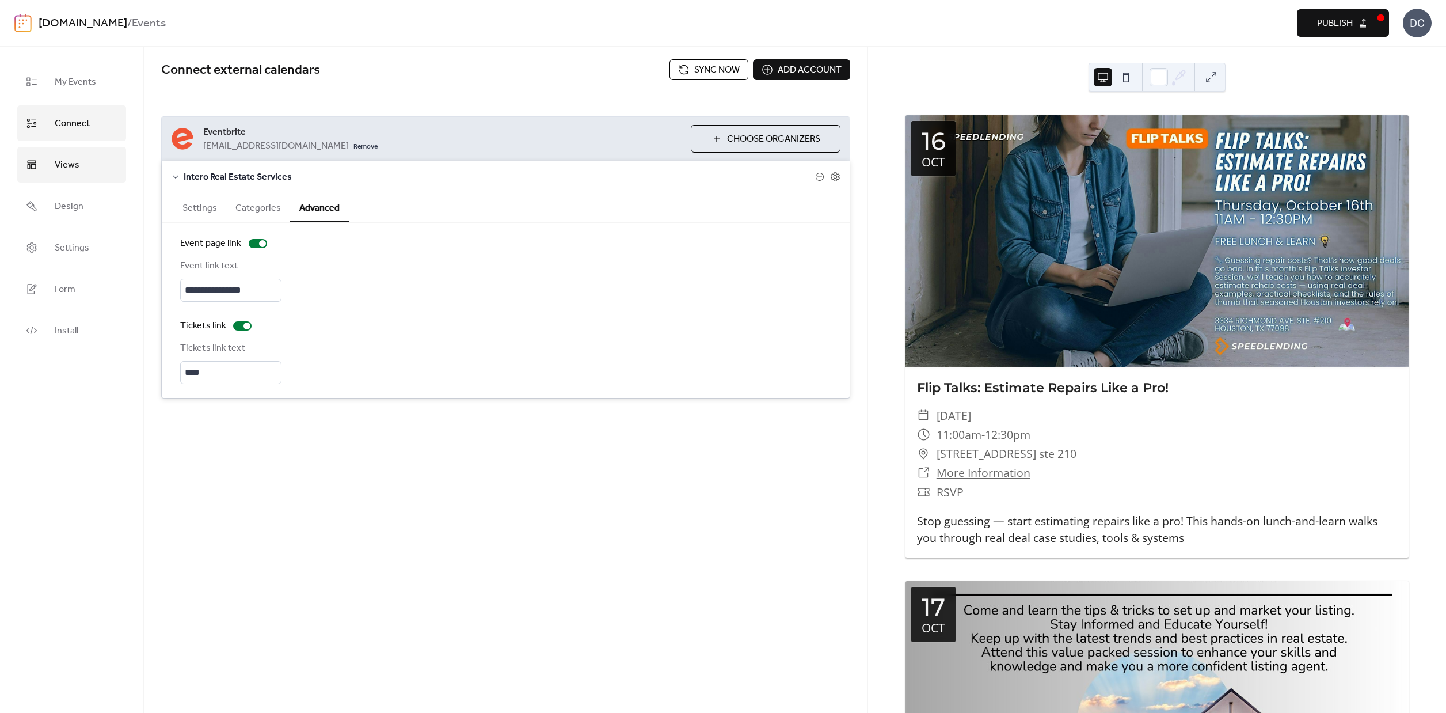
drag, startPoint x: 73, startPoint y: 172, endPoint x: 64, endPoint y: 170, distance: 8.2
click at [67, 172] on span "Views" at bounding box center [67, 165] width 25 height 18
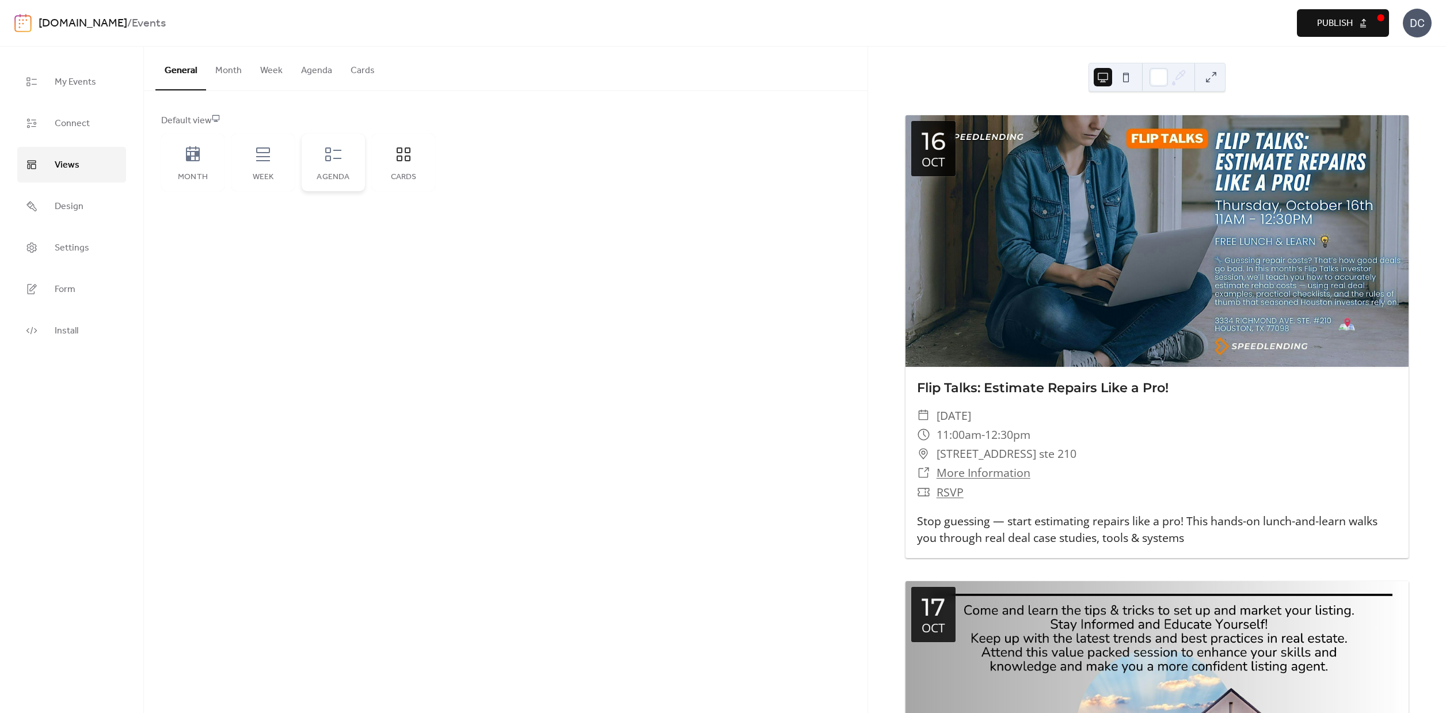
click at [340, 167] on div "Agenda" at bounding box center [333, 163] width 63 height 58
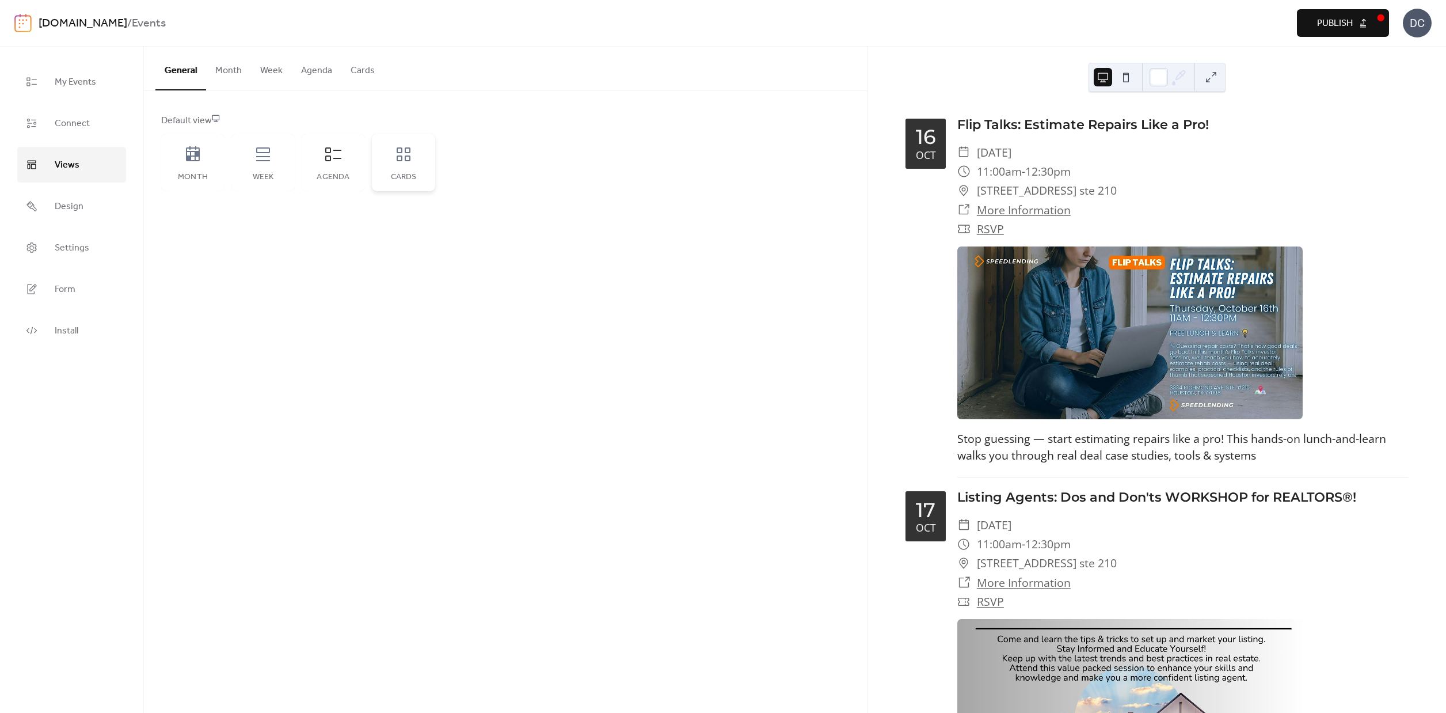
click at [410, 162] on icon at bounding box center [403, 154] width 18 height 18
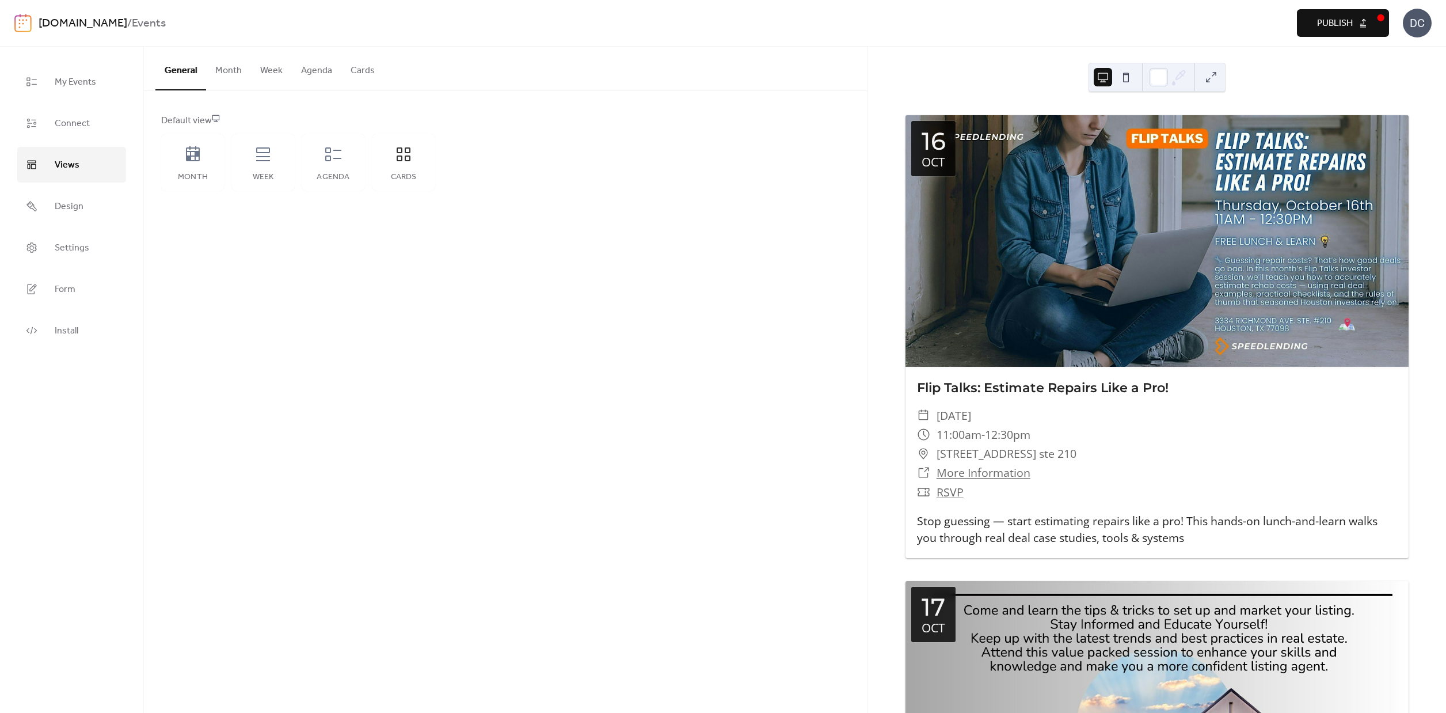
click at [1380, 26] on button "Publish" at bounding box center [1343, 23] width 92 height 28
